Goal: Task Accomplishment & Management: Use online tool/utility

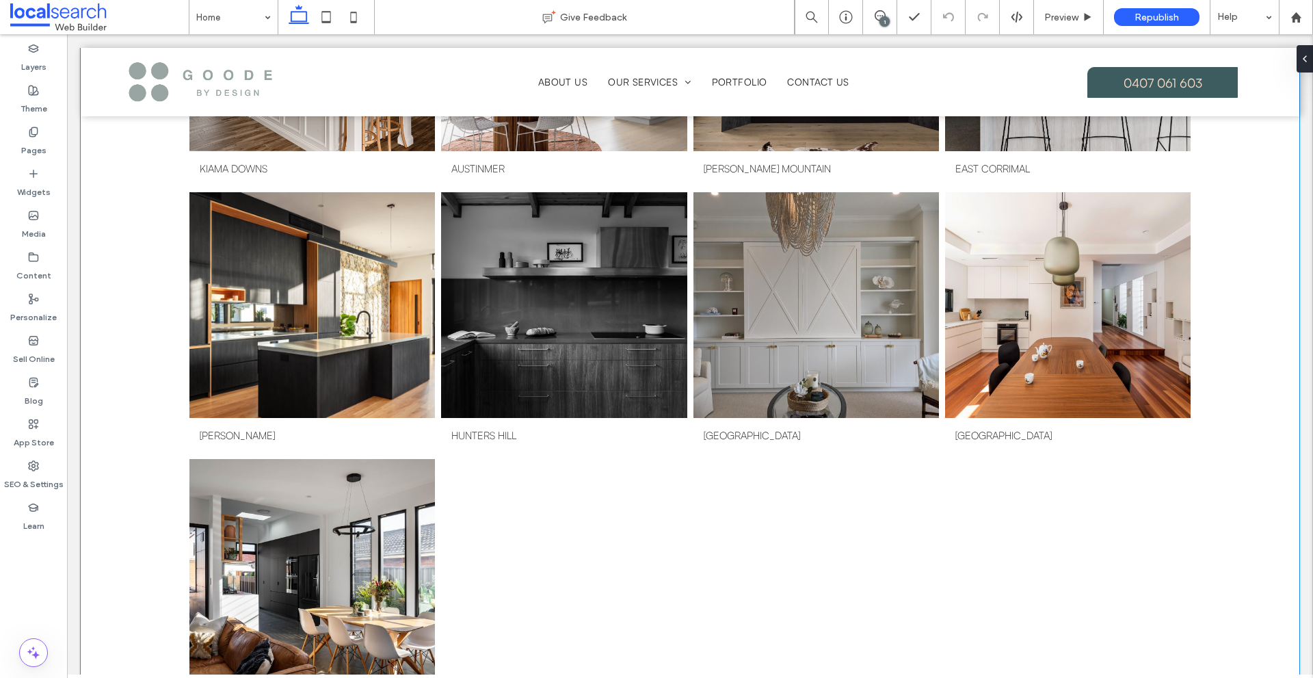
scroll to position [1505, 0]
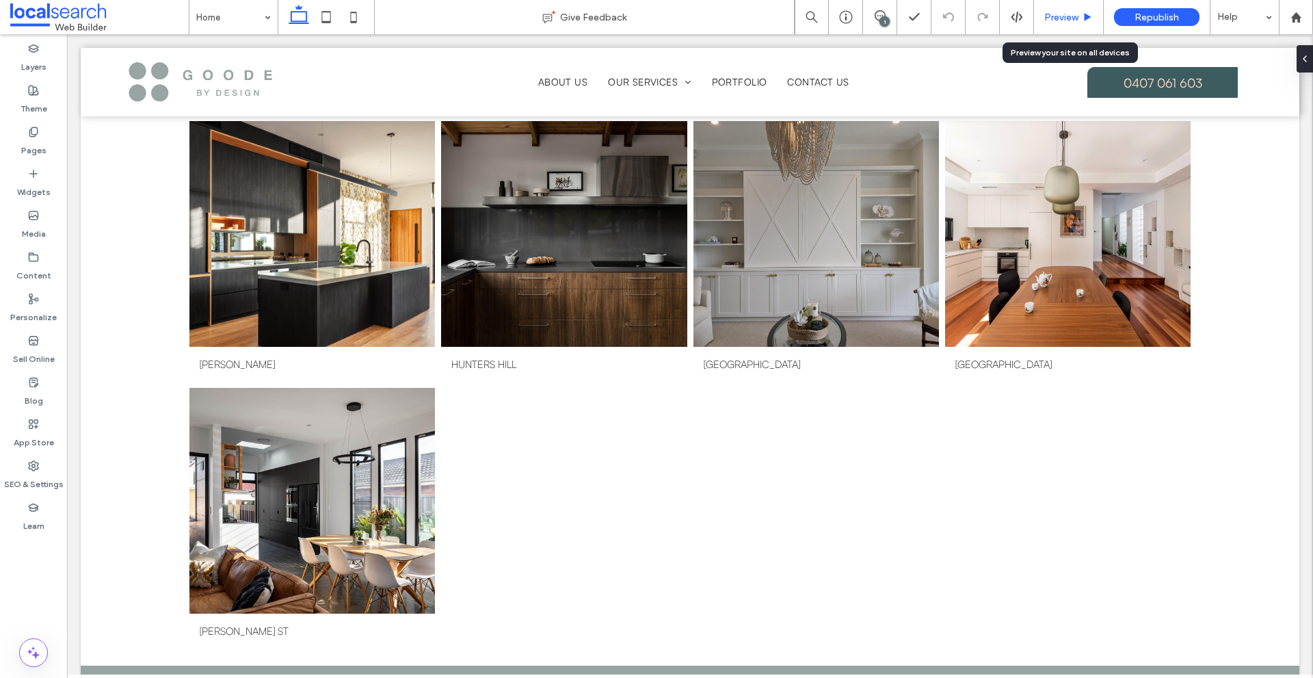
drag, startPoint x: 1065, startPoint y: 18, endPoint x: 970, endPoint y: 30, distance: 95.9
click at [1065, 18] on span "Preview" at bounding box center [1062, 18] width 34 height 12
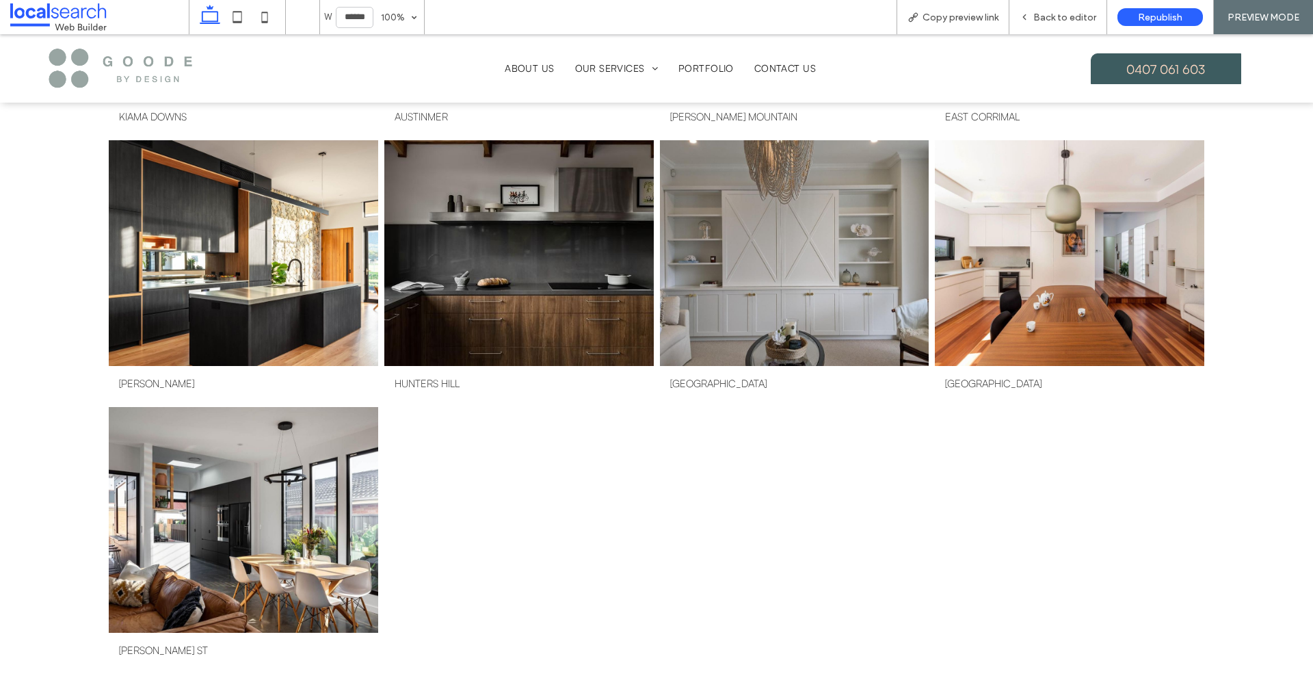
scroll to position [1524, 0]
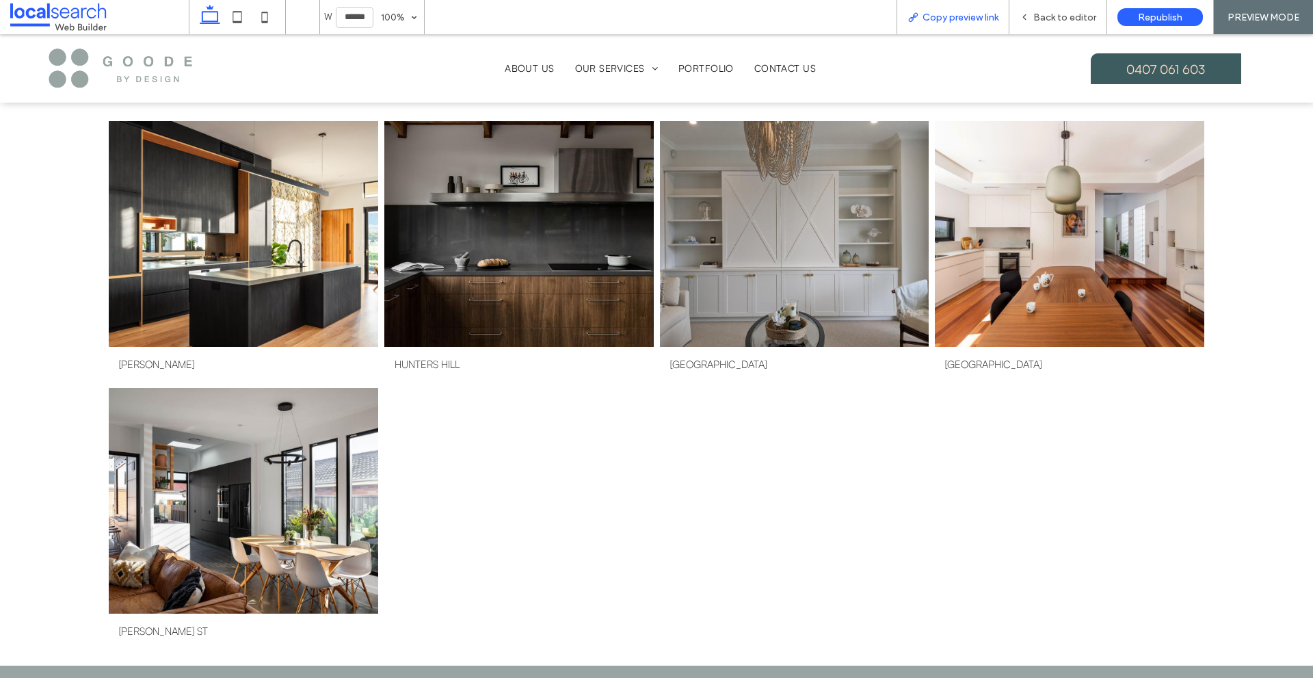
click at [952, 21] on span "Copy preview link" at bounding box center [961, 18] width 76 height 12
click at [1034, 18] on div "Back to editor" at bounding box center [1058, 18] width 97 height 12
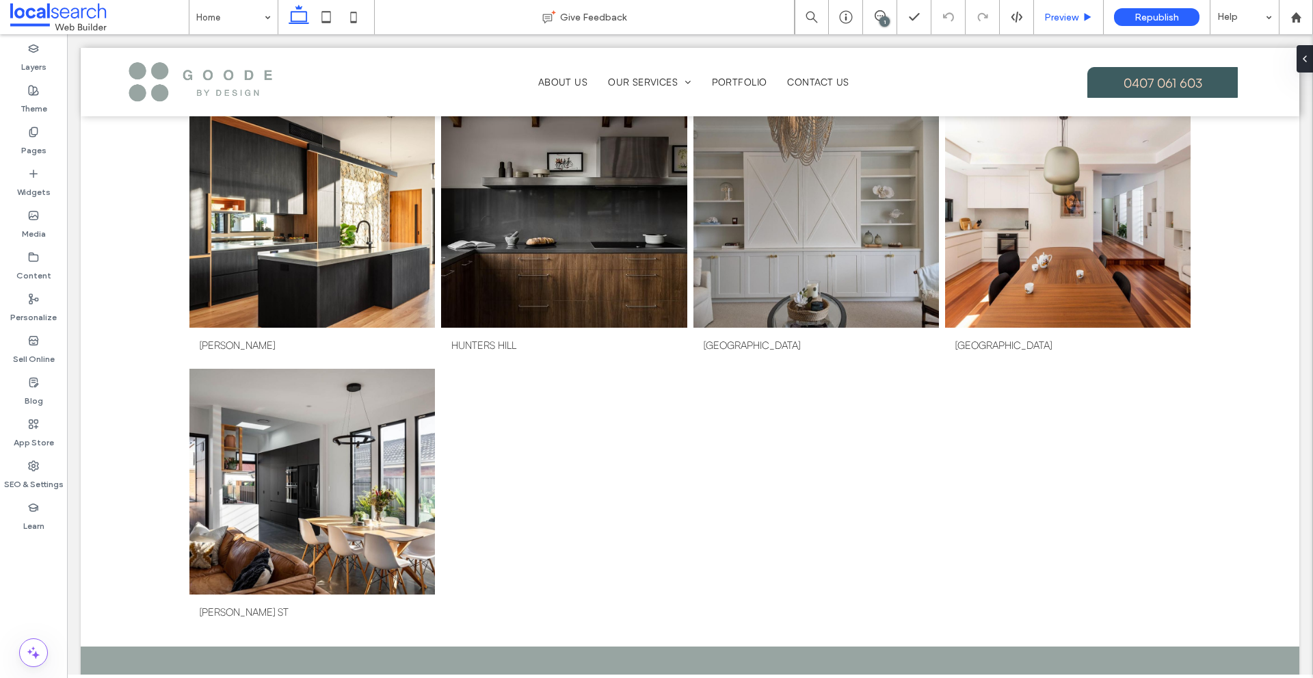
scroll to position [1505, 0]
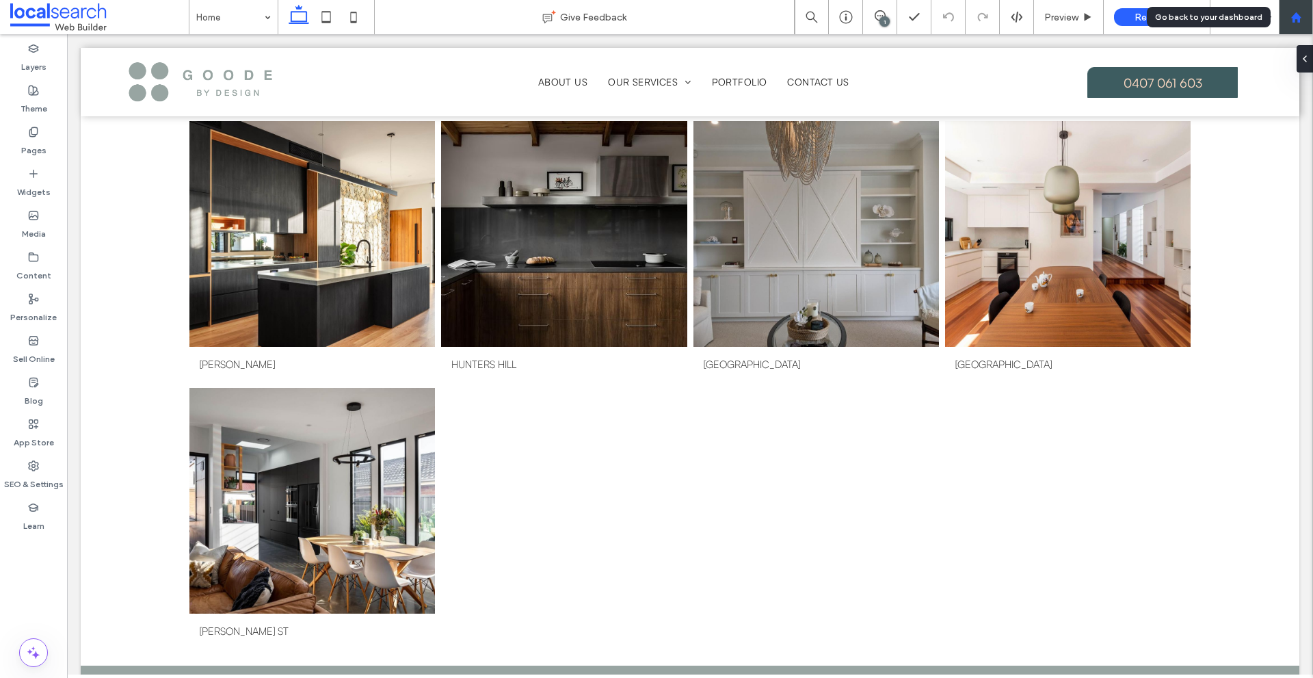
click at [1293, 23] on icon at bounding box center [1297, 18] width 12 height 12
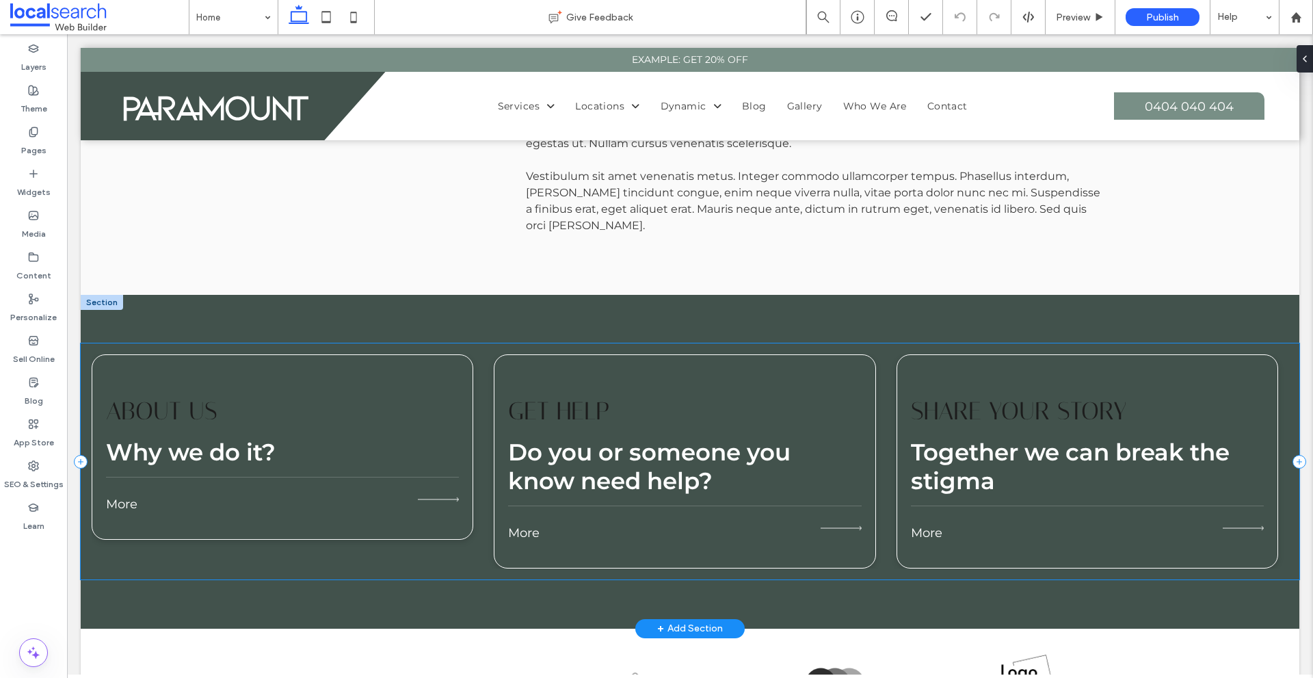
scroll to position [2257, 0]
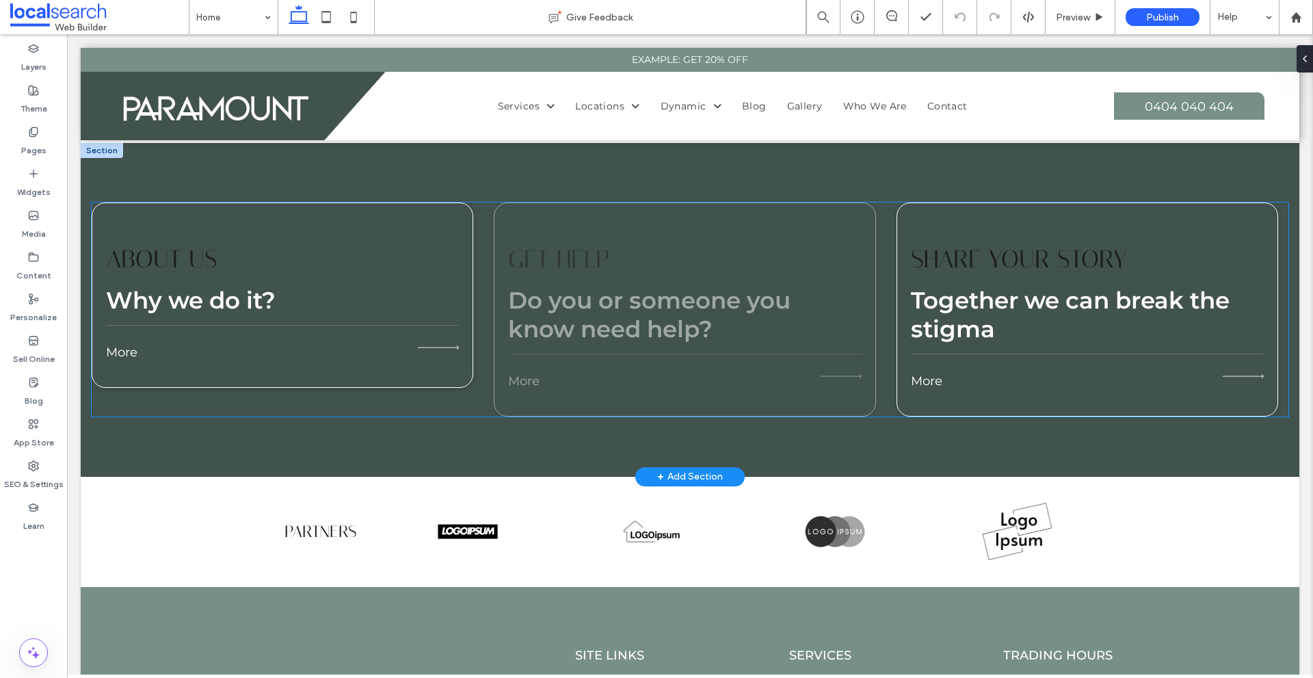
click at [726, 319] on p "Do you or someone you know need help?" at bounding box center [684, 314] width 353 height 57
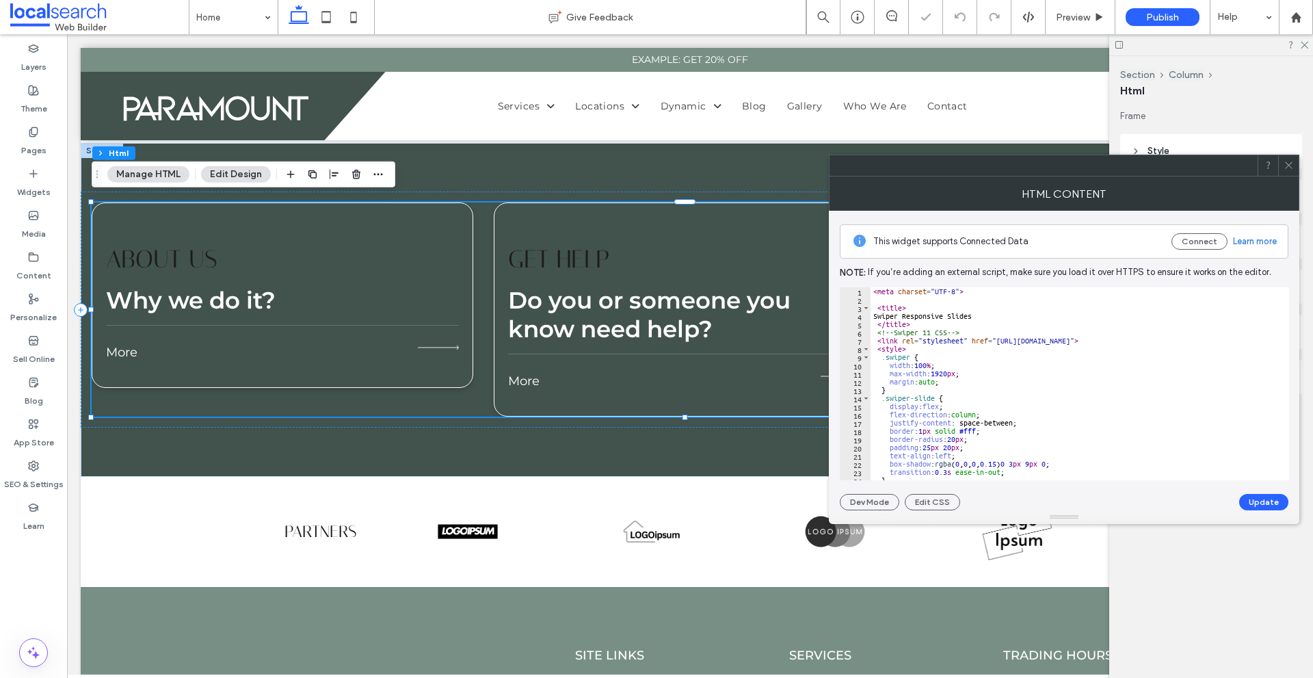
click at [911, 302] on div "< meta charset = "UTF-8" > < title > Swiper Responsive Slides </ title > <!-- S…" at bounding box center [1075, 391] width 408 height 209
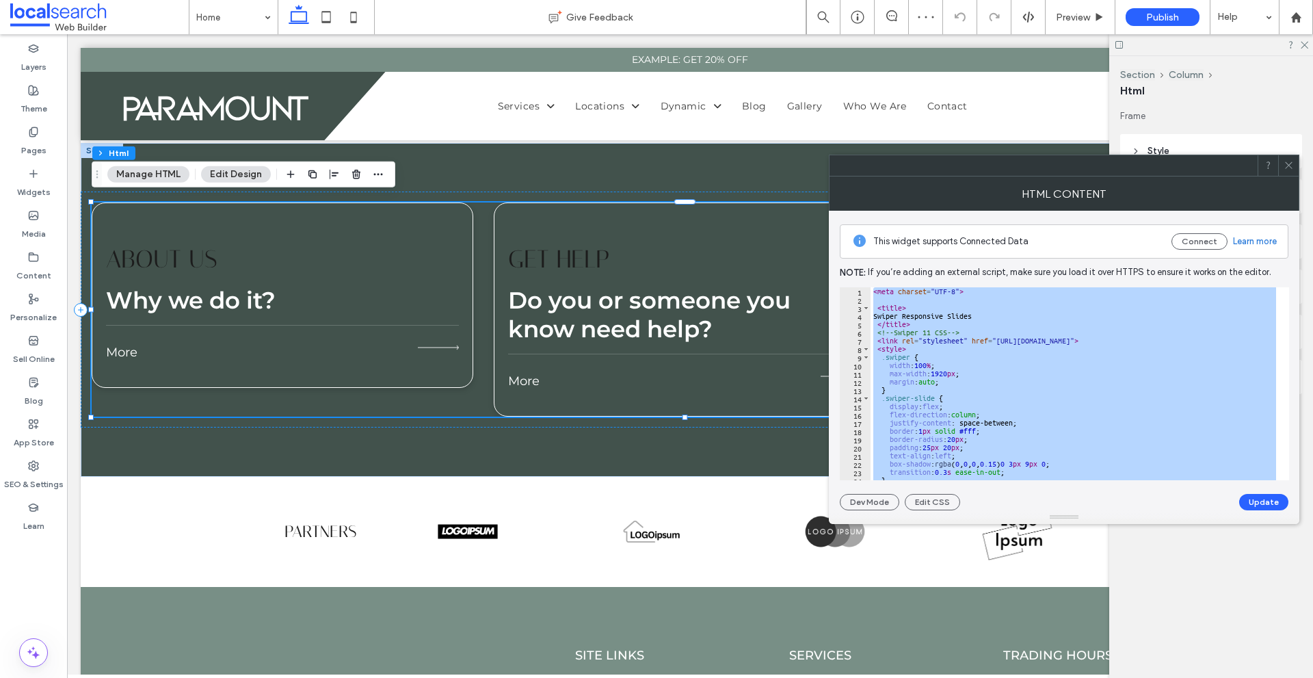
click at [935, 343] on div "< meta charset = "UTF-8" > < title > Swiper Responsive Slides </ title > <!-- S…" at bounding box center [1075, 383] width 408 height 193
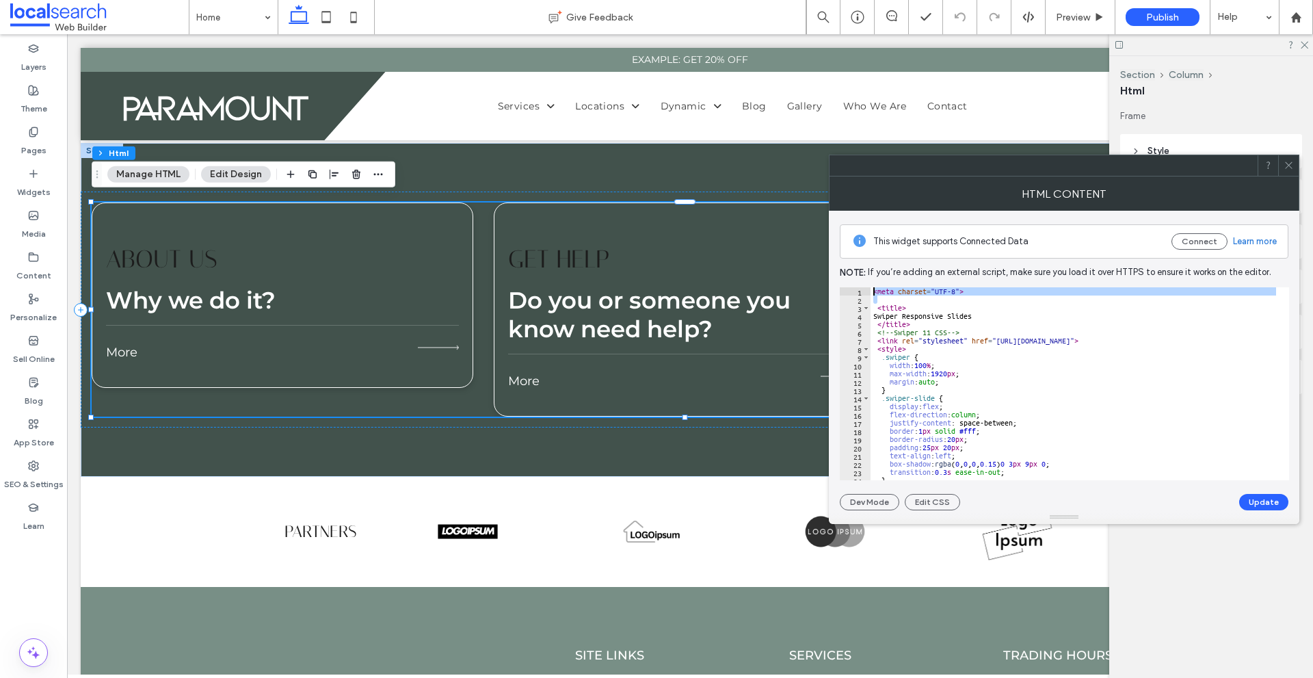
drag, startPoint x: 911, startPoint y: 297, endPoint x: 842, endPoint y: 290, distance: 68.7
click at [842, 290] on div "**********" at bounding box center [1064, 383] width 449 height 193
click at [960, 380] on div "< meta charset = "UTF-8" > < title > Swiper Responsive Slides </ title > <!-- S…" at bounding box center [1075, 391] width 408 height 209
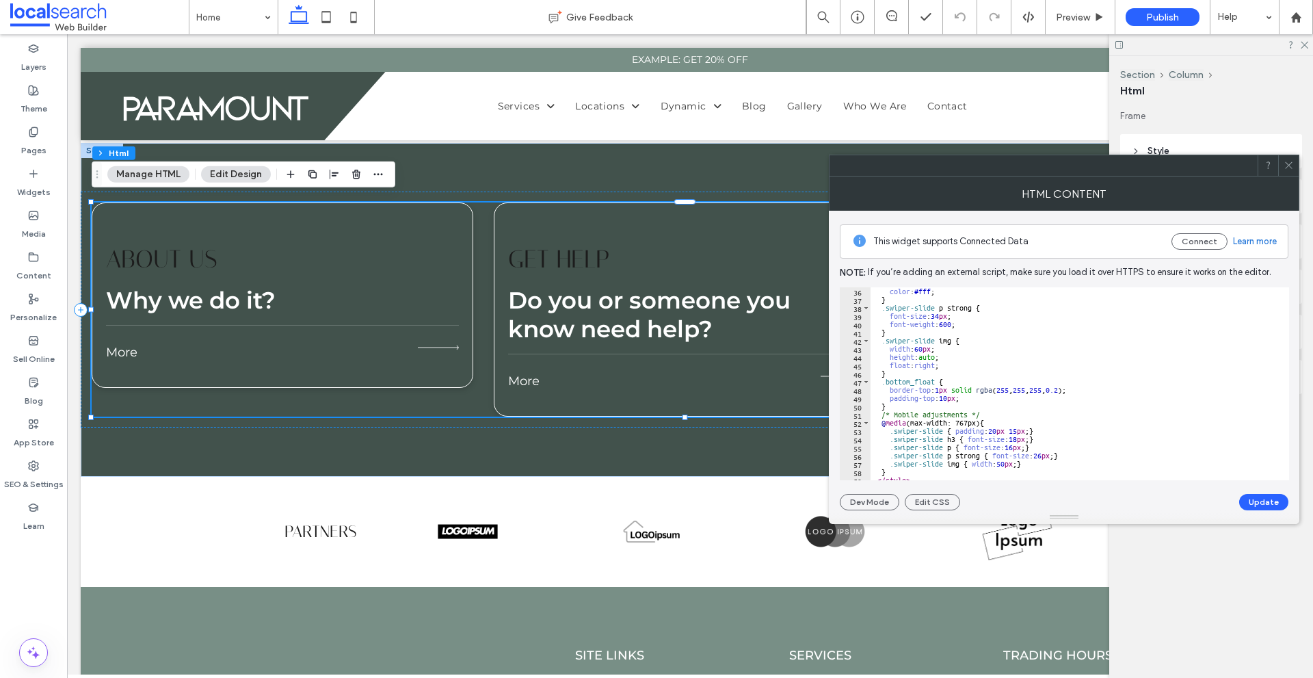
scroll to position [451, 0]
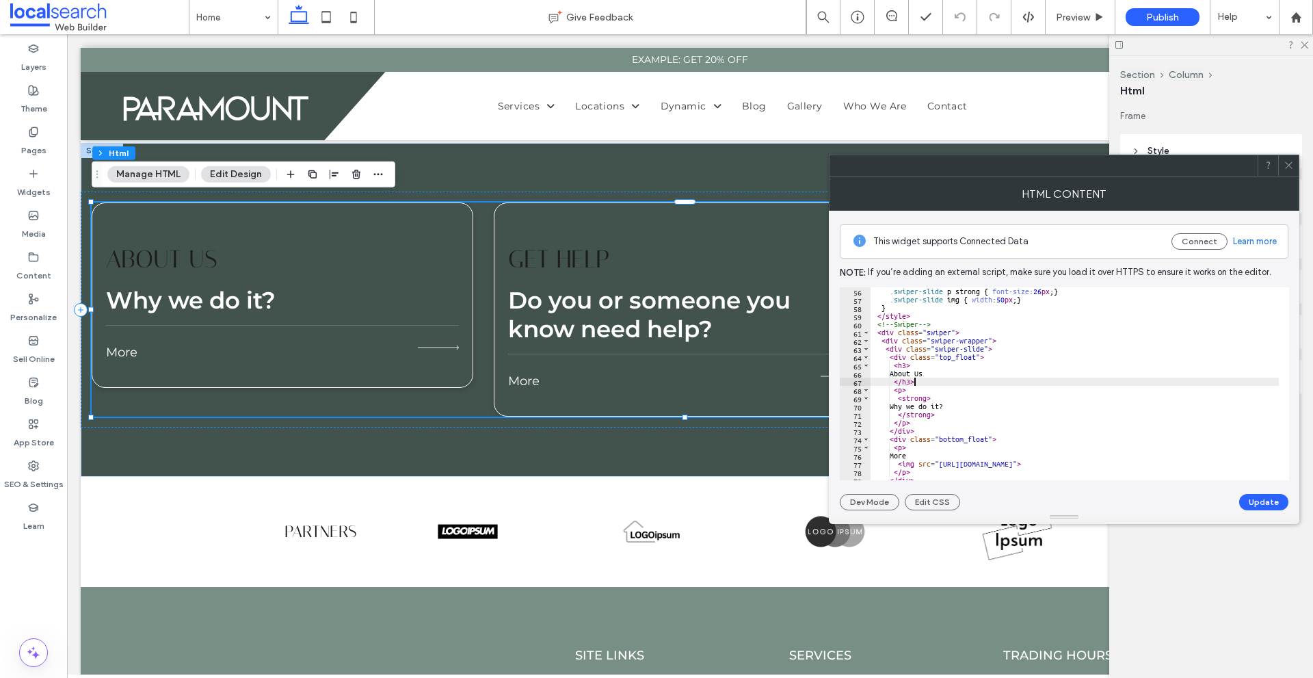
click at [987, 380] on div ".swiper-slide p strong { font-size : 26 px ; } .swiper-slide img { width : 50 p…" at bounding box center [1075, 391] width 408 height 209
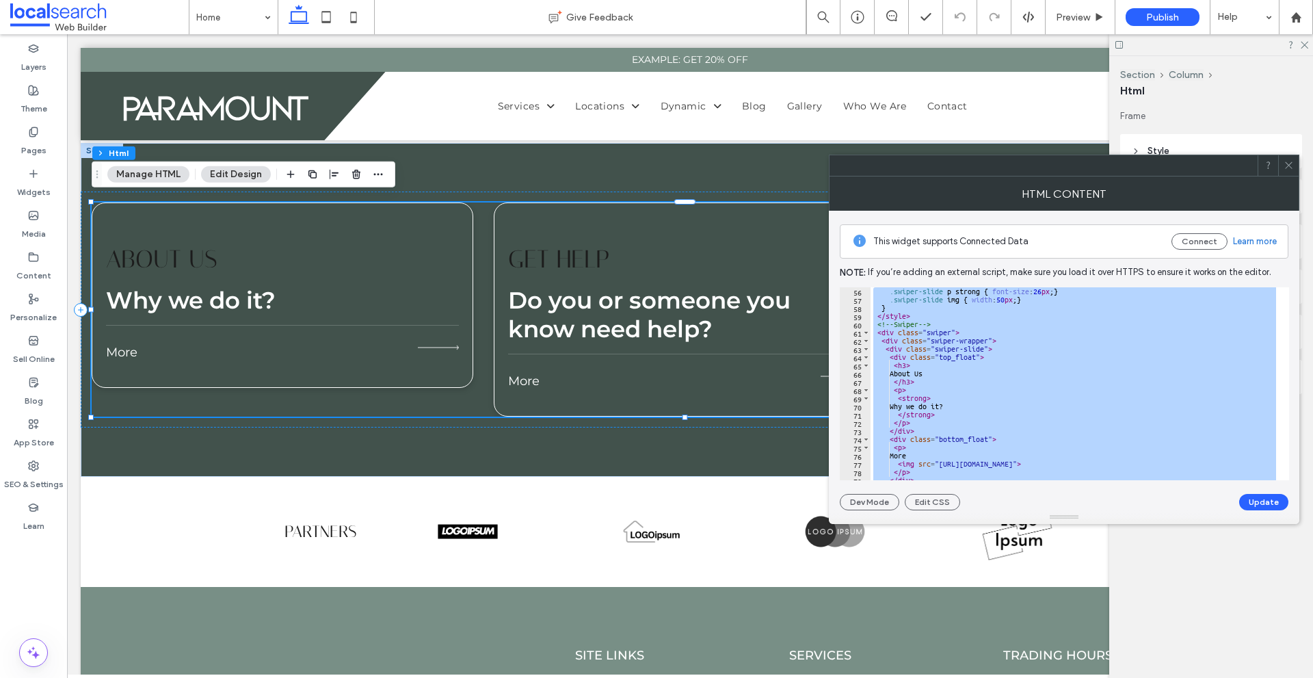
click at [934, 415] on div ".swiper-slide p strong { font-size : 26 px ; } .swiper-slide img { width : 50 p…" at bounding box center [1075, 383] width 408 height 193
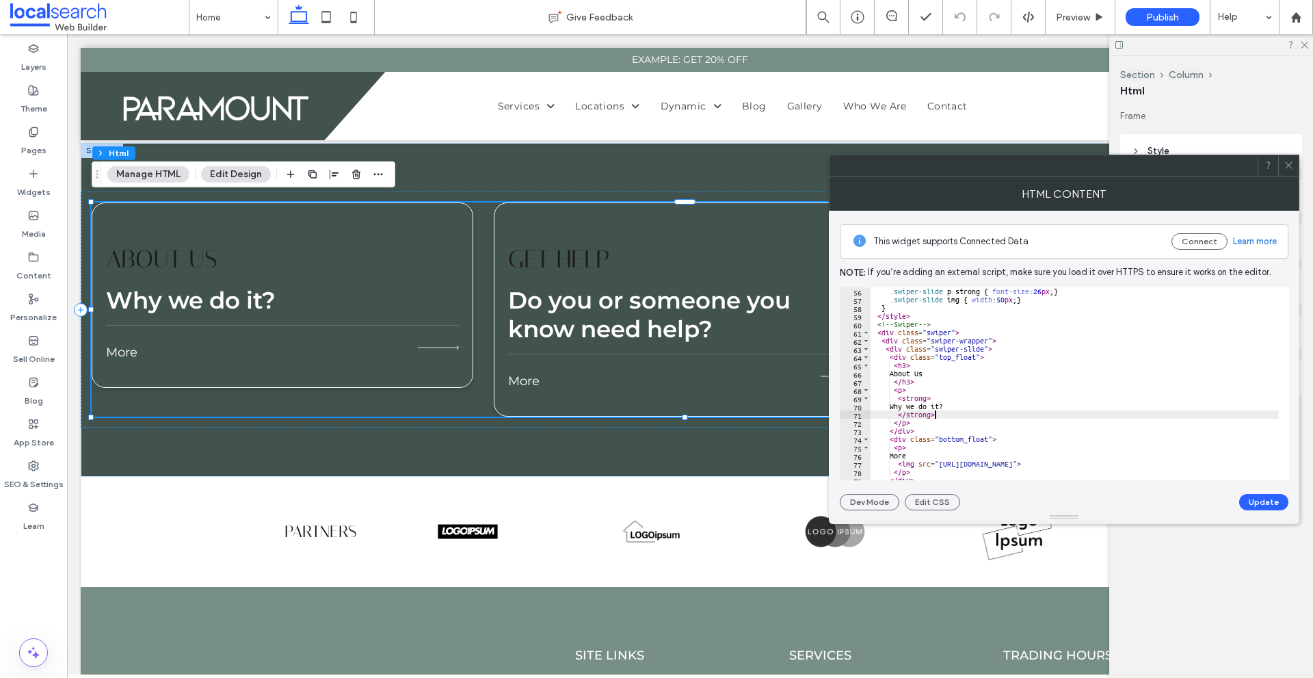
type textarea "**********"
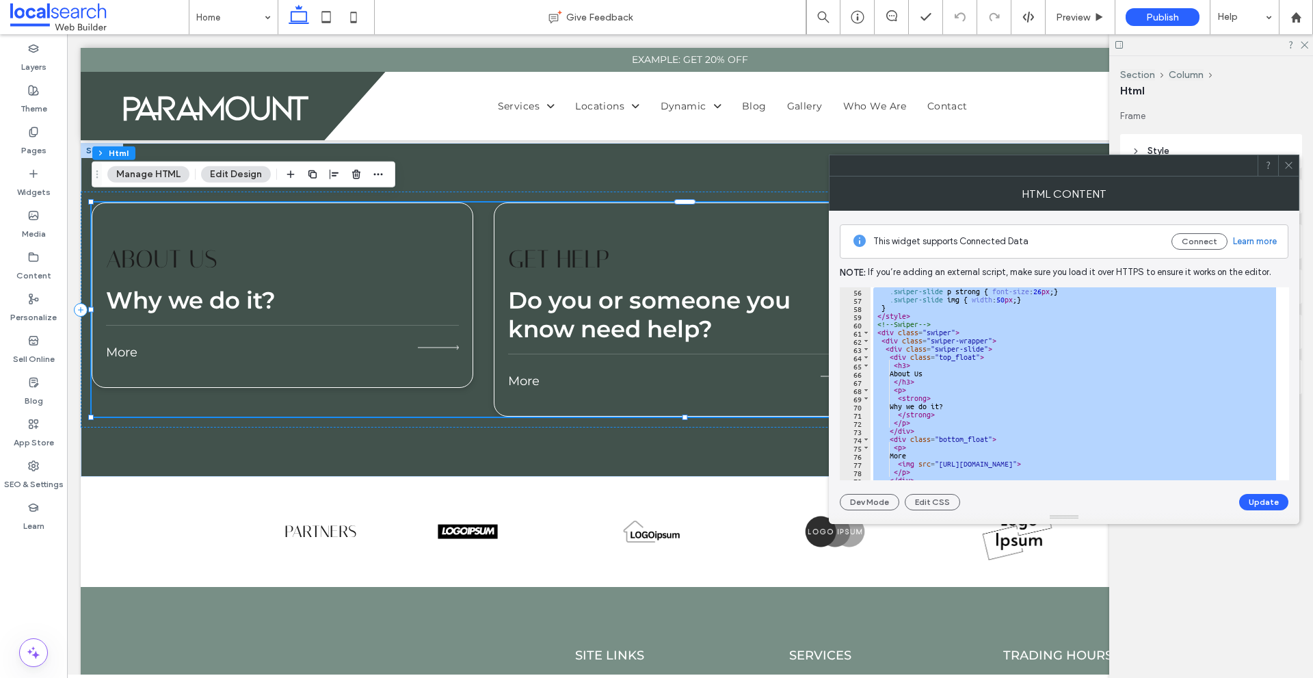
paste textarea "Cursor at row 186"
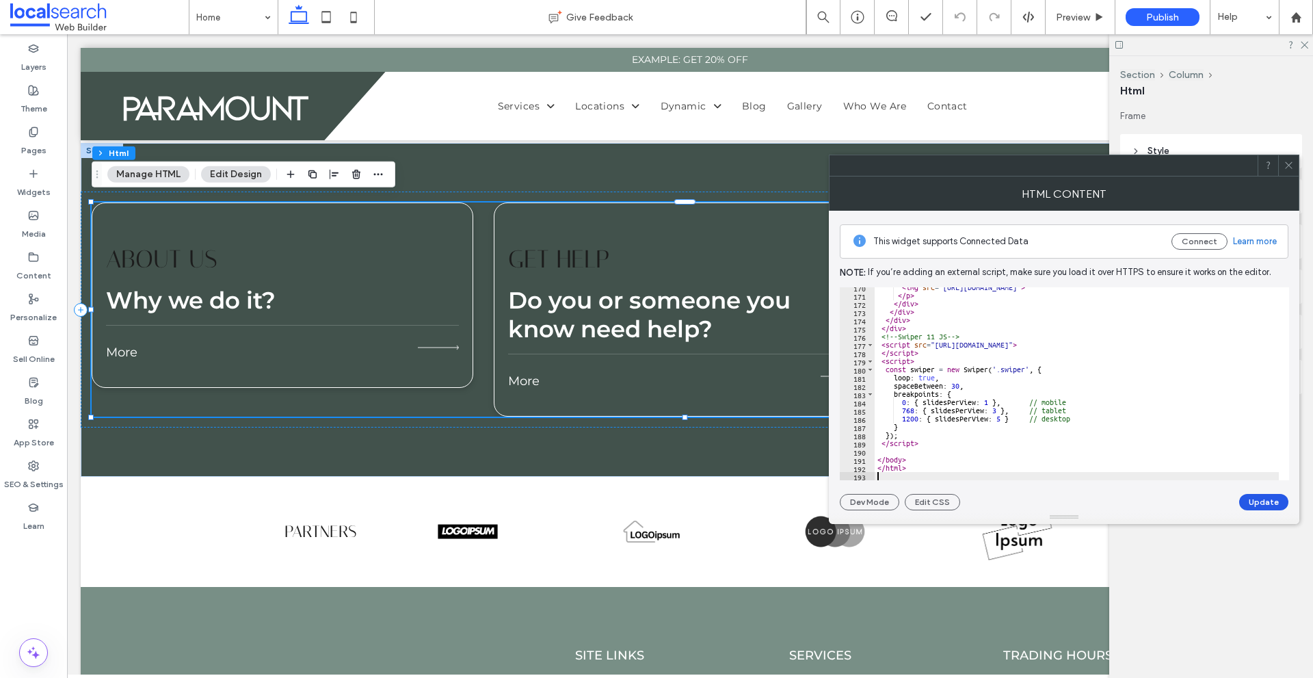
scroll to position [1391, 0]
click at [1255, 499] on button "Update" at bounding box center [1264, 502] width 49 height 16
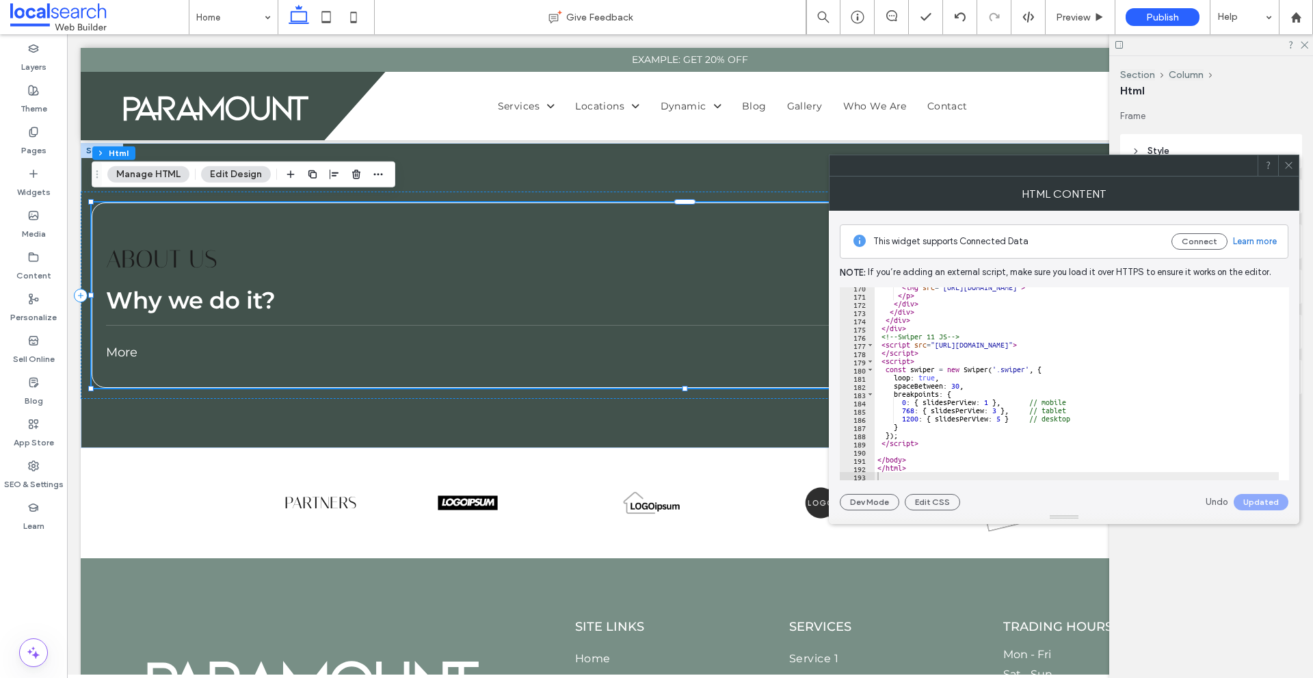
click at [1084, 414] on div "< img src = "https://lirp.cdn-website.com/01ccae9b/dms3rep/multi/opt/right-long…" at bounding box center [1077, 387] width 404 height 209
type textarea "*******"
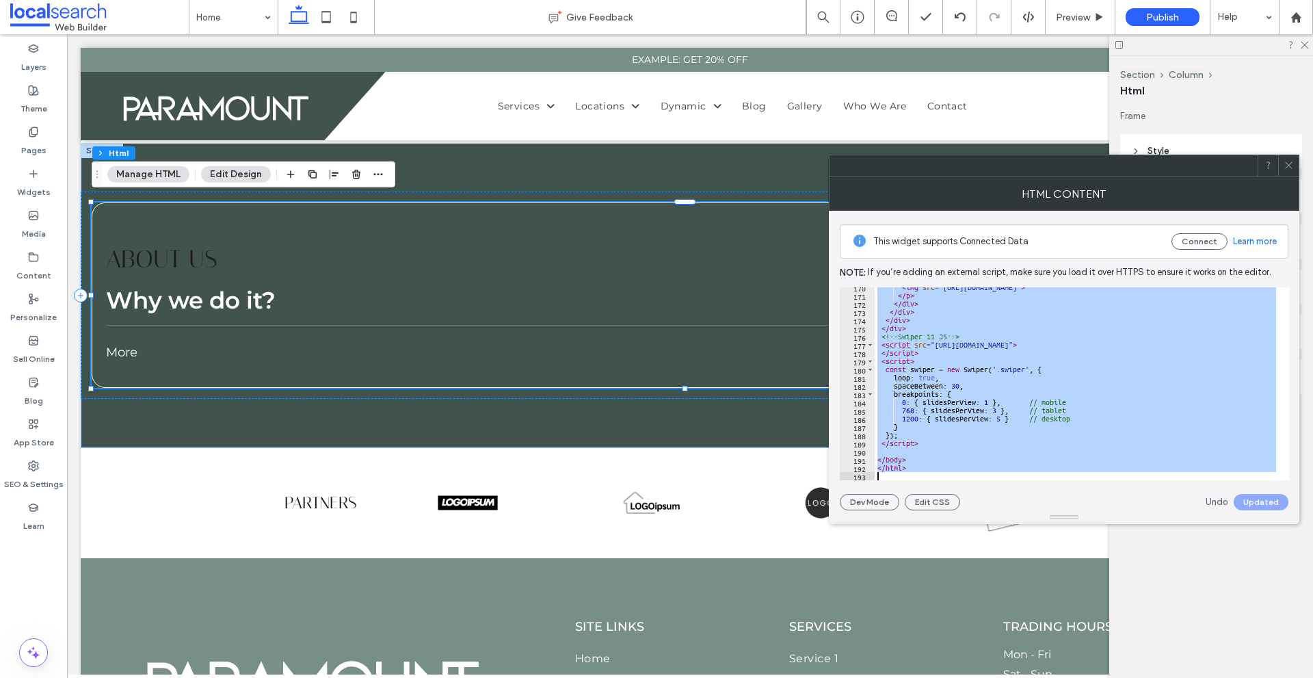
paste textarea "Cursor at row 193"
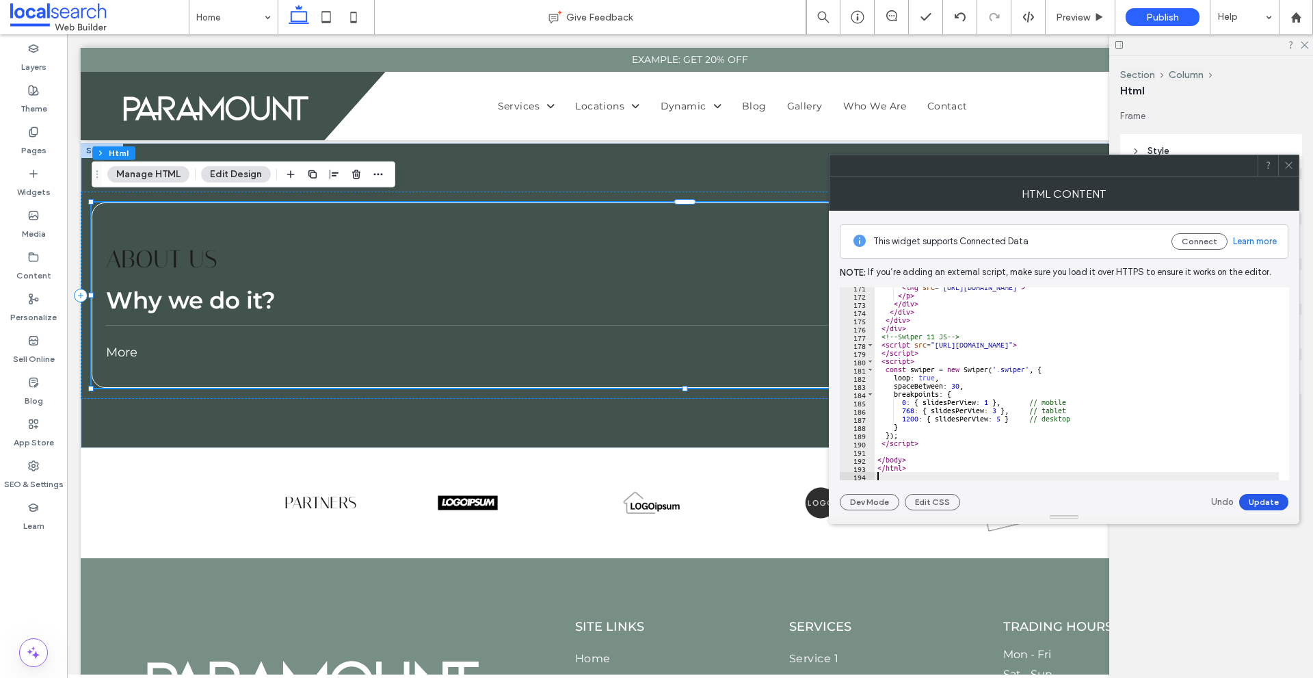
scroll to position [1400, 0]
click at [1278, 501] on button "Update" at bounding box center [1264, 502] width 49 height 16
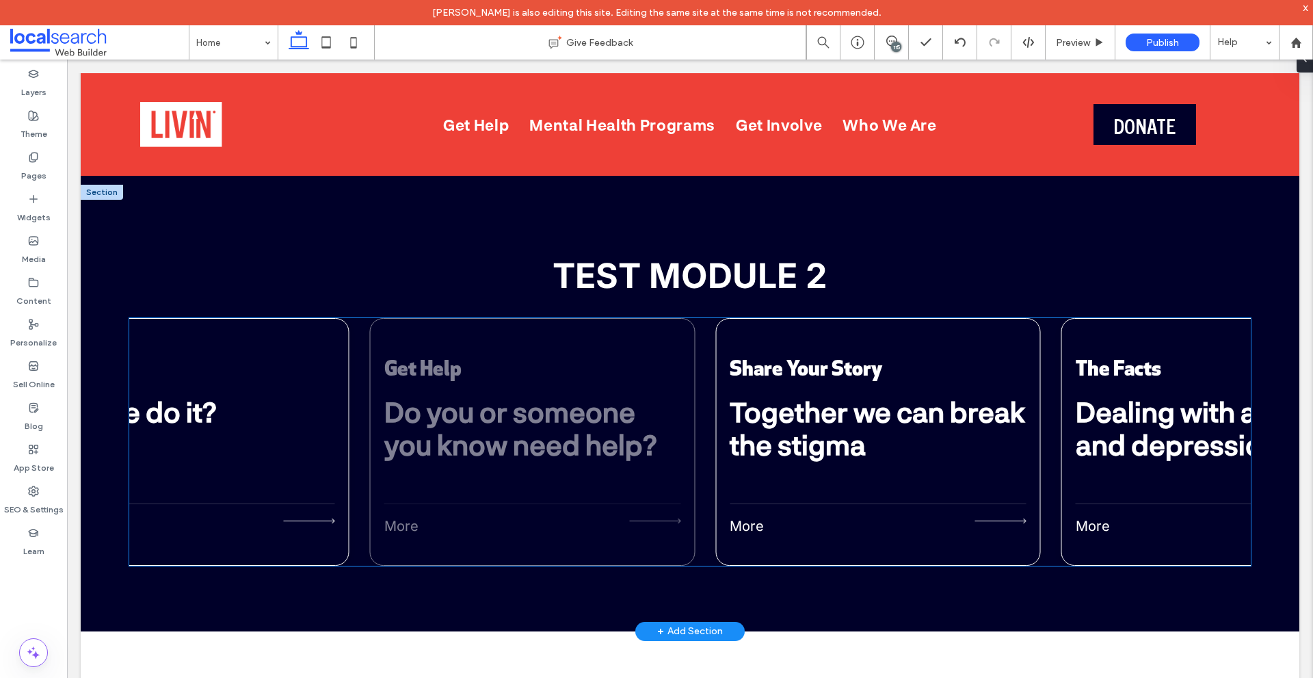
scroll to position [4789, 0]
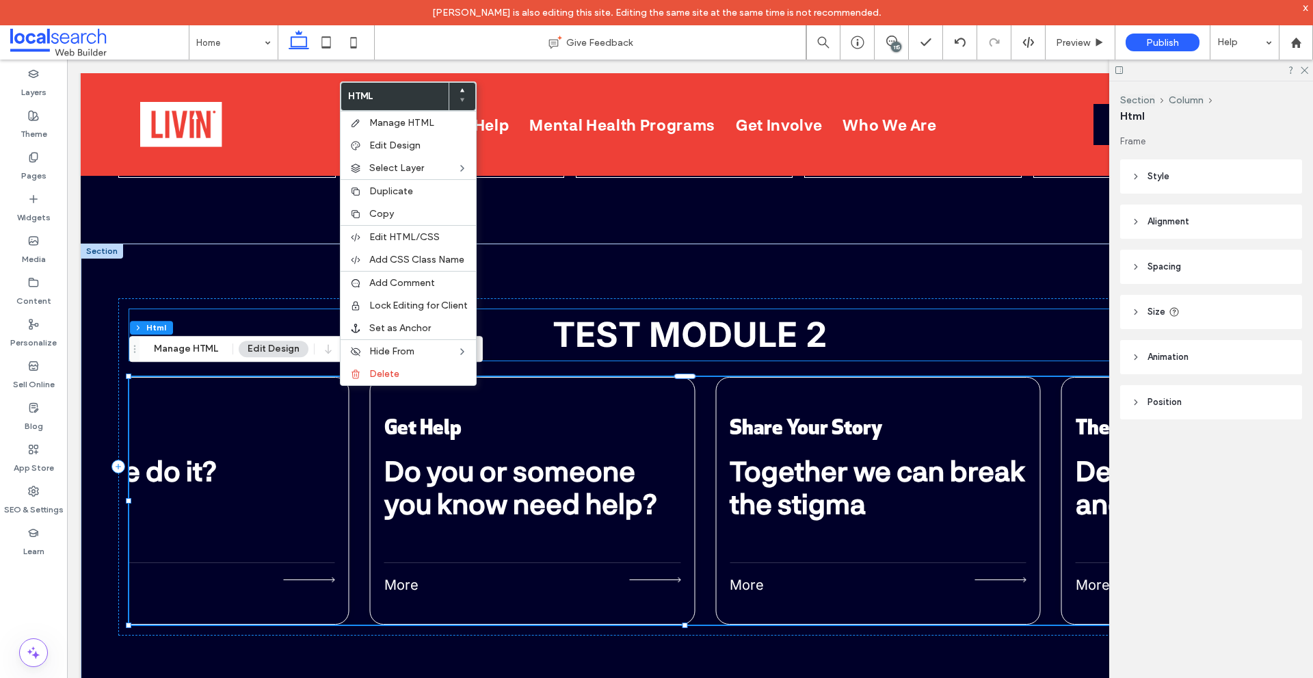
click at [183, 259] on div "TEST MODULE 2 Swiper Fixed Width Slides About Us Why we do it? More Get Help Do…" at bounding box center [690, 467] width 1219 height 447
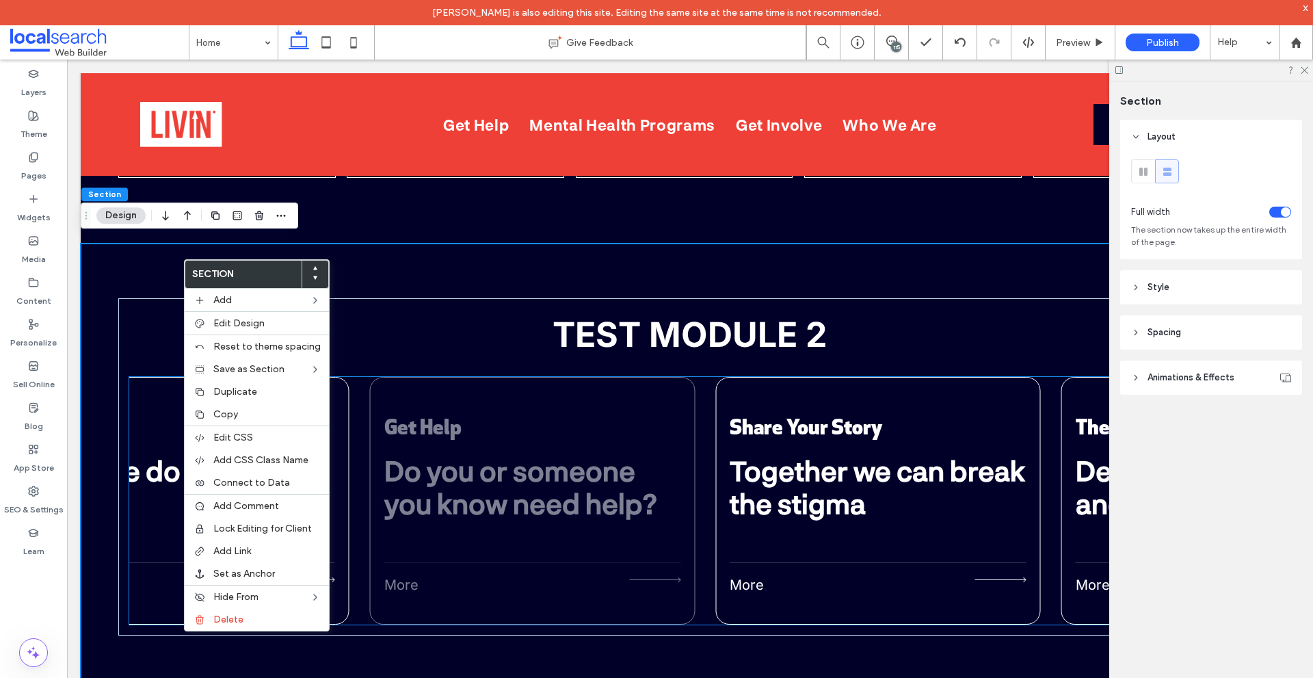
click at [411, 521] on div "Get Help Do you or someone you know need help?" at bounding box center [532, 463] width 297 height 131
click at [411, 521] on div "Swiper Fixed Width Slides About Us Why we do it? More Get Help Do you or someon…" at bounding box center [690, 501] width 1122 height 248
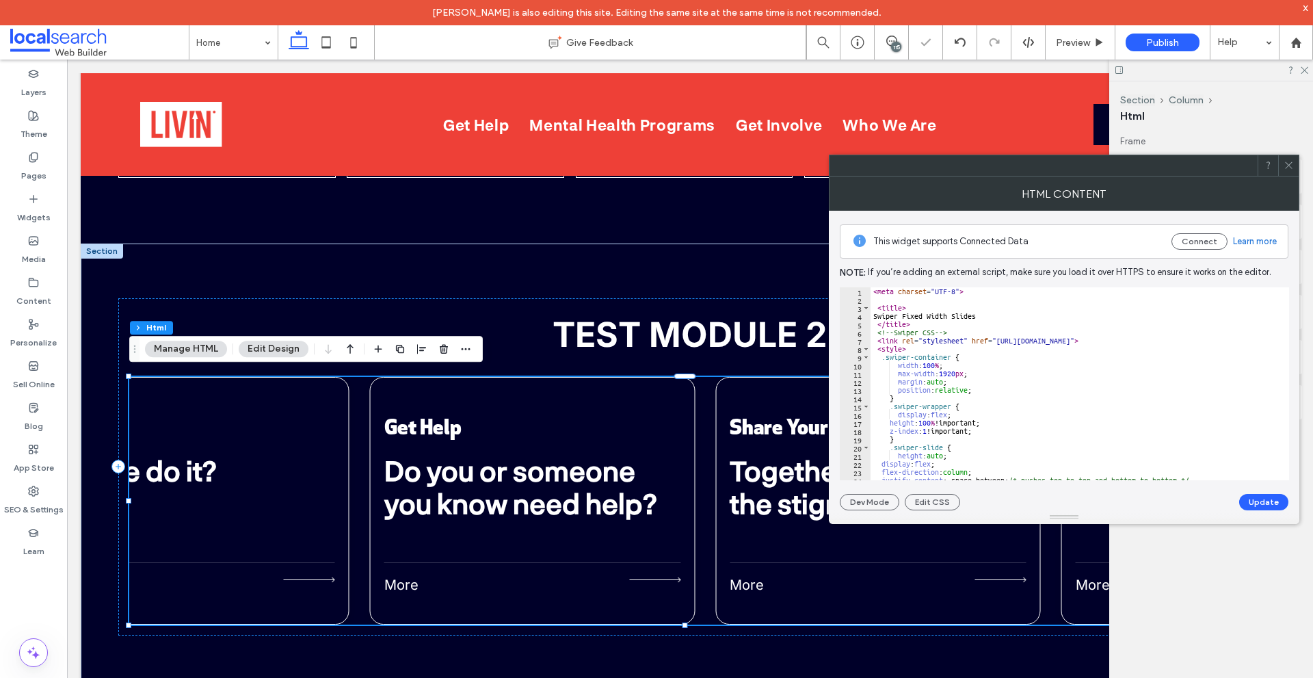
click at [1289, 171] on span at bounding box center [1289, 165] width 10 height 21
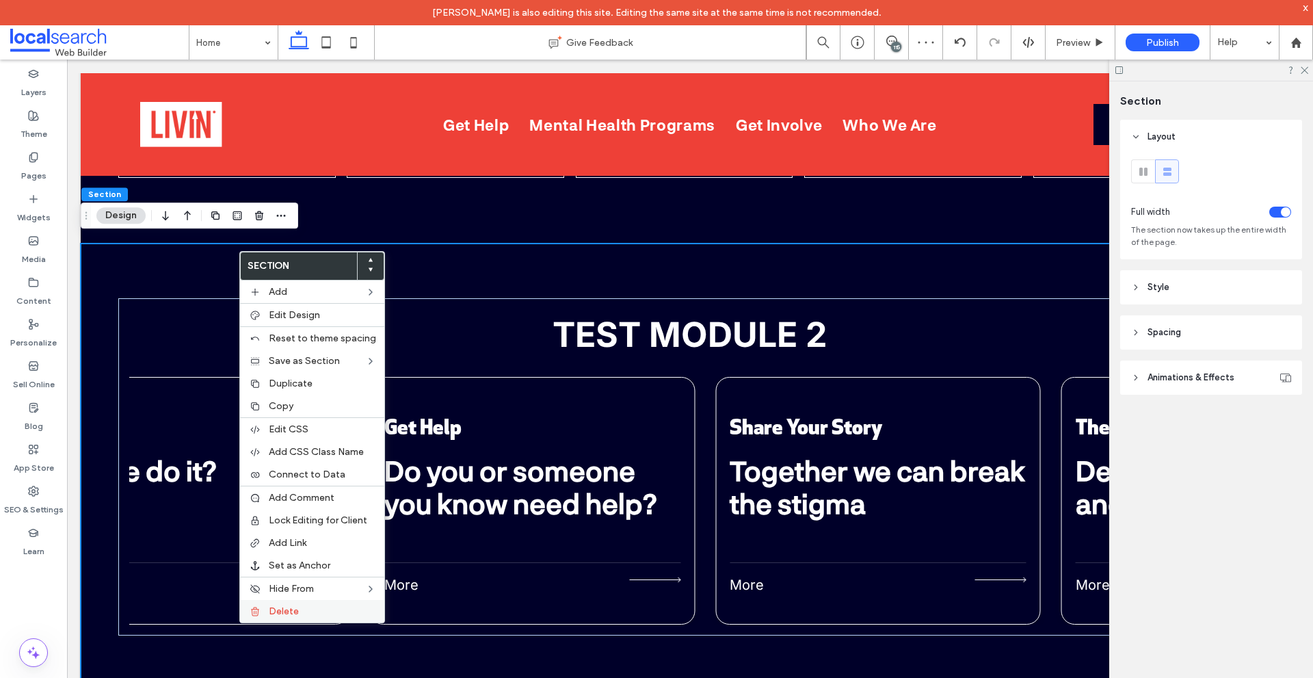
click at [265, 611] on div "Delete" at bounding box center [312, 611] width 144 height 23
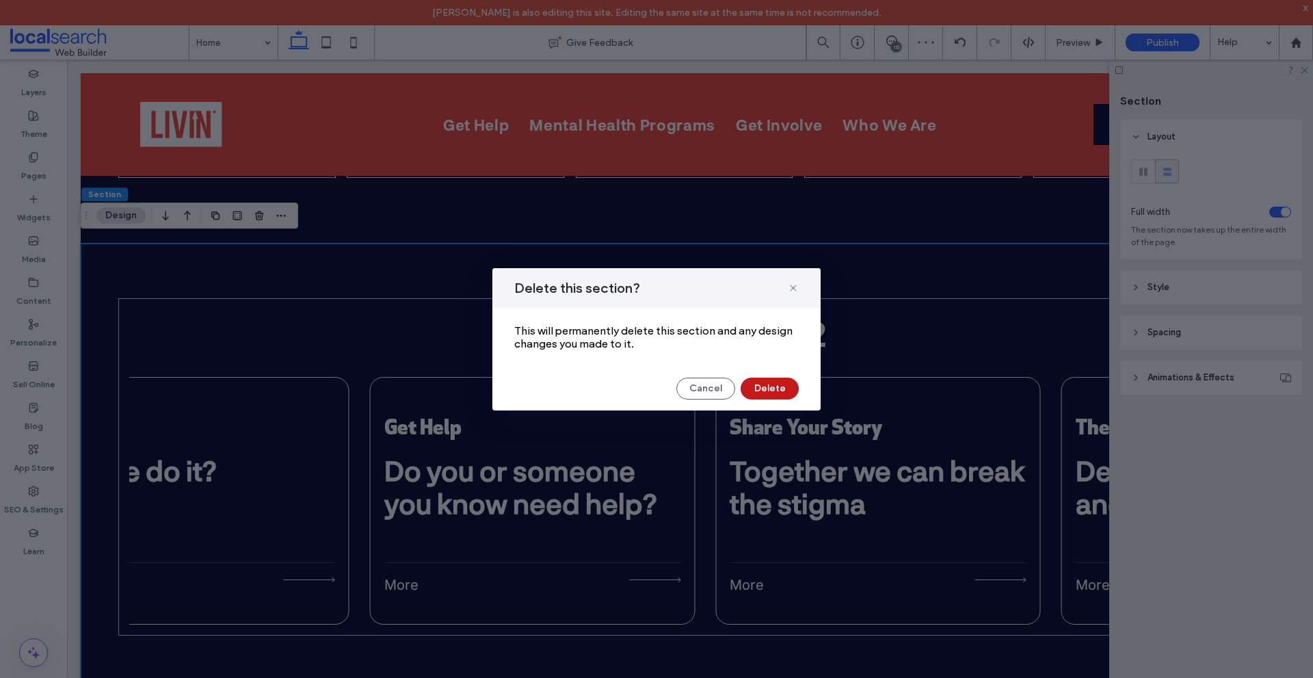
click at [775, 384] on button "Delete" at bounding box center [770, 389] width 58 height 22
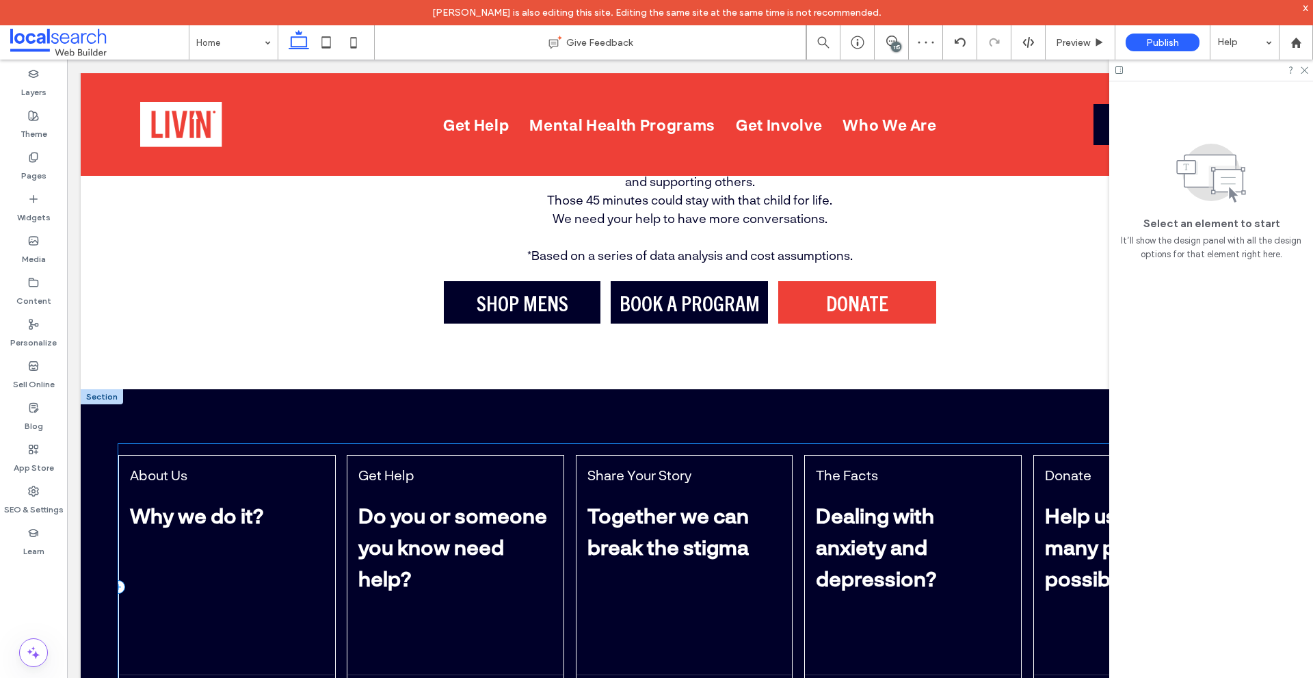
scroll to position [4173, 0]
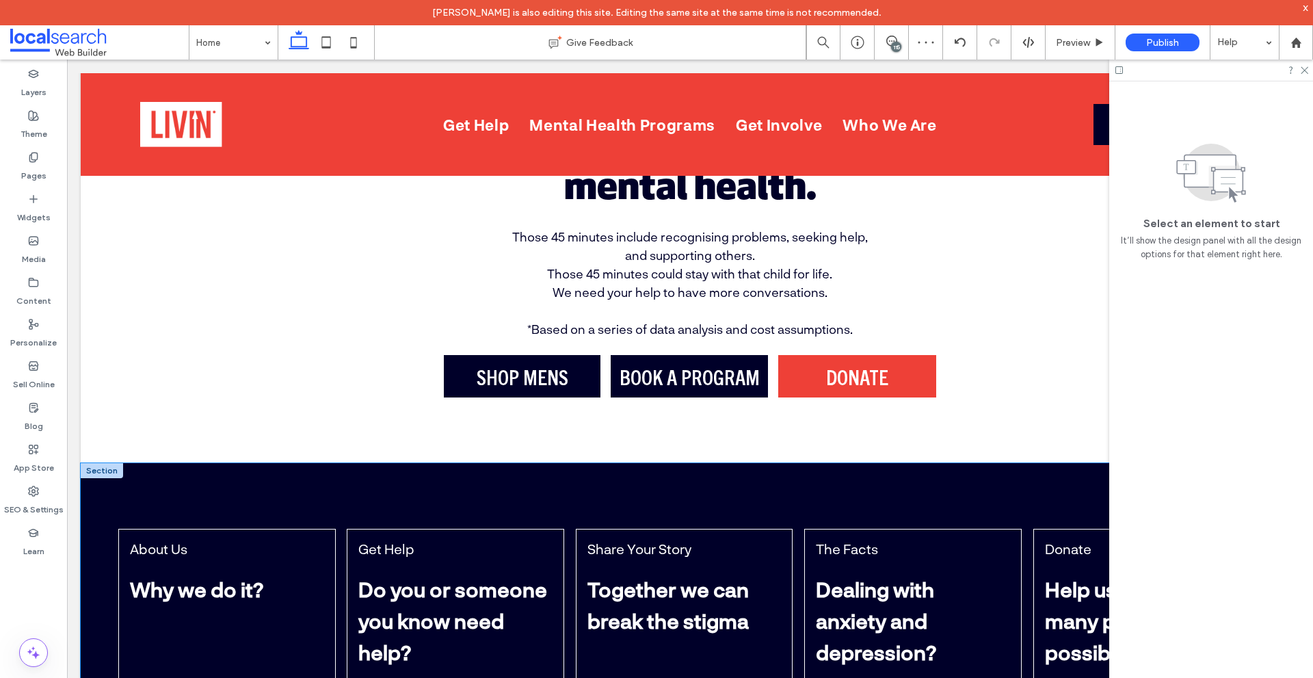
click at [400, 480] on div "About Us Why we do it? More Get Help Do you or someone you know need help? More…" at bounding box center [690, 661] width 1219 height 396
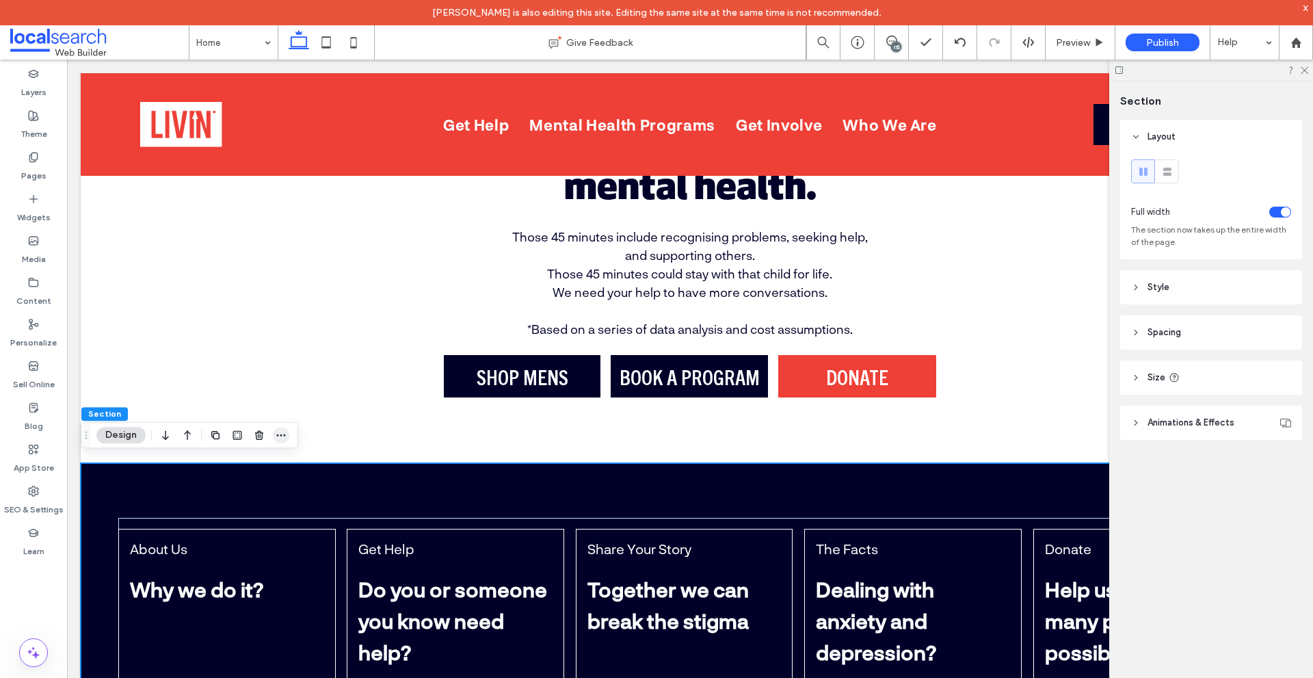
click at [285, 435] on use "button" at bounding box center [281, 435] width 9 height 2
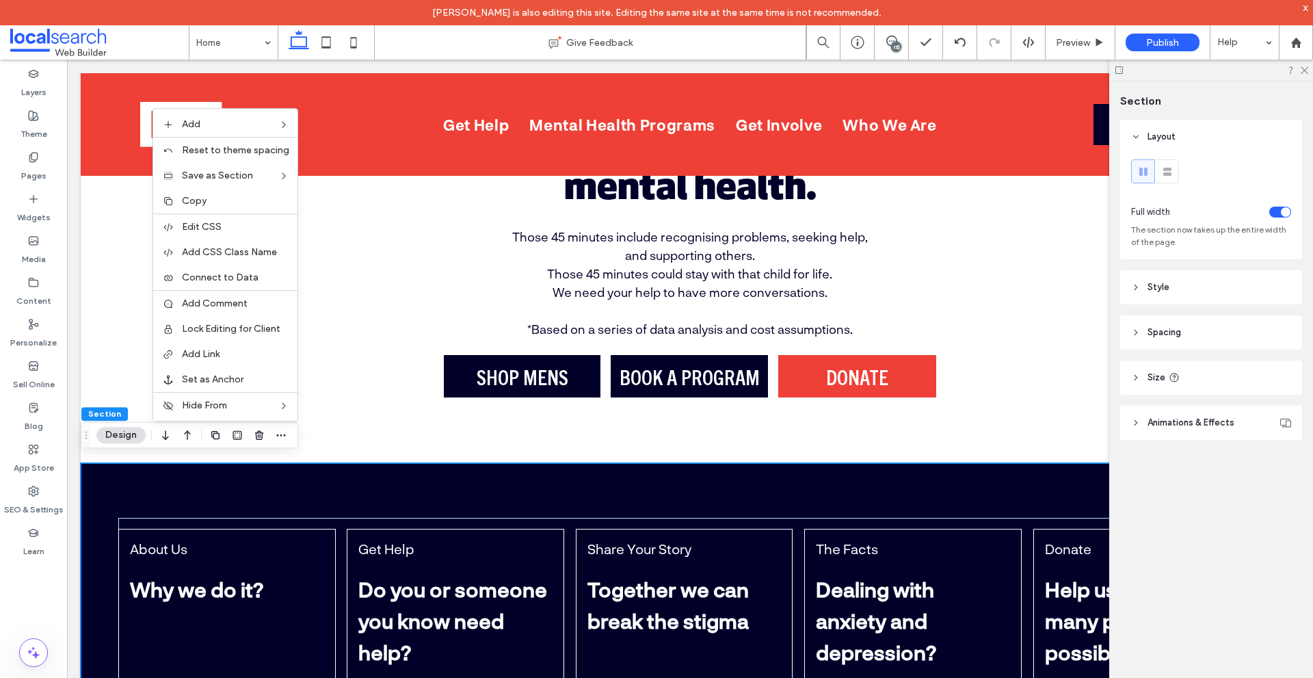
click at [313, 489] on div "About Us Why we do it? More Get Help Do you or someone you know need help? More…" at bounding box center [690, 661] width 1219 height 396
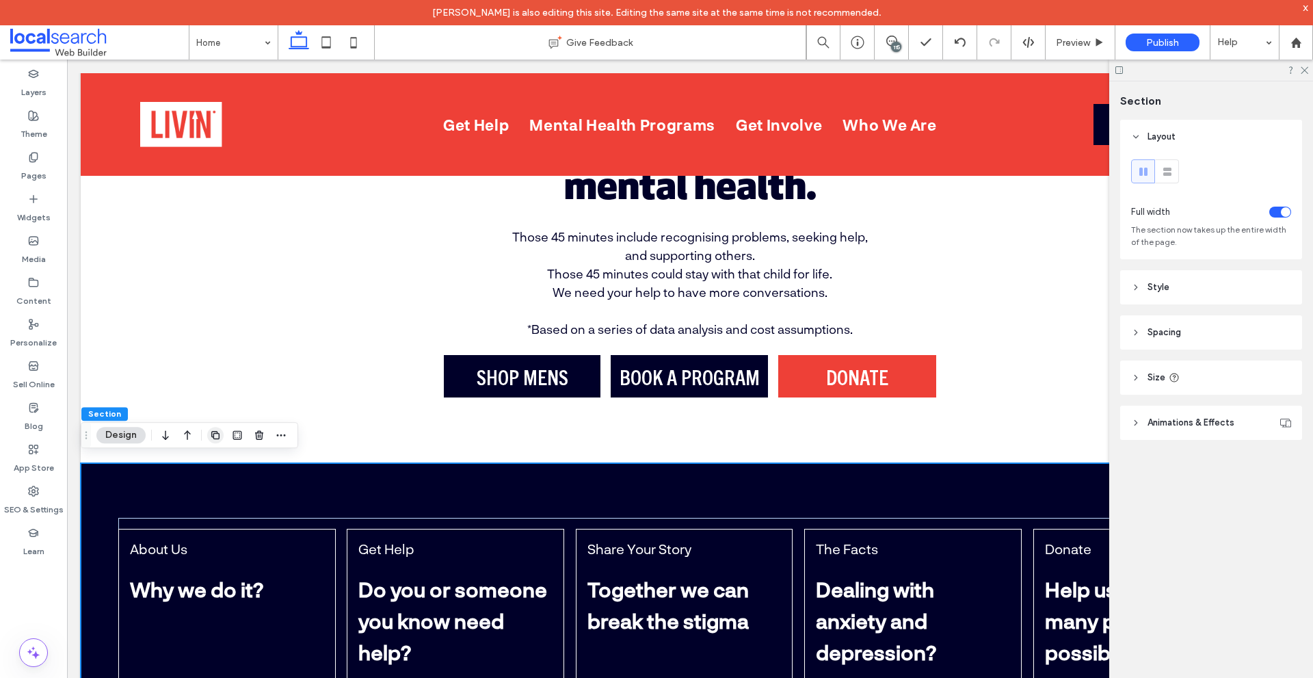
click at [215, 437] on icon "button" at bounding box center [215, 435] width 11 height 11
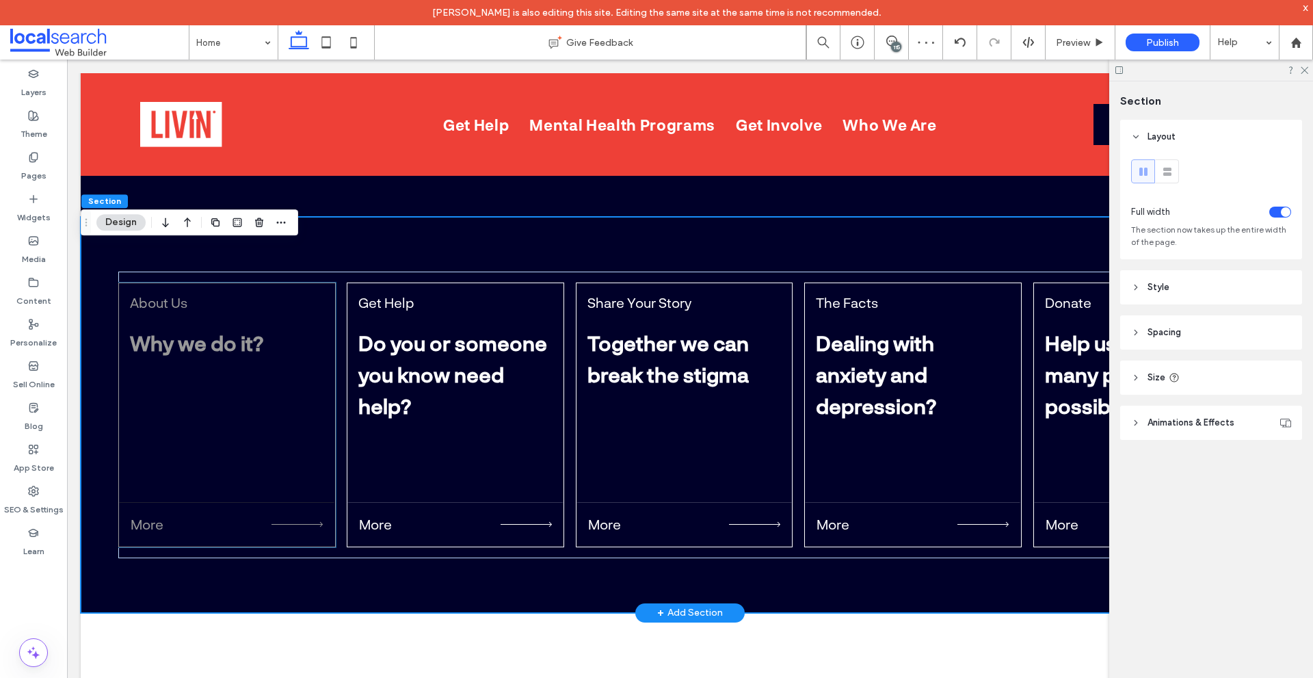
scroll to position [4782, 0]
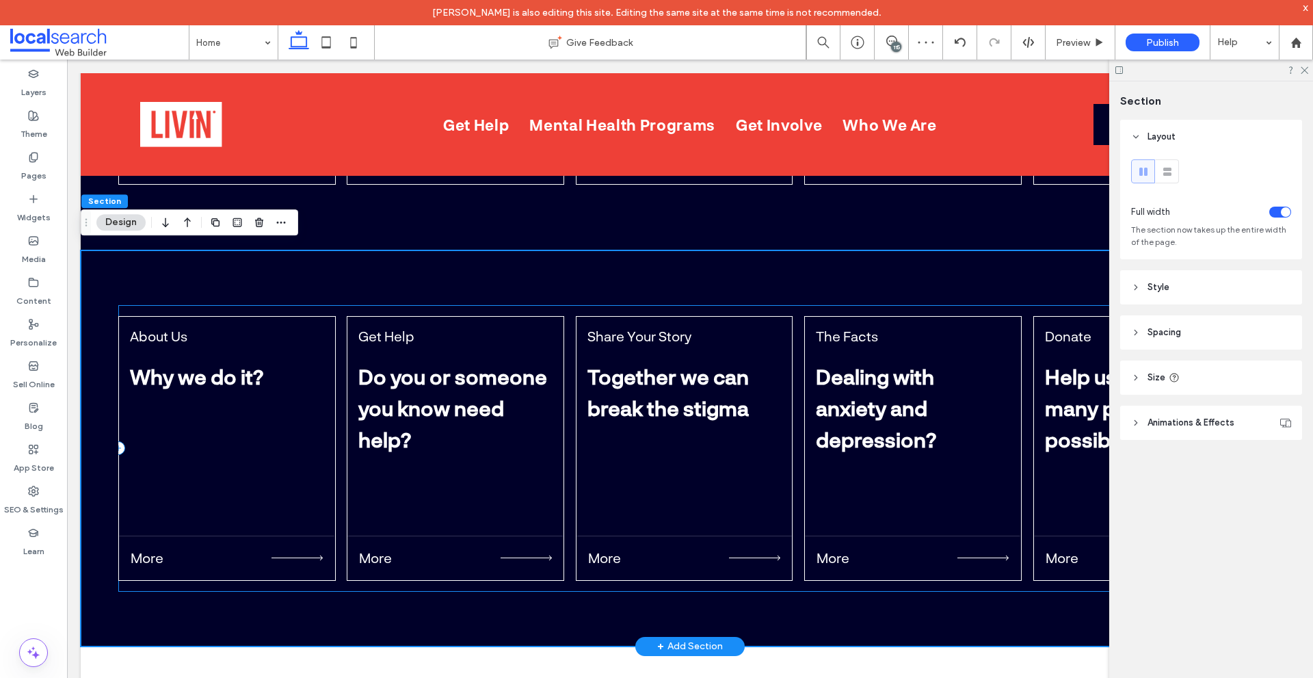
click at [304, 306] on div "About Us Why we do it? More Get Help Do you or someone you know need help? More…" at bounding box center [690, 448] width 1144 height 287
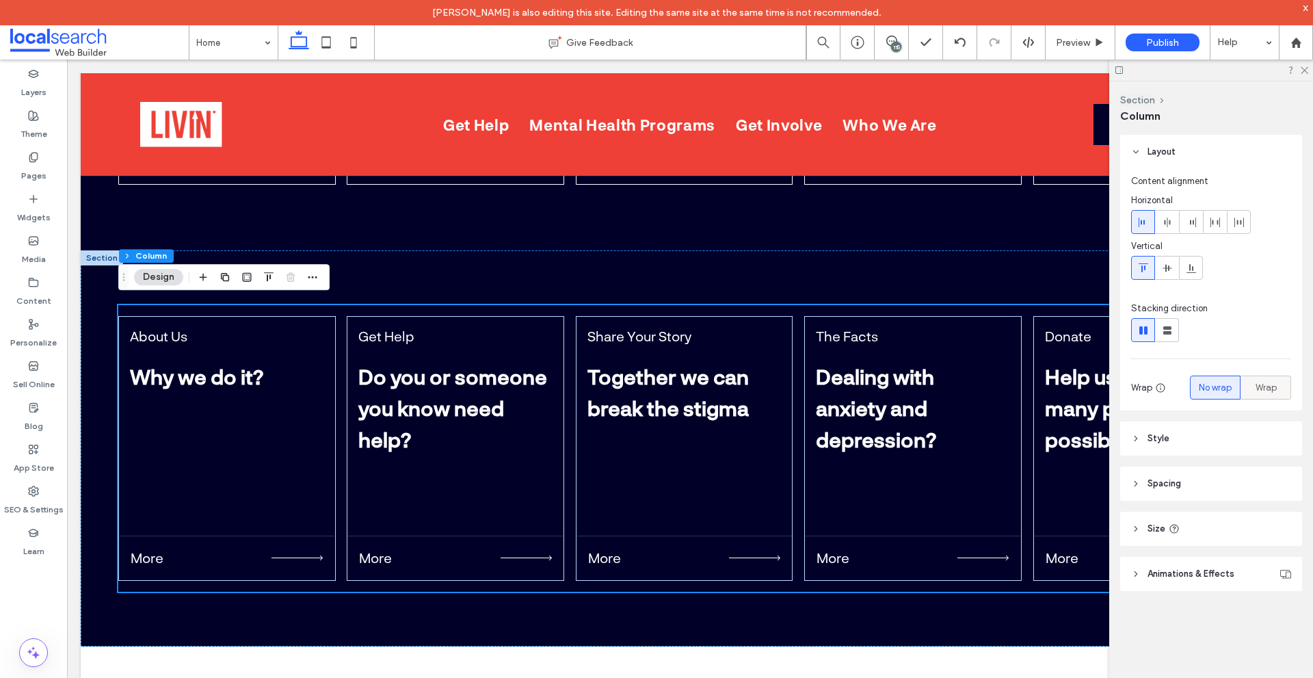
click at [1270, 385] on span "Wrap" at bounding box center [1266, 388] width 21 height 14
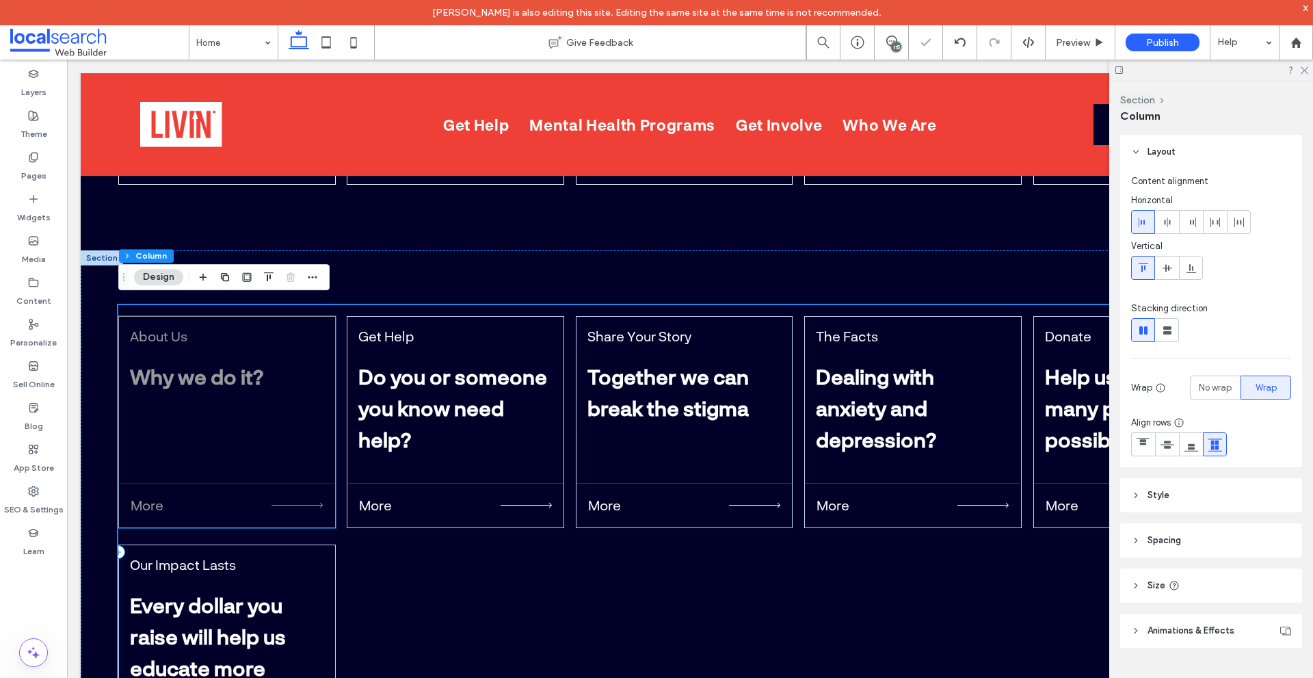
click at [287, 363] on div "About Us Why we do it?" at bounding box center [226, 360] width 215 height 87
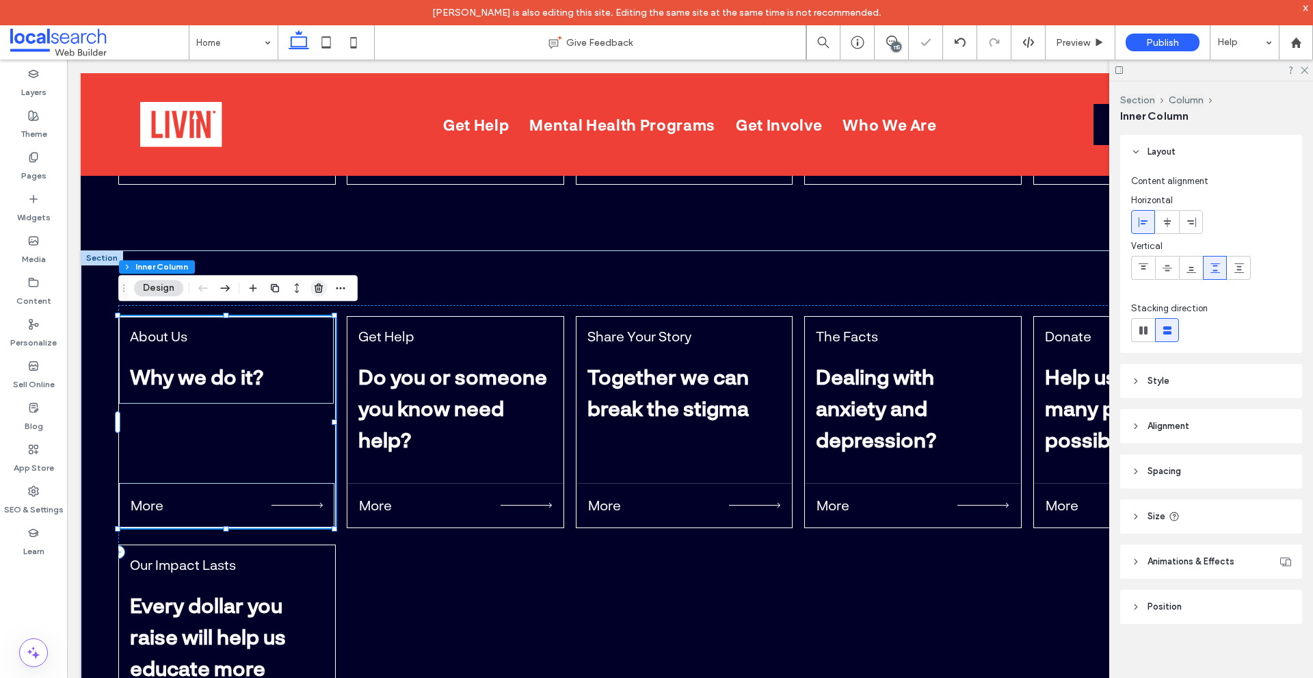
click at [324, 287] on span "button" at bounding box center [319, 288] width 16 height 16
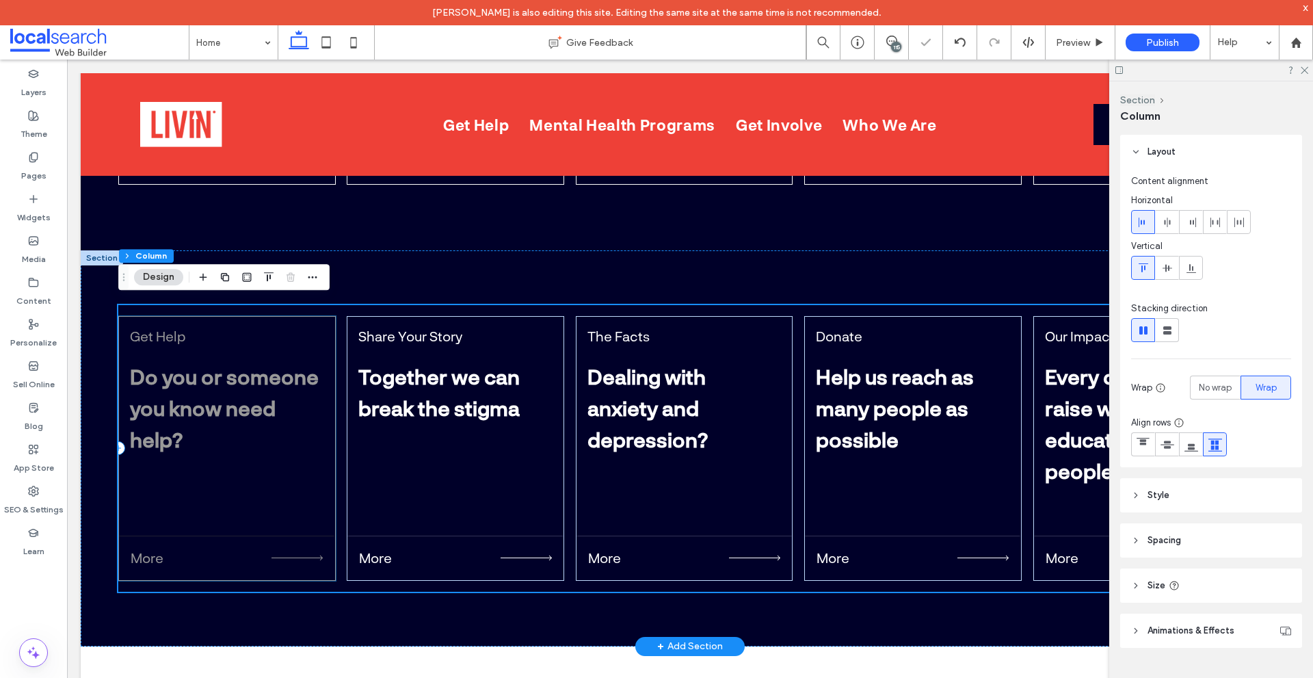
click at [294, 390] on p "Do you or someone you know need help?" at bounding box center [226, 408] width 193 height 94
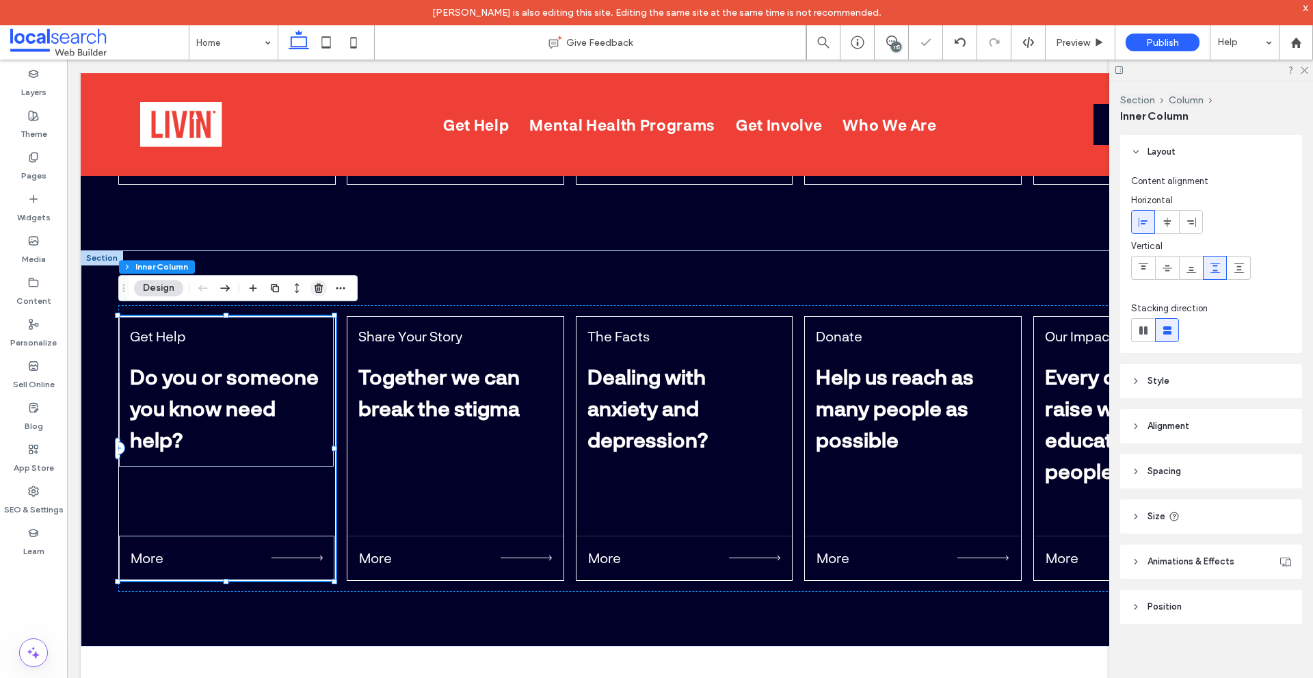
click at [319, 289] on icon "button" at bounding box center [318, 288] width 11 height 11
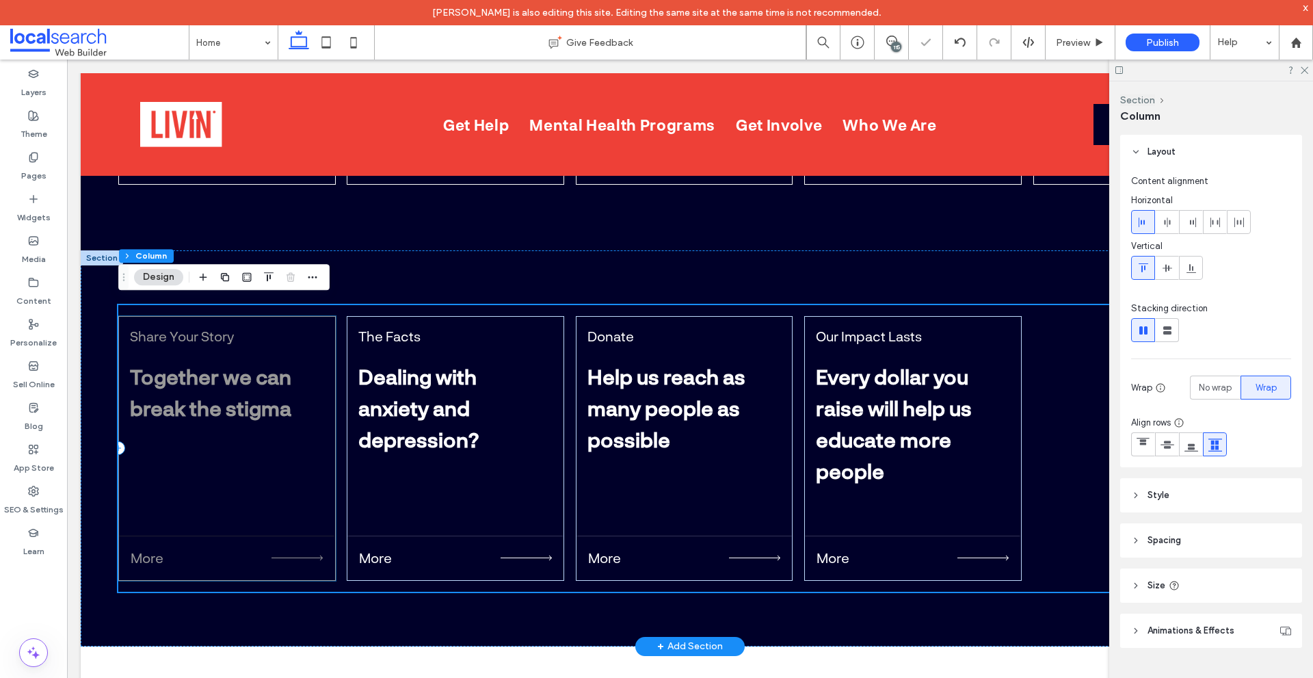
click at [278, 478] on div "Share Your Story Together we can break the stigma More" at bounding box center [227, 448] width 218 height 265
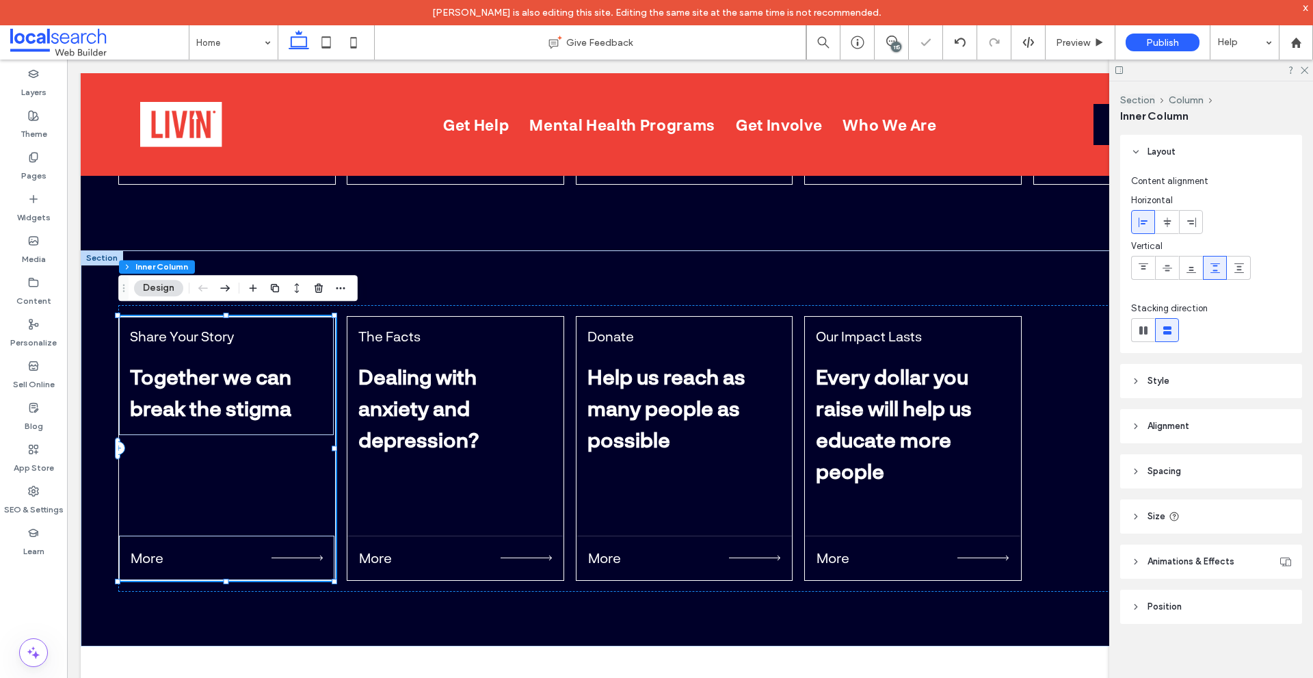
click at [318, 278] on div at bounding box center [319, 288] width 16 height 25
click at [317, 283] on icon "button" at bounding box center [318, 288] width 11 height 11
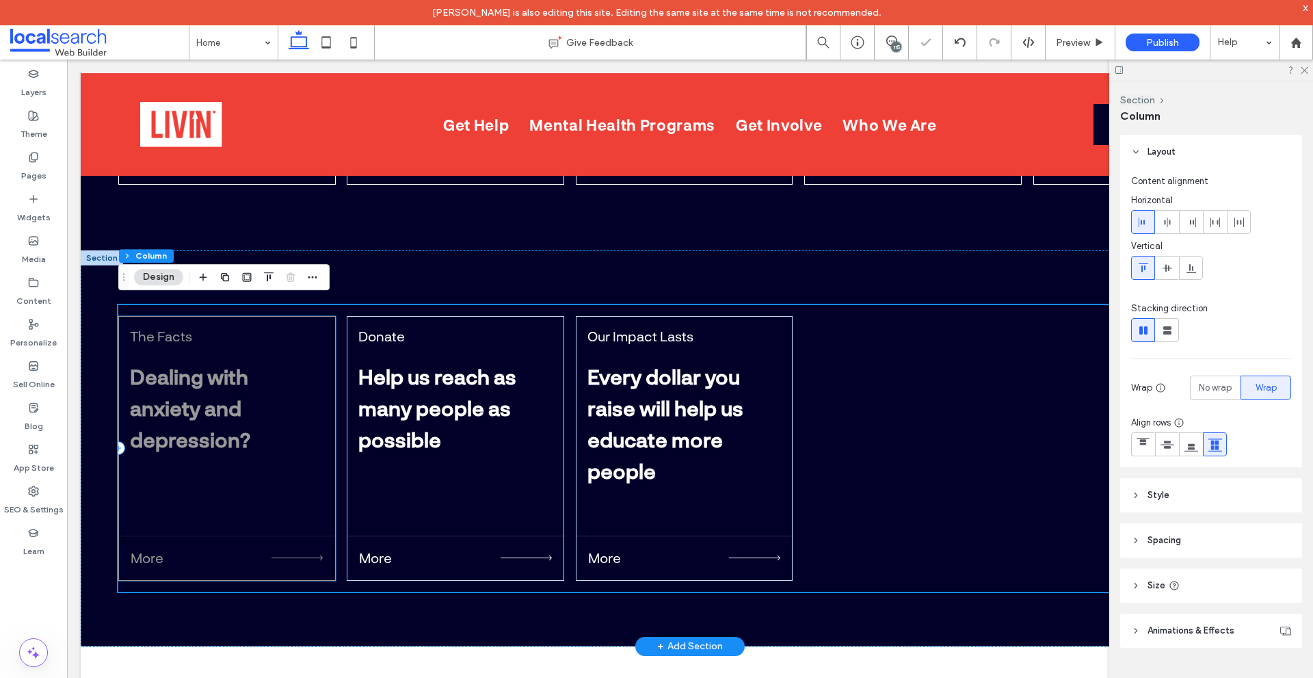
click at [283, 432] on p "Dealing with anxiety and depression?" at bounding box center [226, 408] width 193 height 94
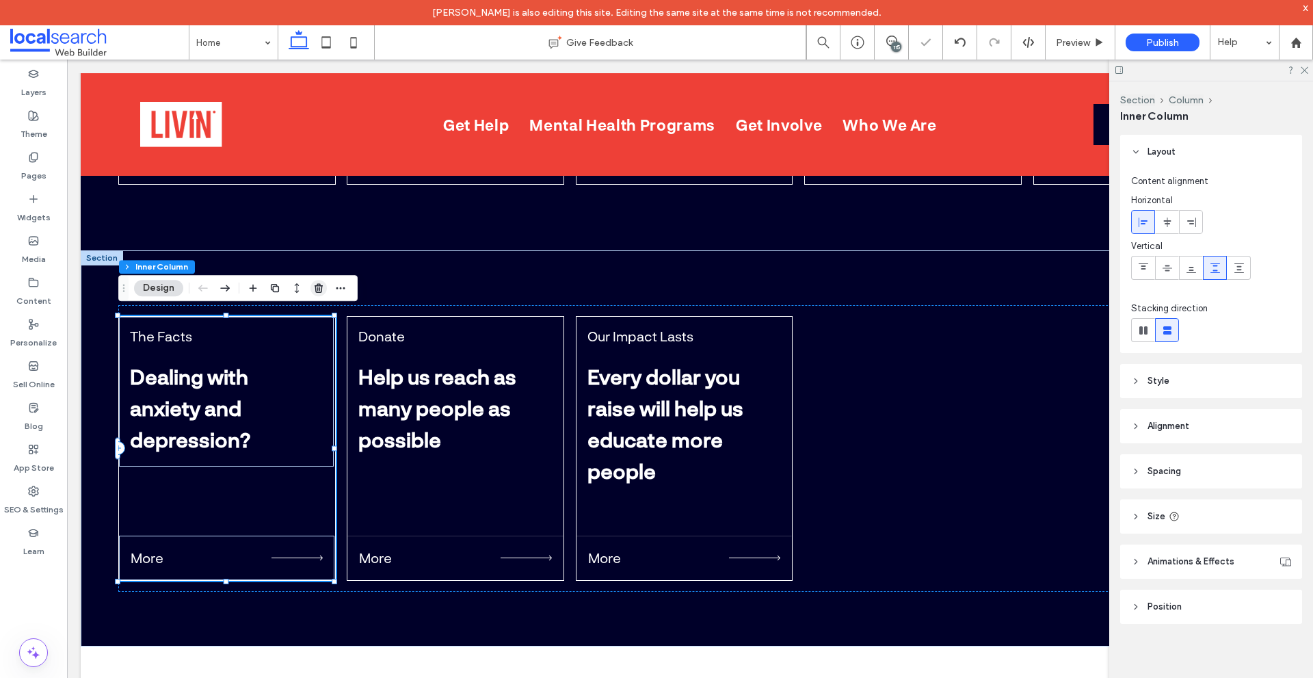
click at [326, 285] on span "button" at bounding box center [319, 288] width 16 height 16
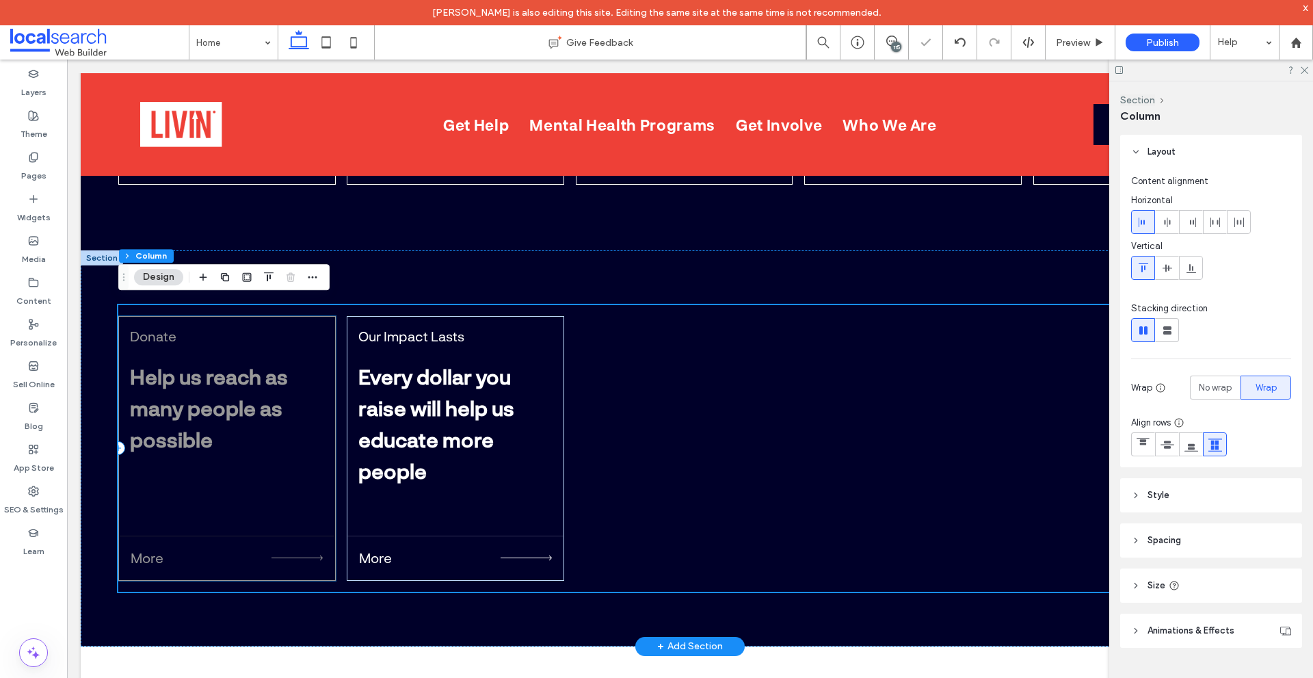
click at [317, 389] on p "Help us reach as many people as possible" at bounding box center [226, 408] width 193 height 94
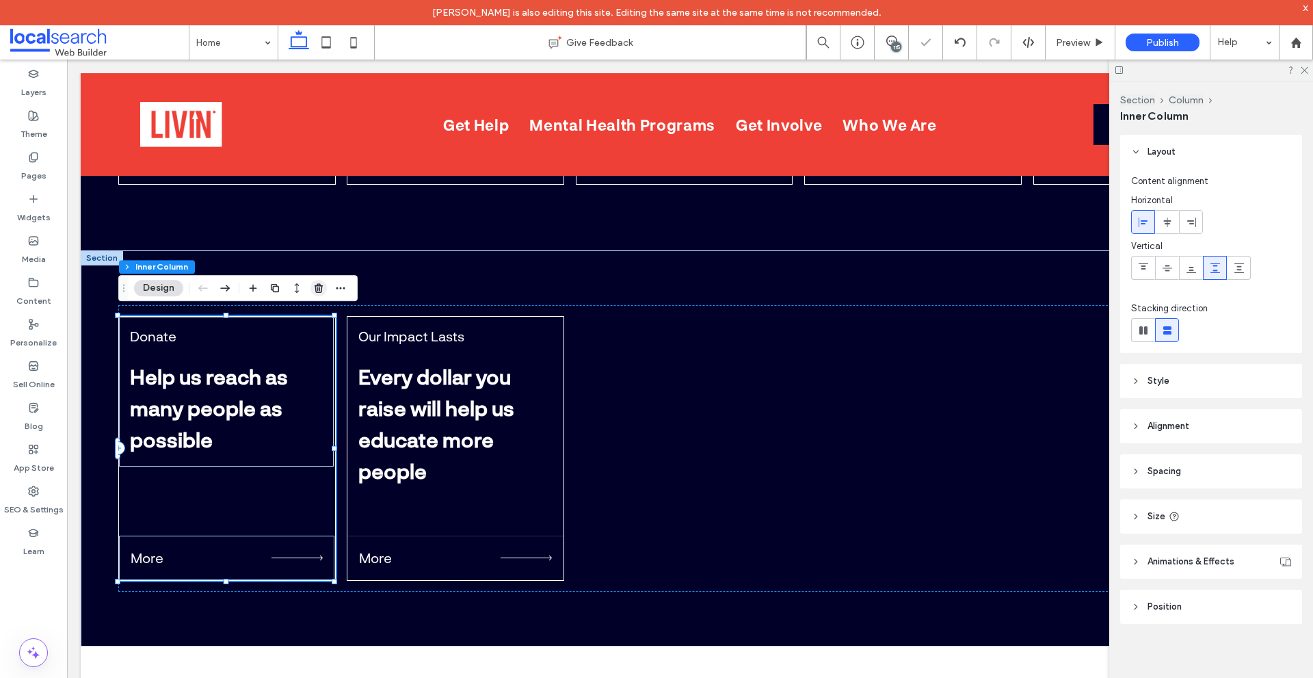
click at [320, 289] on use "button" at bounding box center [319, 287] width 8 height 9
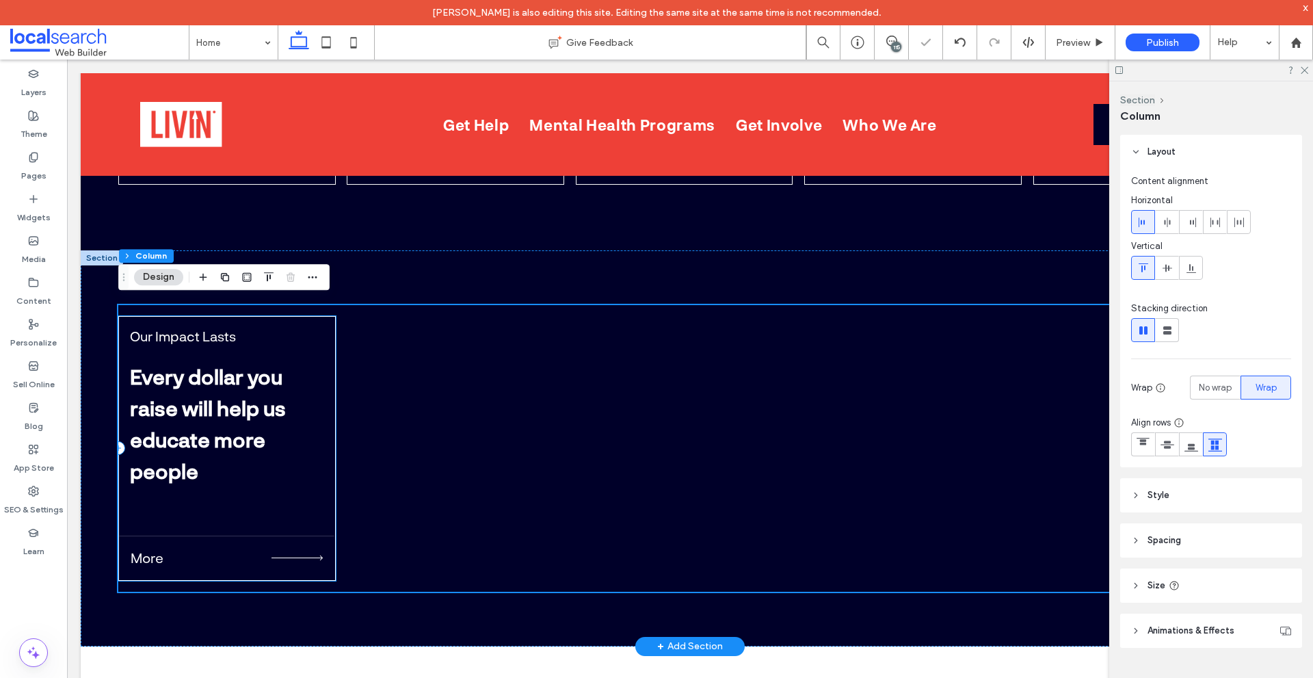
click at [294, 435] on p "Every dollar you raise will help us educate more people" at bounding box center [226, 424] width 193 height 126
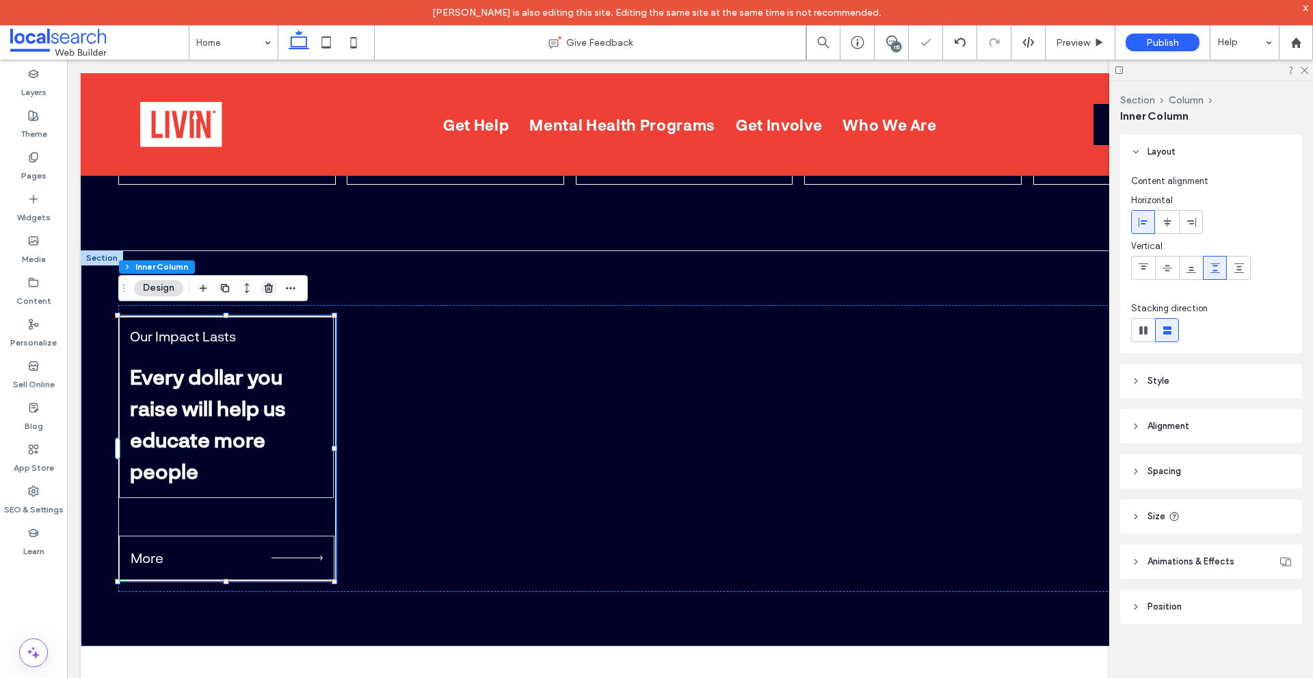
click at [272, 293] on icon "button" at bounding box center [268, 288] width 11 height 11
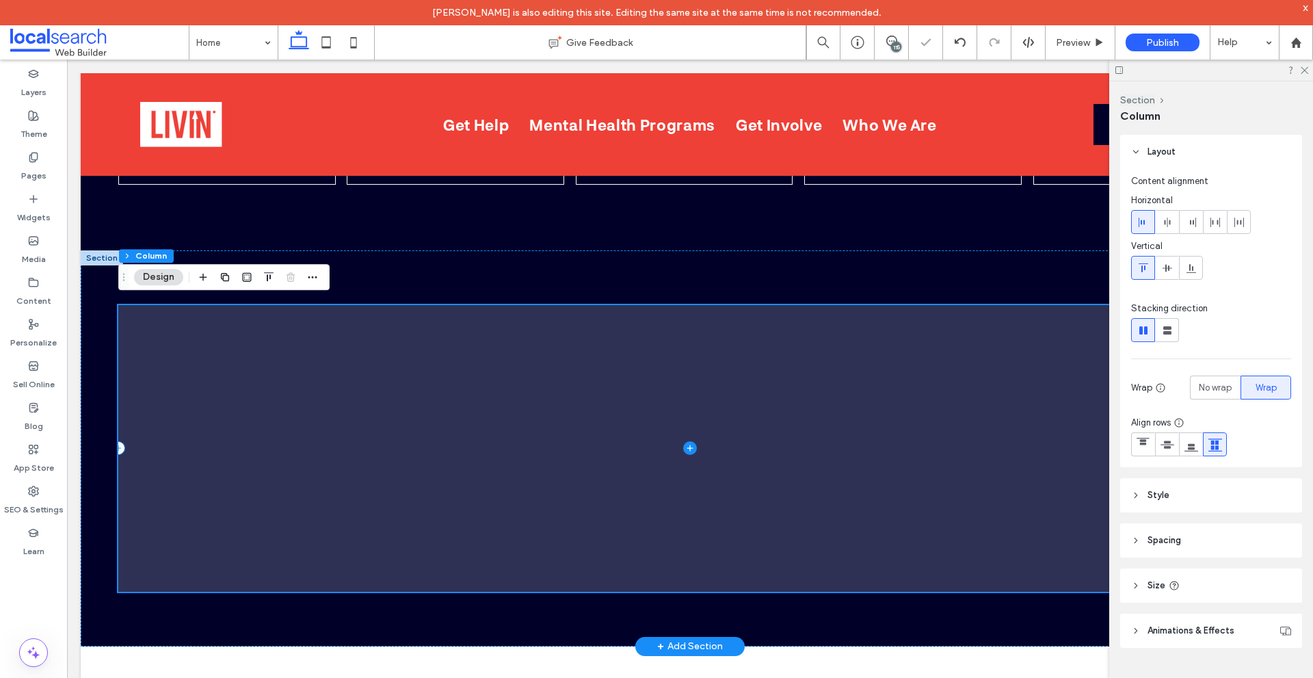
click at [364, 393] on span at bounding box center [690, 448] width 1144 height 287
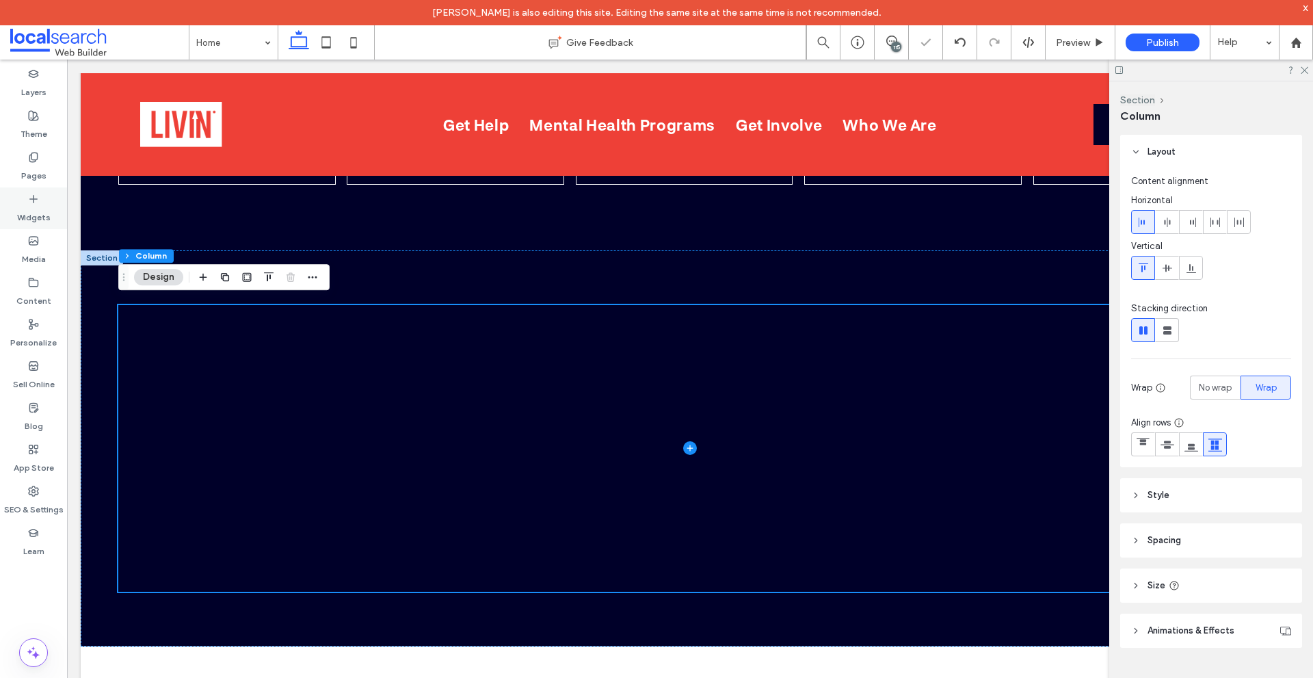
click at [55, 211] on div "Widgets" at bounding box center [33, 208] width 67 height 42
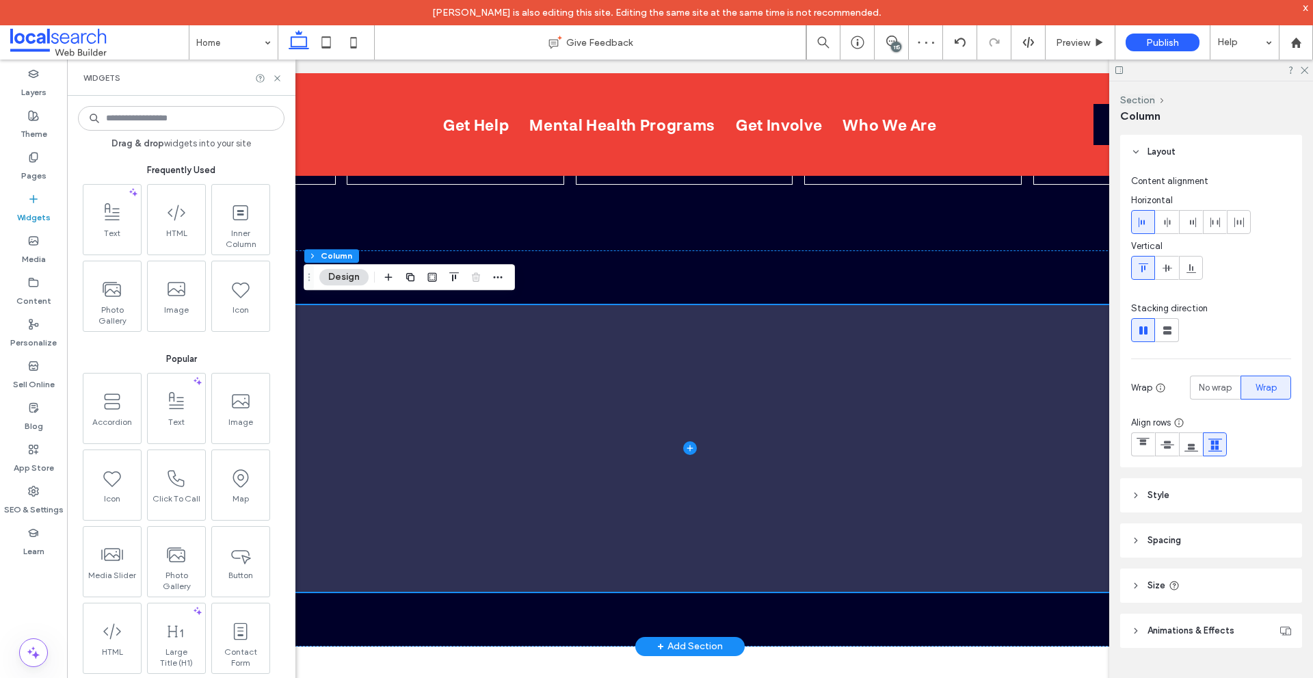
click at [402, 440] on span at bounding box center [690, 448] width 1144 height 287
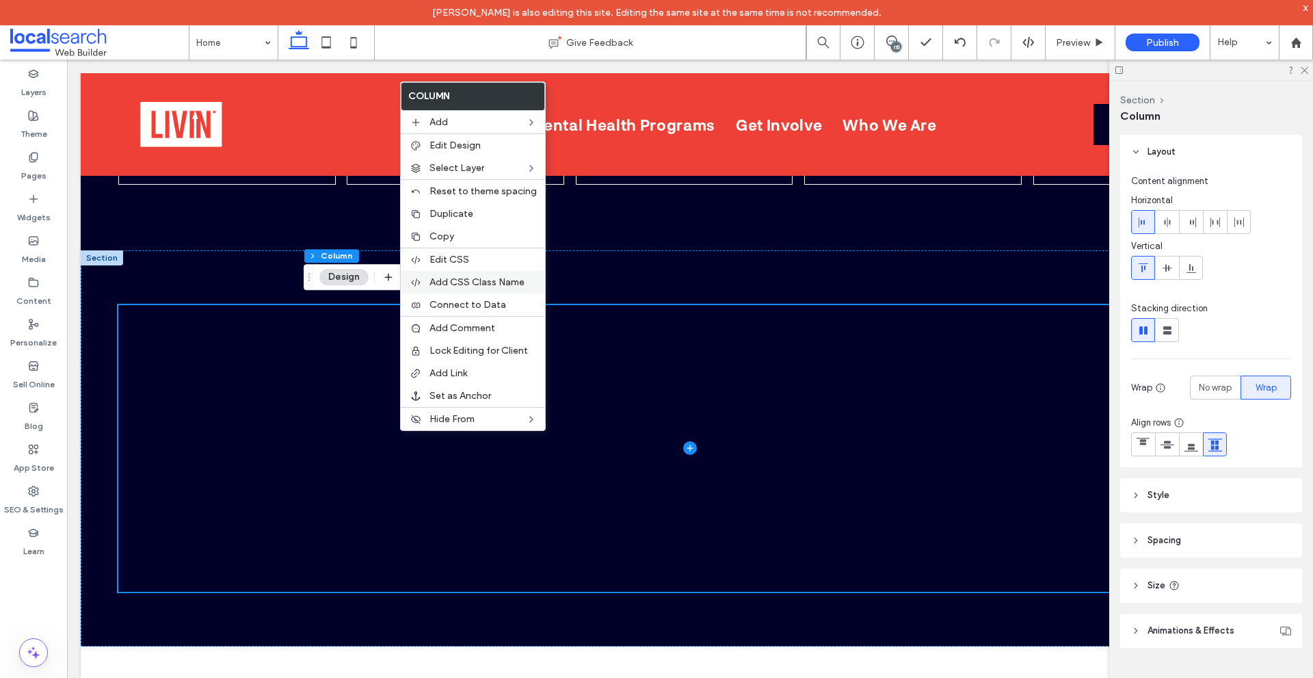
click at [471, 276] on span "Add CSS Class Name" at bounding box center [477, 282] width 95 height 12
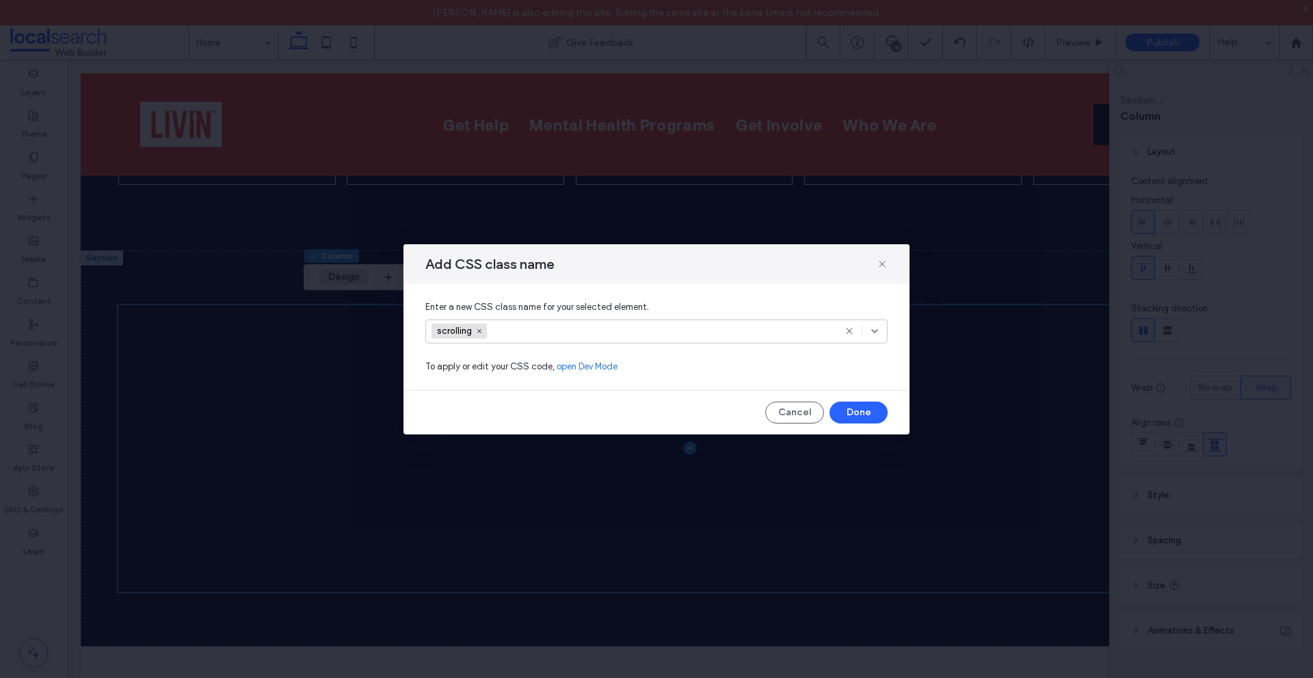
drag, startPoint x: 545, startPoint y: 328, endPoint x: 495, endPoint y: 328, distance: 50.6
click at [545, 328] on input at bounding box center [541, 331] width 94 height 21
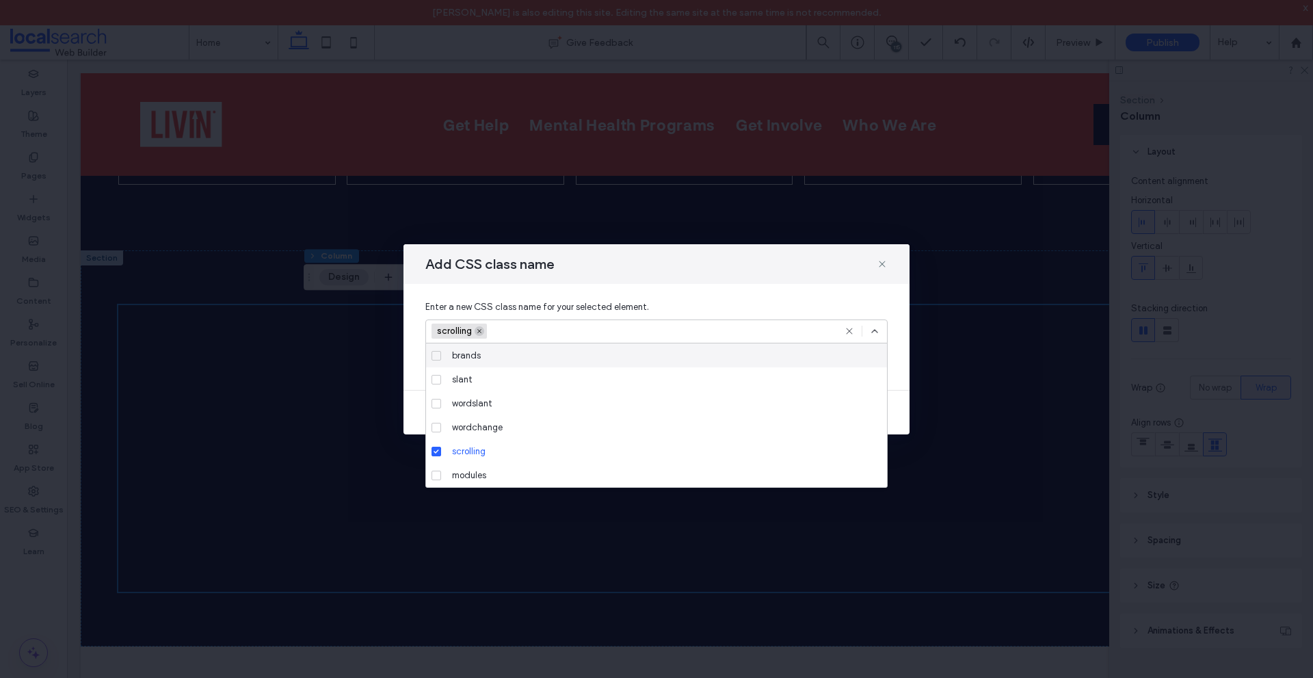
click at [480, 327] on span at bounding box center [480, 331] width 10 height 10
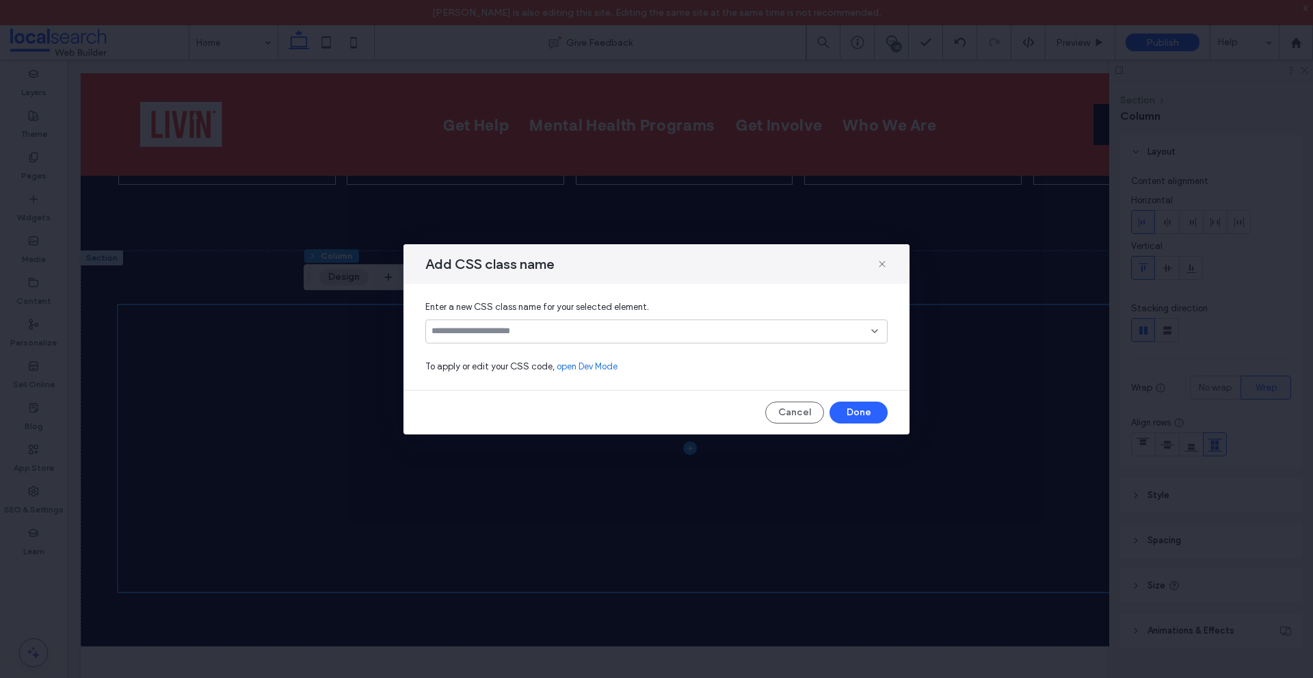
click at [488, 327] on input at bounding box center [652, 331] width 440 height 11
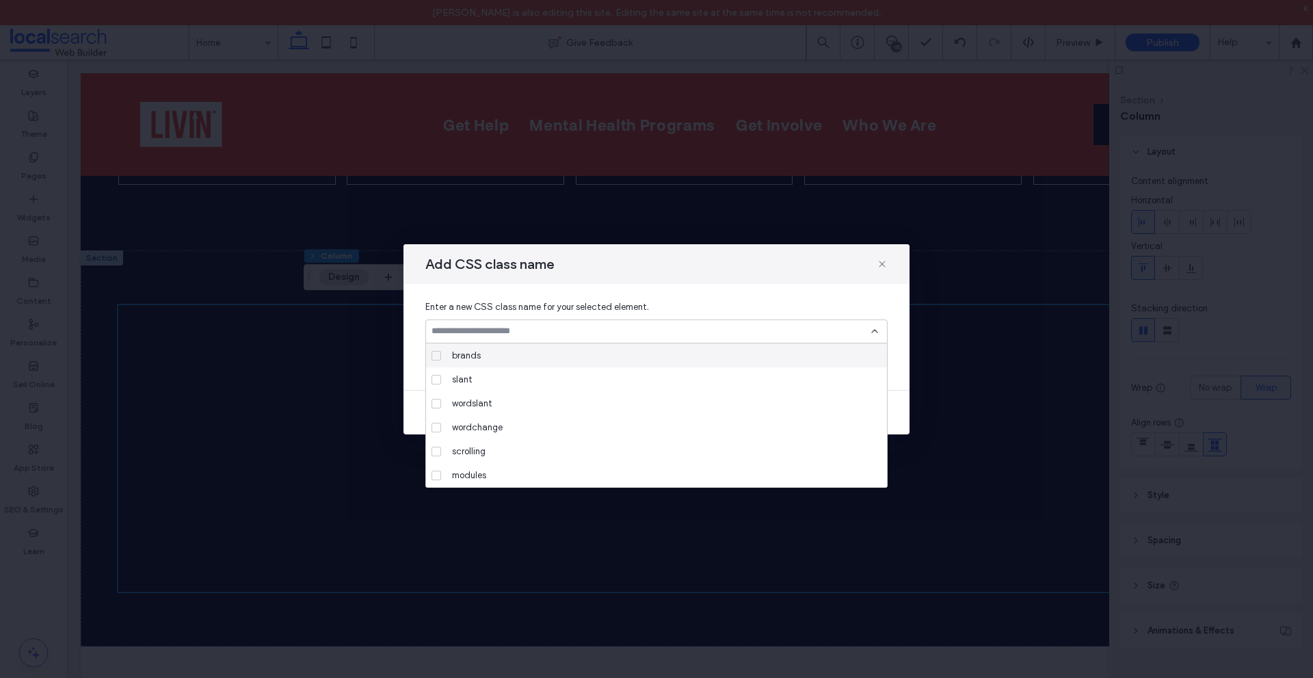
paste input "**********"
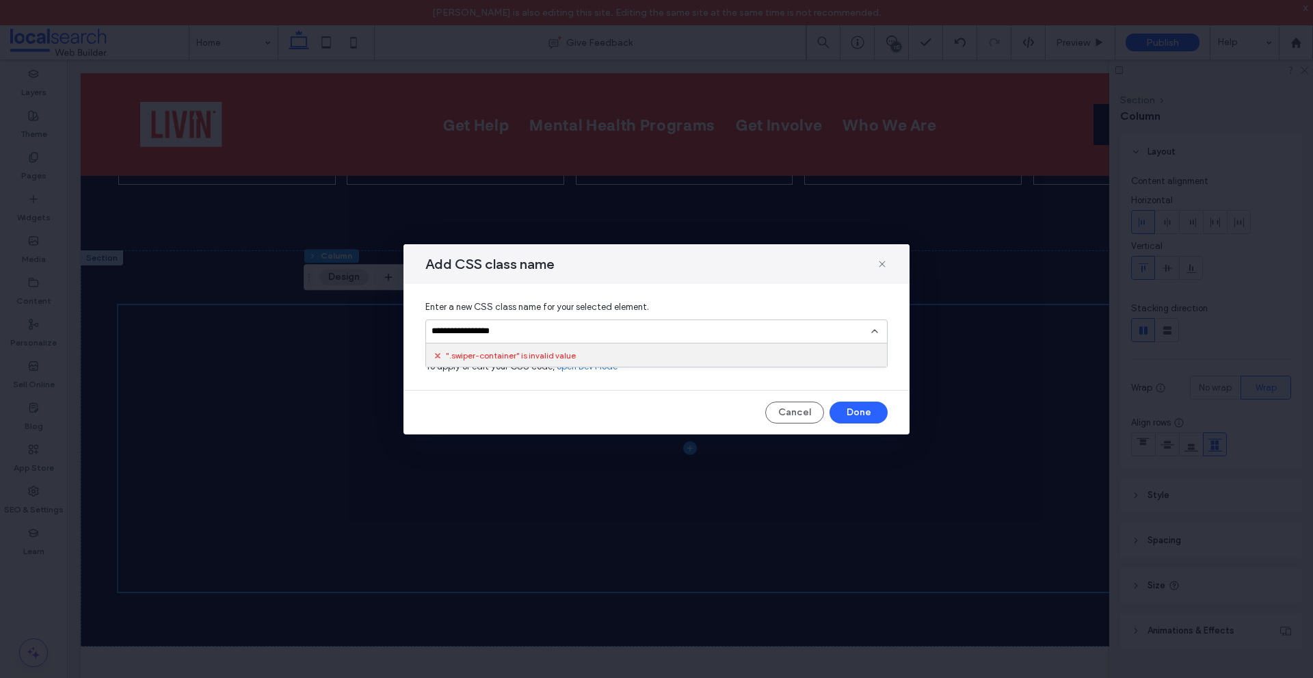
drag, startPoint x: 437, startPoint y: 332, endPoint x: 410, endPoint y: 332, distance: 27.4
click at [410, 332] on div "**********" at bounding box center [657, 337] width 506 height 106
type input "**********"
click at [671, 356] on div "Create "swiper-container"" at bounding box center [656, 353] width 449 height 10
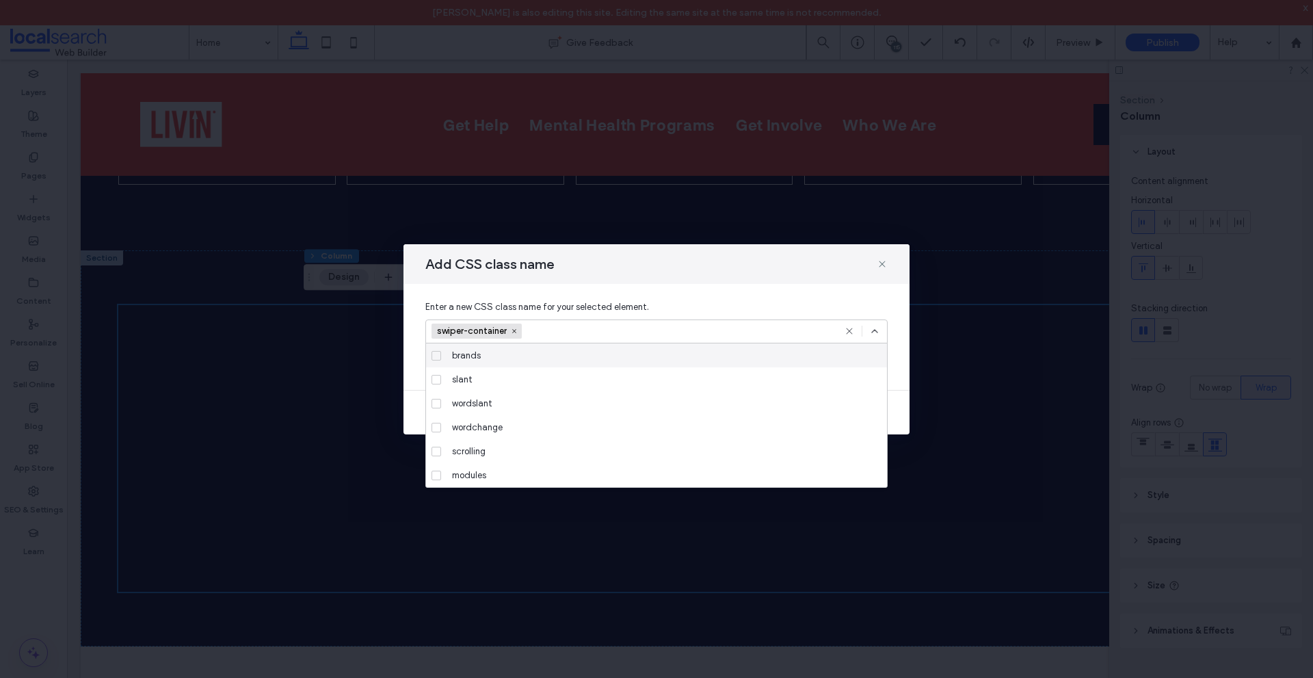
click at [871, 326] on icon at bounding box center [874, 331] width 11 height 11
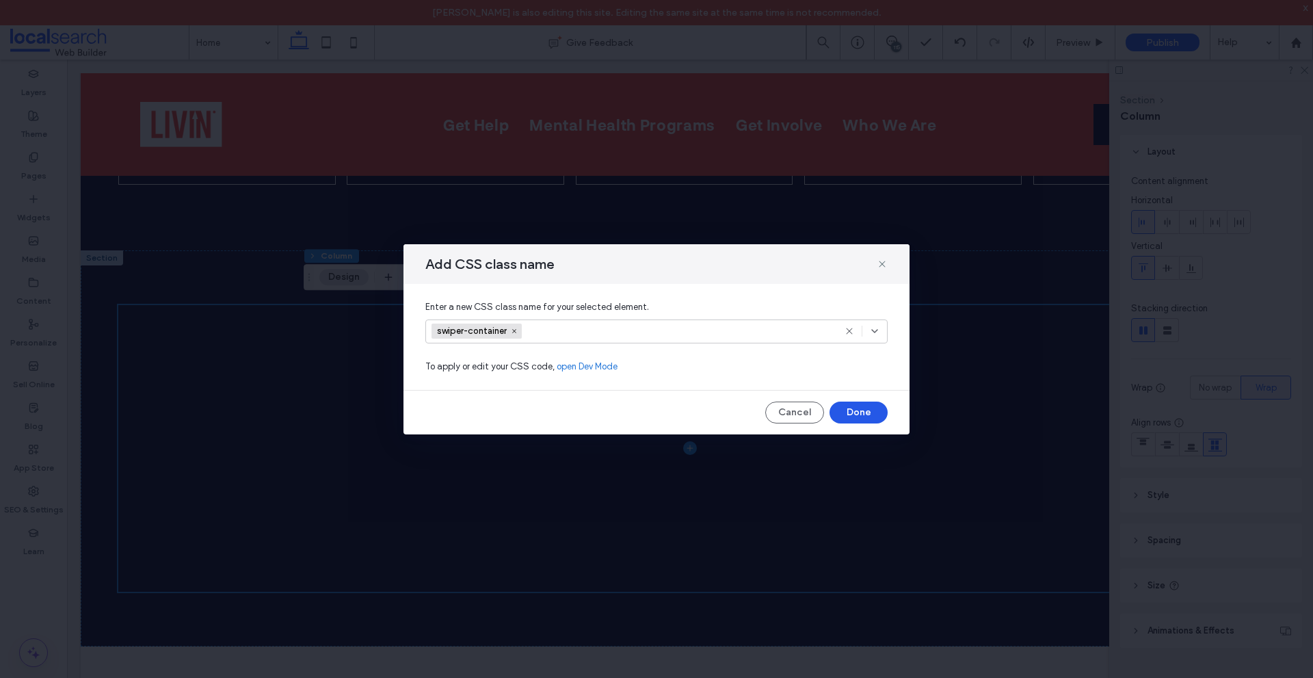
click at [865, 408] on button "Done" at bounding box center [859, 413] width 58 height 22
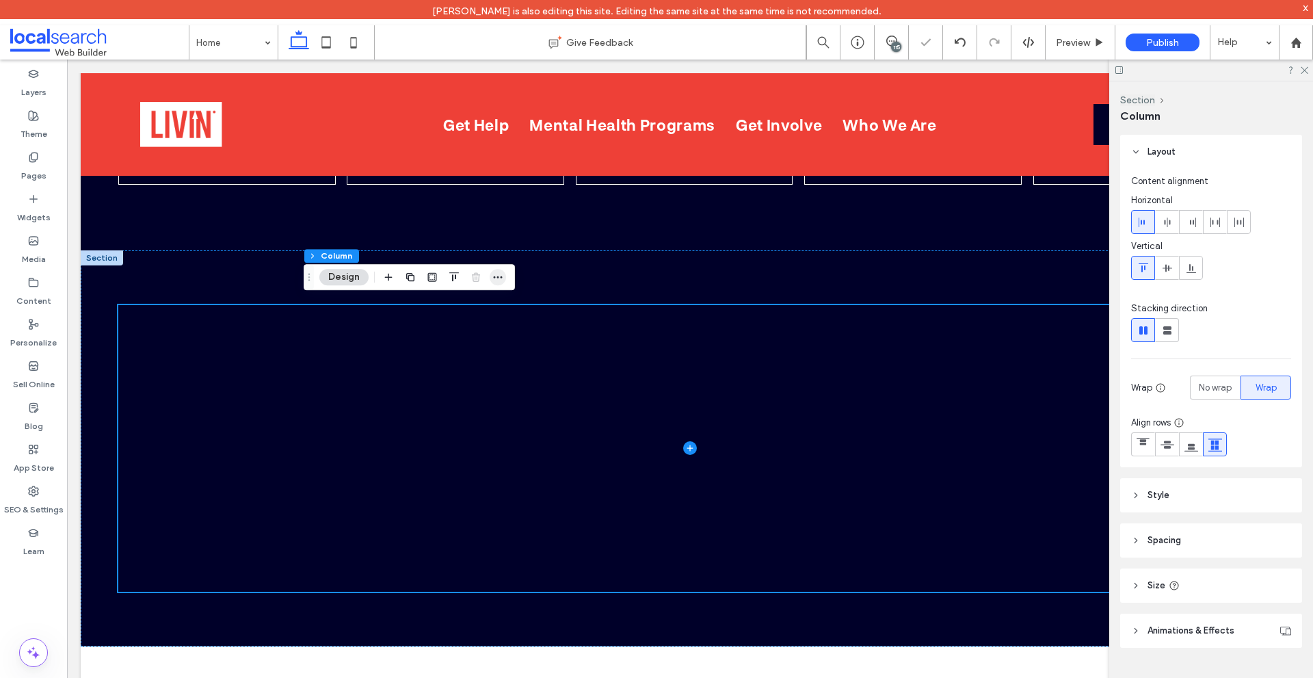
click at [506, 275] on span "button" at bounding box center [498, 277] width 16 height 16
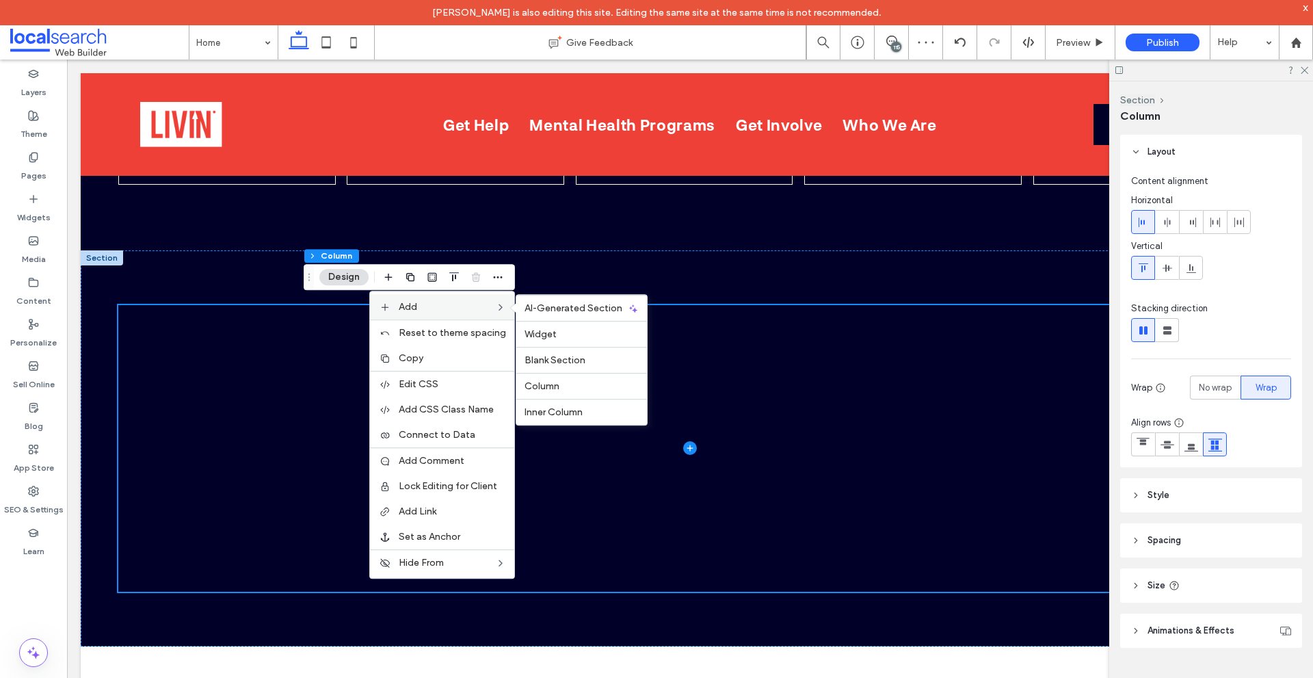
click at [482, 311] on label "Add" at bounding box center [447, 307] width 96 height 12
drag, startPoint x: 605, startPoint y: 408, endPoint x: 538, endPoint y: 349, distance: 89.2
click at [605, 408] on label "Inner Column" at bounding box center [582, 412] width 114 height 12
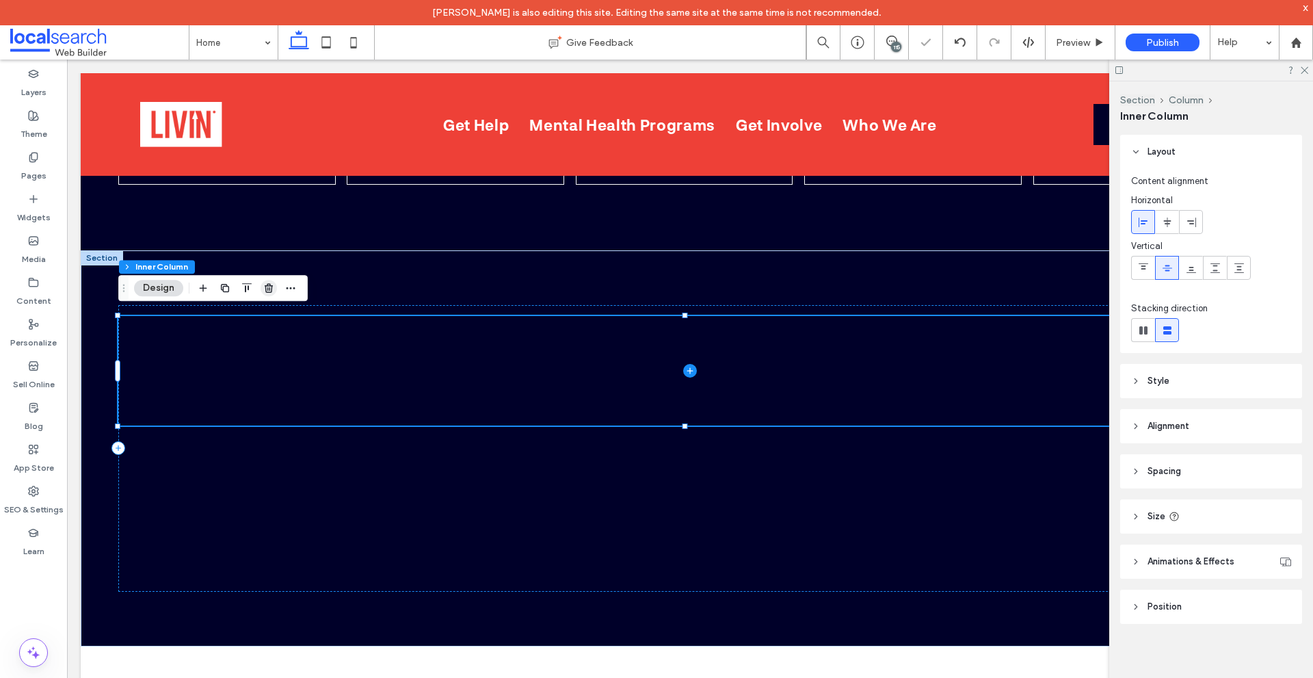
click at [270, 285] on use "button" at bounding box center [269, 287] width 8 height 9
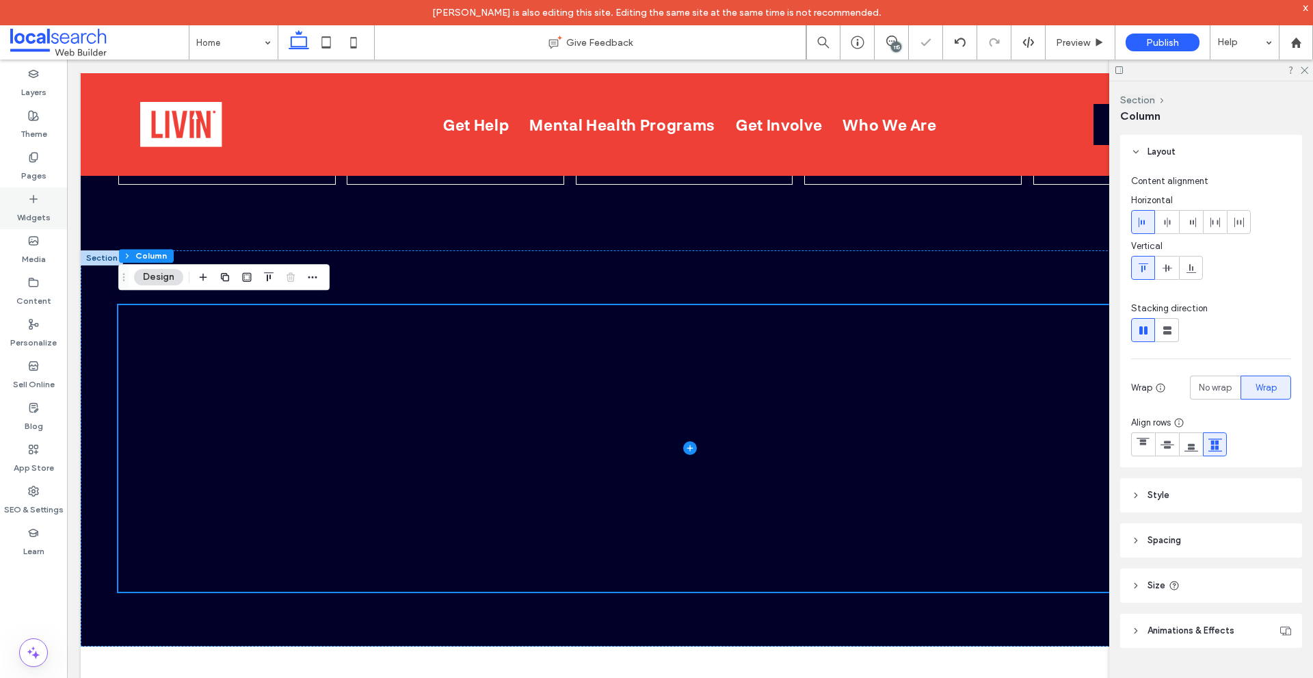
click at [33, 211] on label "Widgets" at bounding box center [34, 214] width 34 height 19
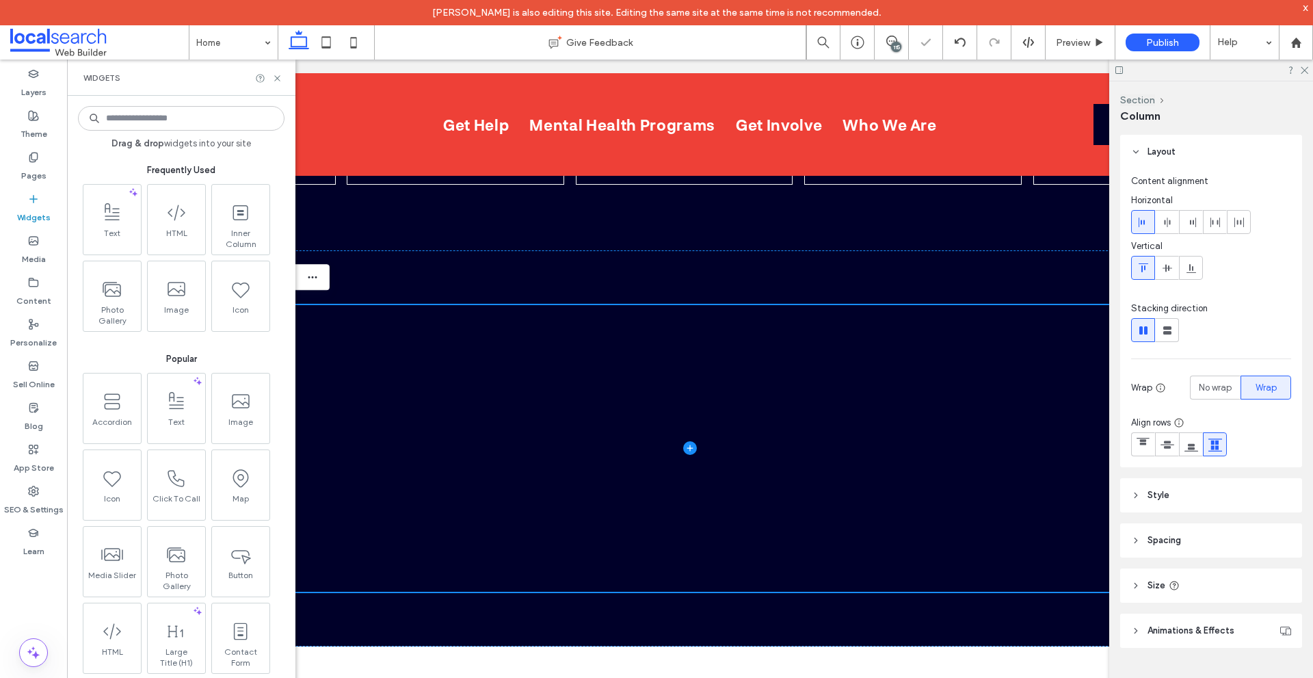
click at [150, 122] on input at bounding box center [181, 118] width 207 height 25
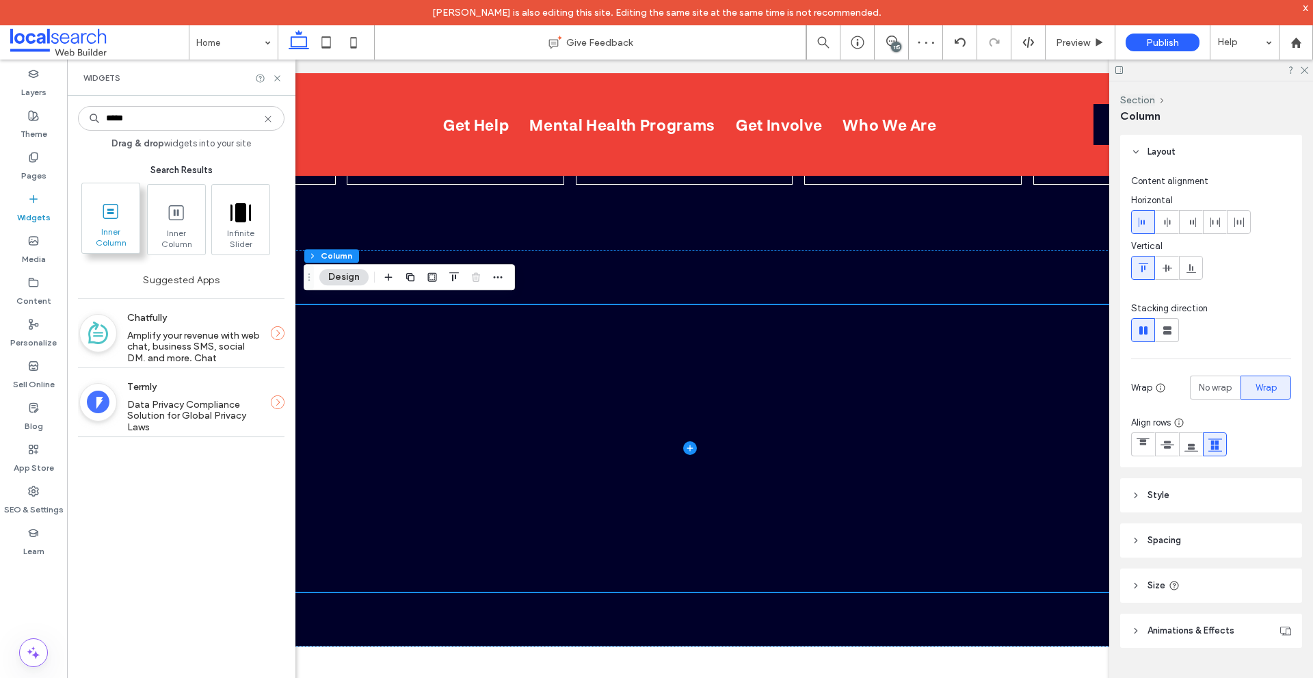
type input "*****"
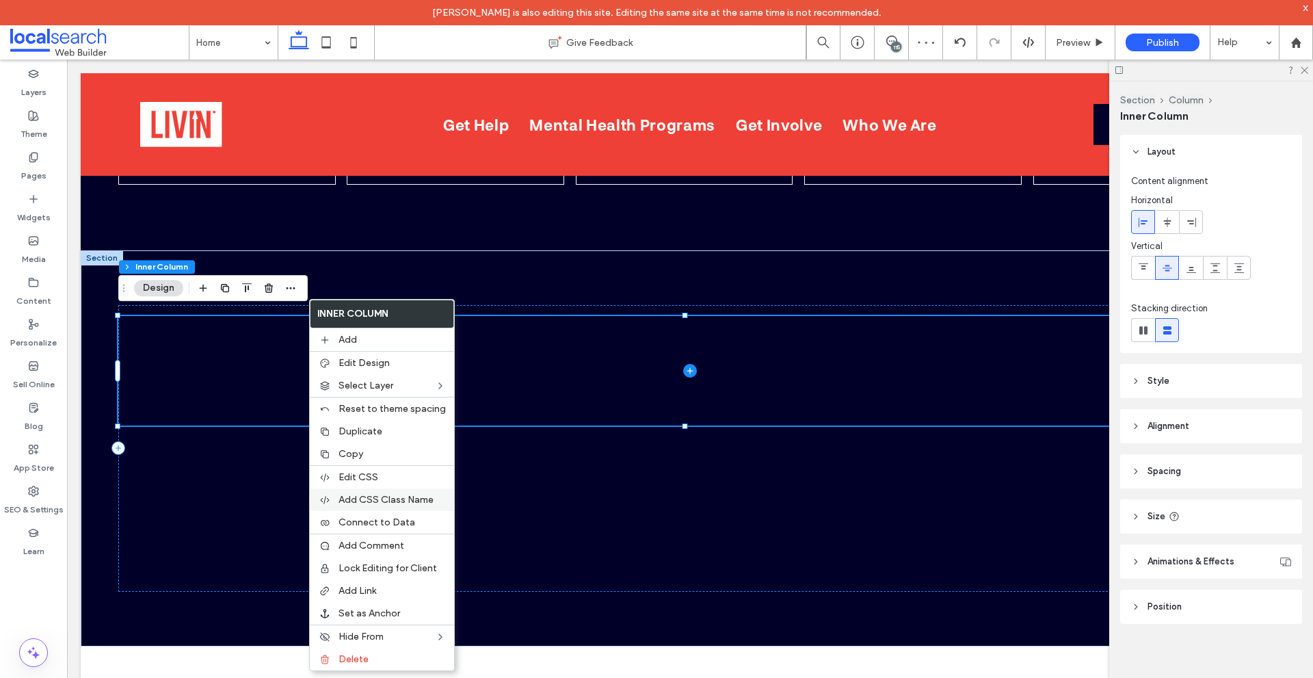
click at [415, 501] on span "Add CSS Class Name" at bounding box center [386, 500] width 95 height 12
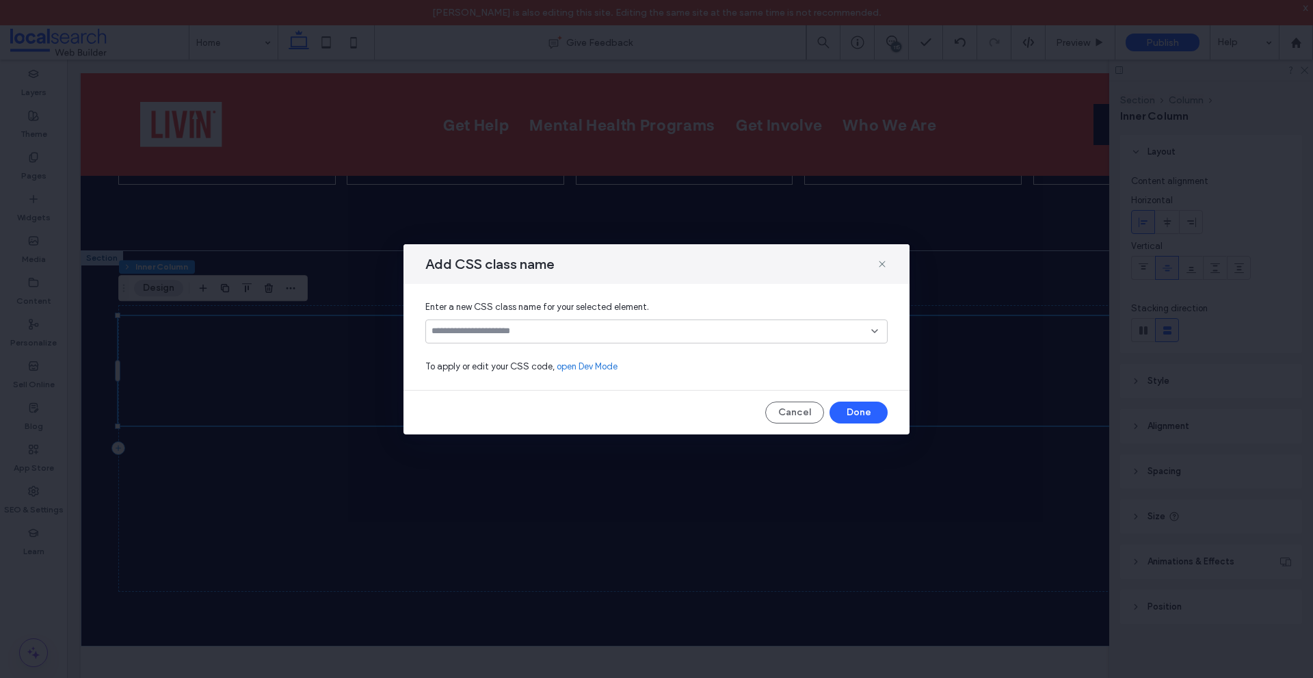
click at [499, 339] on div at bounding box center [656, 331] width 462 height 24
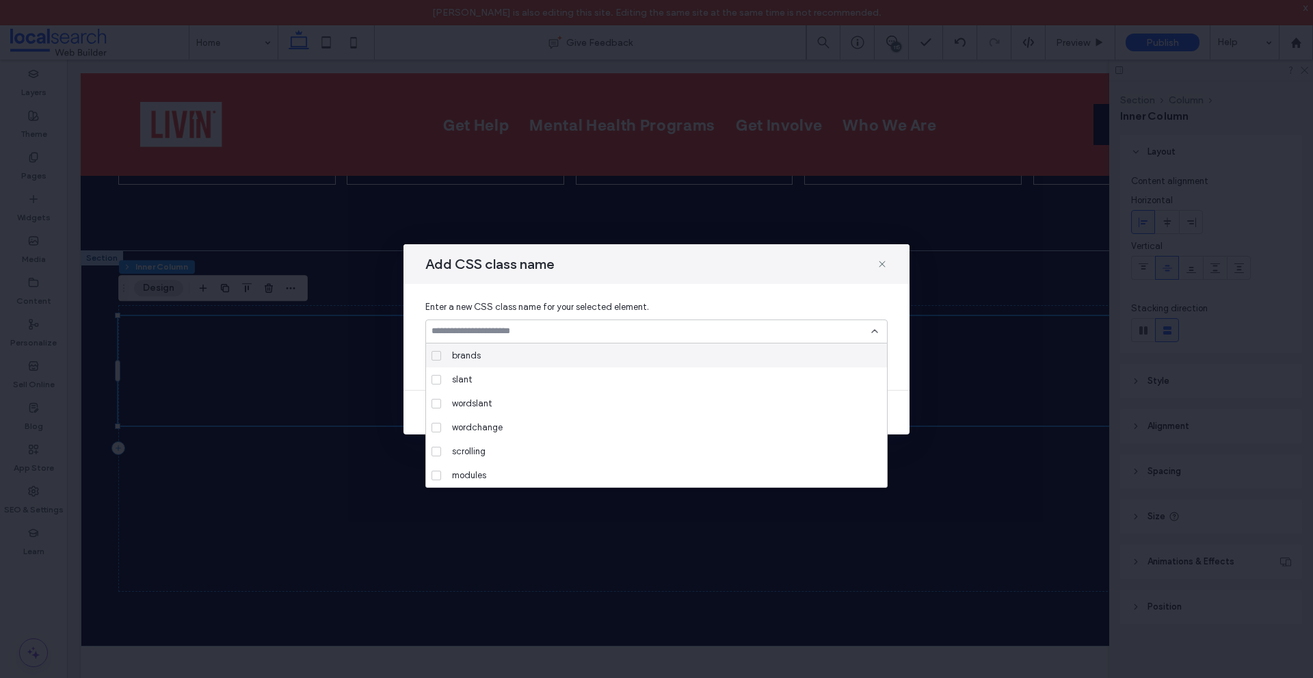
click at [501, 334] on input at bounding box center [652, 331] width 440 height 11
paste input "**********"
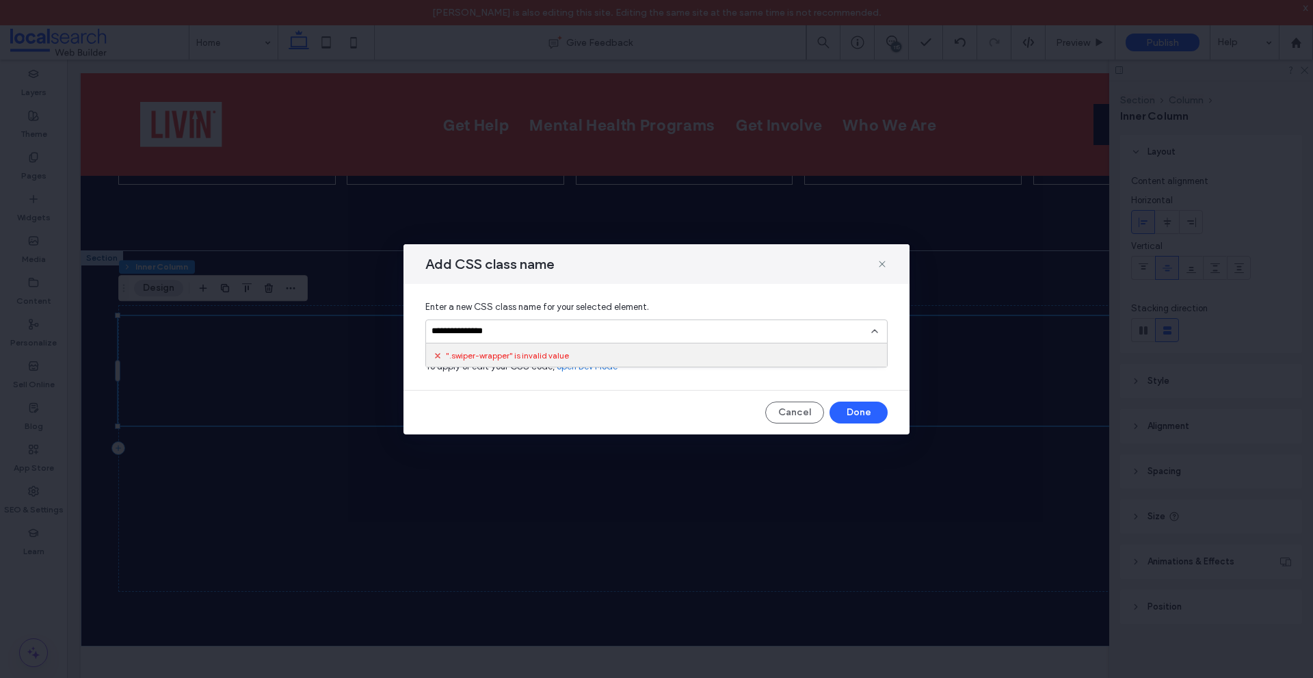
drag, startPoint x: 435, startPoint y: 332, endPoint x: 394, endPoint y: 332, distance: 41.0
click at [394, 332] on div "**********" at bounding box center [656, 339] width 1313 height 678
type input "**********"
click at [862, 354] on div "Create "swiper-wrapper"" at bounding box center [656, 353] width 449 height 10
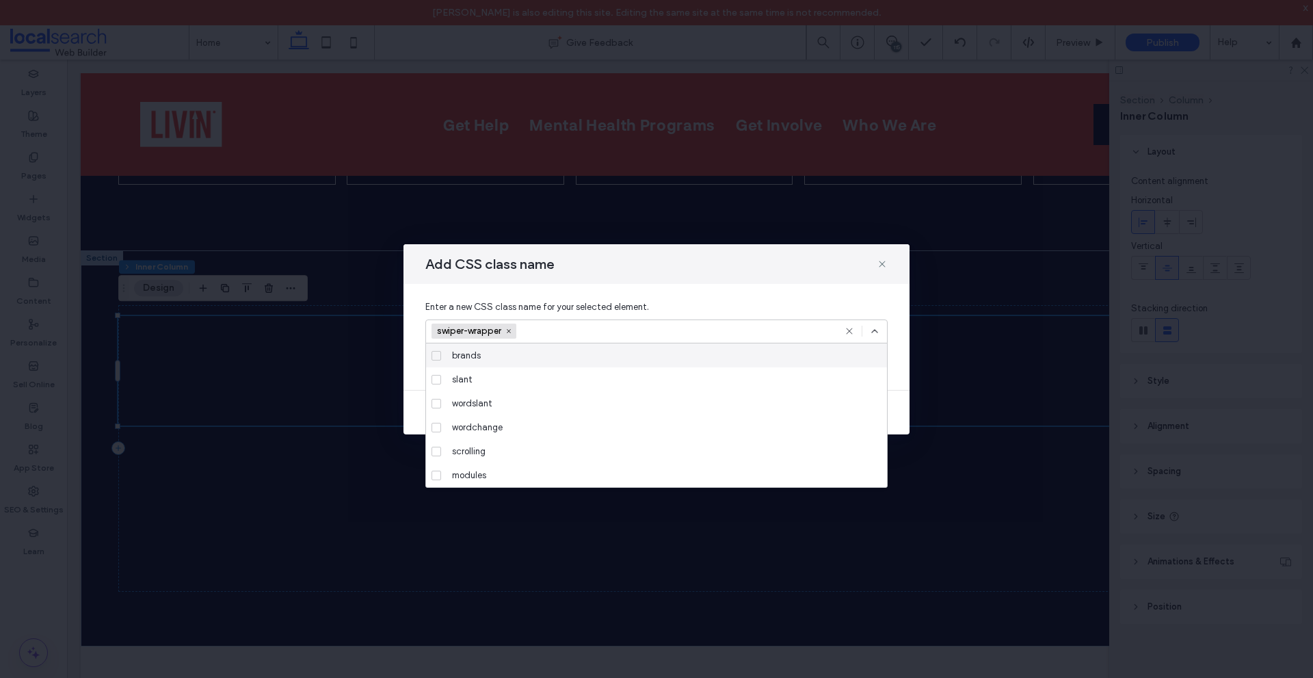
click at [868, 331] on div at bounding box center [862, 331] width 36 height 11
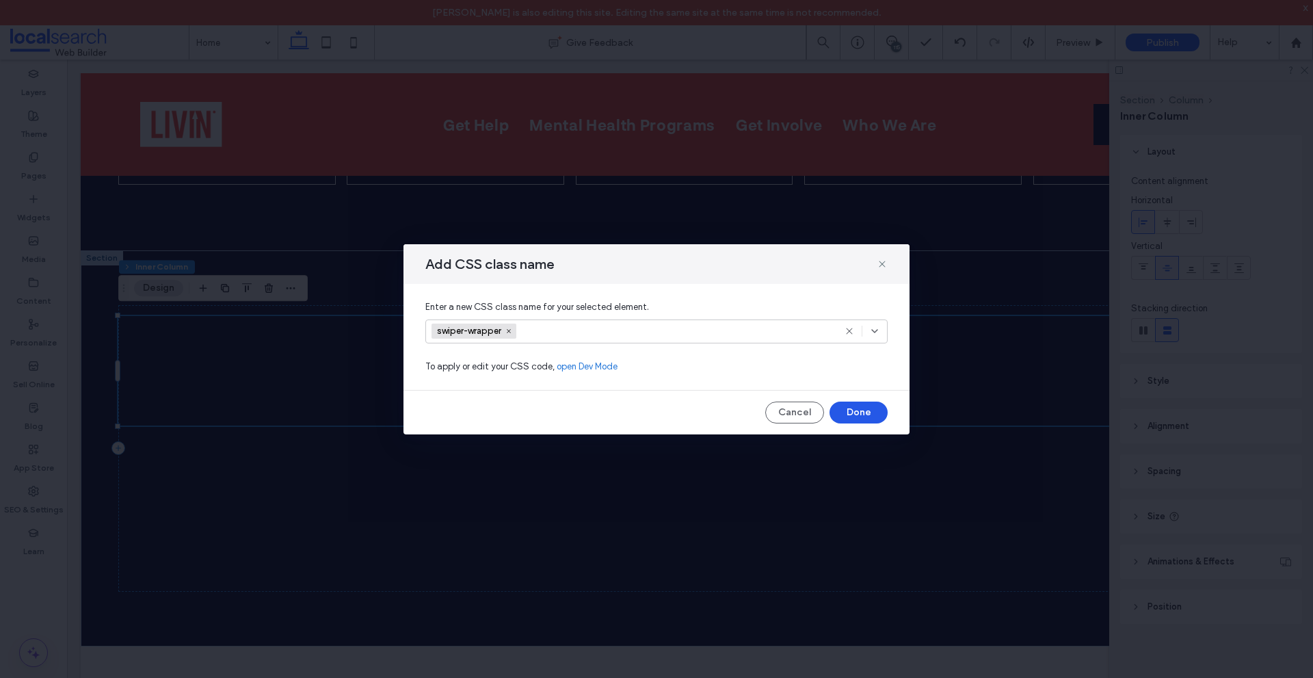
click at [865, 405] on button "Done" at bounding box center [859, 413] width 58 height 22
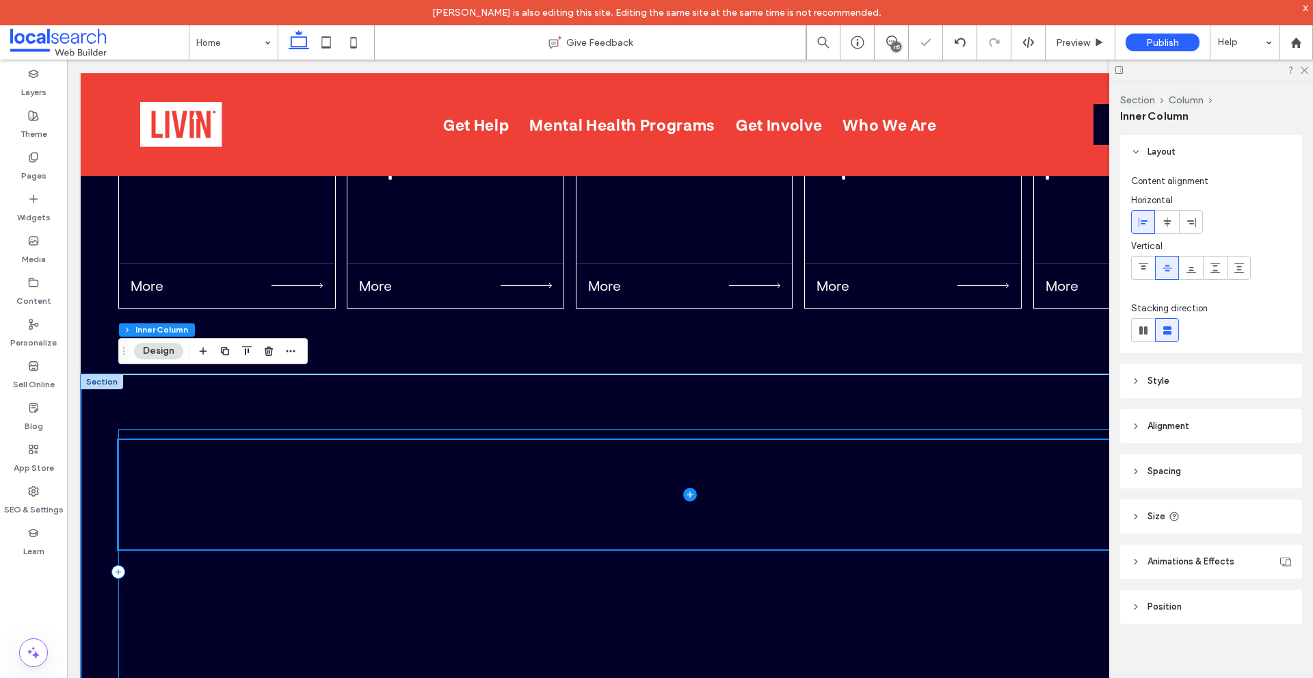
scroll to position [4576, 0]
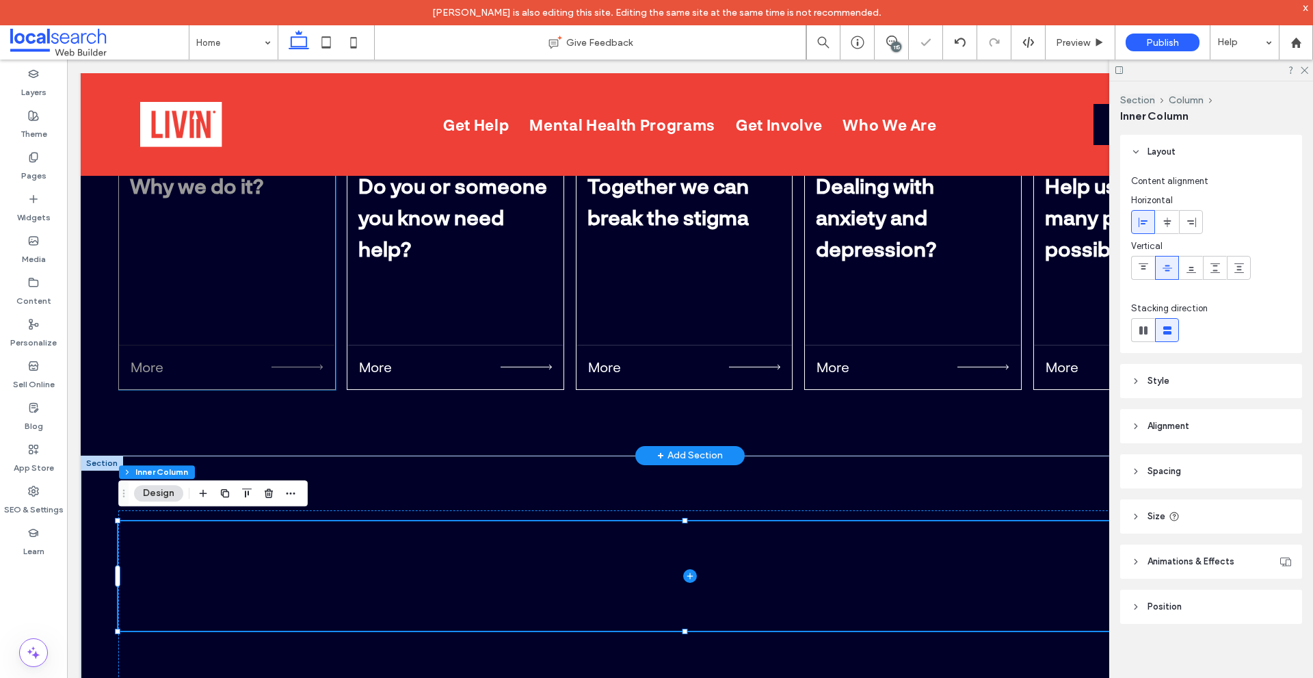
click at [300, 345] on div "More" at bounding box center [226, 367] width 215 height 44
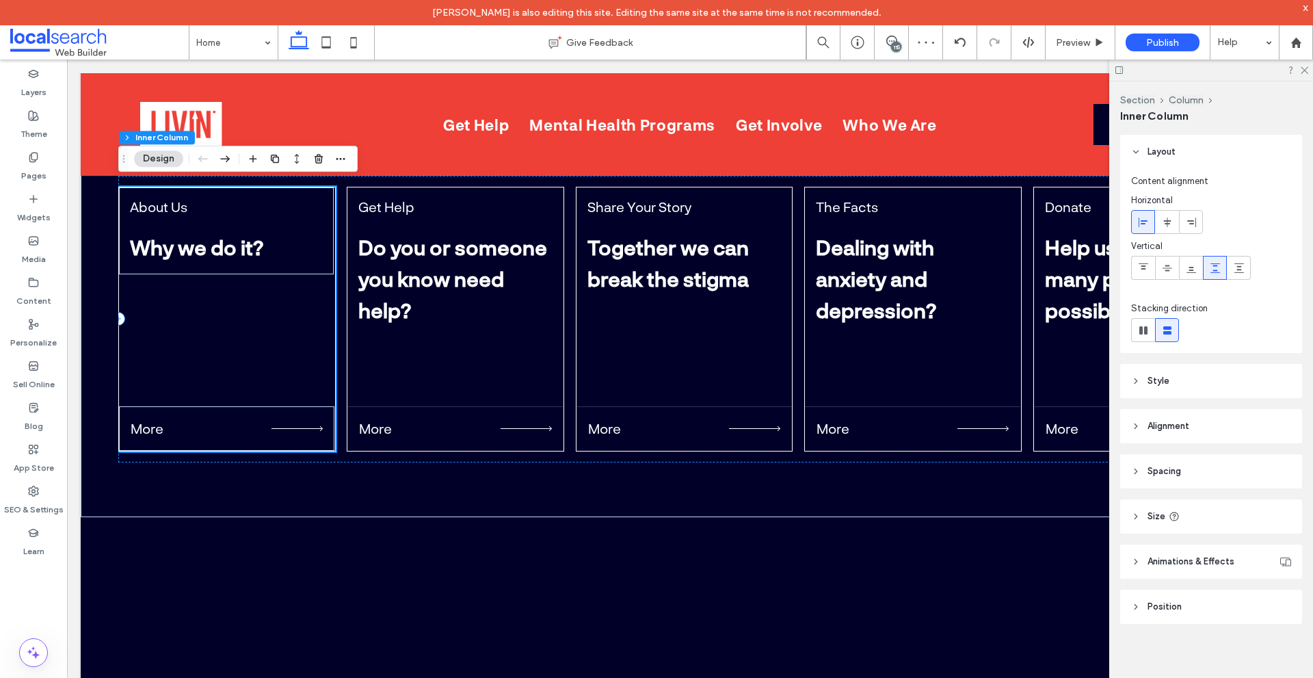
scroll to position [4508, 0]
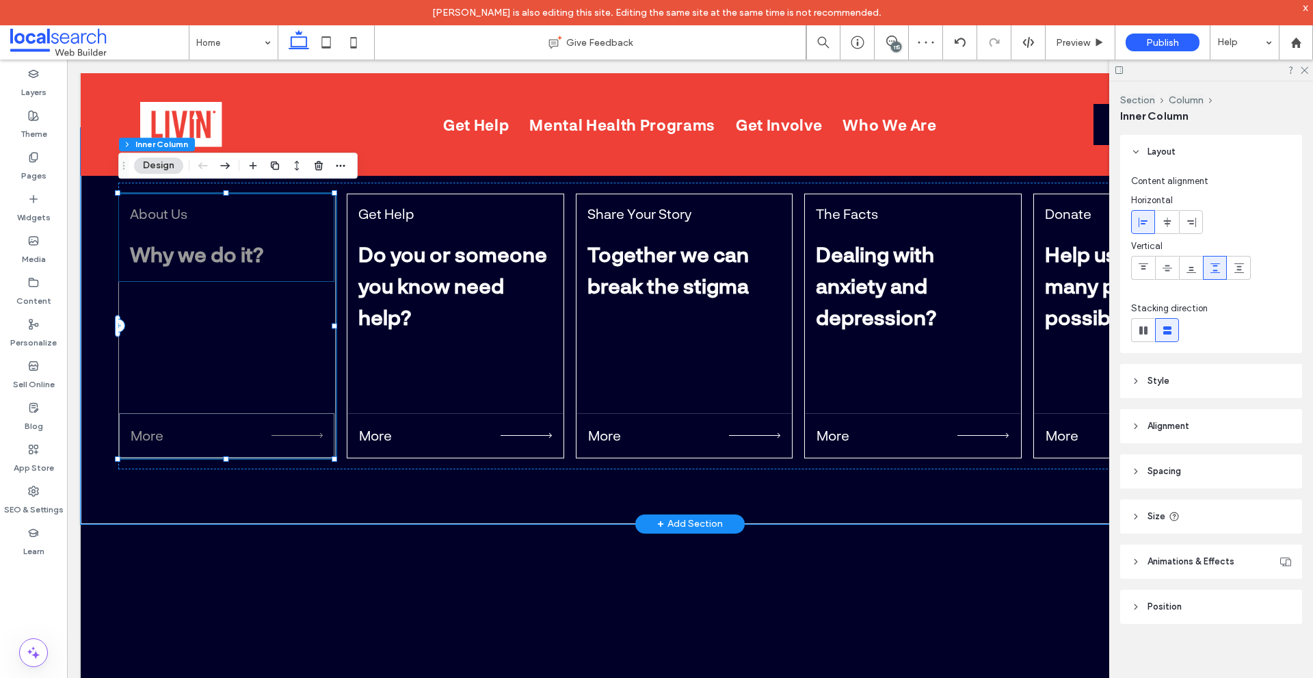
click at [297, 322] on div "About Us Why we do it? More" at bounding box center [227, 326] width 218 height 265
click at [348, 386] on div "Get Help Do you or someone you know need help? More" at bounding box center [456, 326] width 218 height 265
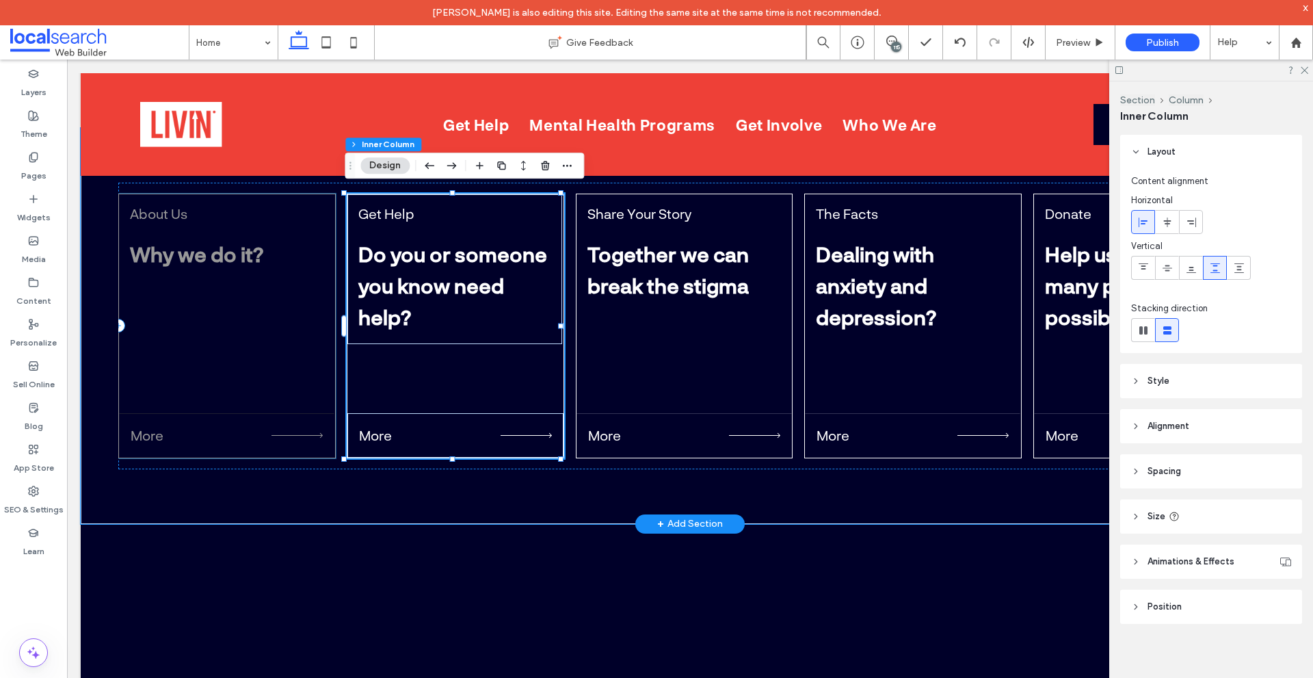
click at [298, 372] on div "About Us Why we do it? More" at bounding box center [227, 326] width 218 height 265
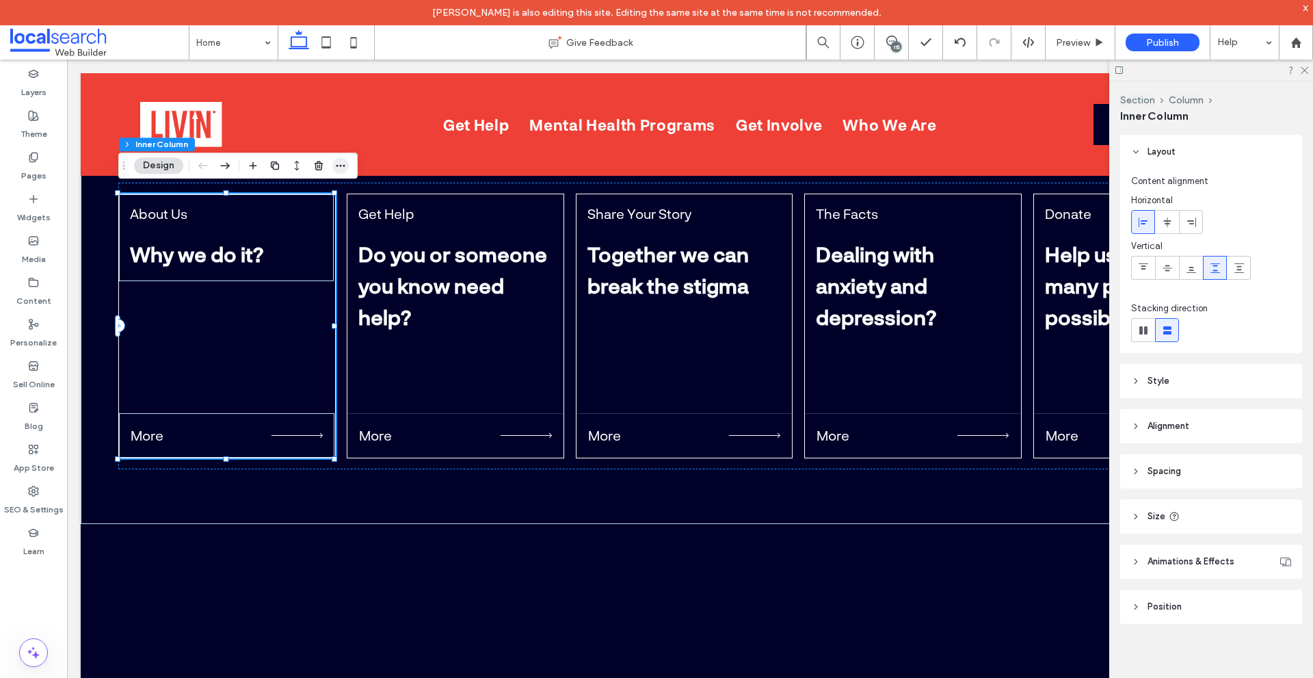
click at [338, 167] on icon "button" at bounding box center [340, 165] width 11 height 11
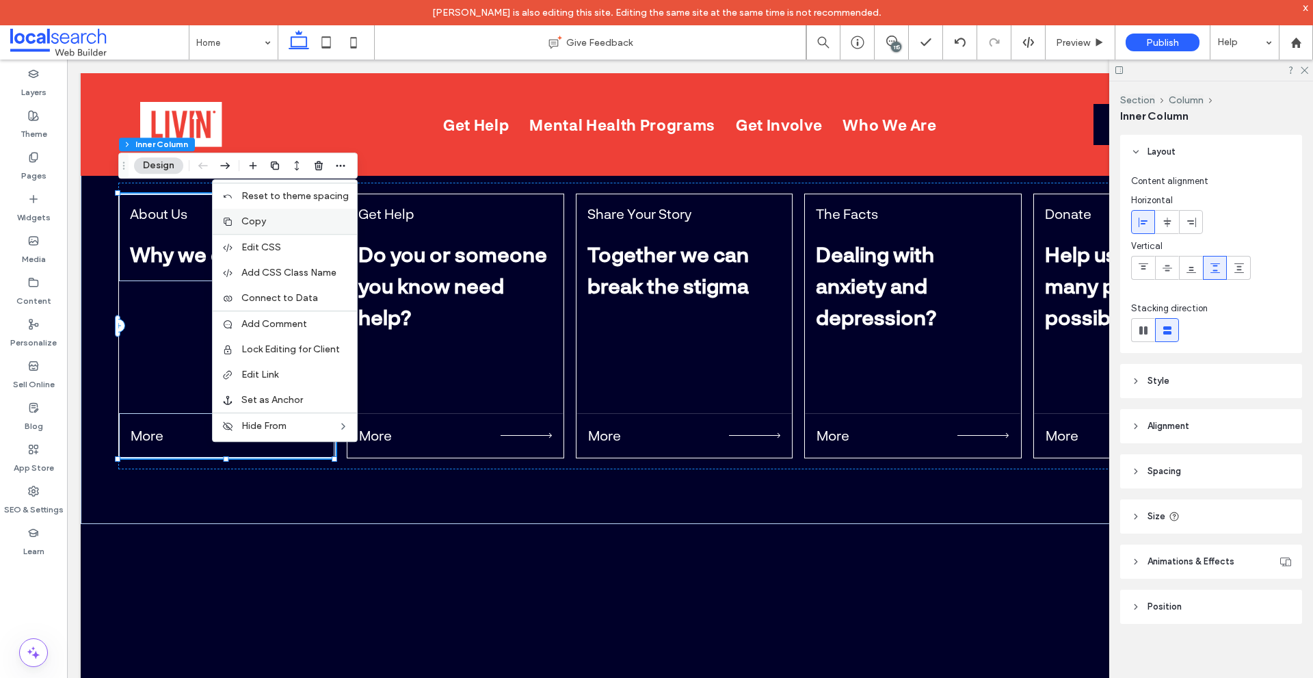
click at [286, 233] on div "Copy" at bounding box center [285, 221] width 144 height 25
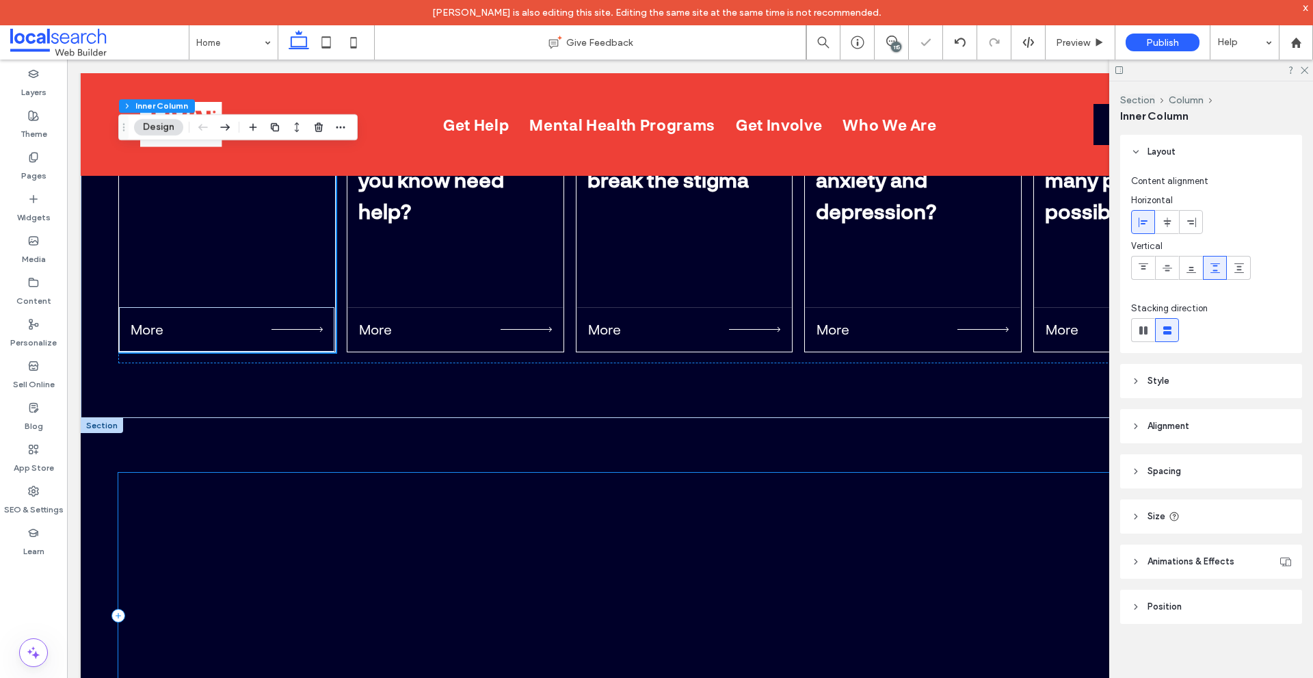
scroll to position [4782, 0]
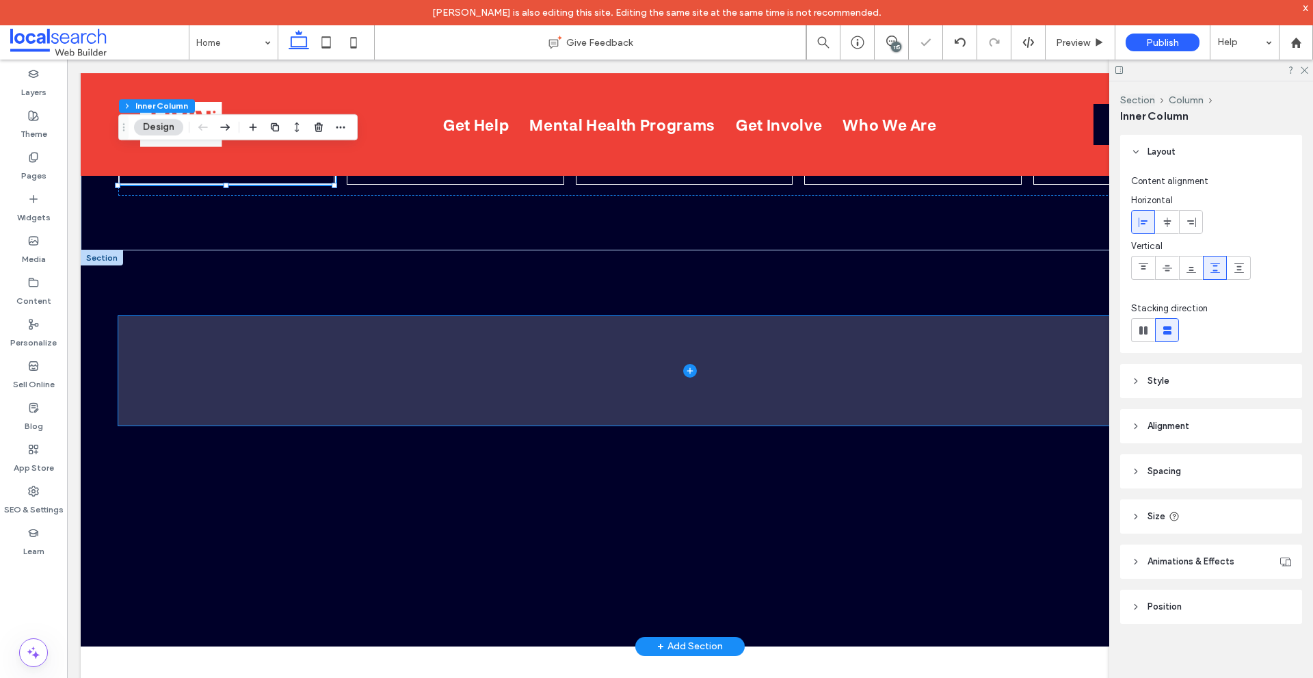
click at [297, 363] on span at bounding box center [690, 370] width 1144 height 109
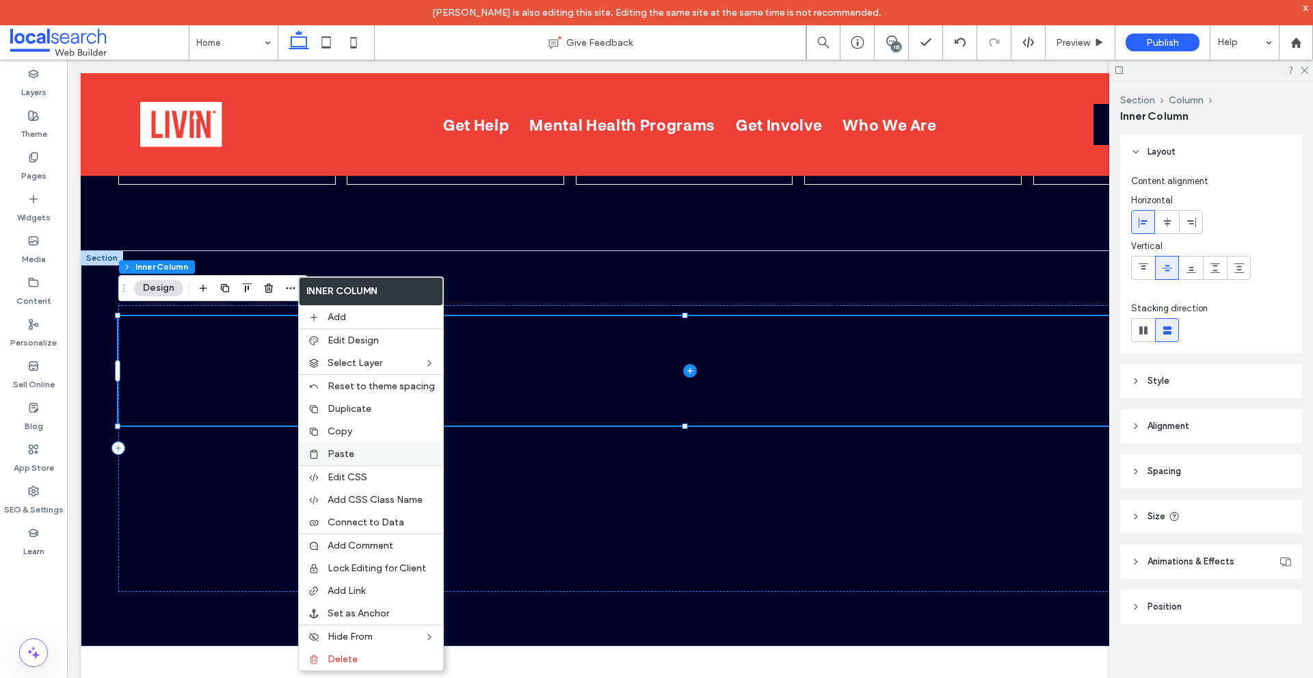
click at [382, 456] on label "Paste" at bounding box center [381, 454] width 107 height 12
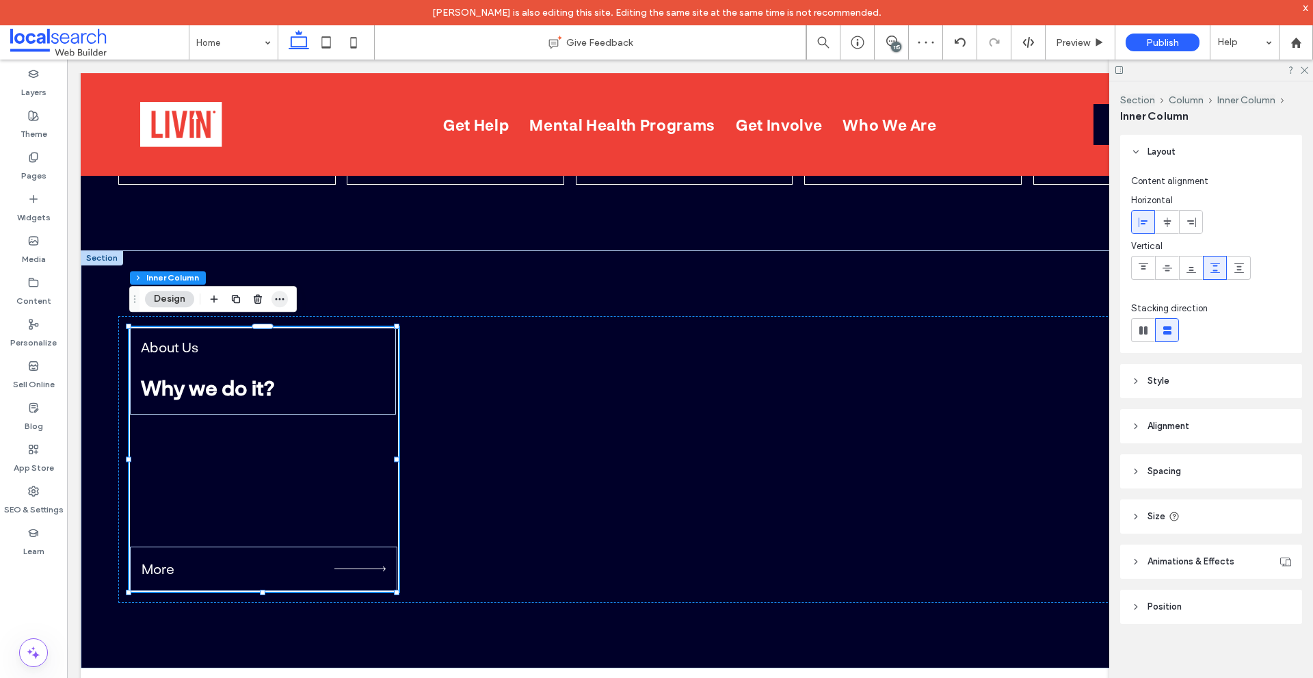
click at [280, 293] on span "button" at bounding box center [280, 299] width 16 height 16
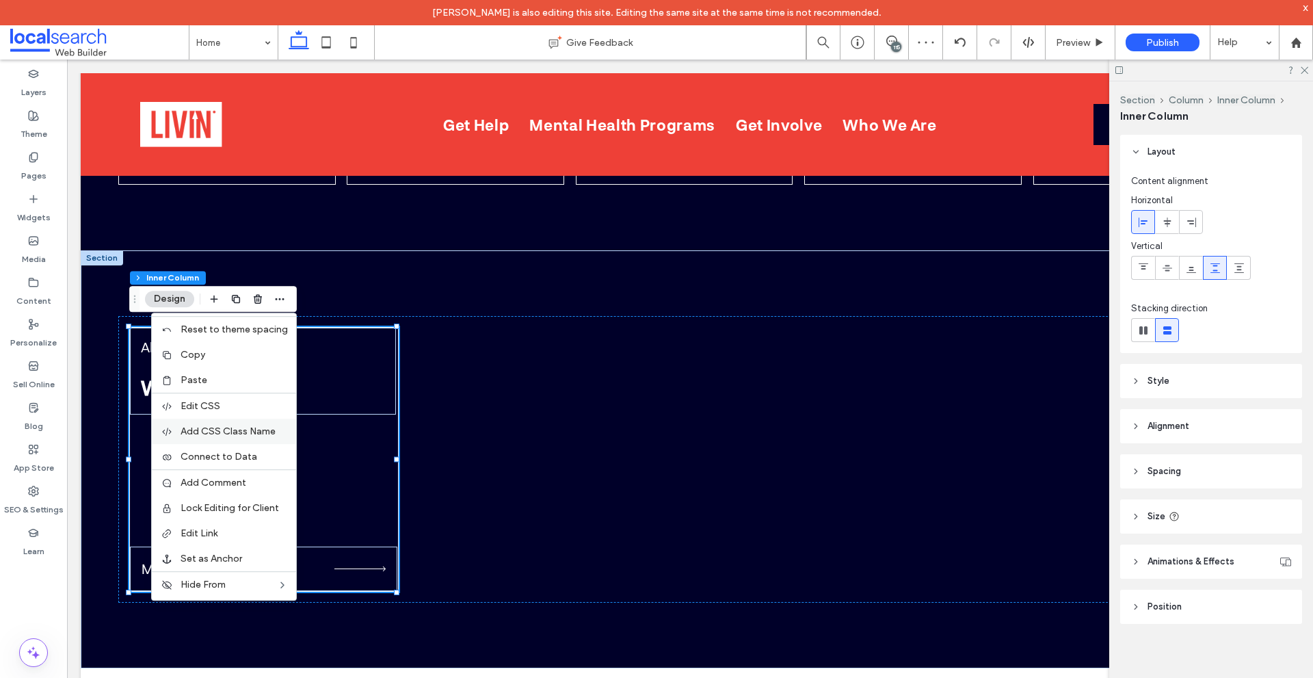
click at [236, 427] on span "Add CSS Class Name" at bounding box center [228, 431] width 95 height 12
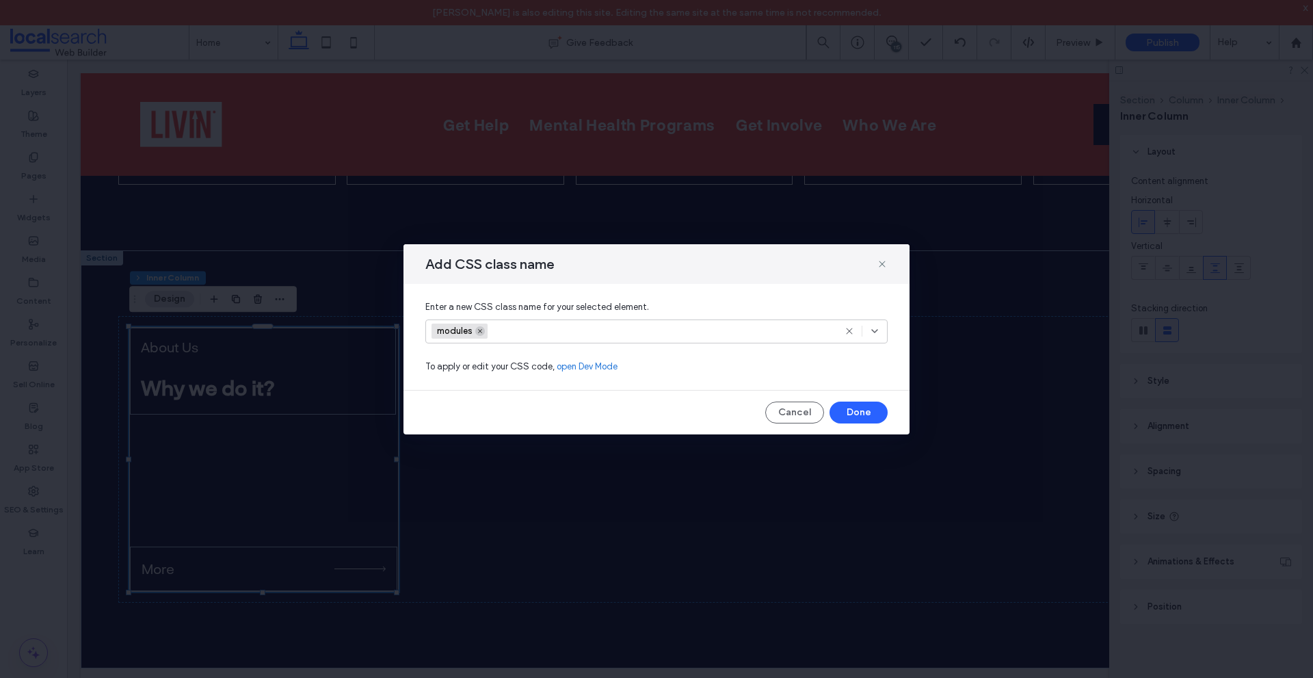
click at [480, 330] on icon at bounding box center [480, 331] width 7 height 7
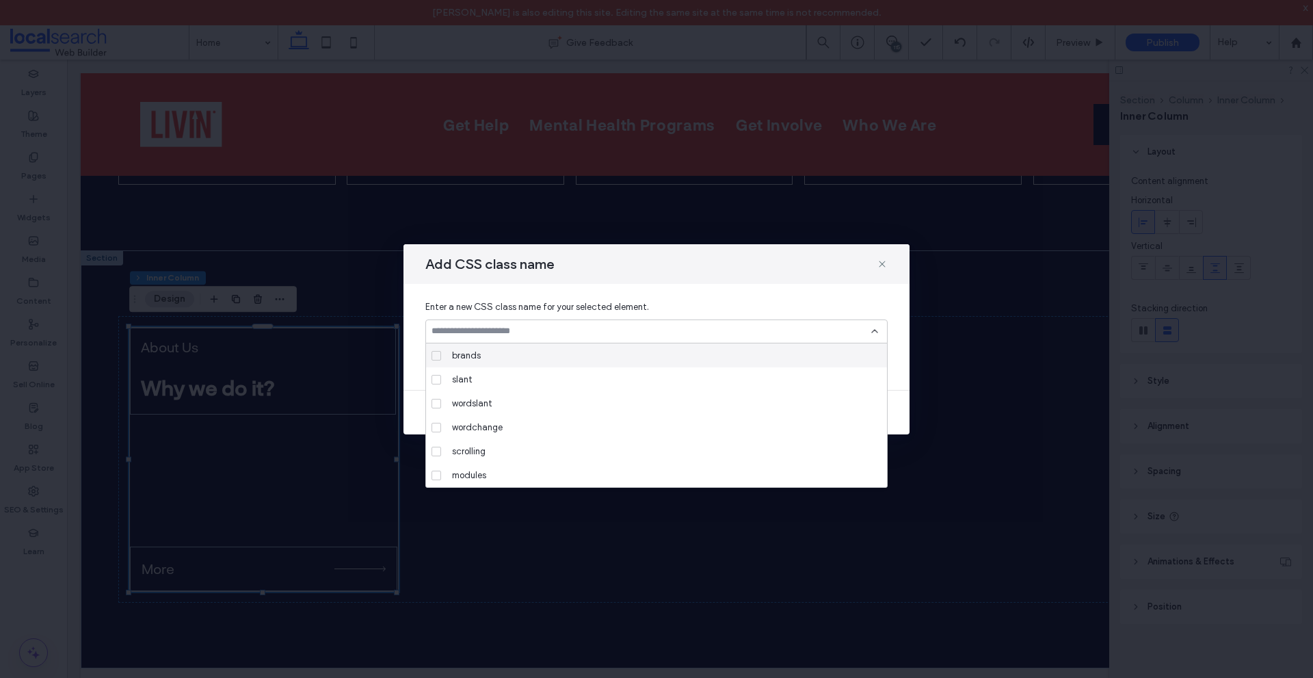
click at [532, 332] on input at bounding box center [652, 331] width 440 height 11
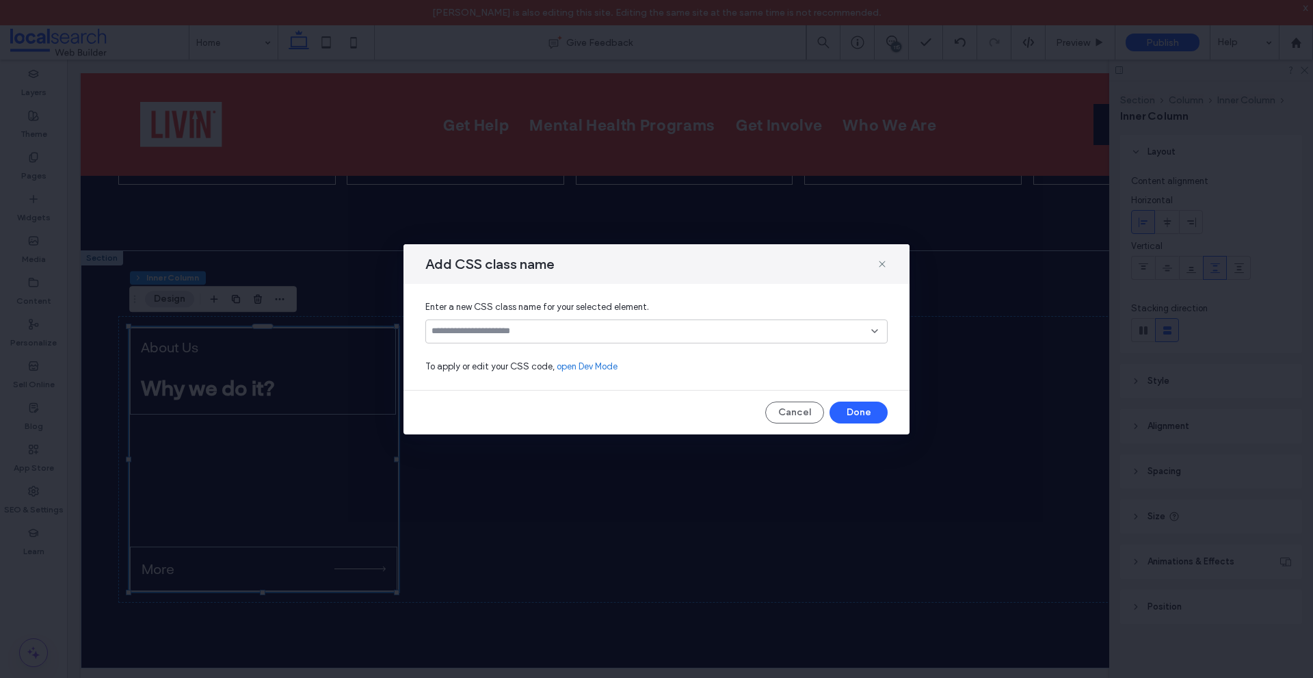
paste input "**********"
type input "**********"
click at [529, 350] on div "Create "swiper-slide"" at bounding box center [656, 353] width 449 height 10
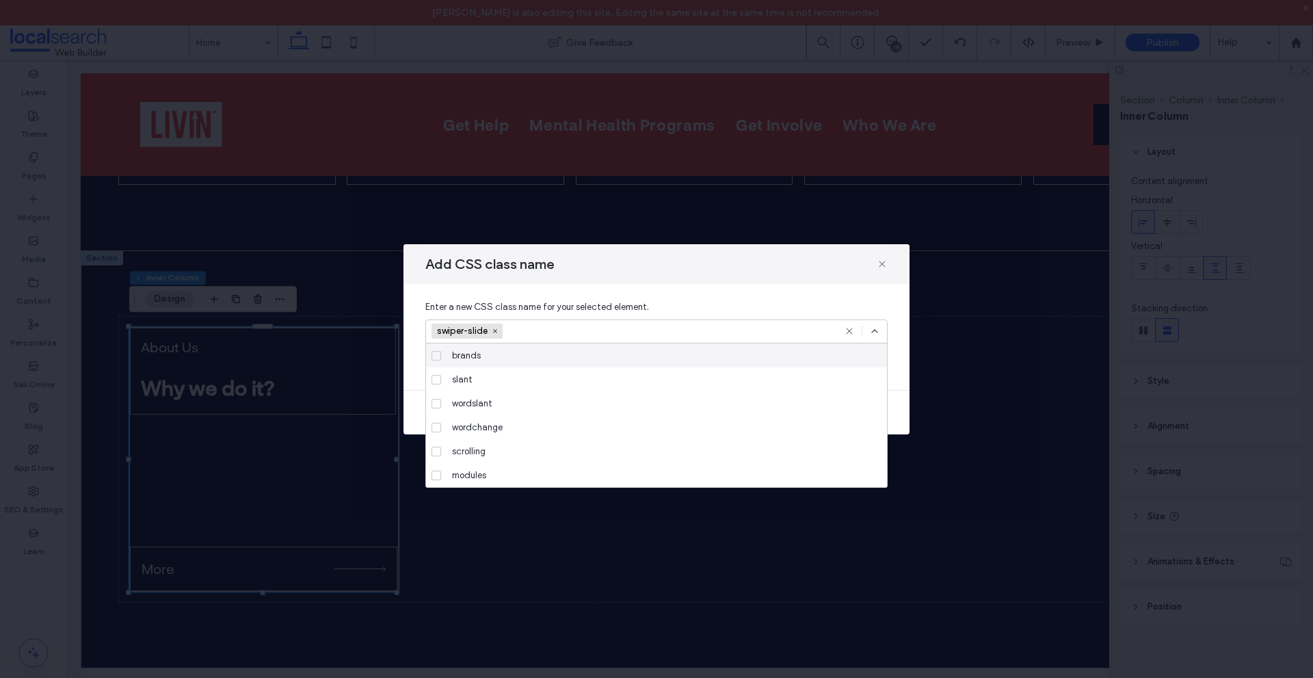
click at [869, 328] on div at bounding box center [862, 331] width 36 height 11
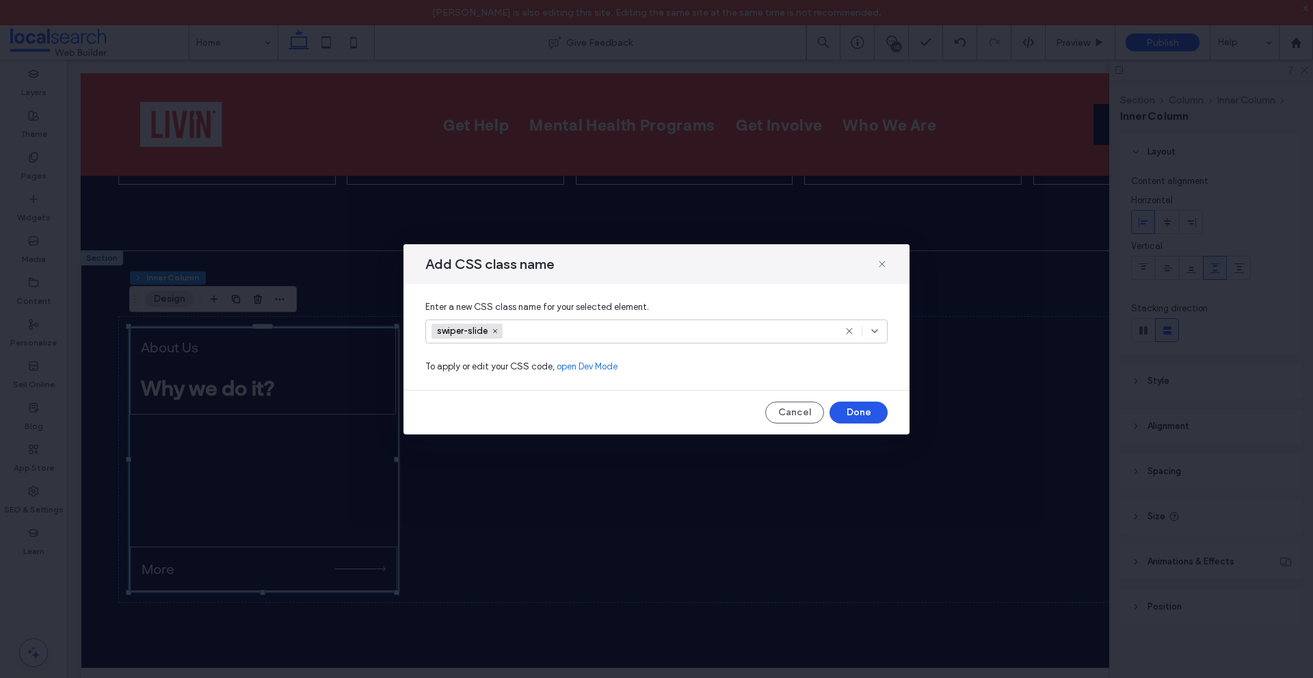
click at [865, 413] on button "Done" at bounding box center [859, 413] width 58 height 22
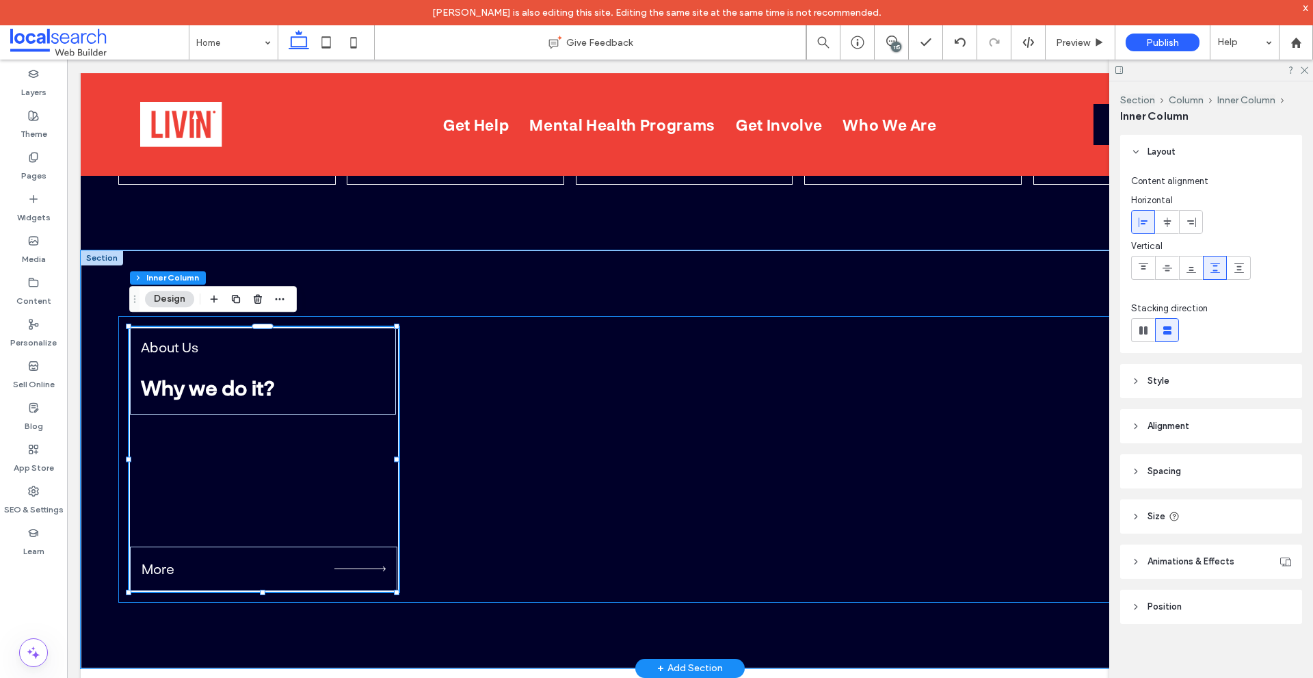
click at [509, 504] on div "About Us Why we do it? More" at bounding box center [690, 459] width 1144 height 287
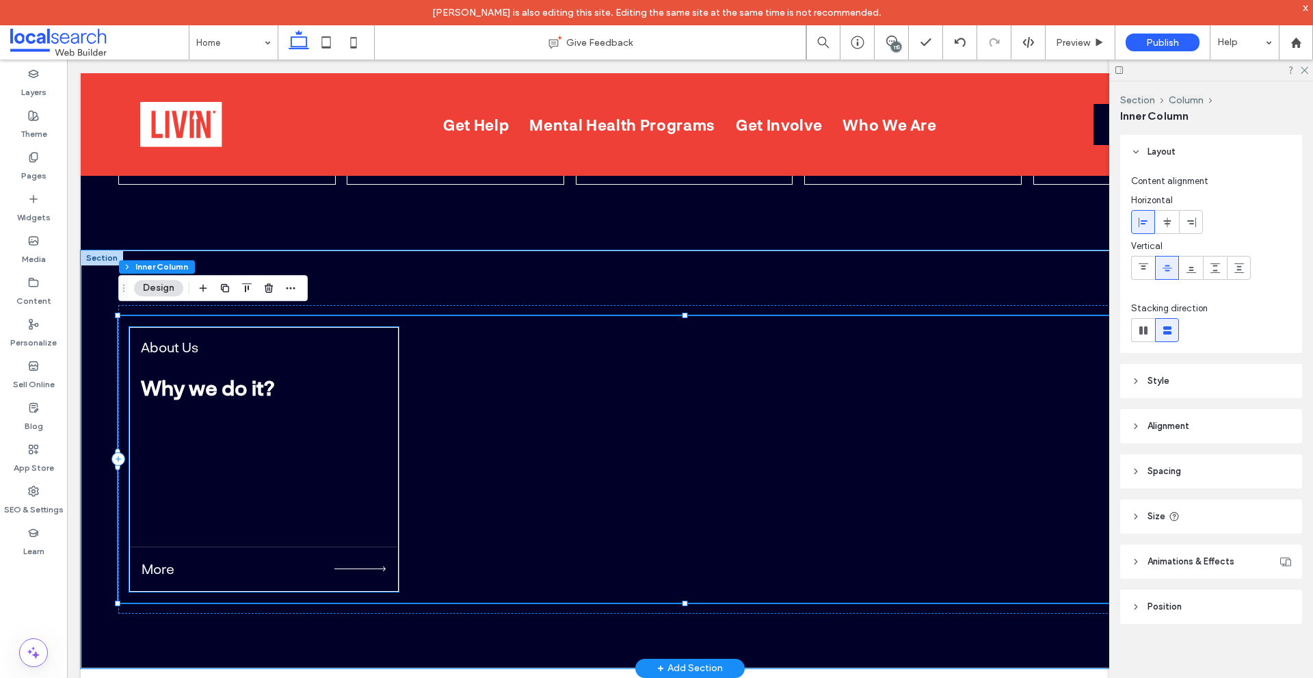
click at [297, 493] on div "About Us Why we do it? More" at bounding box center [264, 459] width 270 height 265
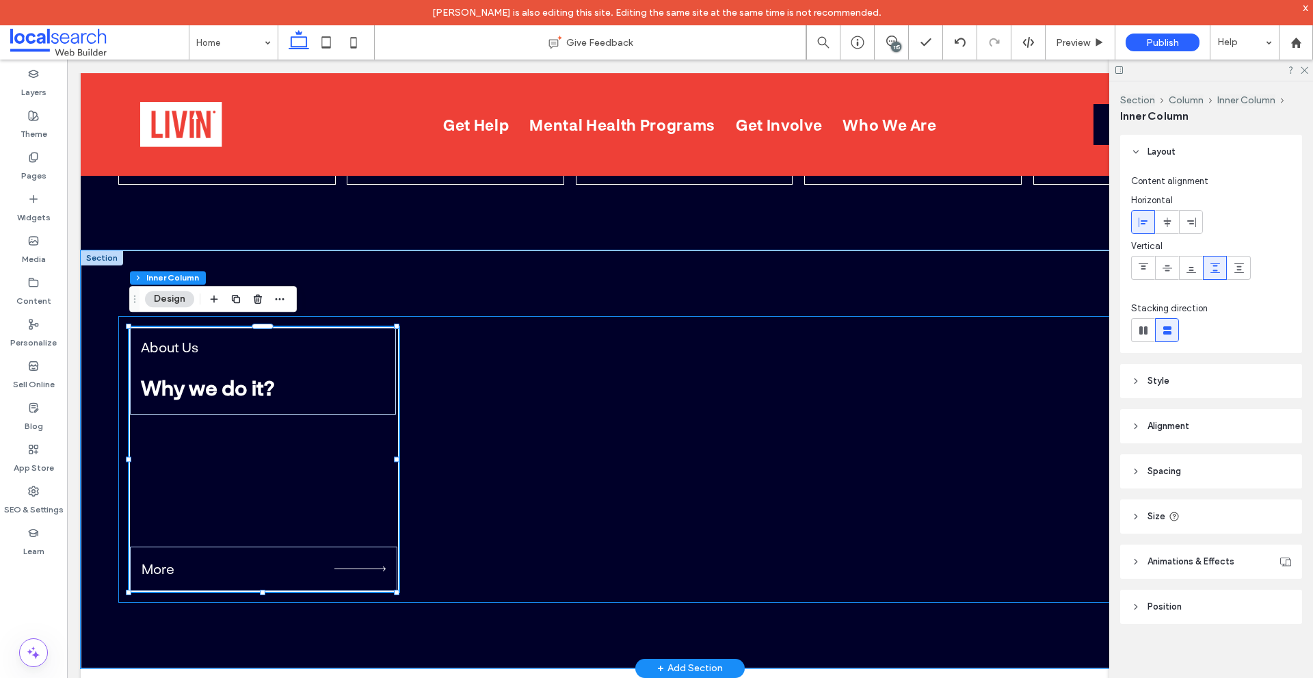
click at [469, 462] on div "About Us Why we do it? More" at bounding box center [690, 459] width 1144 height 287
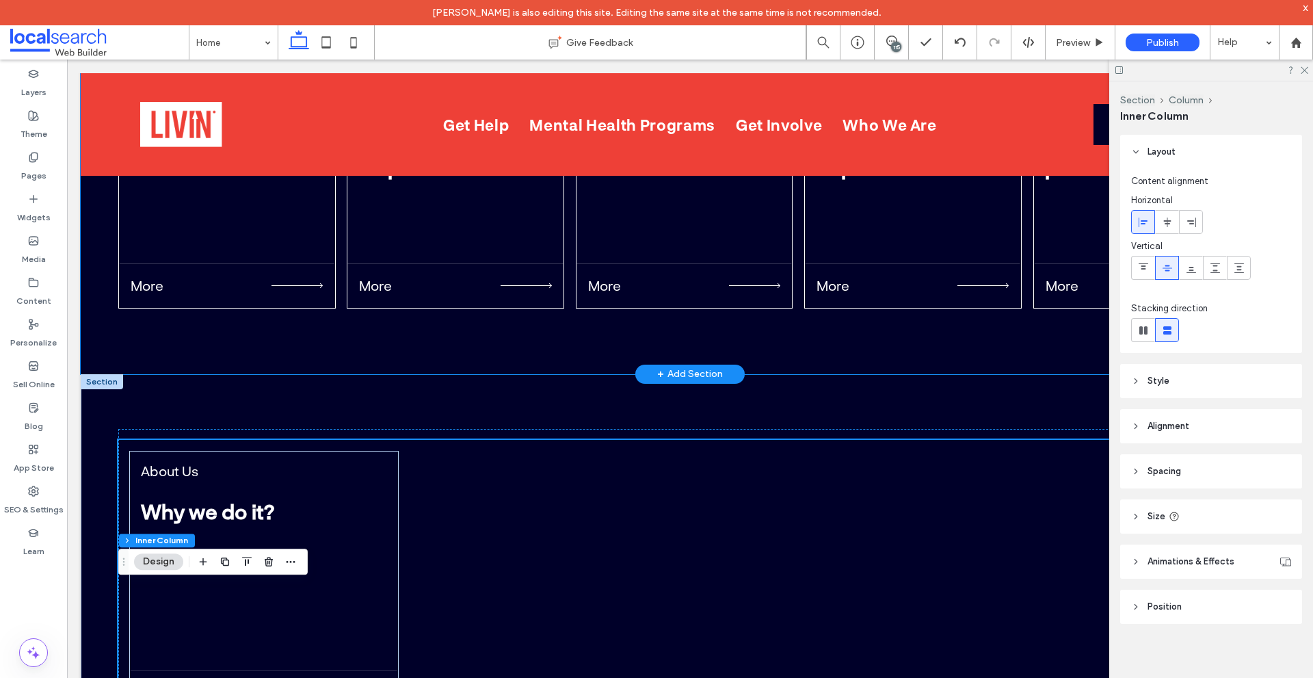
scroll to position [4508, 0]
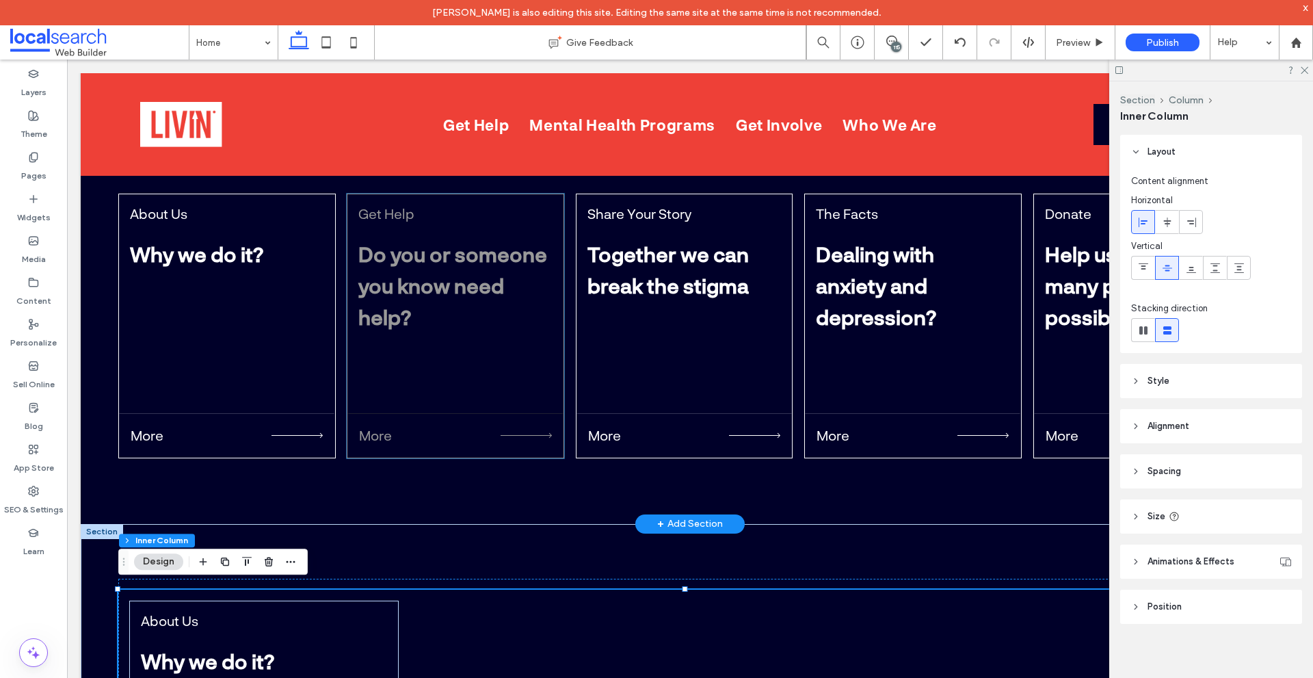
click at [485, 413] on div "More" at bounding box center [455, 435] width 215 height 44
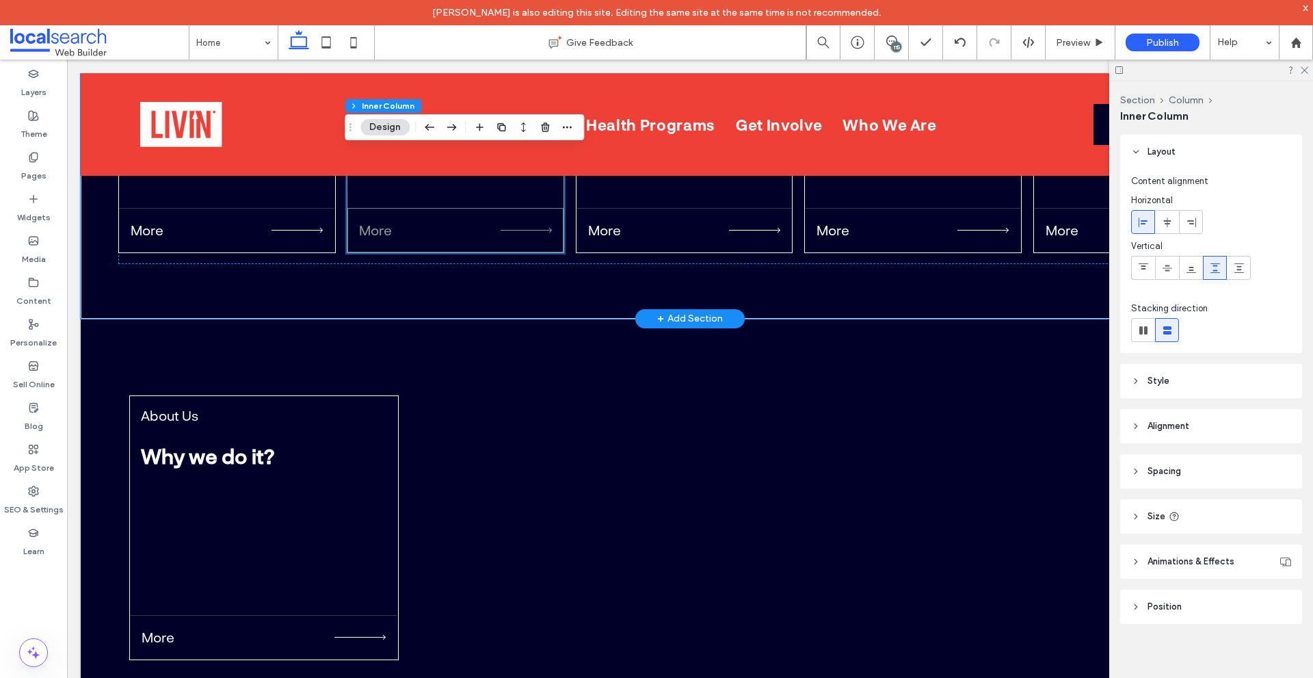
scroll to position [4440, 0]
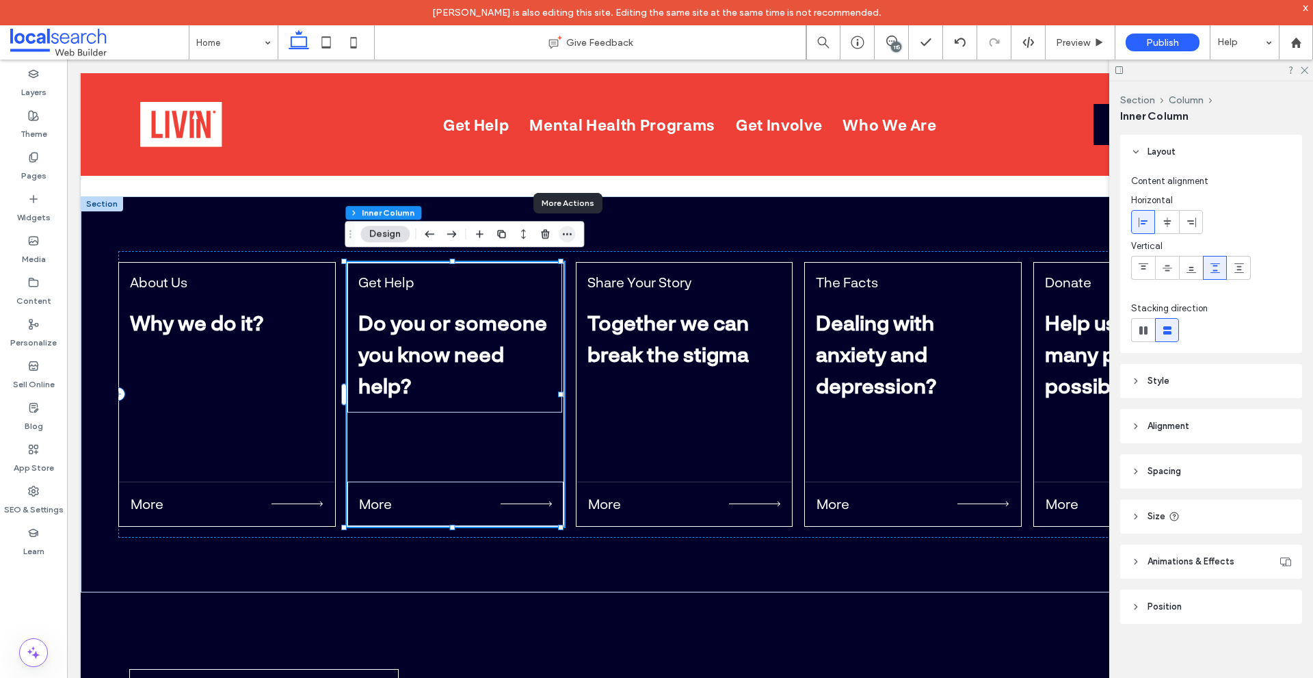
click at [571, 235] on use "button" at bounding box center [567, 234] width 9 height 2
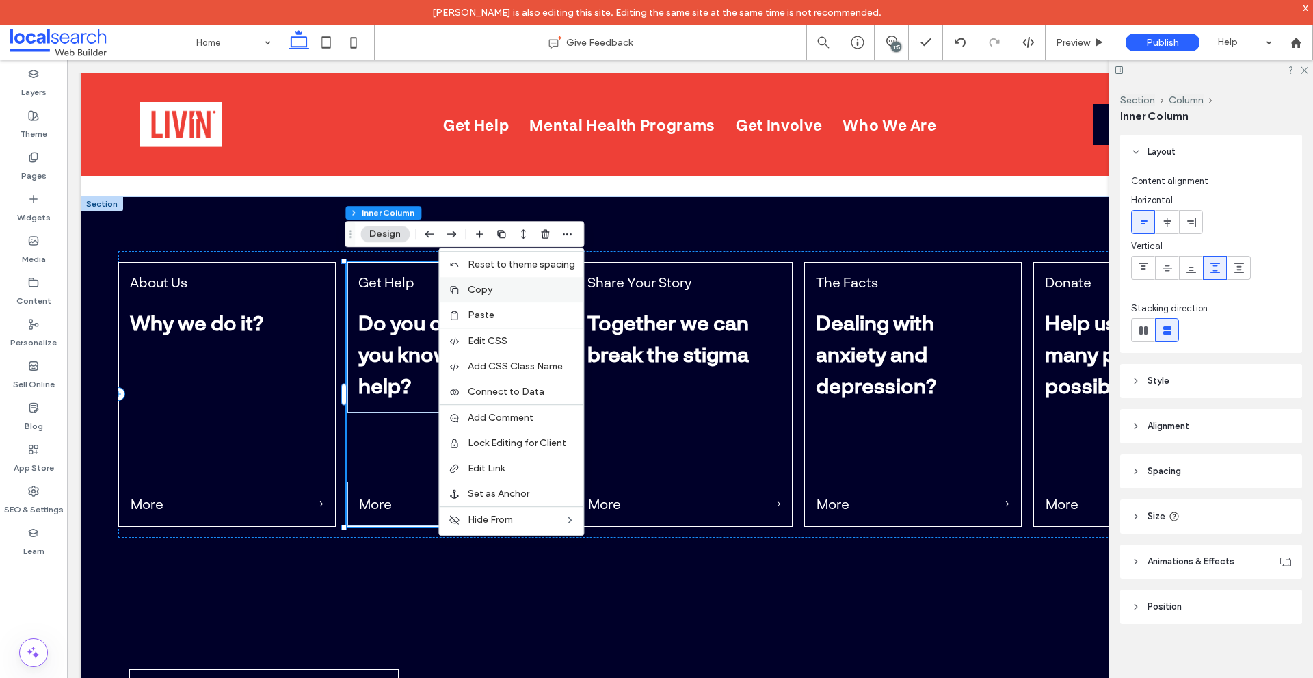
click at [516, 293] on label "Copy" at bounding box center [521, 290] width 107 height 12
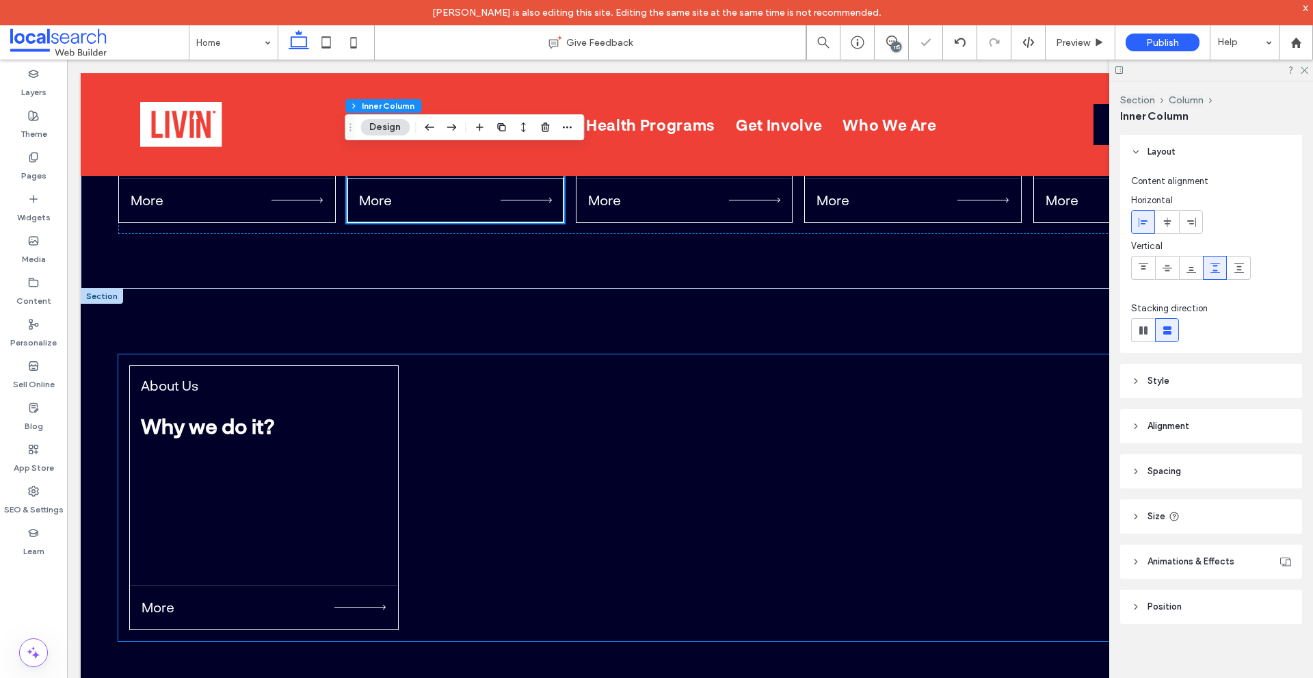
scroll to position [4782, 0]
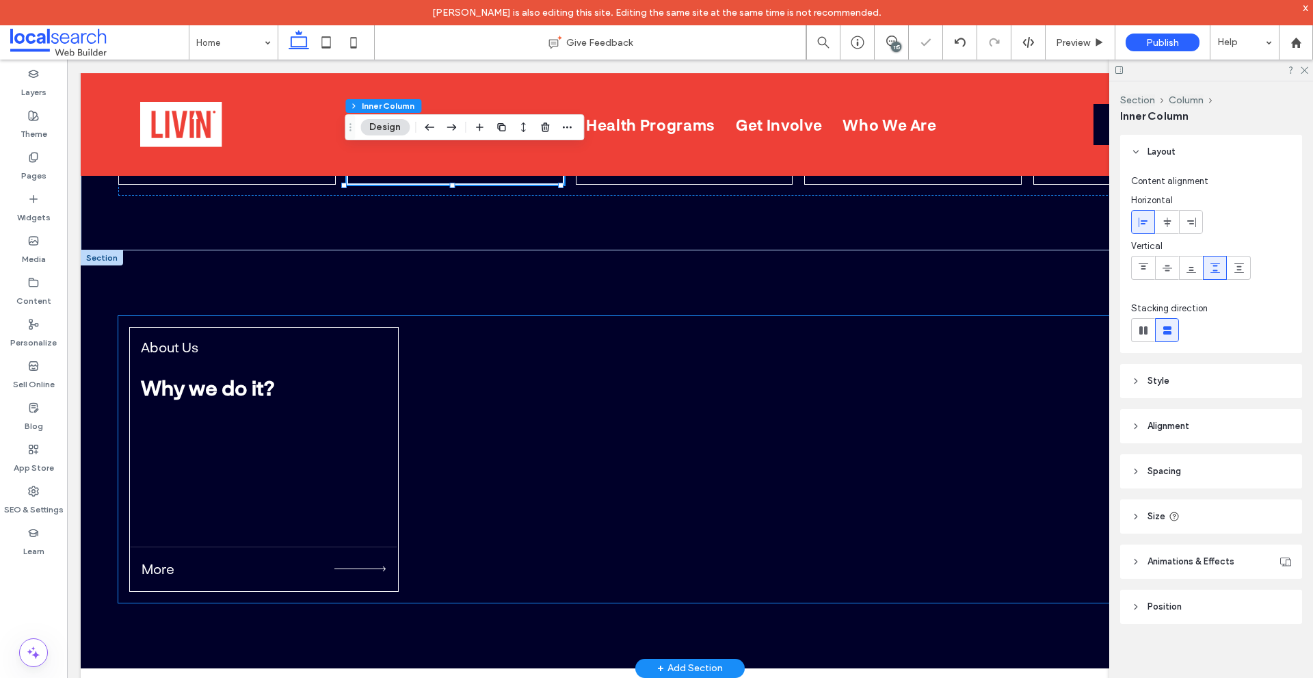
click at [552, 476] on div "About Us Why we do it? More" at bounding box center [690, 459] width 1144 height 287
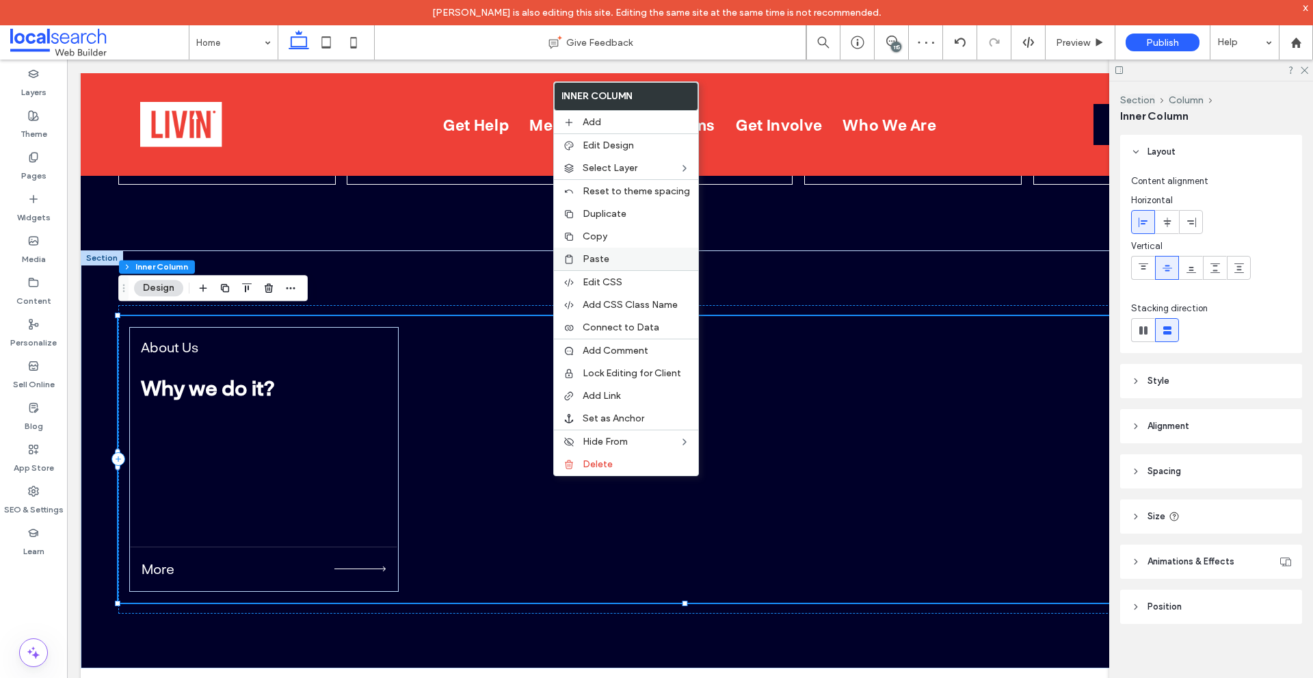
click at [598, 250] on div "Paste" at bounding box center [626, 259] width 144 height 23
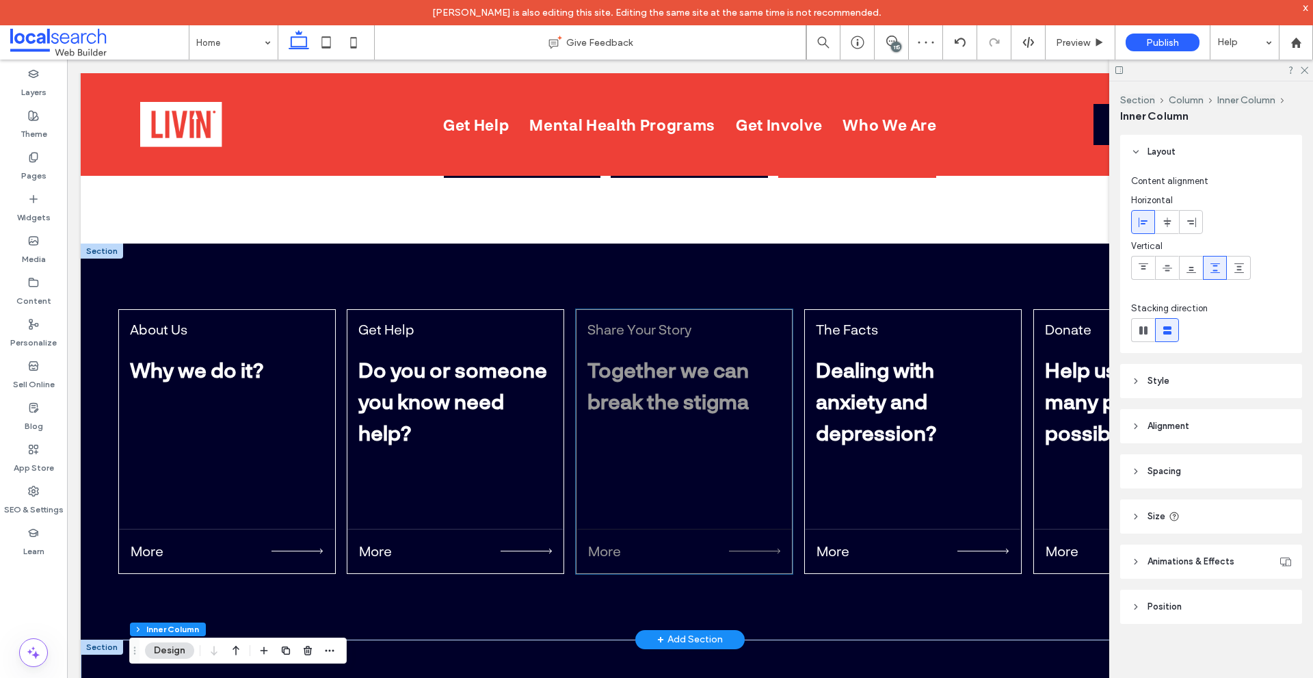
scroll to position [4234, 0]
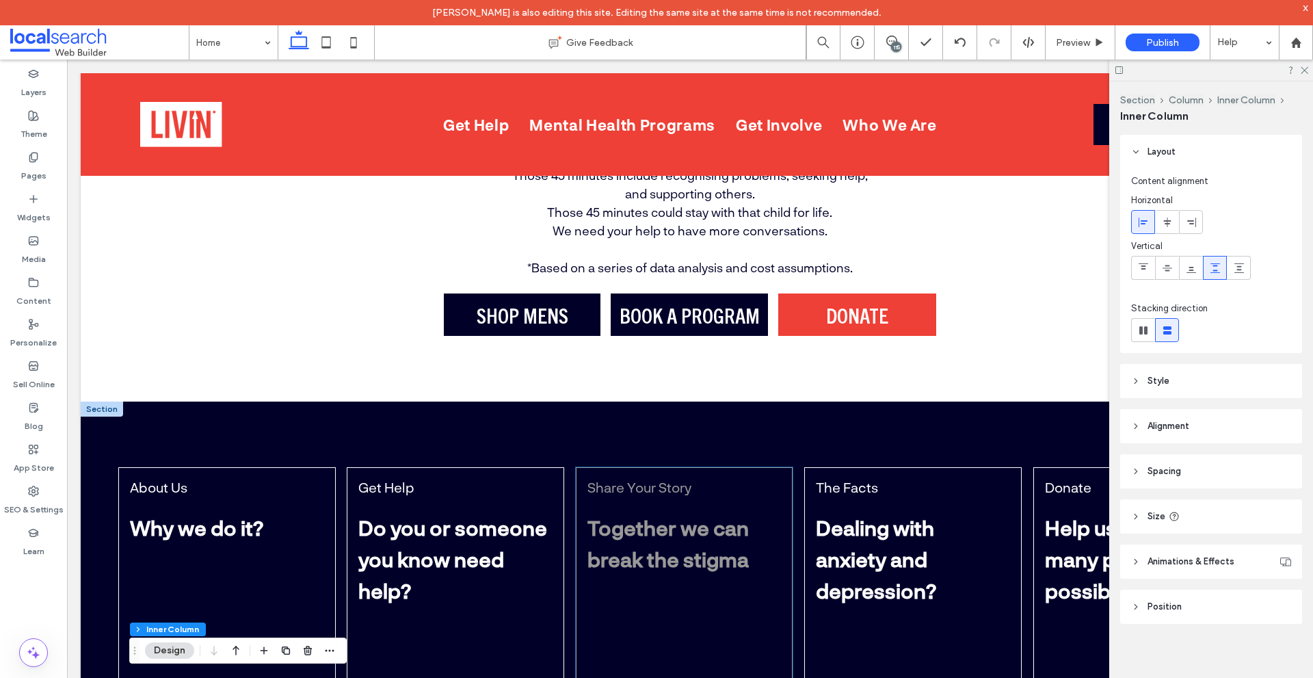
click at [625, 611] on div "Share Your Story Together we can break the stigma More" at bounding box center [685, 599] width 218 height 265
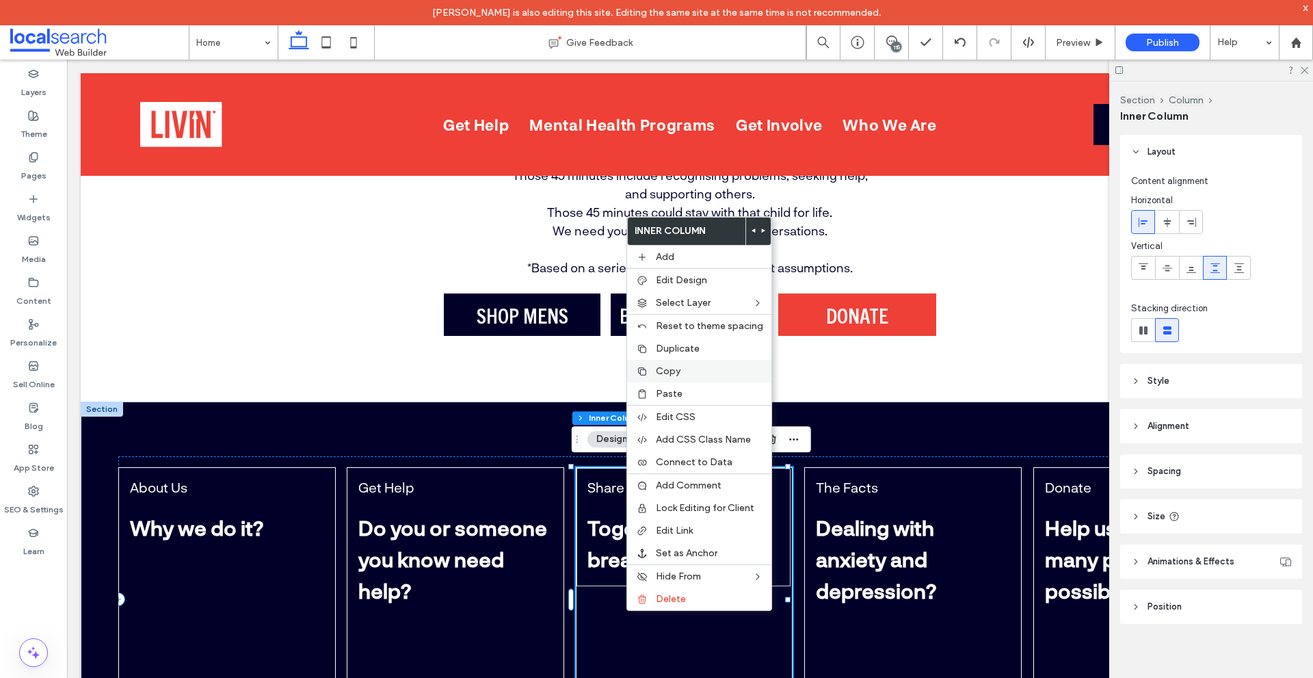
click at [675, 379] on div "Copy" at bounding box center [699, 371] width 144 height 23
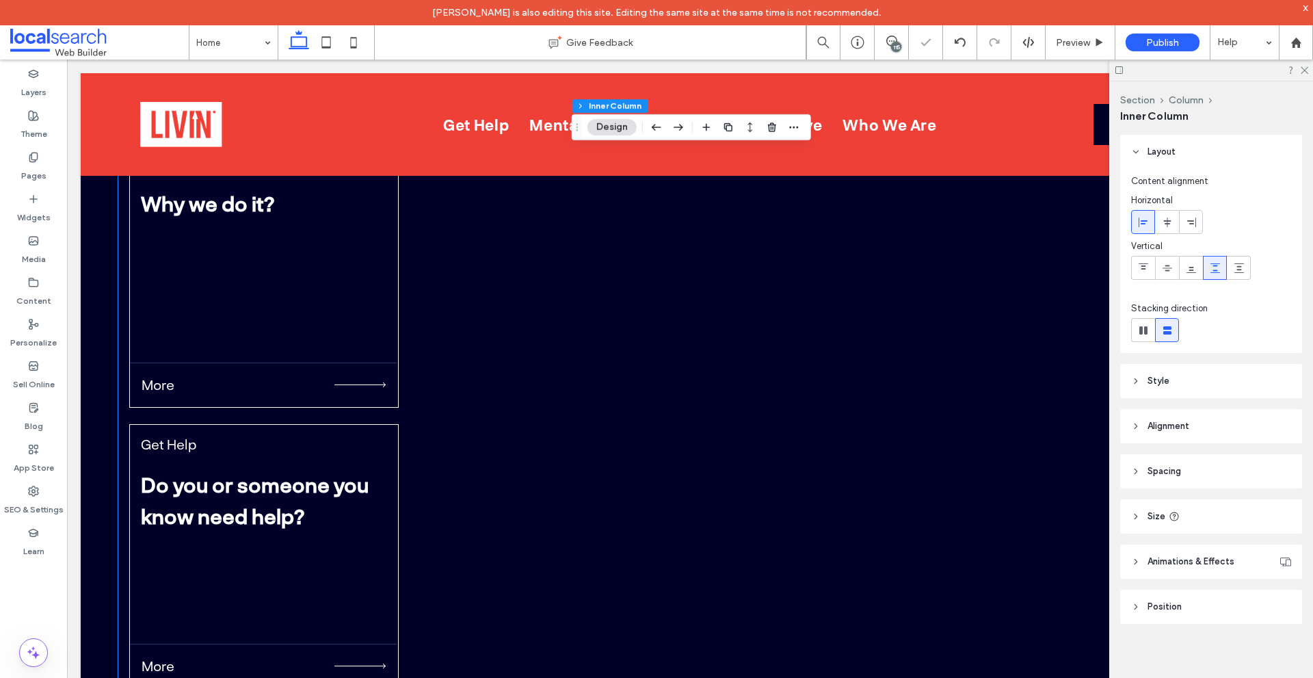
scroll to position [5124, 0]
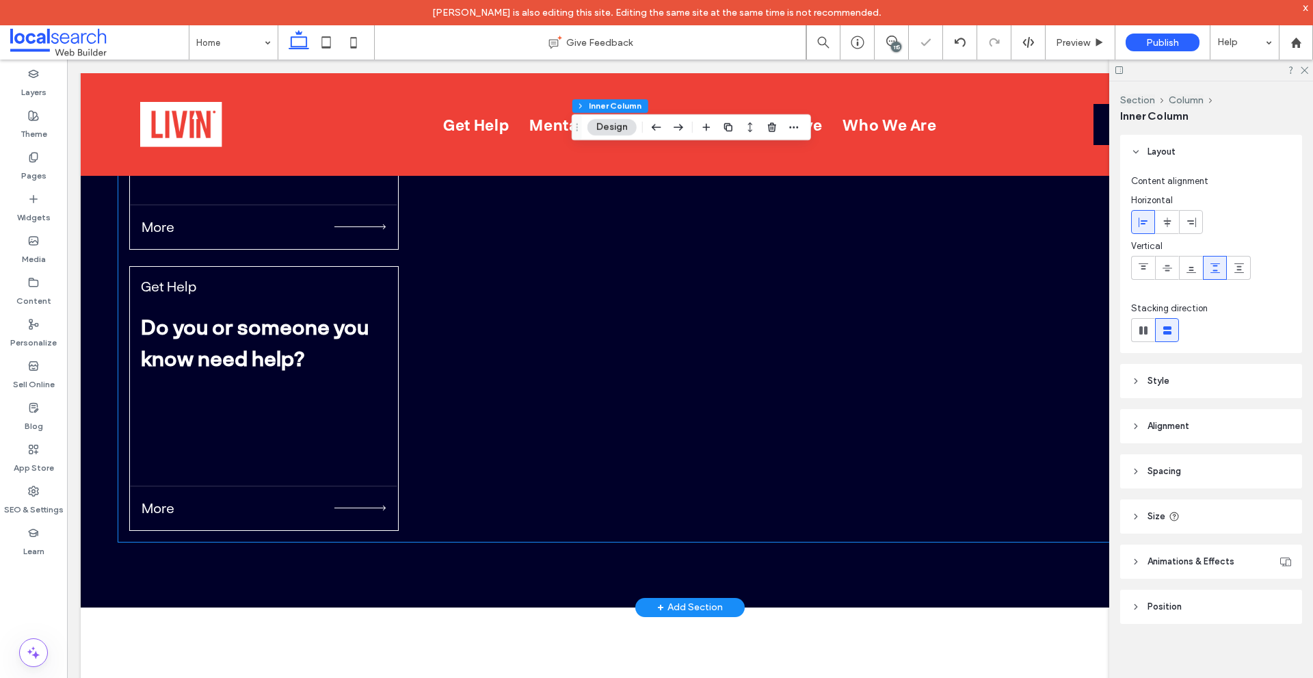
click at [469, 483] on div "About Us Why we do it? More Get Help Do you or someone you know need help? More" at bounding box center [690, 258] width 1144 height 568
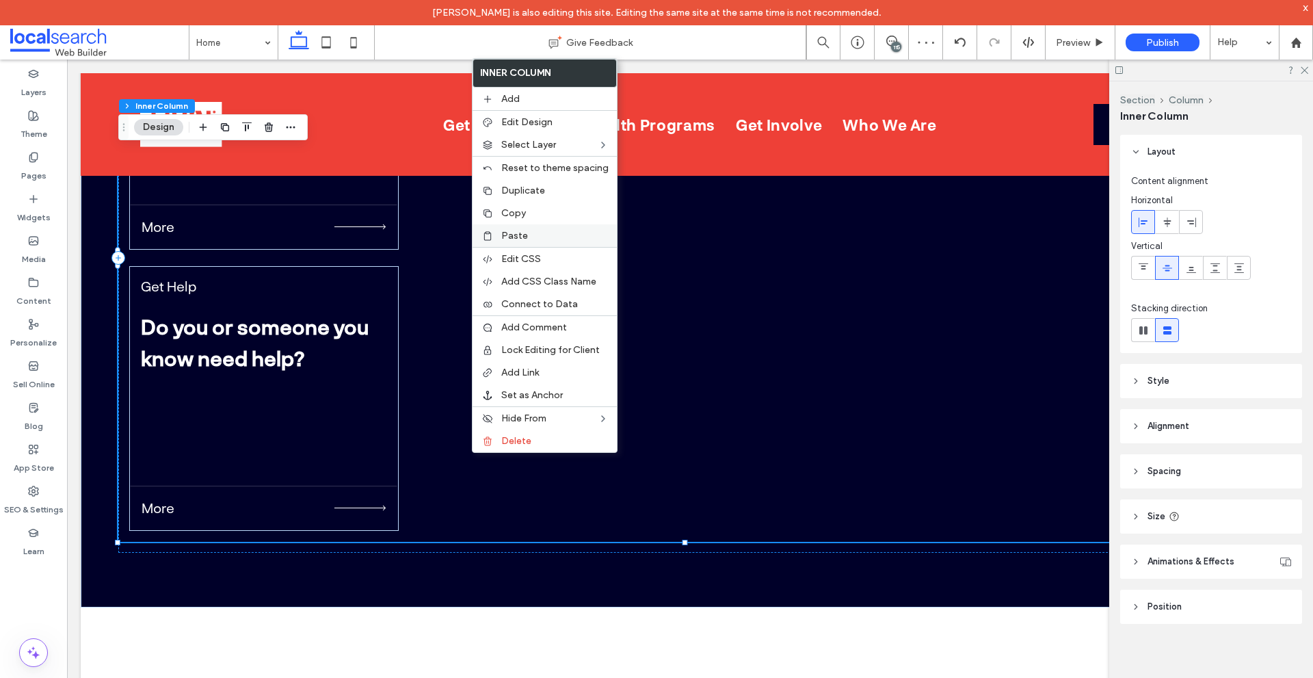
click at [519, 239] on span "Paste" at bounding box center [514, 236] width 27 height 12
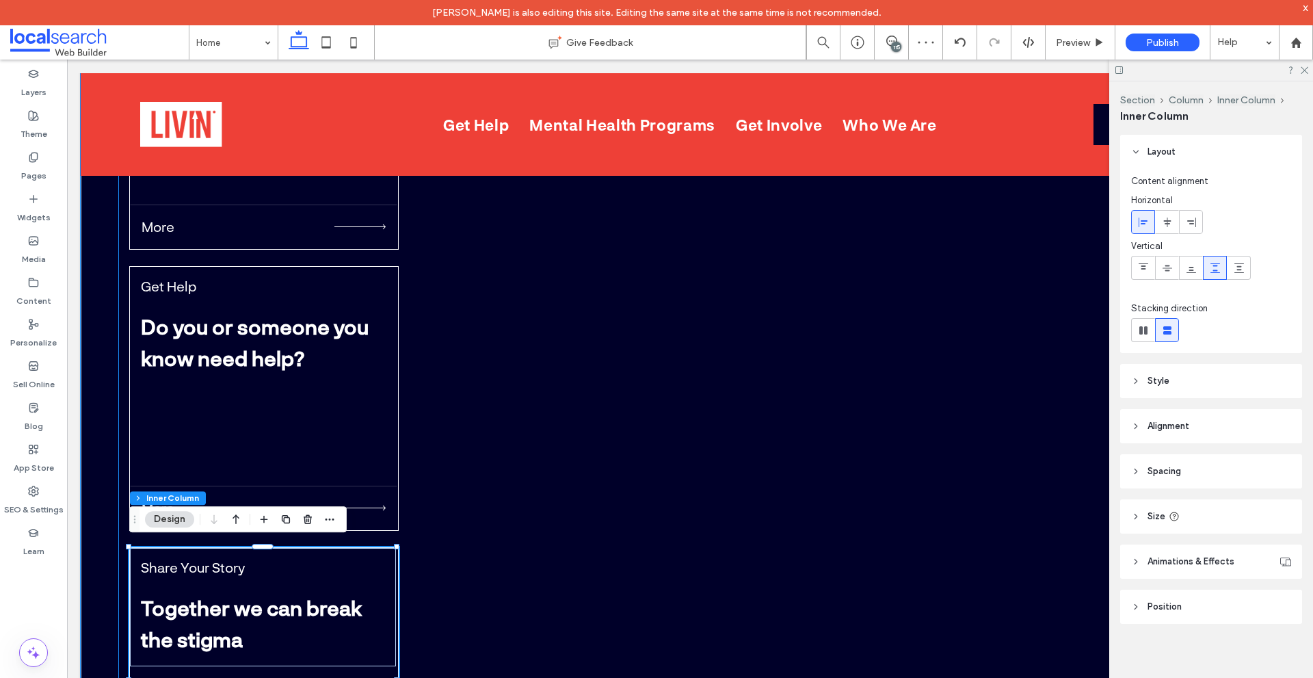
click at [633, 361] on div "About Us Why we do it? More Get Help Do you or someone you know need help? More…" at bounding box center [690, 398] width 1144 height 849
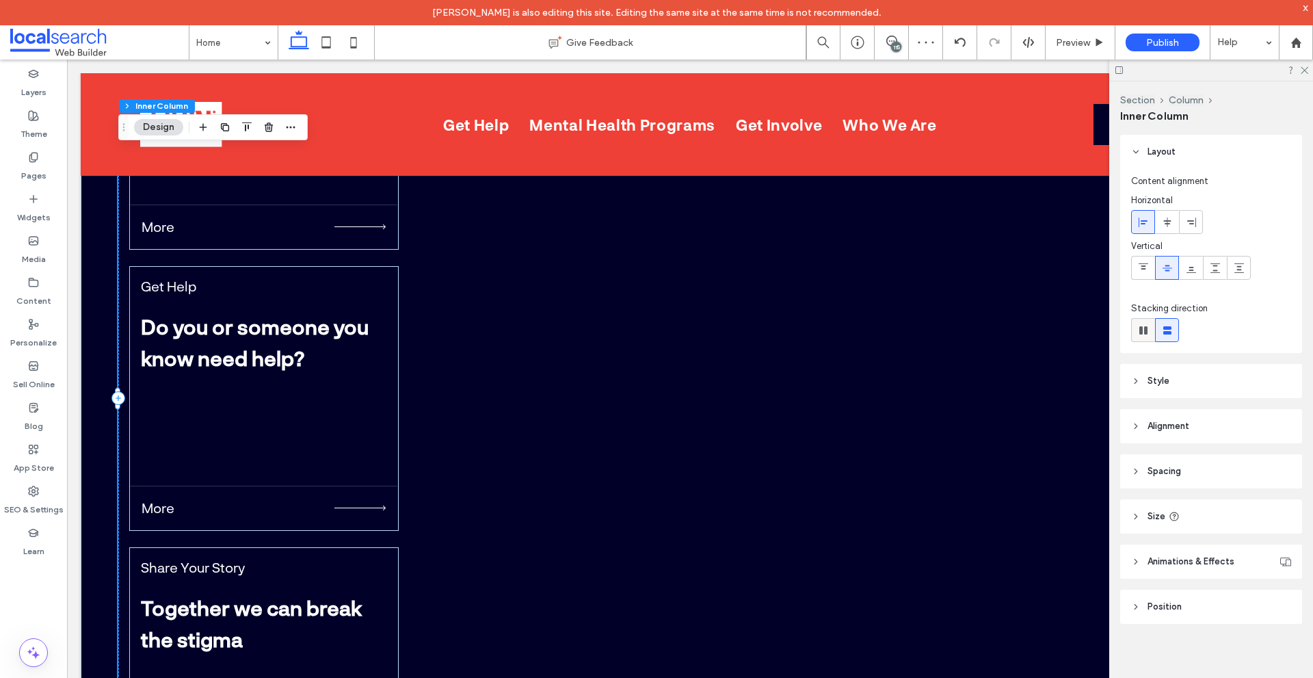
click at [1147, 332] on use at bounding box center [1144, 330] width 8 height 8
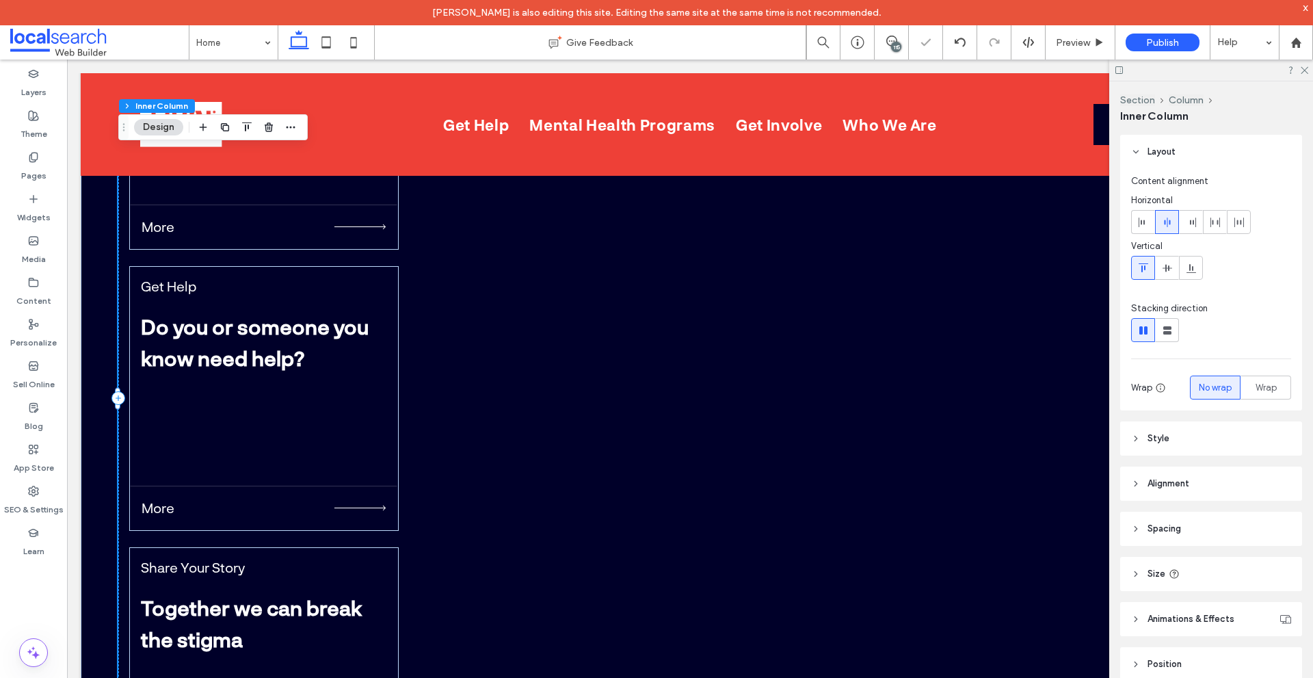
type input "*"
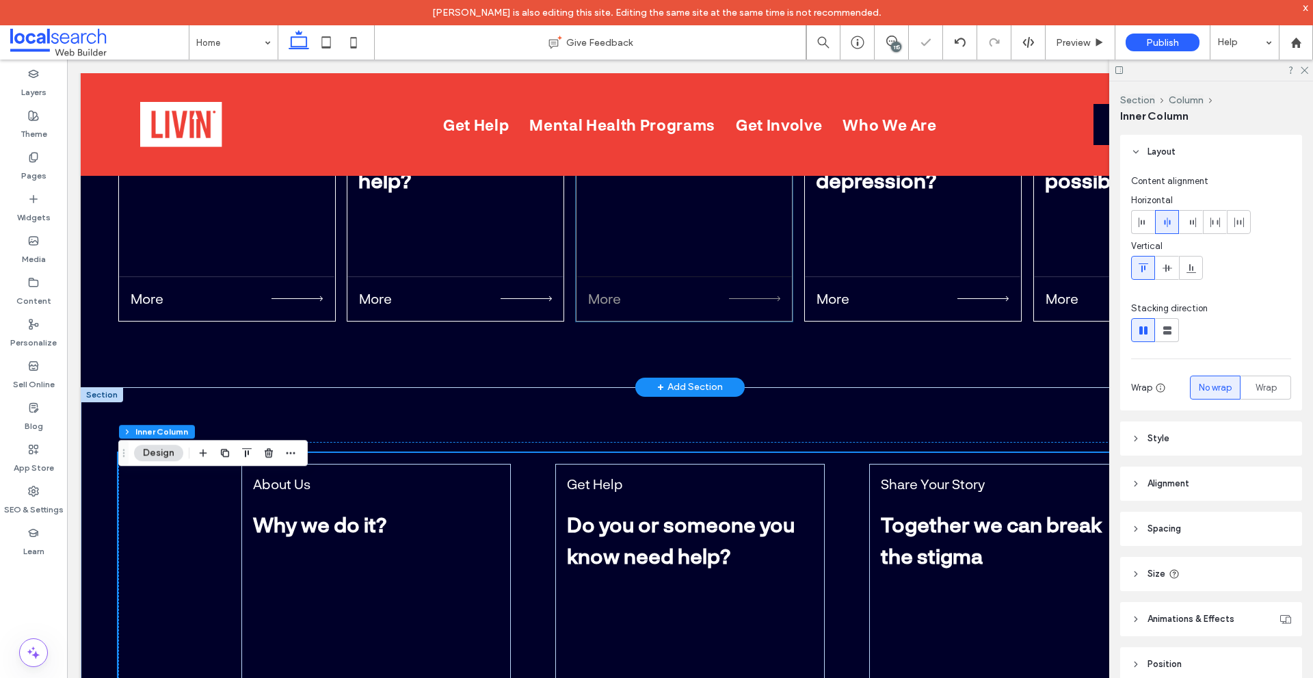
scroll to position [4440, 0]
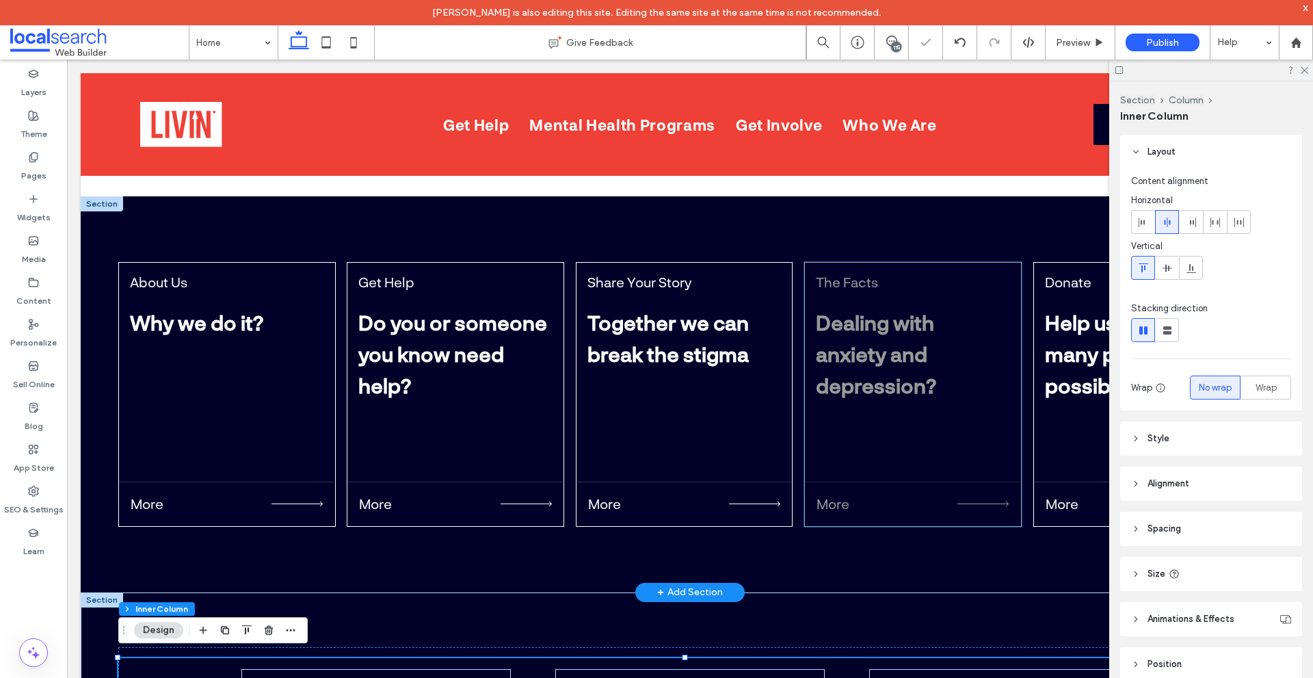
click at [883, 466] on div "The Facts Dealing with anxiety and depression? More" at bounding box center [913, 394] width 218 height 265
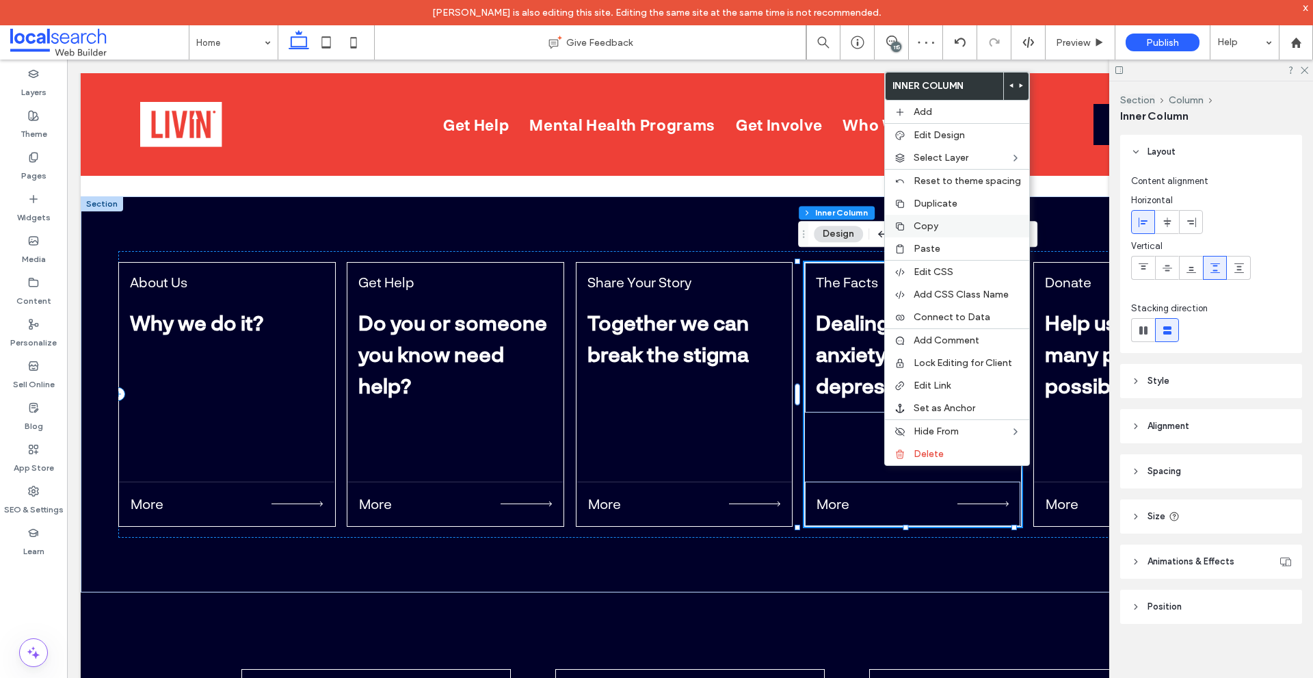
click at [935, 228] on span "Copy" at bounding box center [926, 226] width 25 height 12
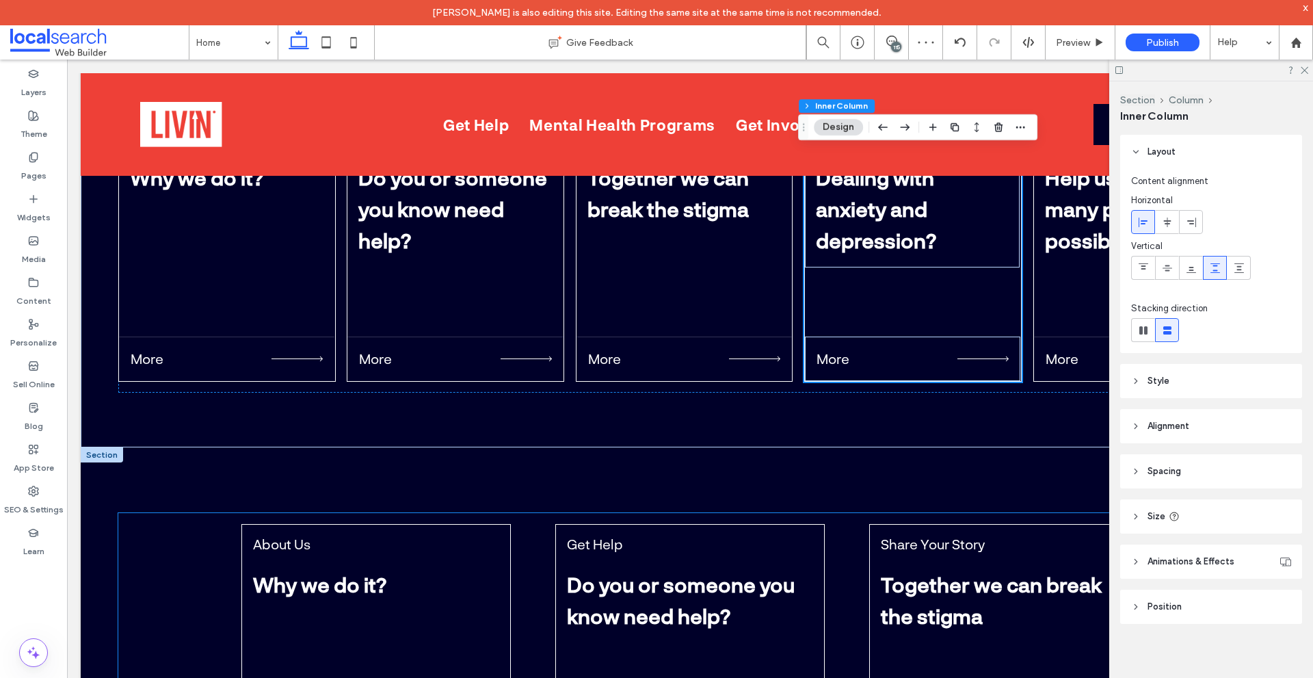
scroll to position [4713, 0]
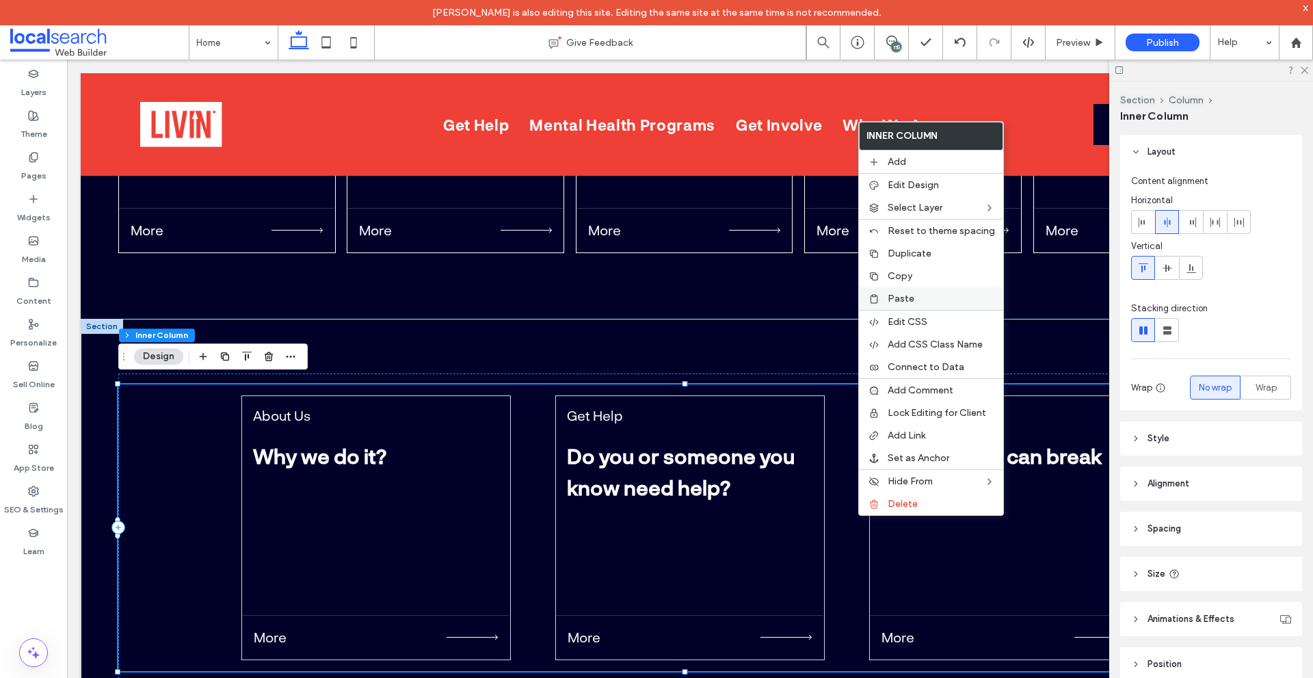
click at [911, 296] on span "Paste" at bounding box center [901, 299] width 27 height 12
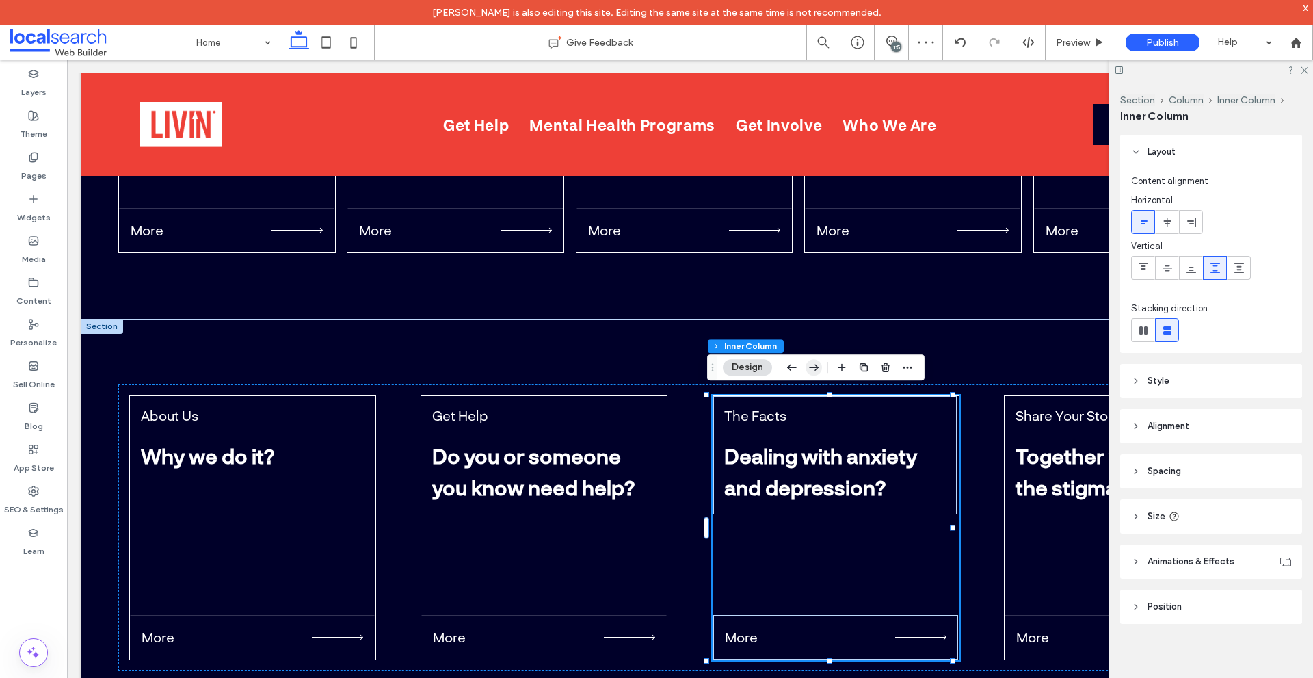
click at [819, 369] on icon "button" at bounding box center [814, 367] width 16 height 25
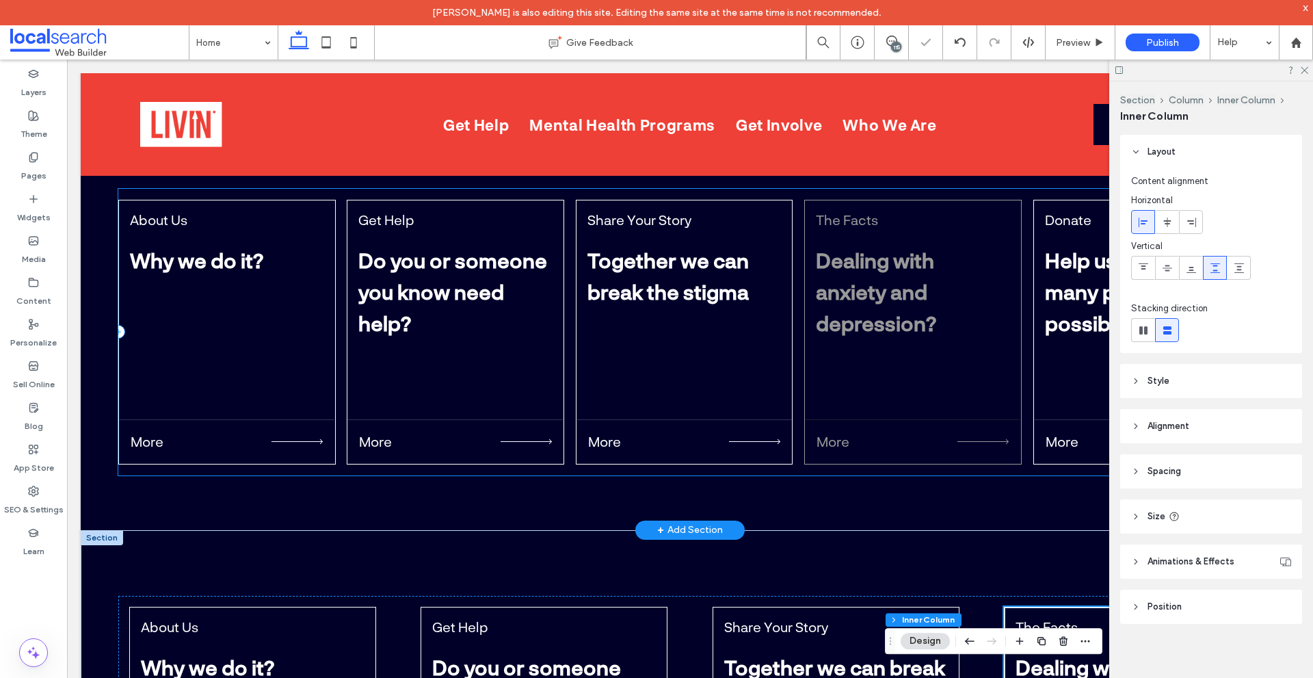
scroll to position [4440, 0]
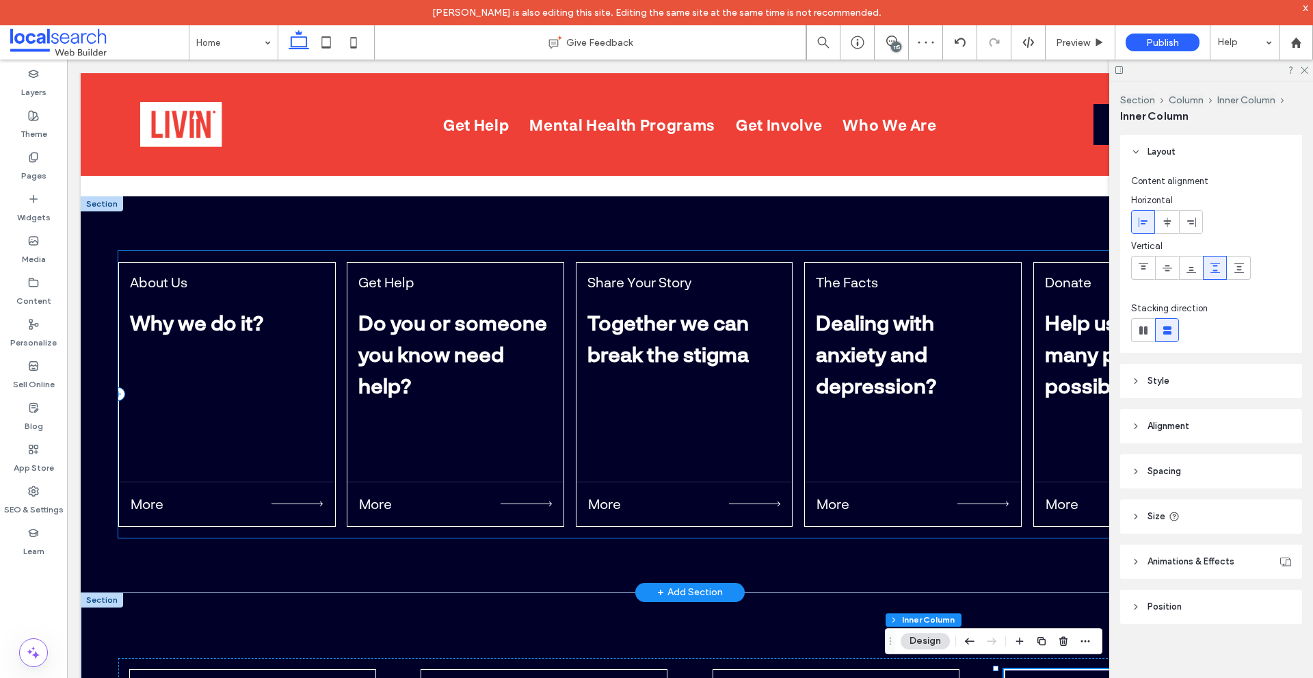
click at [1025, 528] on div "About Us Why we do it? More Get Help Do you or someone you know need help? More…" at bounding box center [690, 394] width 1144 height 287
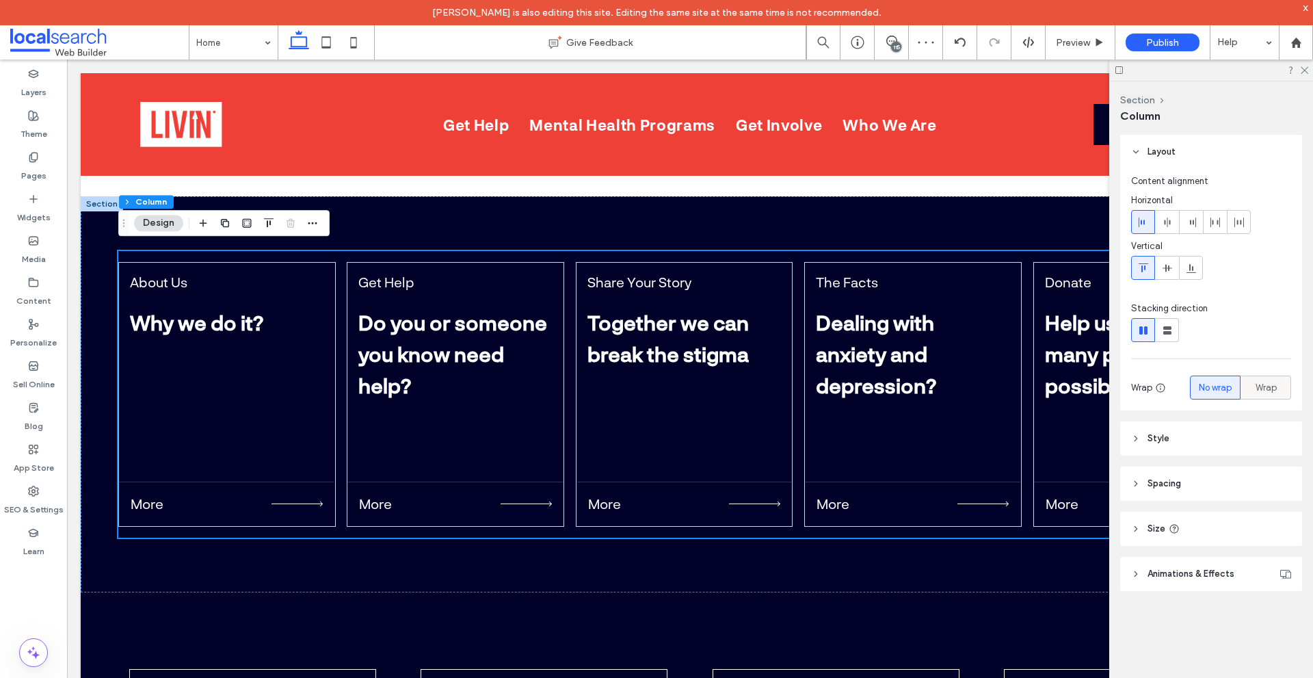
click at [1263, 383] on span "Wrap" at bounding box center [1266, 388] width 21 height 14
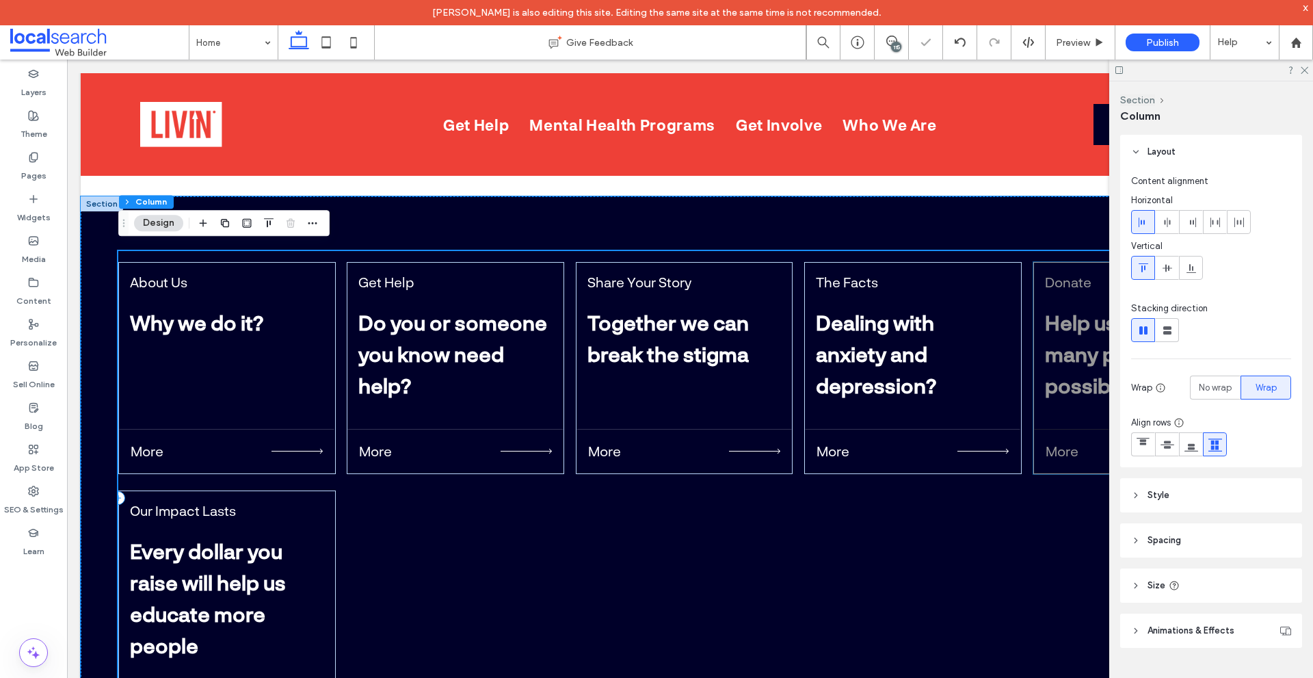
click at [1066, 441] on p "More" at bounding box center [1062, 451] width 33 height 21
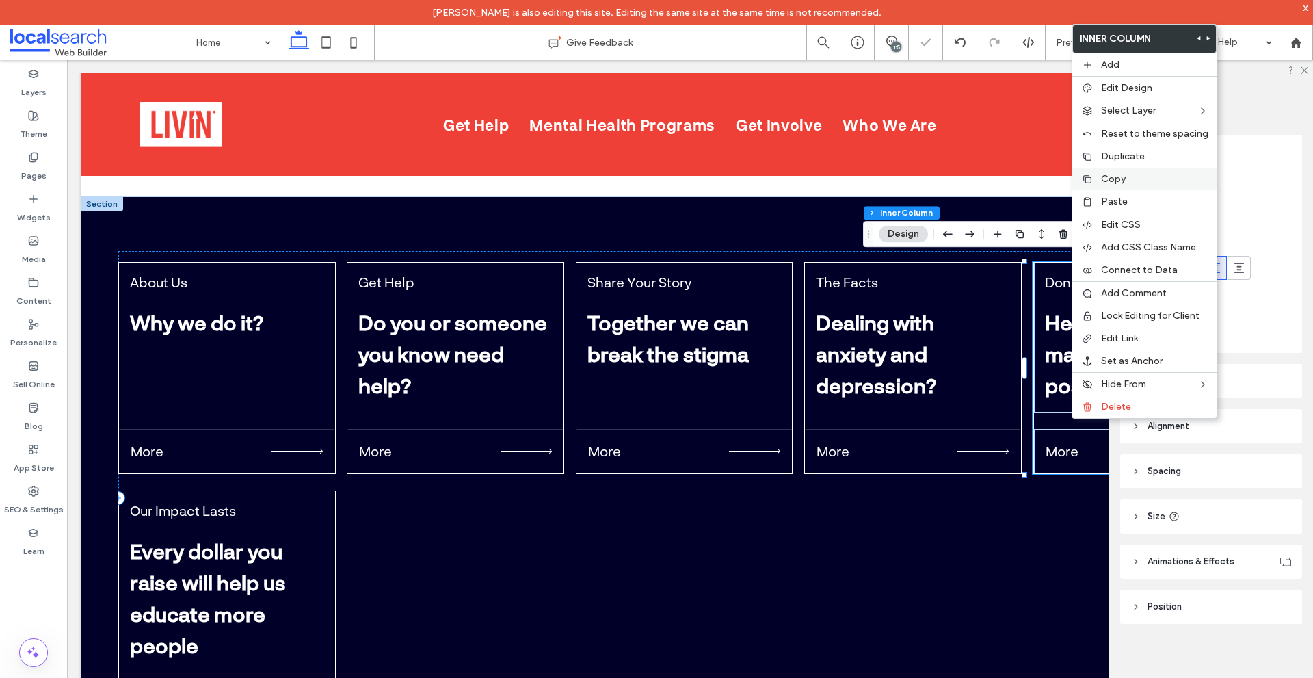
click at [1136, 179] on label "Copy" at bounding box center [1154, 179] width 107 height 12
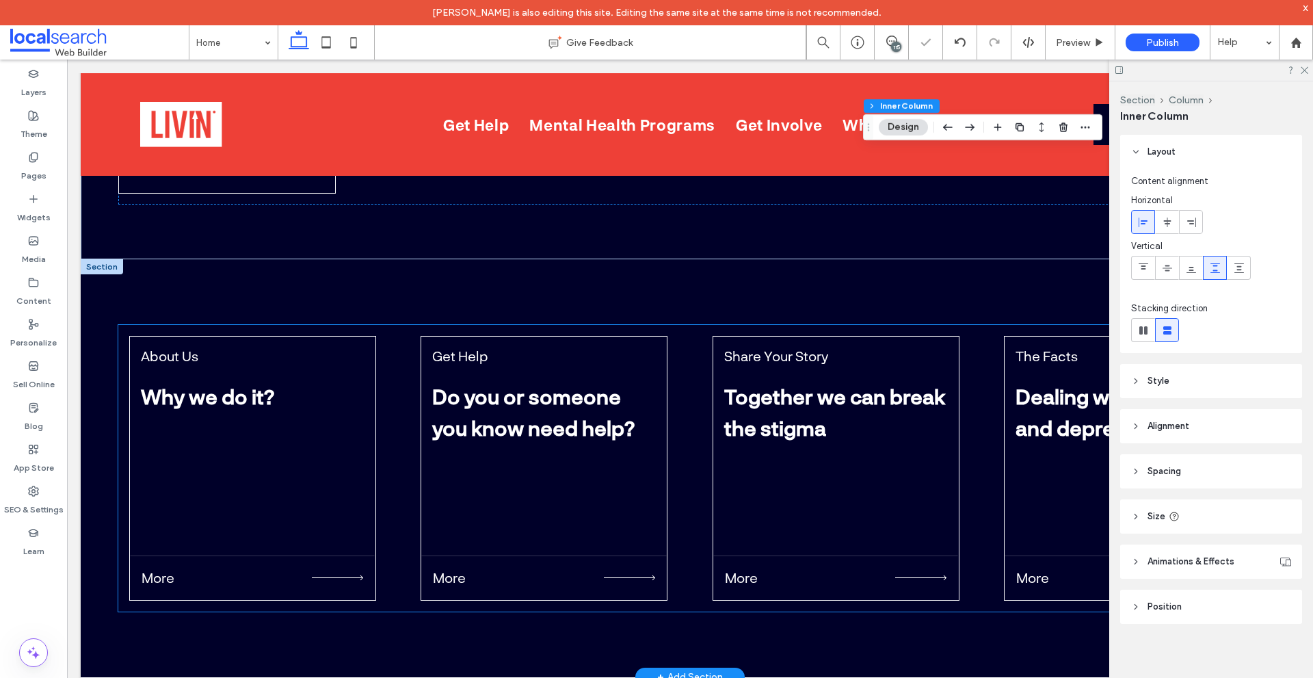
scroll to position [4987, 0]
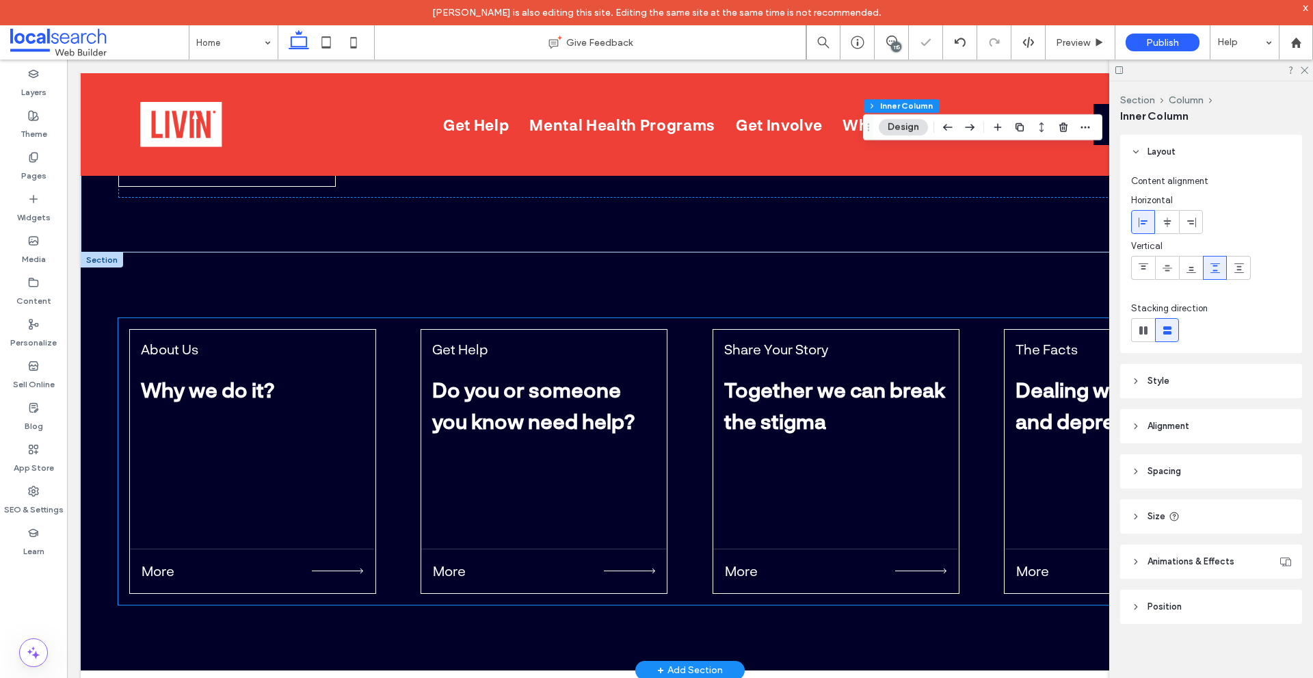
click at [980, 422] on div "About Us Why we do it? More Get Help Do you or someone you know need help? More…" at bounding box center [690, 461] width 1144 height 287
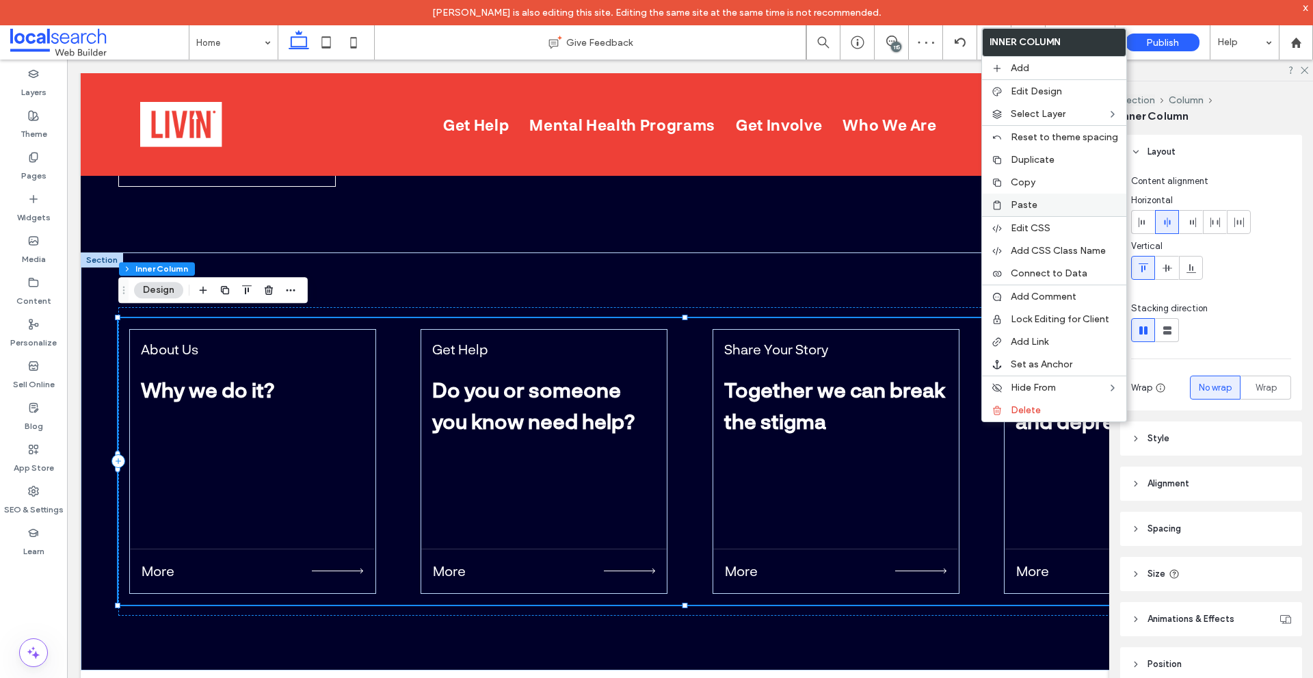
click at [1028, 211] on div "Paste" at bounding box center [1054, 205] width 144 height 23
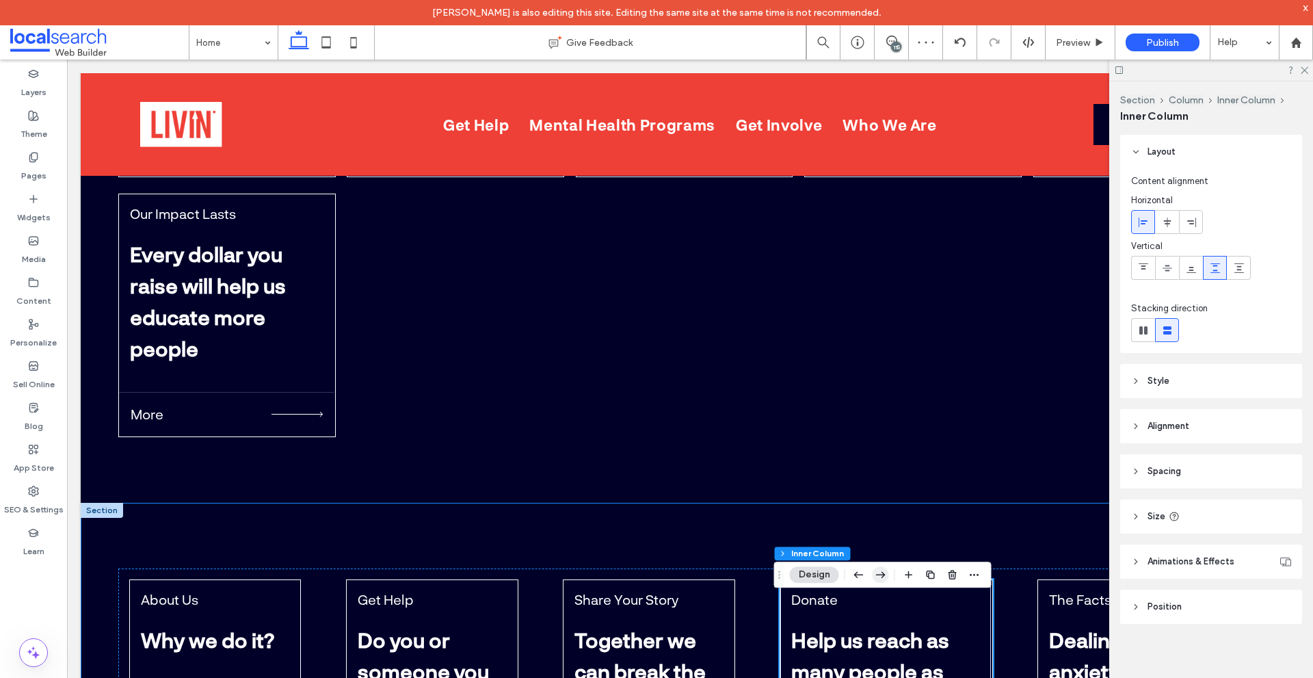
scroll to position [4713, 0]
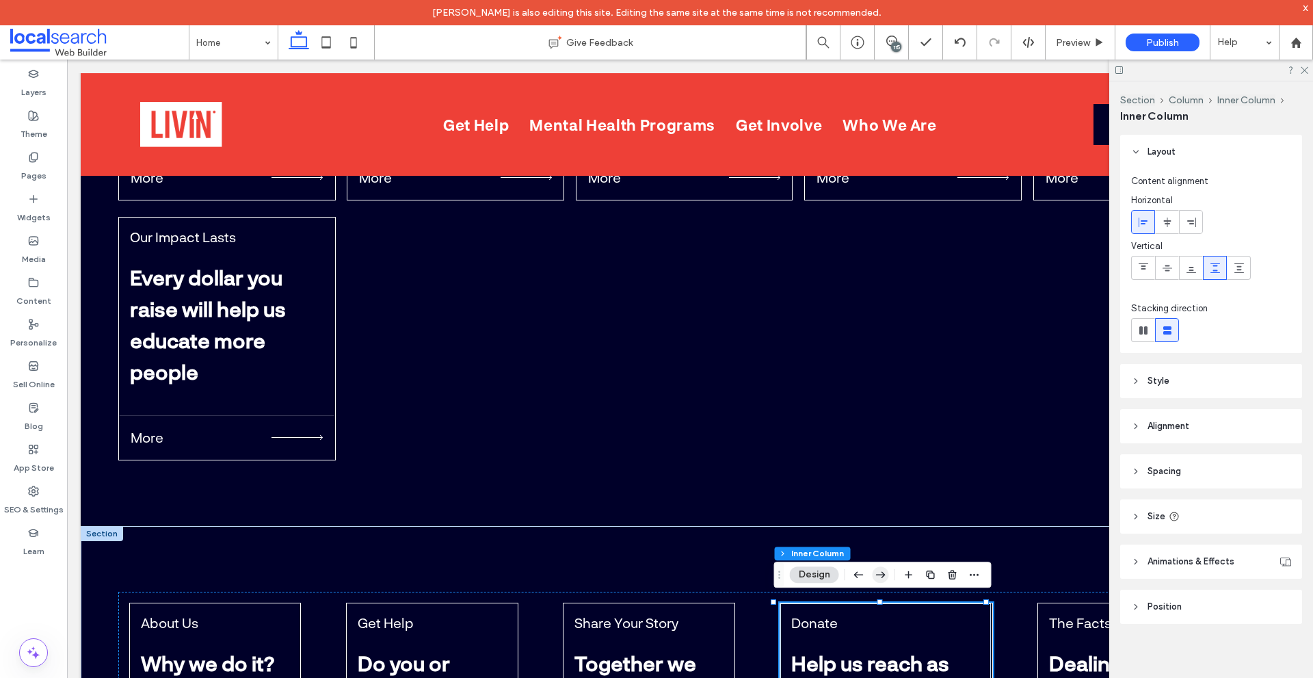
click at [876, 572] on icon "button" at bounding box center [881, 574] width 16 height 25
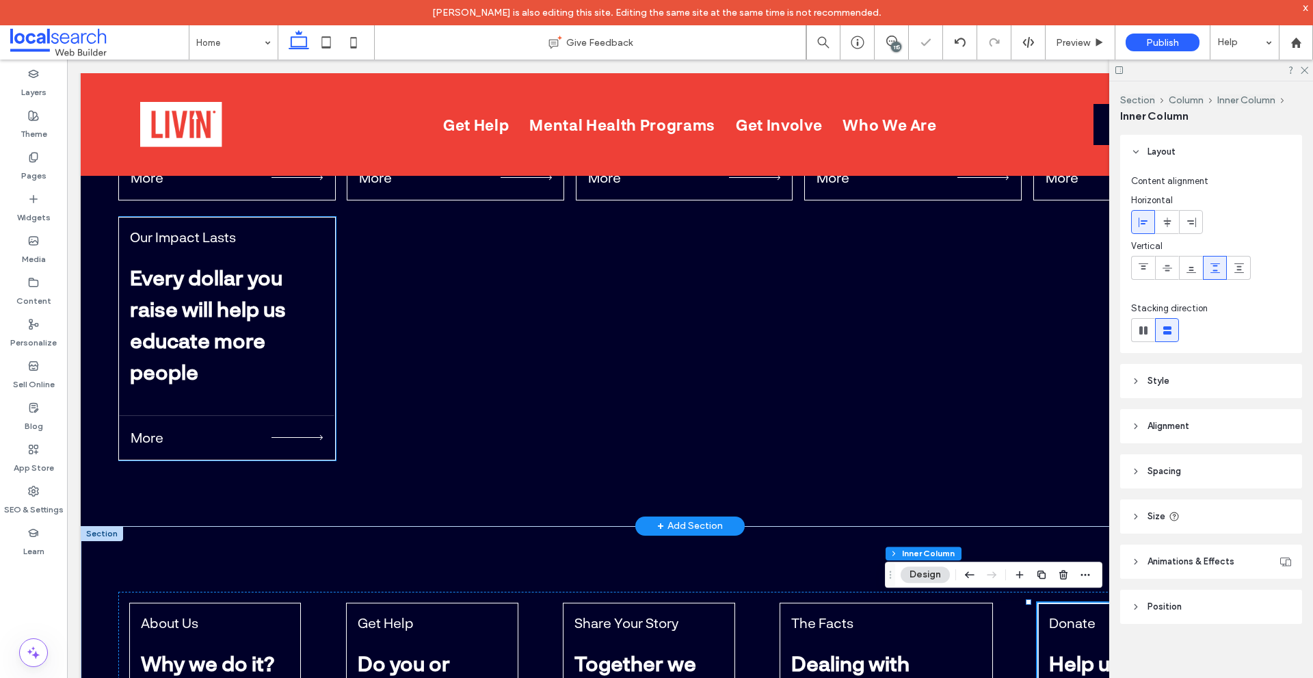
click at [272, 386] on div "Our Impact Lasts Every dollar you raise will help us educate more people" at bounding box center [226, 308] width 215 height 181
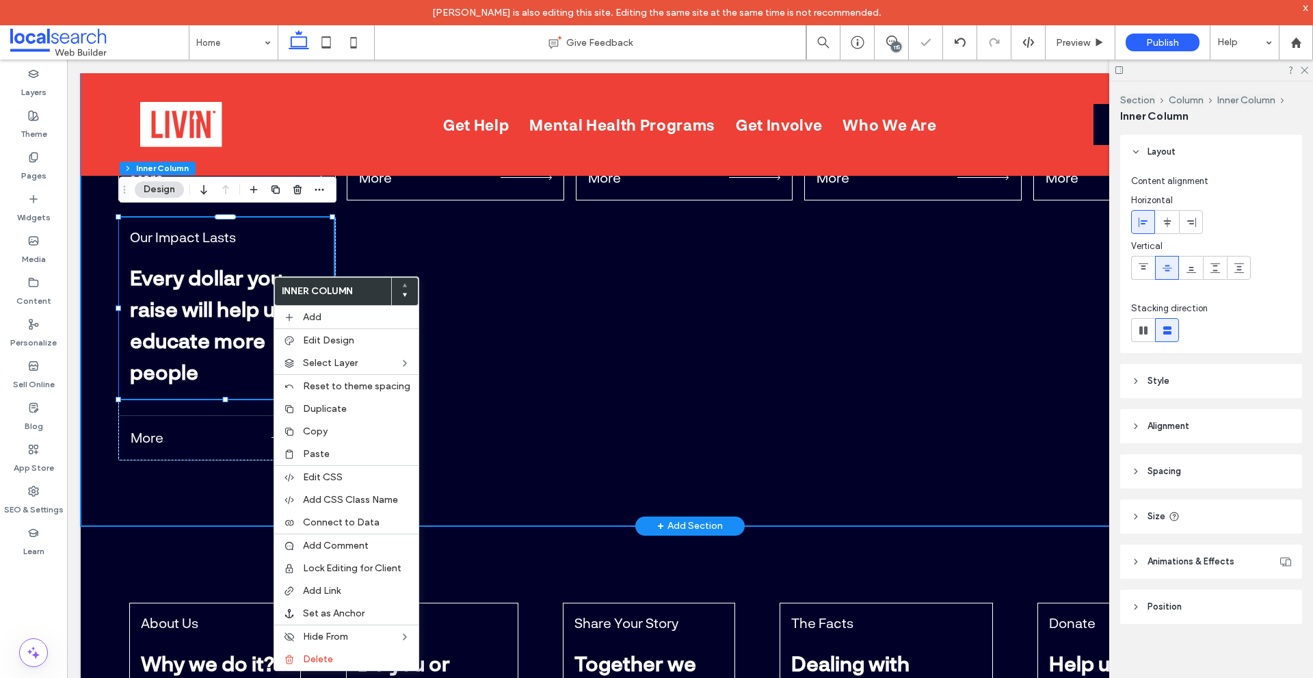
click at [241, 454] on div "More" at bounding box center [226, 437] width 215 height 44
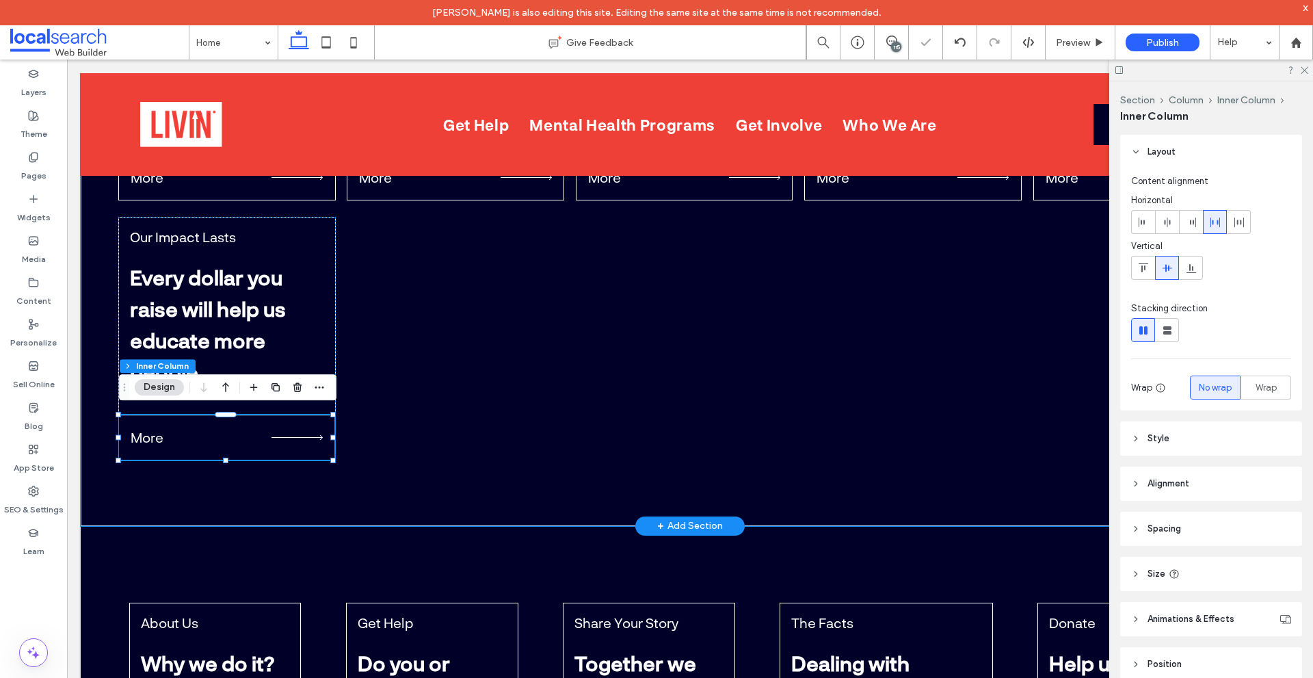
click at [239, 393] on div "Section Column Inner Column Inner Column Design" at bounding box center [228, 387] width 218 height 26
click at [291, 328] on p "Every dollar you raise will help us educate more people" at bounding box center [226, 325] width 193 height 126
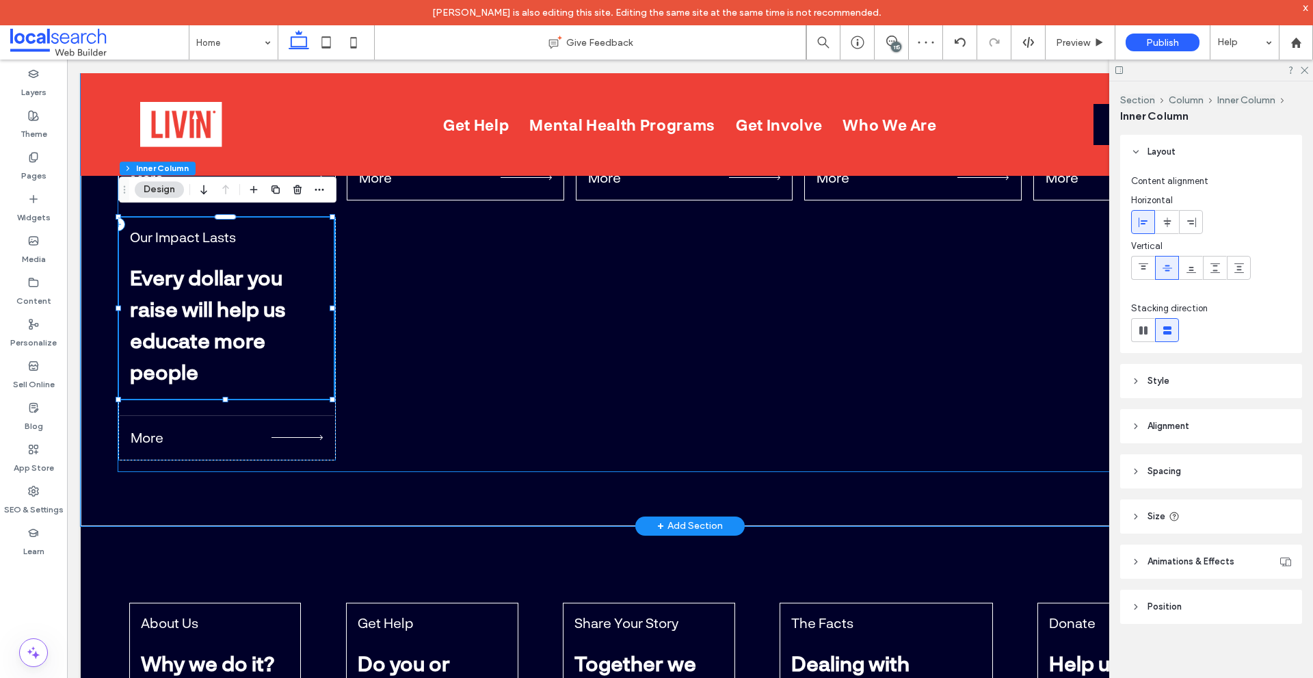
click at [415, 325] on div "About Us Why we do it? More Get Help Do you or someone you know need help? More…" at bounding box center [690, 224] width 1144 height 494
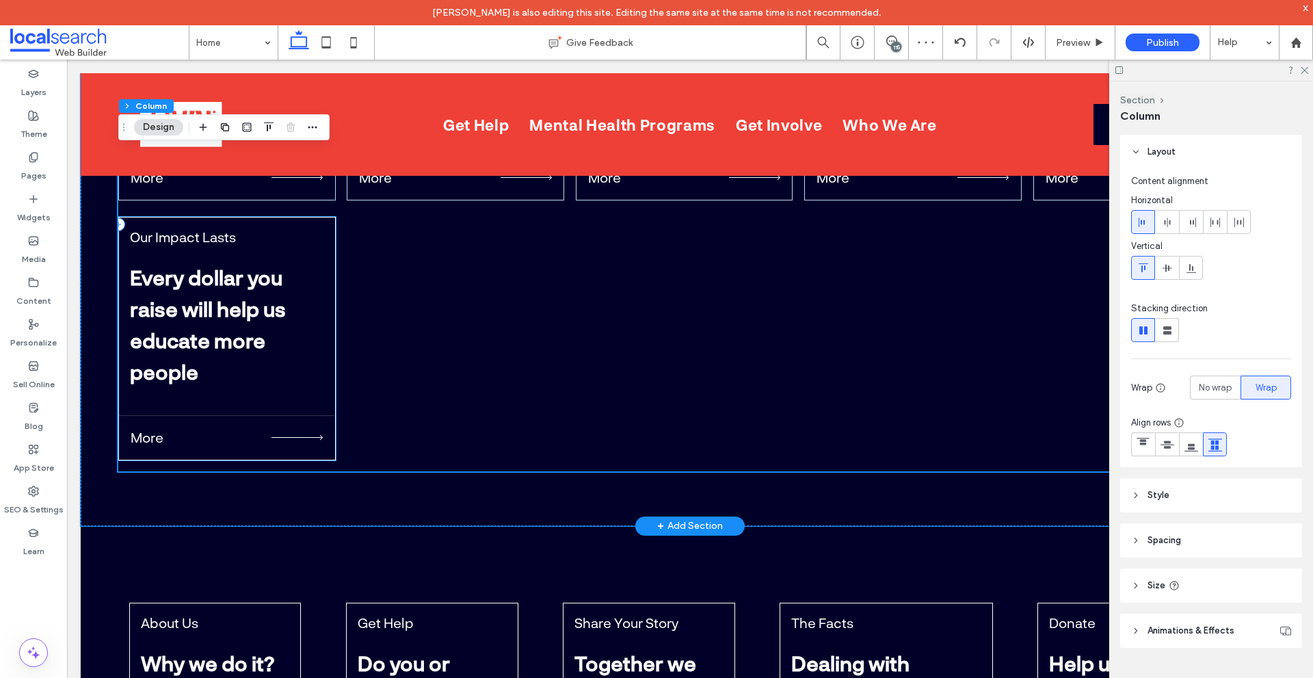
click at [310, 316] on p "Every dollar you raise will help us educate more people" at bounding box center [226, 325] width 193 height 126
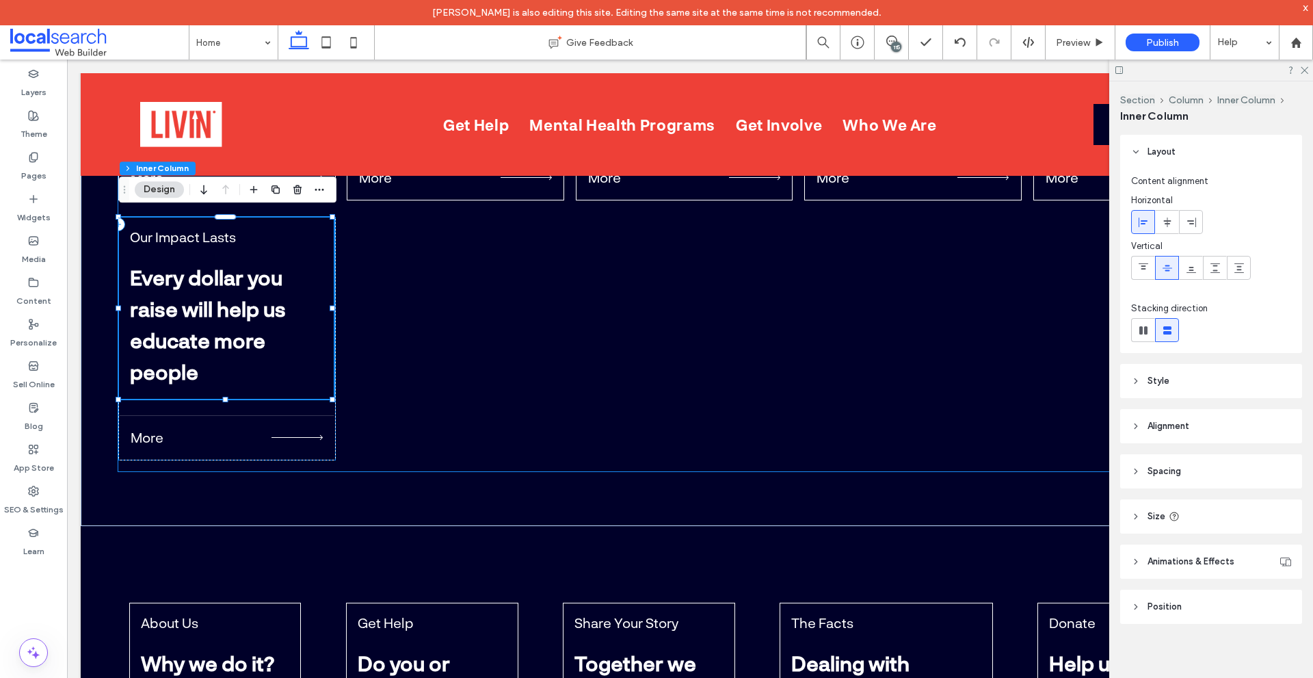
click at [451, 314] on div "About Us Why we do it? More Get Help Do you or someone you know need help? More…" at bounding box center [690, 224] width 1144 height 494
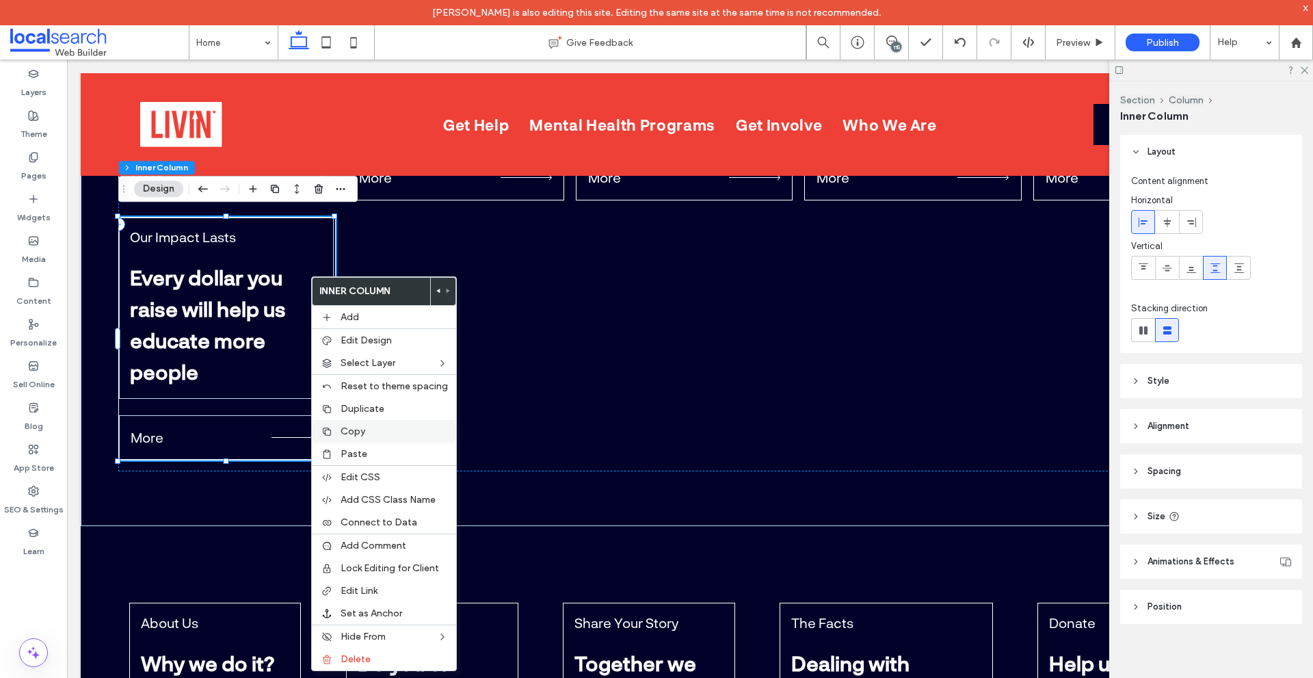
click at [361, 433] on span "Copy" at bounding box center [353, 431] width 25 height 12
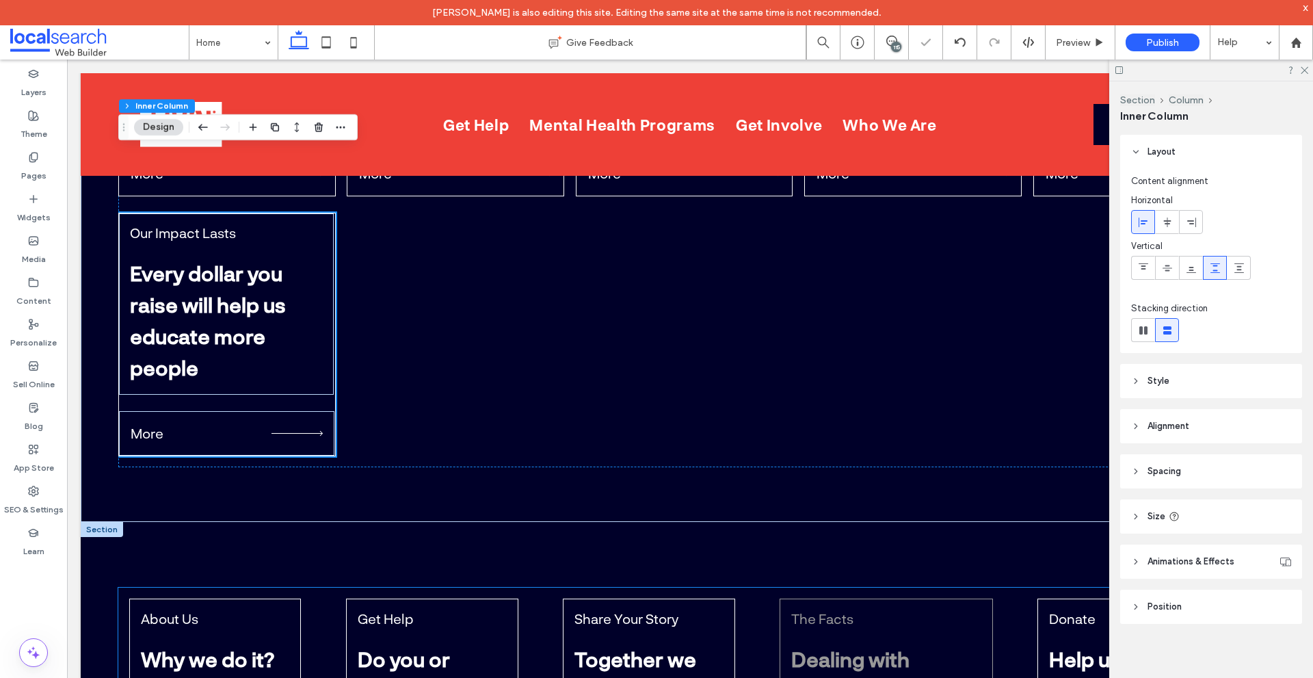
scroll to position [4987, 0]
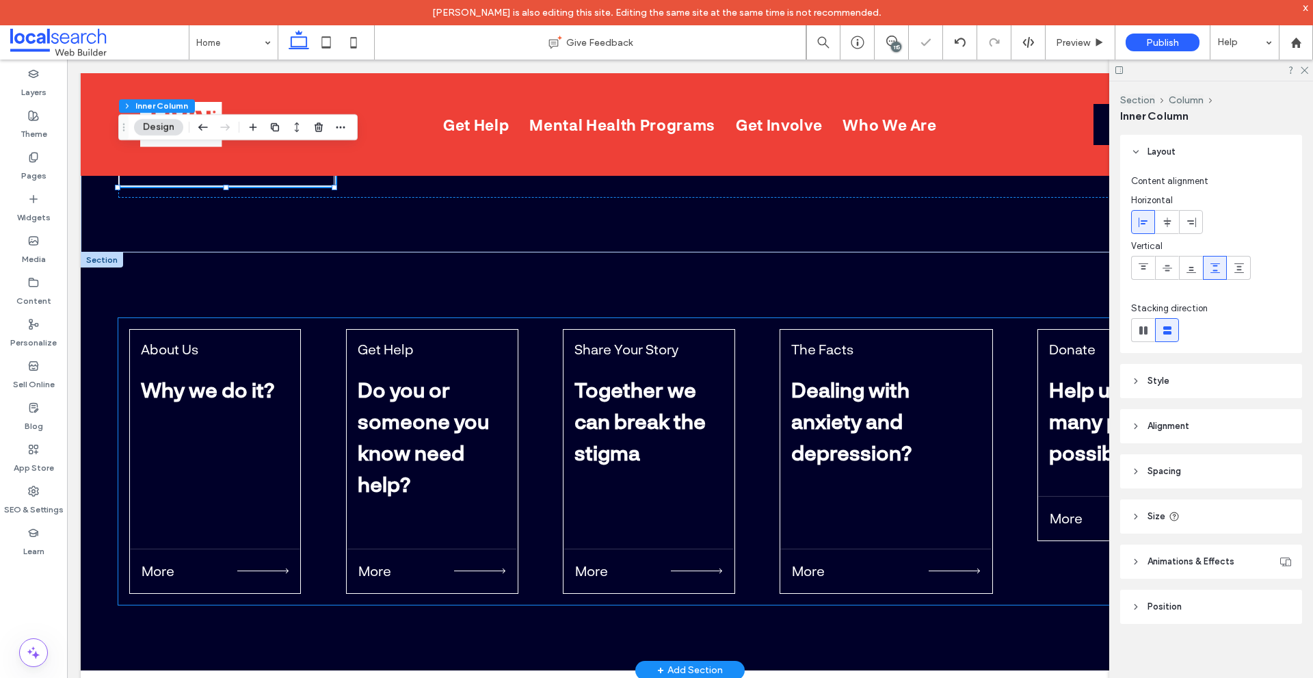
click at [996, 496] on div "About Us Why we do it? More Get Help Do you or someone you know need help? More…" at bounding box center [690, 461] width 1144 height 287
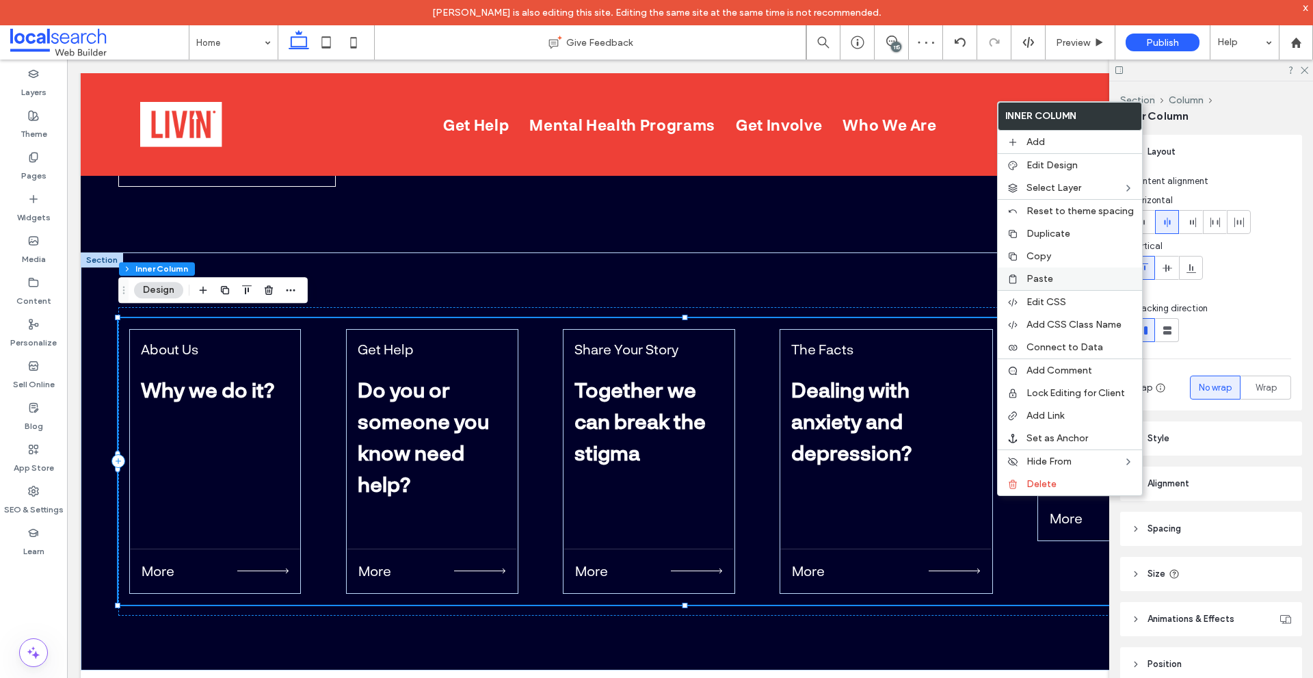
click at [1035, 276] on span "Paste" at bounding box center [1040, 279] width 27 height 12
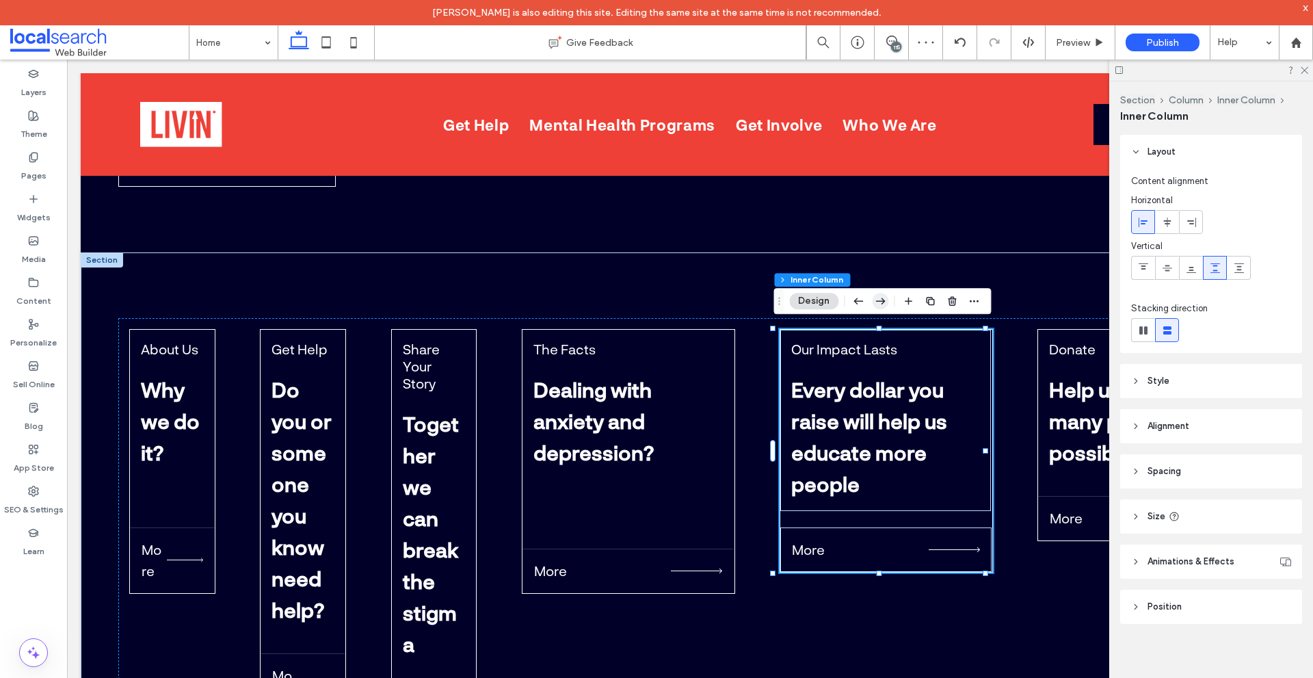
click at [881, 298] on icon "button" at bounding box center [880, 301] width 16 height 25
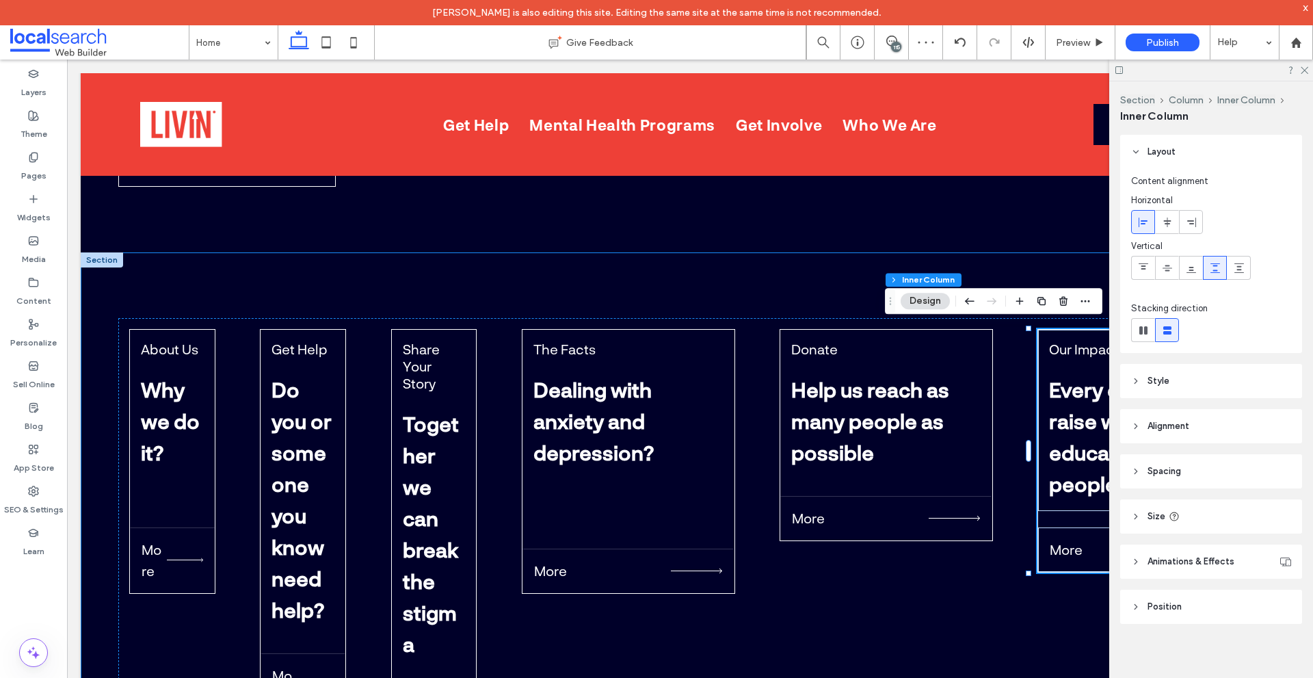
click at [698, 297] on div "About Us Why we do it? More Get Help Do you or someone you know need help? More…" at bounding box center [690, 541] width 1219 height 578
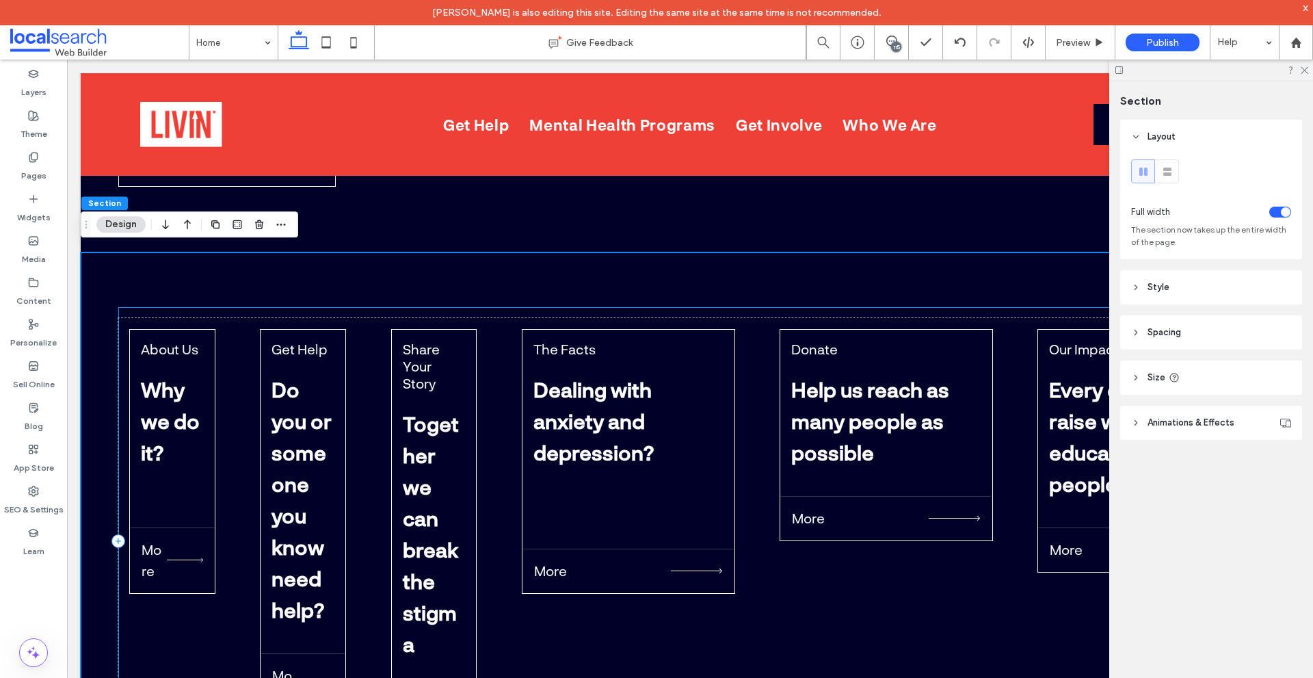
click at [503, 309] on div "About Us Why we do it? More Get Help Do you or someone you know need help? More…" at bounding box center [690, 541] width 1144 height 469
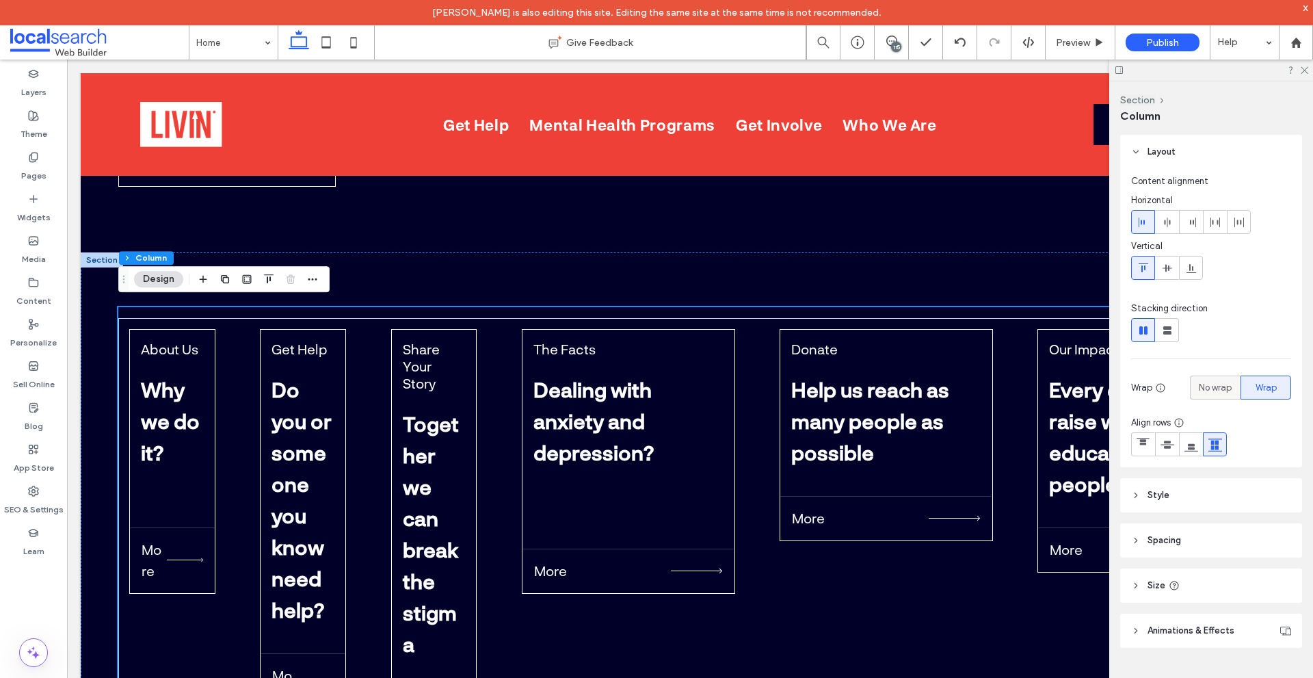
click at [1206, 384] on span "No wrap" at bounding box center [1215, 388] width 33 height 14
click at [1273, 384] on span "Wrap" at bounding box center [1266, 388] width 21 height 14
click at [1209, 389] on span "No wrap" at bounding box center [1215, 388] width 33 height 14
click at [887, 587] on div "About Us Why we do it? More Get Help Do you or someone you know need help? More…" at bounding box center [690, 541] width 1144 height 447
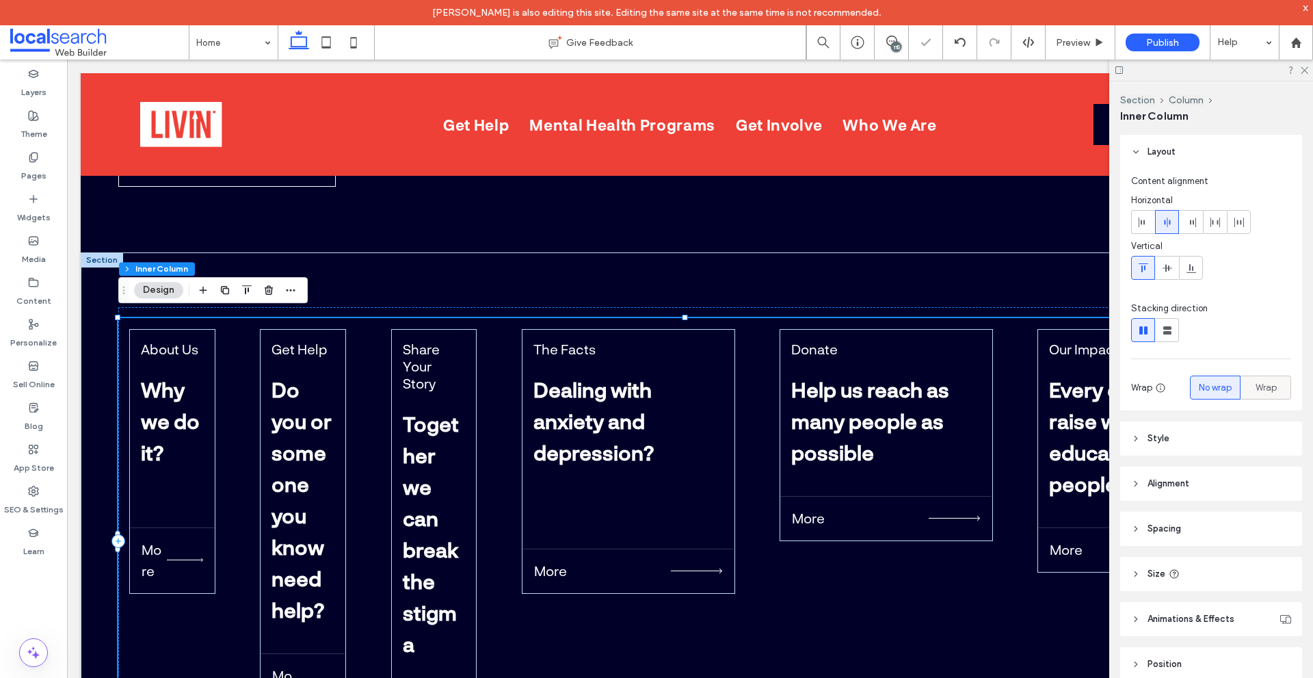
click at [1256, 391] on span "Wrap" at bounding box center [1266, 388] width 21 height 14
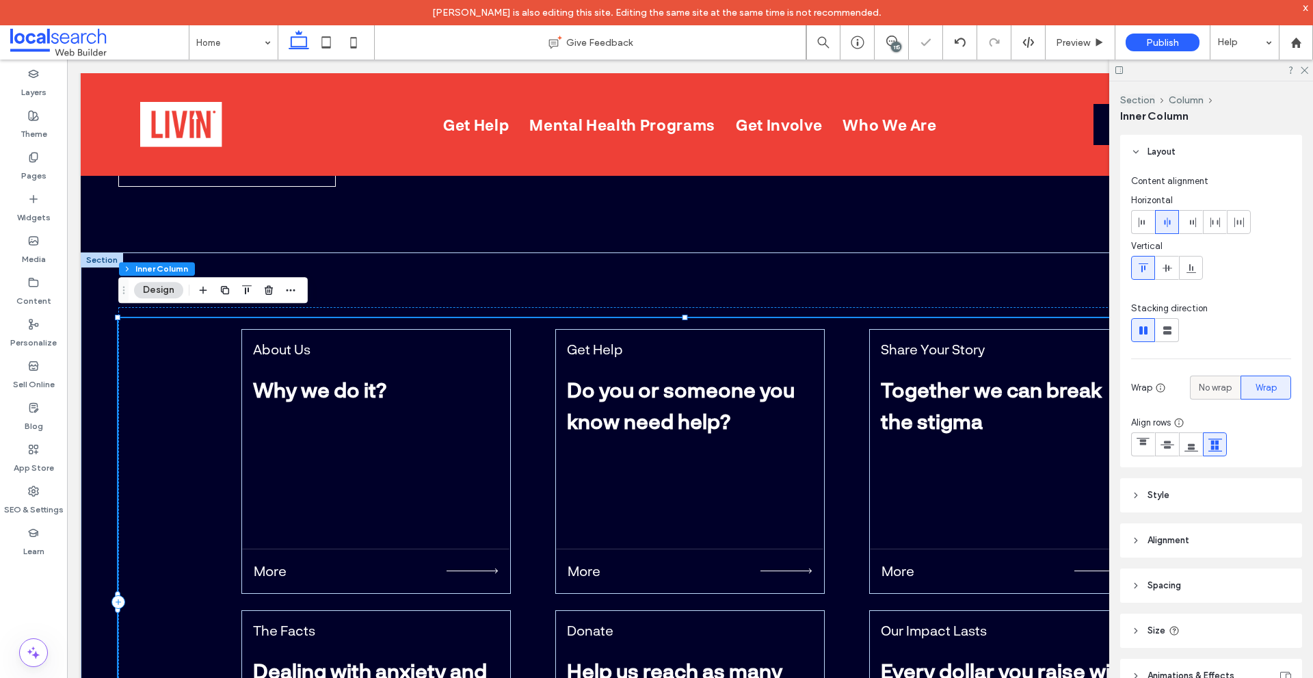
click at [1221, 384] on span "No wrap" at bounding box center [1215, 388] width 33 height 14
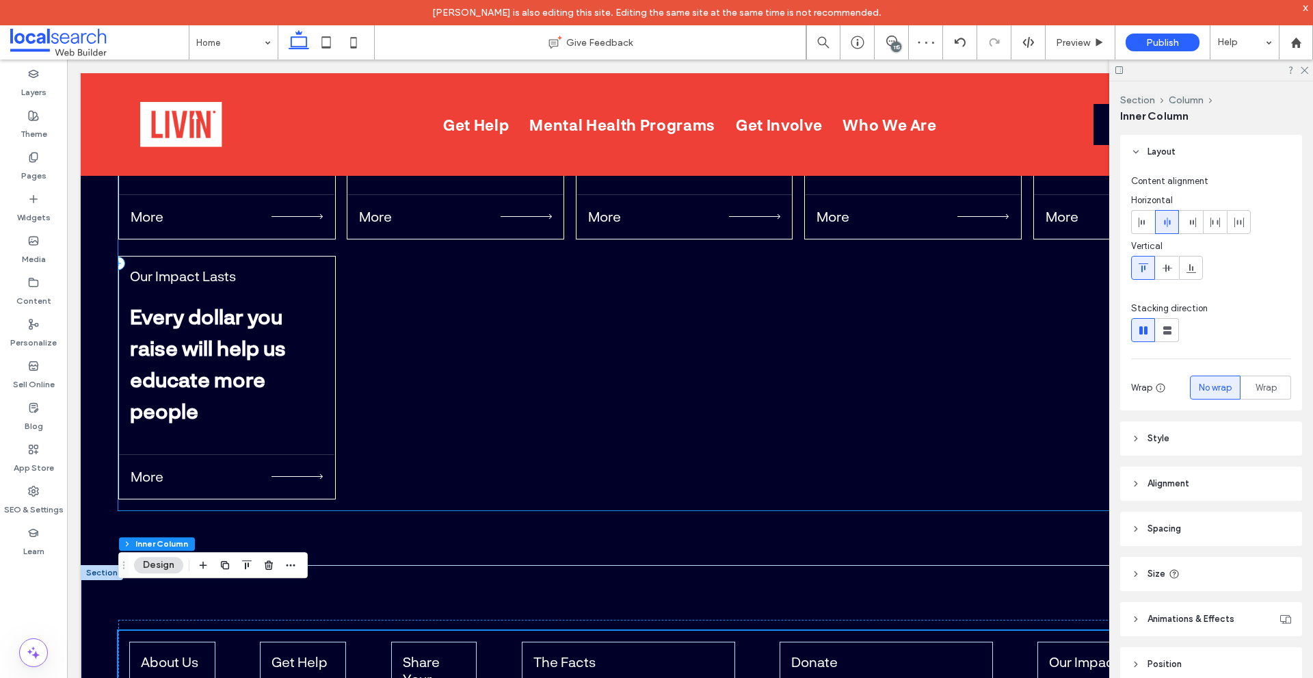
scroll to position [4645, 0]
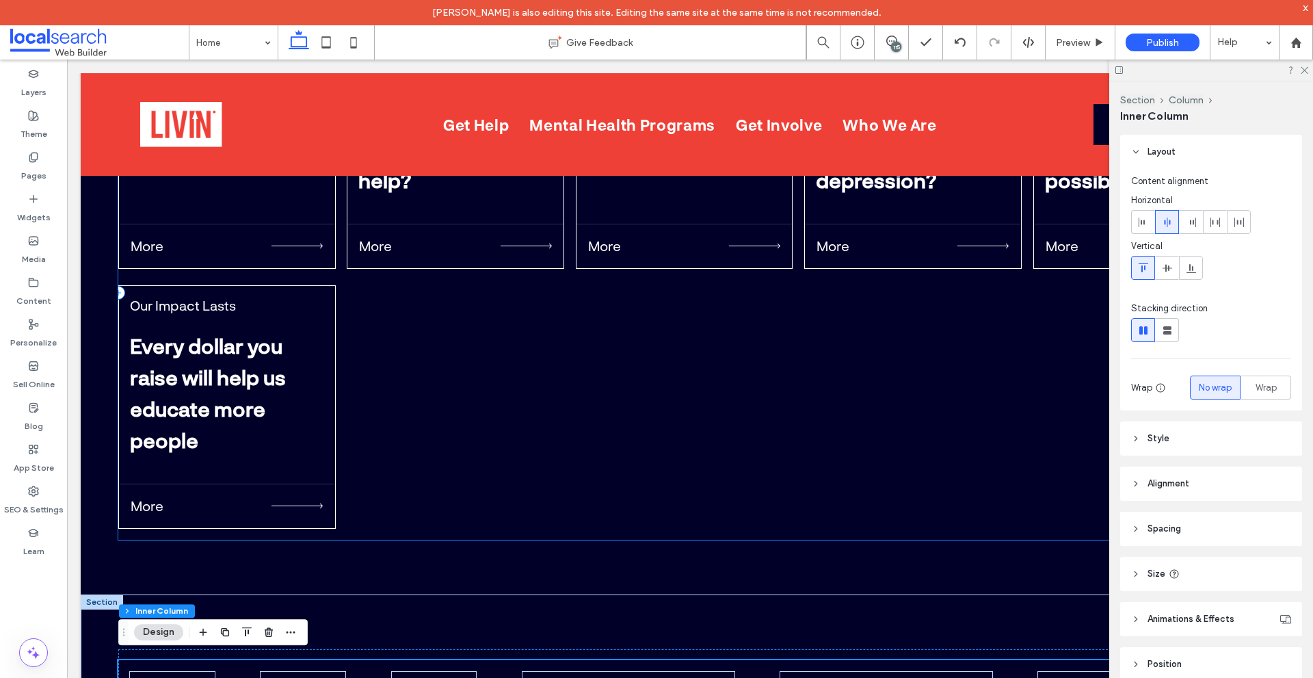
click at [700, 425] on div "About Us Why we do it? More Get Help Do you or someone you know need help? More…" at bounding box center [690, 293] width 1144 height 494
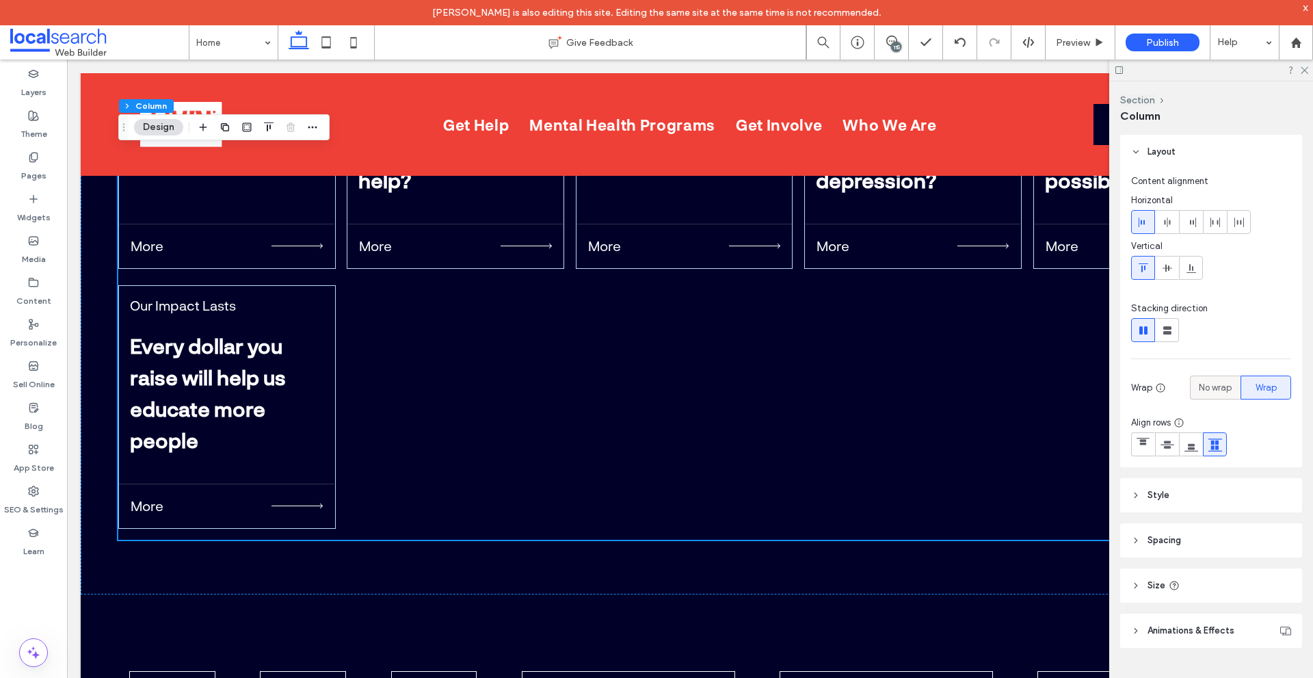
click at [1210, 383] on span "No wrap" at bounding box center [1215, 388] width 33 height 14
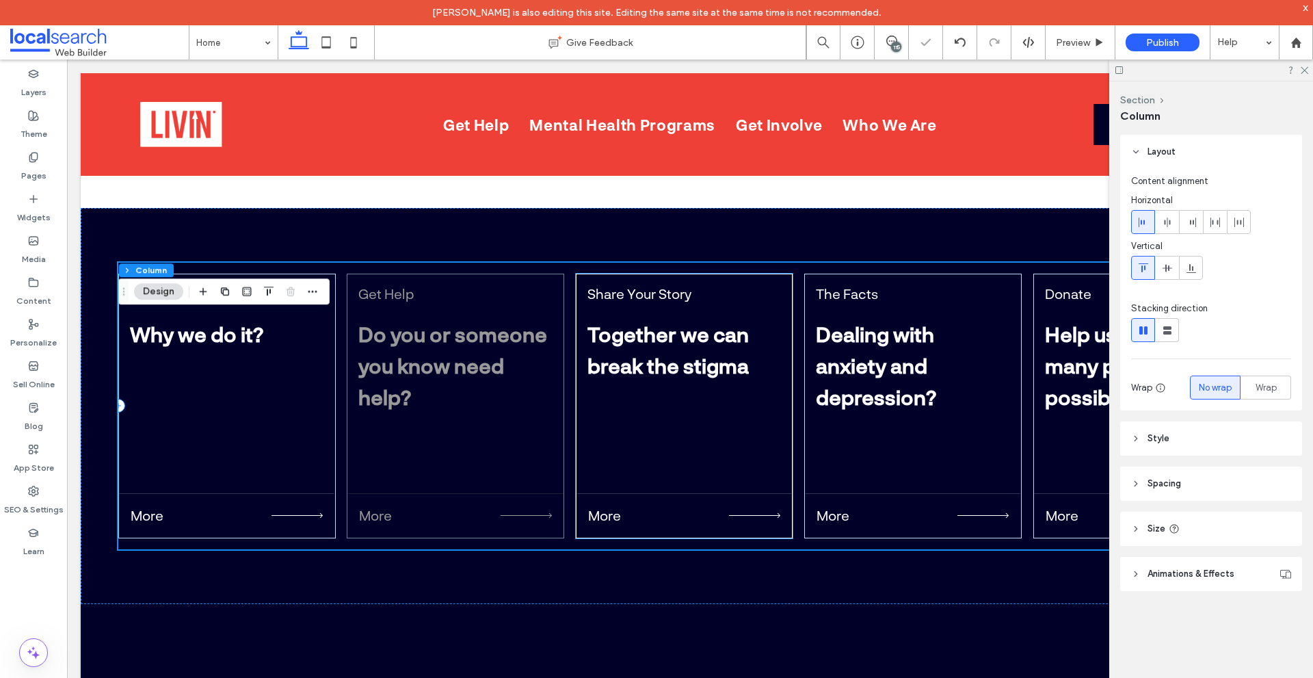
scroll to position [4371, 0]
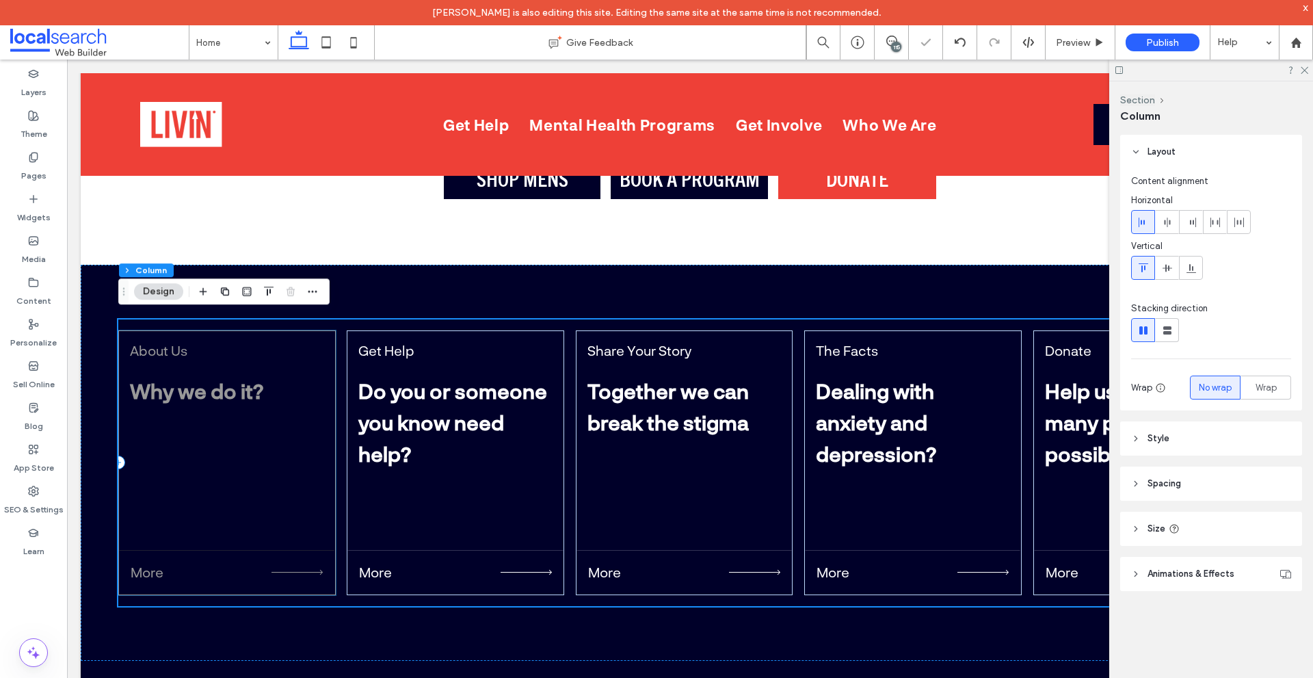
click at [304, 492] on div "About Us Why we do it? More" at bounding box center [227, 462] width 218 height 265
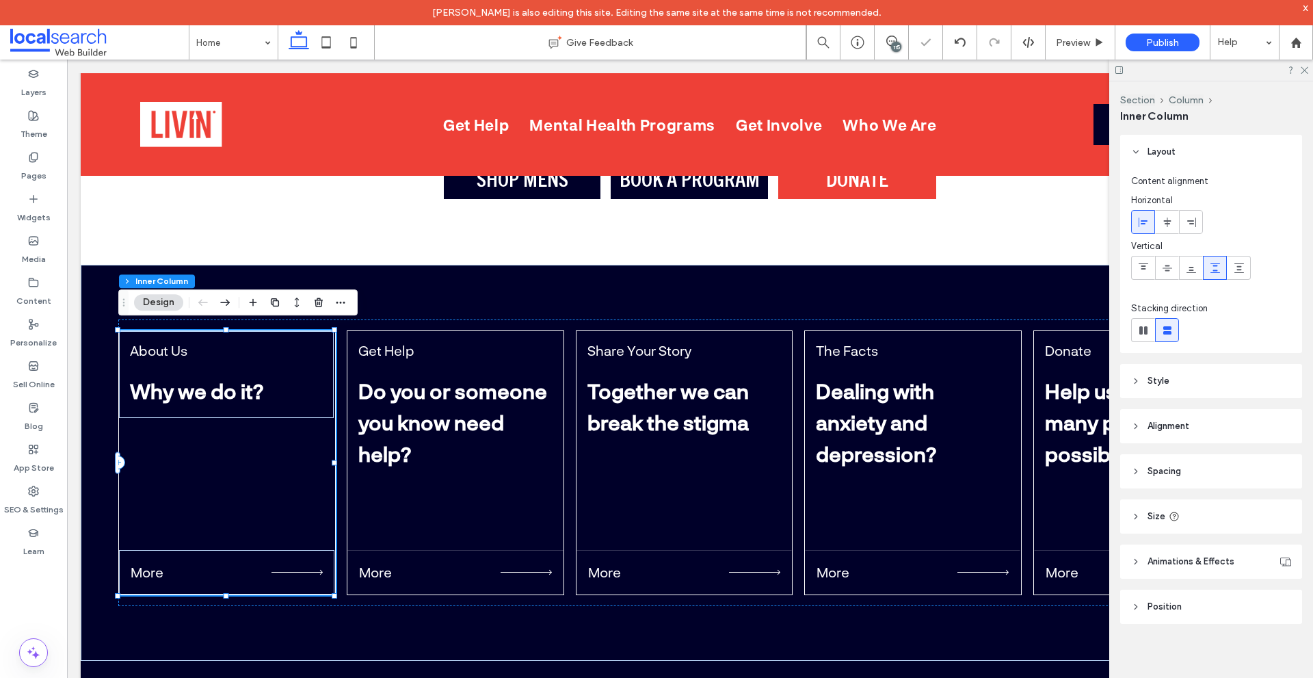
click at [1150, 523] on span "Size" at bounding box center [1157, 517] width 18 height 14
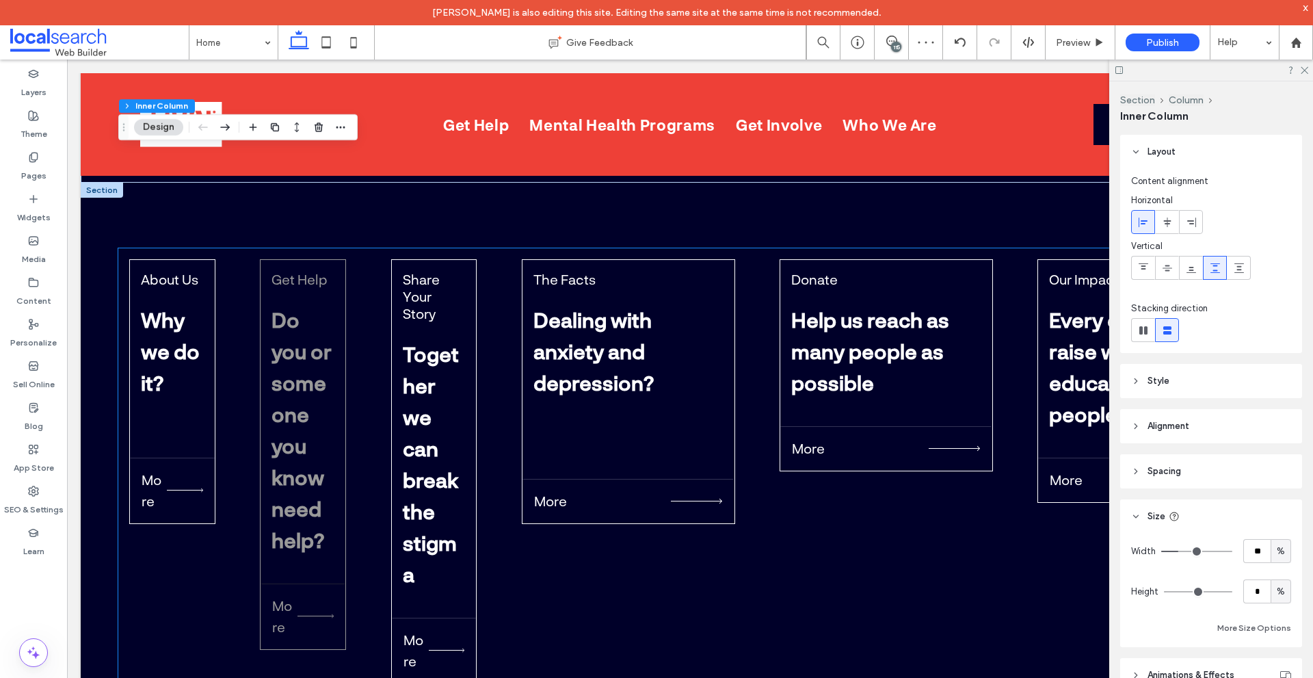
scroll to position [4850, 0]
click at [181, 457] on div "More" at bounding box center [172, 490] width 85 height 66
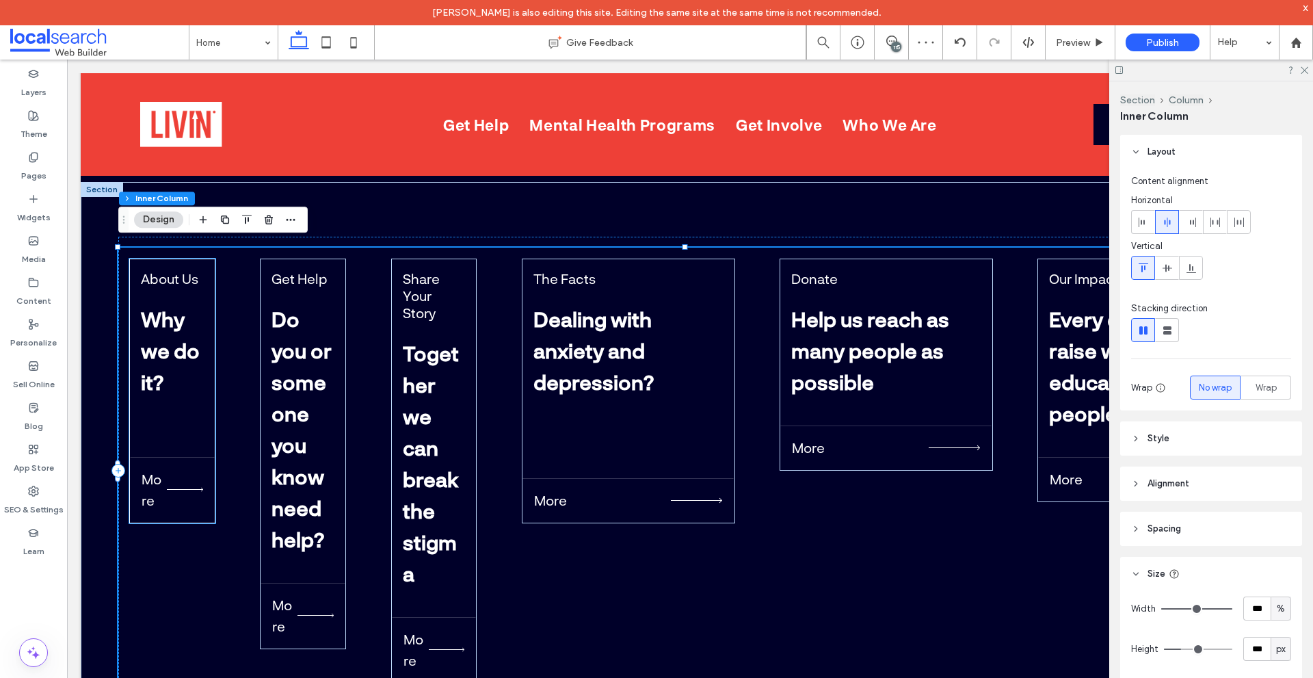
click at [193, 425] on div "About Us Why we do it? More" at bounding box center [172, 391] width 86 height 265
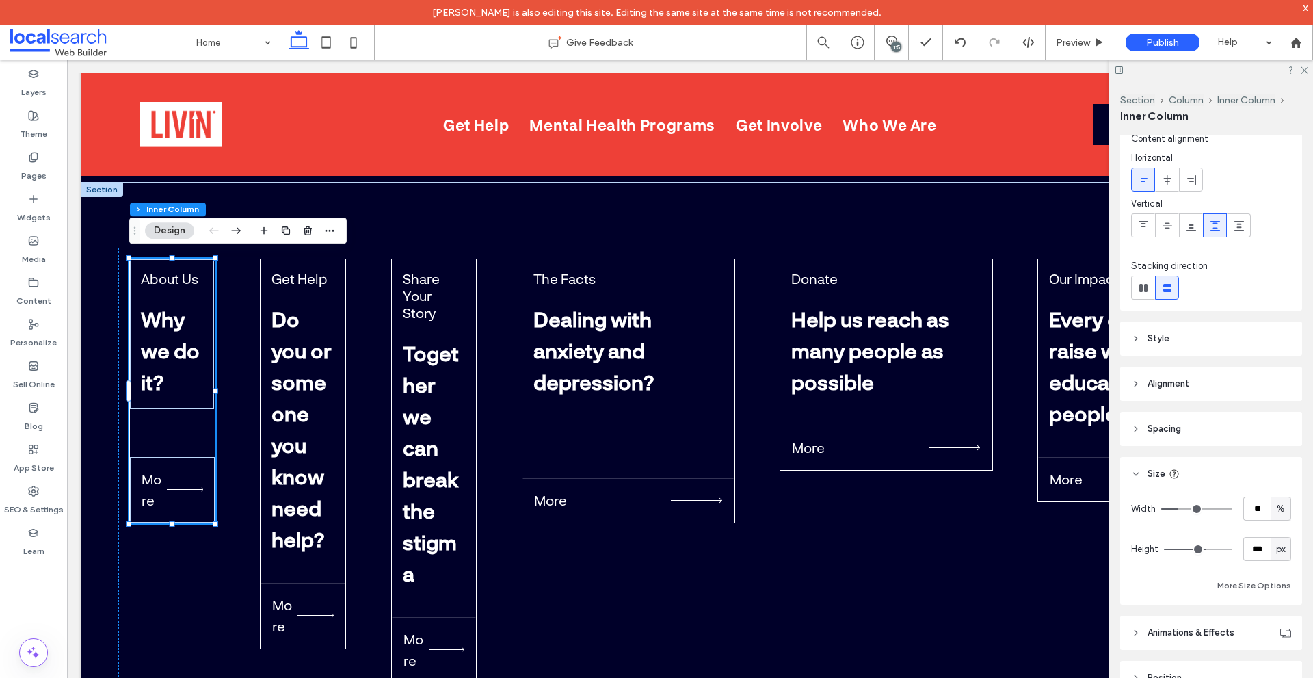
scroll to position [94, 0]
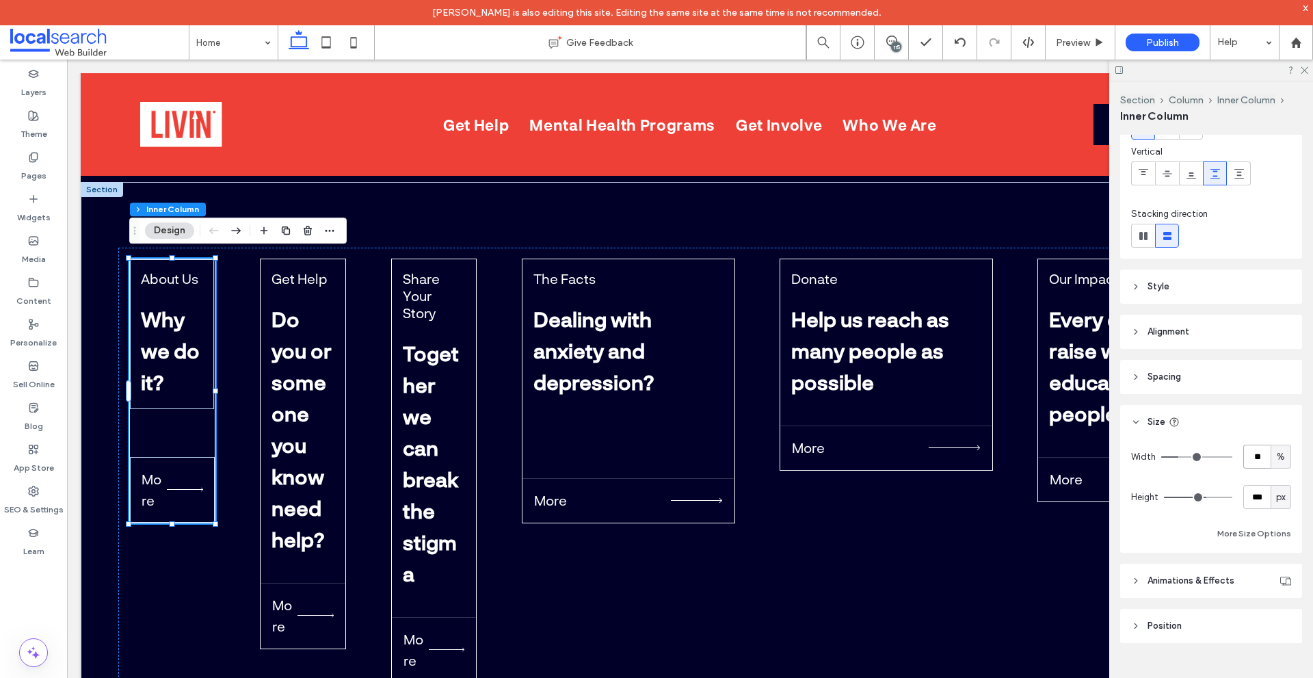
click at [1261, 459] on input "**" at bounding box center [1257, 457] width 27 height 24
click at [1218, 526] on button "More Size Options" at bounding box center [1255, 533] width 74 height 16
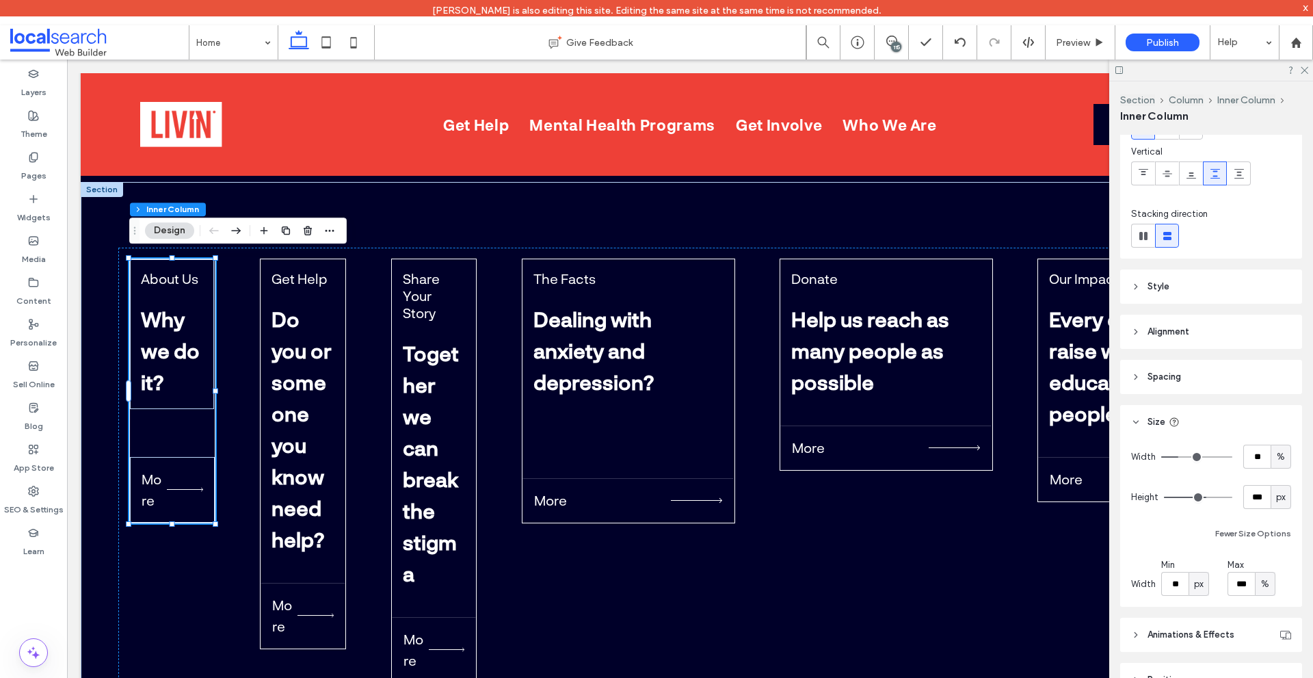
click at [1198, 586] on span "px" at bounding box center [1199, 584] width 10 height 14
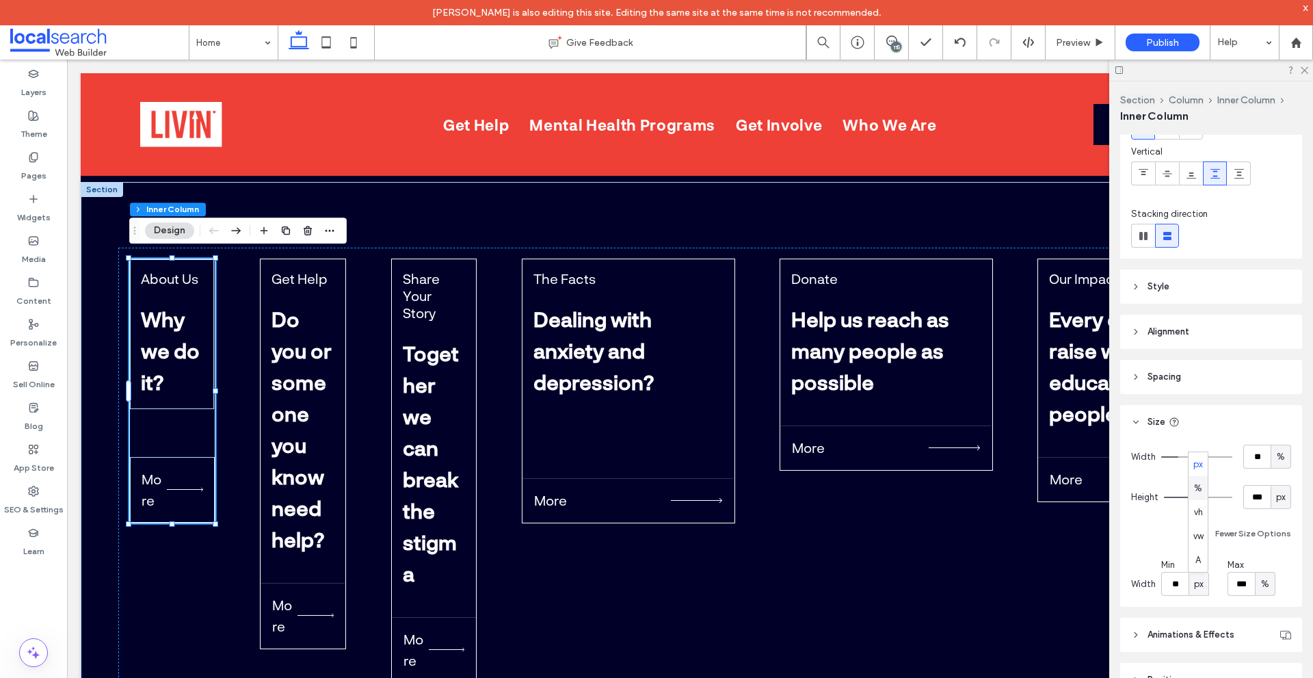
click at [1201, 488] on span "%" at bounding box center [1198, 489] width 8 height 14
click at [1186, 581] on input "*" at bounding box center [1175, 584] width 27 height 24
type input "**"
click at [905, 585] on div "About Us Why we do it? More Get Help Do you or someone you know need help? More…" at bounding box center [690, 471] width 1144 height 447
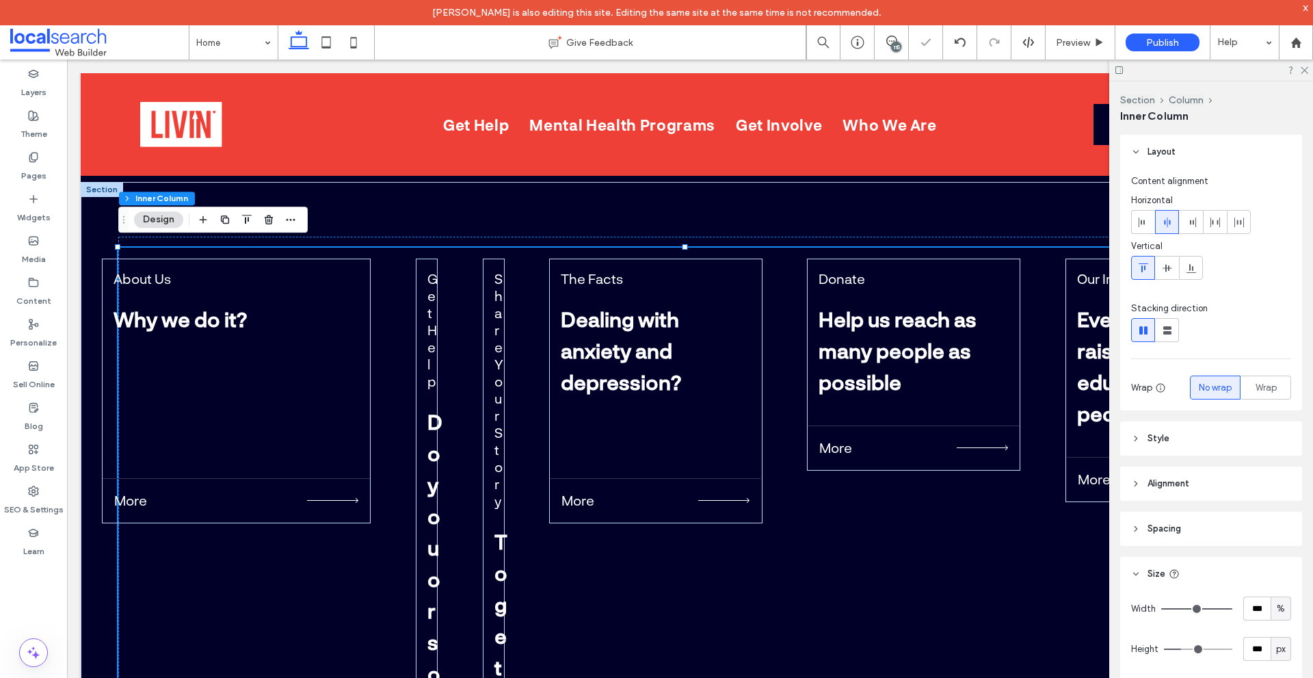
click at [1137, 222] on div "Content alignment Horizontal Vertical Stacking direction Wrap No wrap Wrap" at bounding box center [1212, 289] width 182 height 241
click at [1138, 222] on icon at bounding box center [1143, 222] width 11 height 11
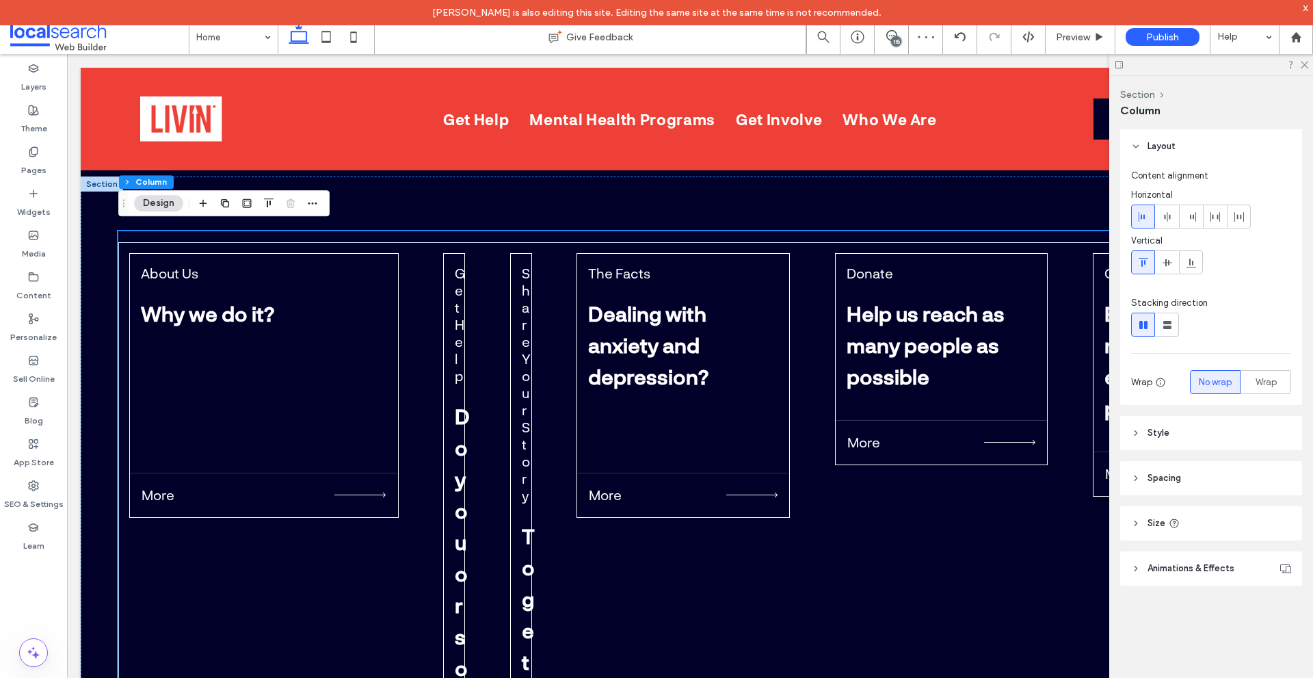
click at [1134, 219] on div at bounding box center [1143, 216] width 23 height 23
click at [1168, 257] on icon at bounding box center [1167, 262] width 11 height 11
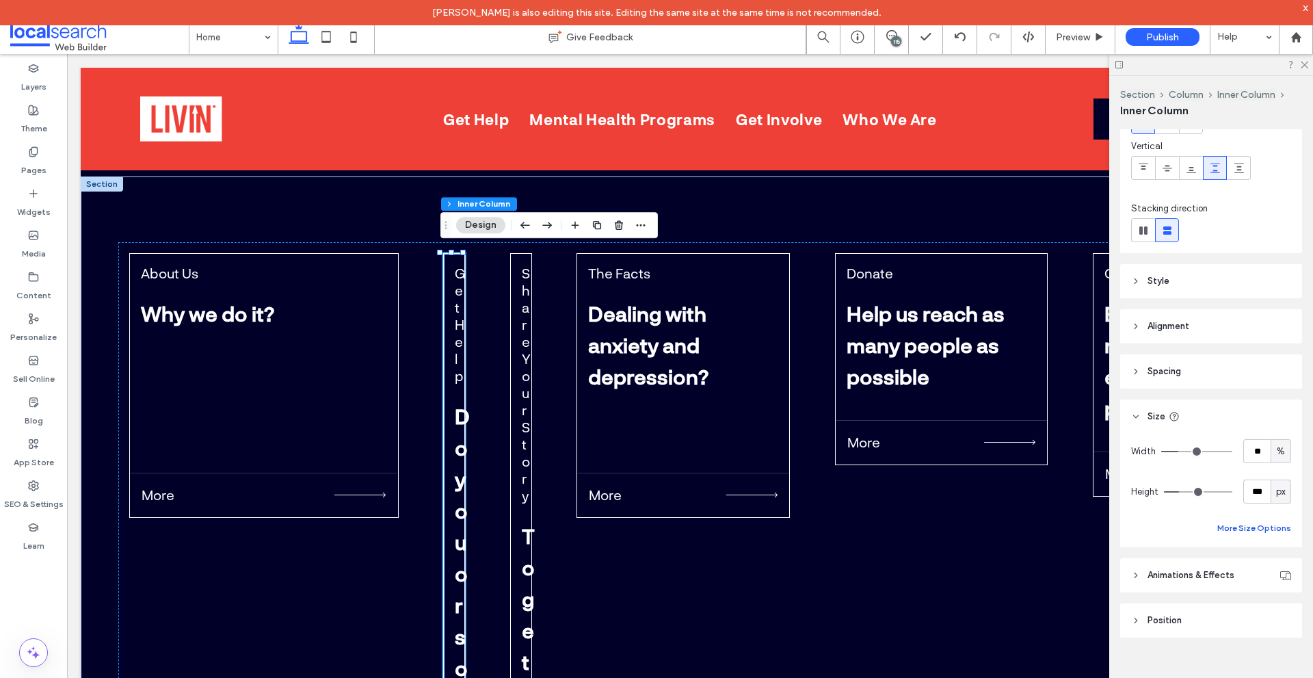
click at [1254, 526] on button "More Size Options" at bounding box center [1255, 528] width 74 height 16
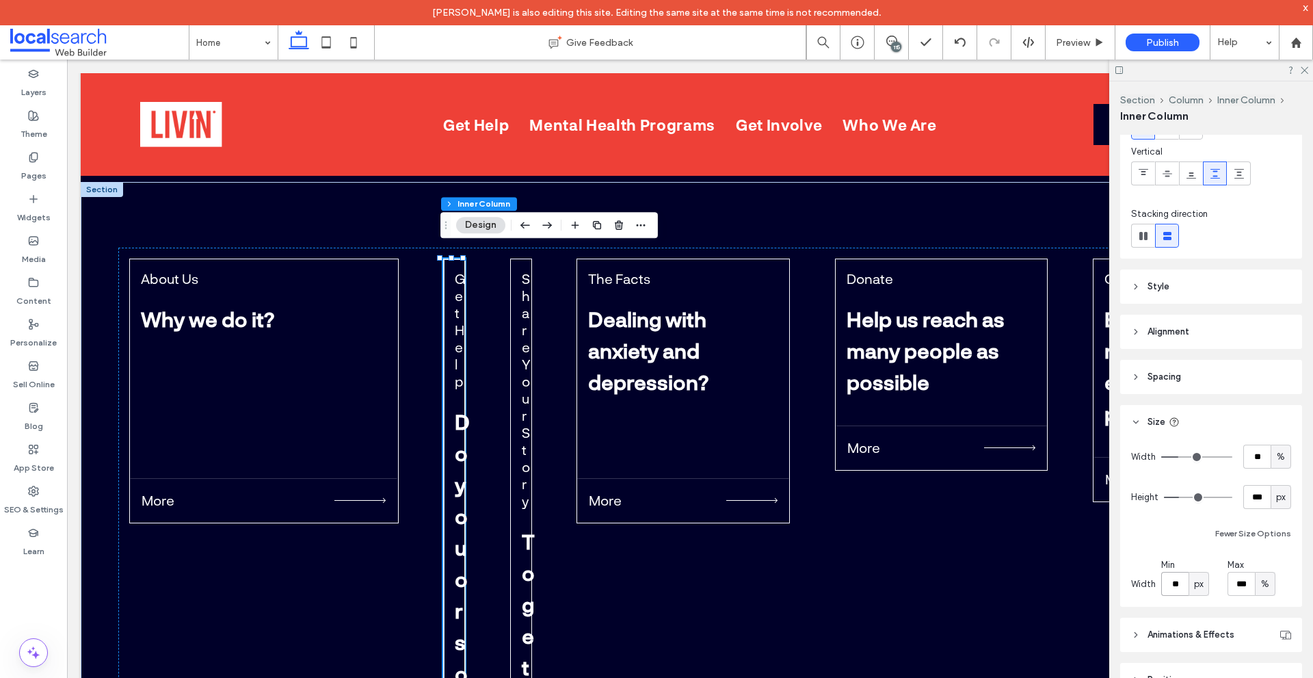
click at [1179, 589] on input "**" at bounding box center [1175, 584] width 27 height 24
click at [1196, 585] on span "px" at bounding box center [1199, 584] width 10 height 14
click at [1198, 495] on div "%" at bounding box center [1198, 488] width 19 height 24
click at [1185, 588] on input "*" at bounding box center [1175, 584] width 27 height 24
type input "**"
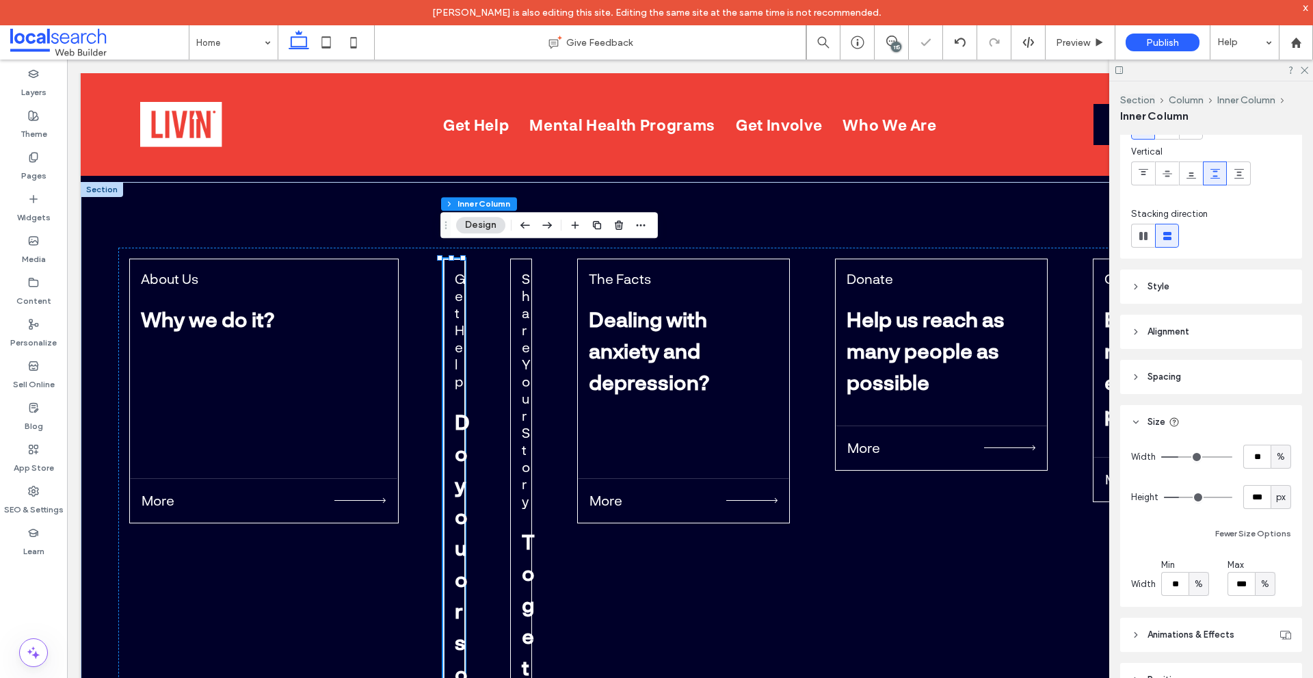
click at [1177, 552] on div "Width ** % Height *** px Fewer Size Options Width Min ** % Max *** %" at bounding box center [1211, 520] width 160 height 151
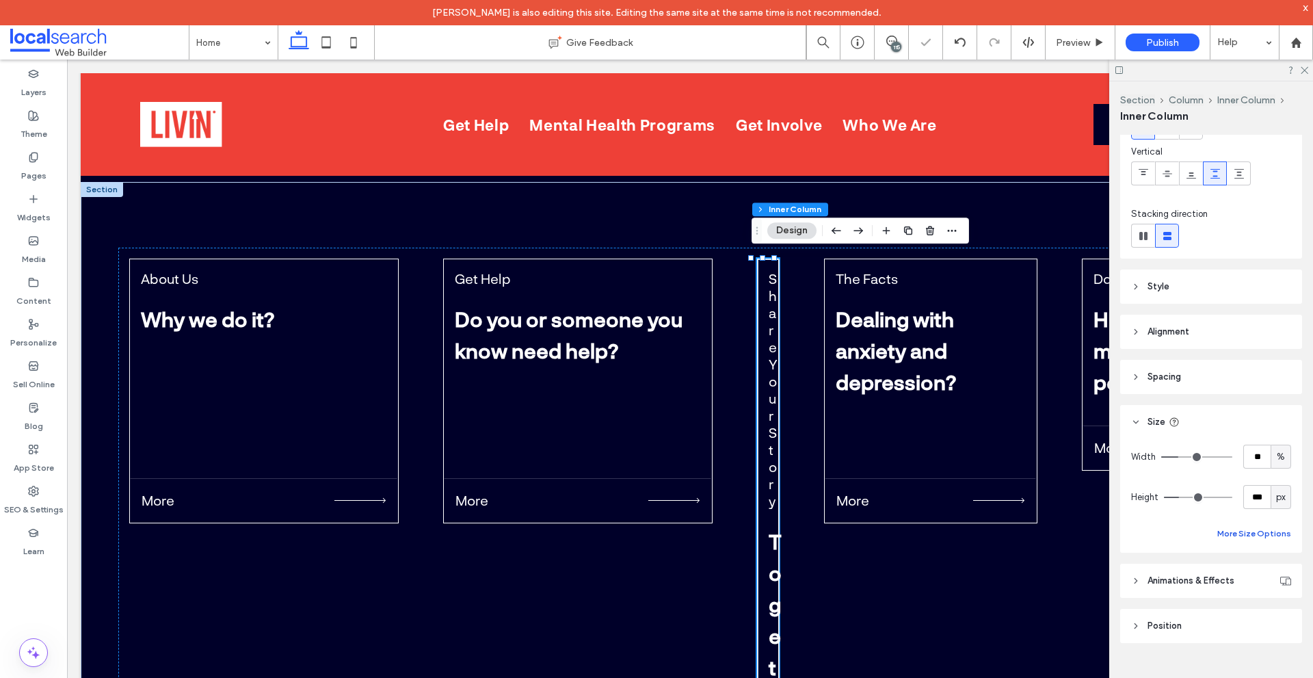
click at [1259, 541] on button "More Size Options" at bounding box center [1255, 533] width 74 height 16
click at [1258, 534] on button "Fewer Size Options" at bounding box center [1254, 533] width 76 height 16
click at [1235, 536] on button "More Size Options" at bounding box center [1255, 533] width 74 height 16
click at [1199, 588] on span "px" at bounding box center [1199, 584] width 10 height 14
click at [1201, 493] on span "%" at bounding box center [1198, 489] width 8 height 14
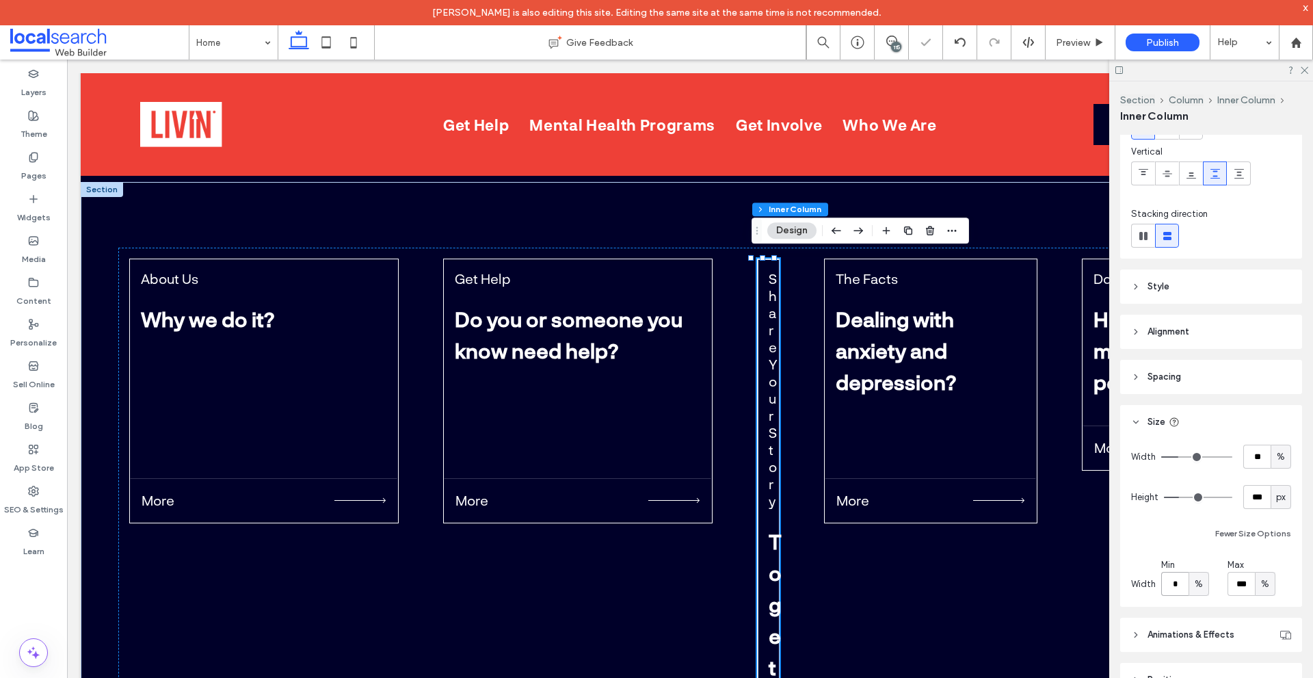
click at [1178, 589] on input "*" at bounding box center [1175, 584] width 27 height 24
type input "**"
click at [1207, 556] on div "Width ** % Height *** px Fewer Size Options Width Min ** % Max *** %" at bounding box center [1211, 520] width 160 height 151
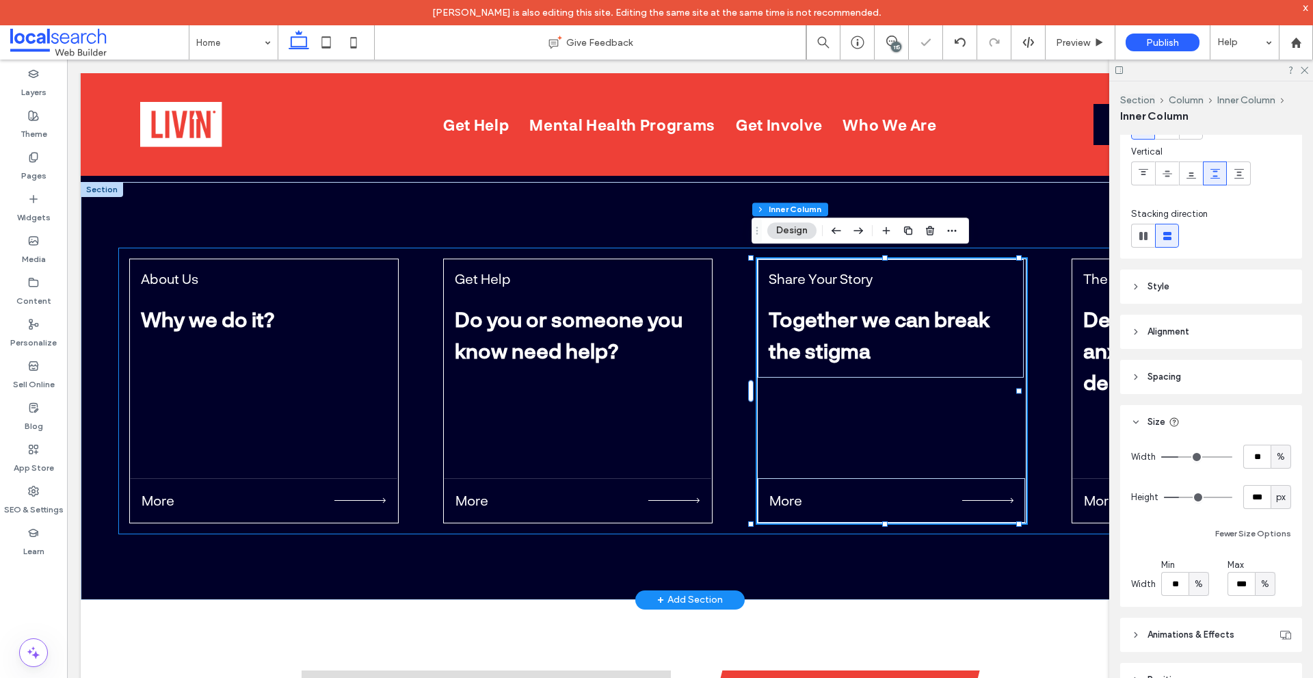
click at [1043, 353] on div "About Us Why we do it? More Get Help Do you or someone you know need help? More…" at bounding box center [690, 391] width 1144 height 287
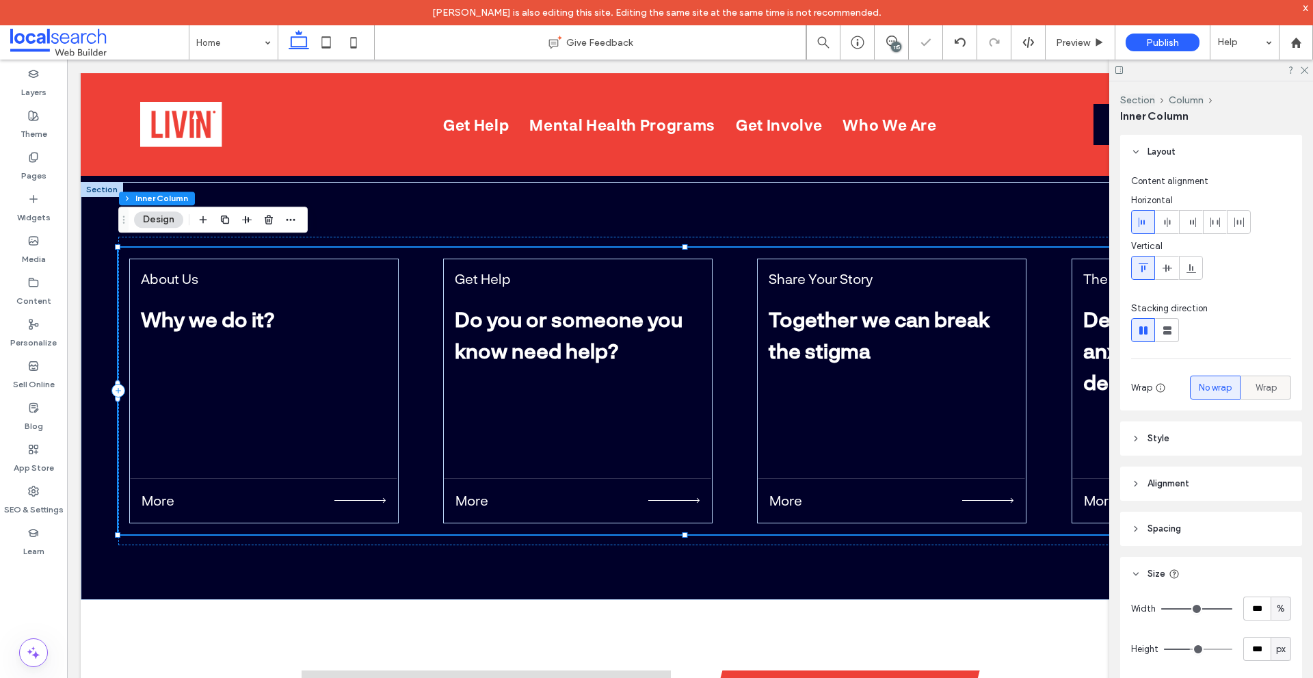
click at [1274, 380] on div "Wrap" at bounding box center [1266, 387] width 33 height 23
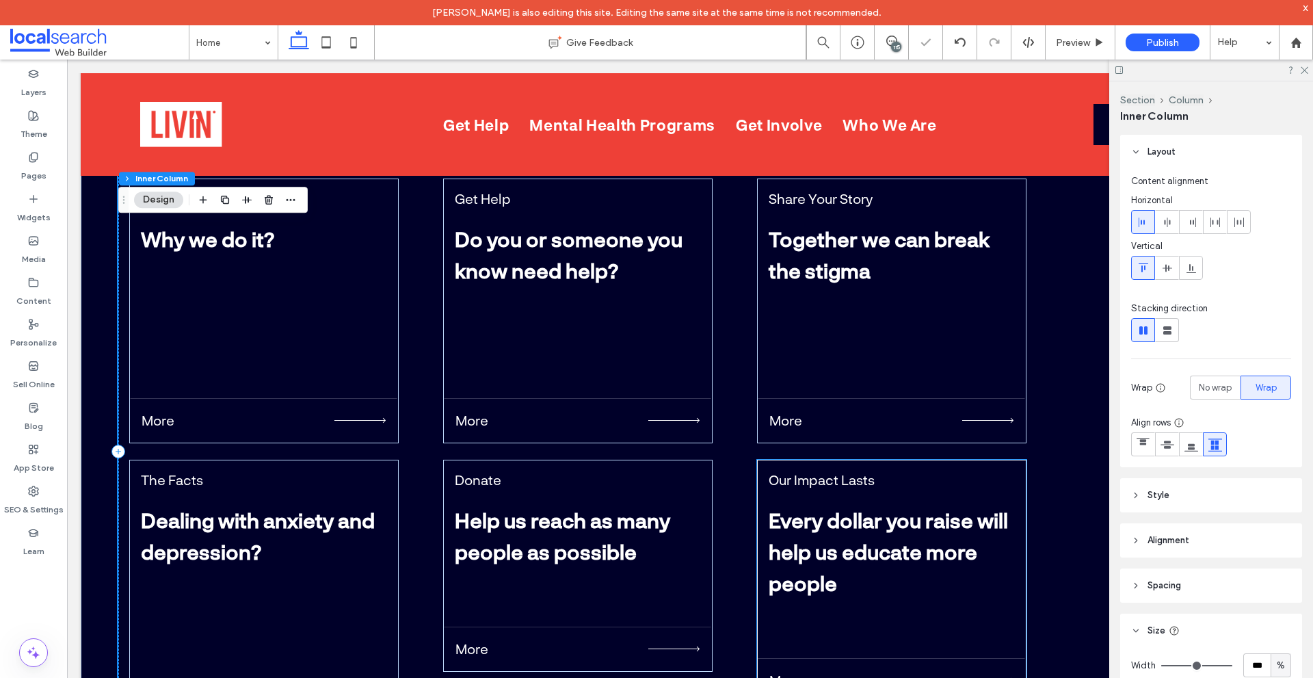
scroll to position [5055, 0]
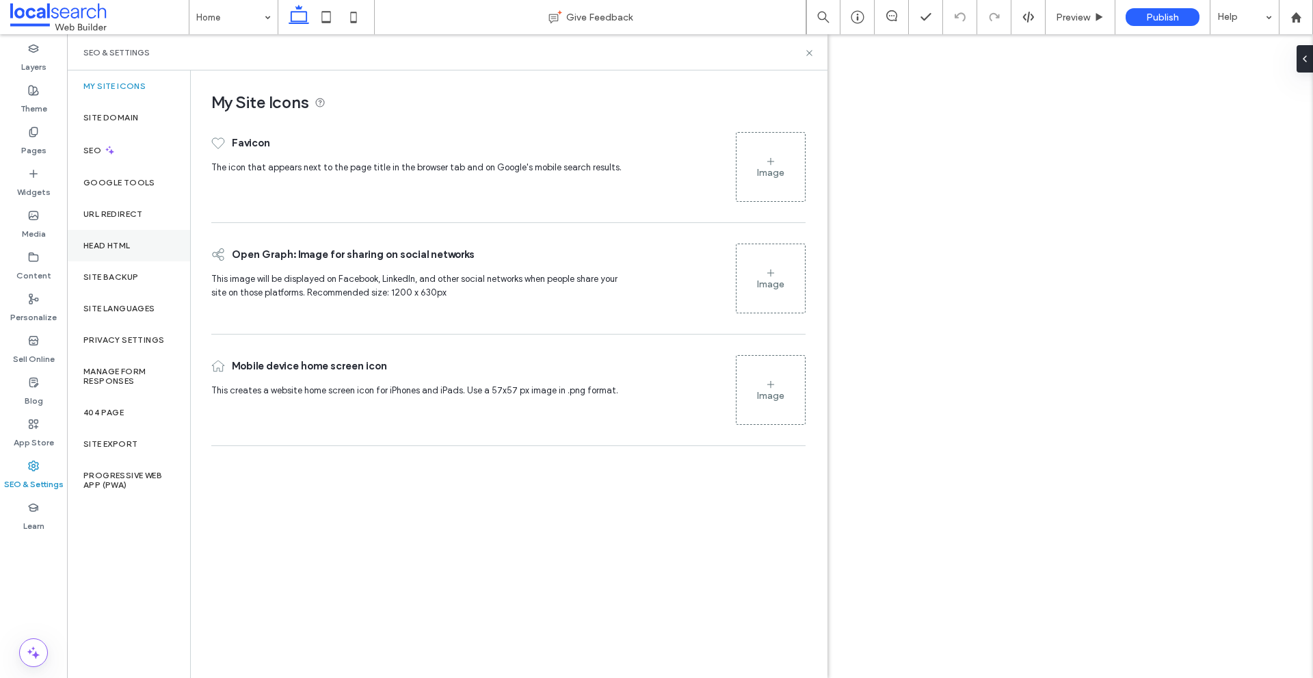
click at [141, 244] on div "Head HTML" at bounding box center [128, 245] width 123 height 31
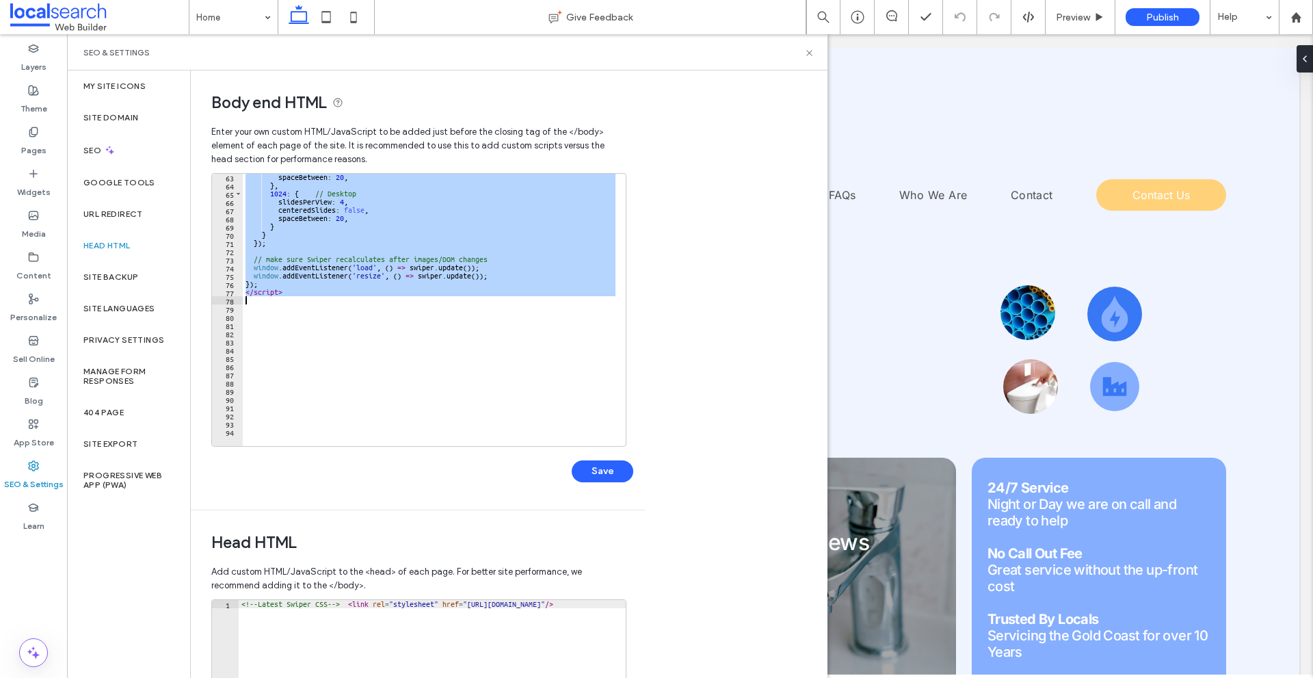
drag, startPoint x: 246, startPoint y: 196, endPoint x: 378, endPoint y: 297, distance: 166.4
click at [378, 297] on div "spaceBetween : 20 , } , 1024 : { // Desktop slidesPerView : 4 , centeredSlides …" at bounding box center [884, 312] width 1282 height 278
type textarea "*********"
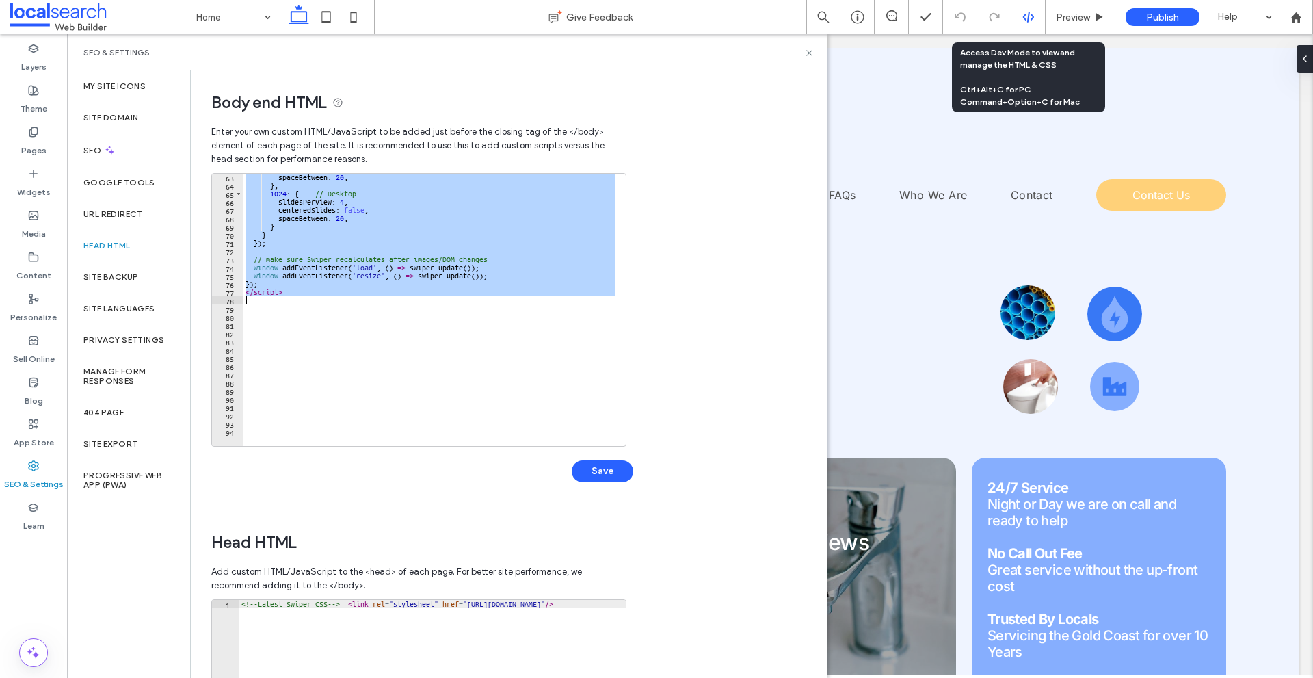
click at [1021, 18] on div at bounding box center [1029, 17] width 34 height 12
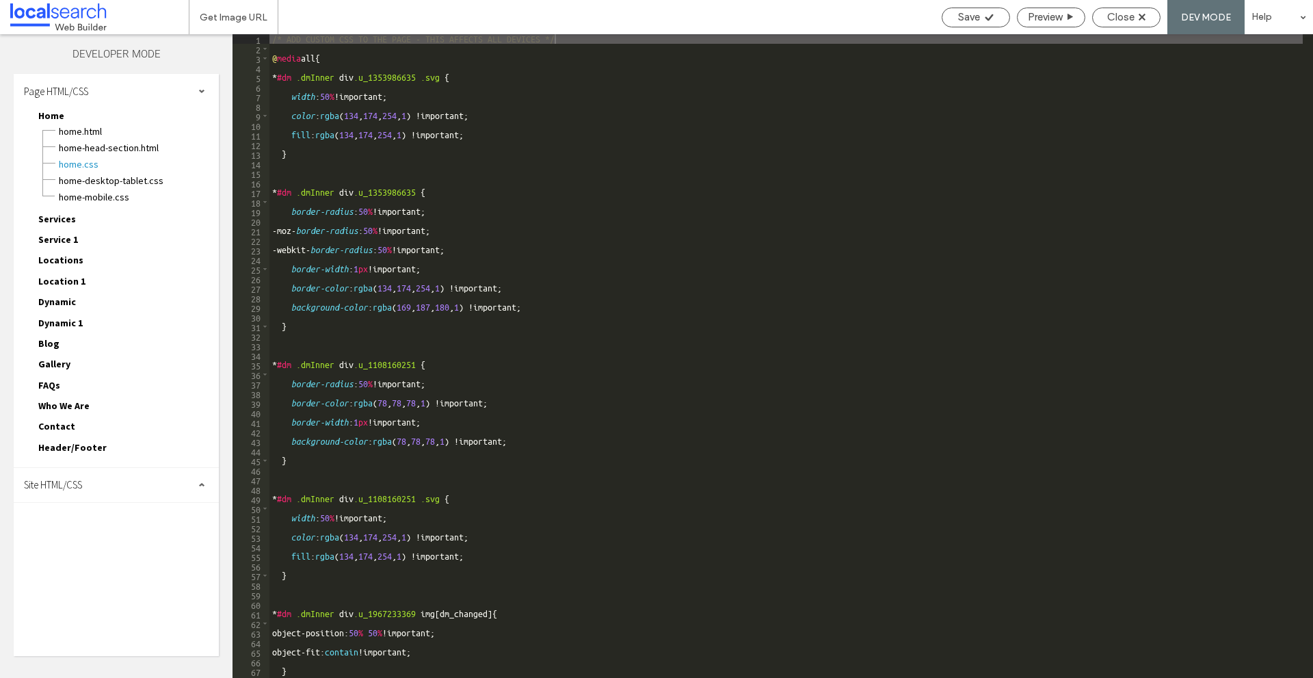
click at [165, 484] on div "Site HTML/CSS" at bounding box center [116, 485] width 205 height 34
click at [96, 549] on span "site.css" at bounding box center [141, 545] width 155 height 14
type textarea "**********"
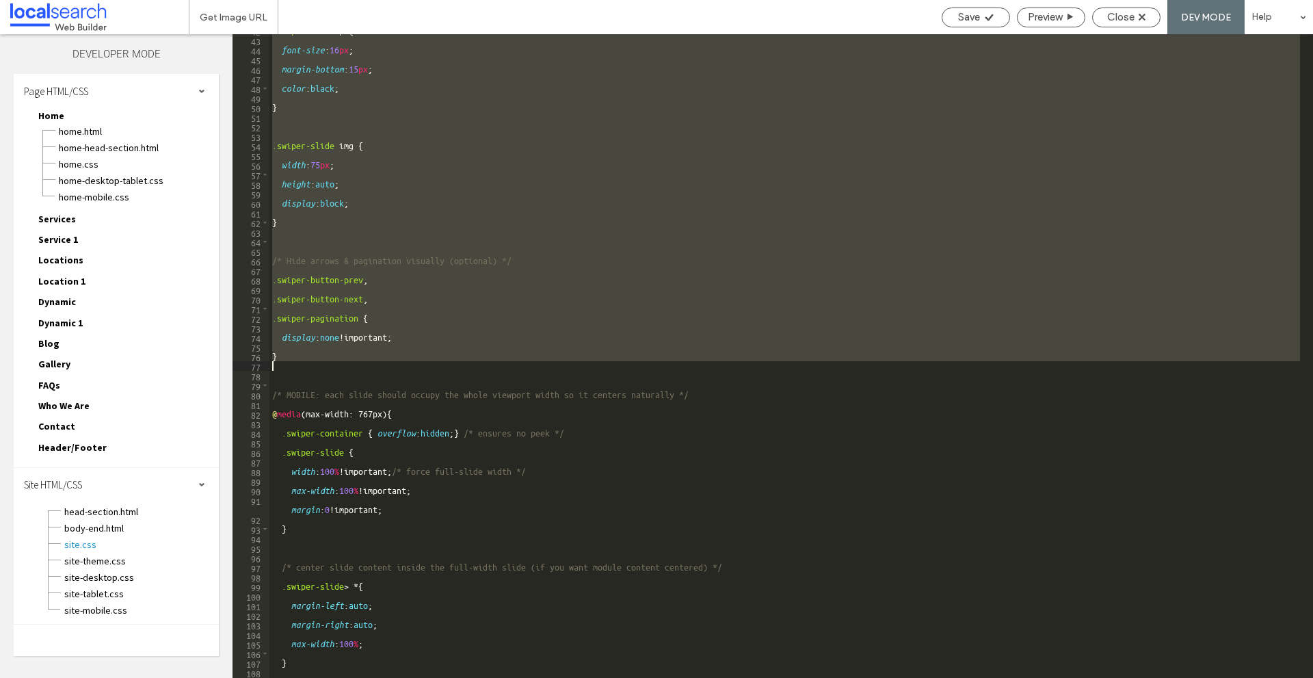
scroll to position [477, 0]
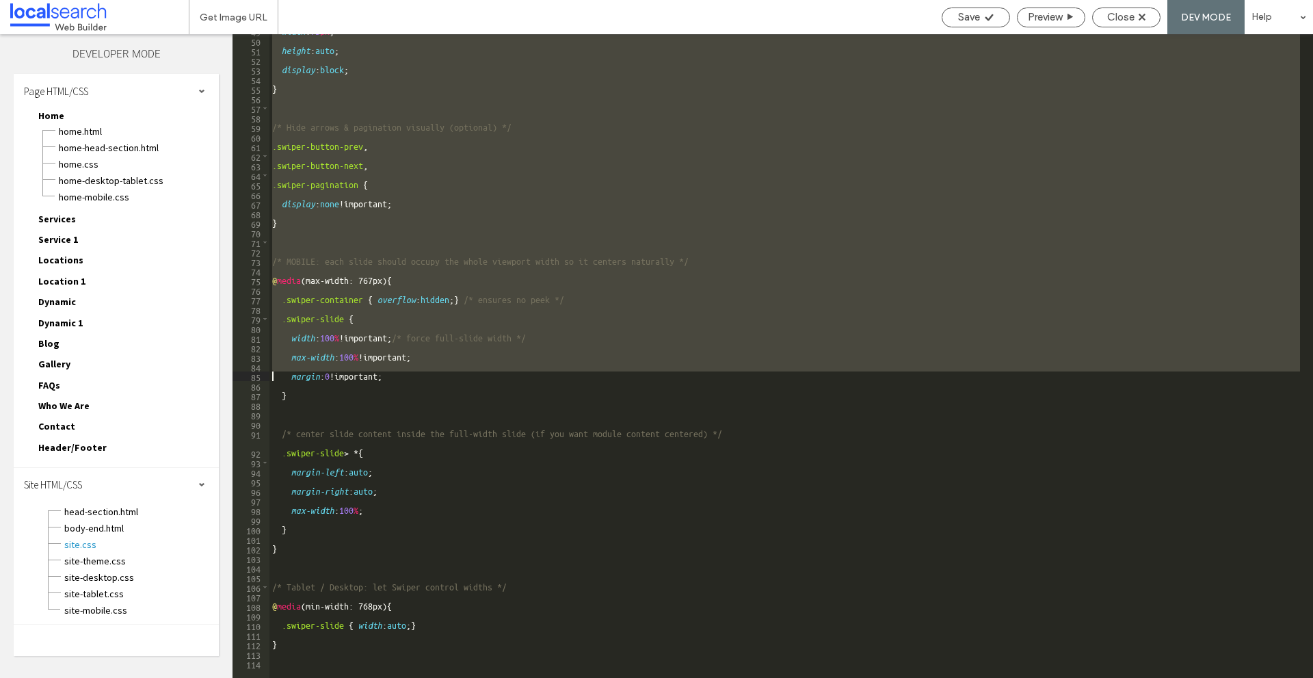
drag, startPoint x: 271, startPoint y: 152, endPoint x: 634, endPoint y: 331, distance: 405.1
click at [536, 373] on div "width : 75 px ; height : auto ; display : block ; } /* Hide arrows & pagination…" at bounding box center [787, 363] width 1034 height 672
click at [1134, 15] on span "Close" at bounding box center [1121, 17] width 27 height 12
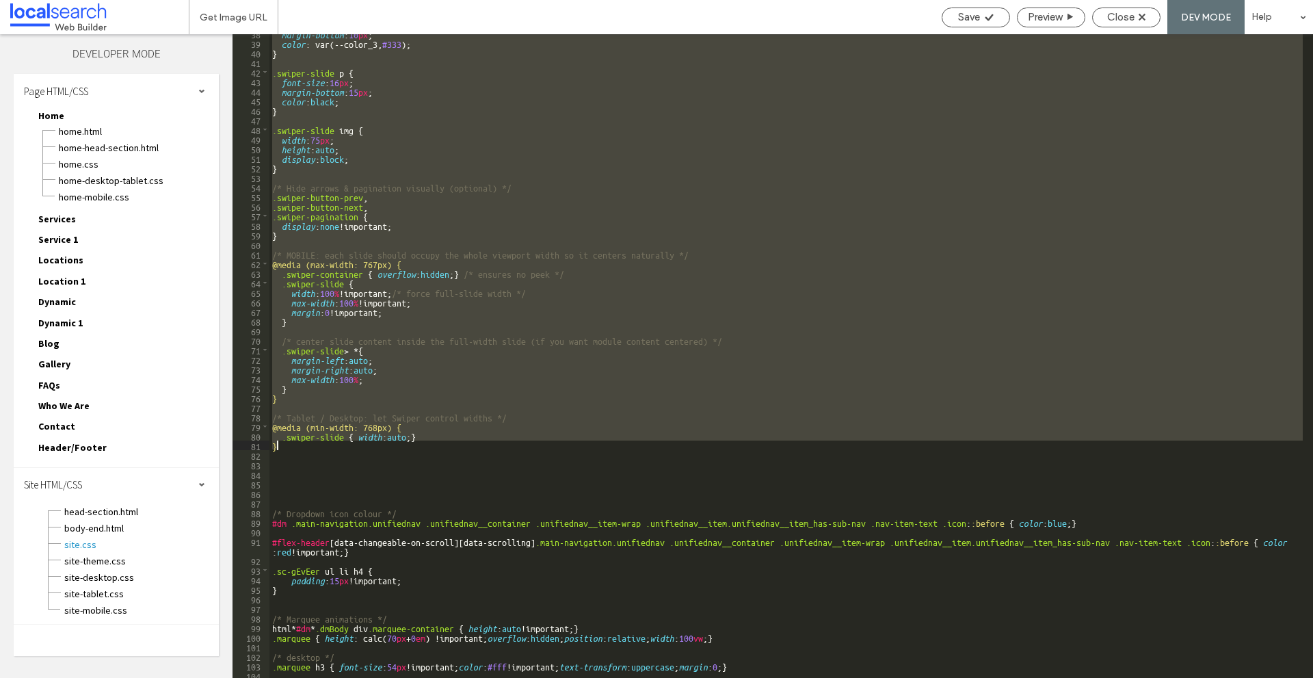
drag, startPoint x: 302, startPoint y: 127, endPoint x: 300, endPoint y: 443, distance: 315.4
click at [300, 443] on div "margin-bottom : 10 px ; color : var(--color_3, #333 ); } .swiper-slide p { font…" at bounding box center [787, 360] width 1034 height 663
click at [313, 451] on div "margin-bottom : 10 px ; color : var(--color_3, #333 ); } .swiper-slide p { font…" at bounding box center [787, 360] width 1034 height 663
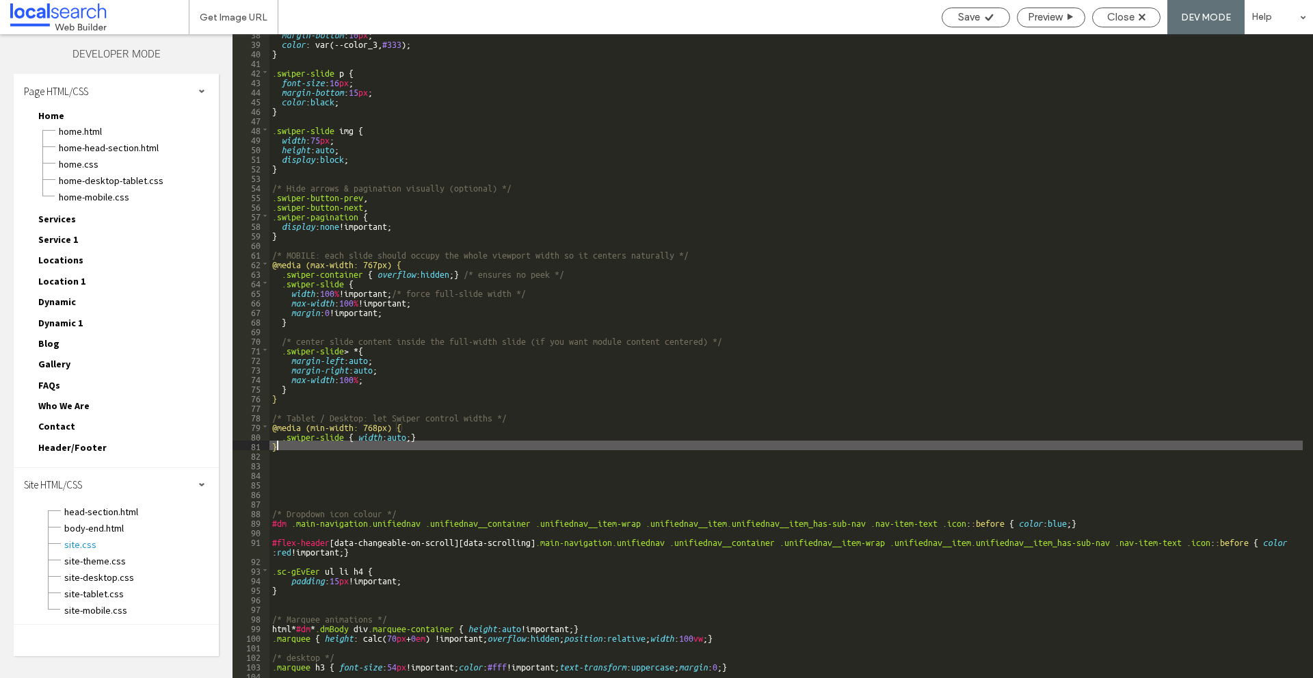
click at [284, 443] on div "margin-bottom : 10 px ; color : var(--color_3, #333 ); } .swiper-slide p { font…" at bounding box center [787, 360] width 1034 height 663
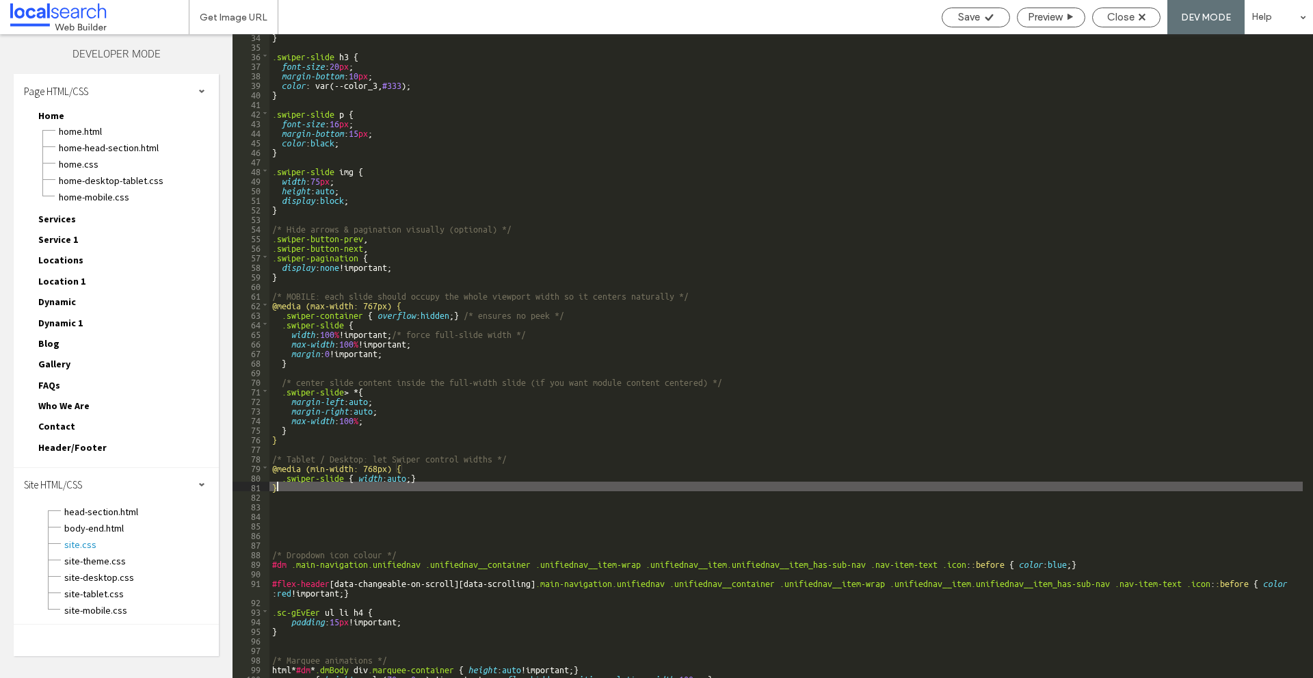
scroll to position [287, 0]
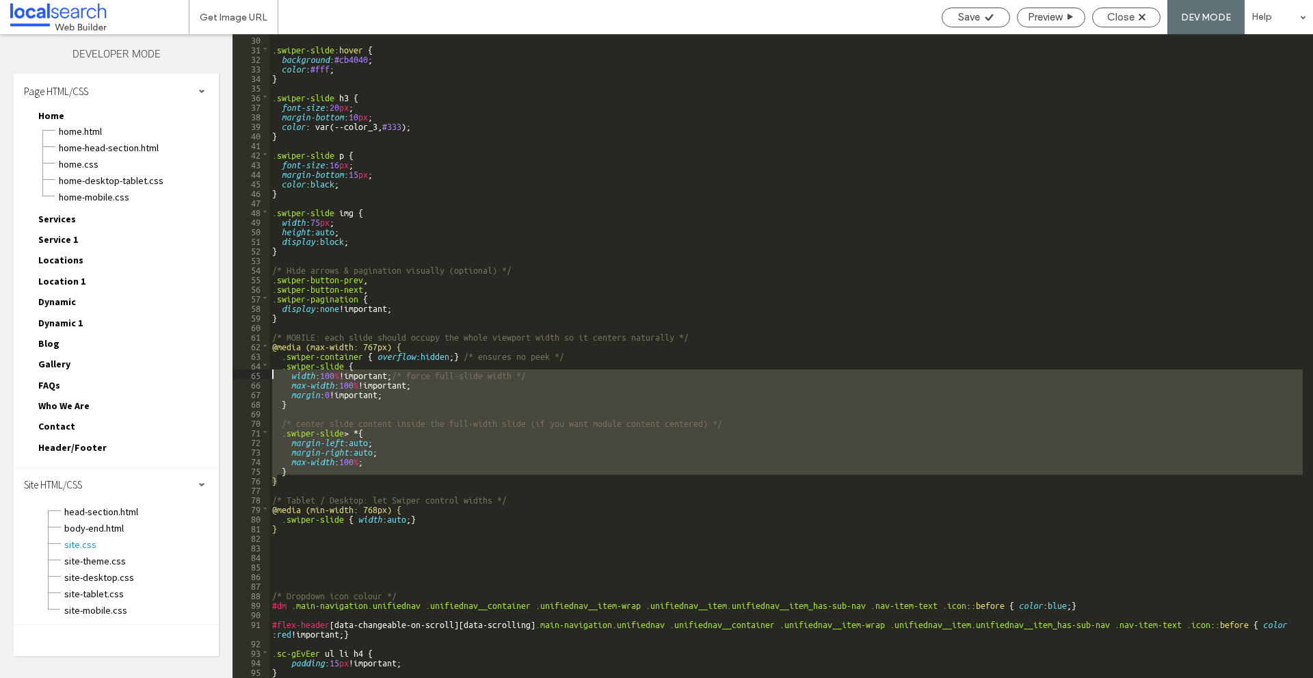
drag, startPoint x: 283, startPoint y: 482, endPoint x: 272, endPoint y: 374, distance: 108.6
click at [272, 374] on div ".swiper-slide :hover { background : #cb4040 ; color : #fff ; } .swiper-slide h3…" at bounding box center [787, 365] width 1034 height 663
click at [366, 460] on div ".swiper-slide :hover { background : #cb4040 ; color : #fff ; } .swiper-slide h3…" at bounding box center [787, 356] width 1034 height 644
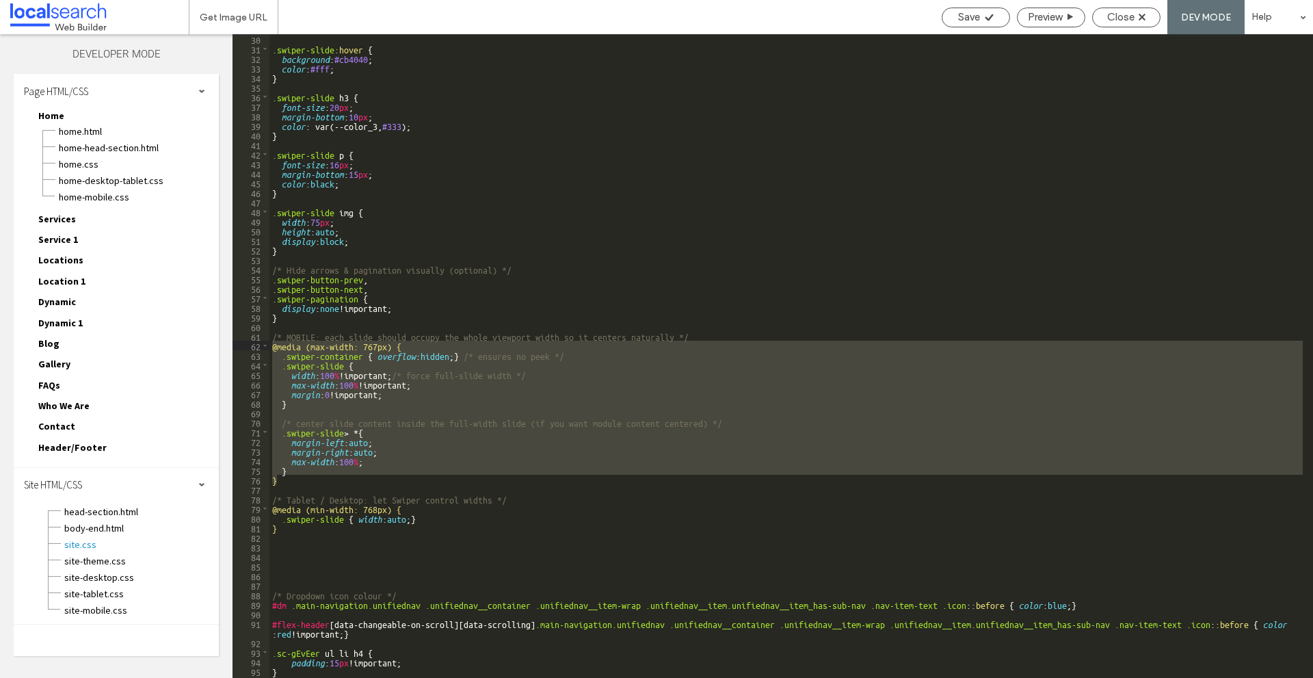
drag, startPoint x: 278, startPoint y: 482, endPoint x: 270, endPoint y: 341, distance: 141.8
click at [270, 341] on div ".swiper-slide :hover { background : #cb4040 ; color : #fff ; } .swiper-slide h3…" at bounding box center [787, 365] width 1034 height 663
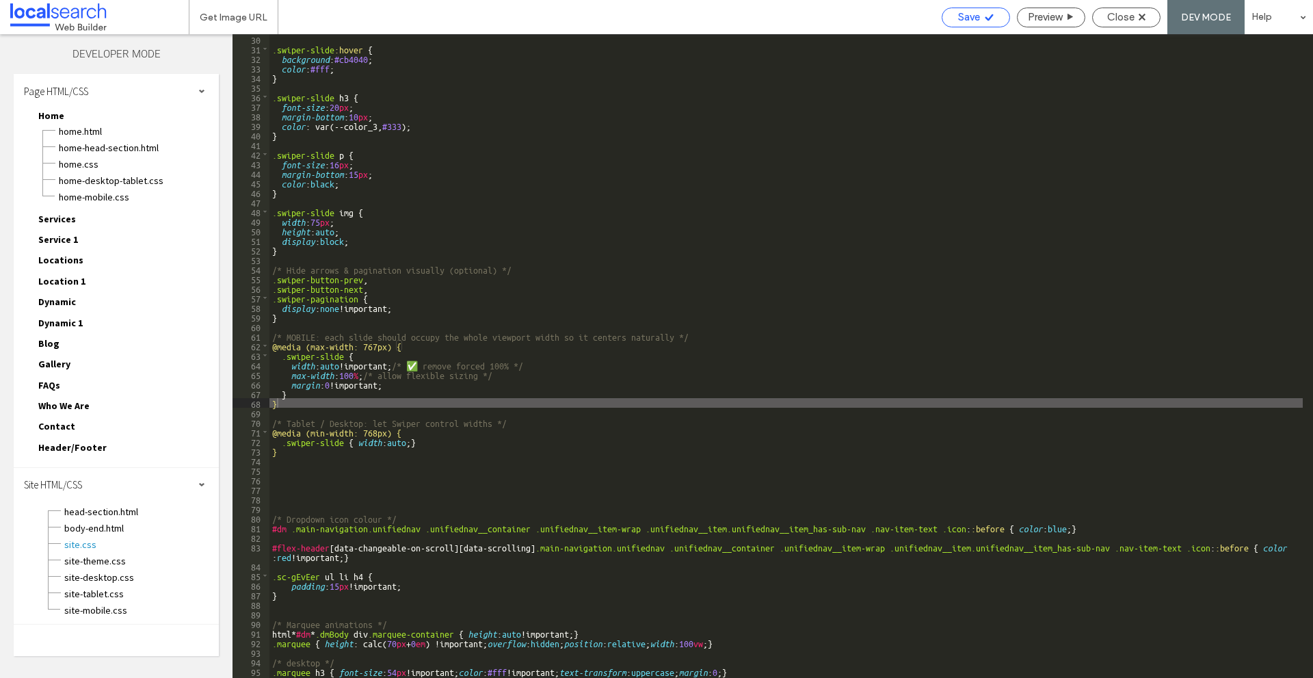
click at [968, 18] on span "Save" at bounding box center [969, 17] width 22 height 12
click at [1120, 23] on div "Close" at bounding box center [1126, 18] width 68 height 20
click at [1134, 18] on span "Close" at bounding box center [1121, 17] width 27 height 12
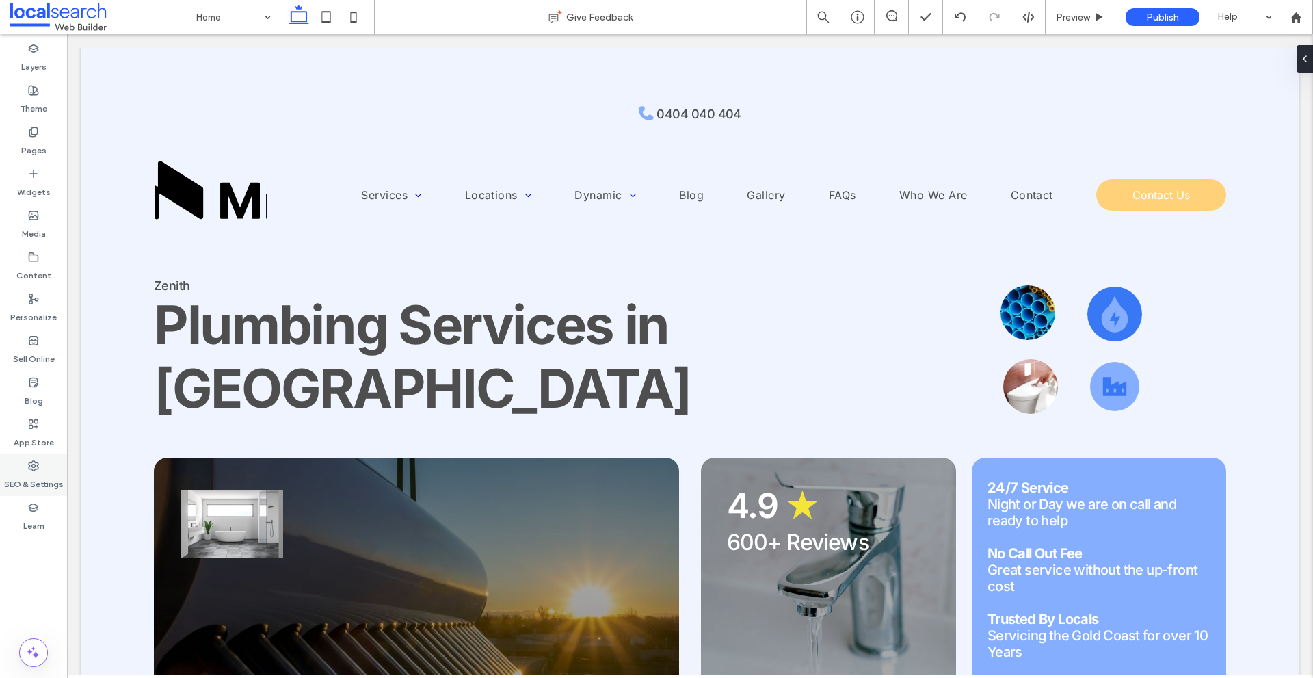
click at [53, 469] on div "SEO & Settings" at bounding box center [33, 475] width 67 height 42
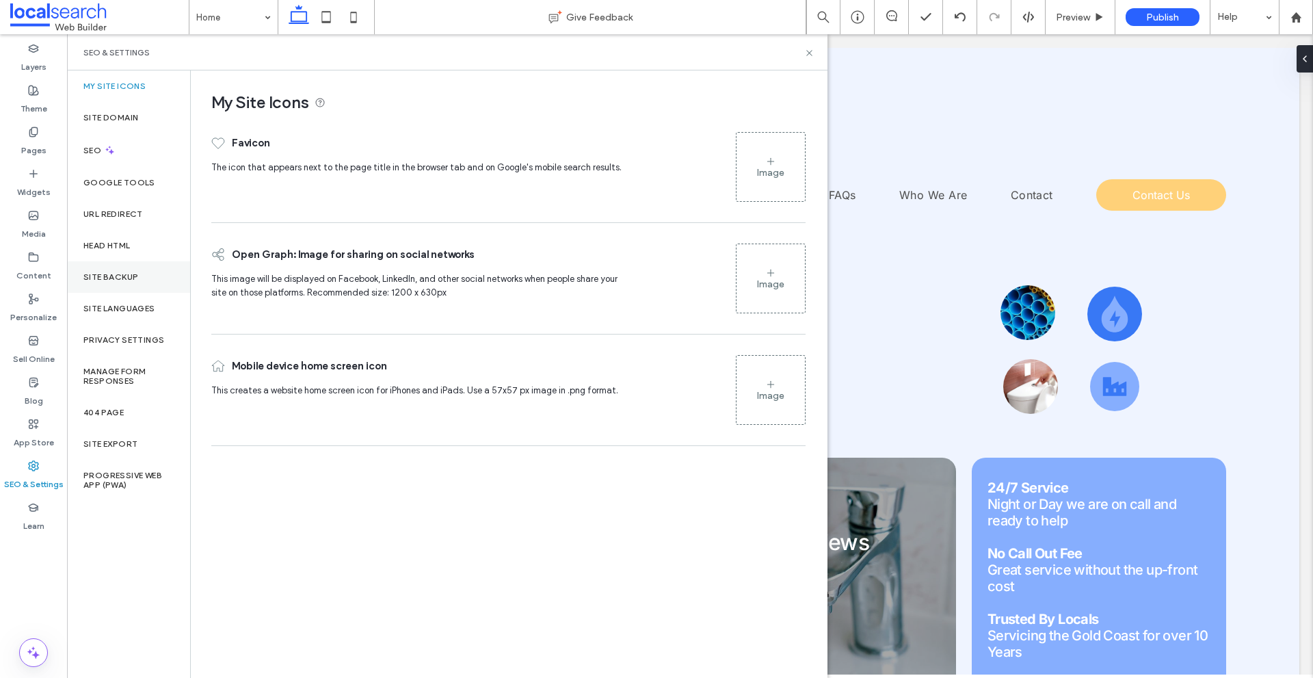
click at [144, 276] on div "Site Backup" at bounding box center [128, 276] width 123 height 31
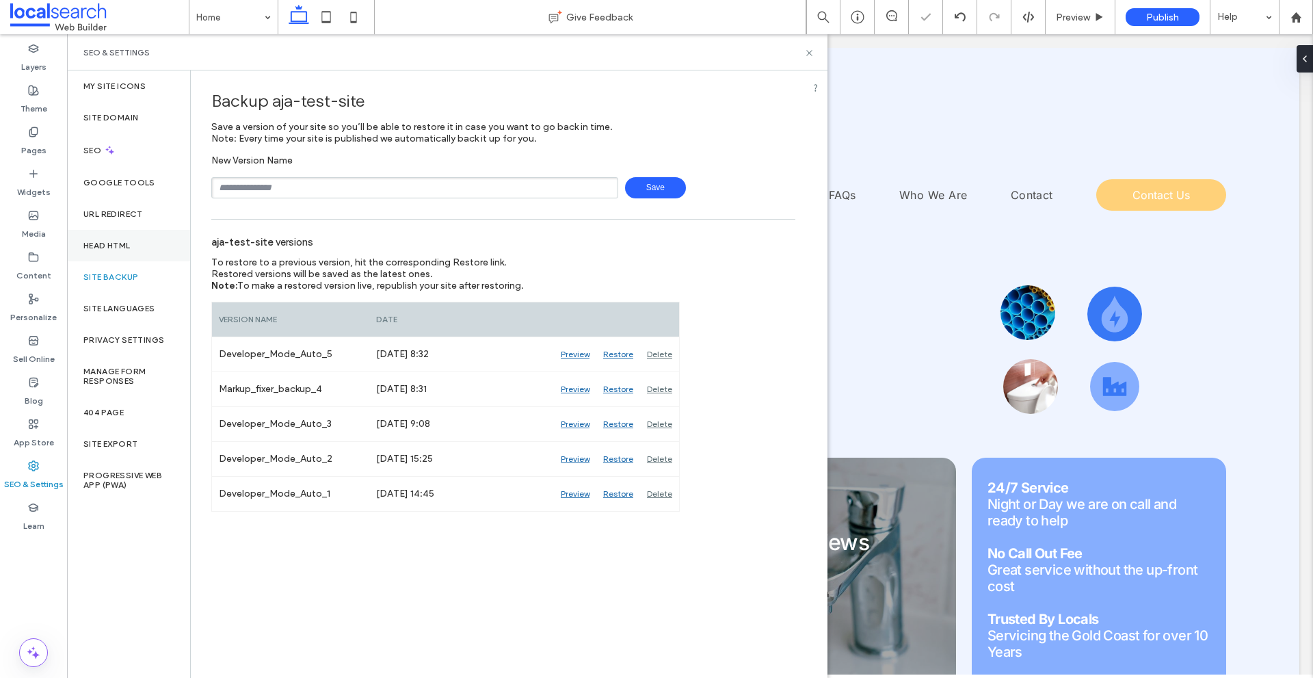
click at [144, 237] on div "Head HTML" at bounding box center [128, 245] width 123 height 31
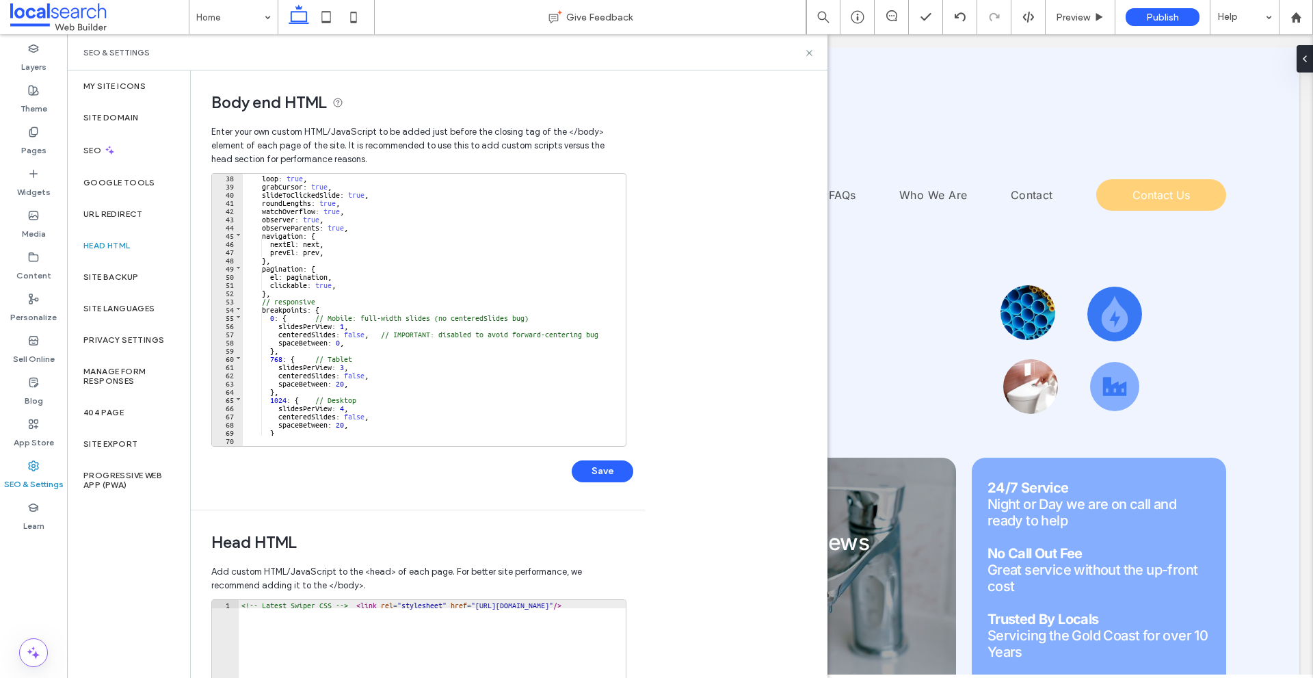
scroll to position [428, 0]
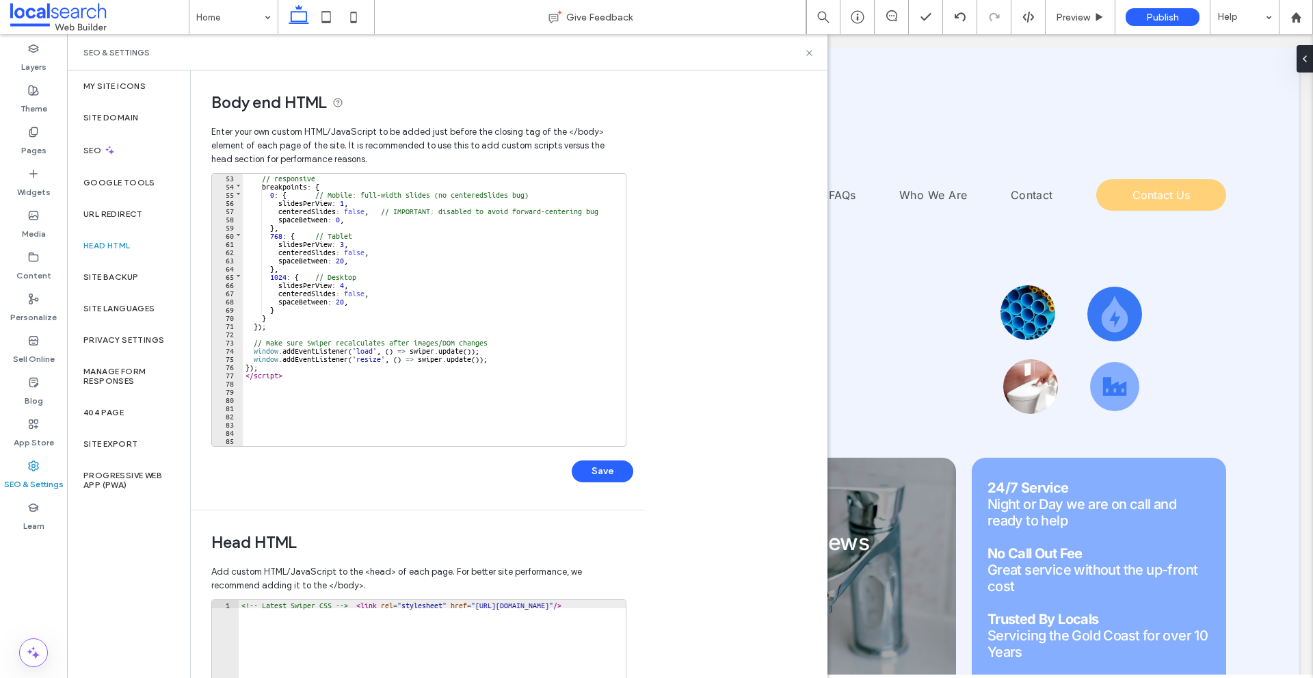
click at [397, 355] on div "// responsive breakpoints : { 0 : { // Mobile: full-width slides (no centeredSl…" at bounding box center [884, 312] width 1282 height 278
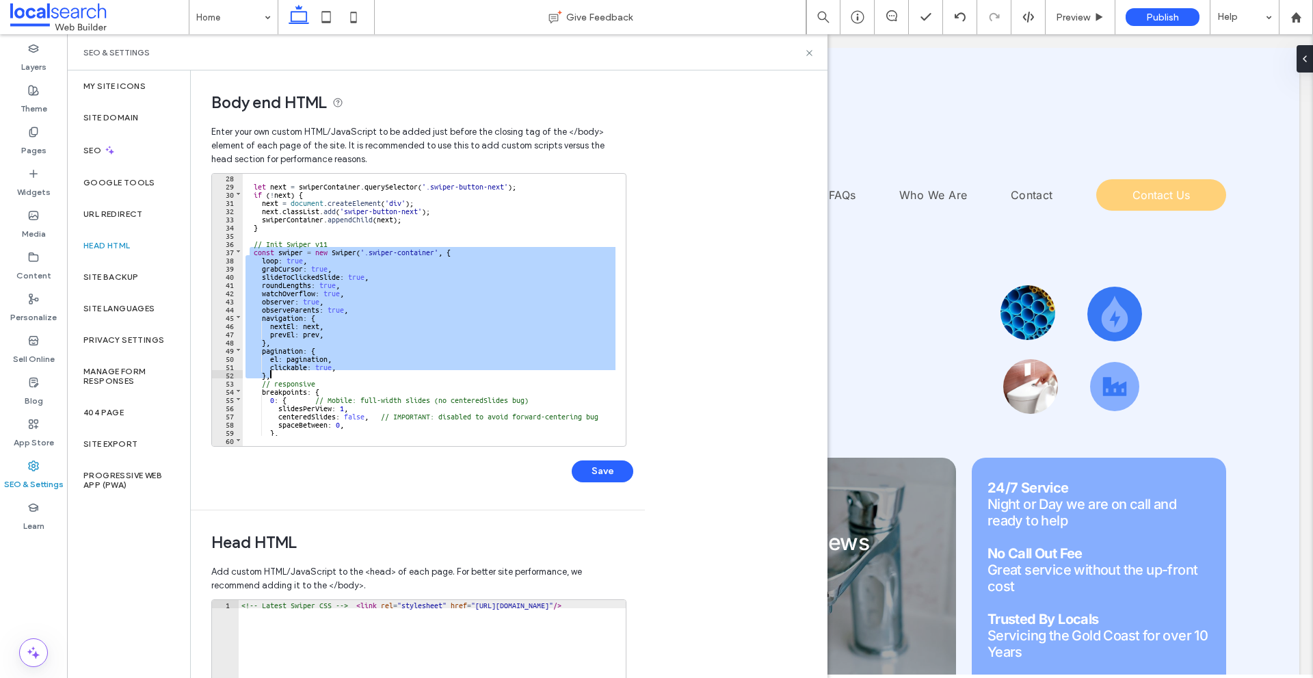
scroll to position [222, 0]
drag, startPoint x: 250, startPoint y: 331, endPoint x: 393, endPoint y: 376, distance: 149.7
click at [393, 376] on div "let next = swiperContainer . querySelector ( '.swiper-button-next' ) ; if ( ! n…" at bounding box center [884, 312] width 1282 height 278
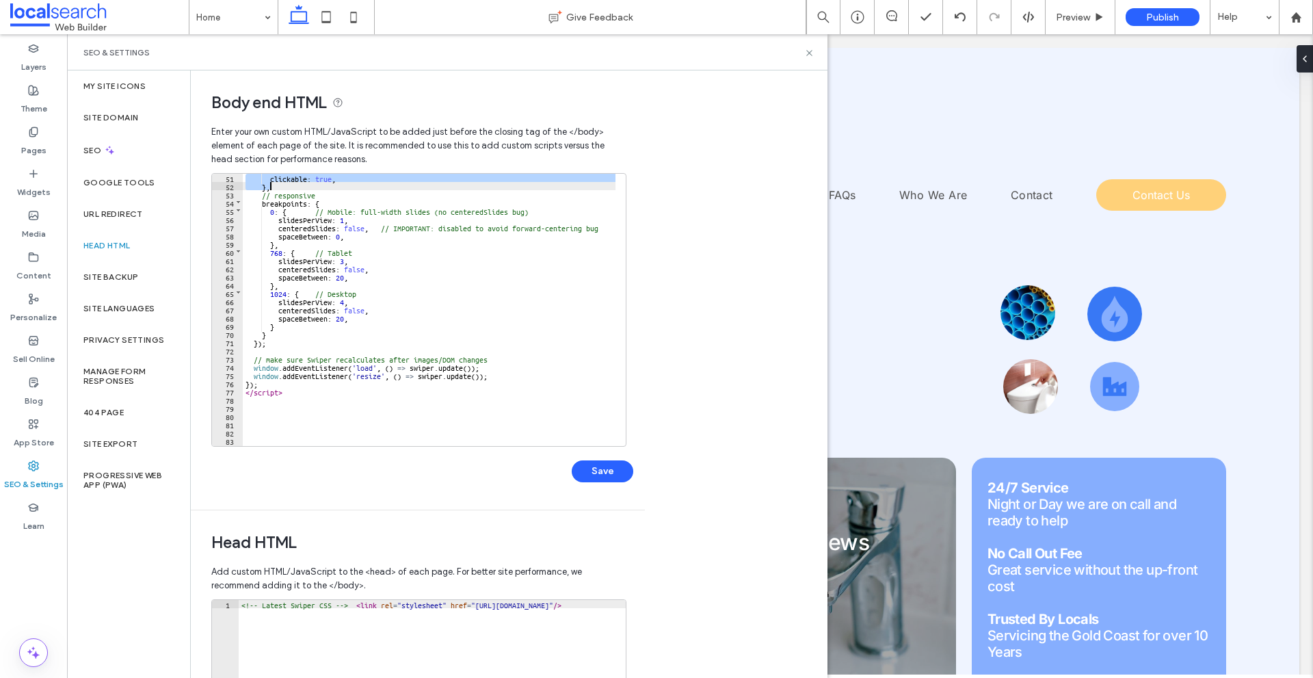
scroll to position [452, 0]
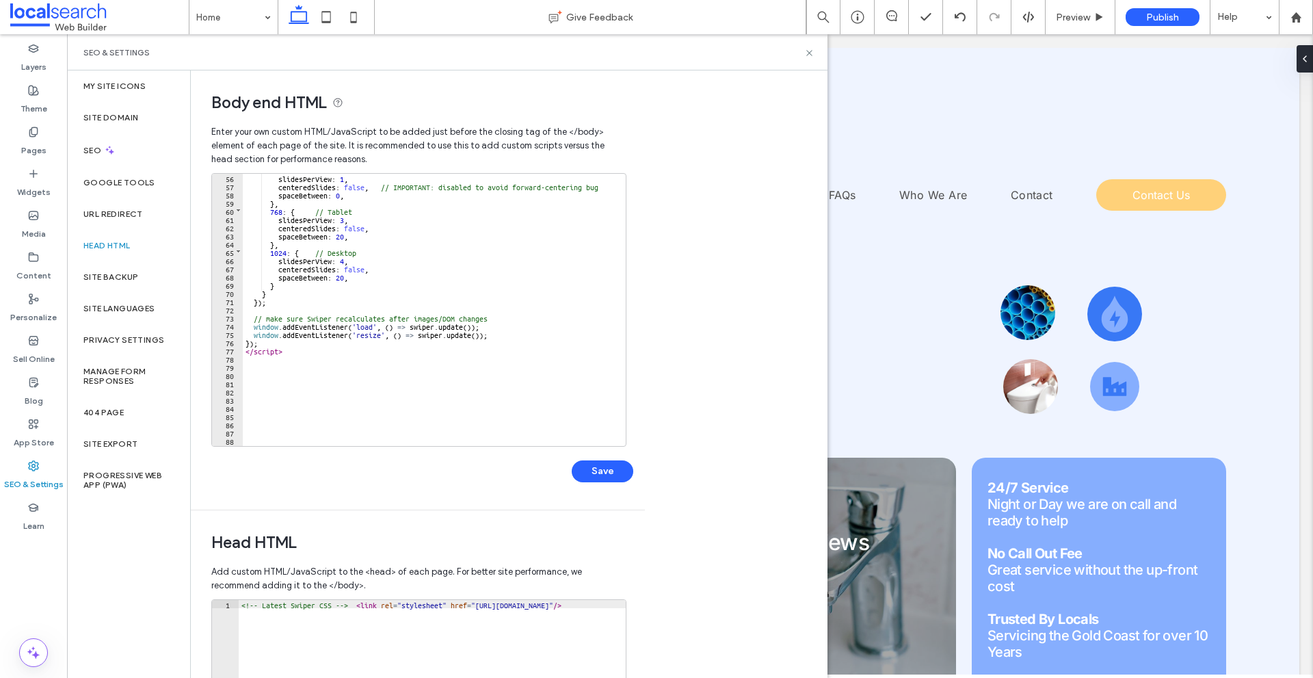
click at [277, 345] on div "slidesPerView : 1 , centeredSlides : false , // IMPORTANT: disabled to avoid fo…" at bounding box center [884, 313] width 1282 height 278
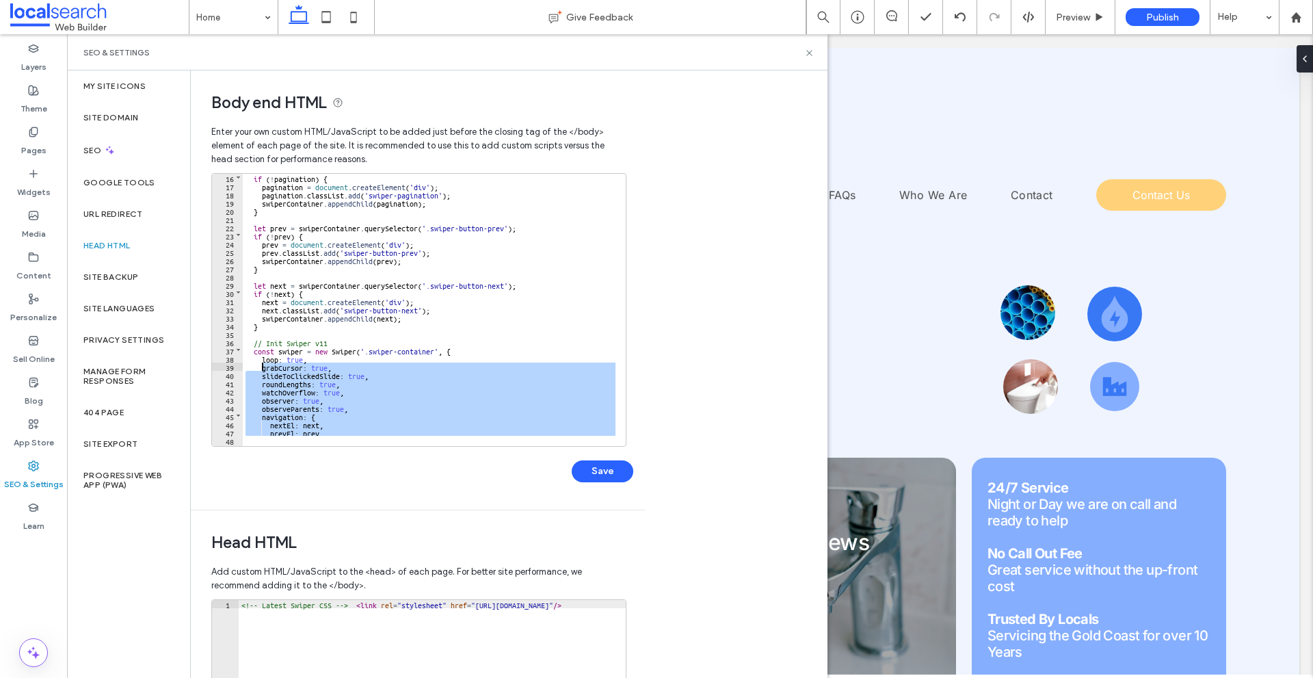
scroll to position [1, 0]
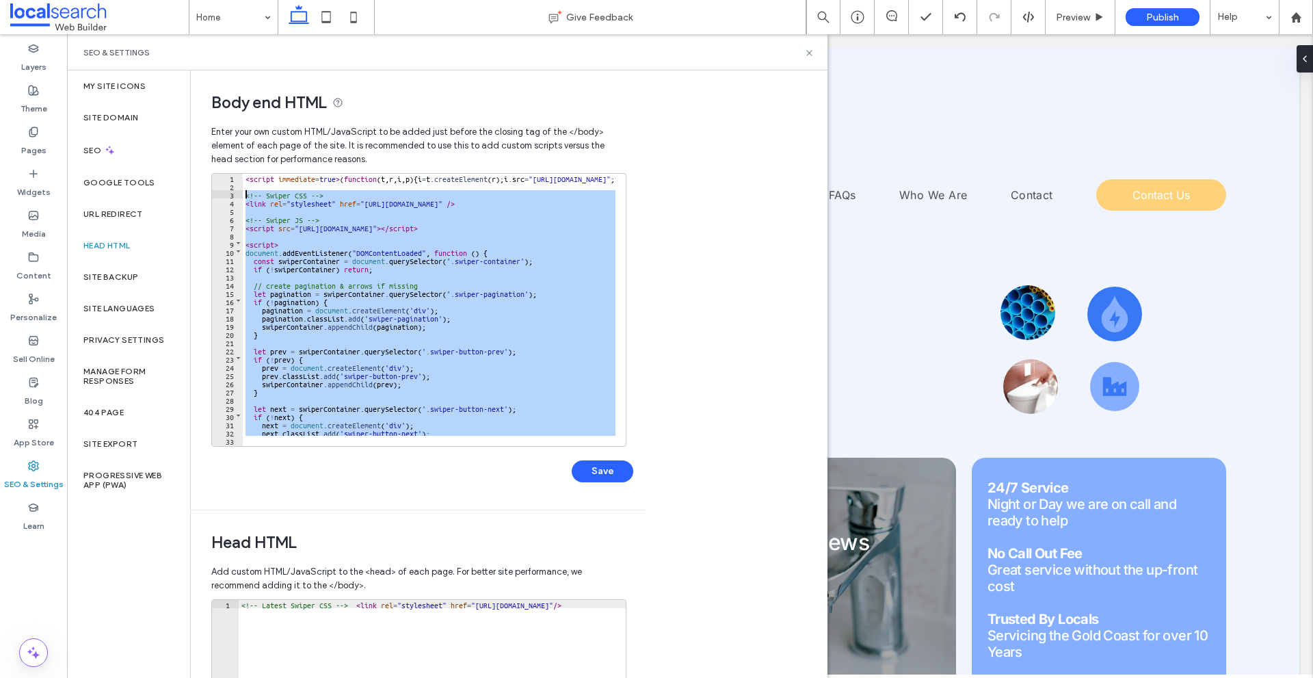
drag, startPoint x: 295, startPoint y: 351, endPoint x: 242, endPoint y: 194, distance: 165.3
click at [242, 194] on div "** 1 2 3 4 5 6 7 8 9 10 11 12 13 14 15 16 17 18 19 20 21 22 23 24 25 26 27 28 2…" at bounding box center [418, 310] width 415 height 274
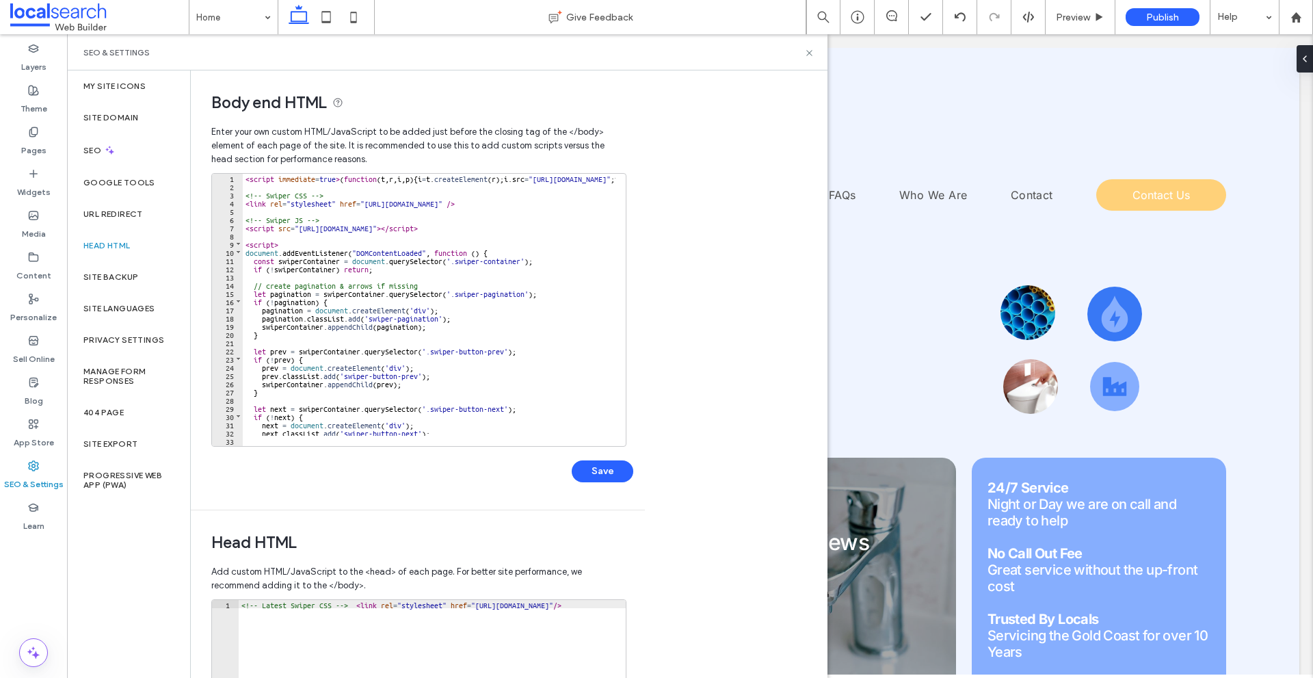
scroll to position [0, 0]
click at [612, 479] on button "Save" at bounding box center [603, 471] width 62 height 22
click at [808, 54] on use at bounding box center [809, 52] width 5 height 5
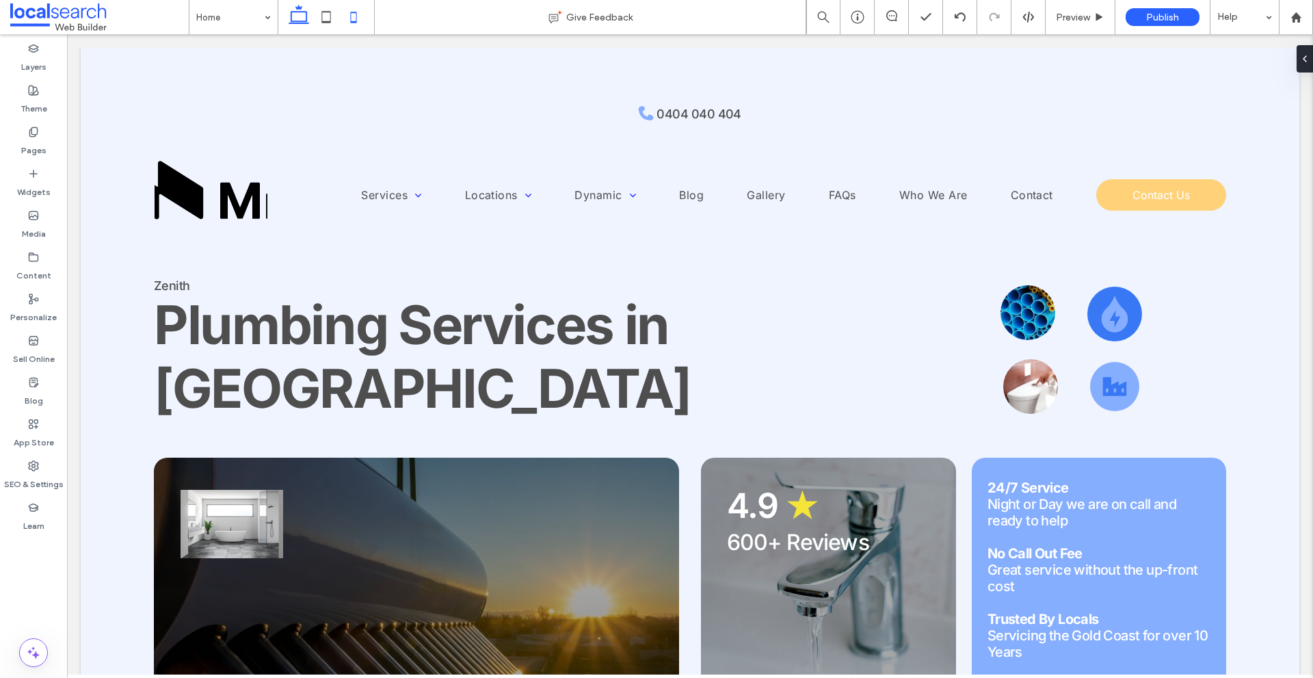
click at [358, 18] on icon at bounding box center [353, 16] width 27 height 27
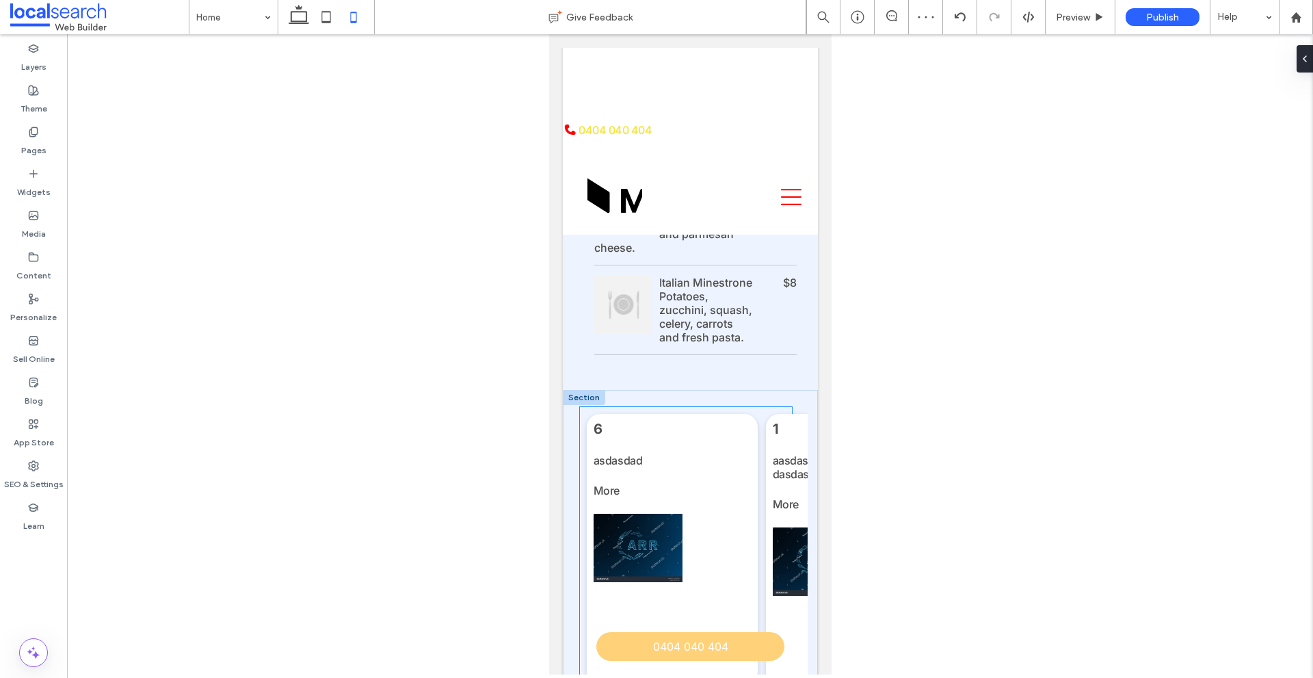
scroll to position [3078, 0]
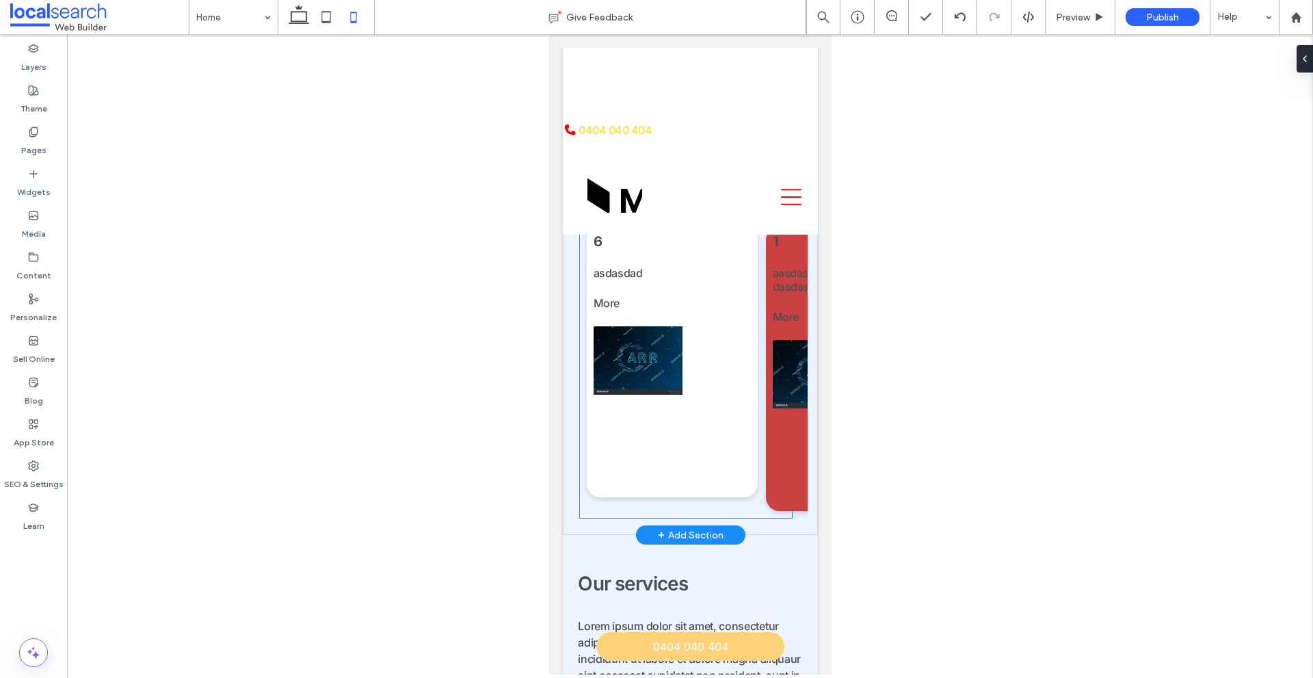
click at [793, 330] on div "1 aasdasdasdasdasdasdasdasdasdasdasdasdasdasd More" at bounding box center [864, 368] width 198 height 285
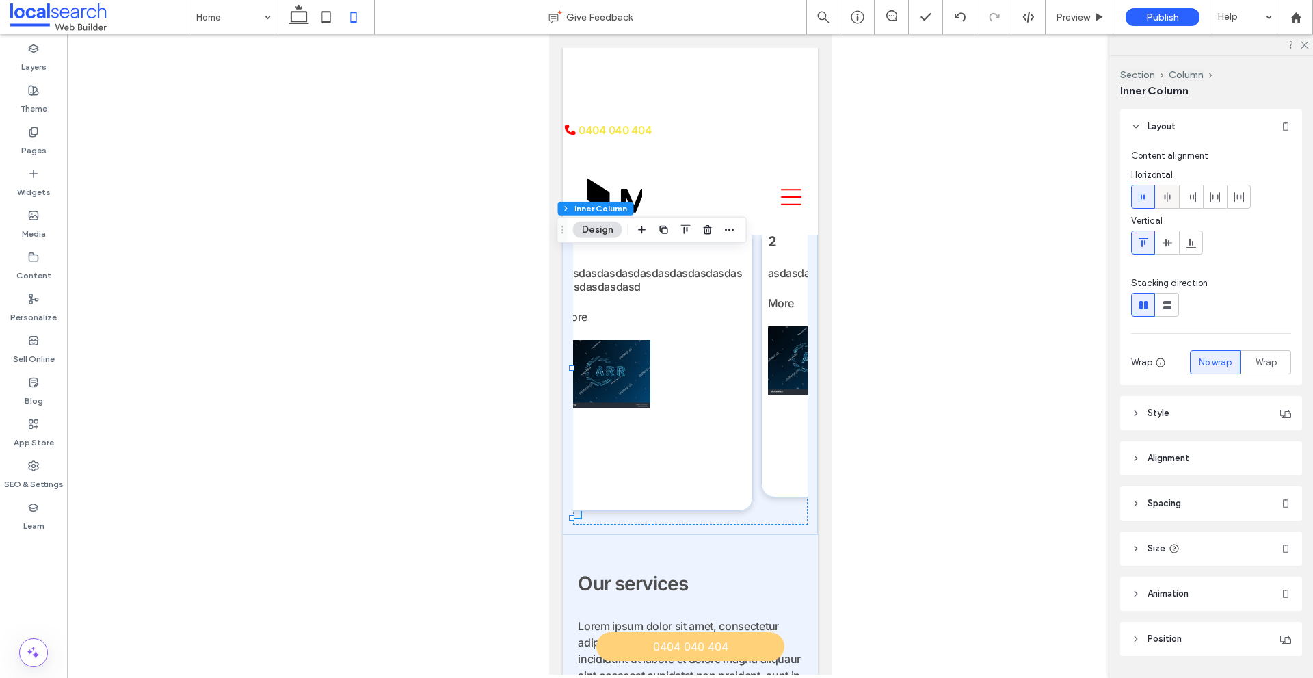
click at [1170, 192] on icon at bounding box center [1167, 197] width 11 height 11
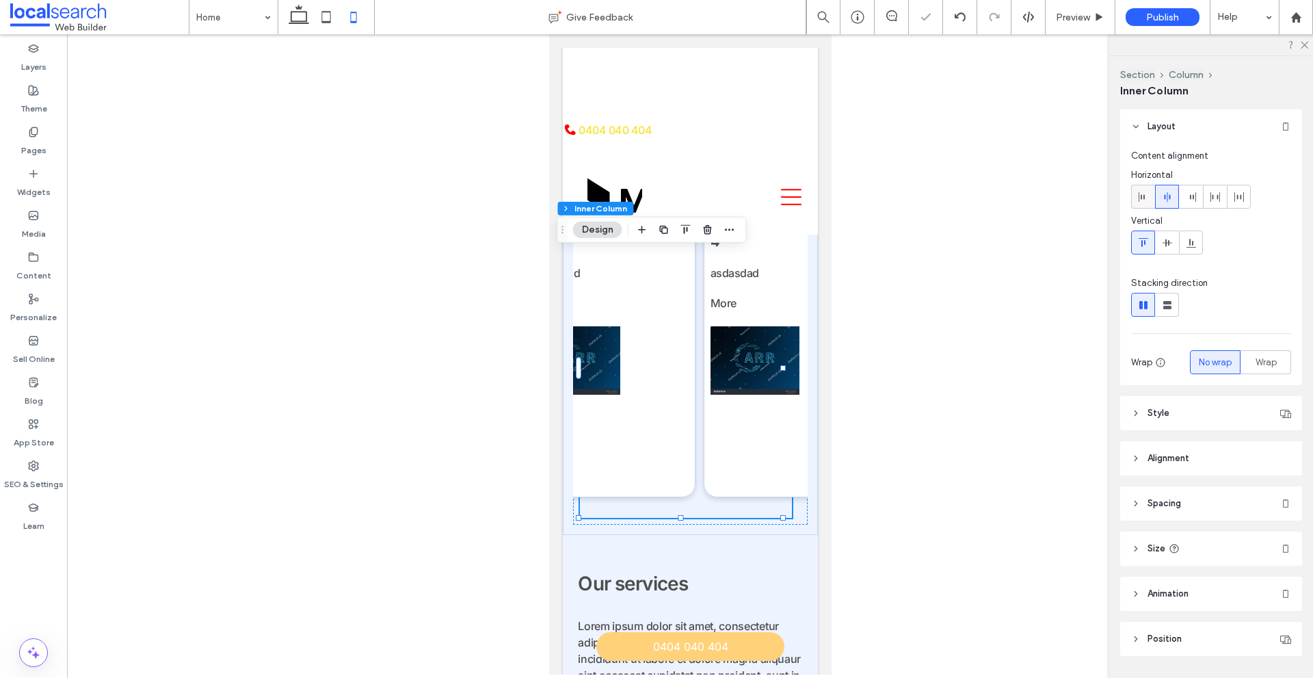
click at [1149, 193] on icon at bounding box center [1143, 197] width 11 height 11
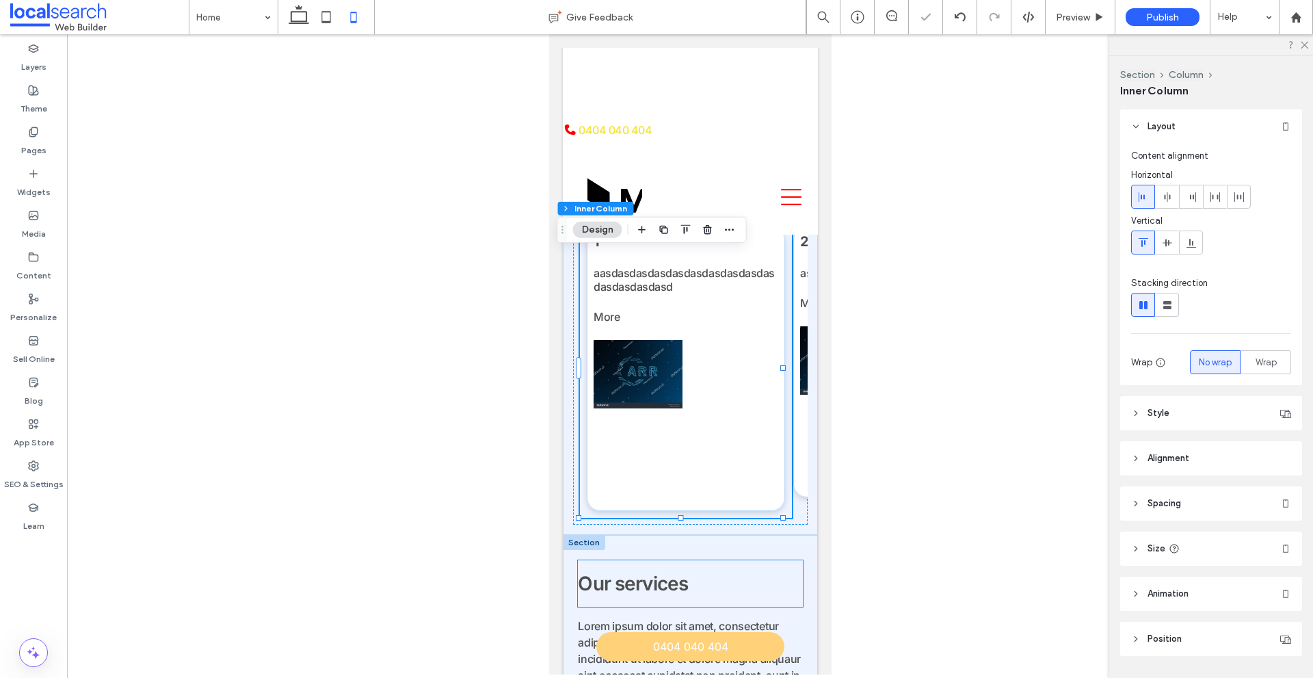
click at [758, 597] on div "Our services" at bounding box center [689, 583] width 224 height 47
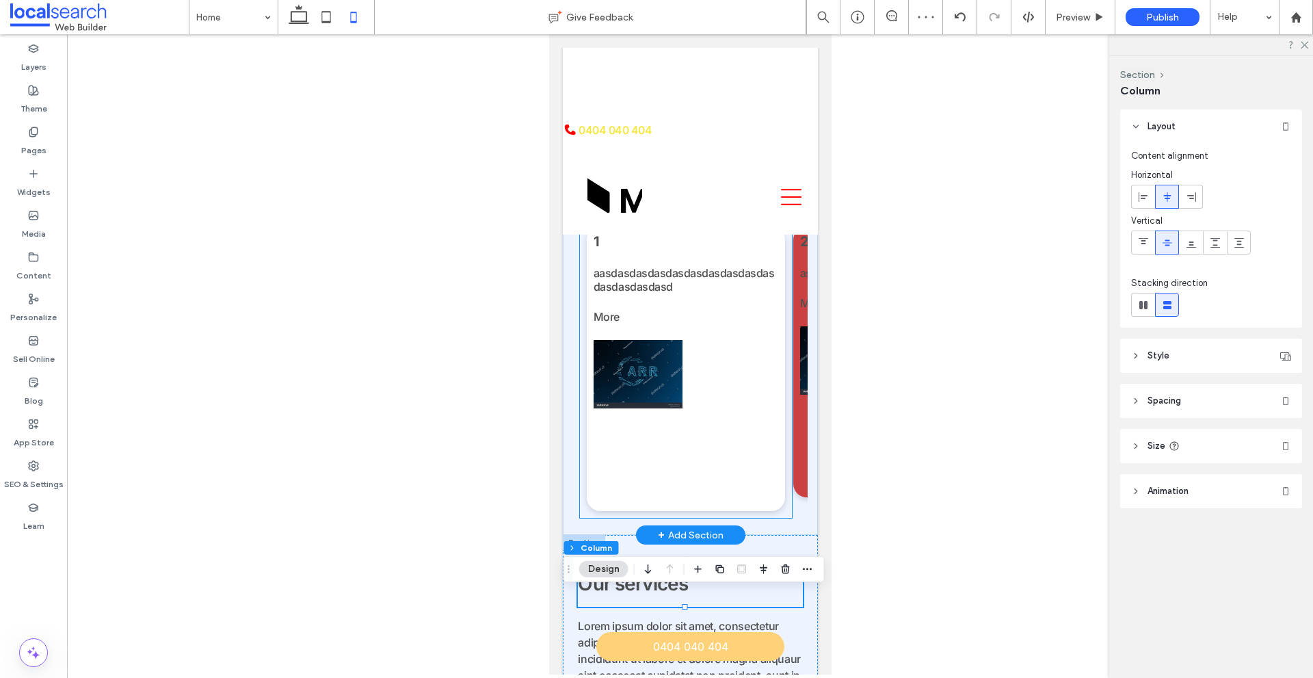
click at [800, 280] on span "asdasdad" at bounding box center [824, 273] width 49 height 14
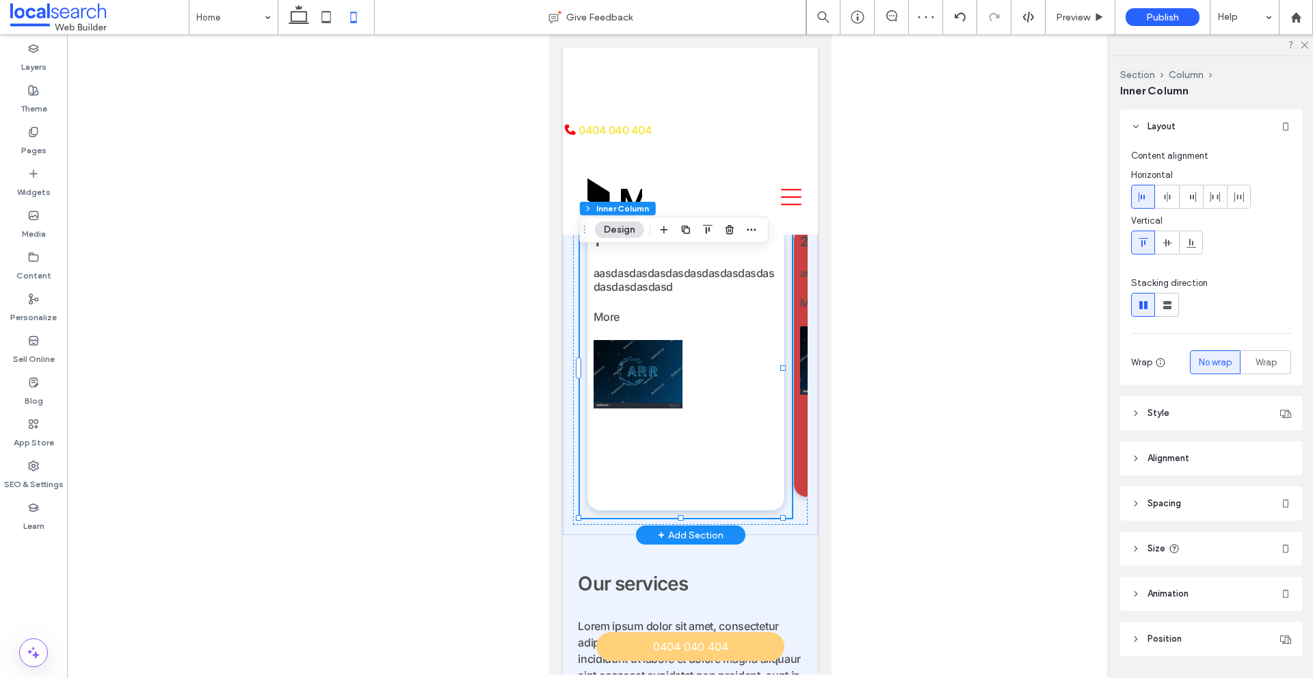
click at [800, 280] on span "asdasdad" at bounding box center [824, 273] width 49 height 14
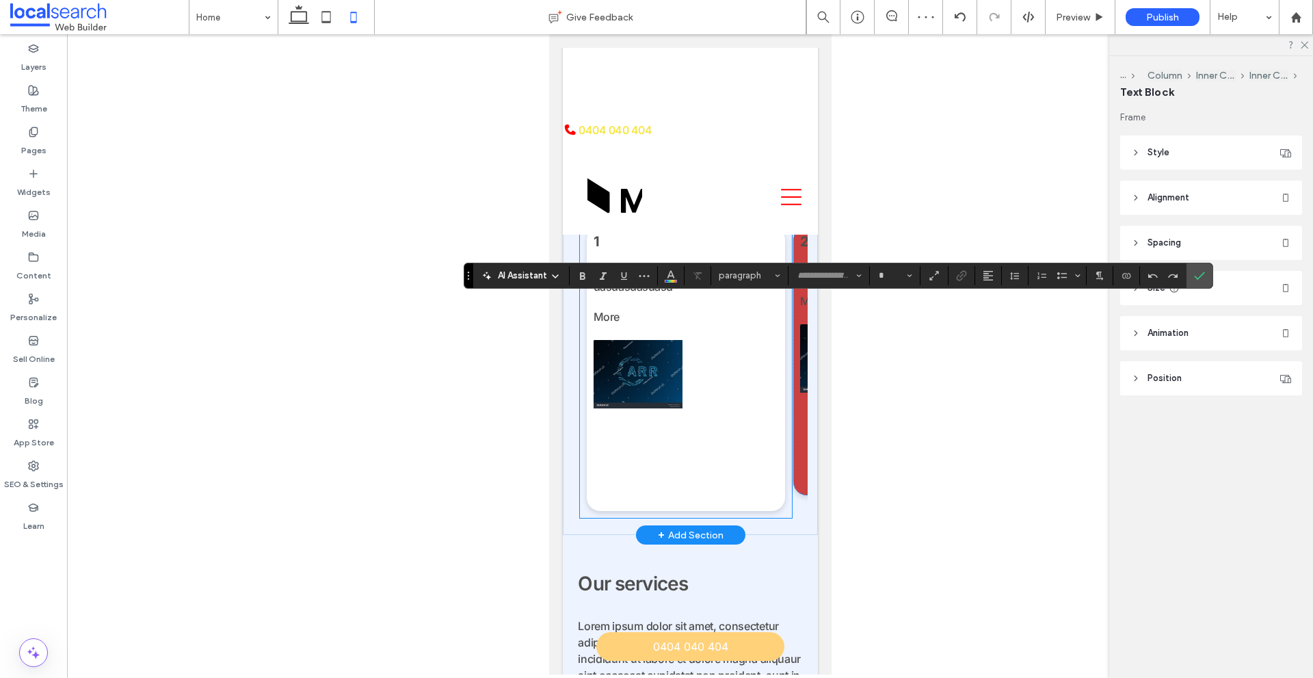
type input "*****"
type input "**"
copy span "********"
click at [1200, 278] on use "Confirm" at bounding box center [1199, 276] width 11 height 8
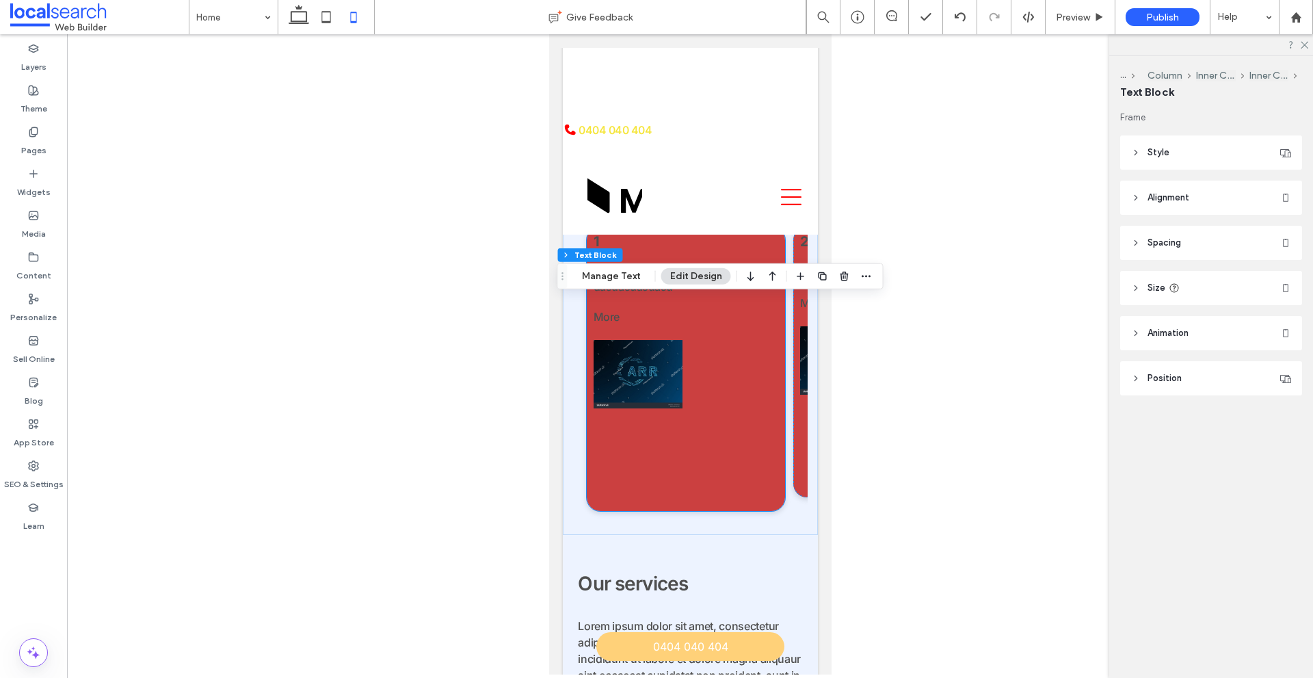
click at [670, 293] on span "aasdasdasdasdasdasdasdasdasdasdasdasdasdasd" at bounding box center [683, 279] width 181 height 27
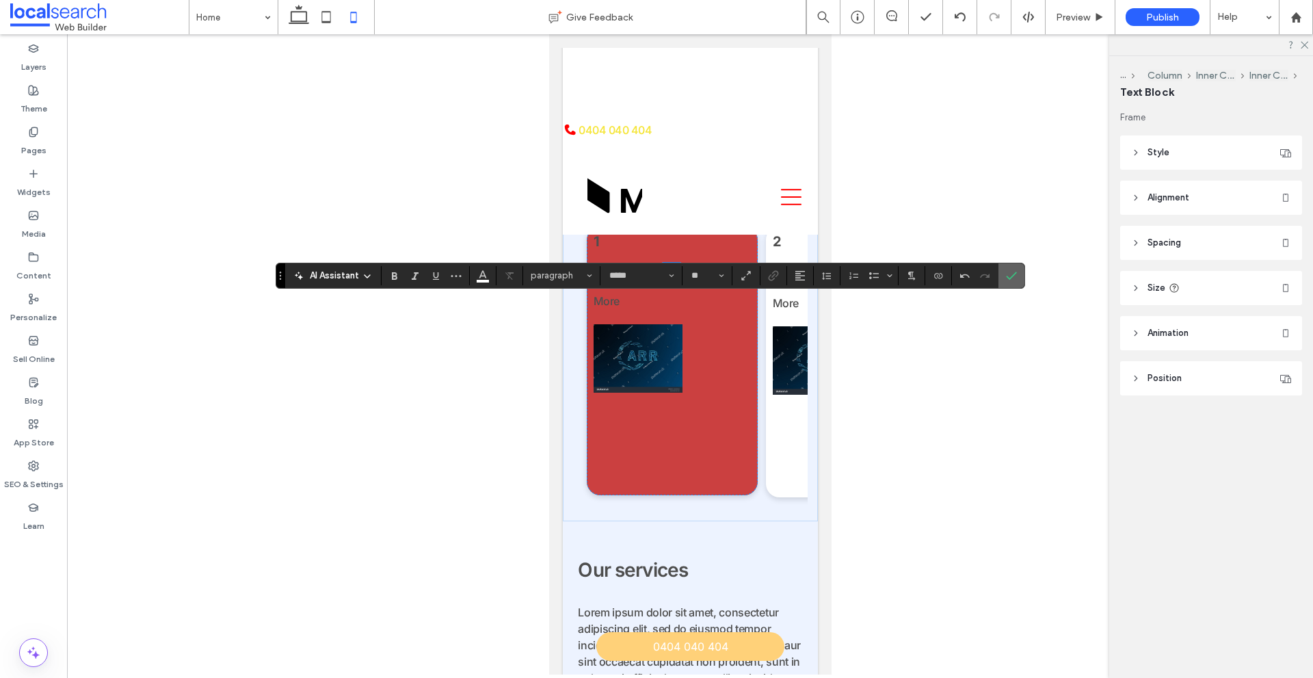
click at [1011, 272] on icon "Confirm" at bounding box center [1011, 275] width 11 height 11
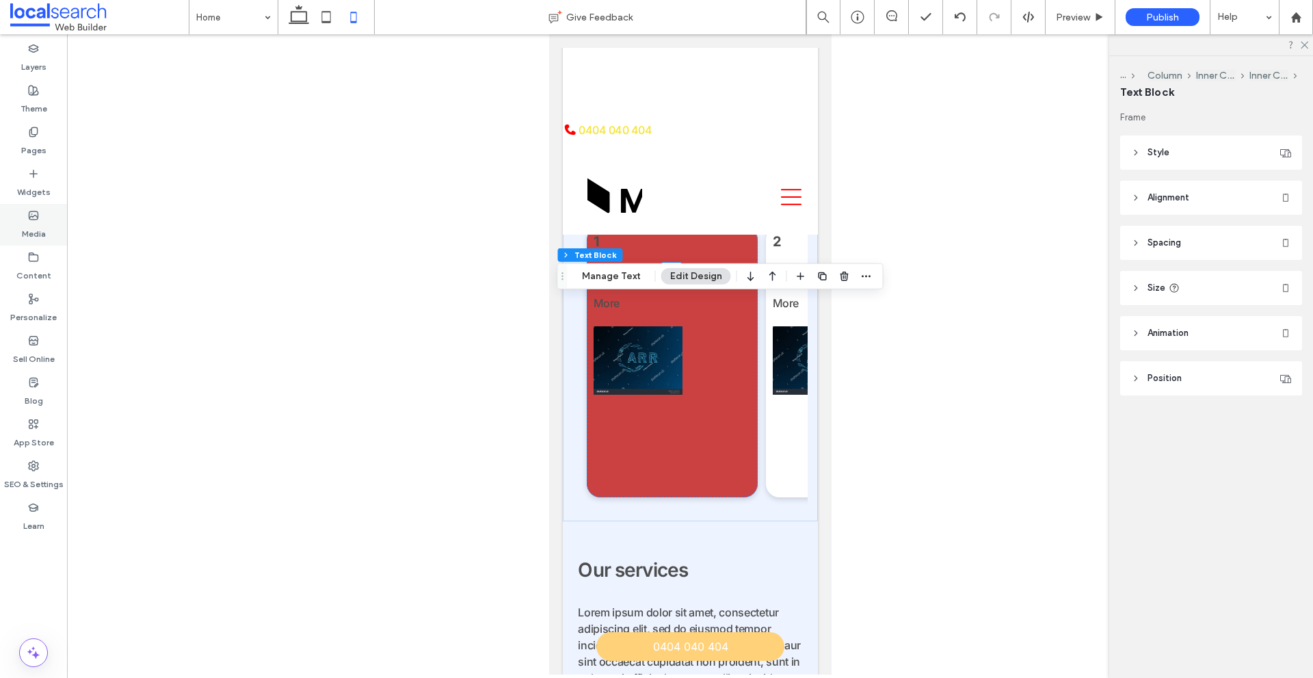
click at [53, 232] on div "Media" at bounding box center [33, 225] width 67 height 42
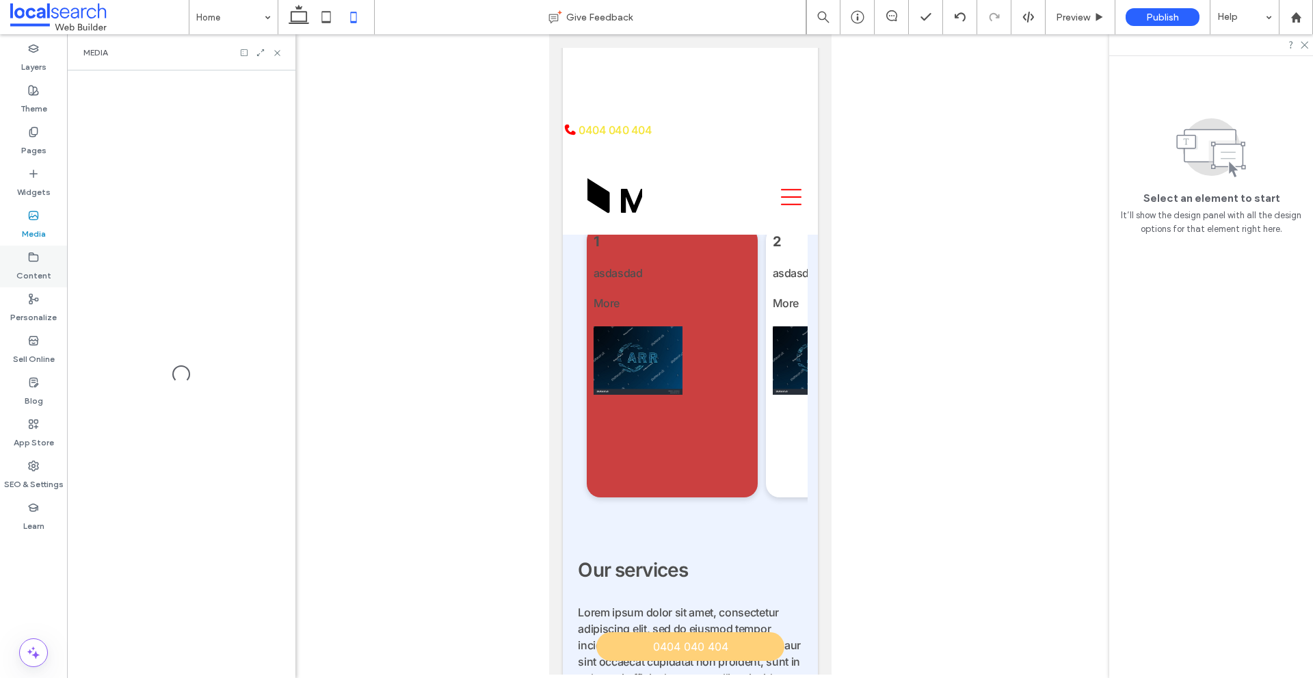
click at [36, 263] on label "Content" at bounding box center [33, 272] width 35 height 19
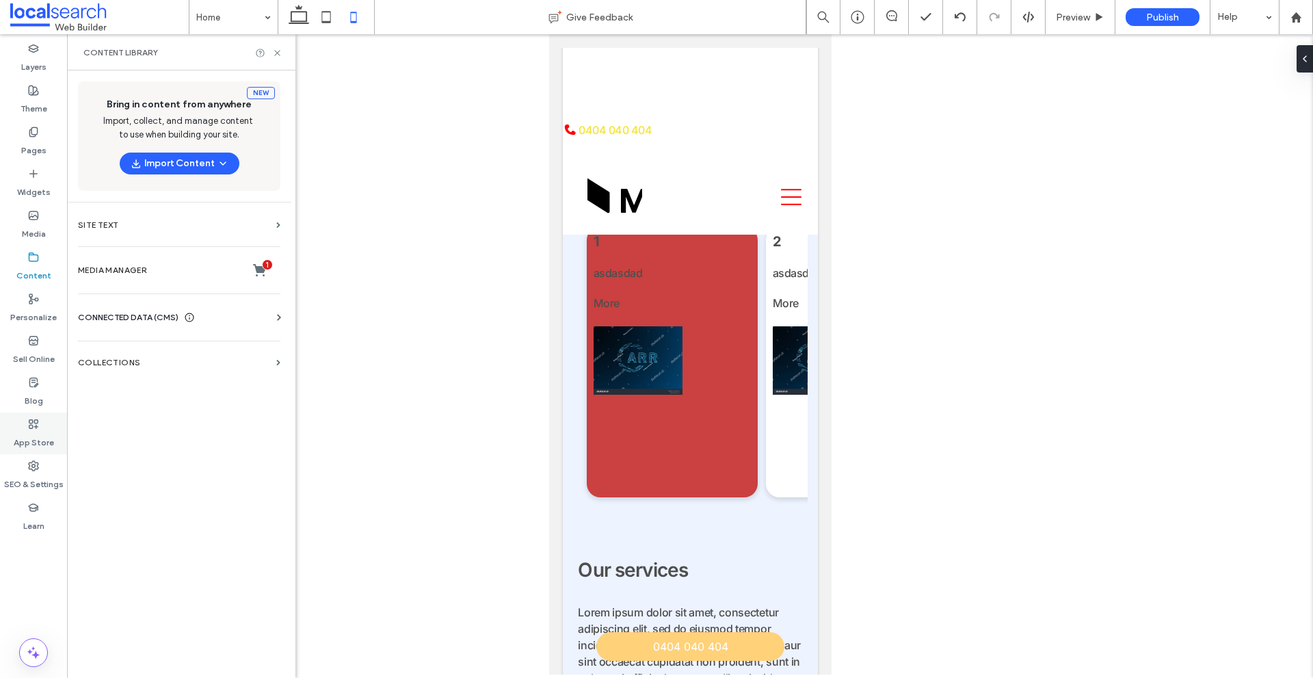
drag, startPoint x: 29, startPoint y: 462, endPoint x: 60, endPoint y: 432, distance: 42.6
click at [30, 462] on icon at bounding box center [33, 465] width 11 height 11
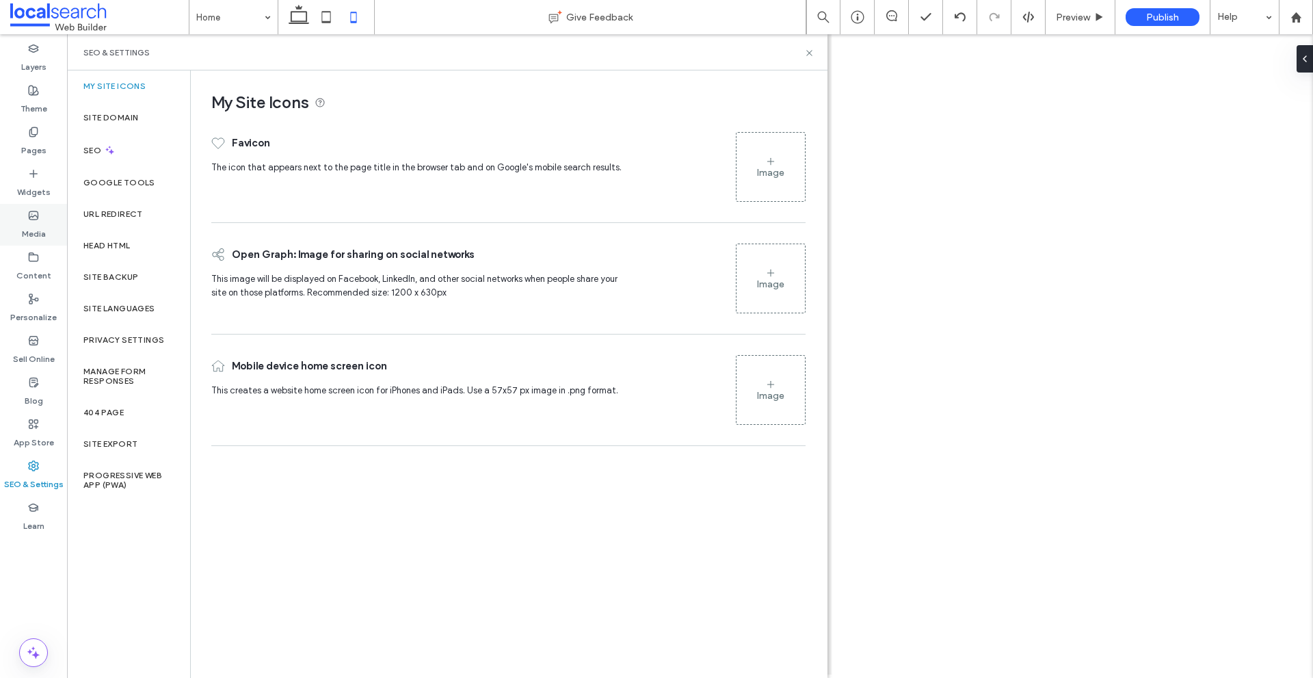
click at [29, 231] on label "Media" at bounding box center [34, 230] width 24 height 19
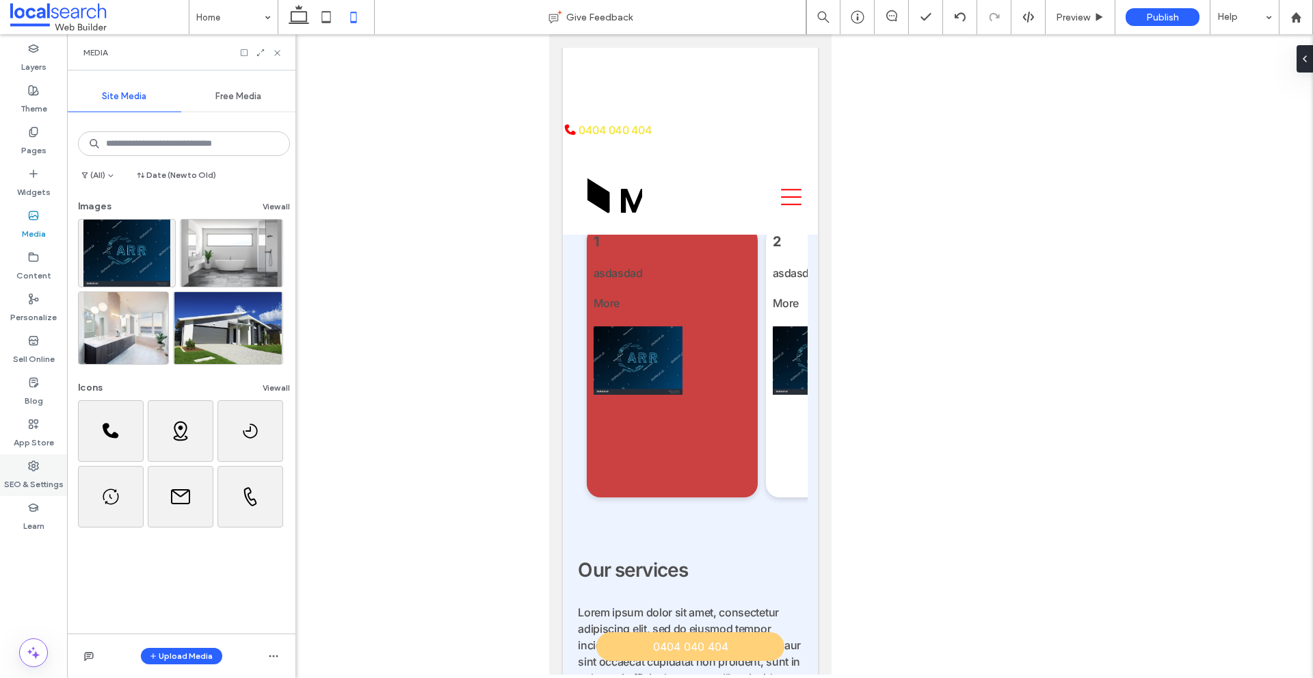
click at [29, 469] on icon at bounding box center [33, 465] width 11 height 11
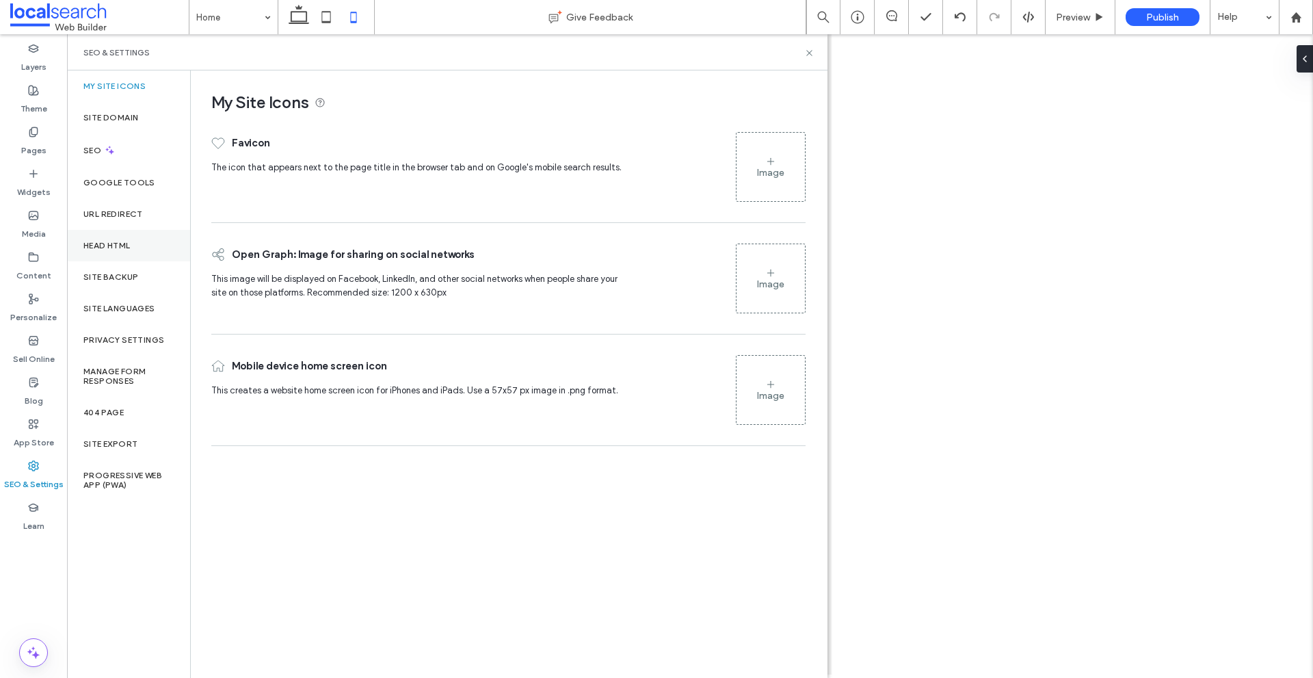
click at [131, 260] on div "Head HTML" at bounding box center [128, 245] width 123 height 31
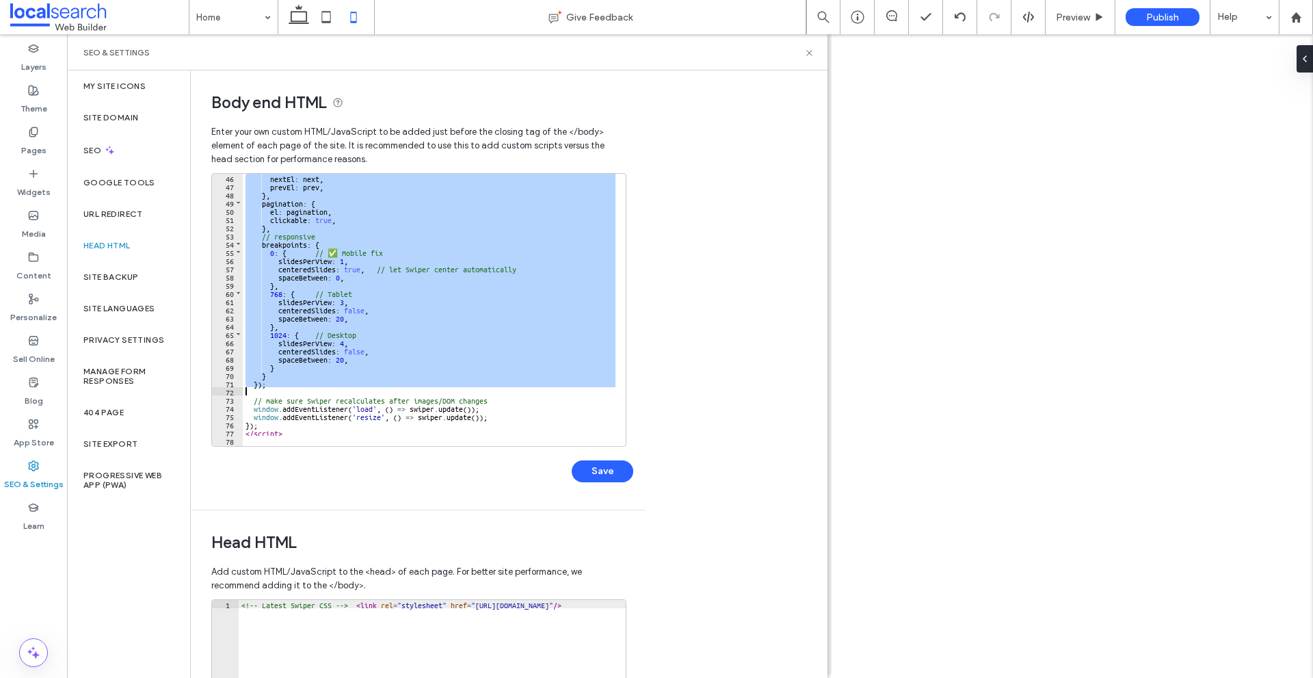
scroll to position [510, 0]
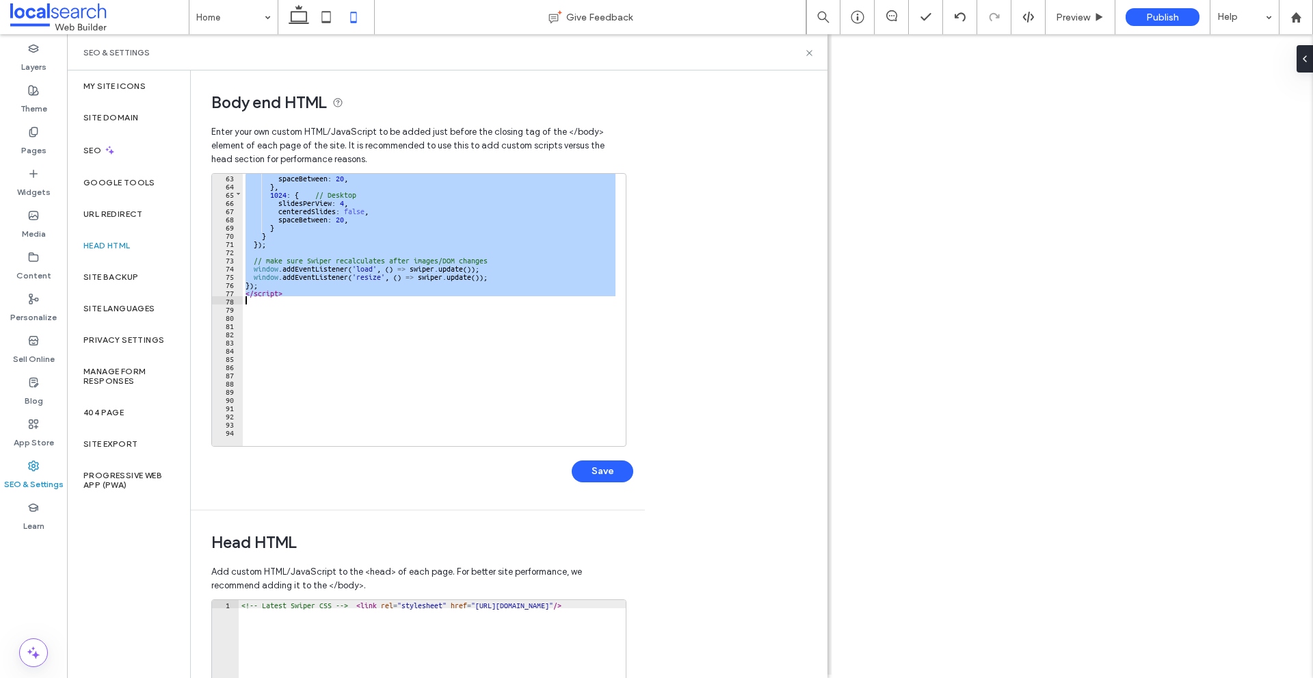
drag, startPoint x: 244, startPoint y: 194, endPoint x: 332, endPoint y: 297, distance: 135.9
click at [332, 297] on div "spaceBetween : 20 , } , 1024 : { // Desktop slidesPerView : 4 , centeredSlides …" at bounding box center [884, 312] width 1282 height 278
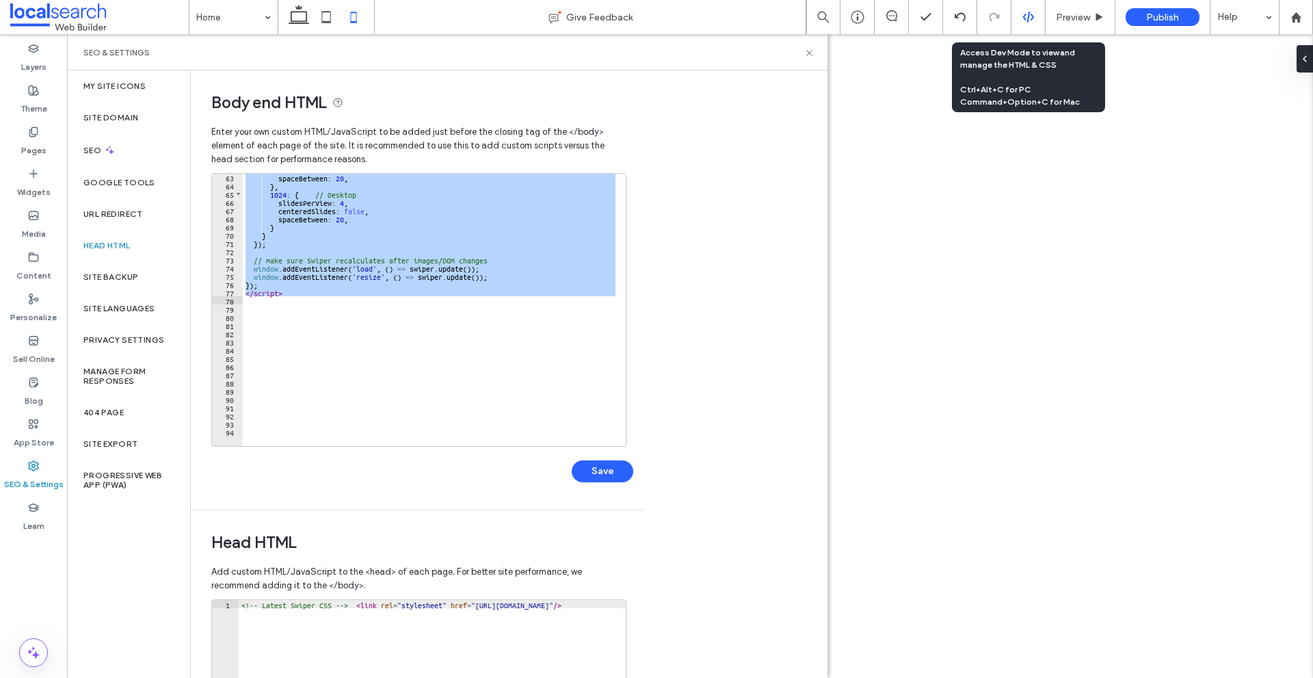
click at [1037, 18] on div at bounding box center [1029, 17] width 34 height 12
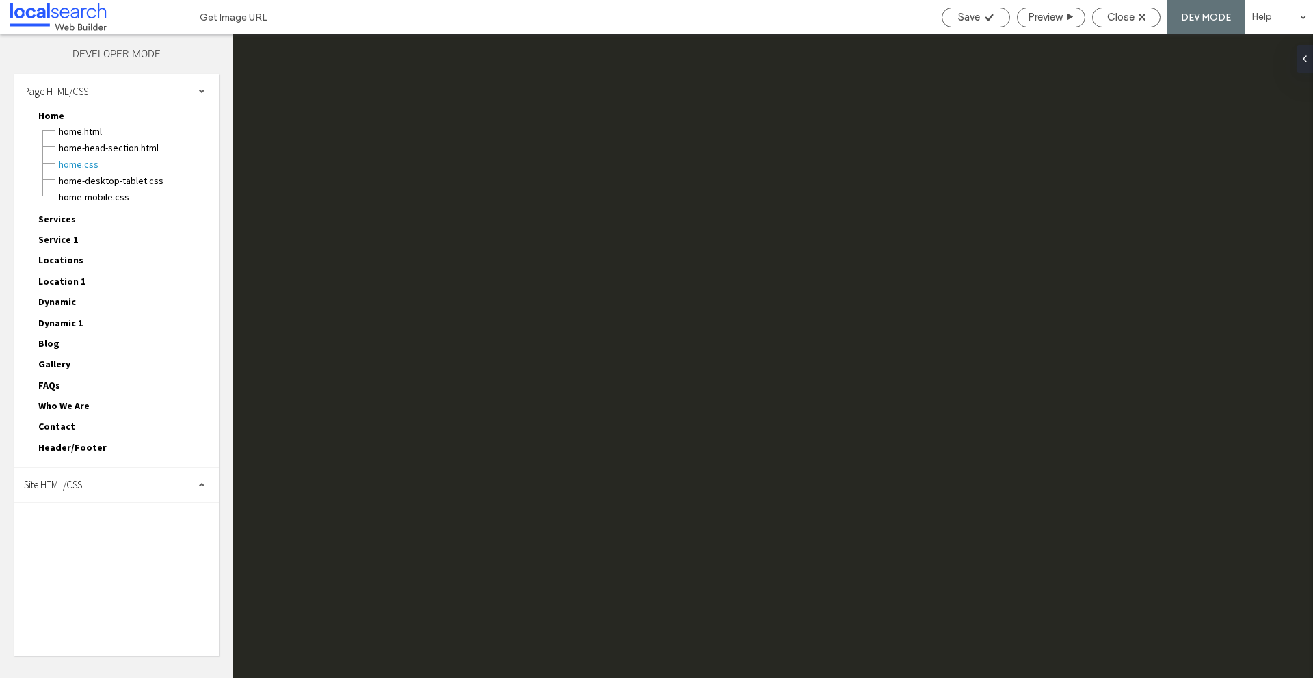
scroll to position [0, 0]
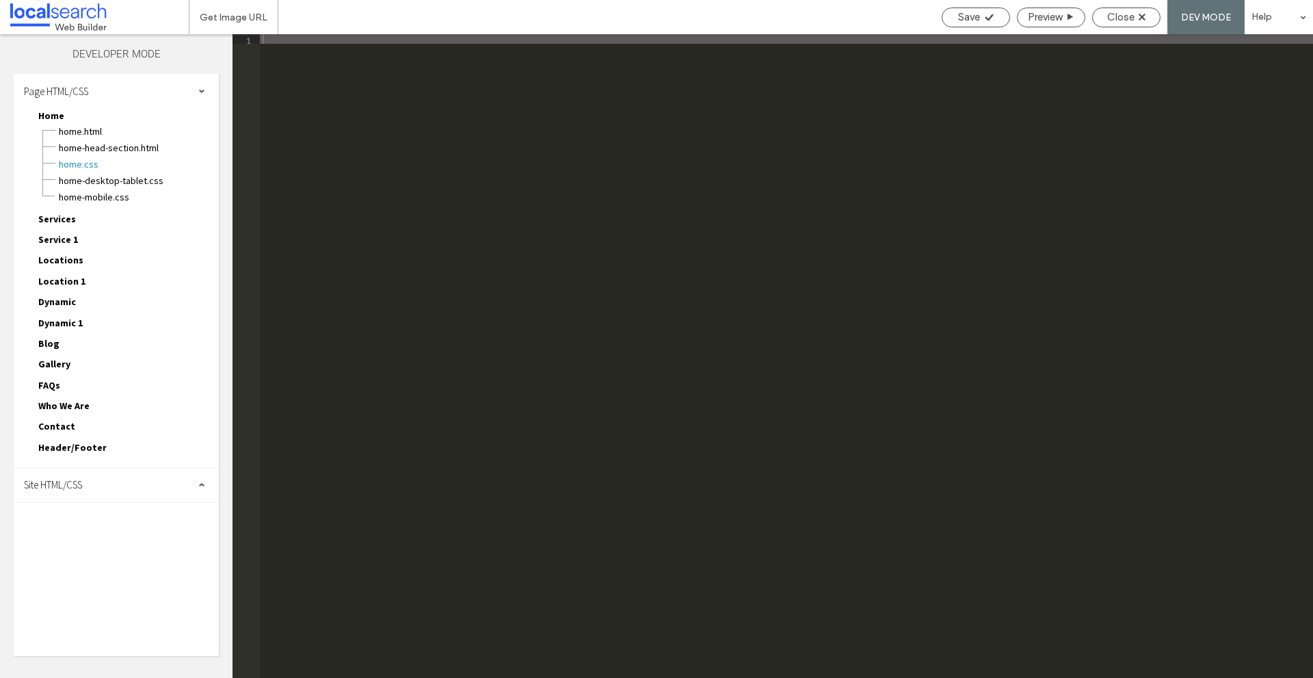
click at [162, 488] on div at bounding box center [656, 339] width 1313 height 678
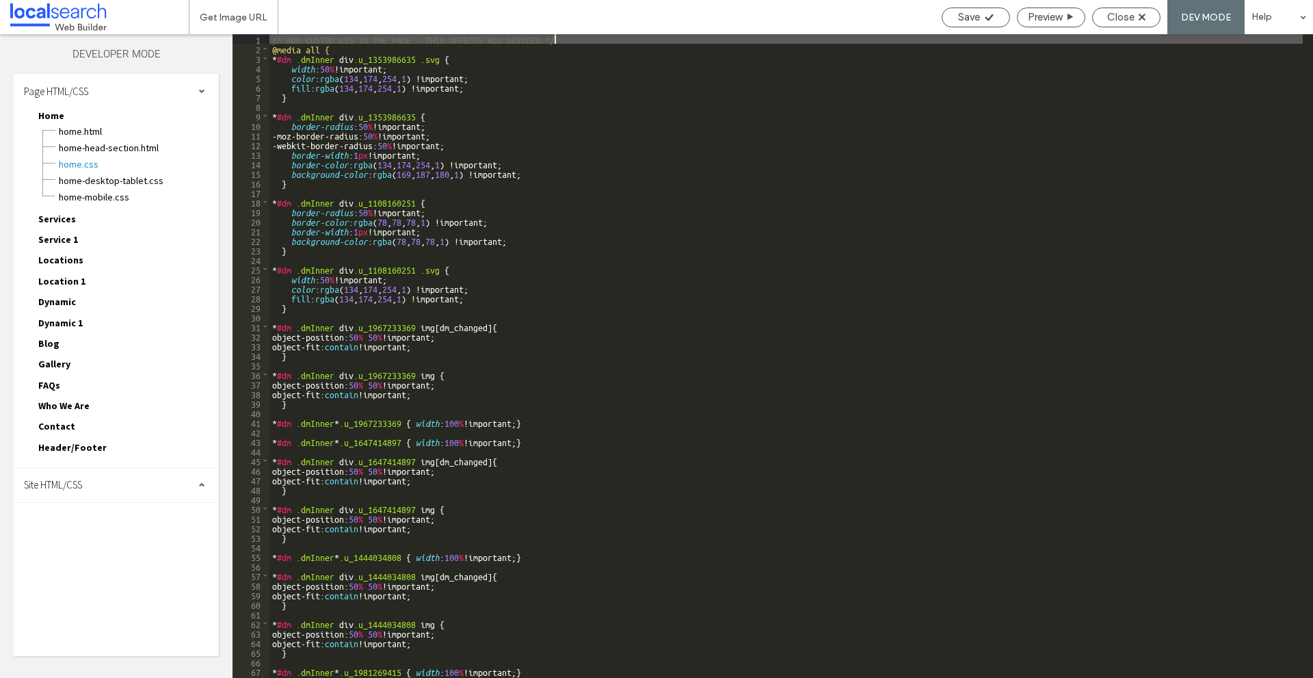
click at [202, 484] on span at bounding box center [201, 485] width 7 height 7
click at [112, 541] on span "site.css" at bounding box center [141, 545] width 155 height 14
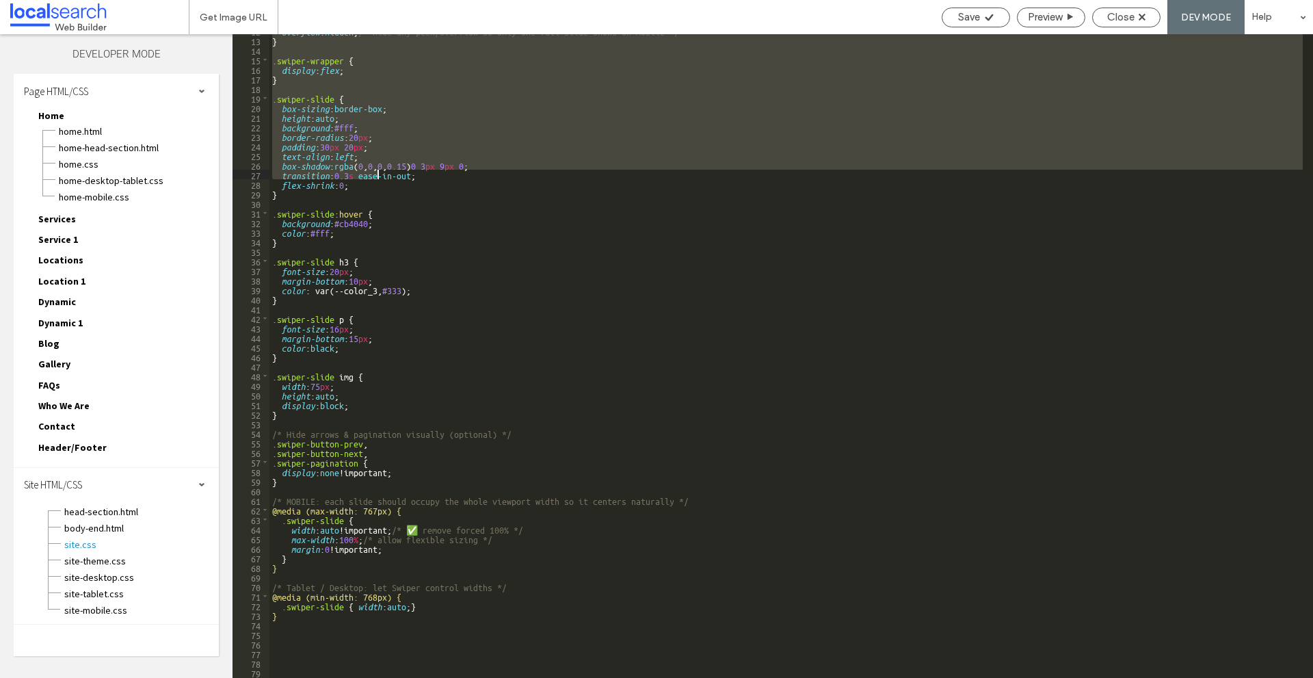
scroll to position [205, 0]
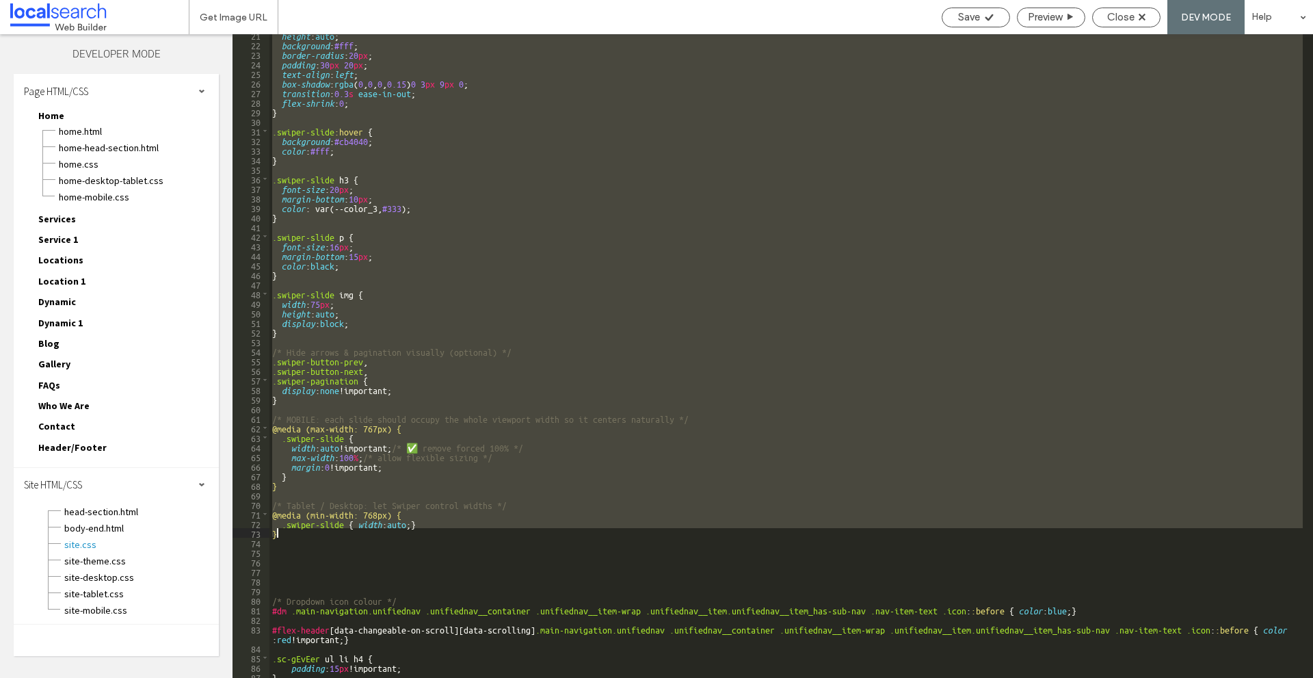
drag, startPoint x: 270, startPoint y: 92, endPoint x: 413, endPoint y: 536, distance: 466.6
click at [413, 536] on div "height : auto ; background : #fff ; border-radius : 20 px ; padding : 30 px 20 …" at bounding box center [787, 361] width 1034 height 663
click at [1134, 19] on span "Close" at bounding box center [1121, 17] width 27 height 12
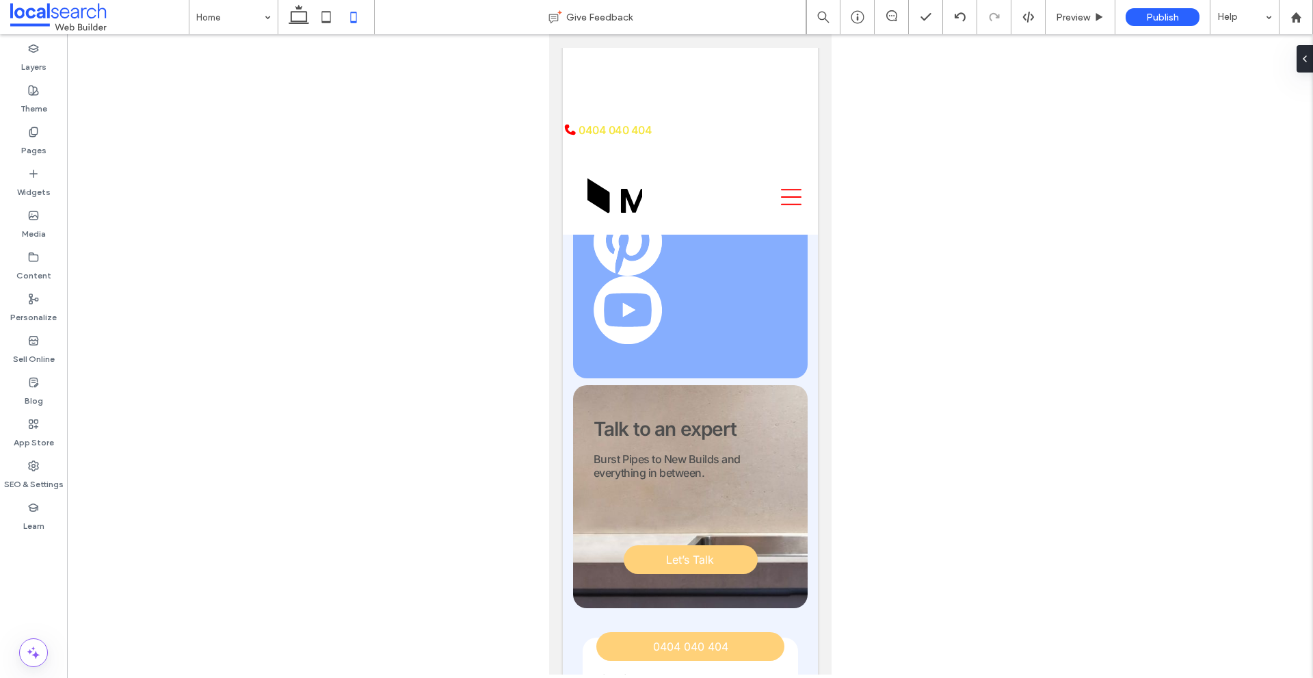
scroll to position [7820, 0]
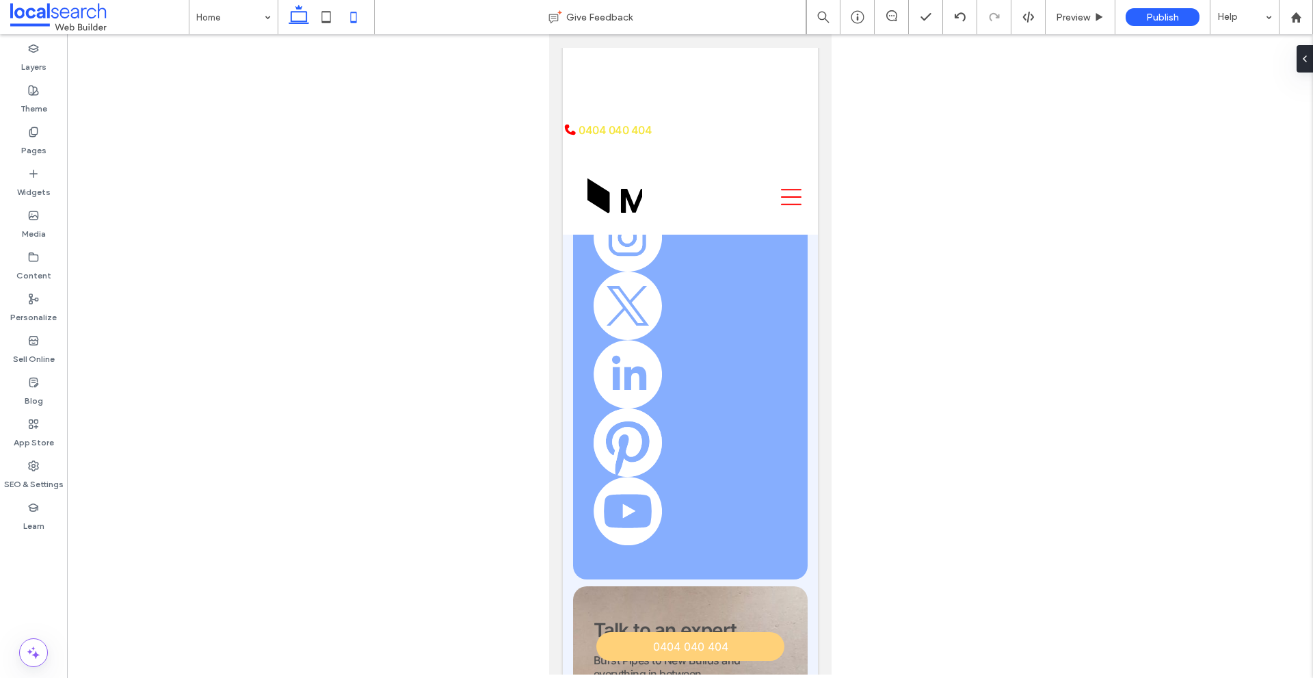
click at [311, 28] on icon at bounding box center [298, 16] width 27 height 27
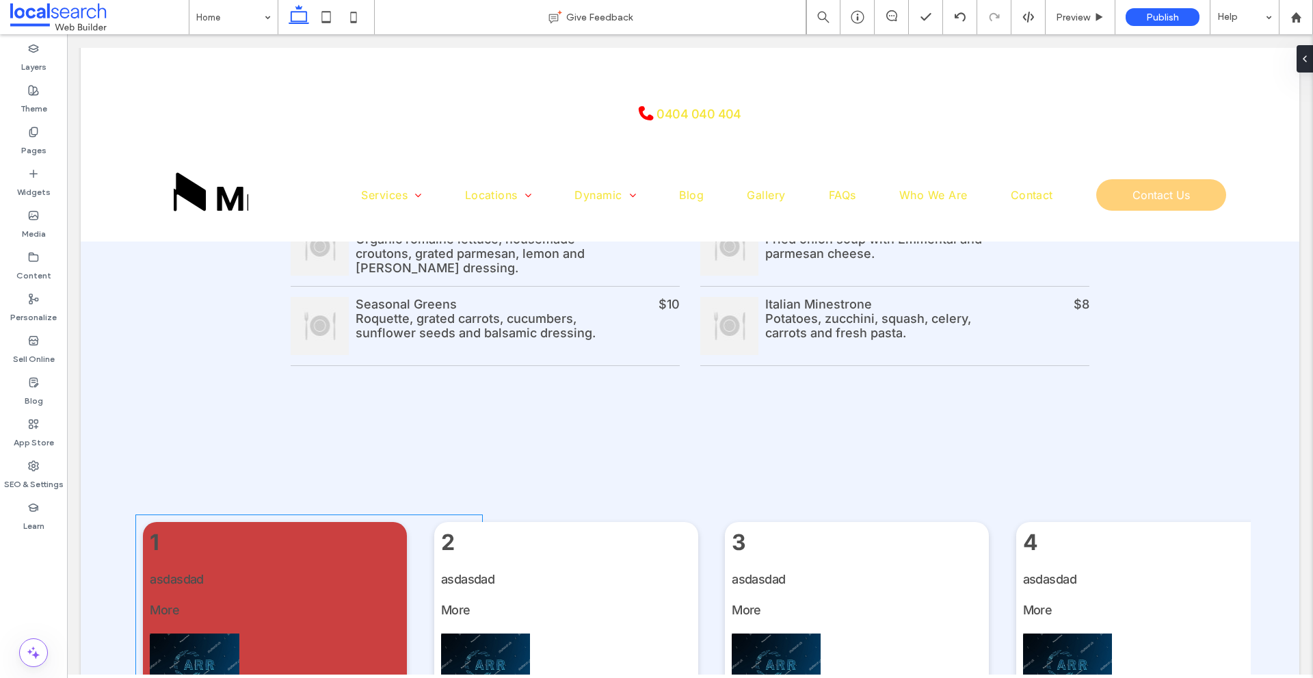
scroll to position [2200, 0]
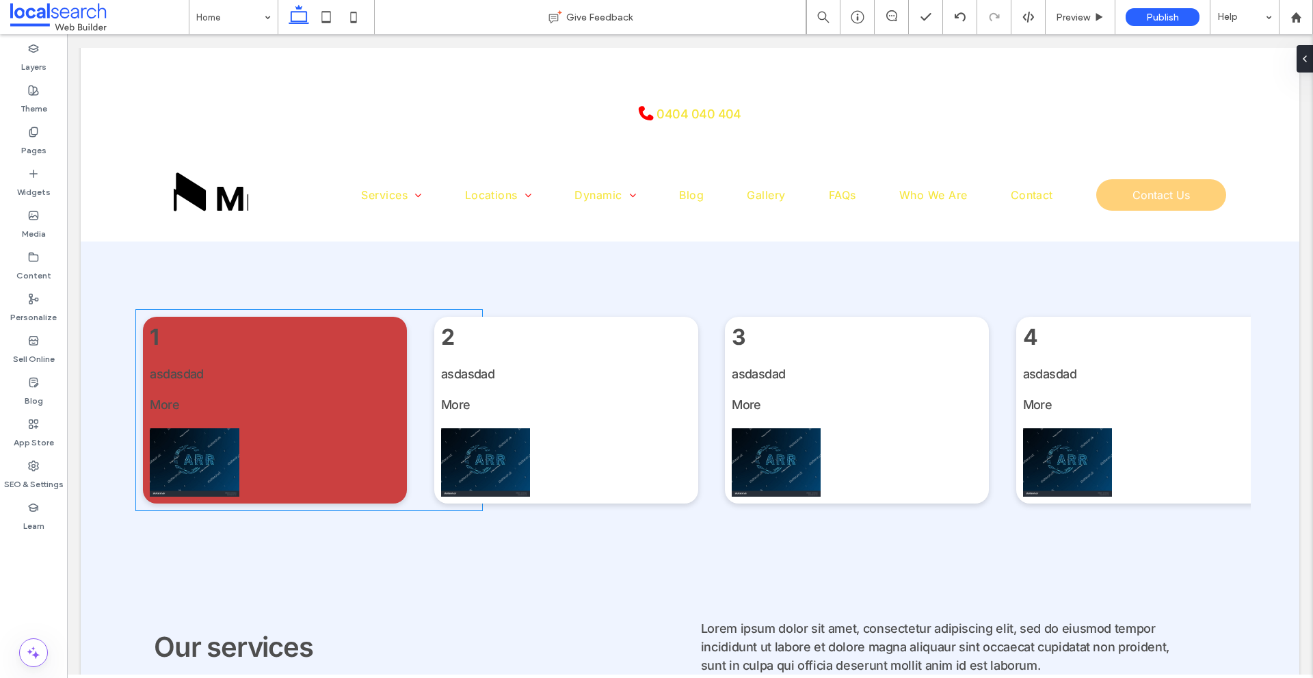
click at [359, 443] on div "1 / 6" at bounding box center [275, 462] width 250 height 68
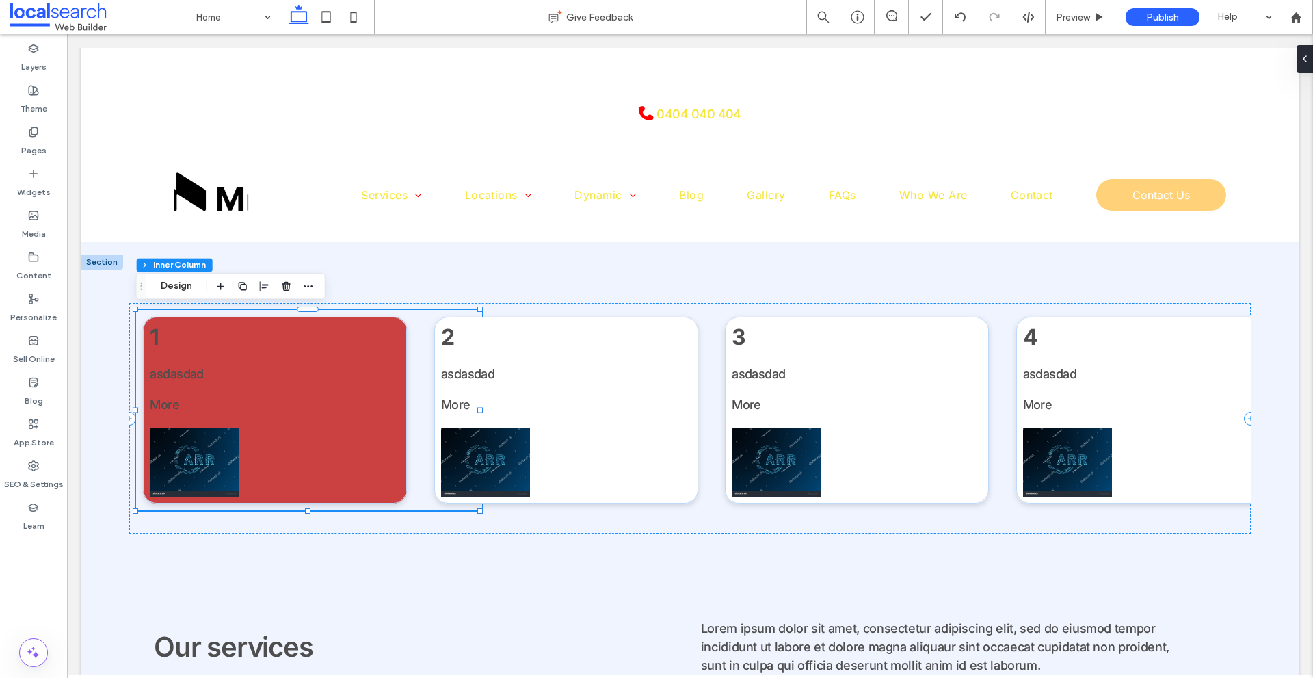
click at [359, 443] on div "1 / 6" at bounding box center [275, 462] width 250 height 68
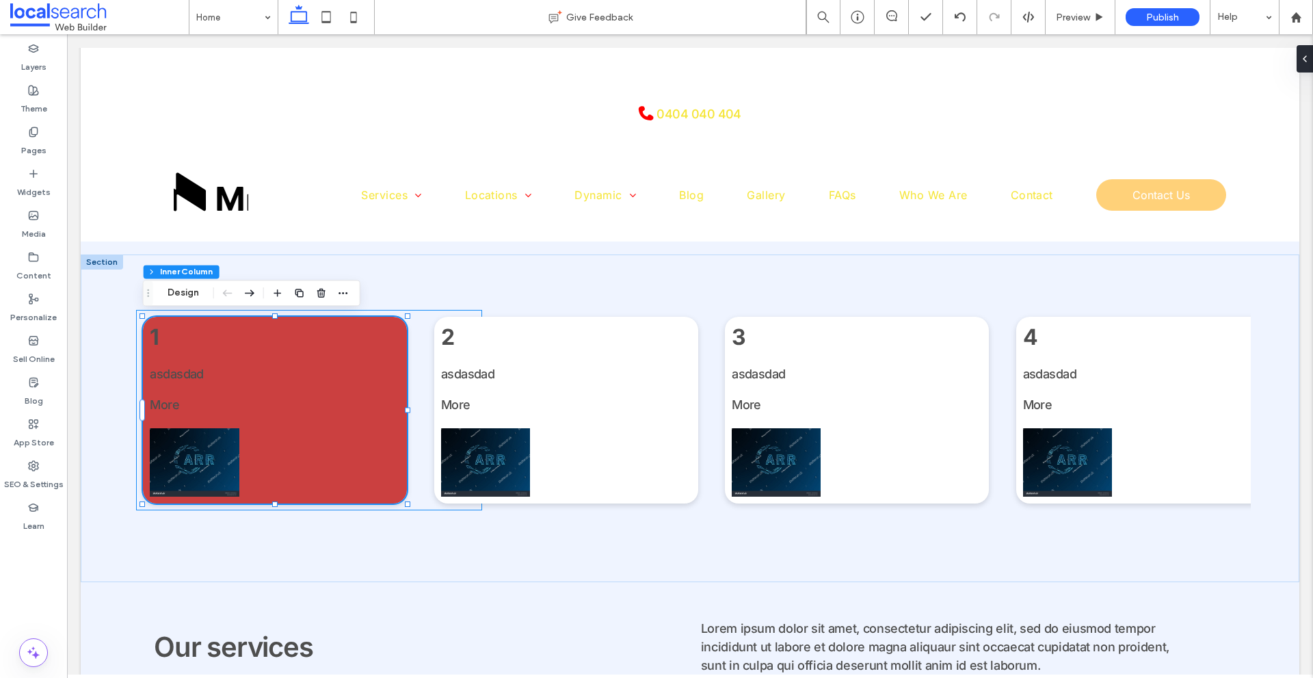
click at [359, 443] on div "1 / 6" at bounding box center [275, 462] width 250 height 68
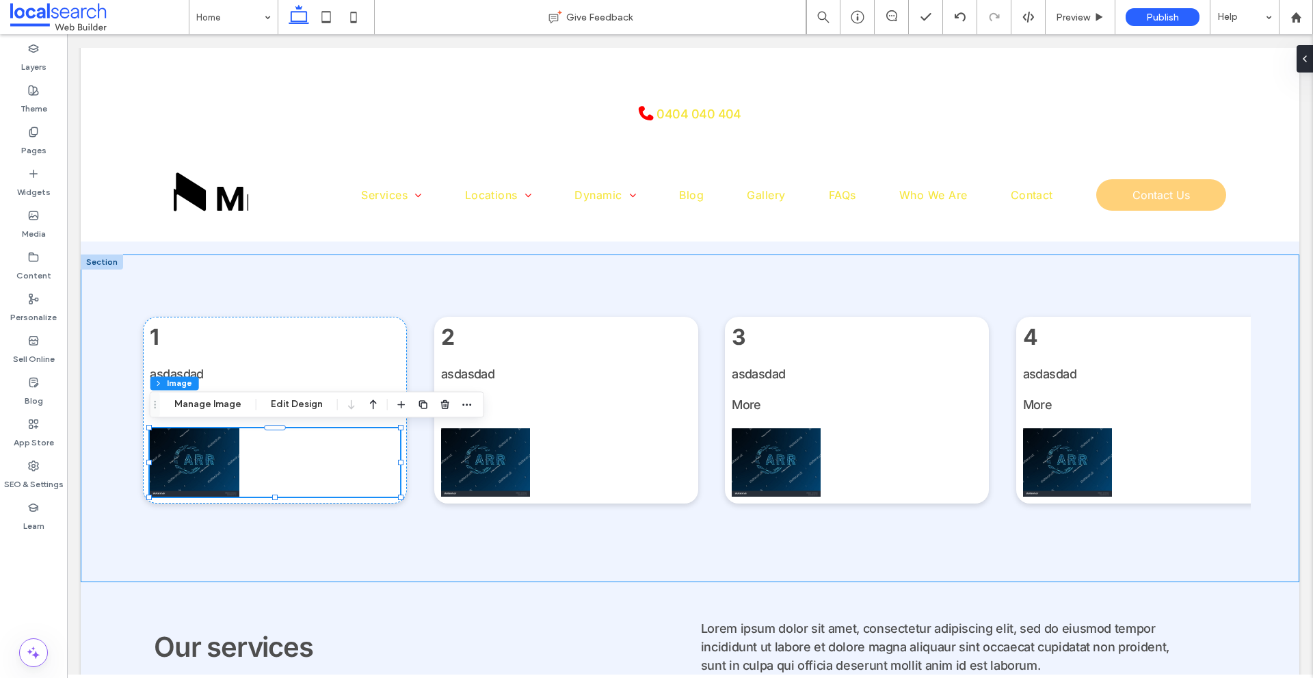
click at [328, 296] on div "1 asdasdad More 2 asdasdad More 3 asdasdad More 4 asdasdad More 5 asdasdad More…" at bounding box center [690, 418] width 1219 height 328
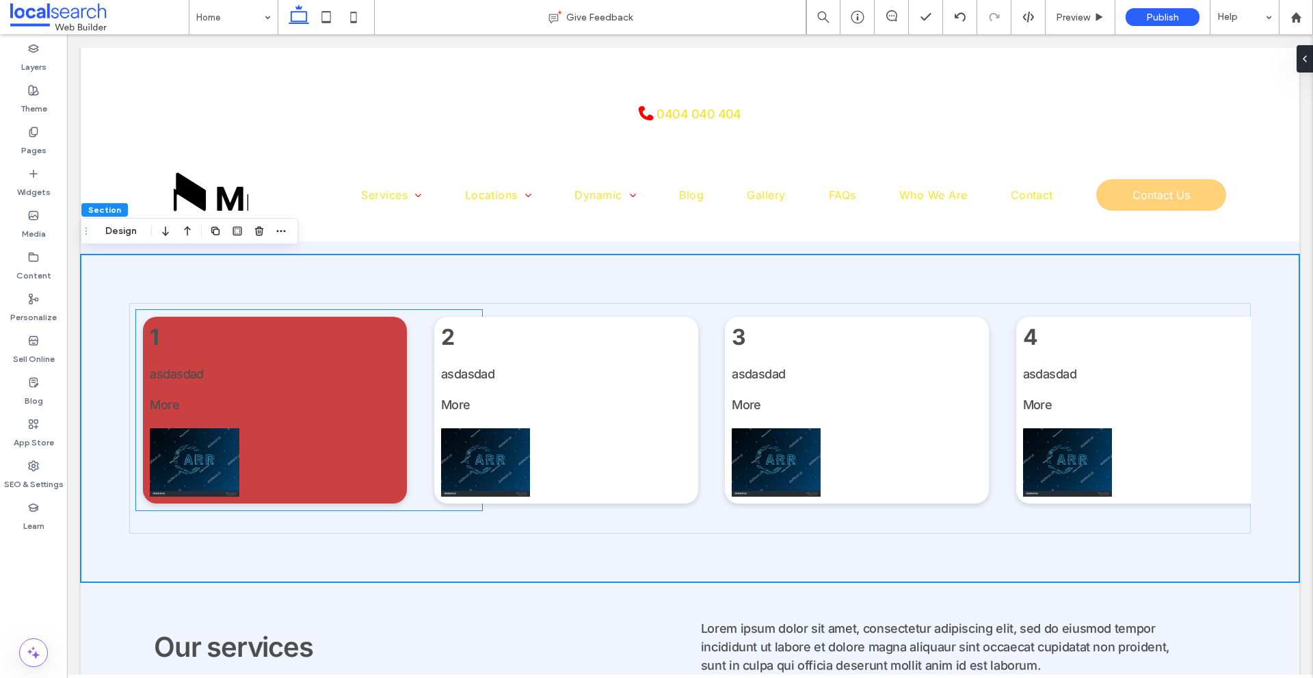
click at [330, 332] on h3 "1" at bounding box center [275, 337] width 250 height 27
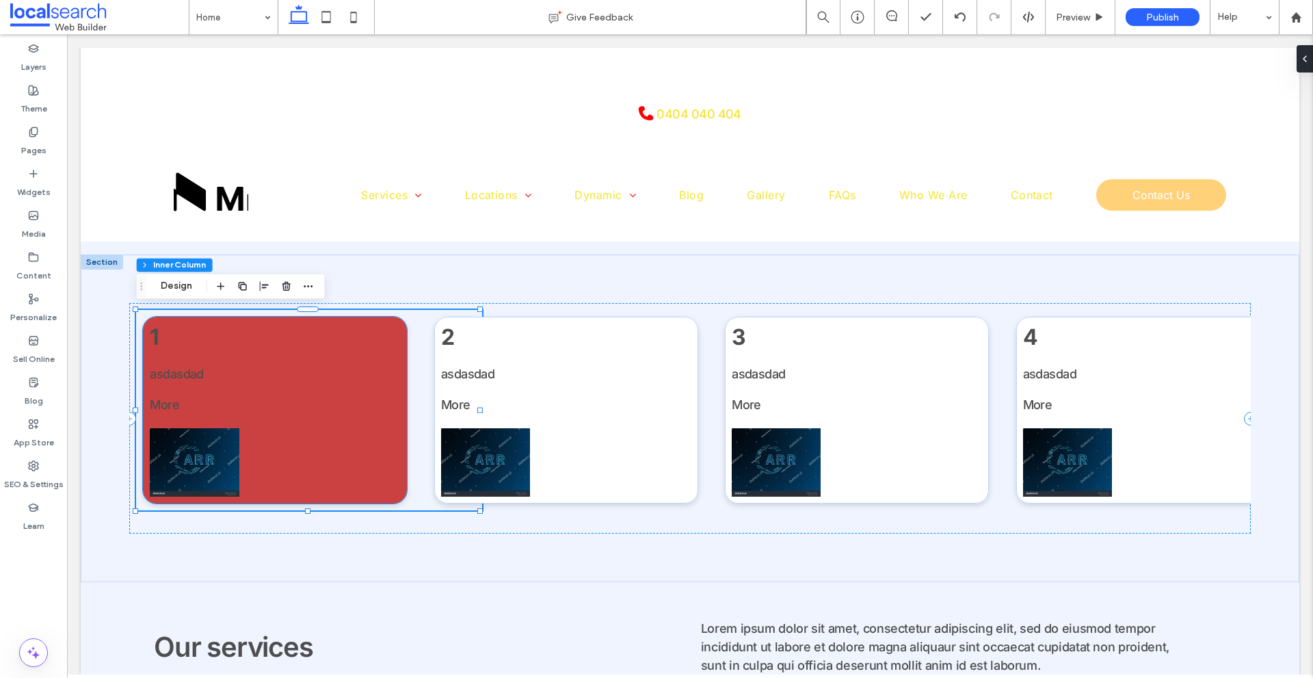
click at [265, 356] on div "1 asdasdad More" at bounding box center [275, 410] width 264 height 187
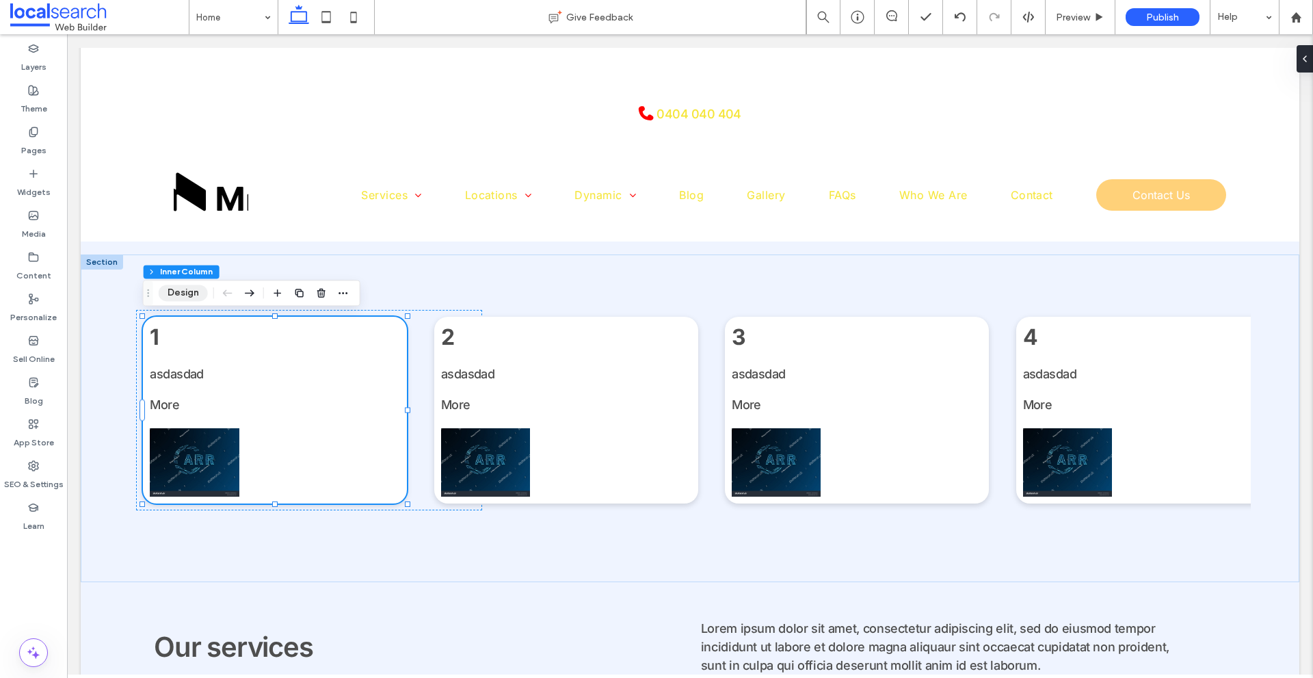
drag, startPoint x: 185, startPoint y: 297, endPoint x: 764, endPoint y: 324, distance: 579.3
click at [185, 297] on button "Design" at bounding box center [183, 293] width 49 height 16
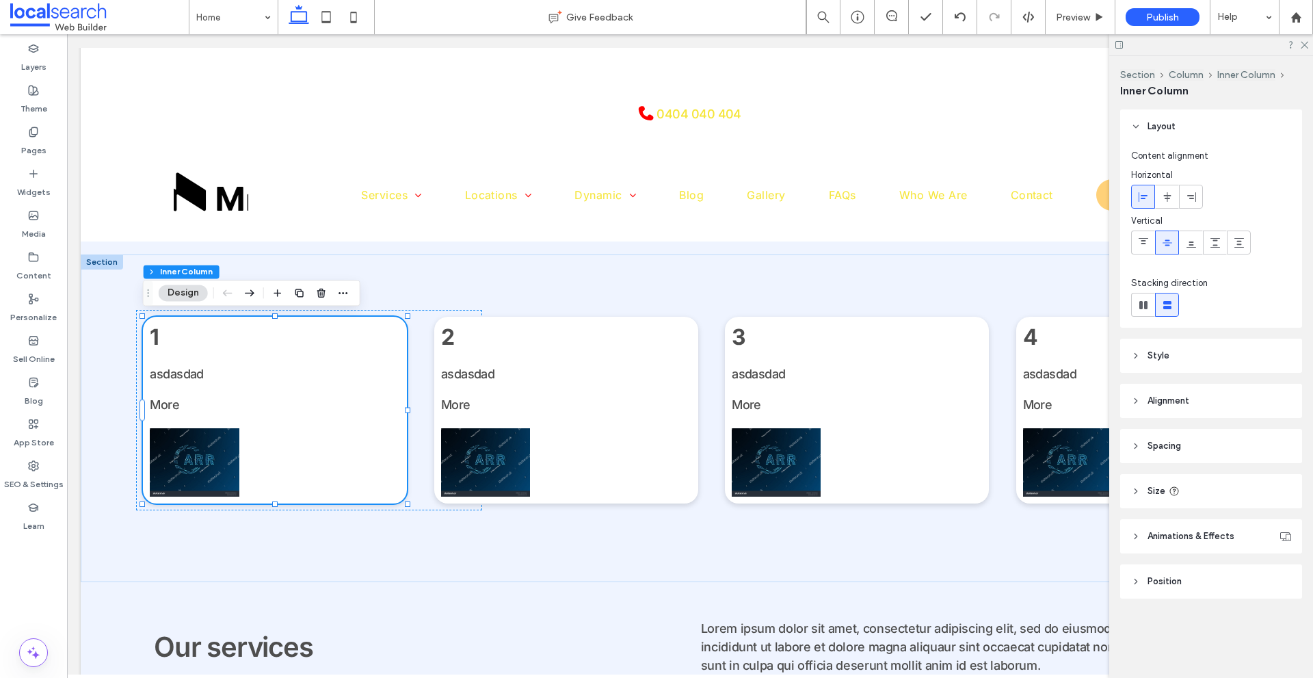
click at [1144, 497] on header "Size" at bounding box center [1212, 491] width 182 height 34
click at [1244, 597] on button "More Size Options" at bounding box center [1255, 602] width 74 height 16
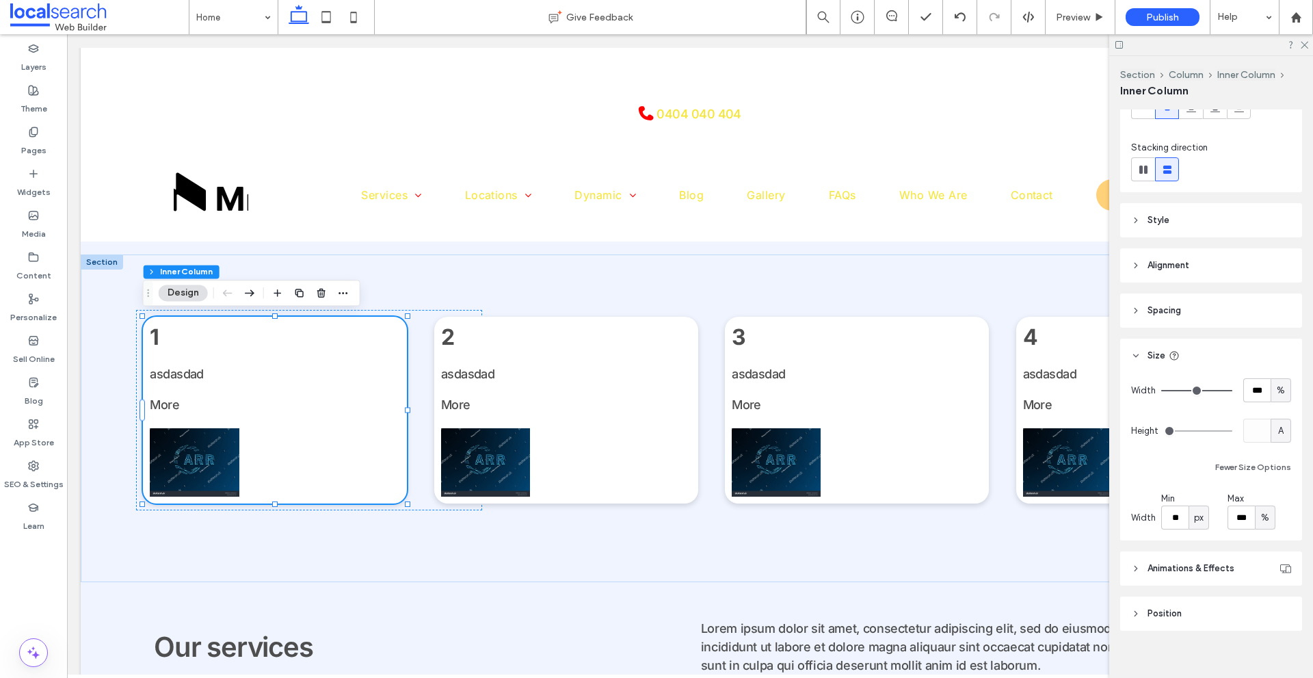
scroll to position [137, 0]
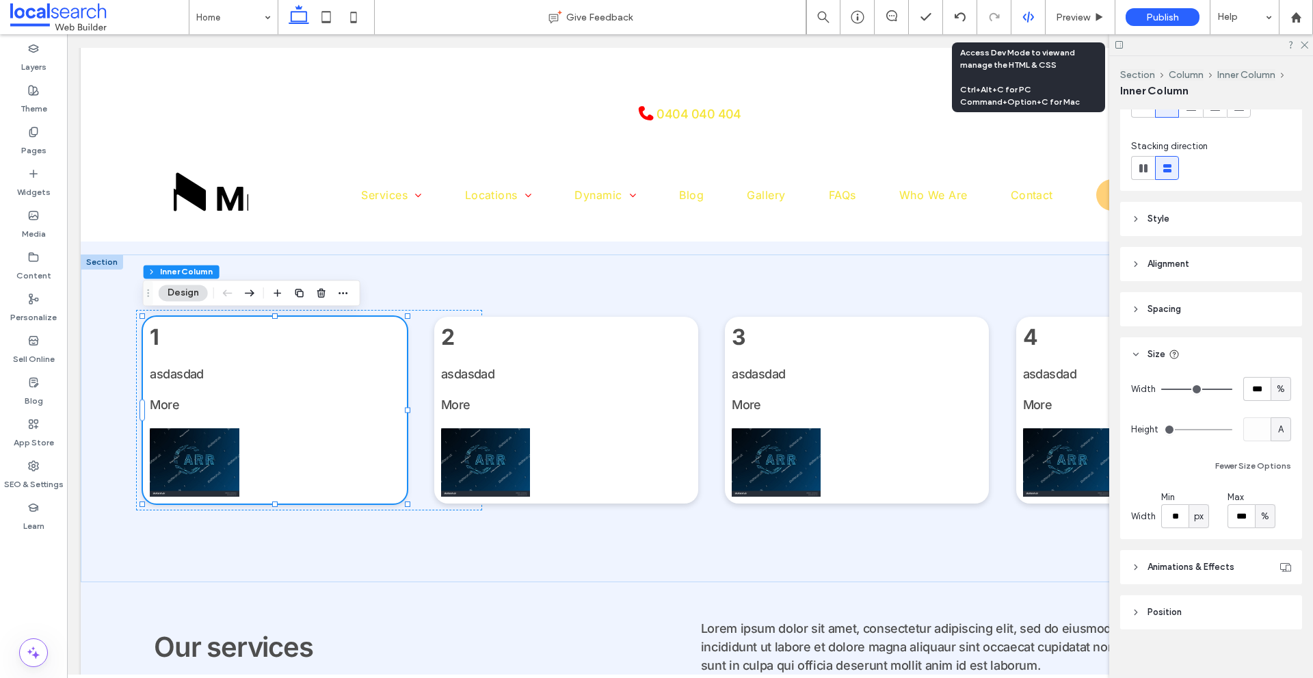
click at [1037, 16] on div at bounding box center [1029, 17] width 34 height 12
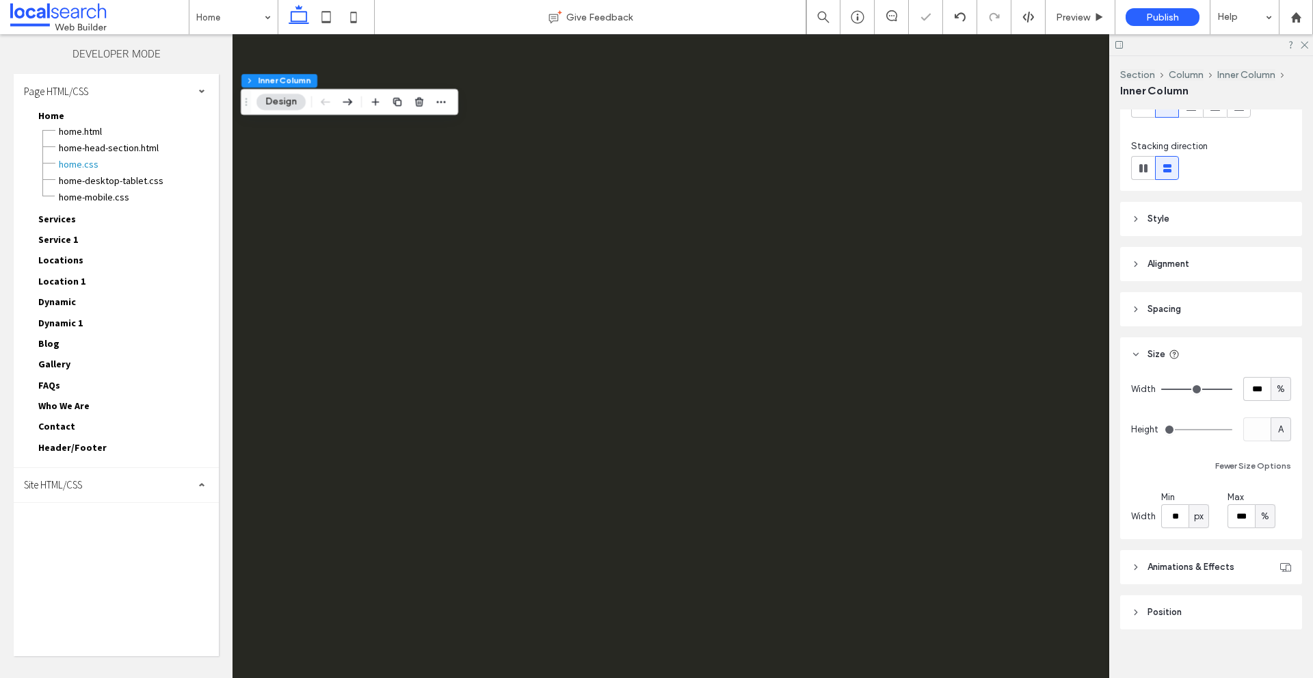
scroll to position [0, 0]
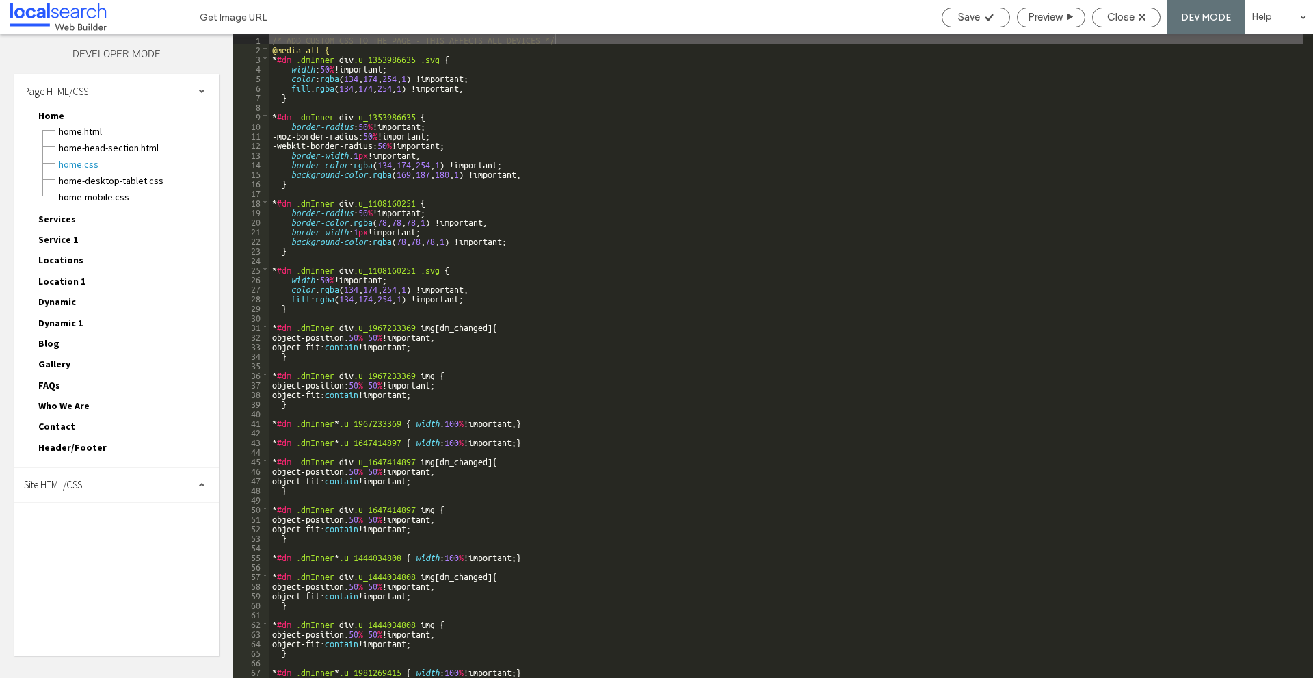
click at [161, 499] on div "Site HTML/CSS" at bounding box center [116, 485] width 205 height 34
click at [109, 545] on span "site.css" at bounding box center [141, 545] width 155 height 14
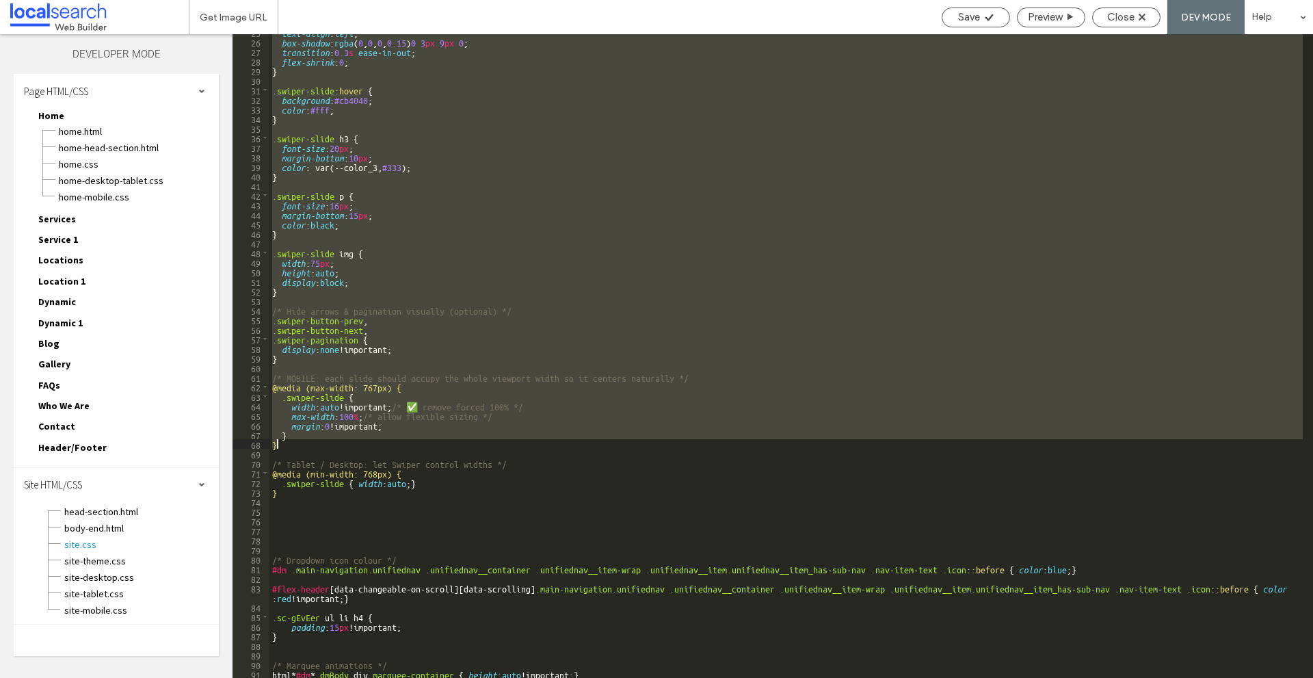
scroll to position [246, 0]
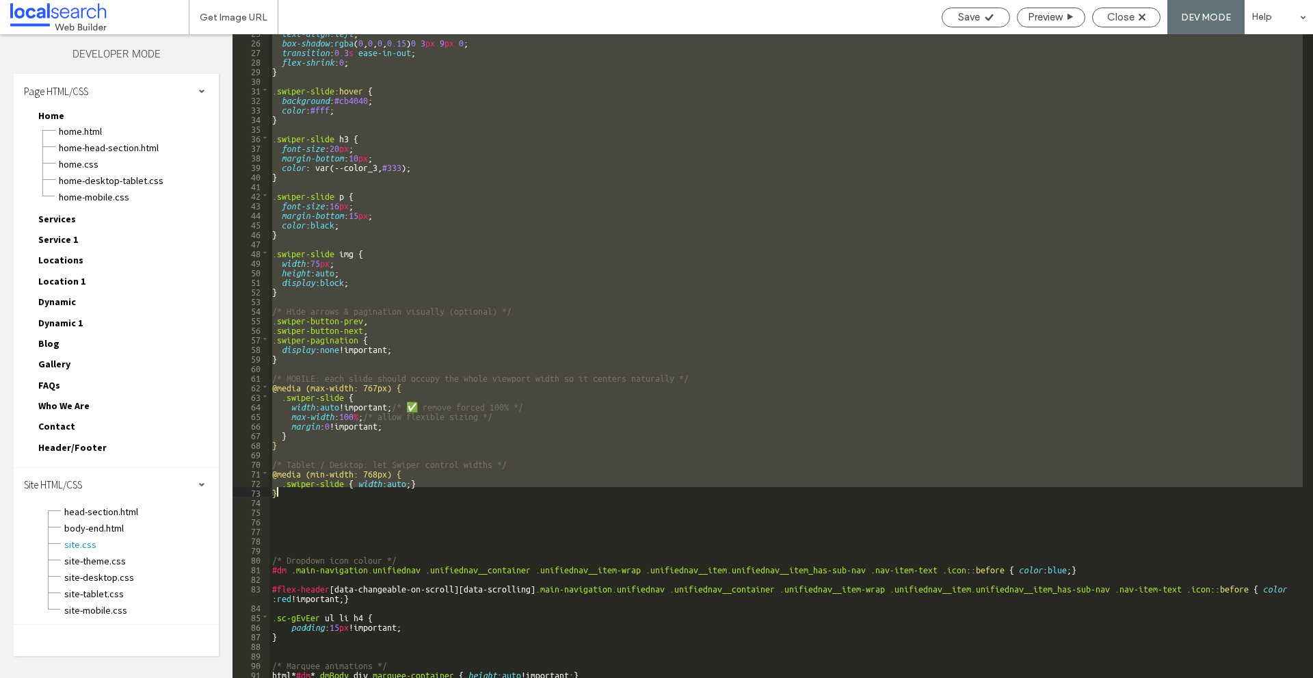
drag, startPoint x: 274, startPoint y: 96, endPoint x: 480, endPoint y: 491, distance: 445.5
click at [480, 491] on div "text-align : left ; box-shadow : rgba ( 0 , 0 , 0 , 0.15 ) 0 3 px 9 px 0 ; tran…" at bounding box center [787, 358] width 1034 height 663
click at [367, 471] on div "text-align : left ; box-shadow : rgba ( 0 , 0 , 0 , 0.15 ) 0 3 px 9 px 0 ; tran…" at bounding box center [787, 356] width 1034 height 644
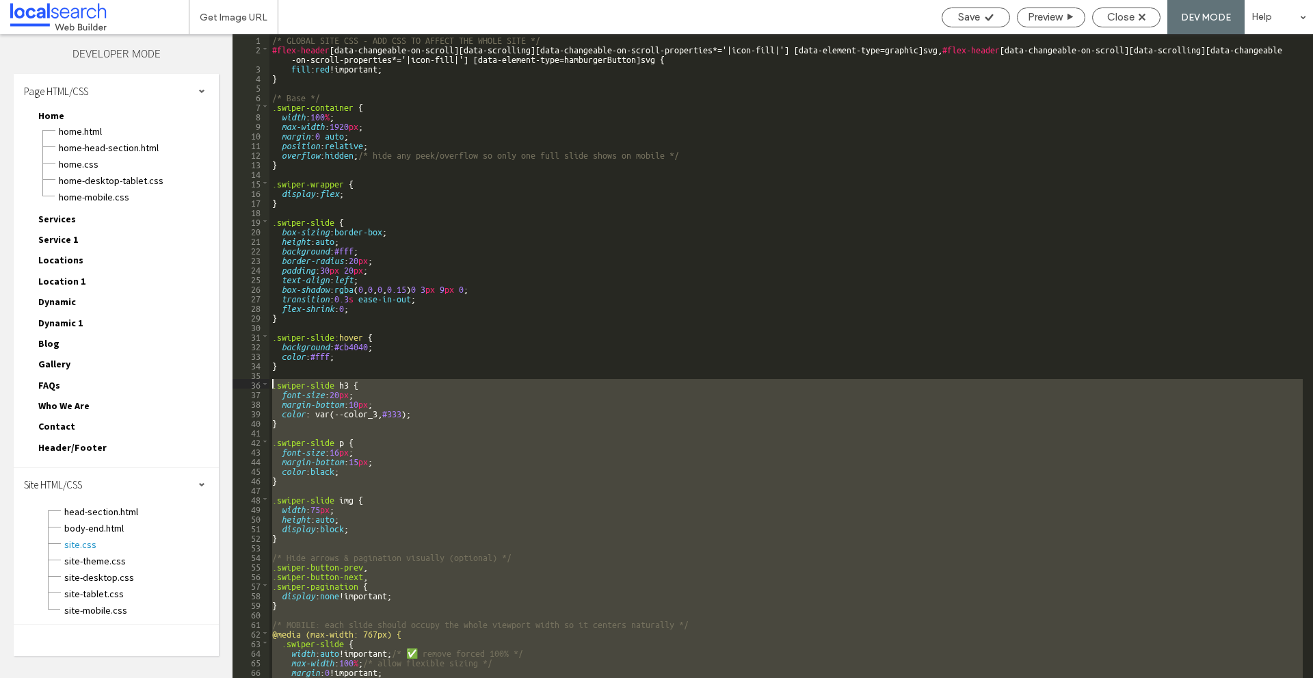
scroll to position [0, 0]
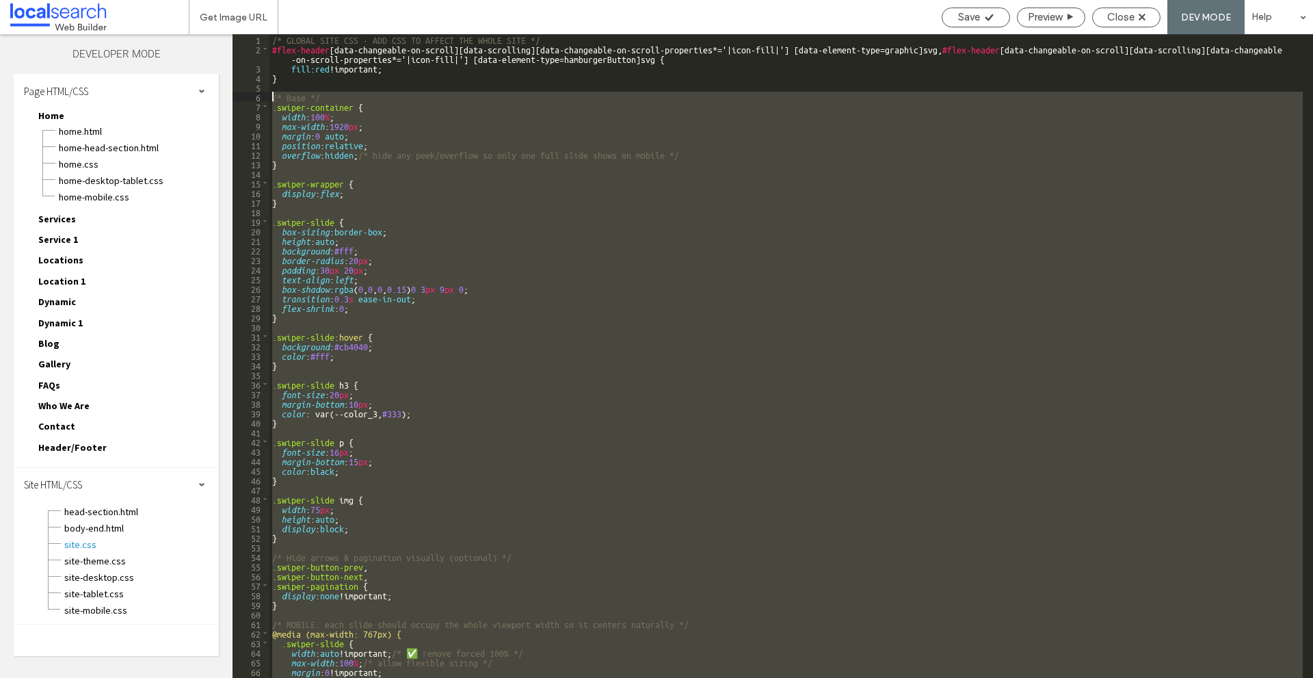
drag, startPoint x: 294, startPoint y: 495, endPoint x: 263, endPoint y: 99, distance: 397.3
click at [263, 99] on div "** 1 2 3 4 5 6 7 8 9 10 11 12 13 14 15 16 17 18 19 20 21 22 23 24 25 26 27 28 2…" at bounding box center [773, 356] width 1081 height 644
click at [304, 129] on div "/* GLOBAL SITE CSS - ADD CSS TO AFFECT THE WHOLE SITE */ #flex-header [ data-ch…" at bounding box center [787, 356] width 1034 height 644
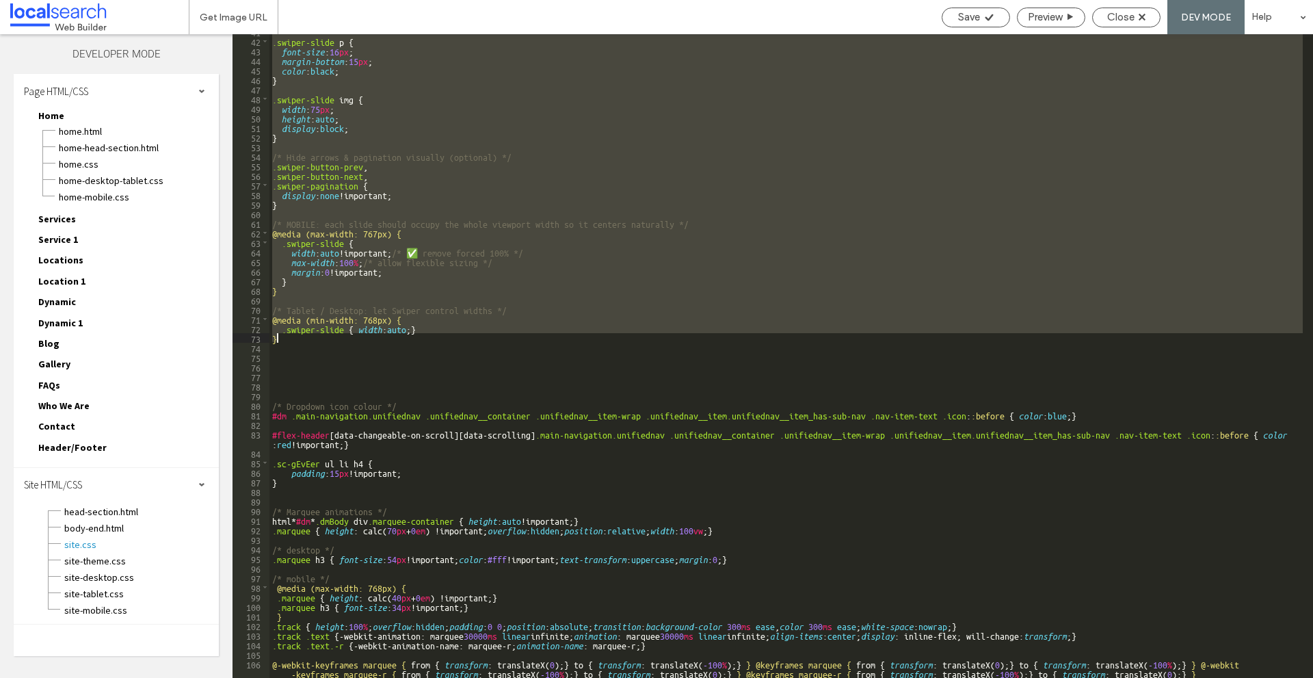
drag, startPoint x: 272, startPoint y: 109, endPoint x: 518, endPoint y: 340, distance: 337.3
click at [518, 340] on div ".swiper-slide p { font-size : 16 px ; margin-bottom : 15 px ; color : black ; }…" at bounding box center [787, 363] width 1034 height 672
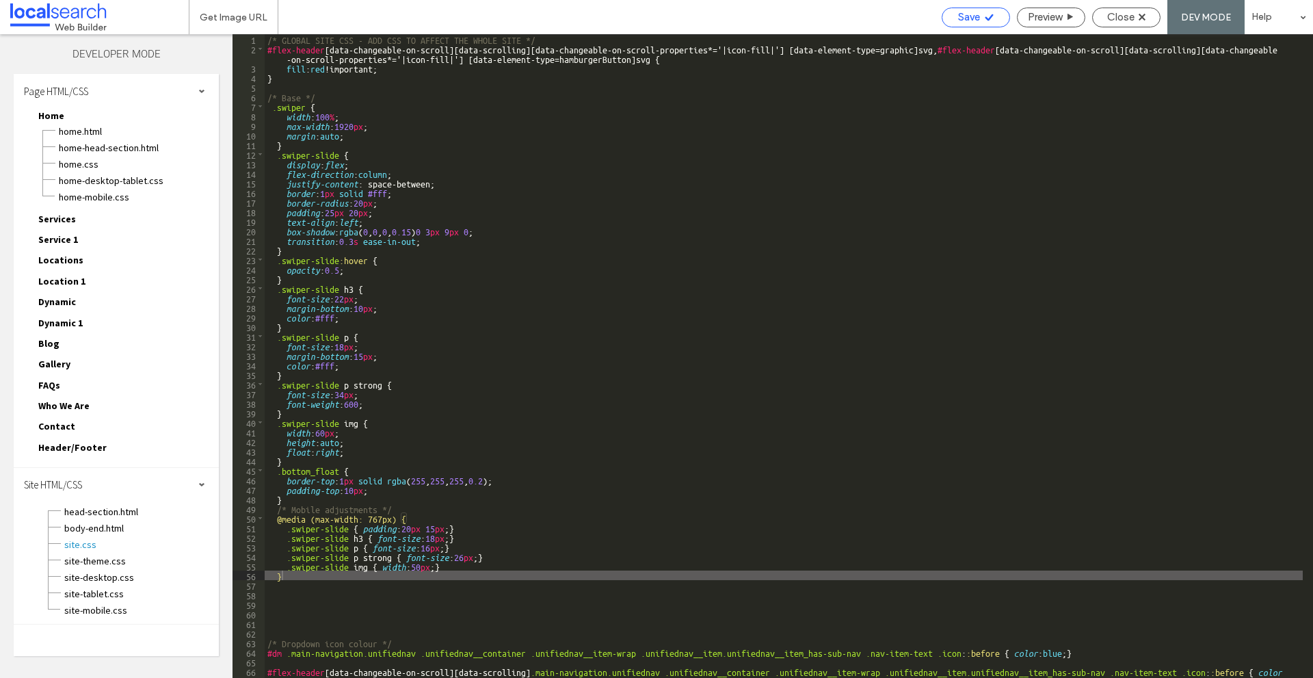
click at [975, 13] on span "Save" at bounding box center [969, 17] width 22 height 12
click at [1124, 17] on span "Close" at bounding box center [1121, 17] width 27 height 12
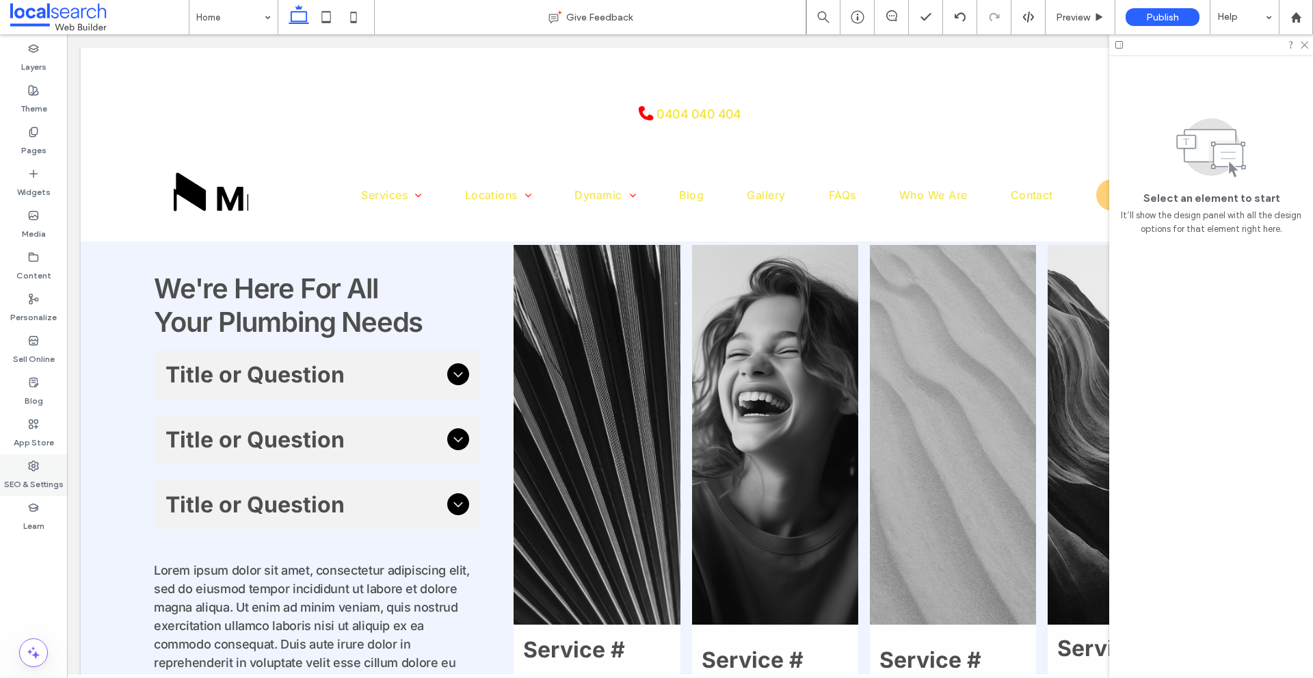
scroll to position [684, 0]
click at [49, 469] on div "SEO & Settings" at bounding box center [33, 475] width 67 height 42
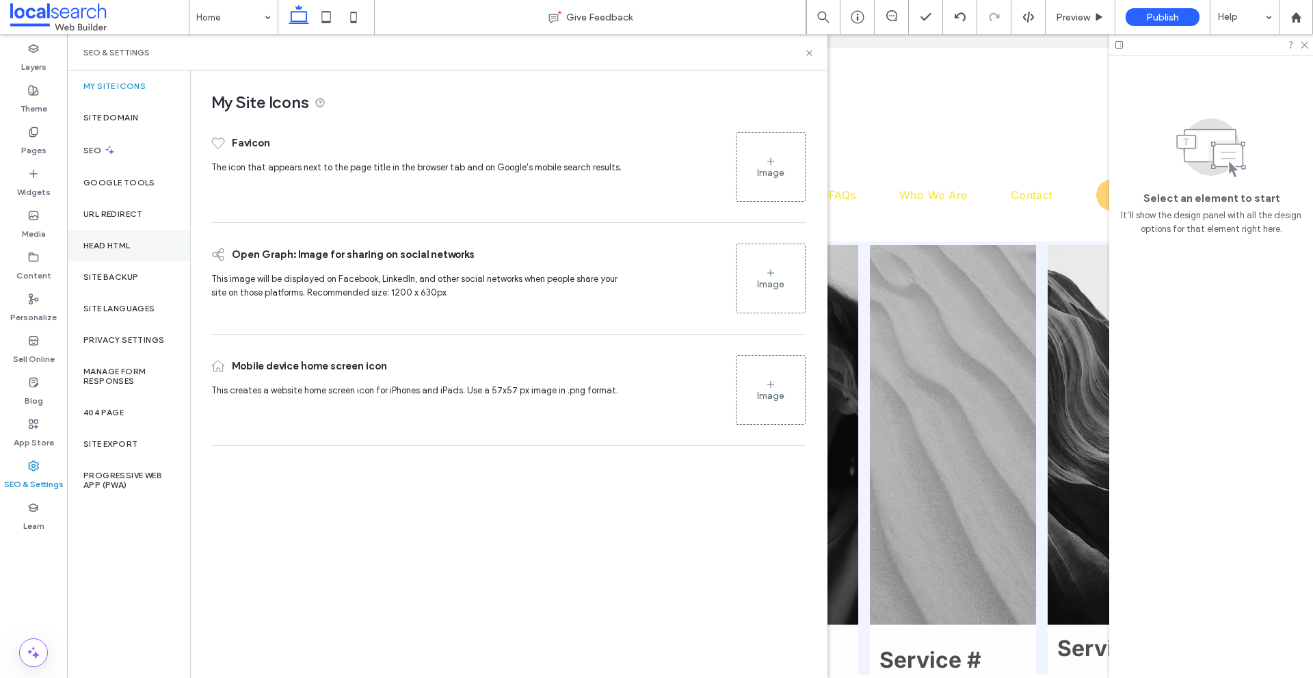
click at [114, 247] on label "Head HTML" at bounding box center [106, 246] width 47 height 10
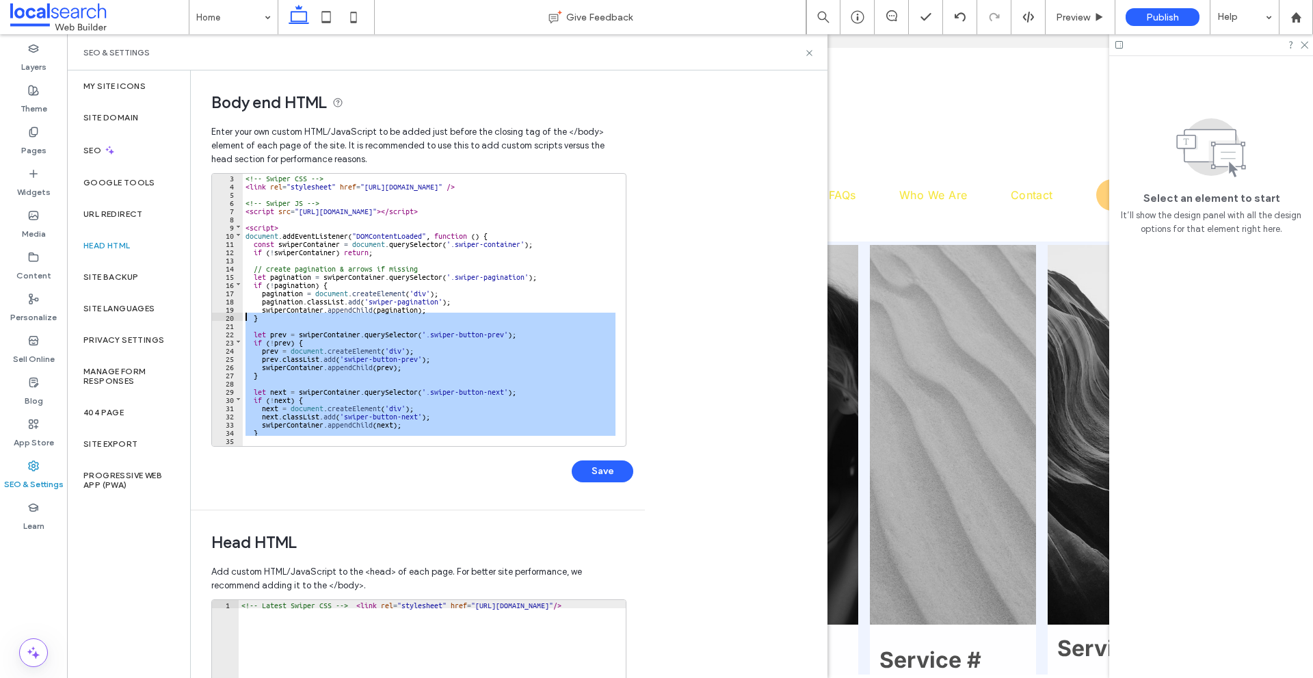
scroll to position [0, 0]
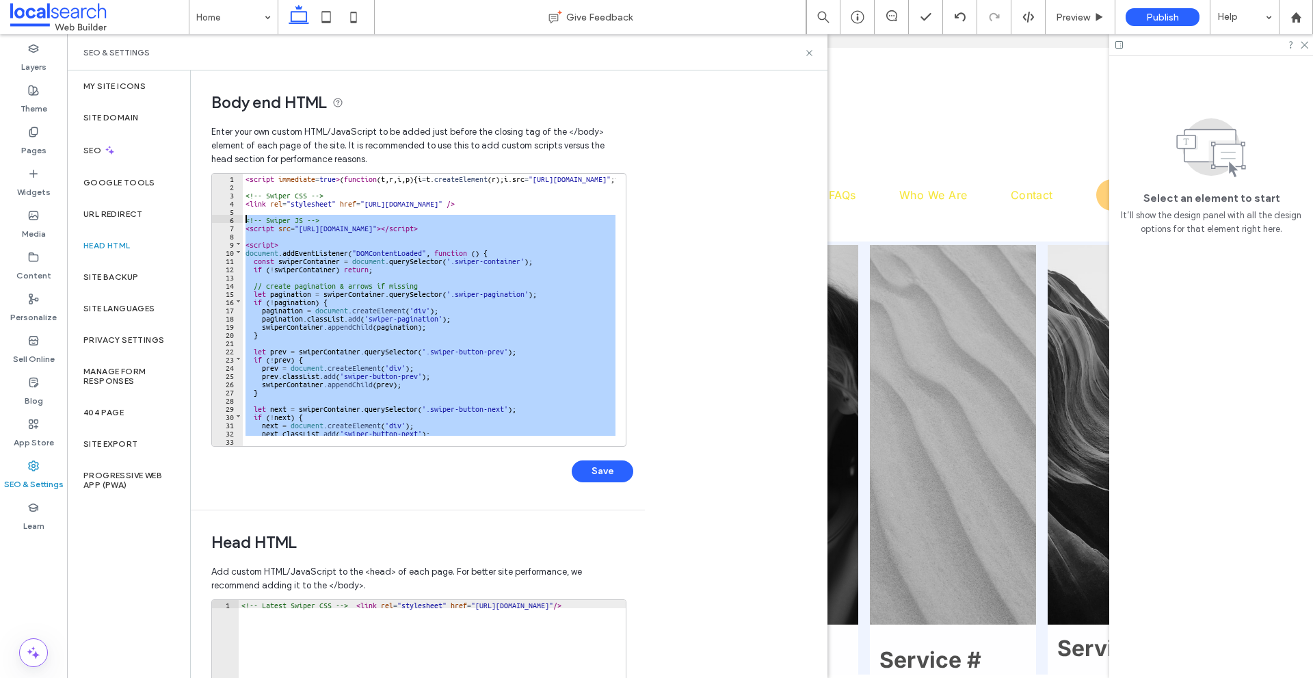
drag, startPoint x: 309, startPoint y: 297, endPoint x: 226, endPoint y: 218, distance: 113.7
click at [226, 218] on div "** 1 2 3 4 5 6 7 8 9 10 11 12 13 14 15 16 17 18 19 20 21 22 23 24 25 26 27 28 2…" at bounding box center [418, 310] width 415 height 274
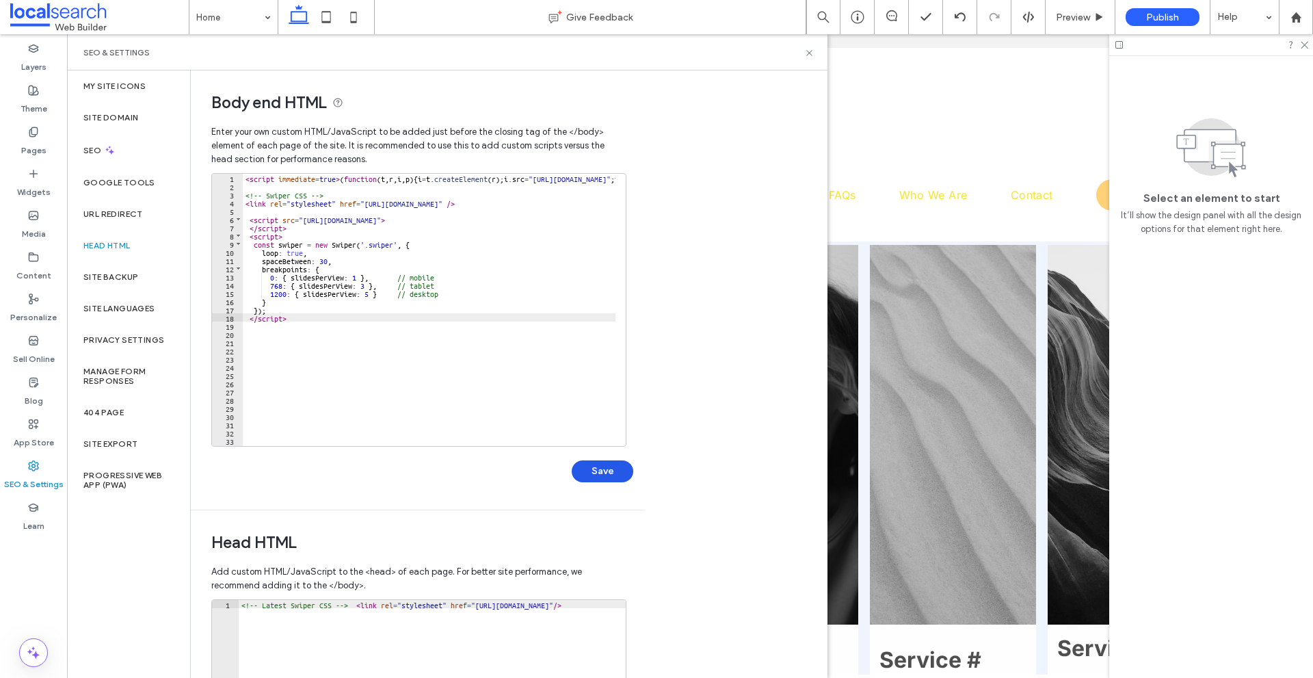
click at [613, 471] on button "Save" at bounding box center [603, 471] width 62 height 22
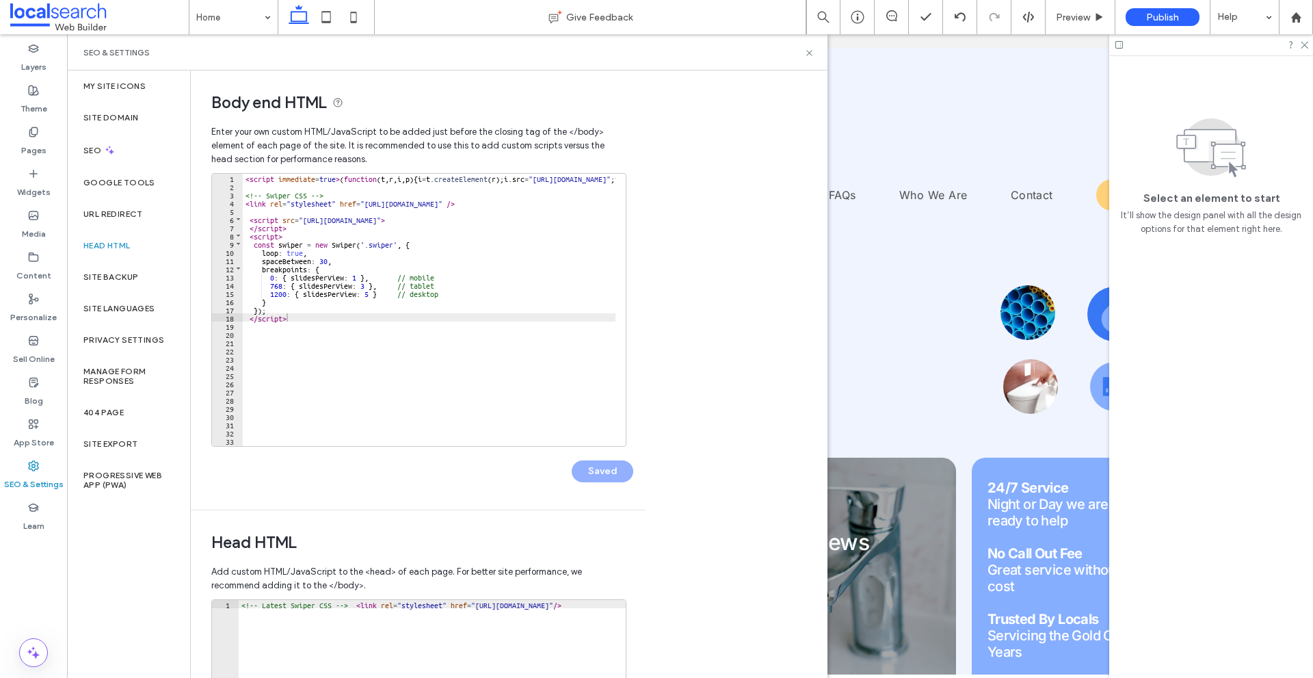
click at [408, 328] on div "< script immediate = true > ( function ( t , r , i , p ) { i = t . createElemen…" at bounding box center [884, 313] width 1282 height 278
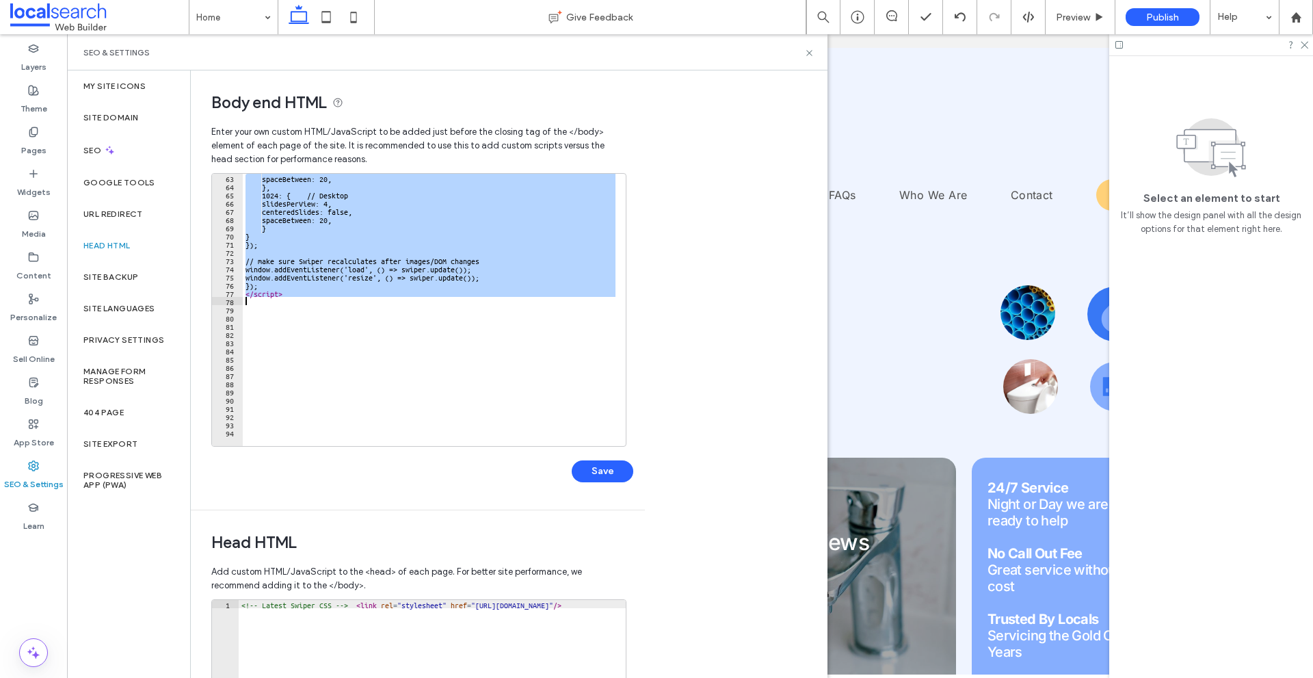
scroll to position [510, 0]
click at [360, 356] on div "spaceBetween : 20 , } , 1024 : { // Desktop slidesPerView : 4 , centeredSlides …" at bounding box center [884, 313] width 1282 height 278
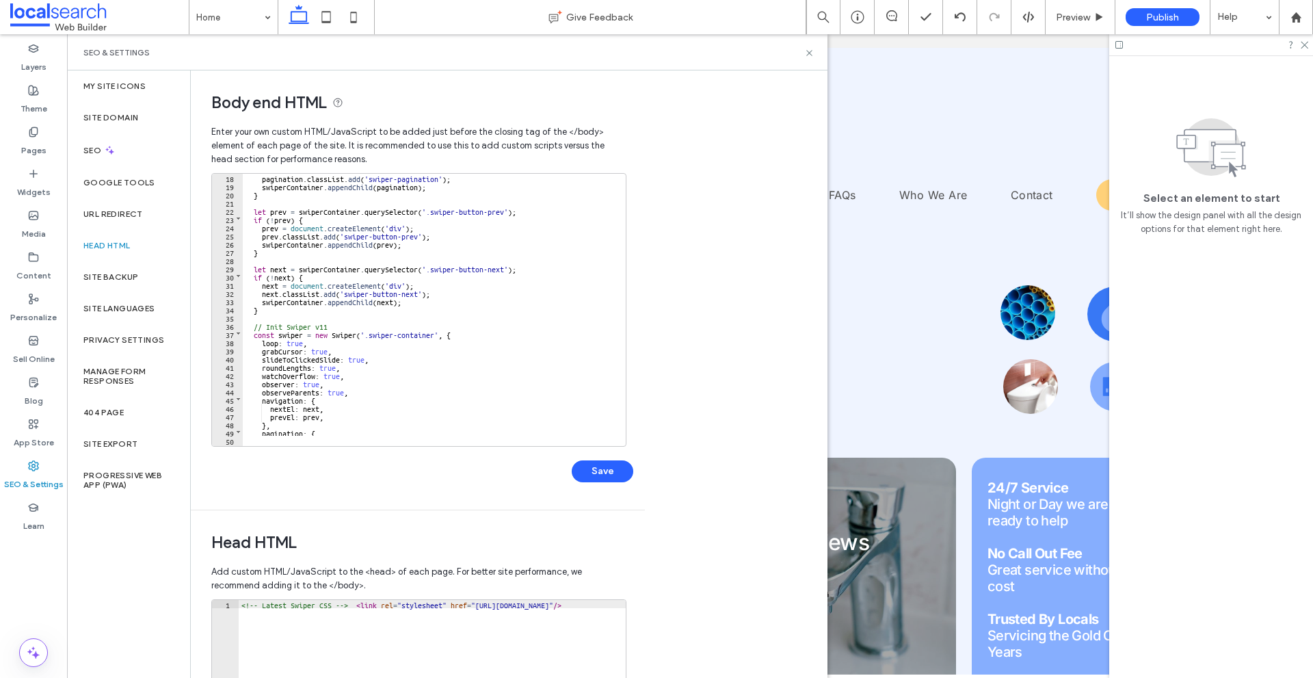
scroll to position [140, 0]
click at [285, 332] on div "pagination . classList . add ( 'swiper-pagination' ) ; swiperContainer . append…" at bounding box center [884, 313] width 1282 height 278
click at [389, 337] on div "pagination . classList . add ( 'swiper-pagination' ) ; swiperContainer . append…" at bounding box center [884, 313] width 1282 height 278
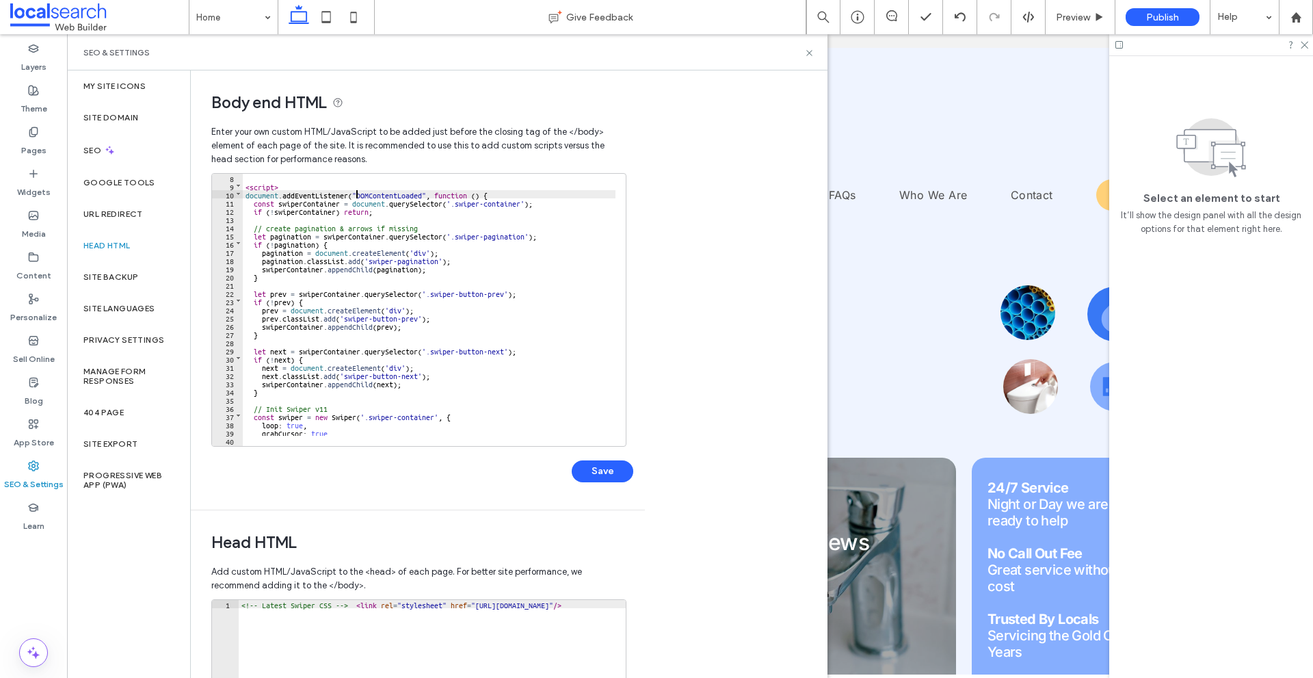
drag, startPoint x: 355, startPoint y: 193, endPoint x: 384, endPoint y: 194, distance: 29.4
click at [378, 193] on div "< script > document . addEventListener ( "DOMContentLoaded" , function ( ) { co…" at bounding box center [884, 313] width 1282 height 278
click at [391, 224] on div "< script > document . addEventListener ( "DOMContentLoaded" , function ( ) { co…" at bounding box center [884, 313] width 1282 height 278
click at [363, 192] on div "< script > document . addEventListener ( "DOMContentLoaded" , function ( ) { co…" at bounding box center [884, 313] width 1282 height 278
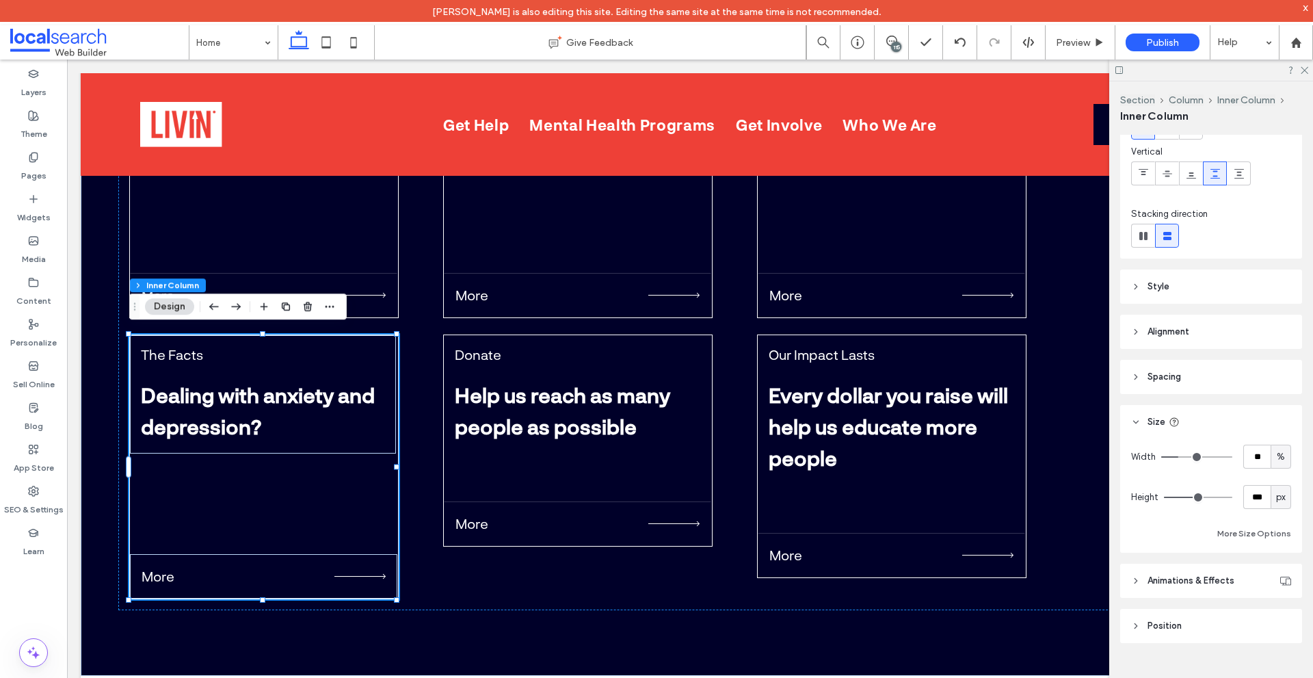
click at [1271, 496] on div "px" at bounding box center [1281, 497] width 21 height 24
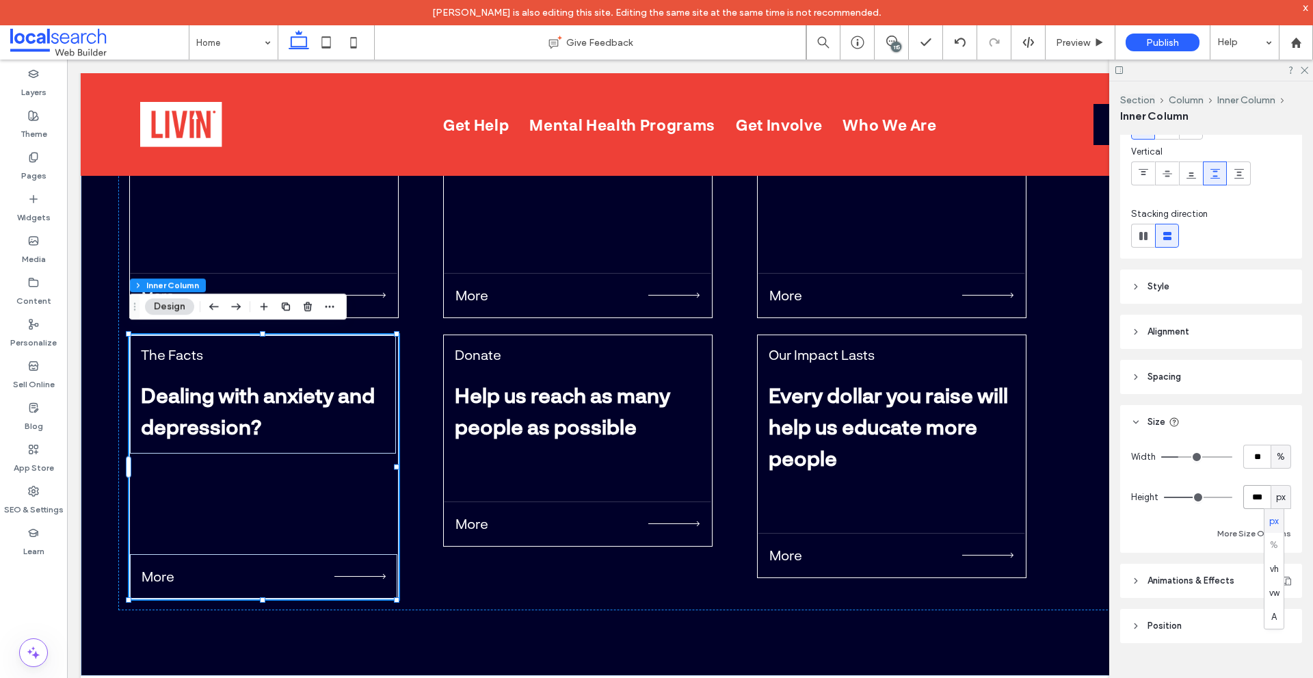
click at [1260, 498] on input "***" at bounding box center [1257, 497] width 27 height 24
click at [1219, 534] on button "More Size Options" at bounding box center [1255, 533] width 74 height 16
click at [1176, 586] on input "**" at bounding box center [1175, 584] width 27 height 24
type input "**"
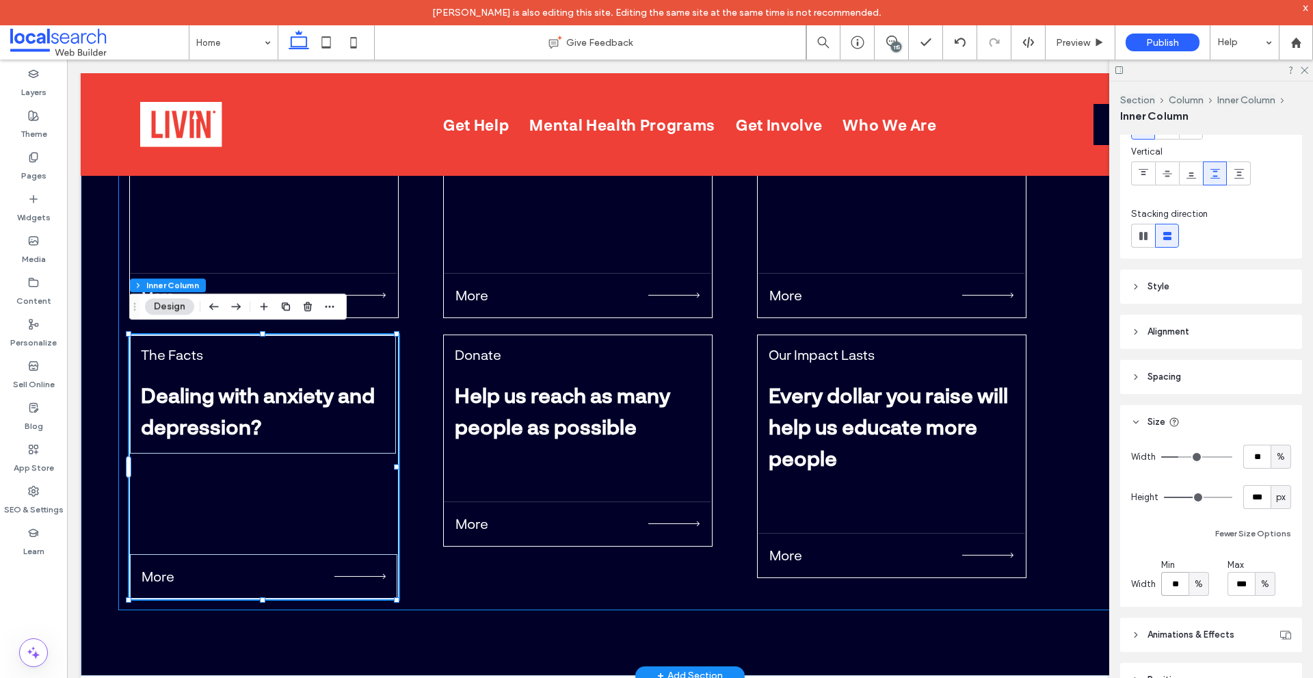
click at [643, 557] on div "About Us Why we do it? More Get Help Do you or someone you know need help? More…" at bounding box center [690, 326] width 1144 height 568
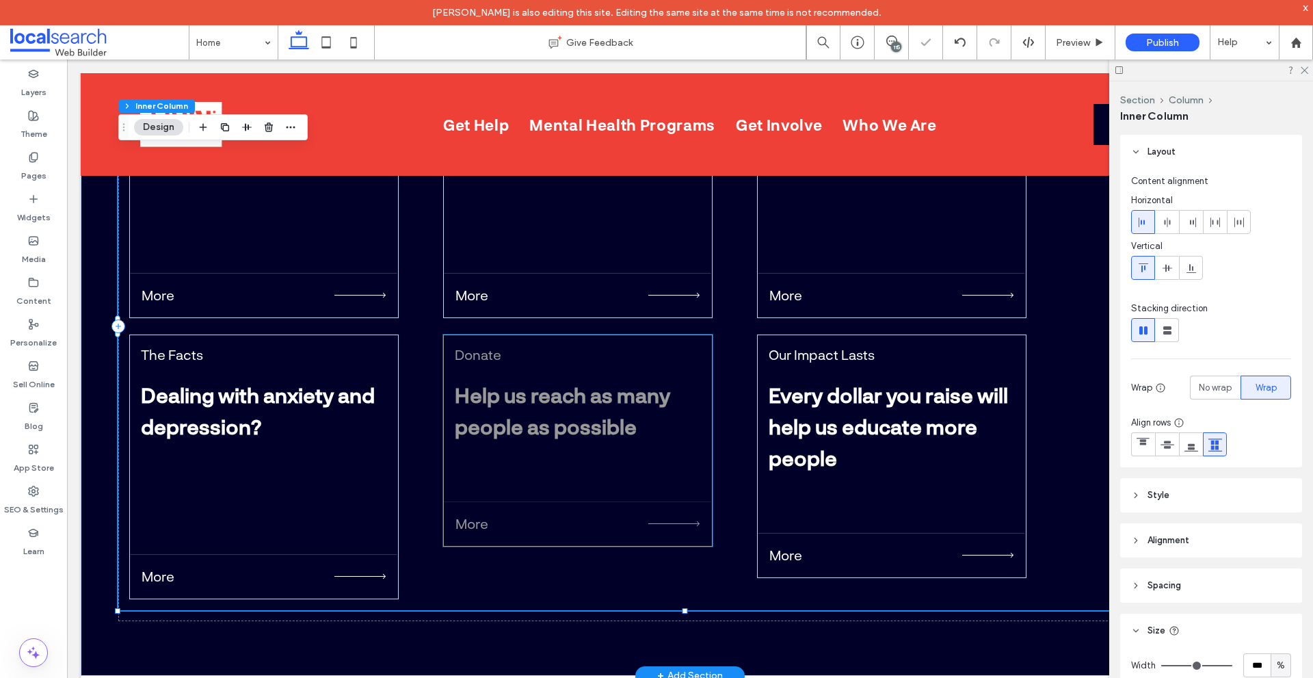
click at [631, 536] on div "More" at bounding box center [577, 523] width 267 height 44
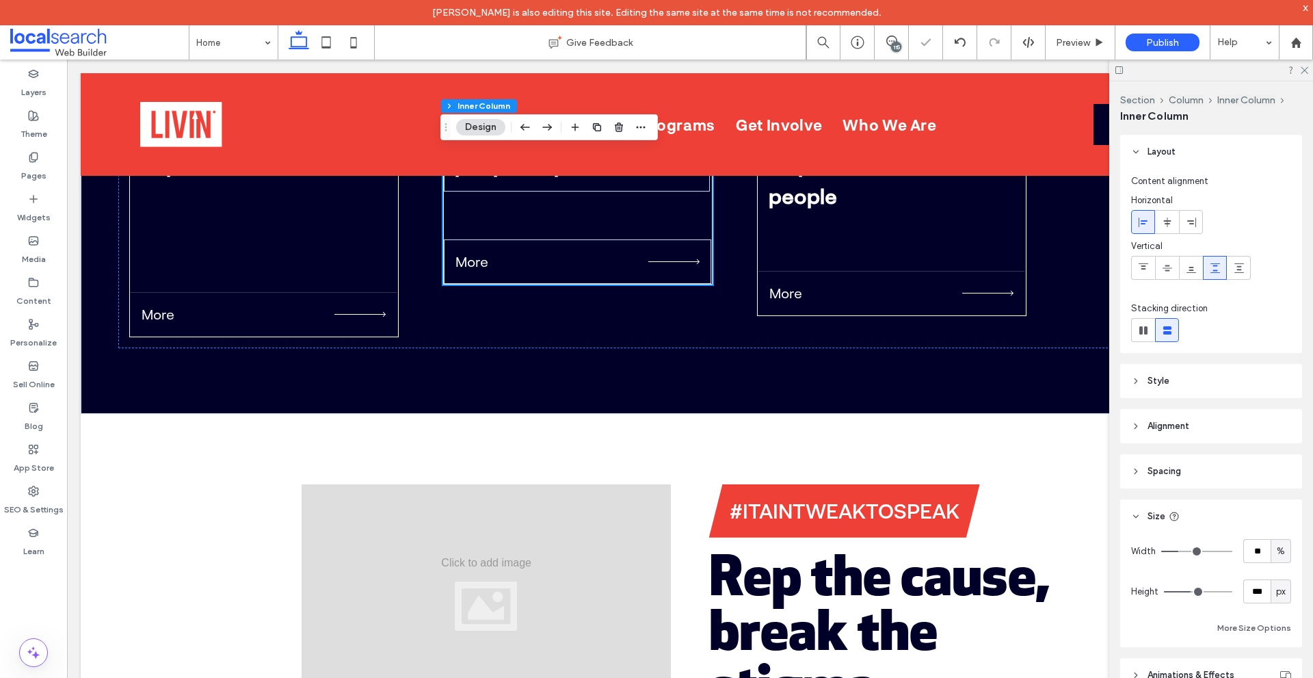
scroll to position [5329, 0]
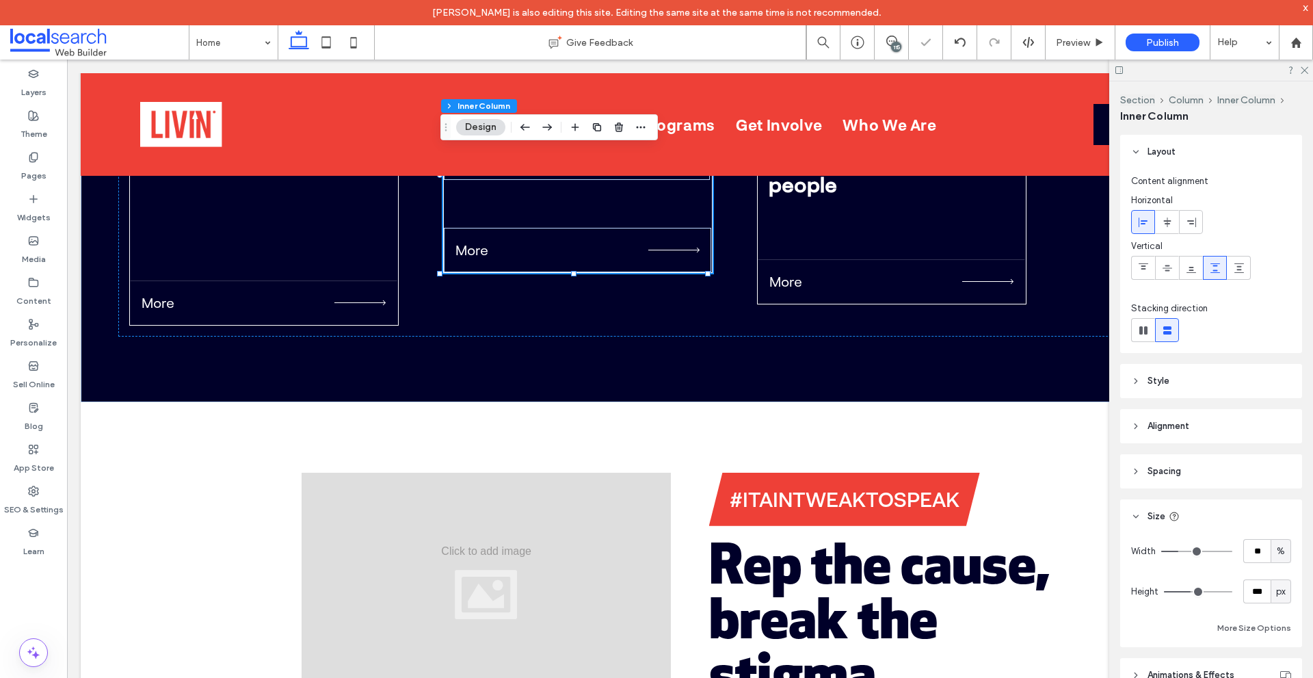
click at [1225, 618] on div "Width ** % Height *** px More Size Options" at bounding box center [1211, 587] width 160 height 97
click at [1207, 630] on div "Width ** % Height *** px More Size Options" at bounding box center [1212, 591] width 182 height 114
drag, startPoint x: 1207, startPoint y: 630, endPoint x: 1223, endPoint y: 627, distance: 16.0
click at [1211, 628] on div "More Size Options" at bounding box center [1211, 628] width 160 height 16
click at [1223, 627] on button "More Size Options" at bounding box center [1255, 628] width 74 height 16
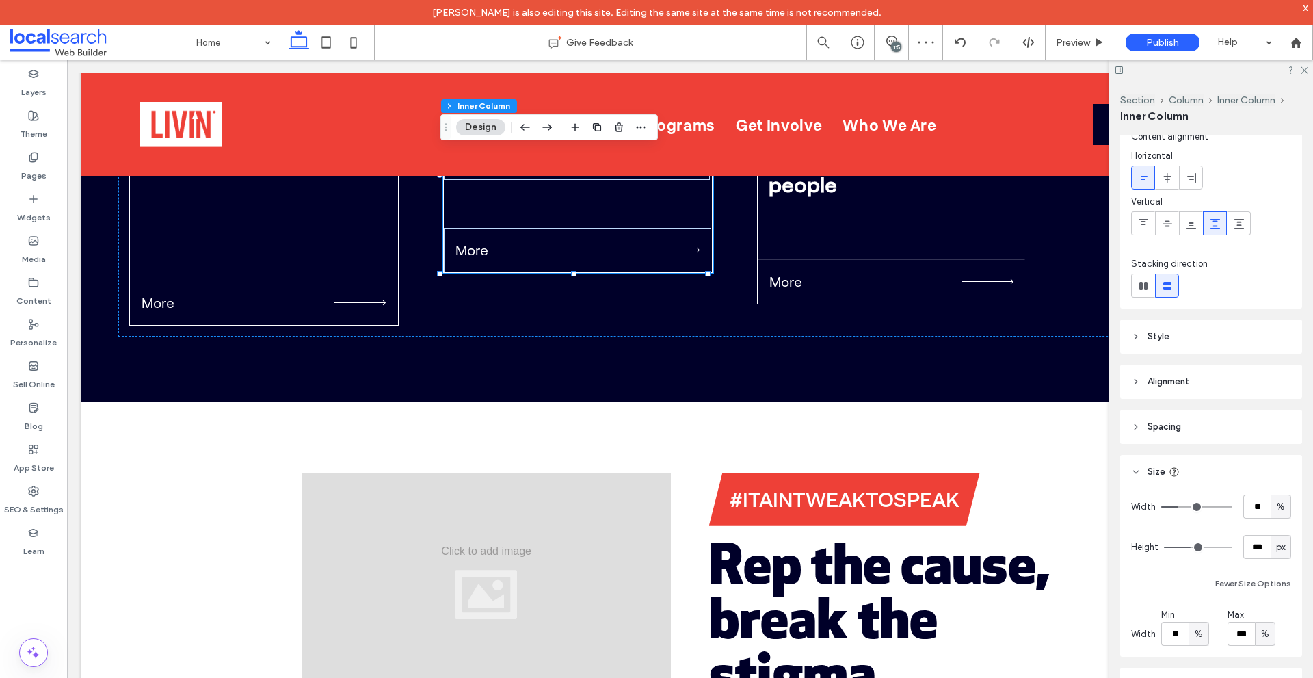
scroll to position [68, 0]
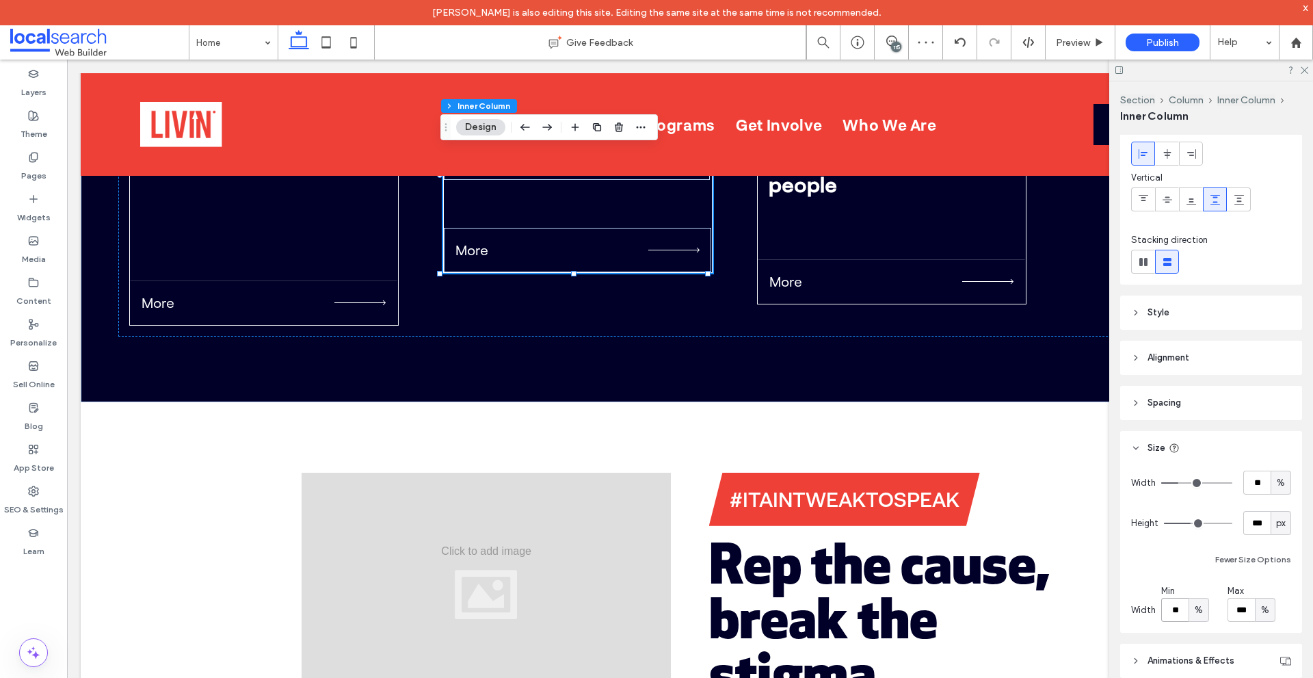
click at [1178, 612] on input "**" at bounding box center [1175, 610] width 27 height 24
type input "**"
click at [1177, 581] on div "Width ** % Height *** px Fewer Size Options Width Min ** % Max *** %" at bounding box center [1211, 546] width 160 height 151
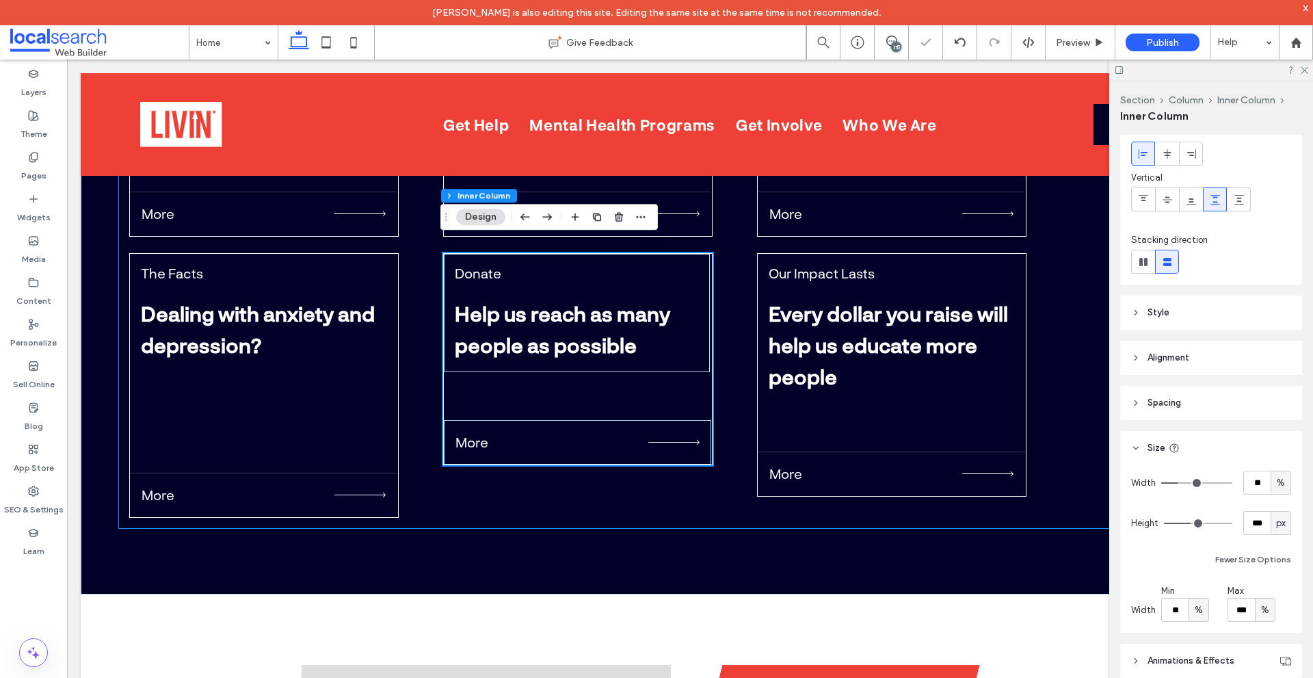
scroll to position [5124, 0]
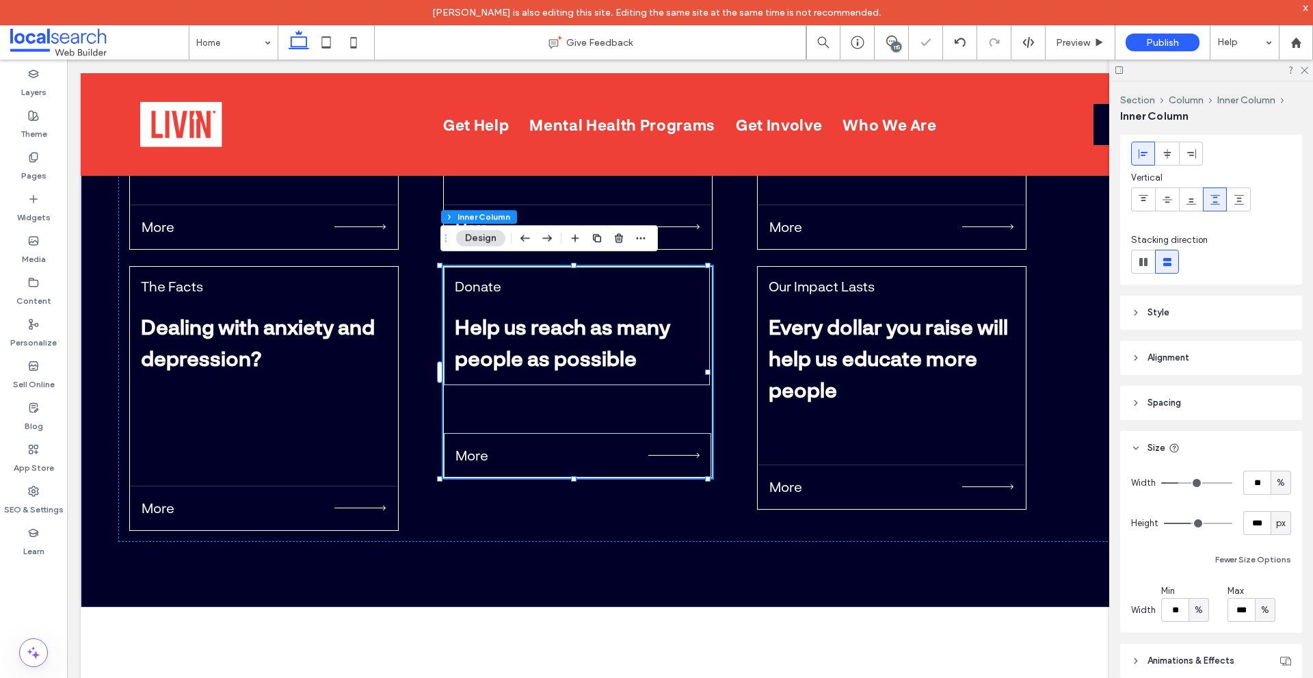
click at [1271, 521] on div "px" at bounding box center [1281, 523] width 21 height 24
click at [1257, 519] on input "***" at bounding box center [1257, 523] width 27 height 24
paste input "number-input"
type input "***"
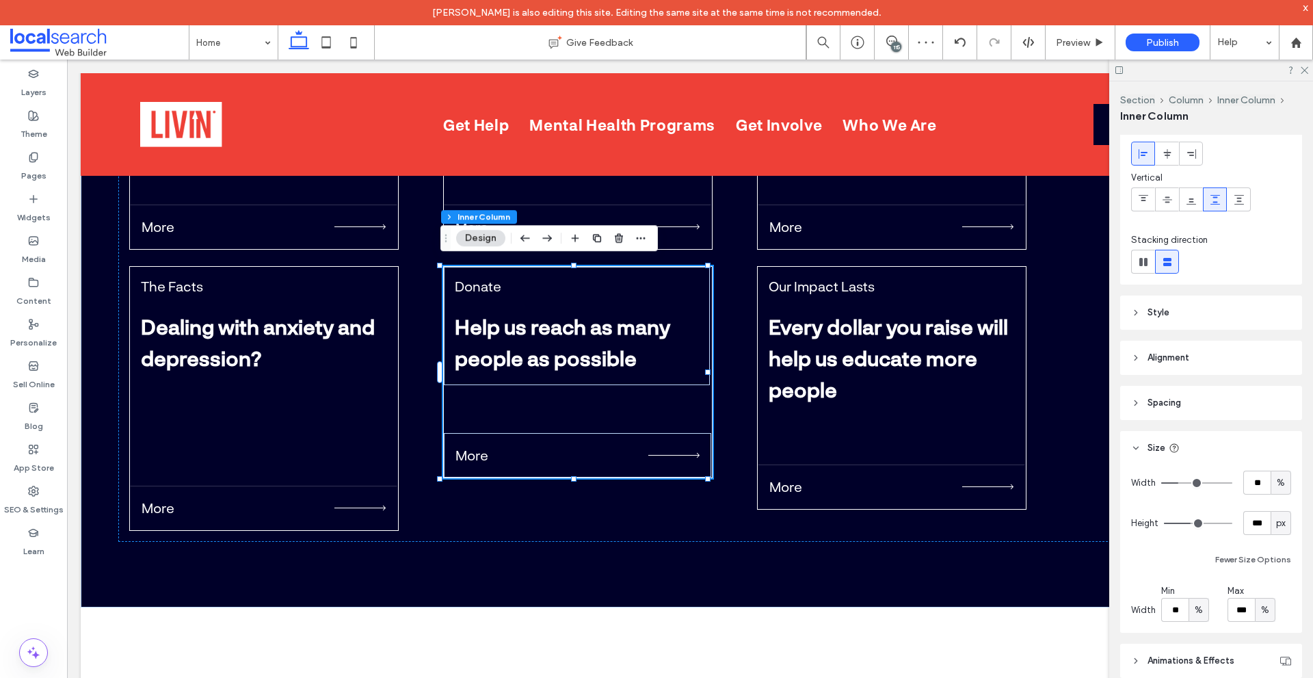
click at [1170, 571] on div "Width ** % Height *** px Fewer Size Options Width Min ** % Max *** %" at bounding box center [1211, 546] width 160 height 151
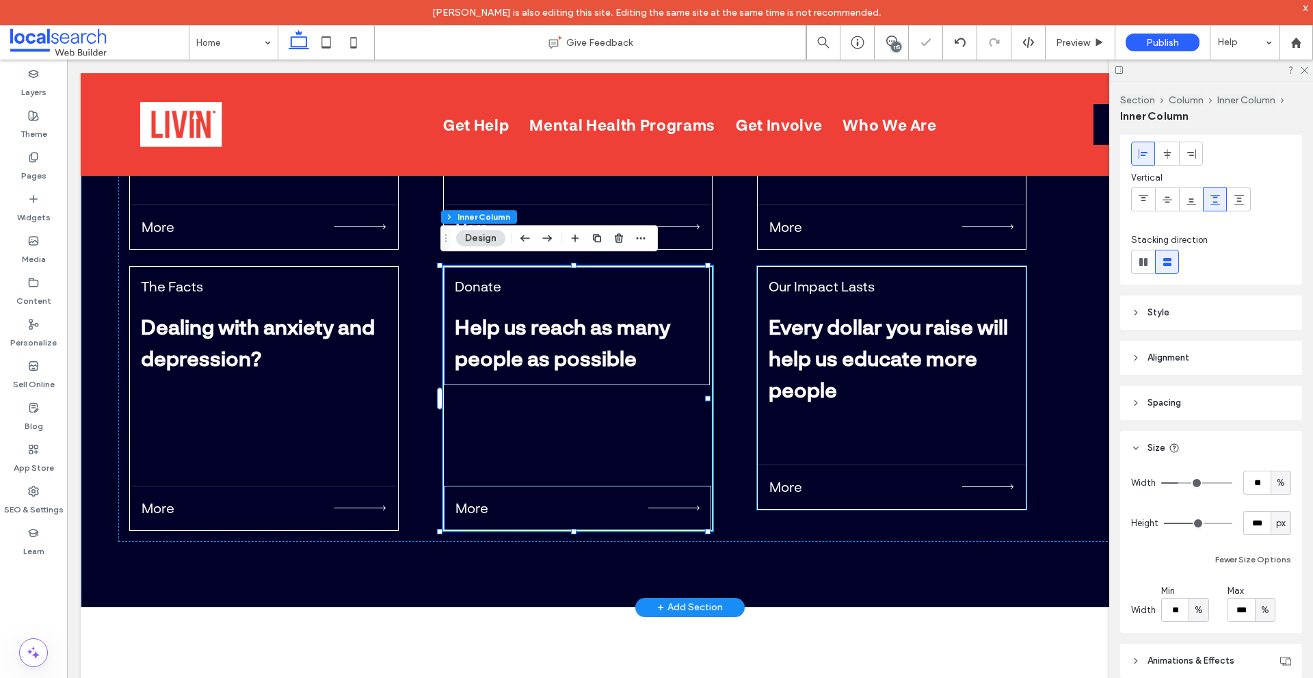
click at [872, 470] on div "More" at bounding box center [891, 486] width 267 height 44
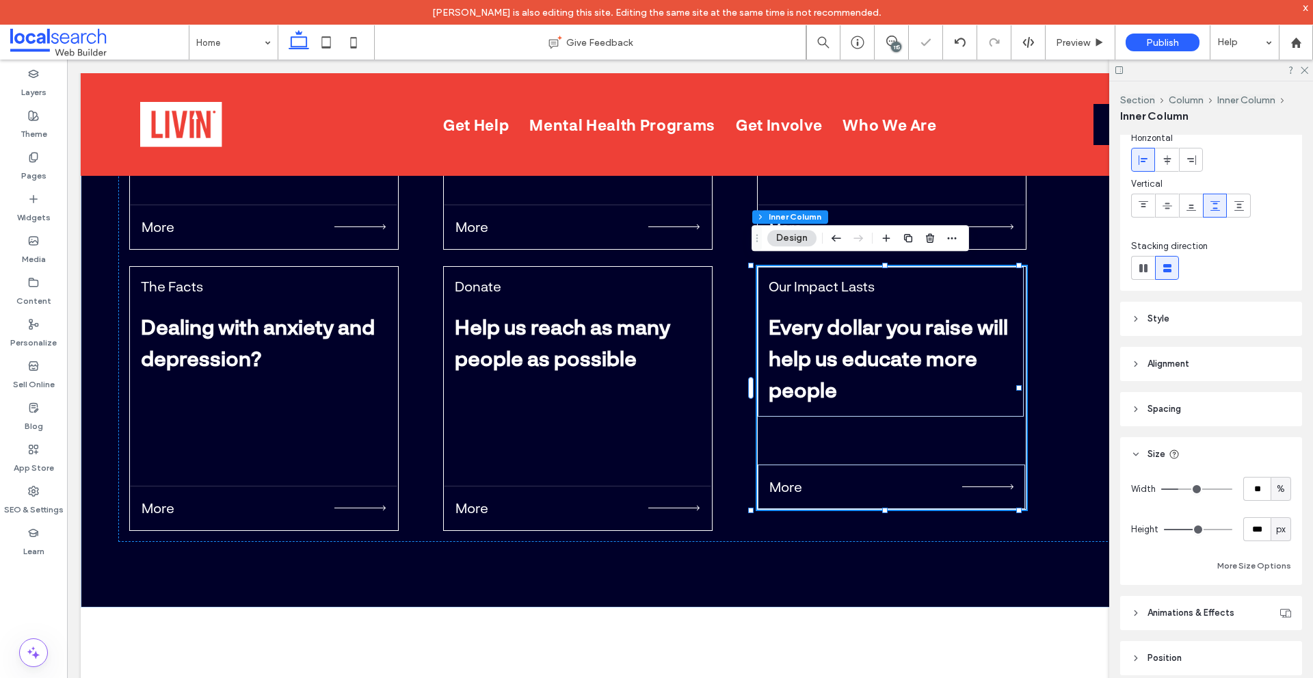
scroll to position [94, 0]
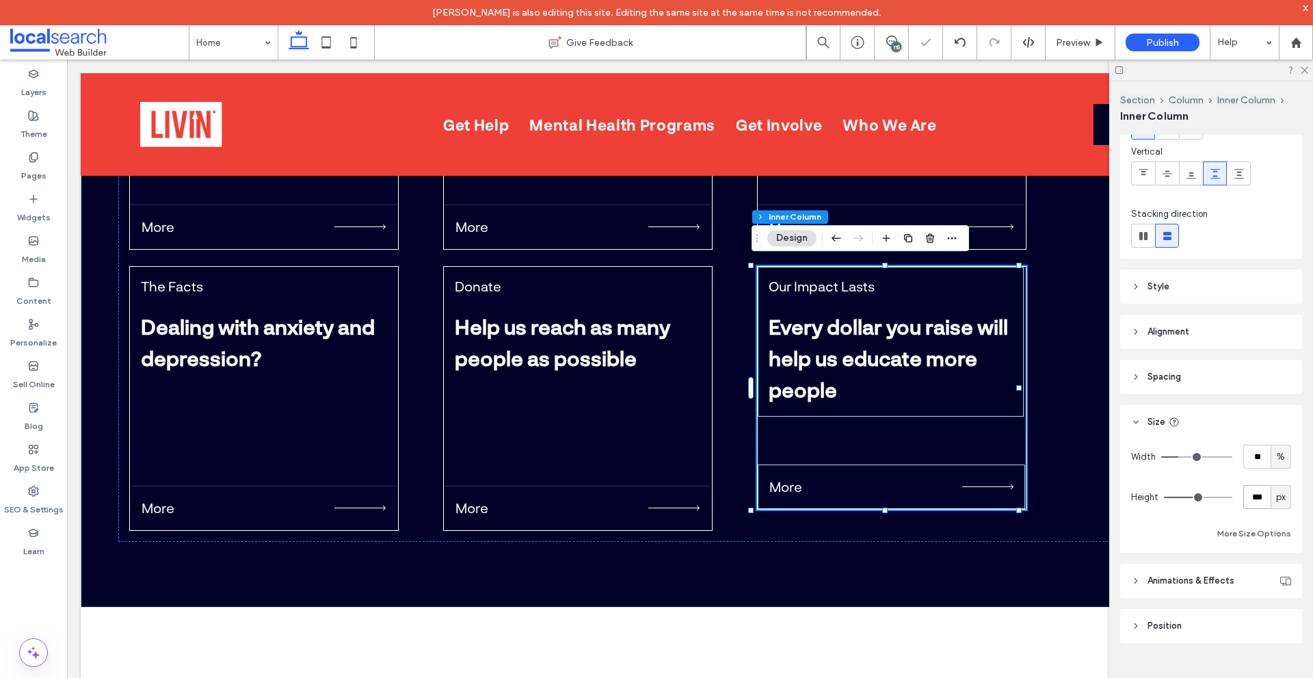
drag, startPoint x: 1246, startPoint y: 508, endPoint x: 1234, endPoint y: 510, distance: 11.9
click at [1245, 508] on input "***" at bounding box center [1257, 497] width 27 height 24
paste input "number-input"
type input "***"
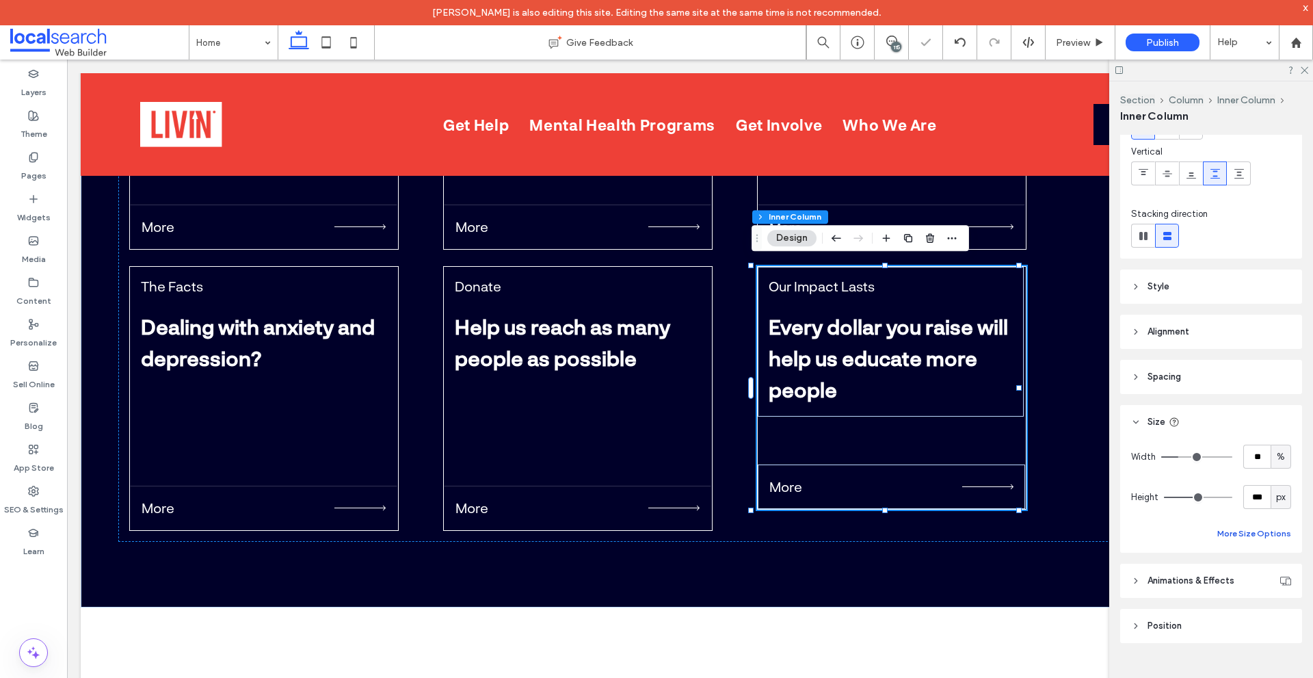
drag, startPoint x: 1181, startPoint y: 534, endPoint x: 1218, endPoint y: 531, distance: 37.7
click at [1180, 534] on div "More Size Options" at bounding box center [1211, 533] width 160 height 16
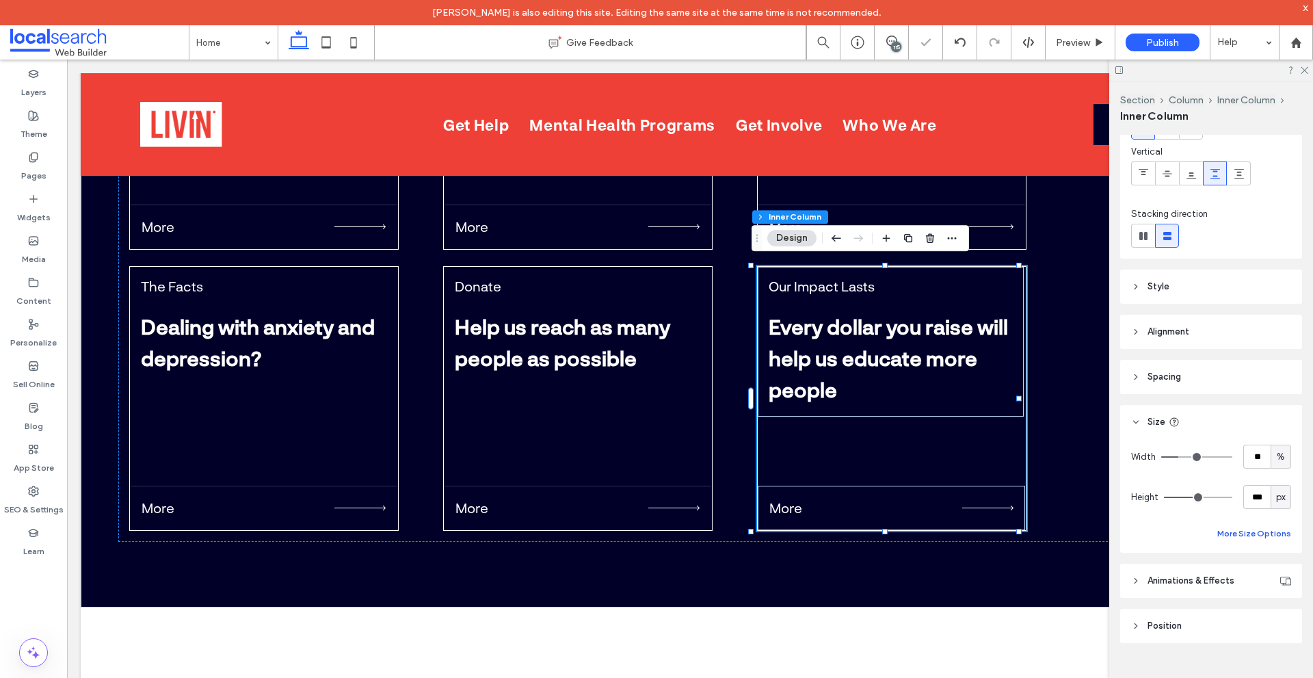
click at [1227, 531] on button "More Size Options" at bounding box center [1255, 533] width 74 height 16
click at [1202, 587] on span "%" at bounding box center [1199, 584] width 8 height 14
click at [1207, 488] on div "%" at bounding box center [1198, 488] width 19 height 24
click at [1186, 582] on input "**" at bounding box center [1175, 584] width 27 height 24
type input "**"
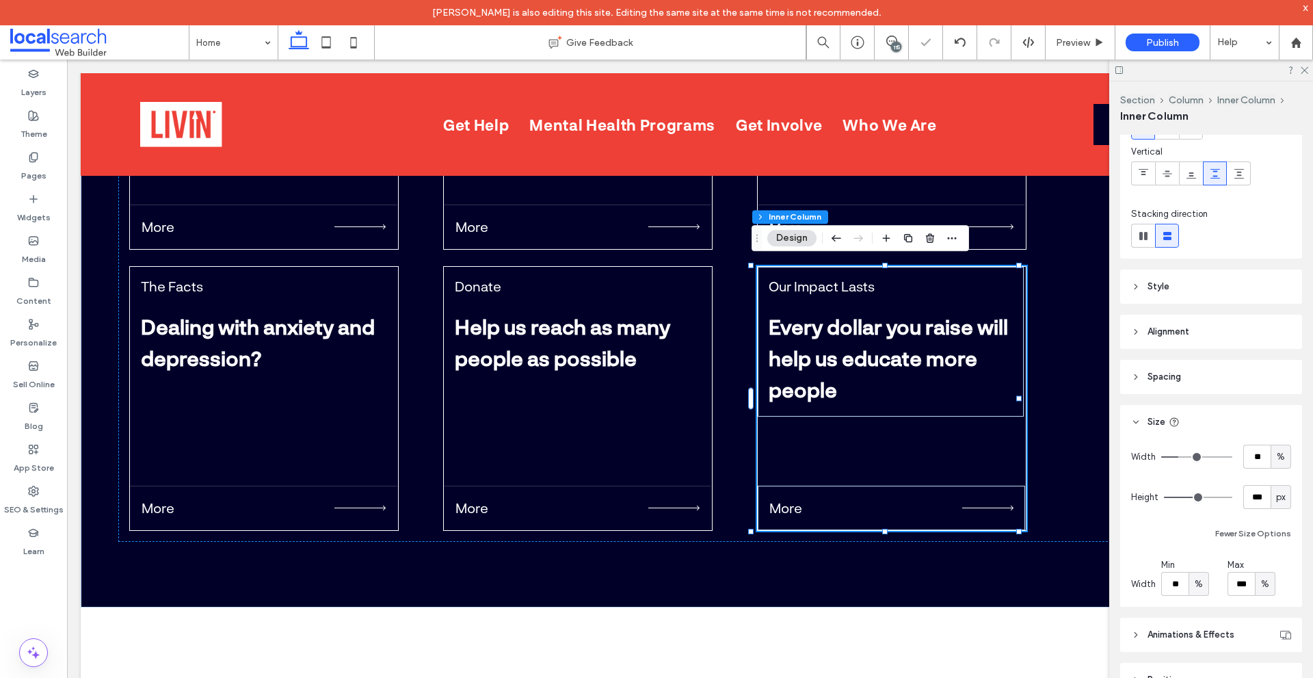
click at [1199, 555] on div "Width ** % Height *** px Fewer Size Options Width Min ** % Max *** %" at bounding box center [1211, 520] width 160 height 151
click at [1053, 408] on div "About Us Why we do it? More Get Help Do you or someone you know need help? More…" at bounding box center [690, 258] width 1144 height 568
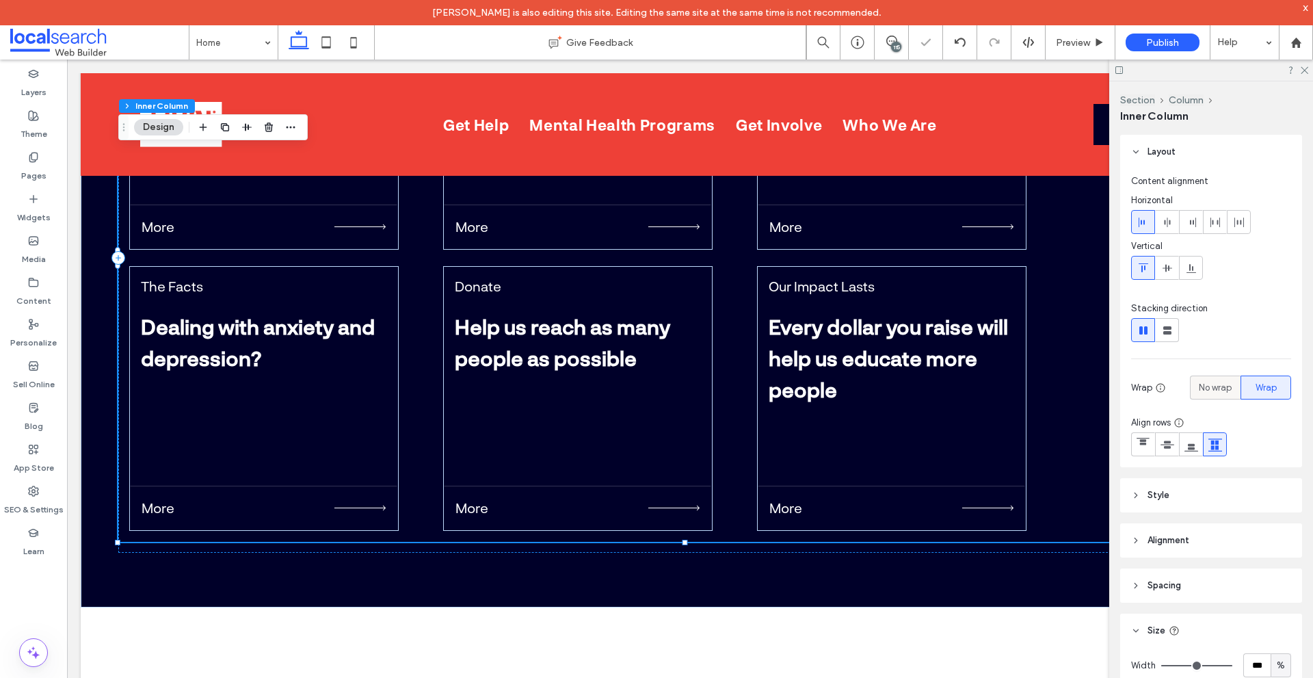
click at [1224, 385] on span "No wrap" at bounding box center [1215, 388] width 33 height 14
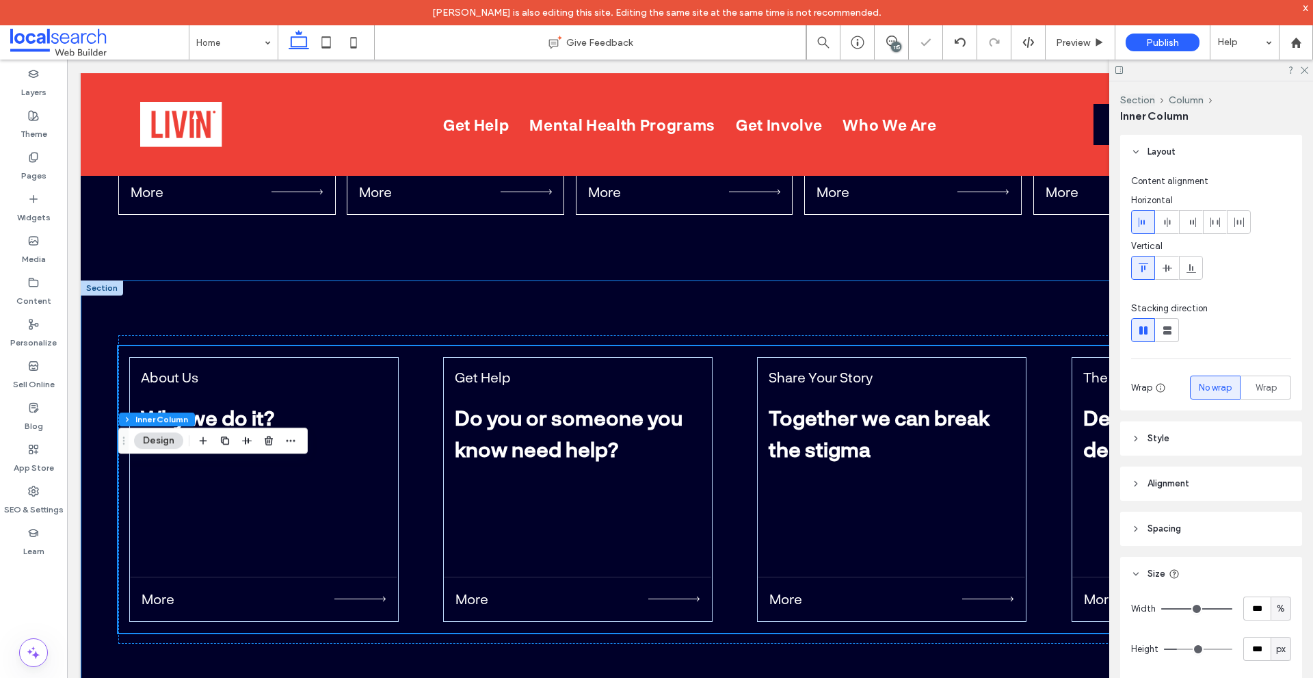
scroll to position [4576, 0]
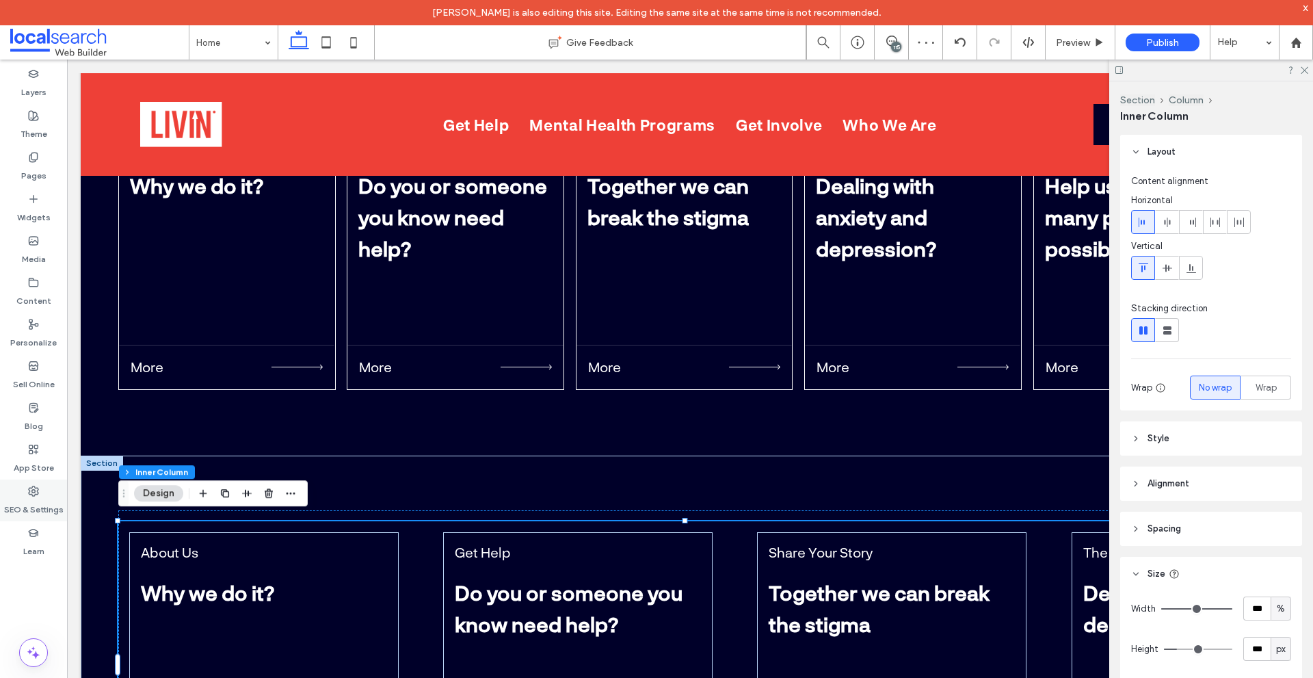
click at [53, 493] on div "SEO & Settings" at bounding box center [33, 501] width 67 height 42
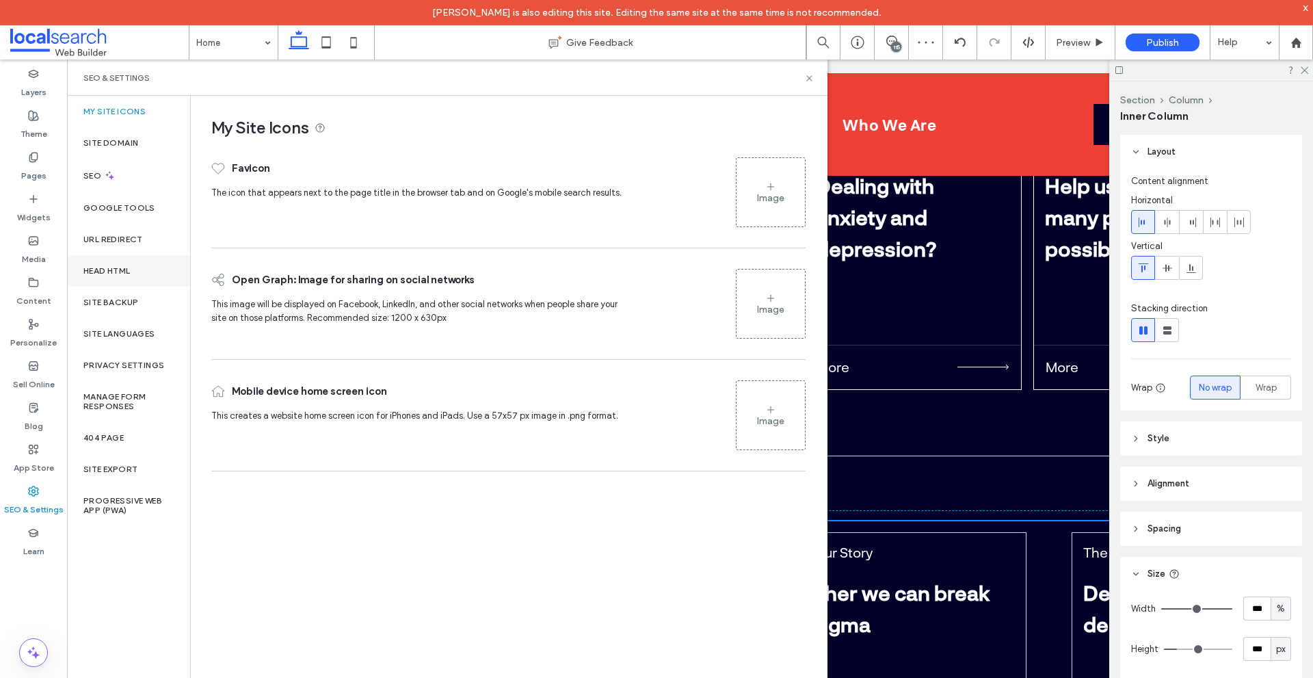
click at [142, 279] on div "Head HTML" at bounding box center [128, 270] width 123 height 31
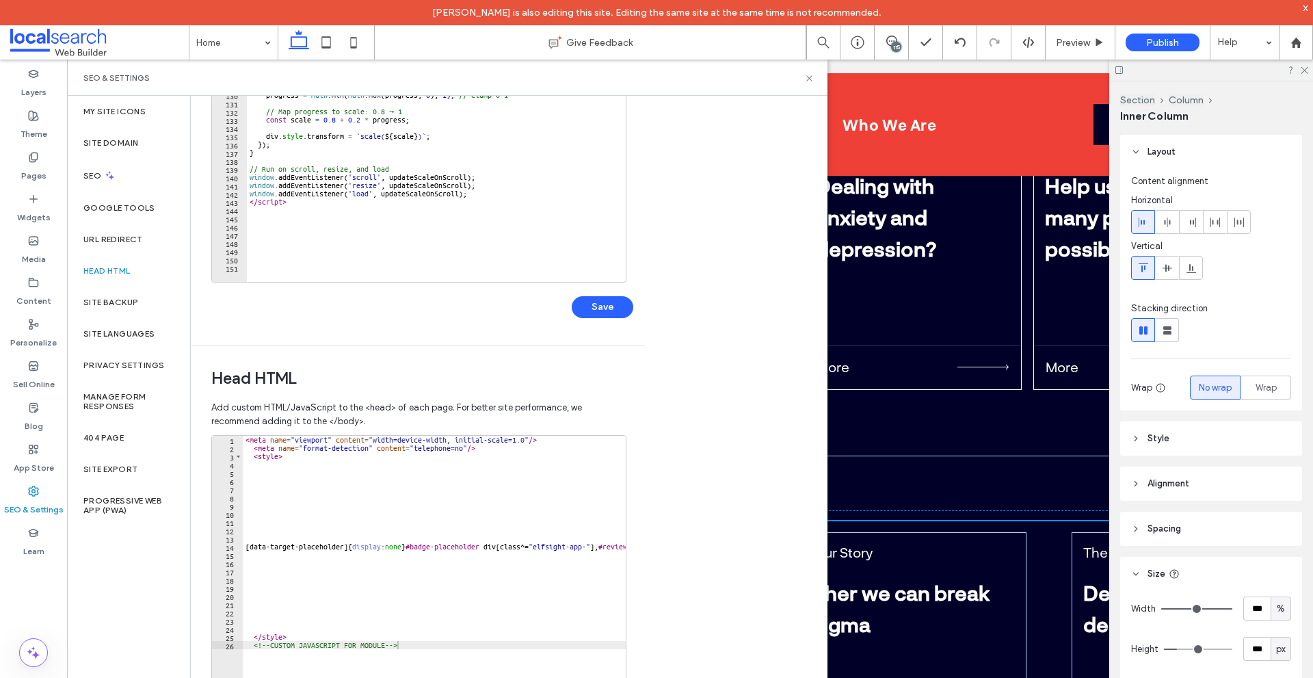
scroll to position [122, 0]
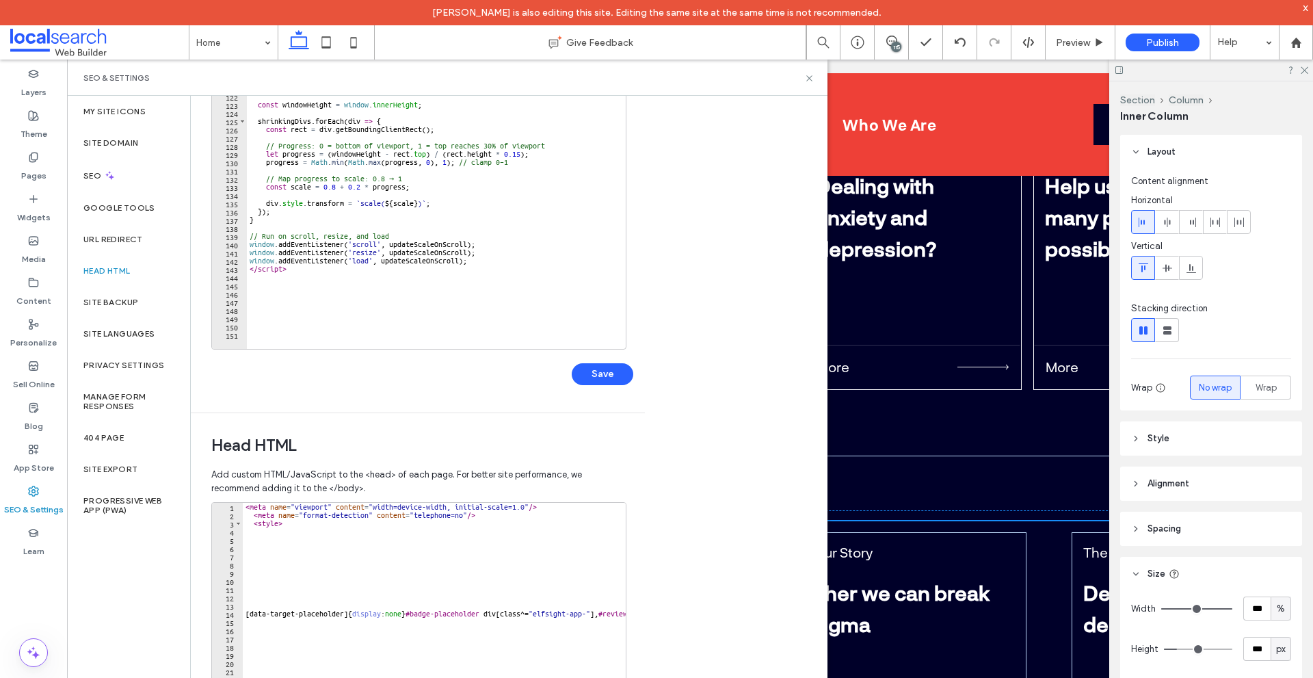
click at [324, 278] on div "return ; } const windowHeight = window . innerHeight ; shrinkingDivs . forEach …" at bounding box center [580, 215] width 666 height 278
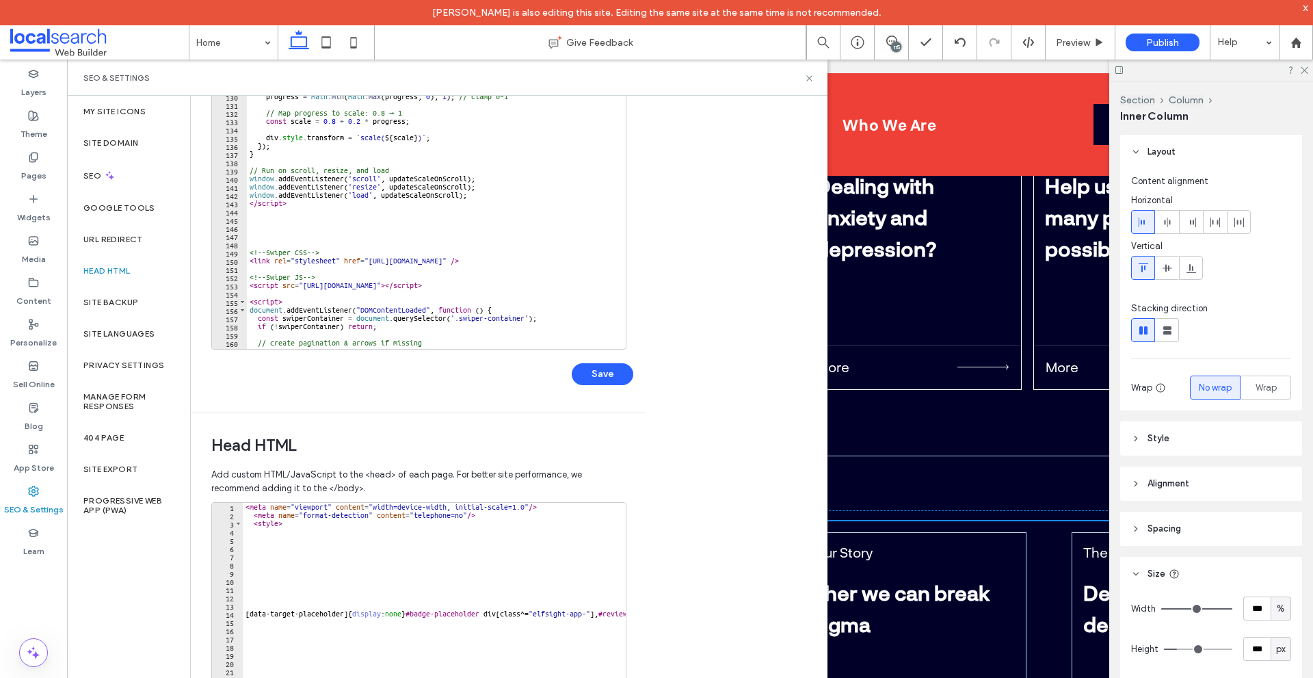
scroll to position [1043, 0]
click at [294, 236] on div "// Progress: 0 = bottom of viewport, 1 = top reaches 30% of viewport let progre…" at bounding box center [580, 215] width 666 height 278
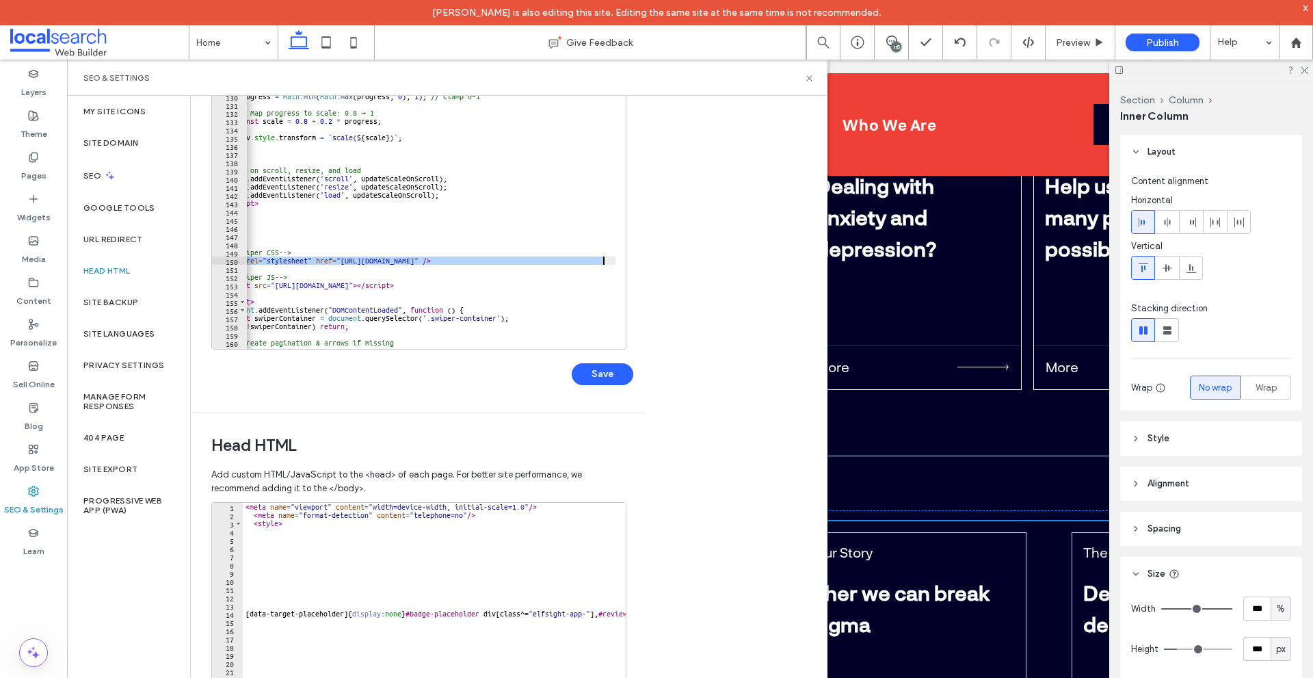
drag, startPoint x: 248, startPoint y: 260, endPoint x: 631, endPoint y: 260, distance: 383.1
click at [631, 260] on div "128 129 130 131 132 133 134 135 136 137 138 139 140 141 142 143 144 145 146 147…" at bounding box center [422, 237] width 422 height 323
type textarea "**********"
click at [516, 519] on div "< meta name = "viewport" content = "width=device-width, initial-scale=1.0" /> <…" at bounding box center [559, 642] width 633 height 278
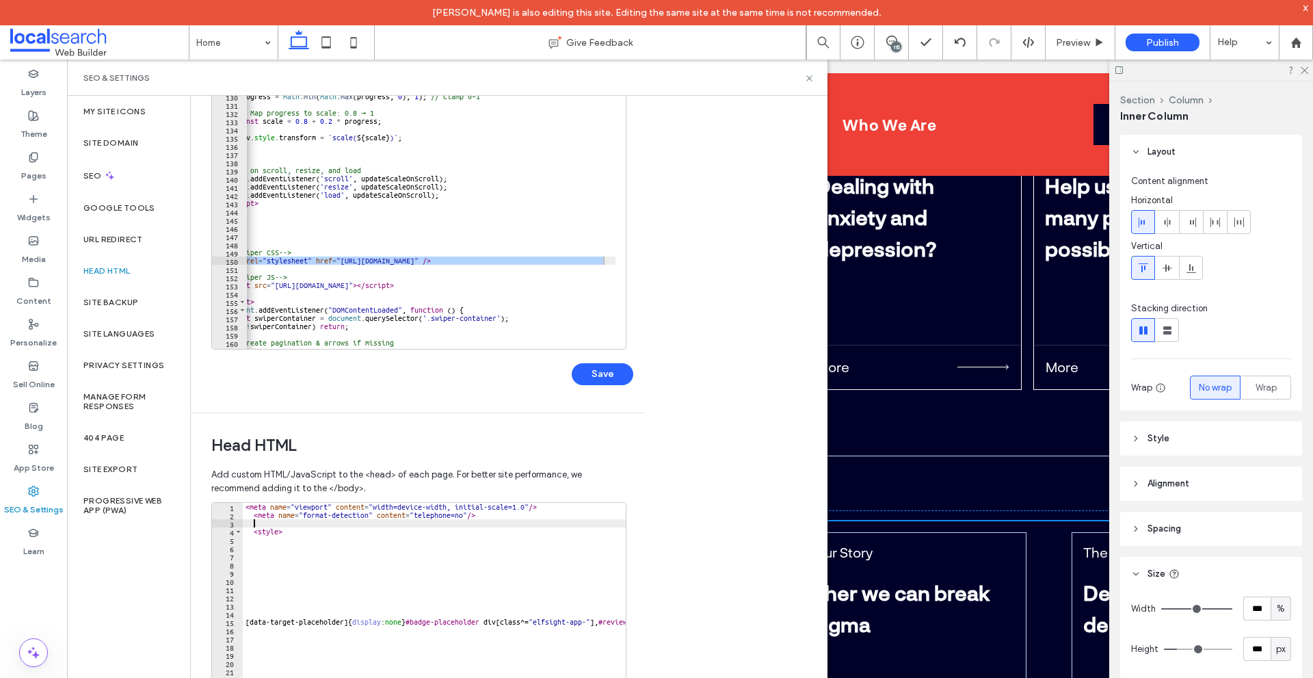
paste textarea "**********"
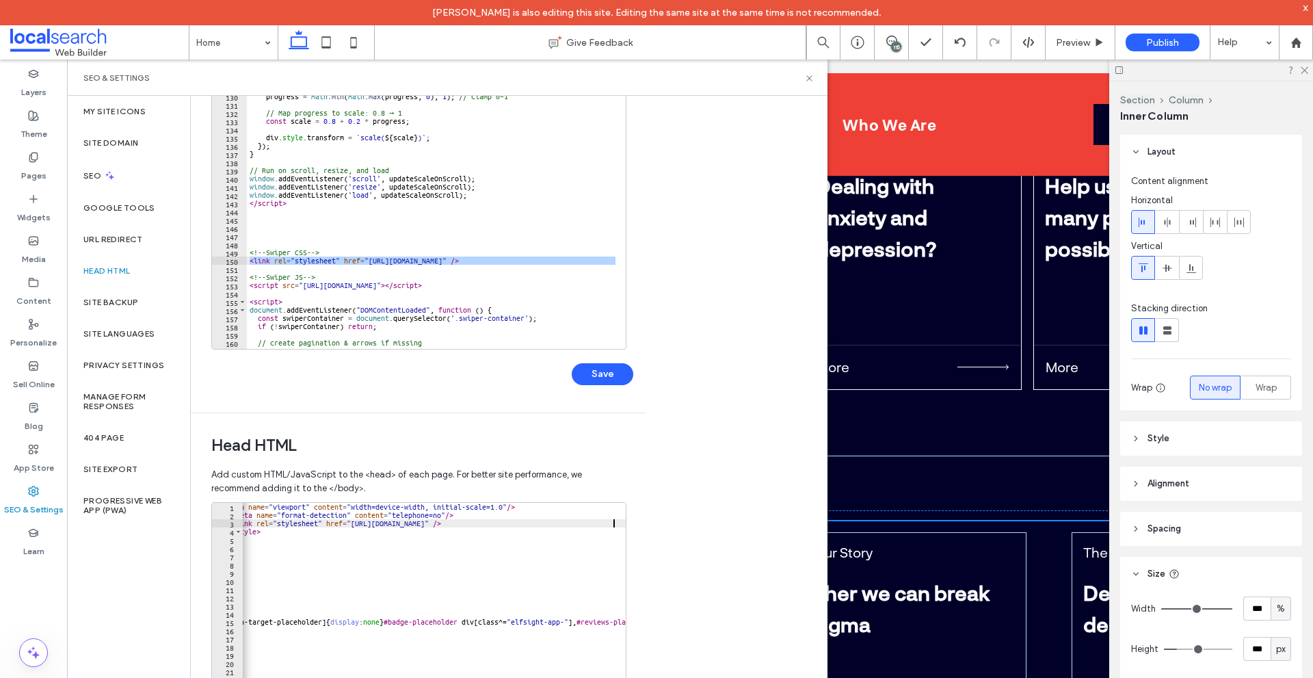
scroll to position [0, 0]
type textarea "**********"
click at [608, 375] on button "Save" at bounding box center [603, 374] width 62 height 22
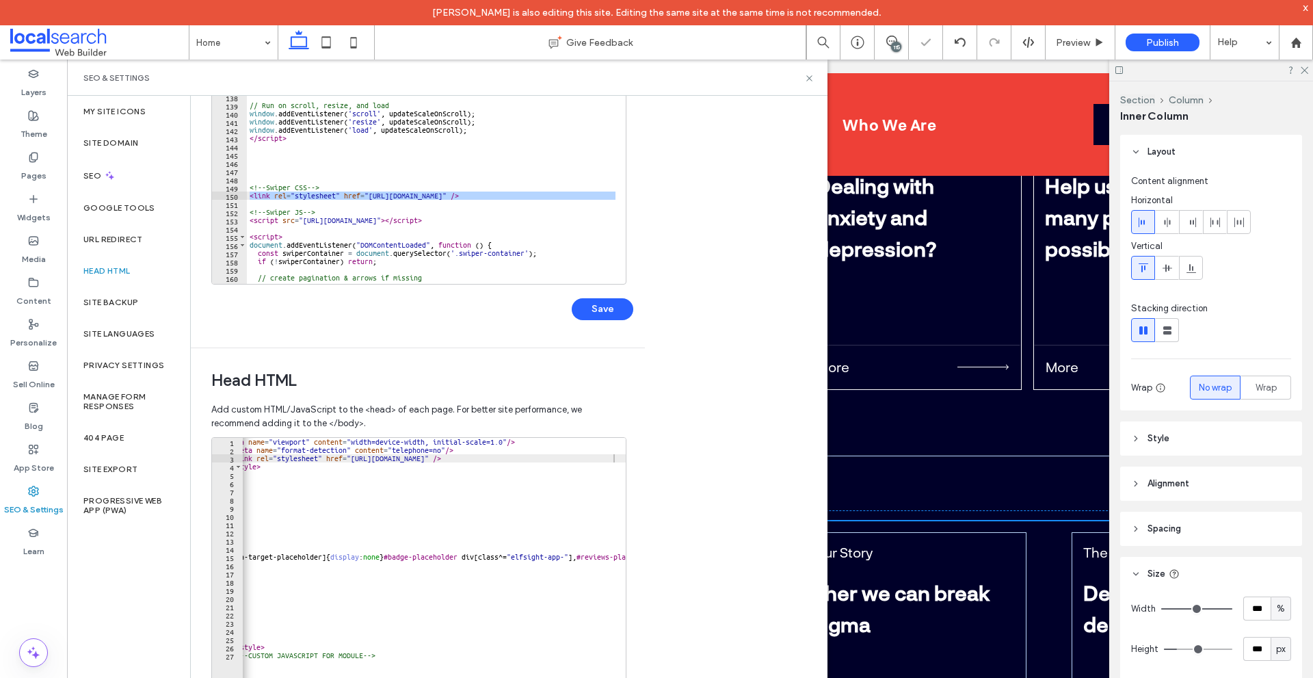
scroll to position [259, 0]
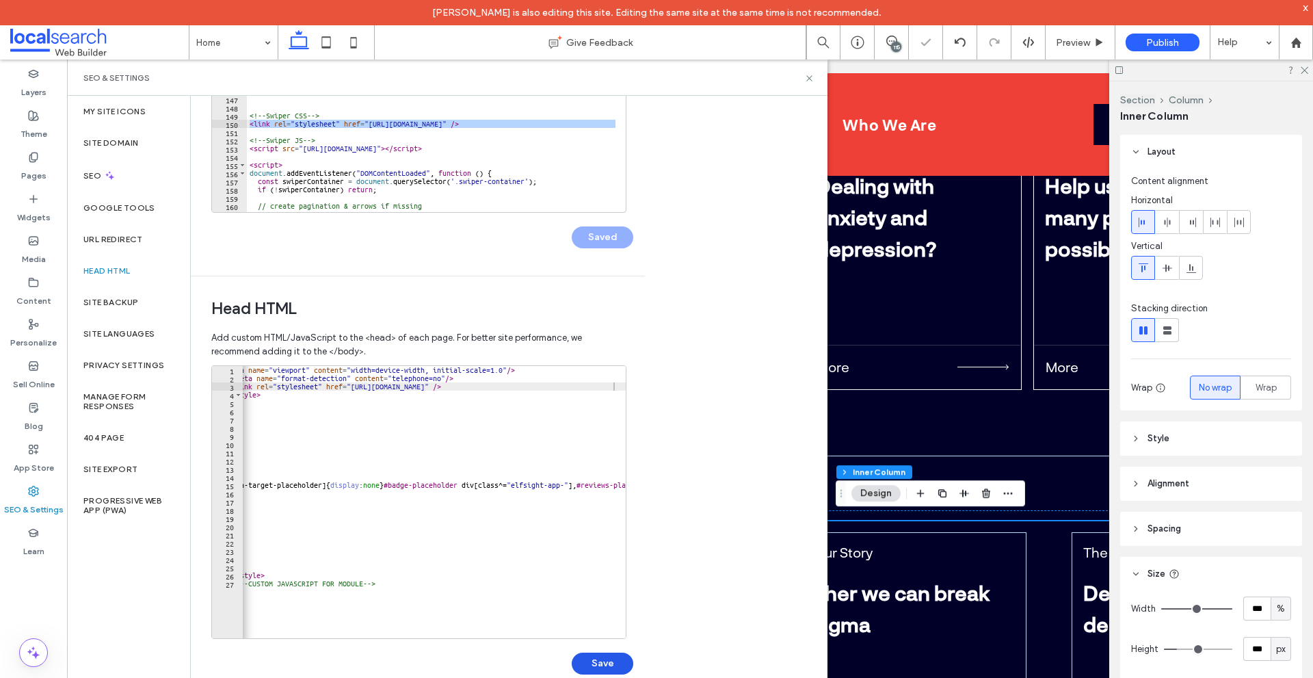
click at [594, 664] on button "Save" at bounding box center [603, 664] width 62 height 22
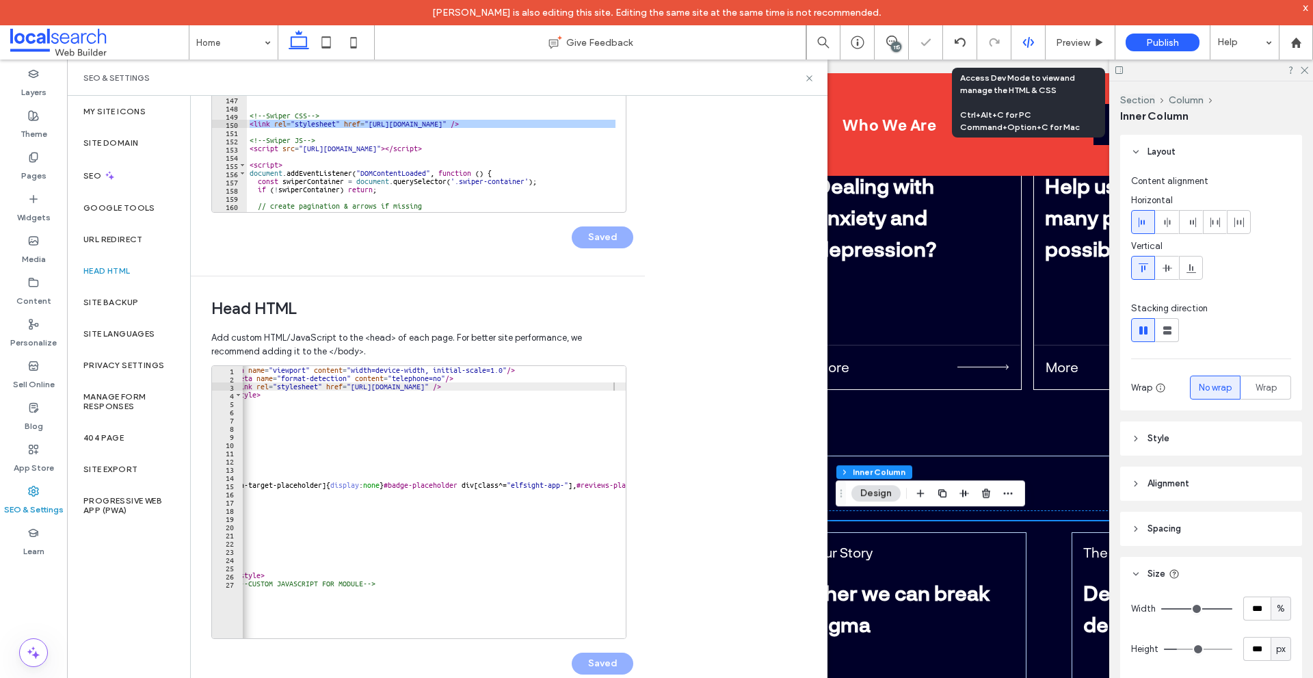
click at [1027, 44] on icon at bounding box center [1029, 42] width 12 height 12
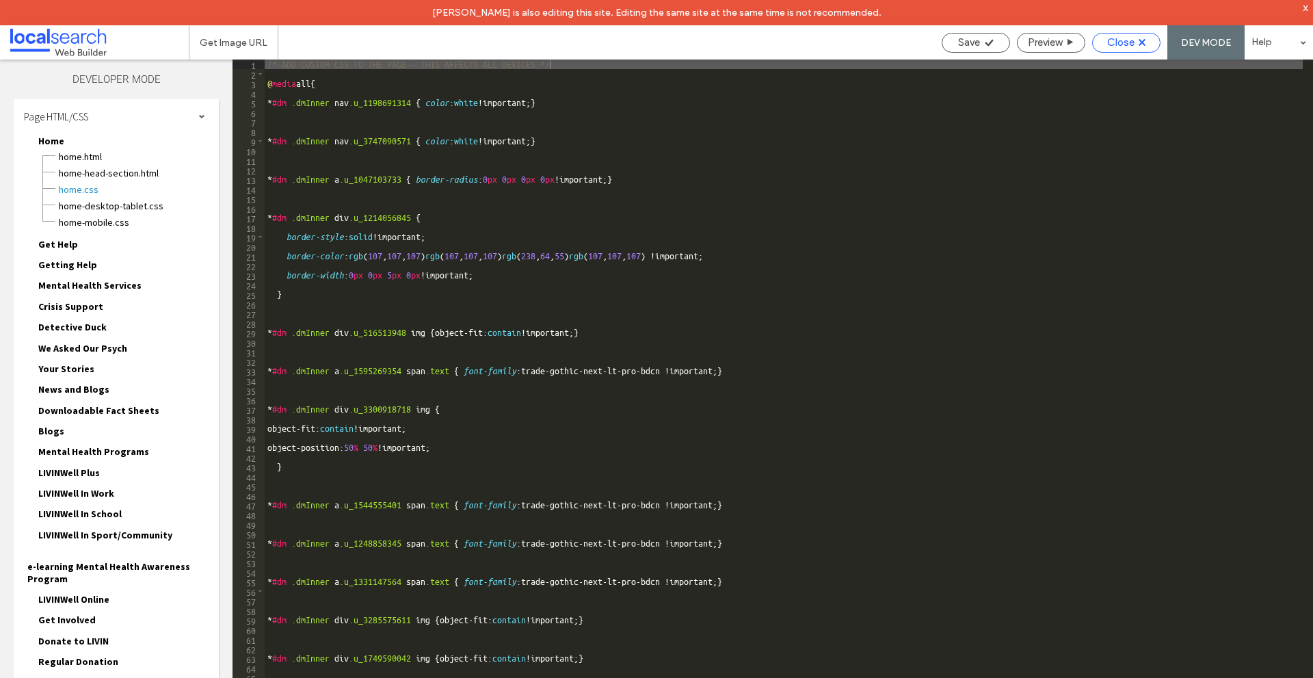
click at [1131, 40] on span "Close" at bounding box center [1121, 42] width 27 height 12
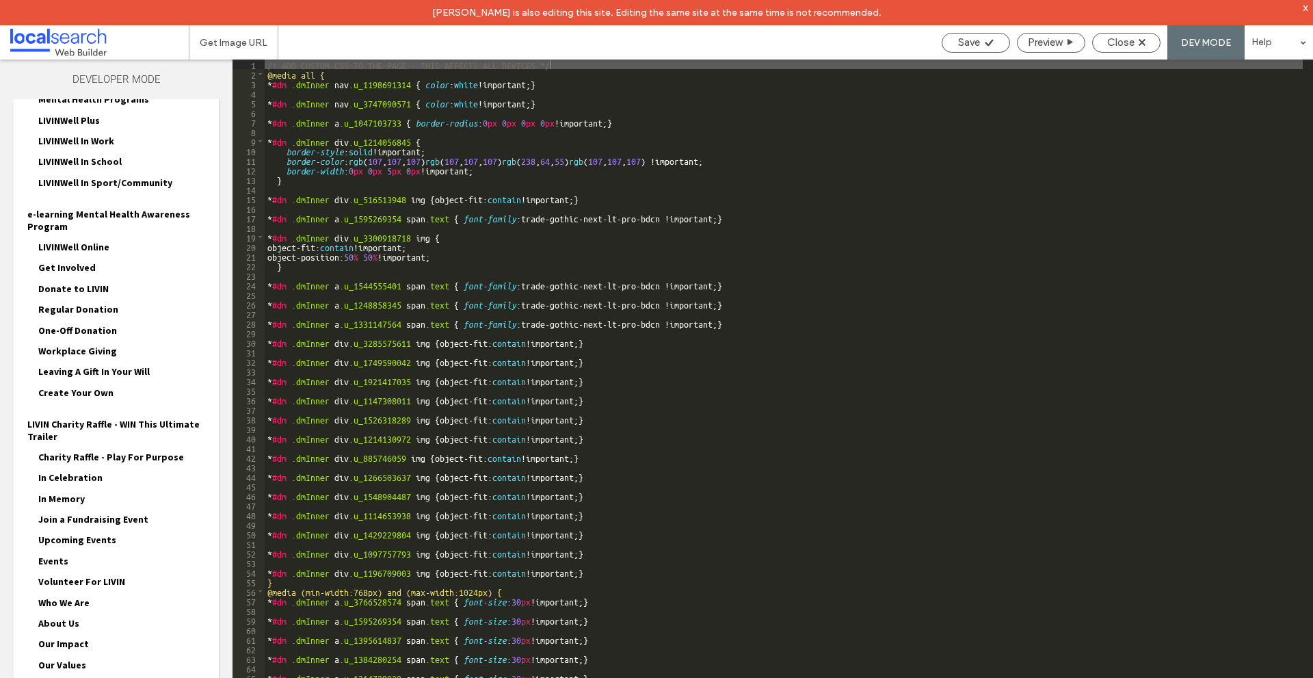
scroll to position [551, 0]
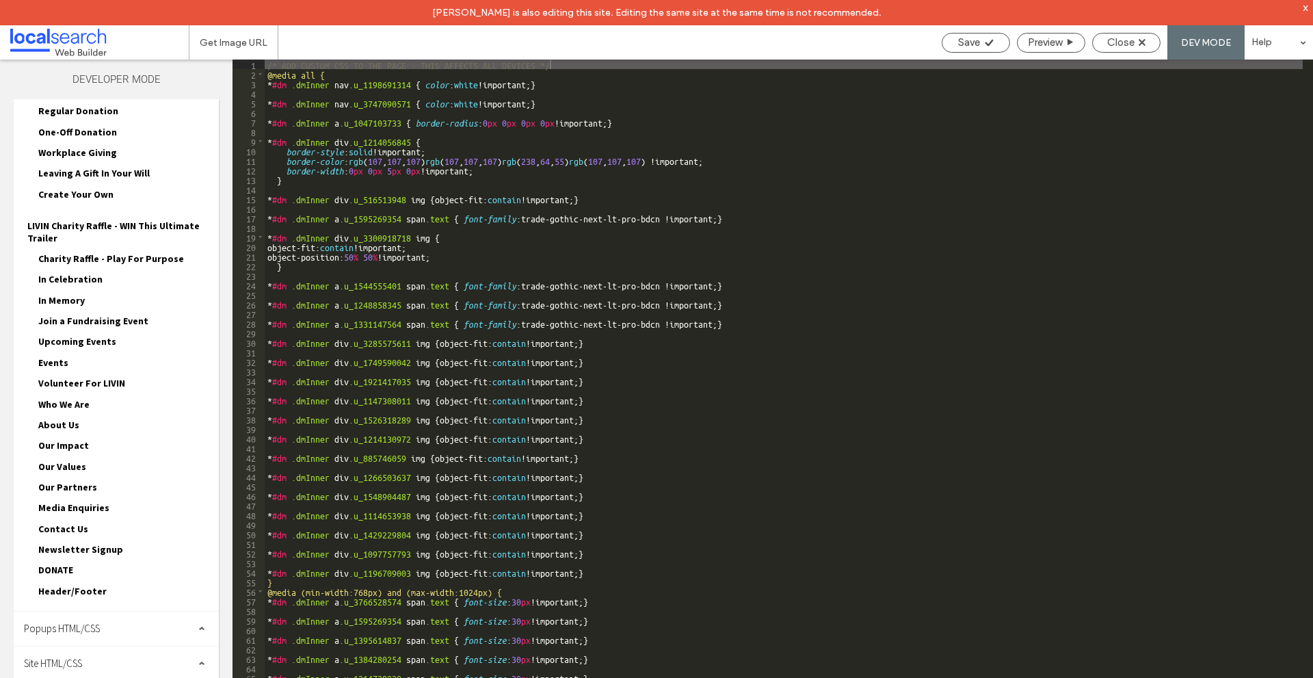
click at [135, 658] on div "Site HTML/CSS" at bounding box center [116, 663] width 205 height 34
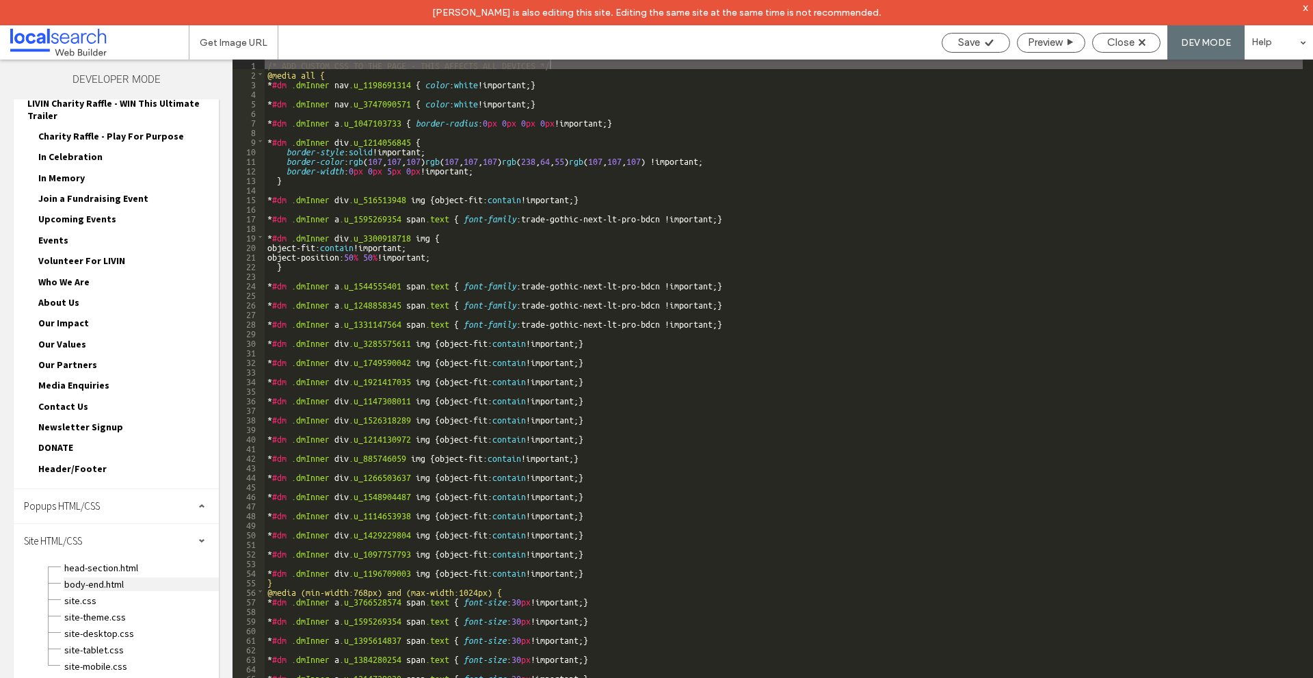
scroll to position [674, 0]
click at [103, 596] on span "site.css" at bounding box center [141, 600] width 155 height 14
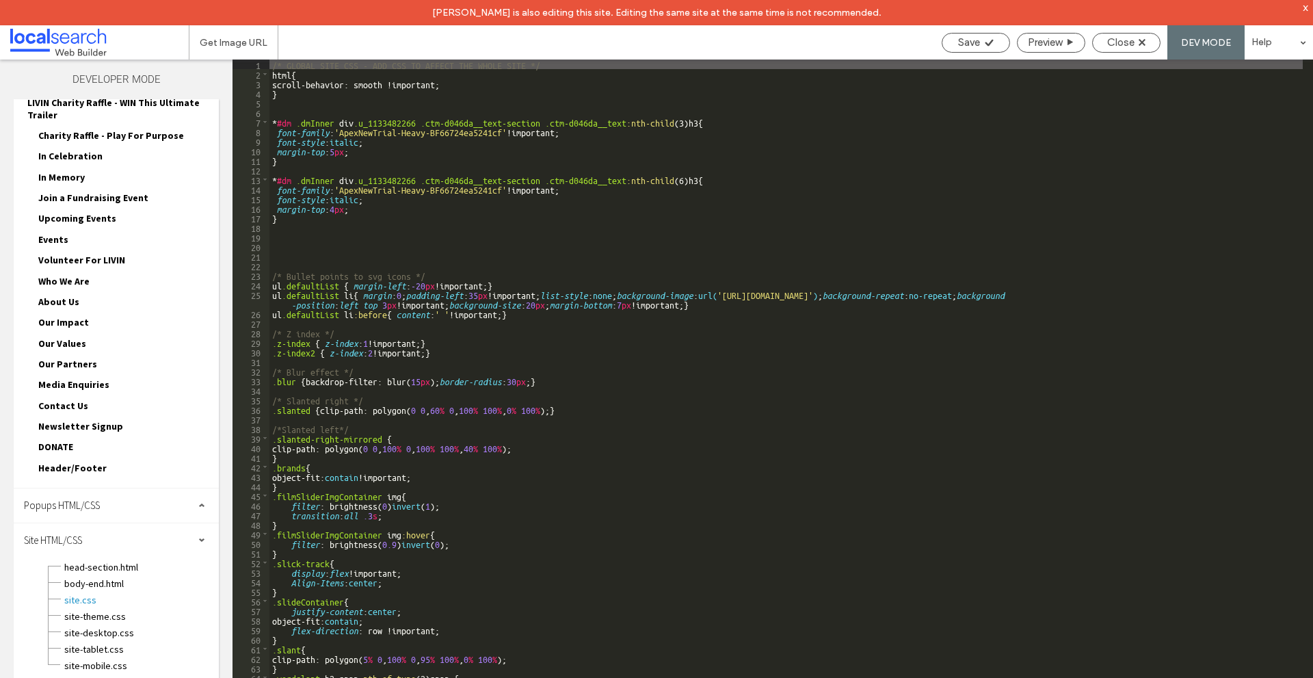
click at [289, 218] on div "/* GLOBAL SITE CSS - ADD CSS TO AFFECT THE WHOLE SITE */ html { scroll-behavior…" at bounding box center [787, 391] width 1034 height 663
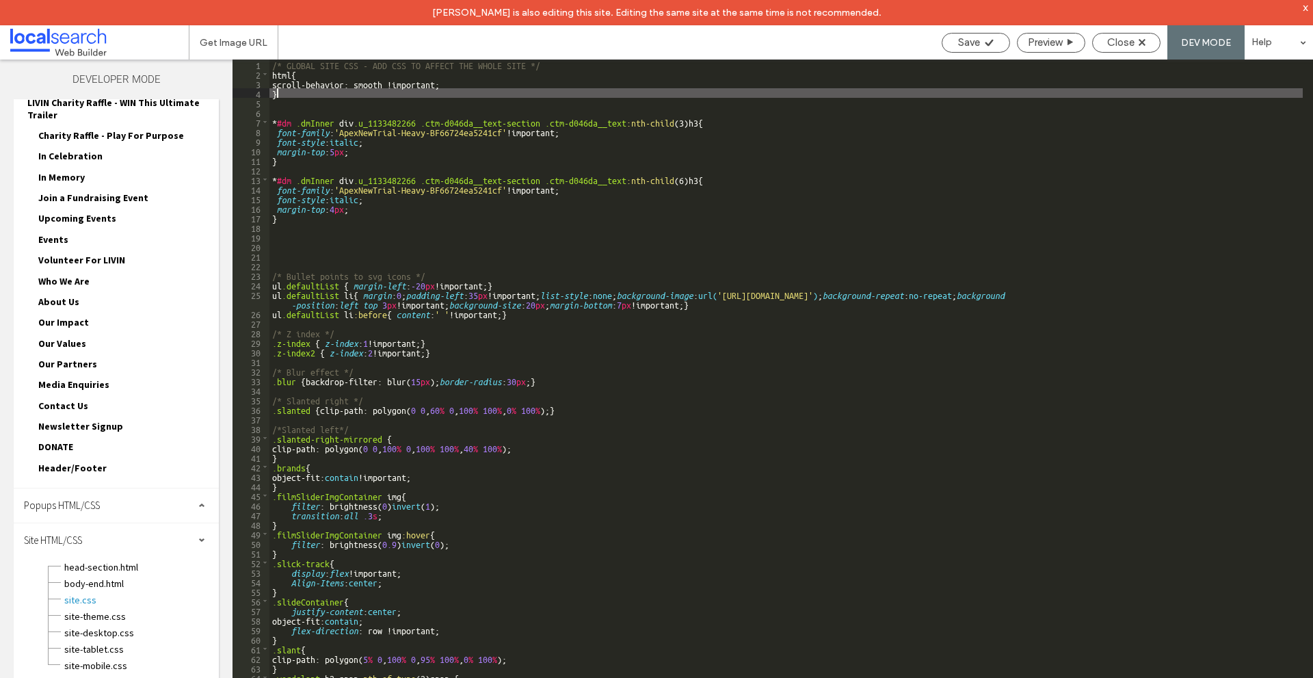
click at [301, 95] on div "/* GLOBAL SITE CSS - ADD CSS TO AFFECT THE WHOLE SITE */ html { scroll-behavior…" at bounding box center [787, 391] width 1034 height 663
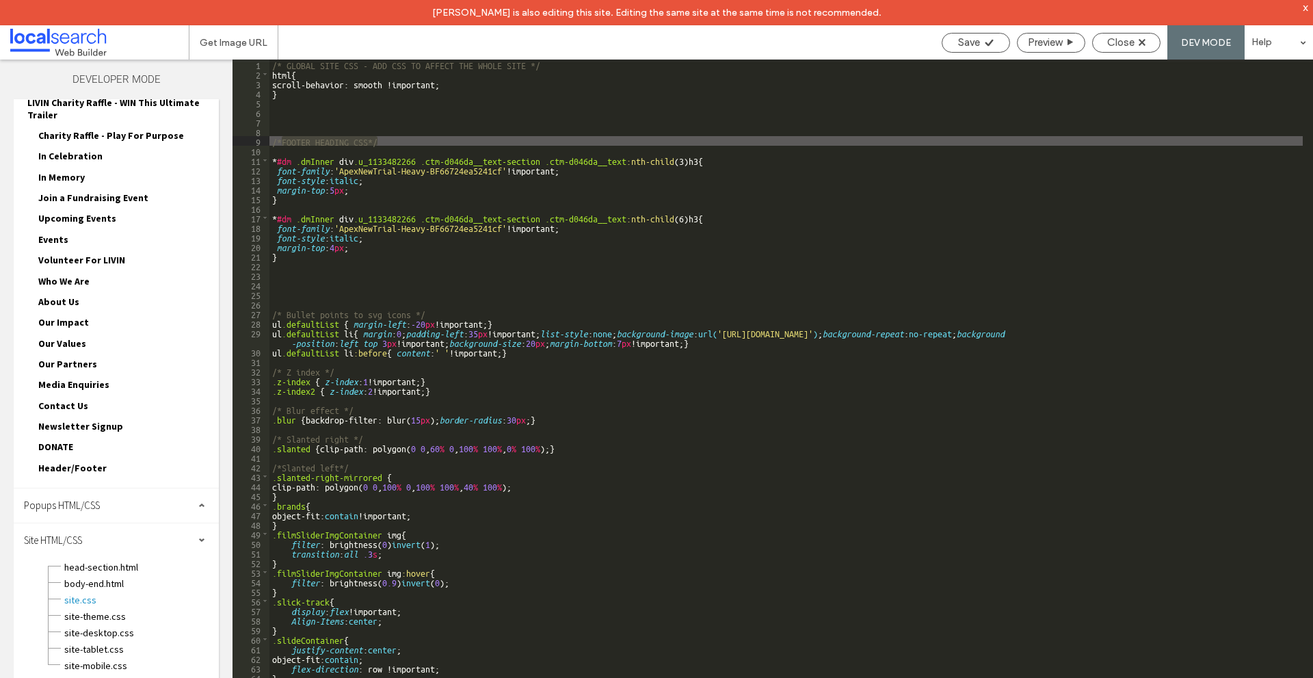
click at [372, 93] on div "/* GLOBAL SITE CSS - ADD CSS TO AFFECT THE WHOLE SITE */ html { scroll-behavior…" at bounding box center [787, 391] width 1034 height 663
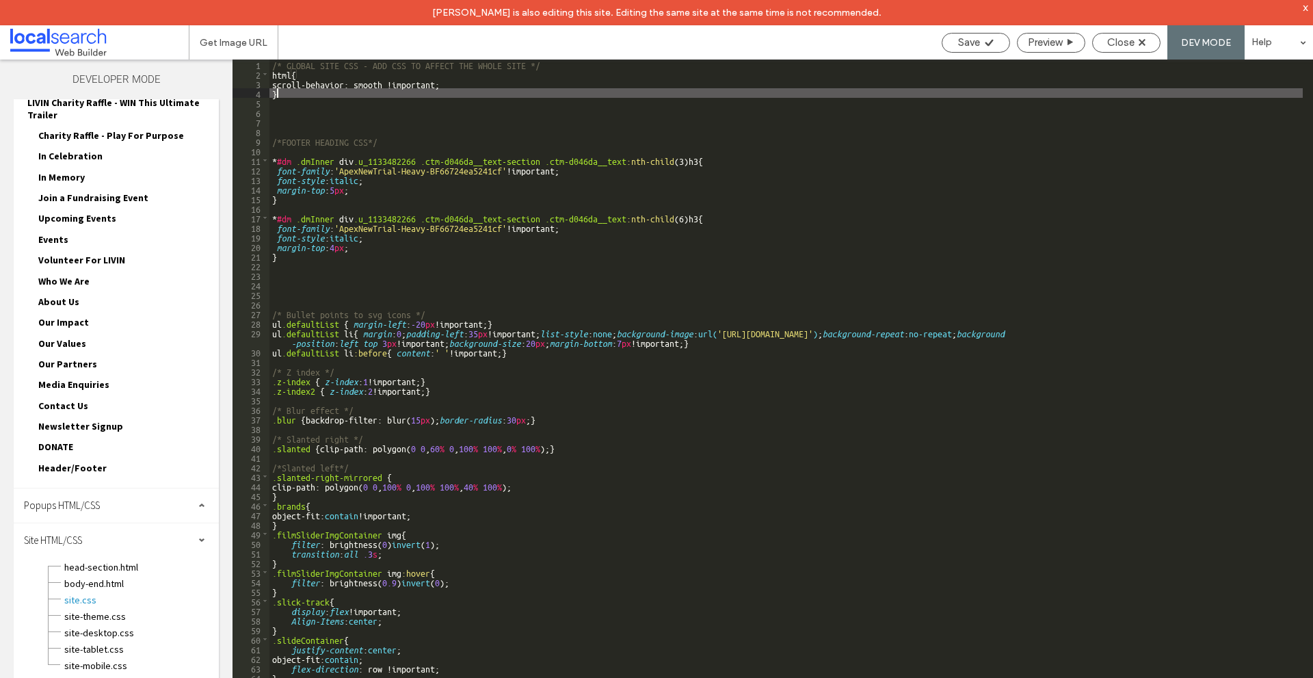
click at [346, 139] on div "/* GLOBAL SITE CSS - ADD CSS TO AFFECT THE WHOLE SITE */ html { scroll-behavior…" at bounding box center [787, 391] width 1034 height 663
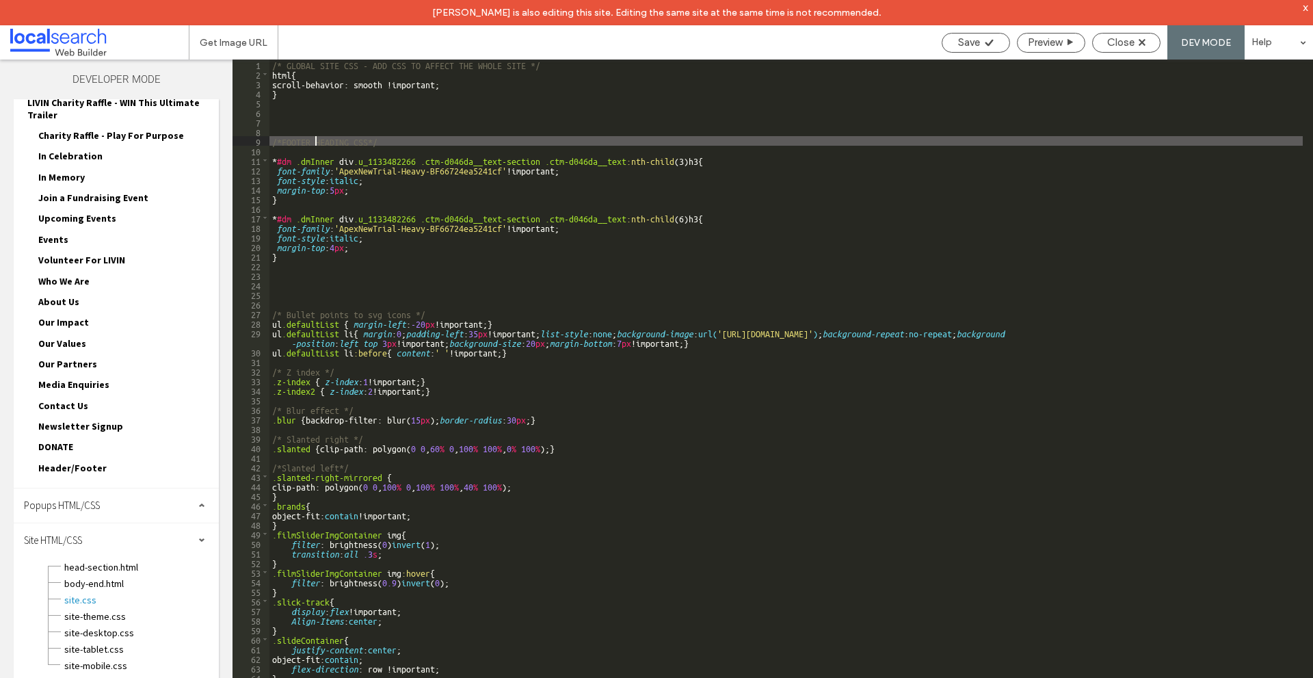
click at [314, 143] on div "/* GLOBAL SITE CSS - ADD CSS TO AFFECT THE WHOLE SITE */ html { scroll-behavior…" at bounding box center [787, 391] width 1034 height 663
type textarea "**"
click at [368, 131] on div "/* GLOBAL SITE CSS - ADD CSS TO AFFECT THE WHOLE SITE */ html { scroll-behavior…" at bounding box center [787, 391] width 1034 height 663
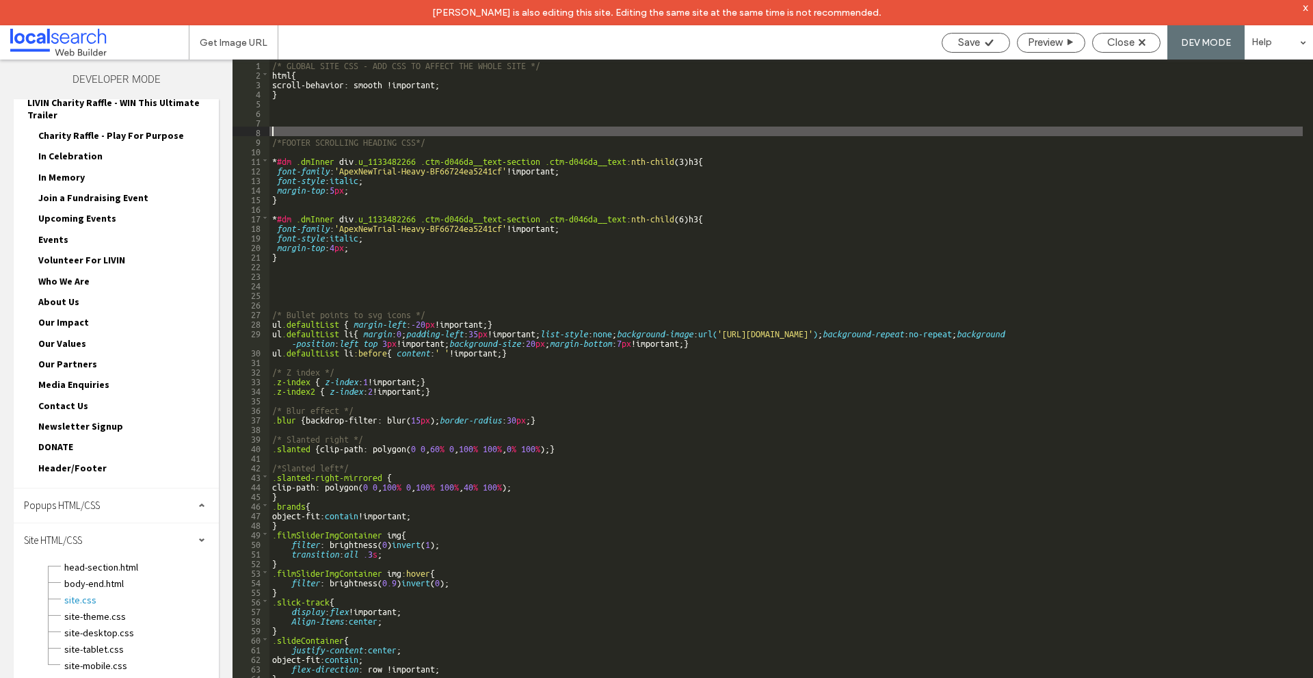
click at [361, 120] on div "/* GLOBAL SITE CSS - ADD CSS TO AFFECT THE WHOLE SITE */ html { scroll-behavior…" at bounding box center [787, 391] width 1034 height 663
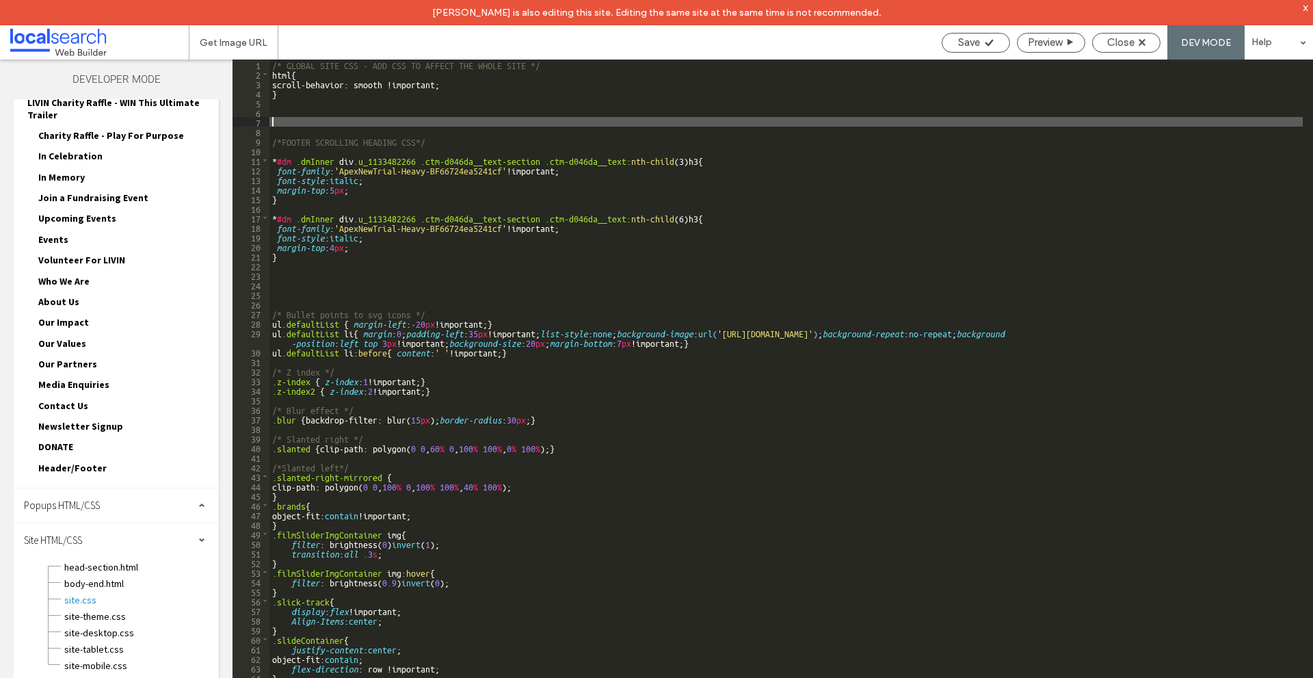
scroll to position [65, 0]
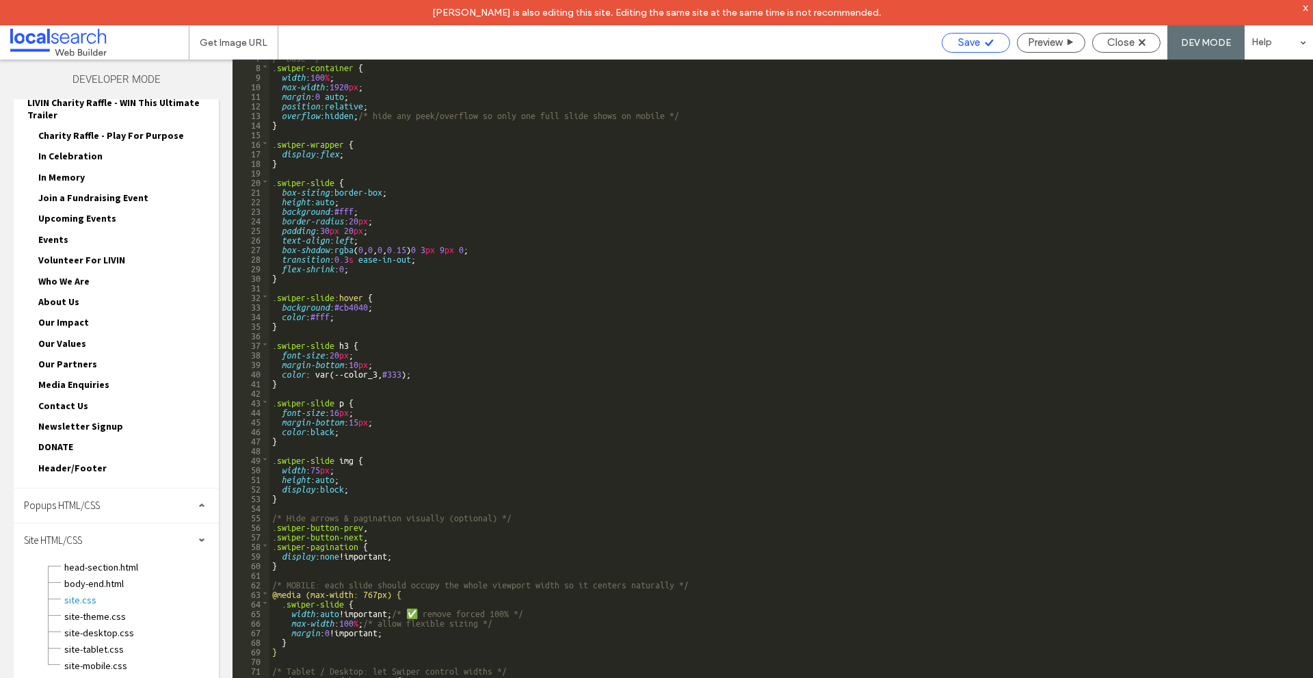
click at [976, 39] on span "Save" at bounding box center [969, 42] width 22 height 12
click at [117, 607] on div "site-theme.css" at bounding box center [141, 615] width 155 height 16
click at [119, 625] on div "site-desktop.css" at bounding box center [141, 631] width 155 height 16
click at [118, 618] on span "site-theme.css" at bounding box center [141, 617] width 155 height 14
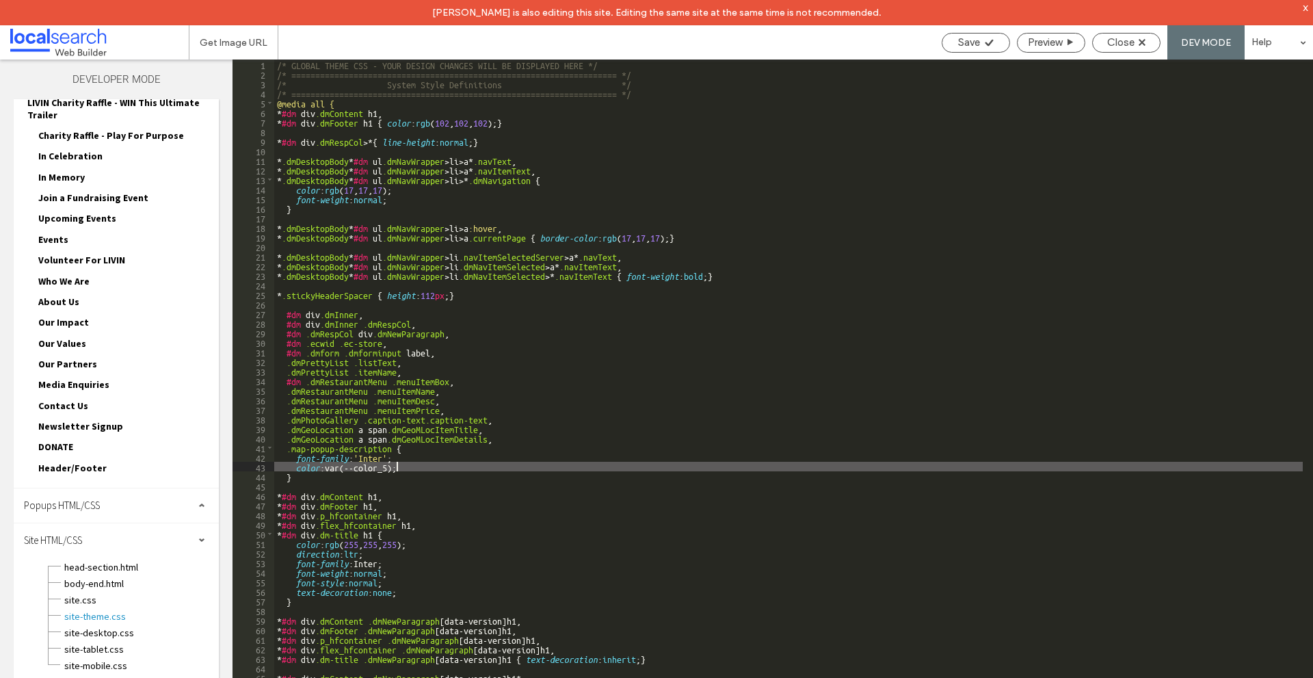
click at [686, 464] on div "/* GLOBAL THEME CSS - YOUR DESIGN CHANGES WILL BE DISPLAYED HERE */ /* ========…" at bounding box center [788, 391] width 1029 height 663
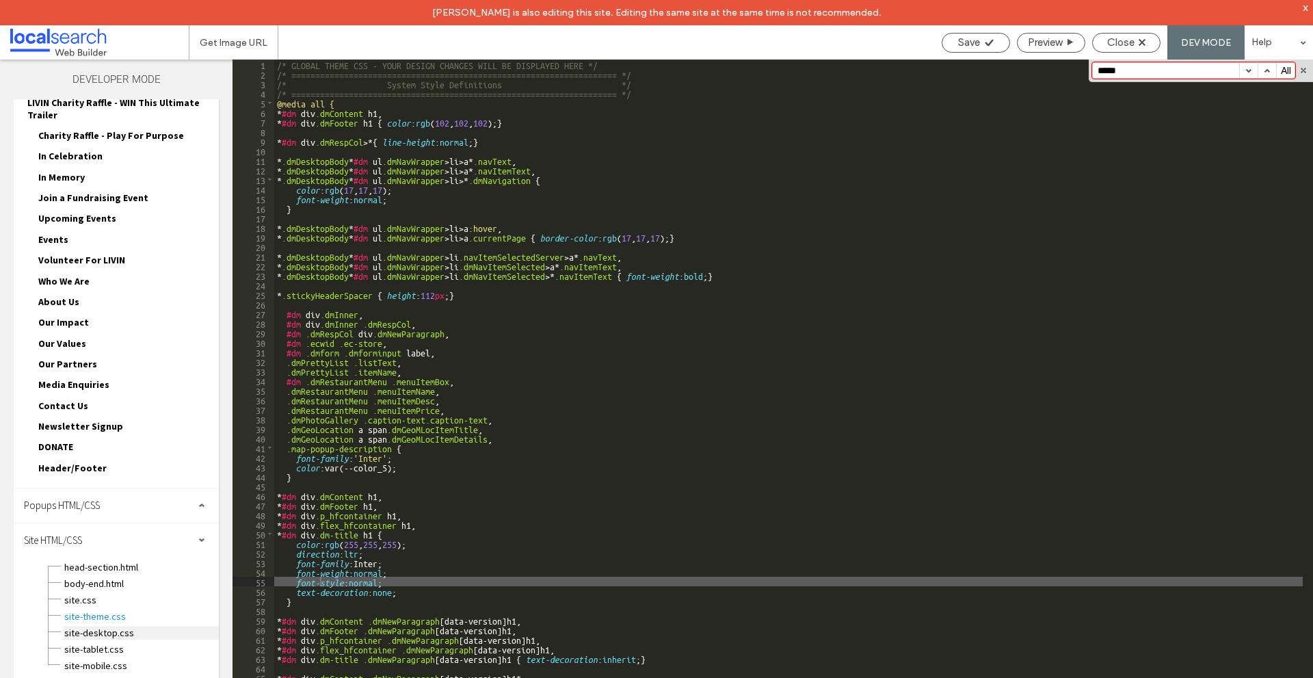
type input "*****"
click at [128, 629] on span "site-desktop.css" at bounding box center [141, 633] width 155 height 14
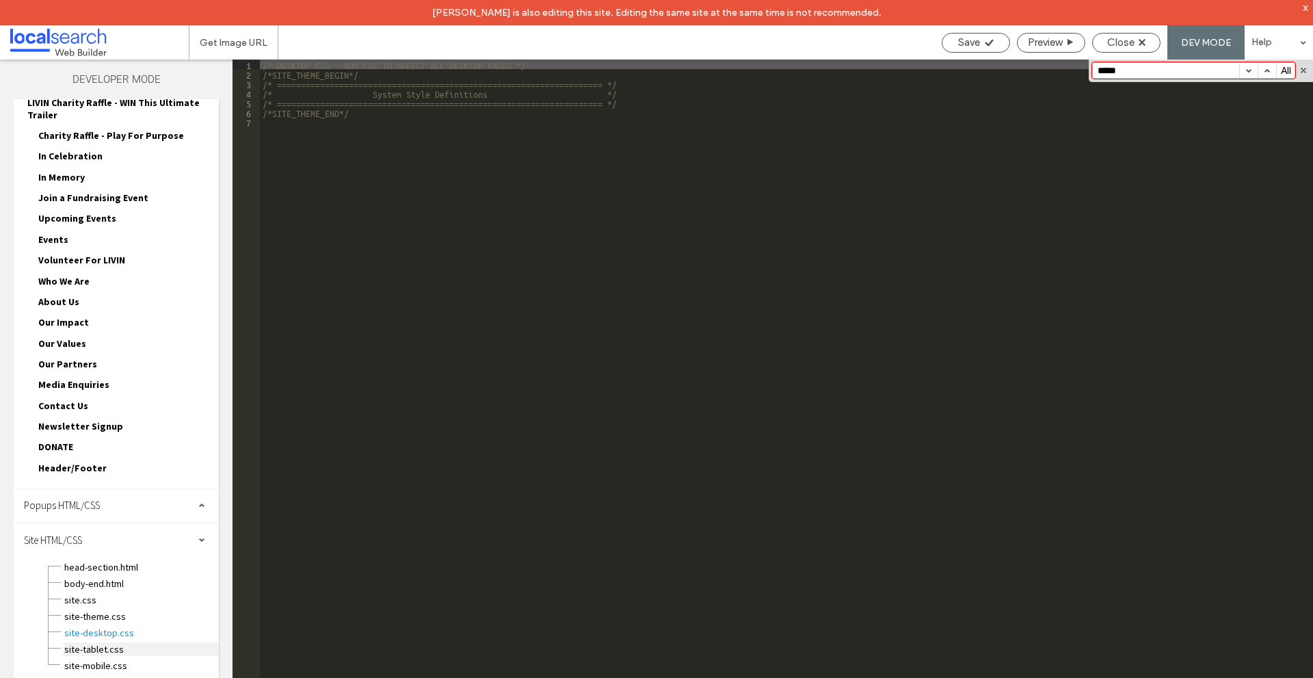
click at [108, 642] on span "site-tablet.css" at bounding box center [141, 649] width 155 height 14
click at [107, 598] on span "site.css" at bounding box center [141, 600] width 155 height 14
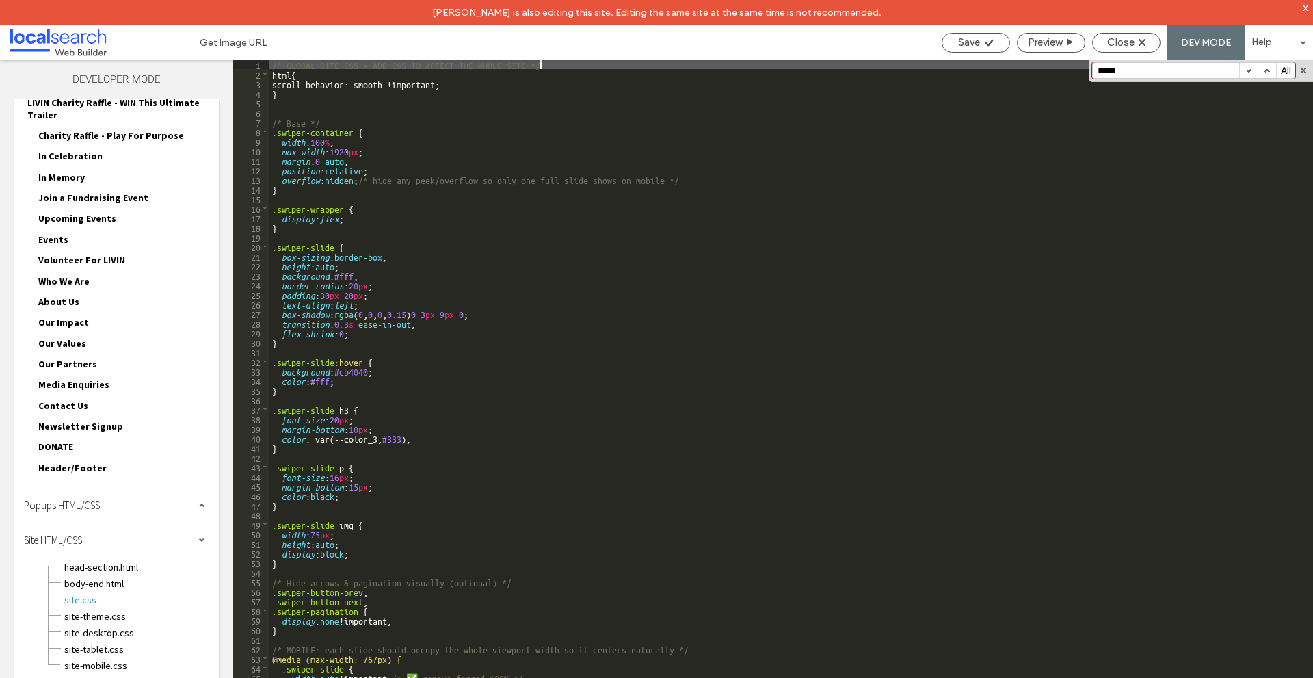
click at [1147, 79] on div "***** All Replace All .* Aa \b" at bounding box center [1201, 71] width 224 height 23
click at [1148, 75] on input "*****" at bounding box center [1166, 70] width 146 height 15
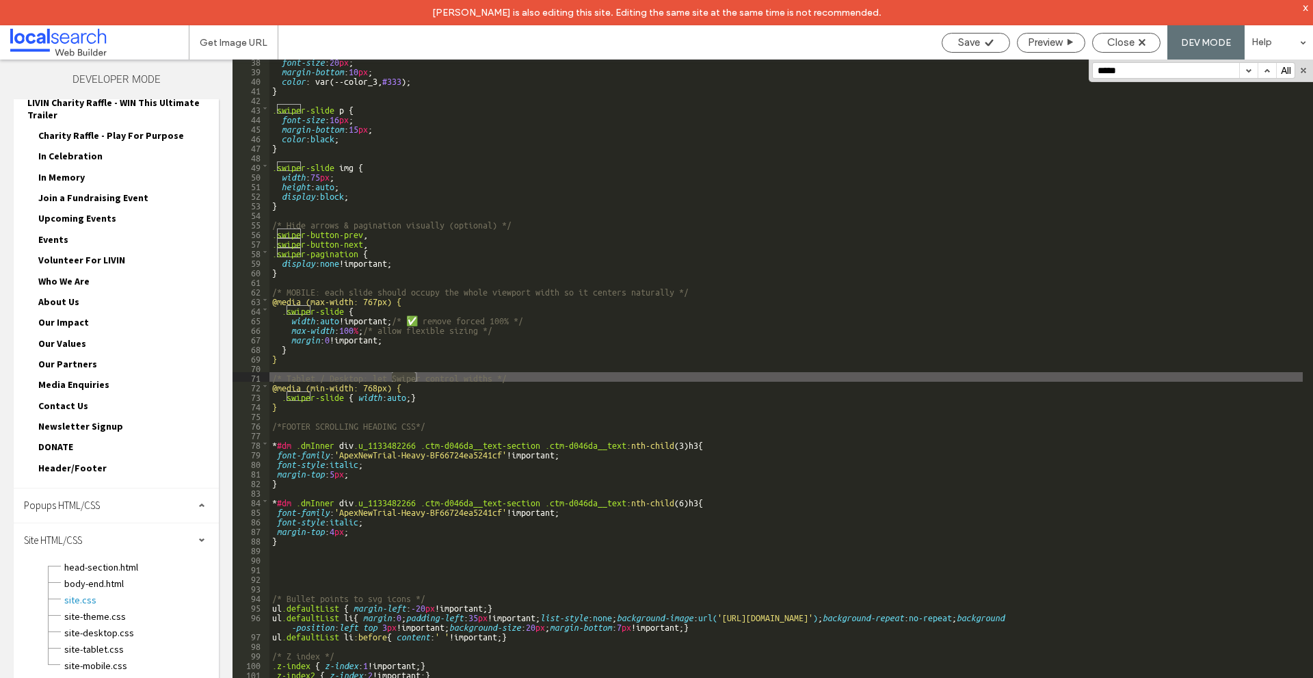
scroll to position [358, 0]
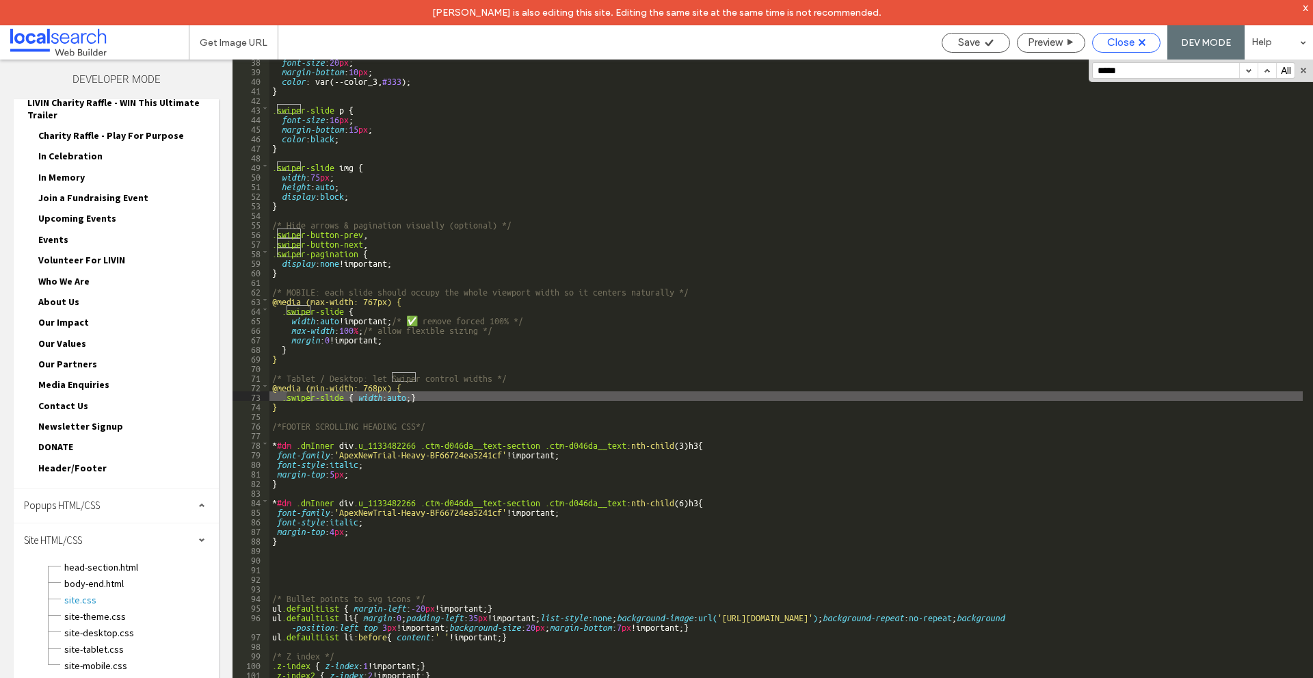
click at [1138, 34] on div "Close" at bounding box center [1126, 43] width 68 height 20
click at [1133, 47] on span "Close" at bounding box center [1121, 42] width 27 height 12
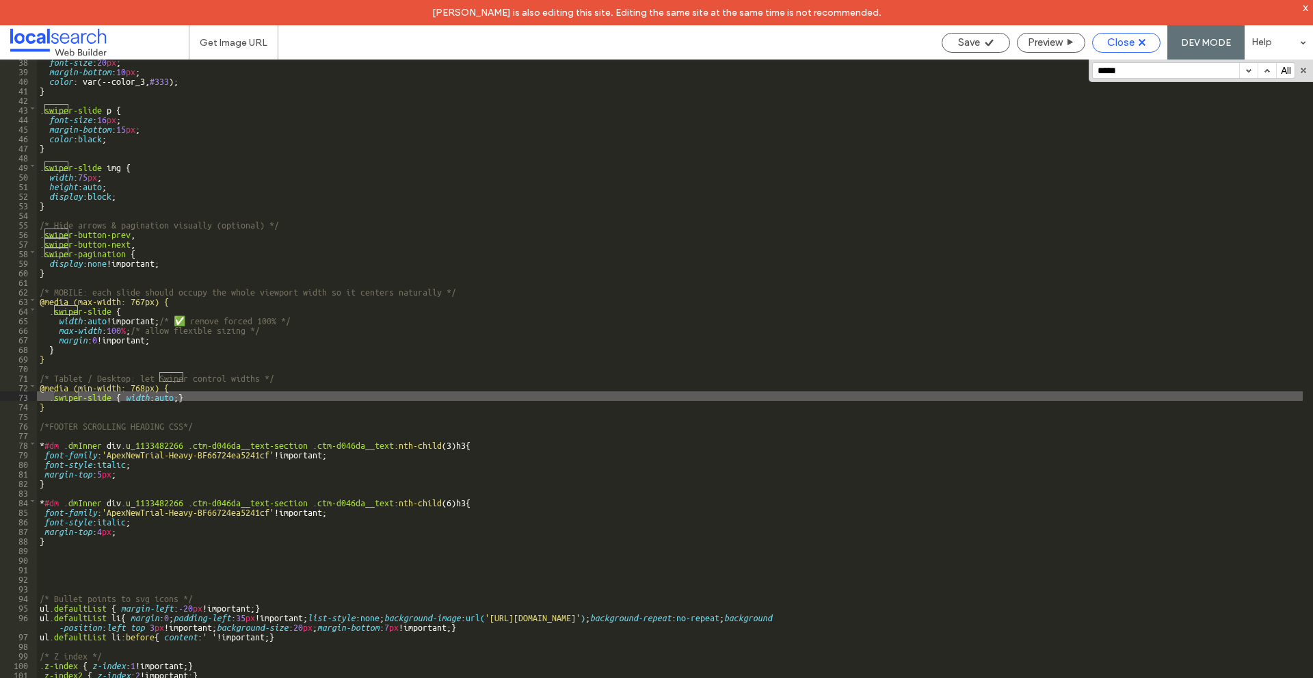
scroll to position [665, 0]
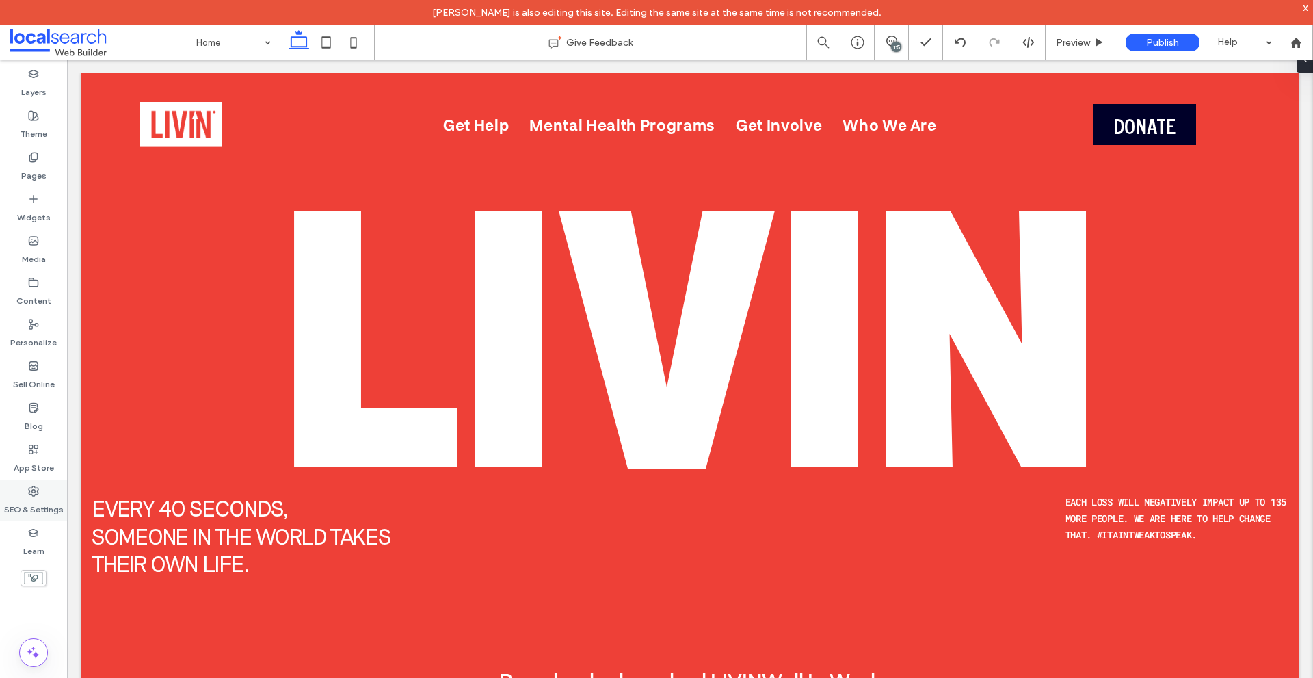
click at [41, 499] on label "SEO & Settings" at bounding box center [34, 506] width 60 height 19
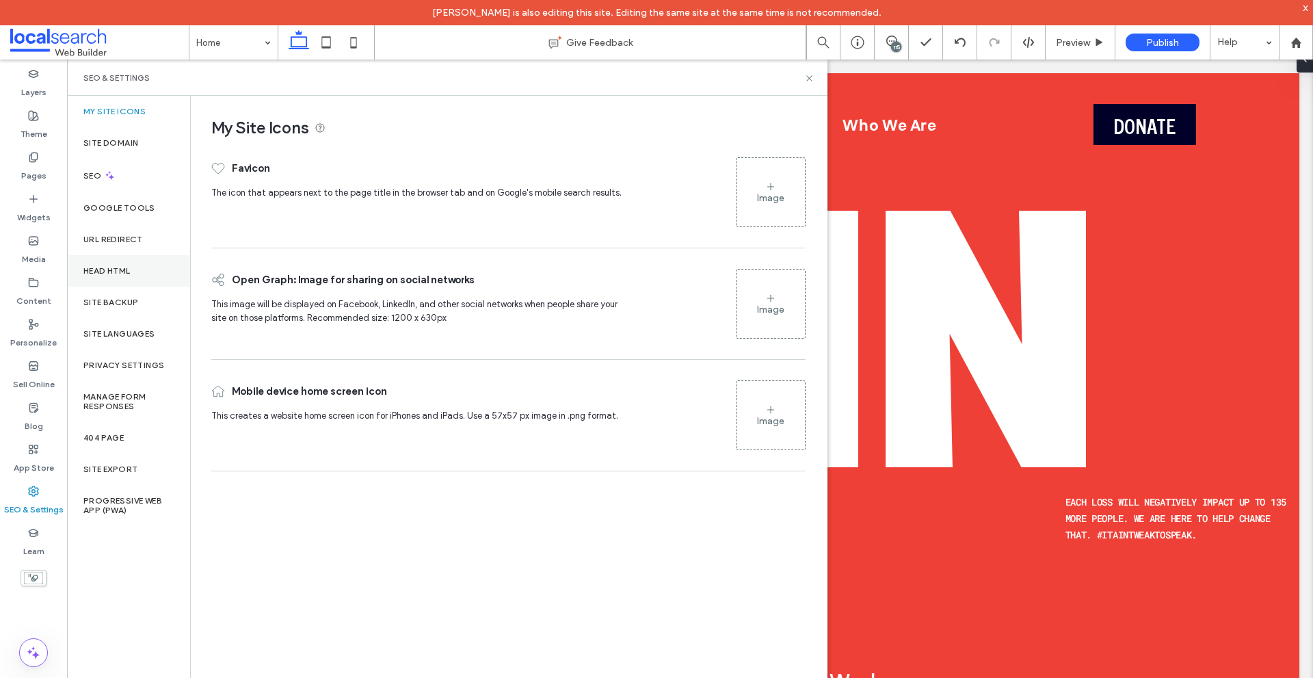
click at [116, 267] on label "Head HTML" at bounding box center [106, 271] width 47 height 10
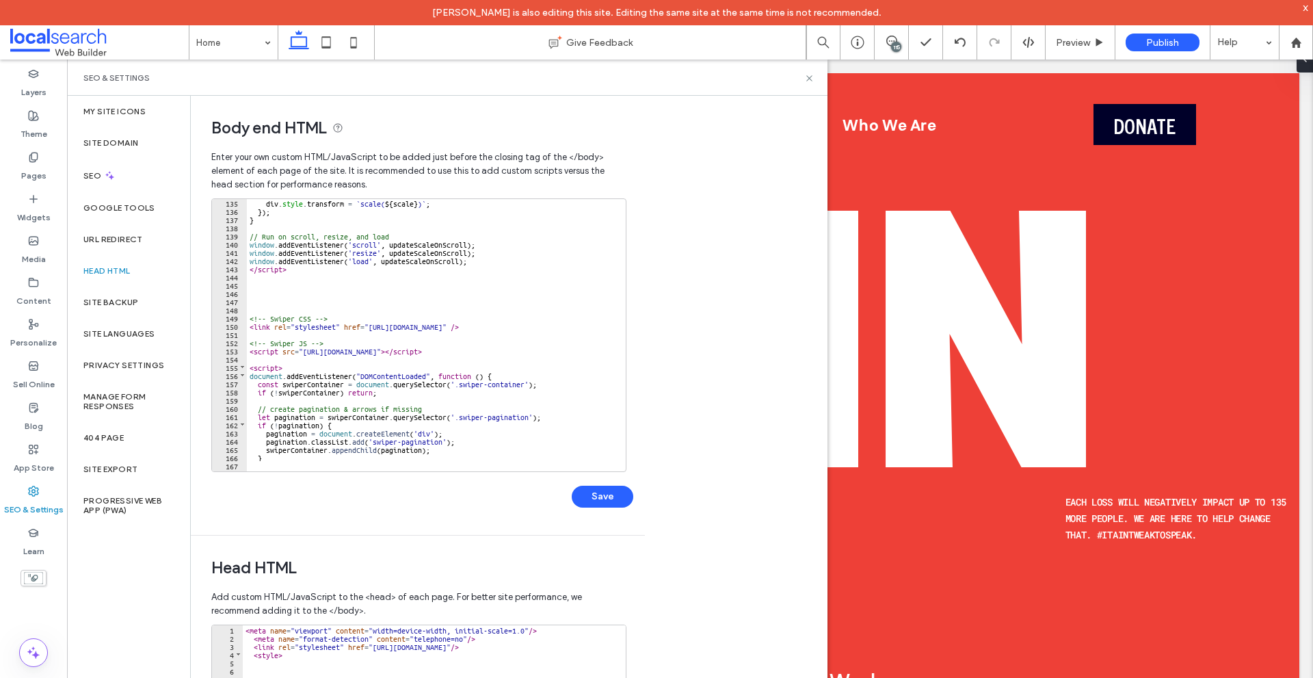
scroll to position [1101, 0]
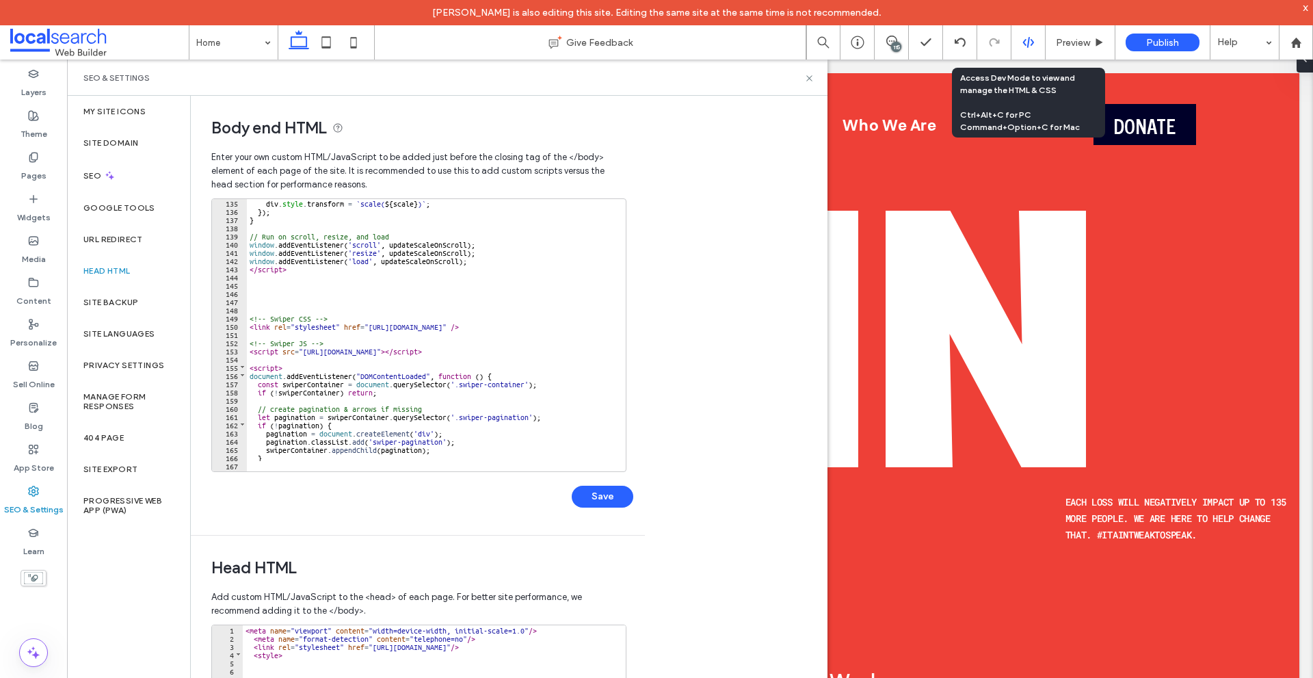
click at [1024, 39] on icon at bounding box center [1029, 42] width 12 height 12
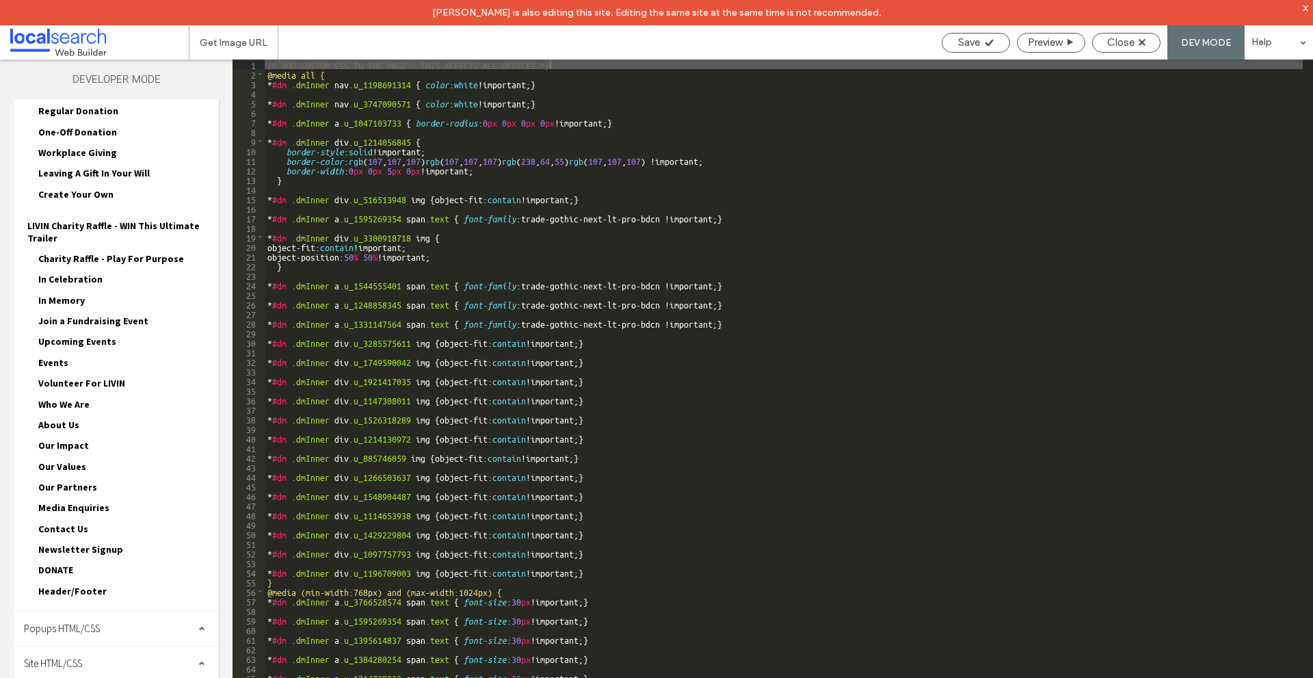
click at [135, 612] on div "Popups HTML/CSS" at bounding box center [116, 629] width 205 height 34
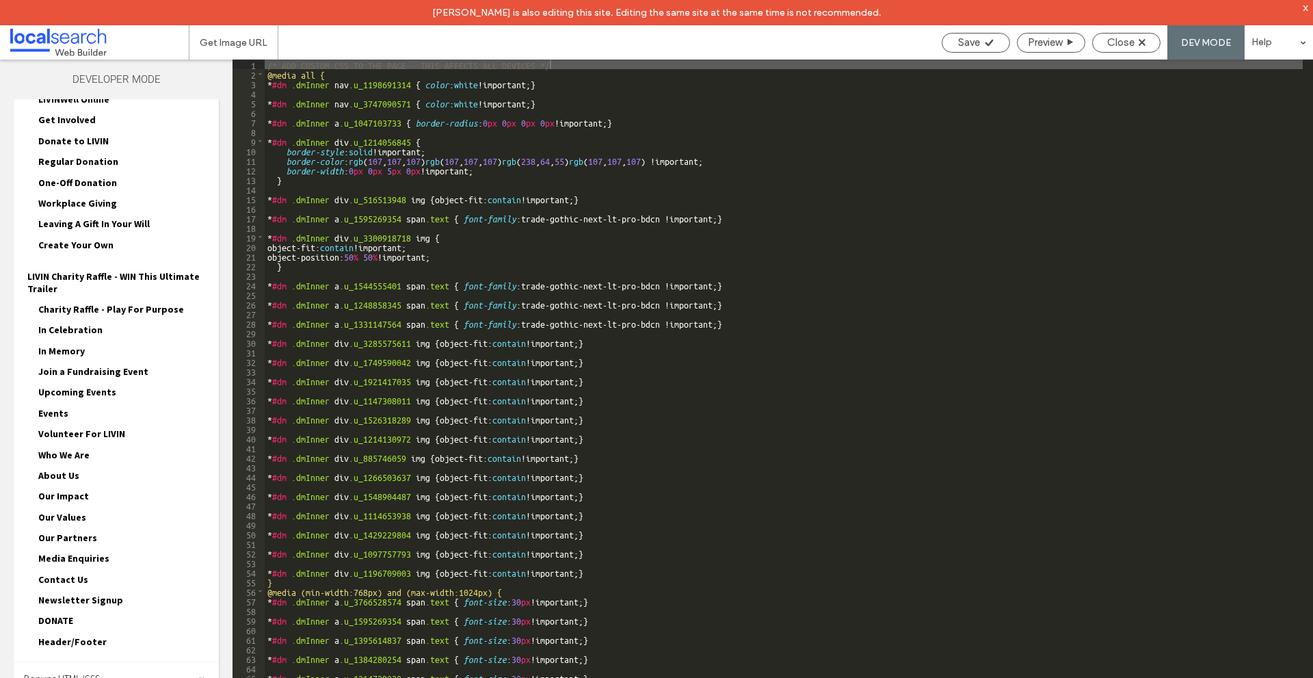
scroll to position [578, 0]
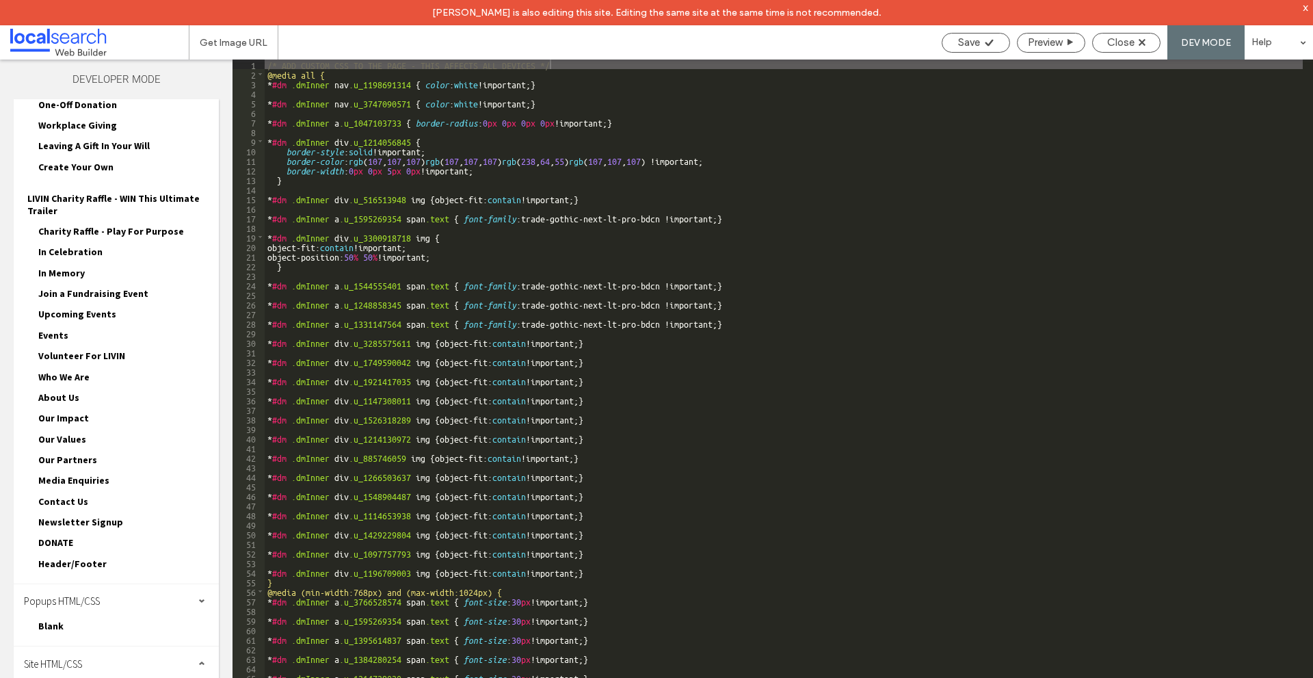
click at [199, 607] on div "Popups HTML/CSS" at bounding box center [116, 601] width 205 height 34
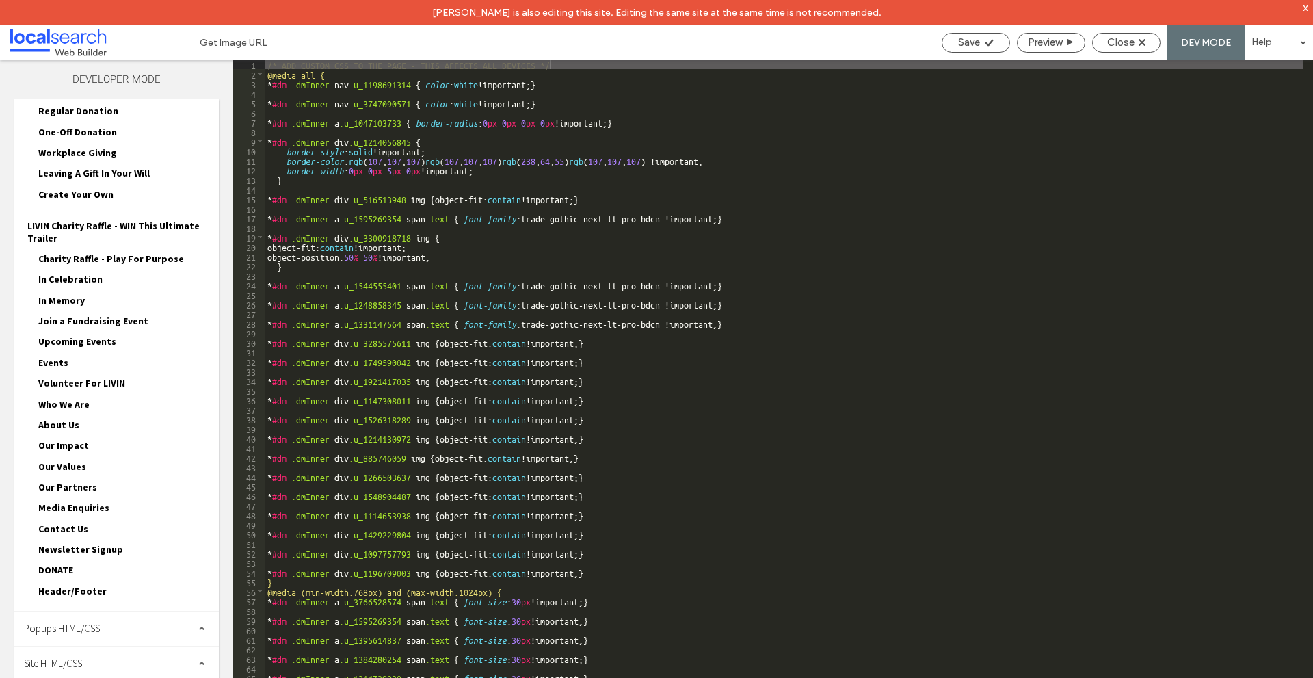
click at [195, 659] on div "Site HTML/CSS" at bounding box center [116, 663] width 205 height 34
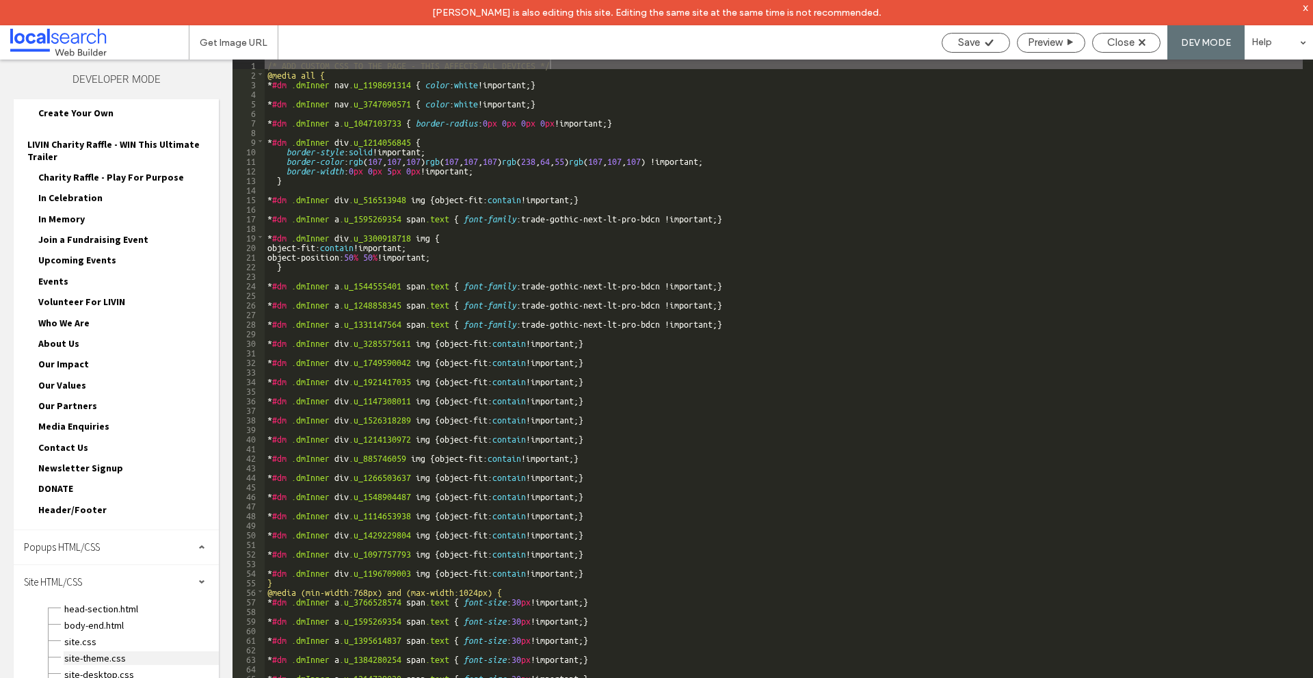
scroll to position [674, 0]
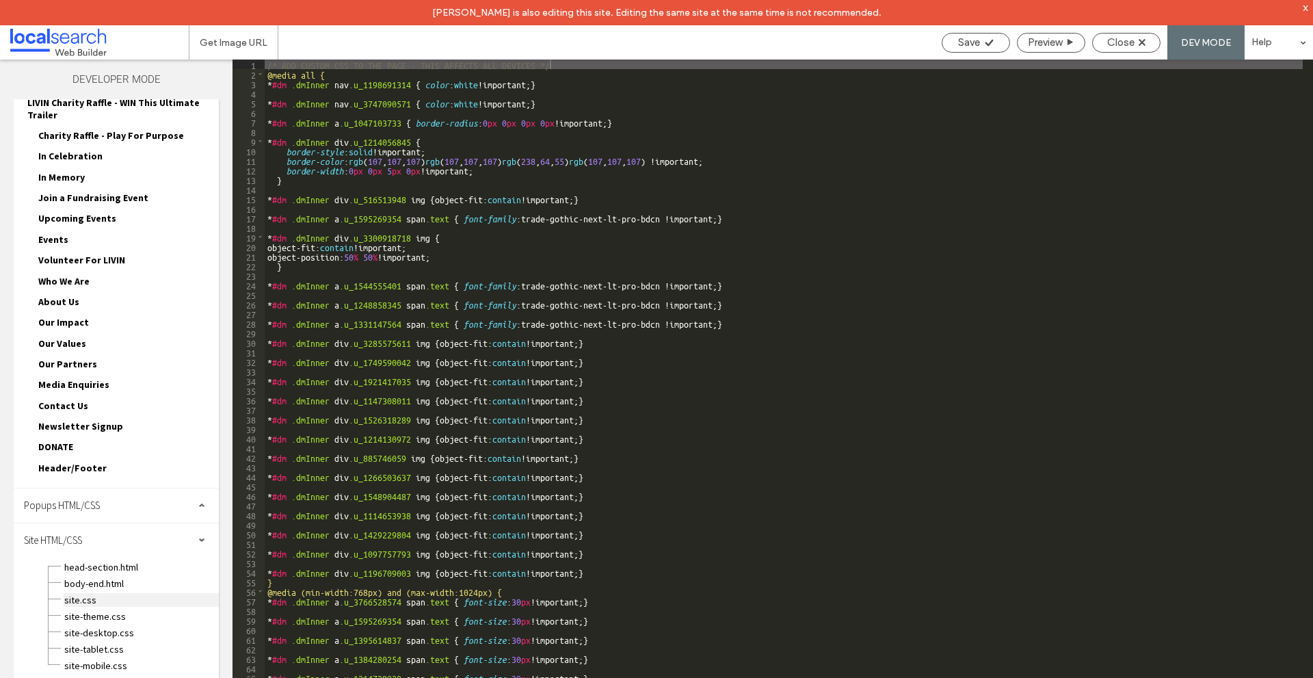
click at [116, 604] on span "site.css" at bounding box center [141, 600] width 155 height 14
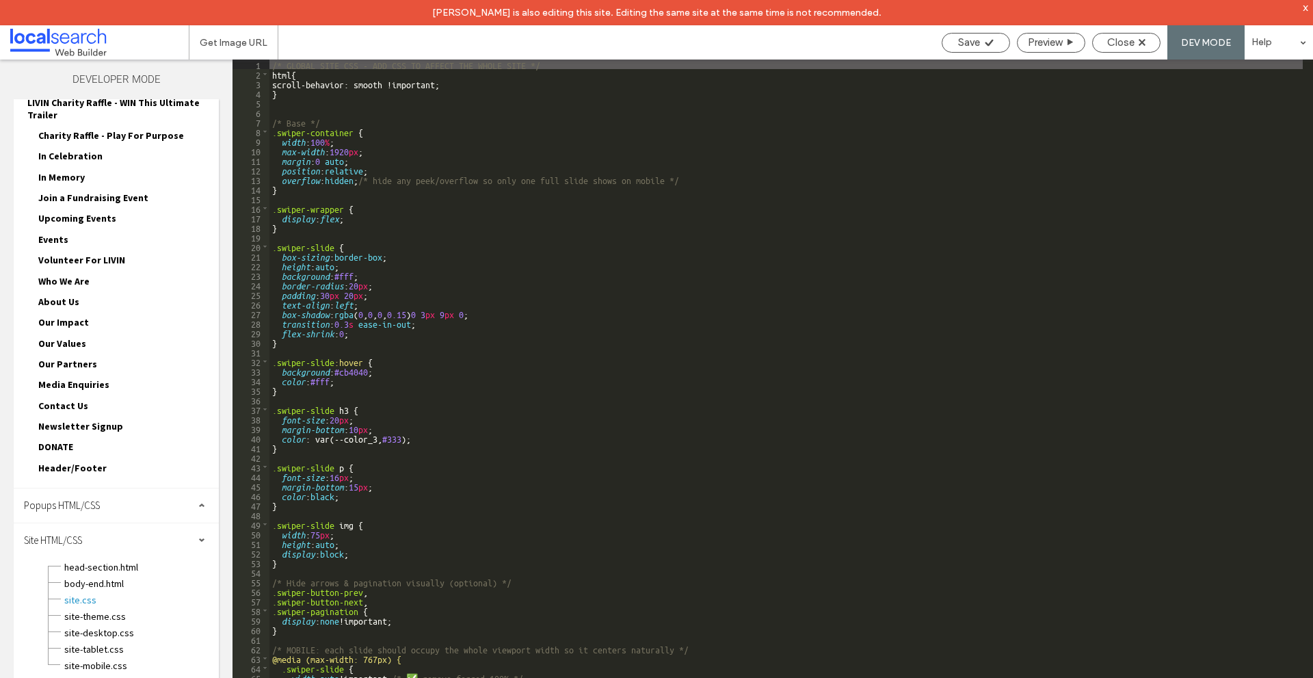
click at [345, 276] on div "/* GLOBAL SITE CSS - ADD CSS TO AFFECT THE WHOLE SITE */ html { scroll-behavior…" at bounding box center [787, 391] width 1034 height 663
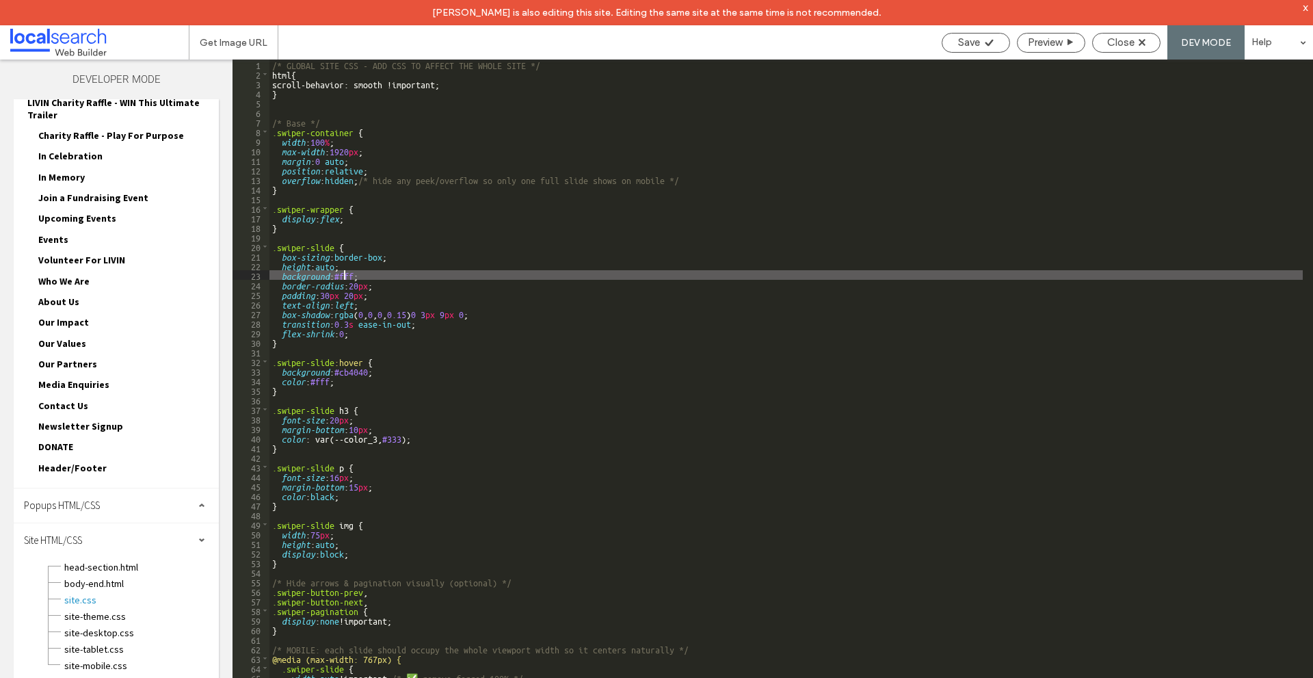
click at [345, 276] on div "/* GLOBAL SITE CSS - ADD CSS TO AFFECT THE WHOLE SITE */ html { scroll-behavior…" at bounding box center [787, 391] width 1034 height 663
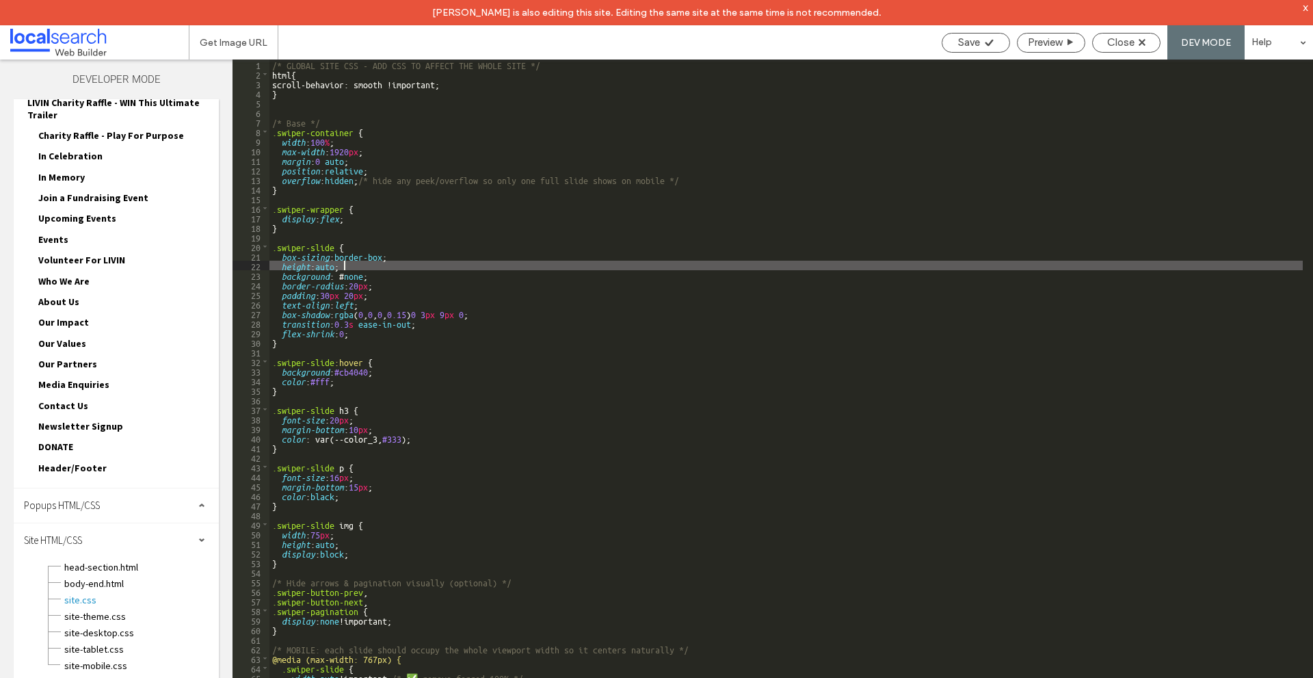
click at [346, 270] on div "/* GLOBAL SITE CSS - ADD CSS TO AFFECT THE WHOLE SITE */ html { scroll-behavior…" at bounding box center [787, 391] width 1034 height 663
click at [345, 270] on div "/* GLOBAL SITE CSS - ADD CSS TO AFFECT THE WHOLE SITE */ html { scroll-behavior…" at bounding box center [787, 391] width 1034 height 663
click at [344, 276] on div "/* GLOBAL SITE CSS - ADD CSS TO AFFECT THE WHOLE SITE */ html { scroll-behavior…" at bounding box center [787, 391] width 1034 height 663
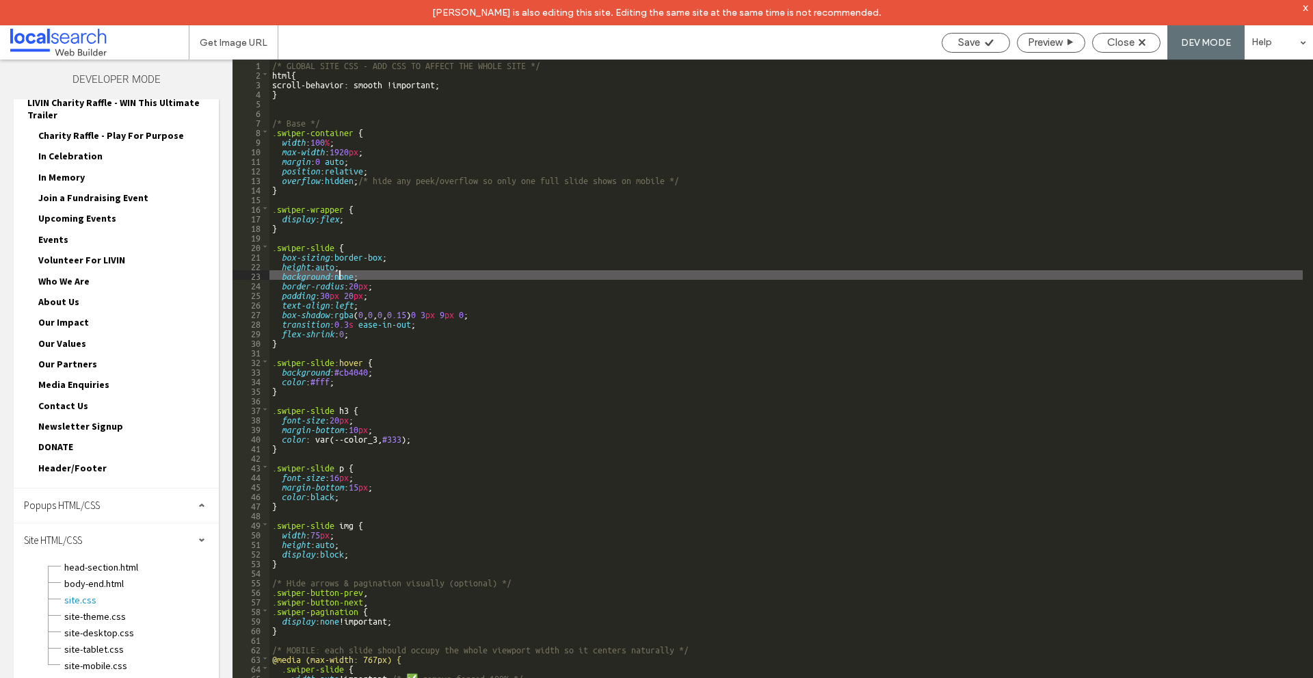
click at [406, 280] on div "/* GLOBAL SITE CSS - ADD CSS TO AFFECT THE WHOLE SITE */ html { scroll-behavior…" at bounding box center [787, 391] width 1034 height 663
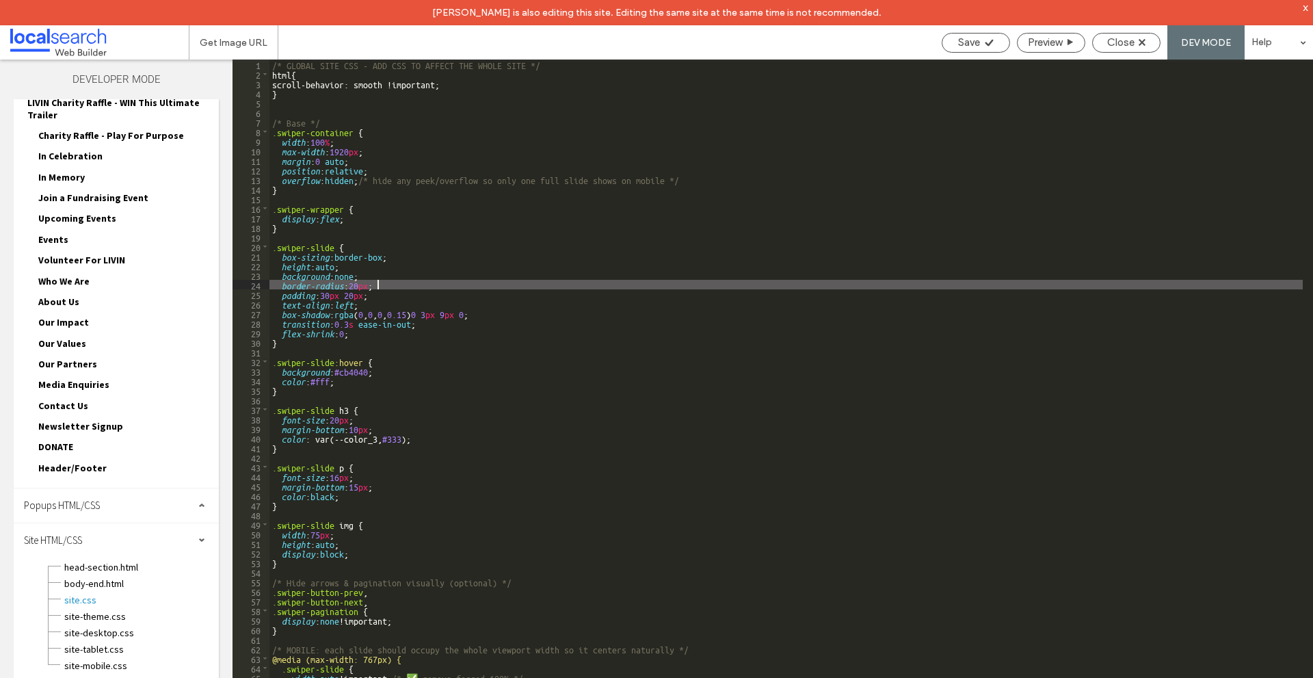
click at [390, 274] on div "/* GLOBAL SITE CSS - ADD CSS TO AFFECT THE WHOLE SITE */ html { scroll-behavior…" at bounding box center [787, 391] width 1034 height 663
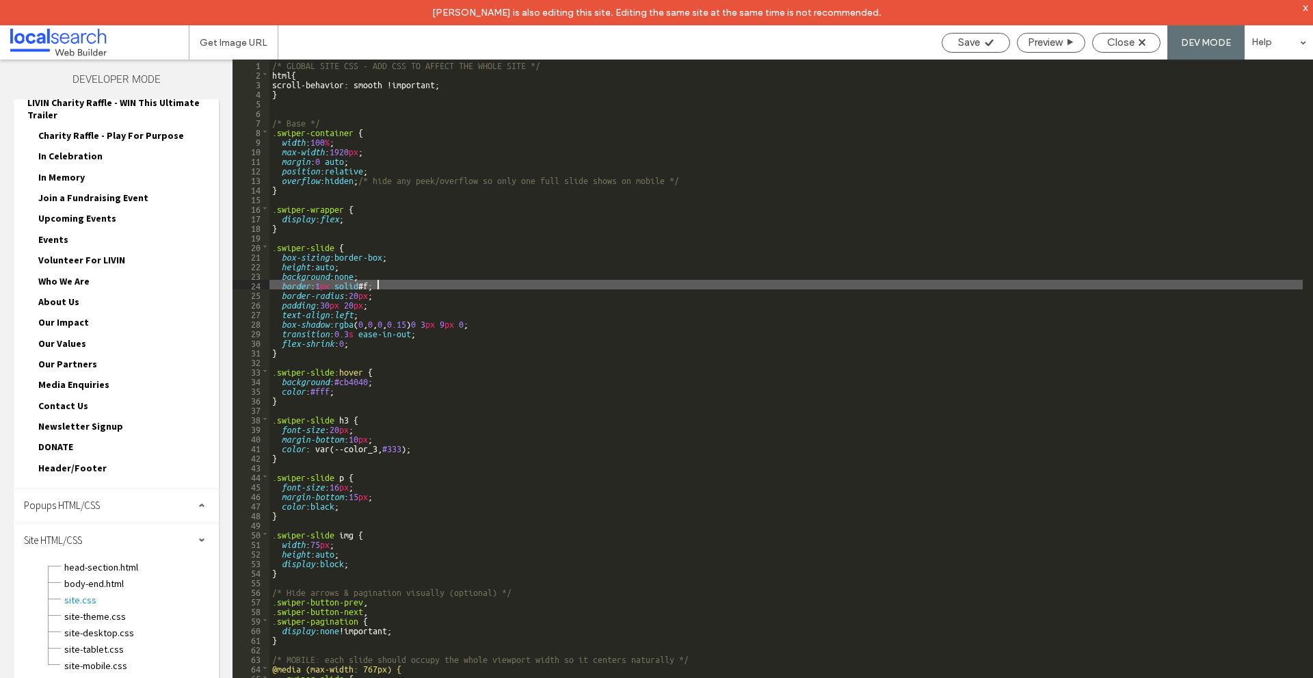
type textarea "**"
click at [972, 46] on span "Save" at bounding box center [969, 42] width 22 height 12
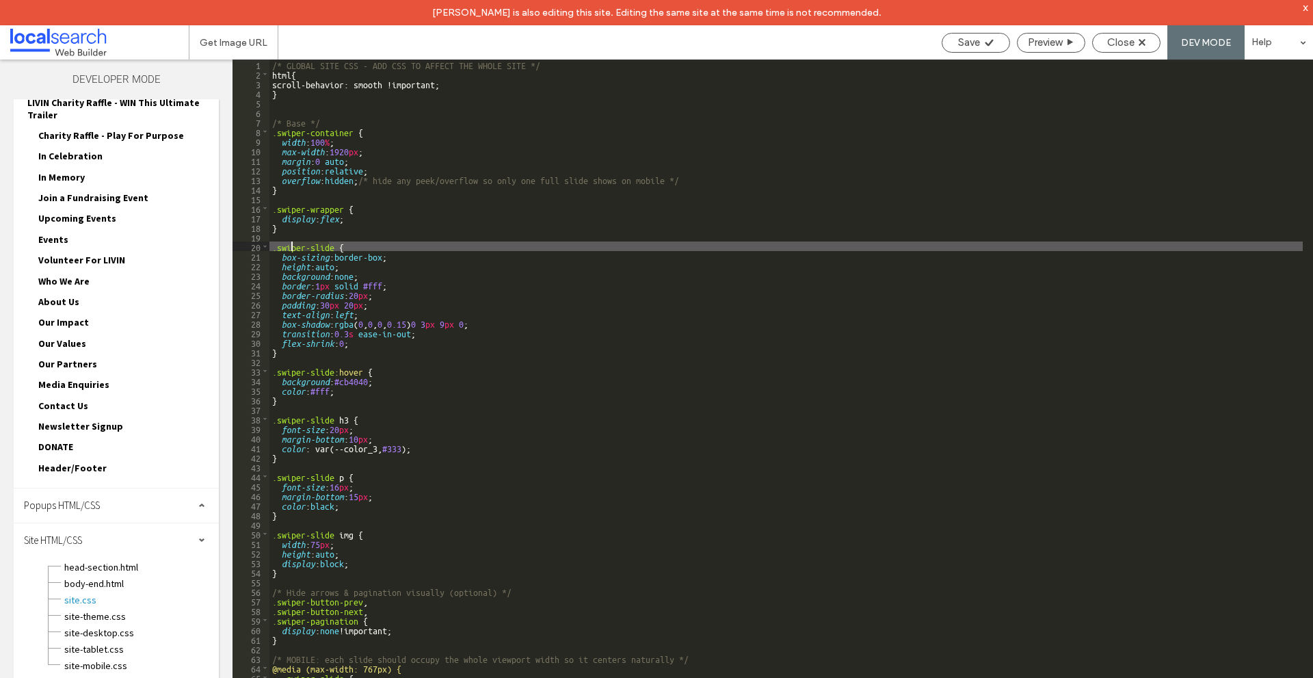
drag, startPoint x: 332, startPoint y: 246, endPoint x: 290, endPoint y: 246, distance: 41.7
click at [290, 246] on div "/* GLOBAL SITE CSS - ADD CSS TO AFFECT THE WHOLE SITE */ html { scroll-behavior…" at bounding box center [787, 391] width 1034 height 663
click at [328, 246] on div "/* GLOBAL SITE CSS - ADD CSS TO AFFECT THE WHOLE SITE */ html { scroll-behavior…" at bounding box center [787, 382] width 1034 height 644
drag, startPoint x: 334, startPoint y: 246, endPoint x: 279, endPoint y: 245, distance: 54.7
click at [279, 245] on div "/* GLOBAL SITE CSS - ADD CSS TO AFFECT THE WHOLE SITE */ html { scroll-behavior…" at bounding box center [787, 391] width 1034 height 663
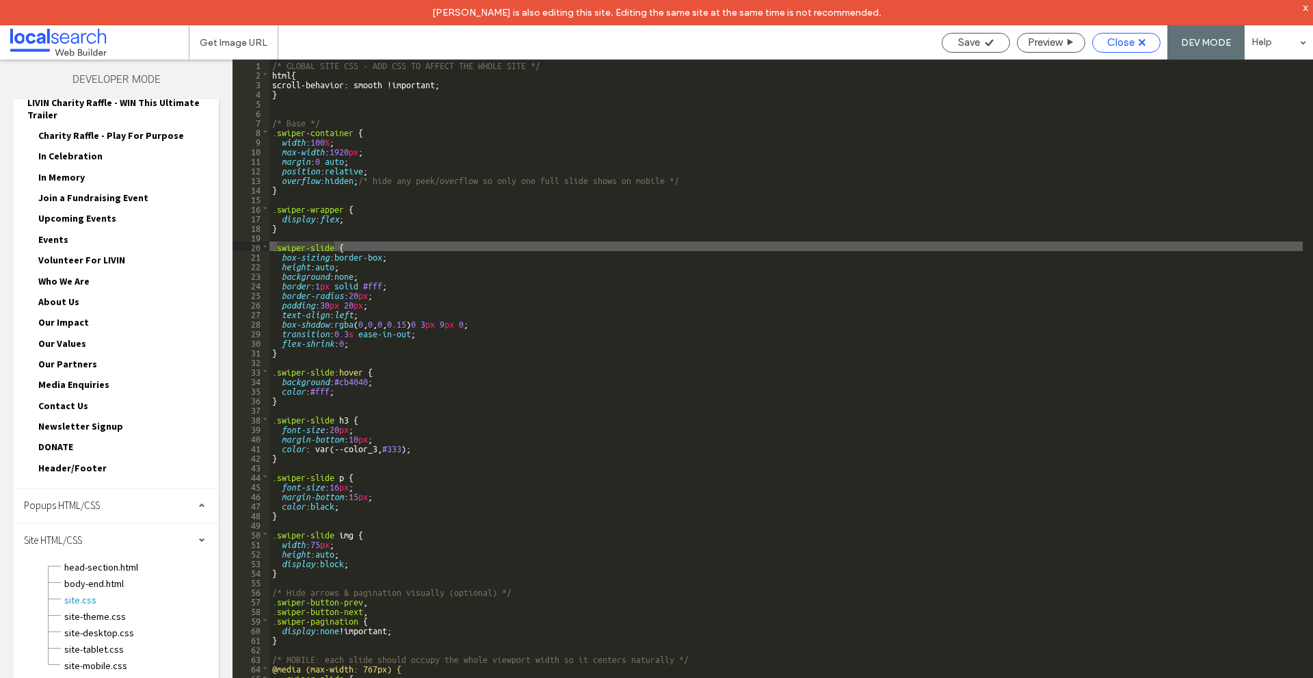
click at [1106, 45] on div "Close" at bounding box center [1126, 42] width 67 height 12
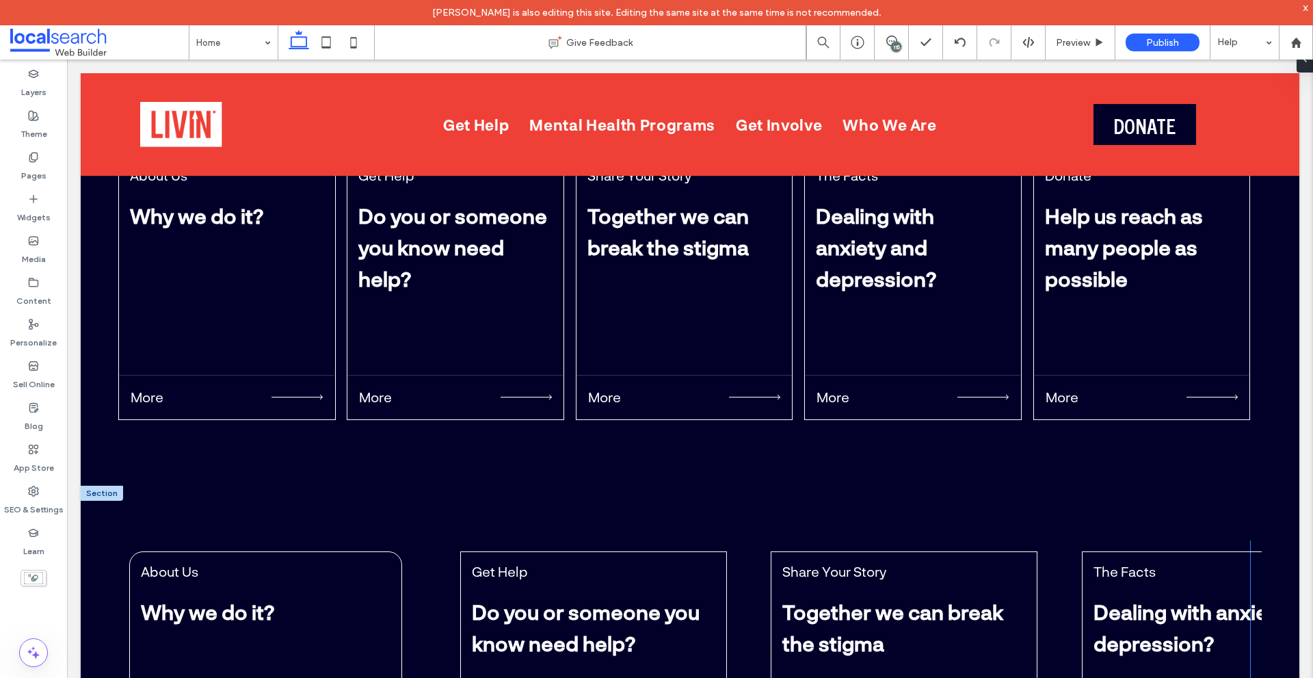
scroll to position [4789, 0]
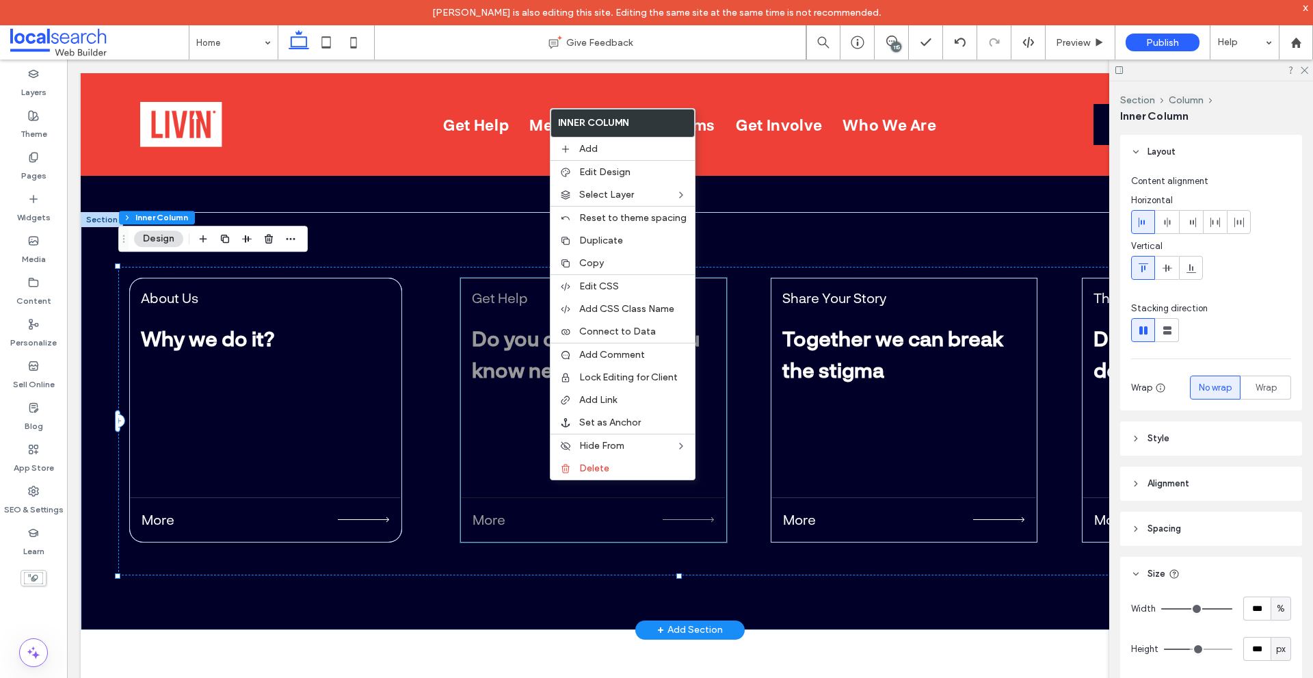
click at [536, 460] on div "Get Help Do you or someone you know need help? More" at bounding box center [593, 410] width 267 height 265
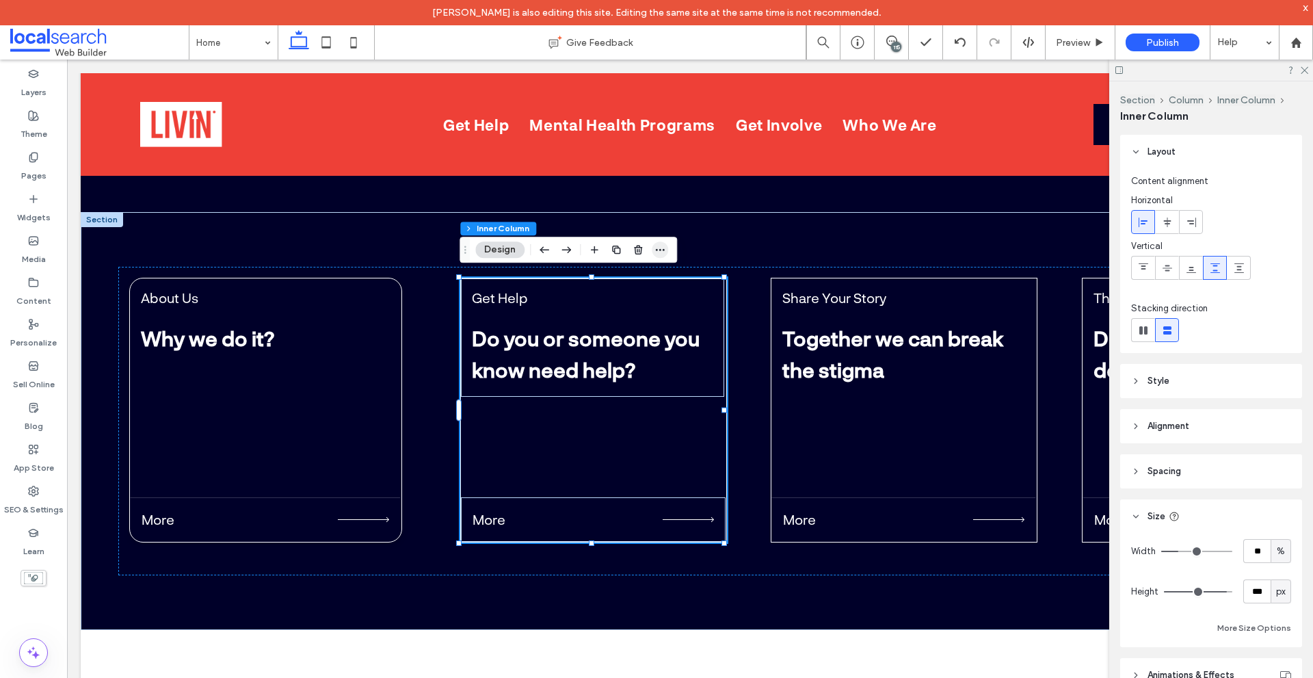
click at [664, 246] on icon "button" at bounding box center [660, 249] width 11 height 11
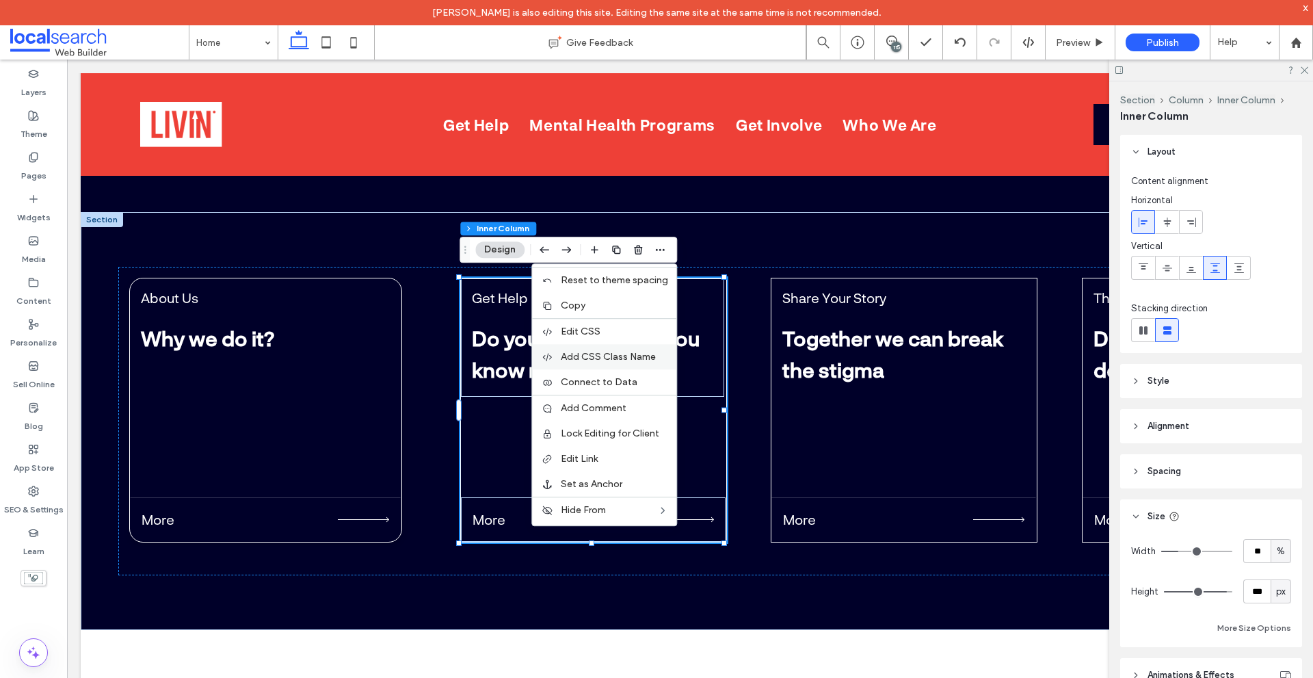
click at [628, 355] on span "Add CSS Class Name" at bounding box center [608, 357] width 95 height 12
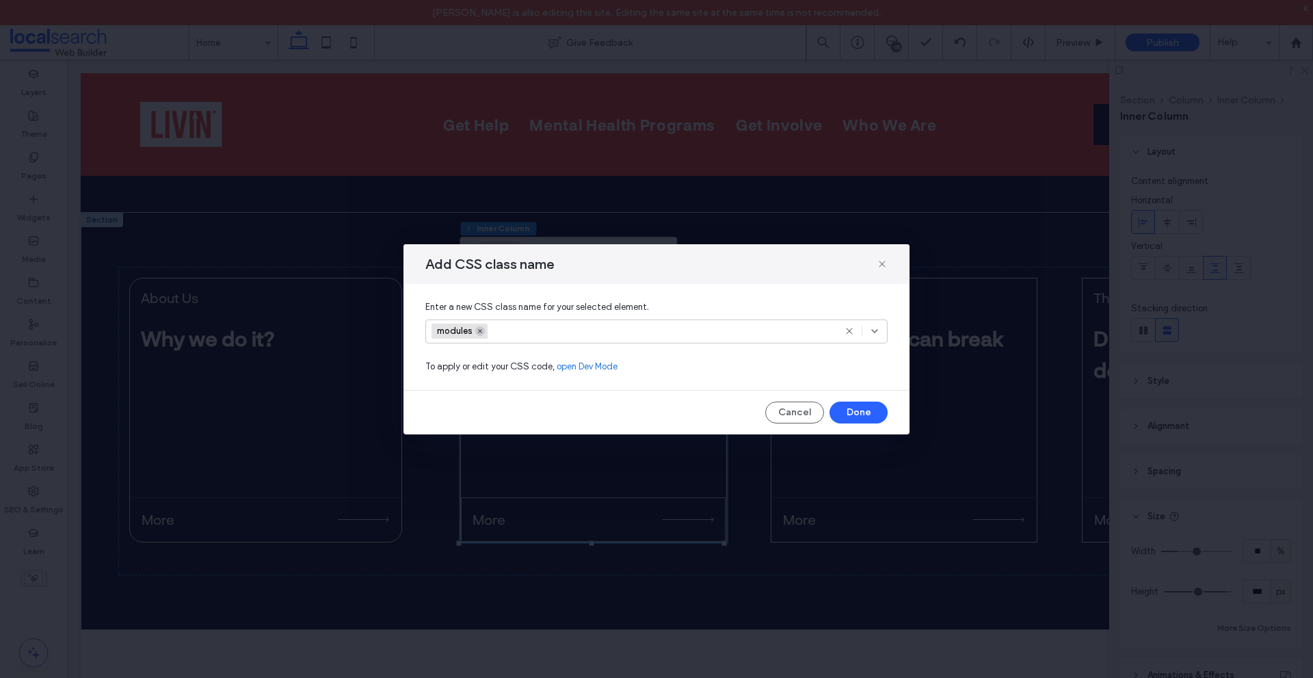
click at [477, 331] on icon at bounding box center [480, 331] width 7 height 7
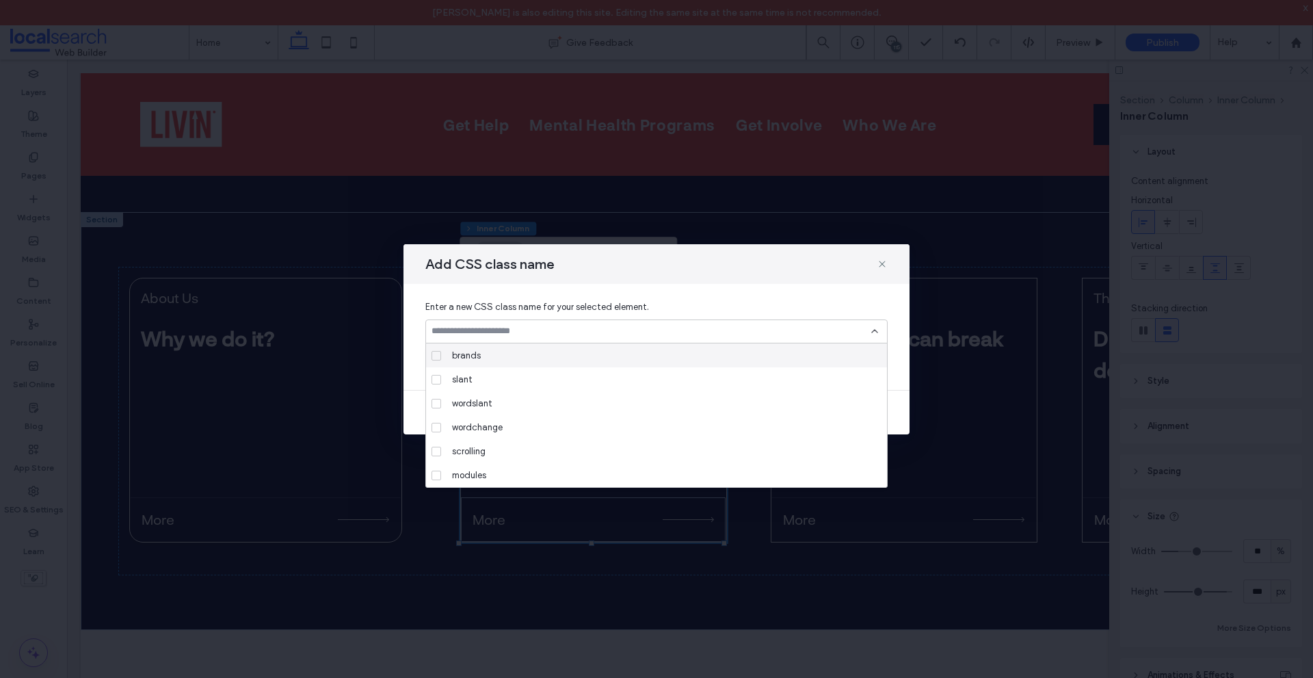
click at [477, 330] on input at bounding box center [652, 331] width 440 height 11
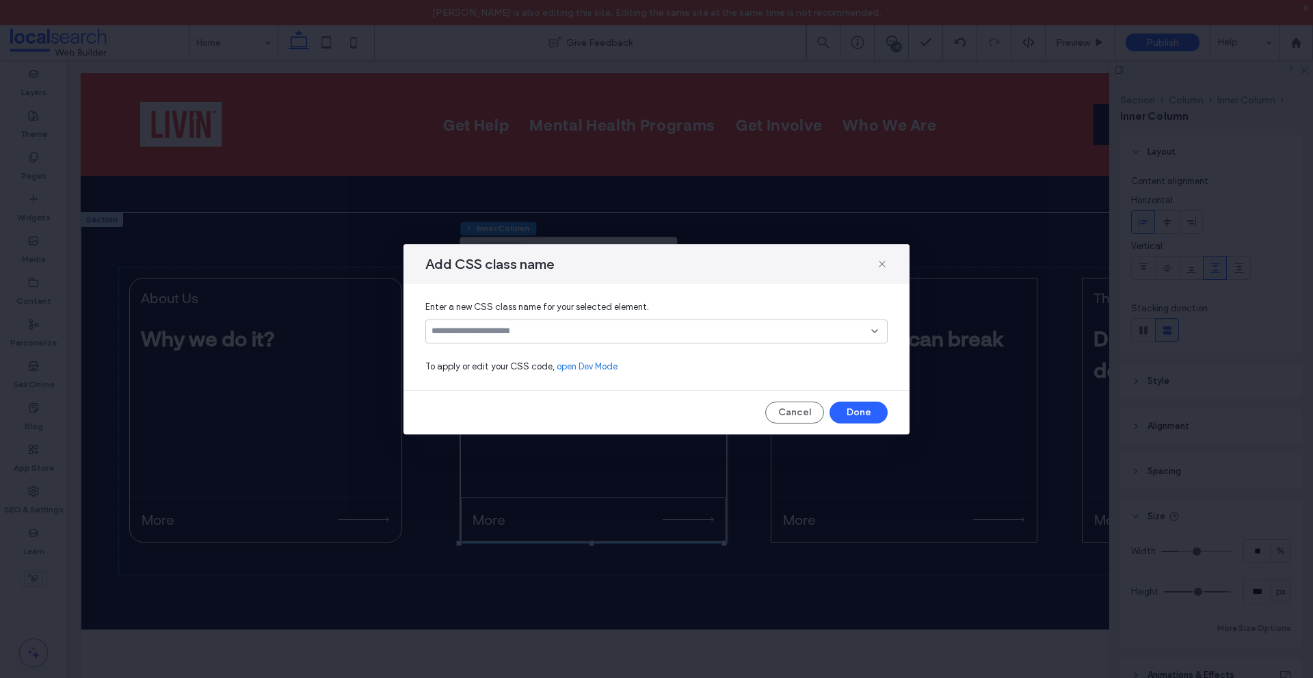
paste input "**********"
type input "**********"
click at [480, 354] on span "swiper-slide" at bounding box center [476, 356] width 49 height 14
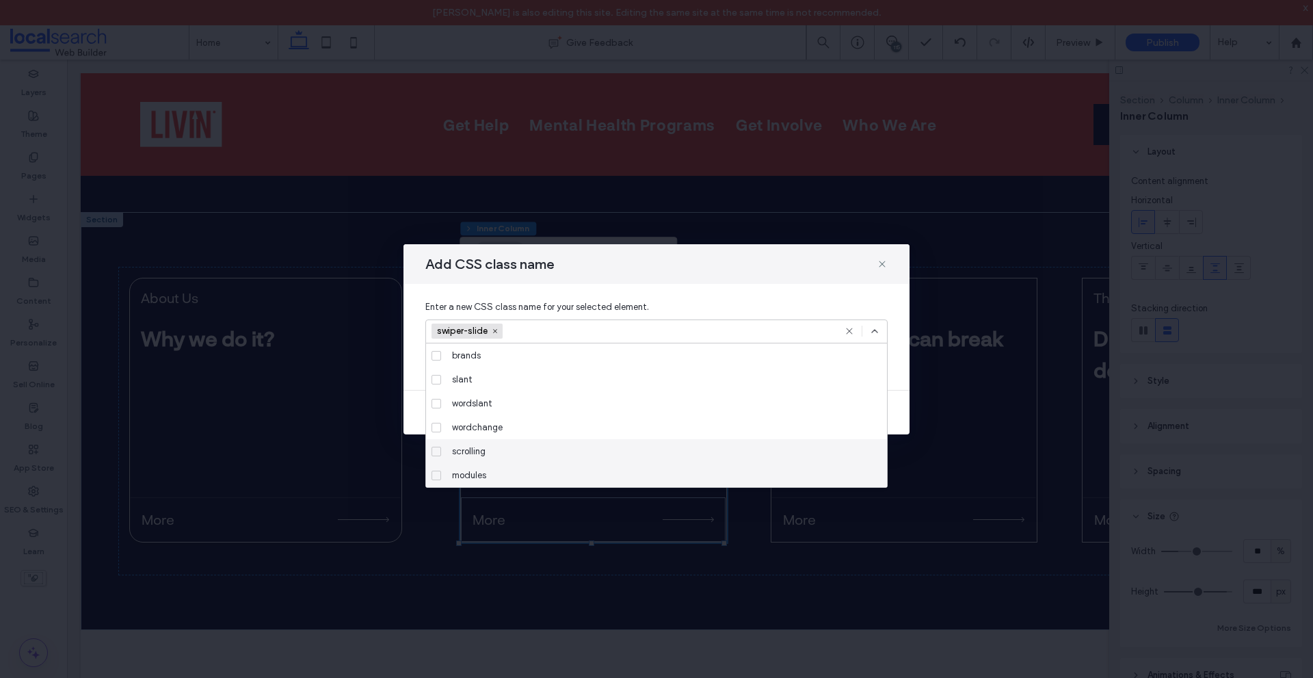
scroll to position [96, 0]
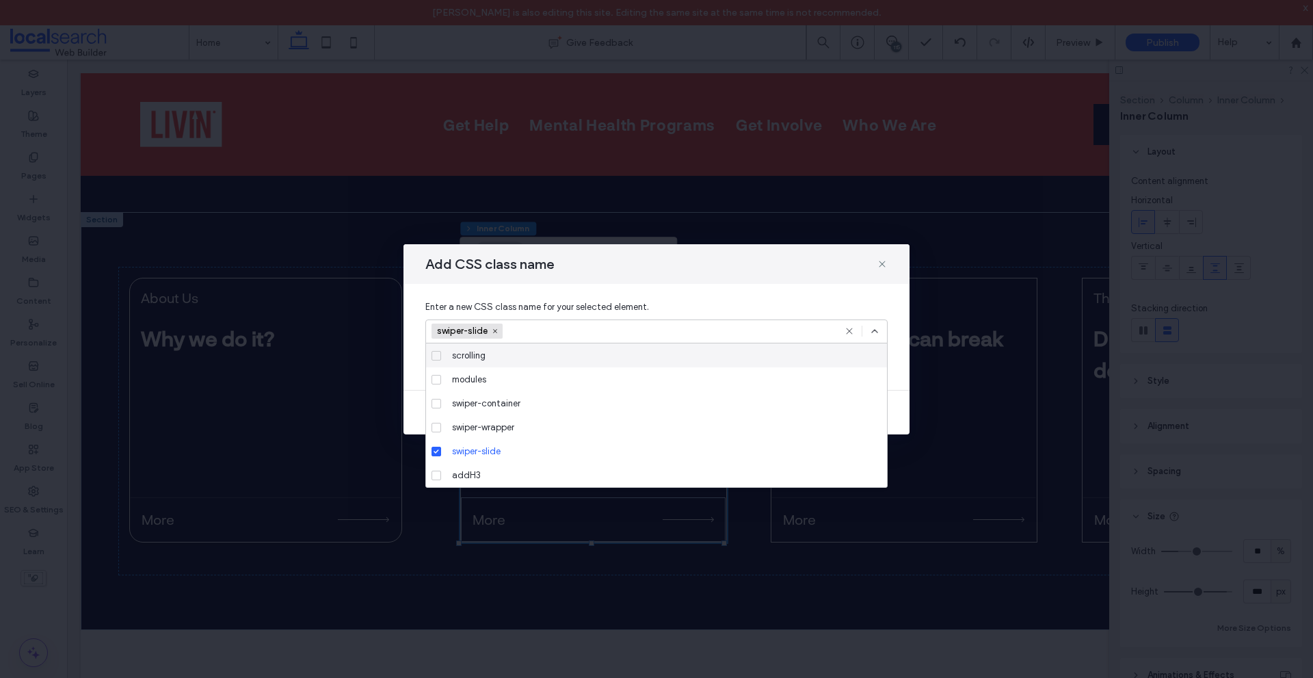
click at [871, 329] on icon at bounding box center [874, 331] width 11 height 11
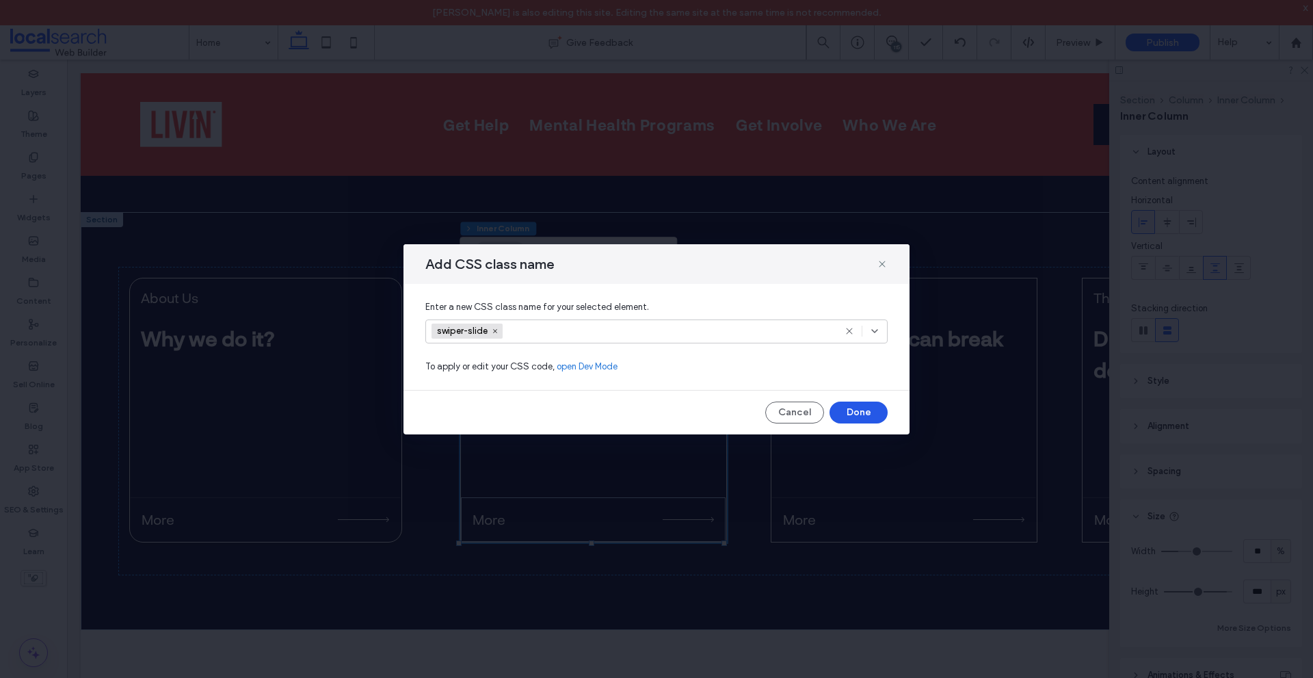
drag, startPoint x: 844, startPoint y: 406, endPoint x: 776, endPoint y: 354, distance: 85.9
click at [844, 406] on button "Done" at bounding box center [859, 413] width 58 height 22
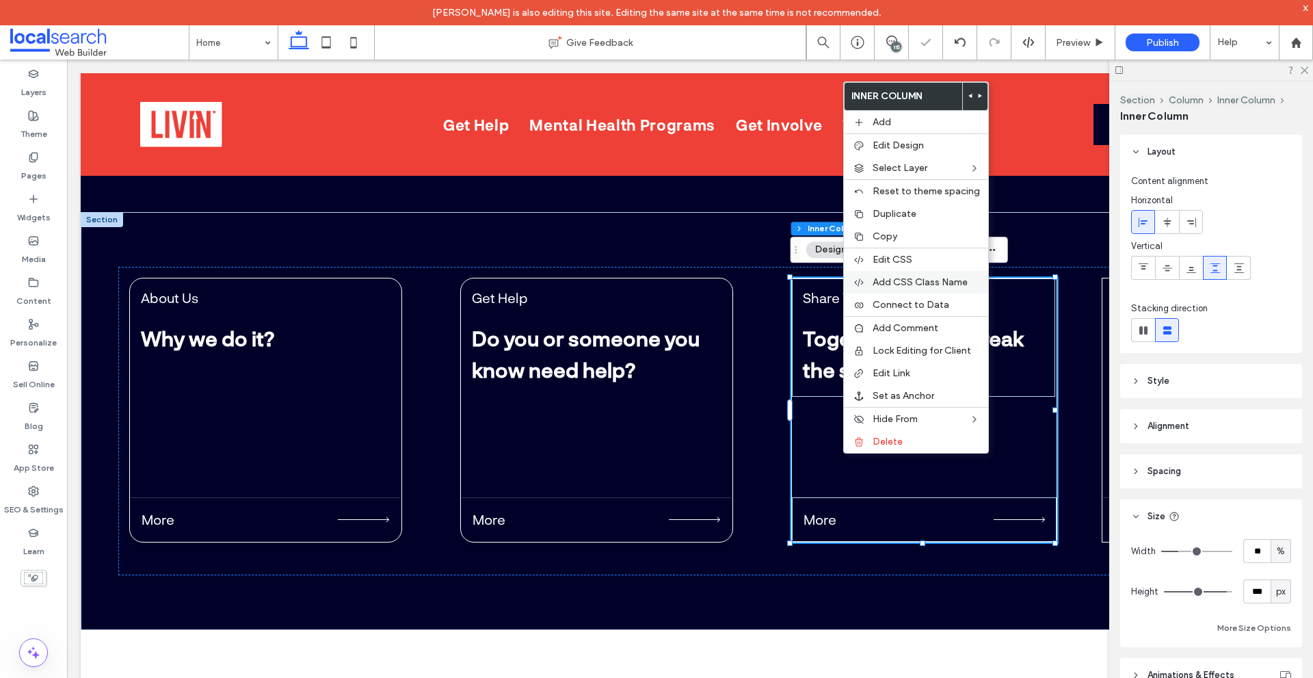
click at [919, 280] on span "Add CSS Class Name" at bounding box center [920, 282] width 95 height 12
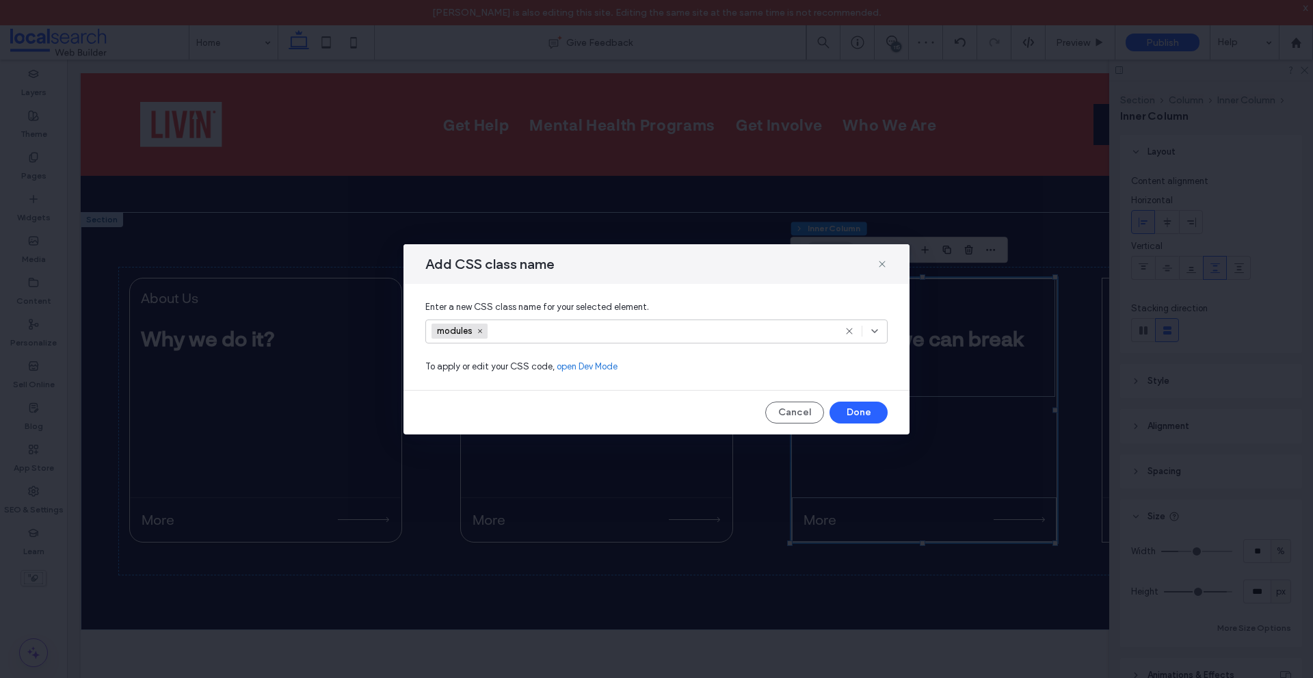
click at [726, 326] on div "modules" at bounding box center [640, 331] width 417 height 21
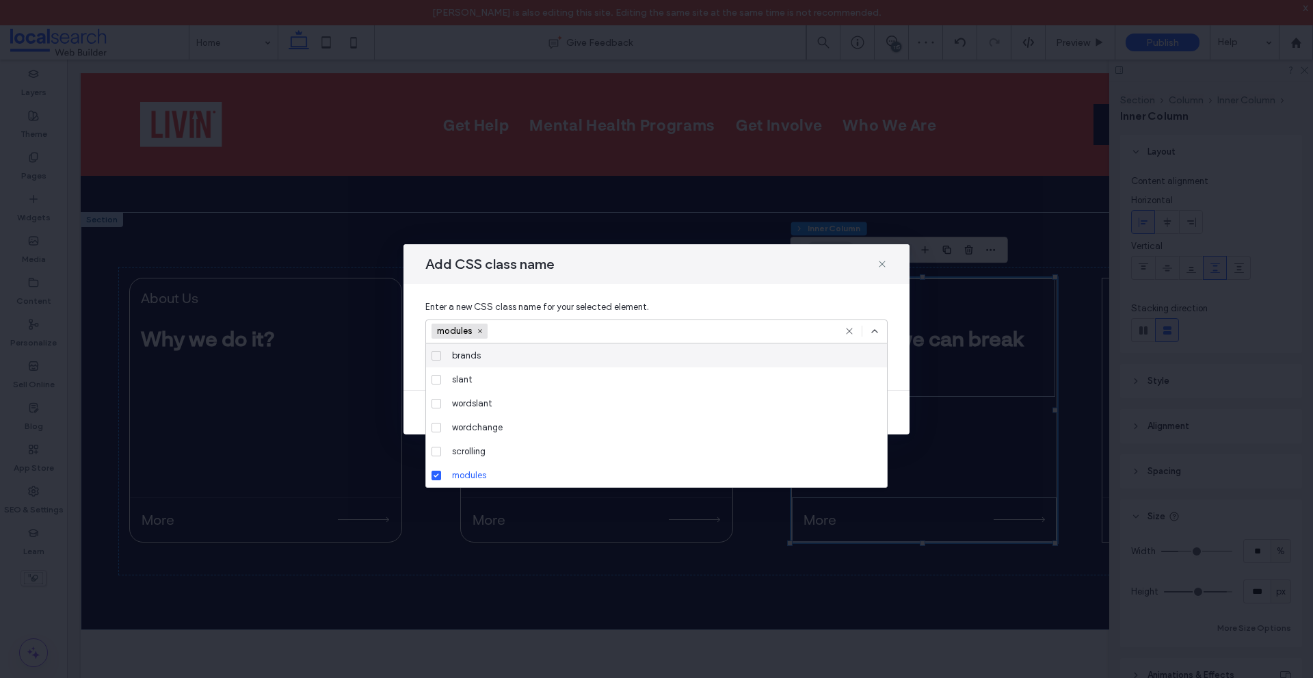
paste input "**********"
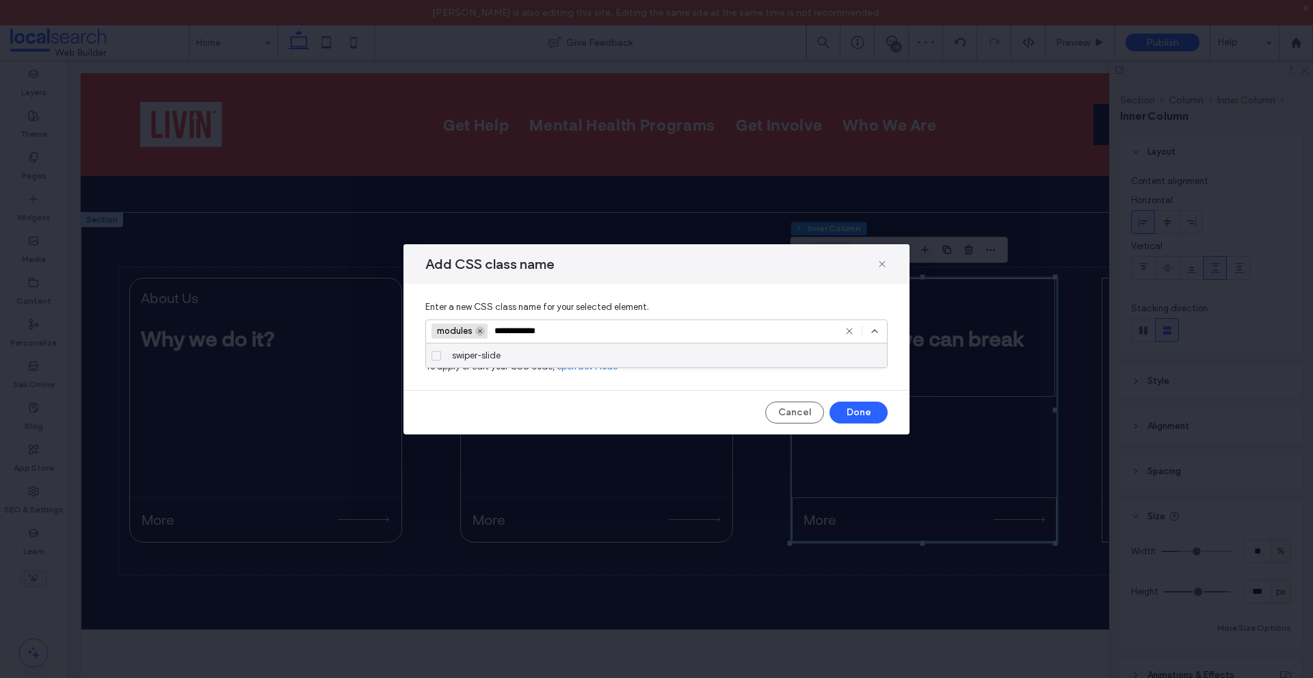
type input "**********"
click at [481, 331] on icon at bounding box center [480, 331] width 7 height 7
click at [748, 320] on div at bounding box center [656, 331] width 462 height 24
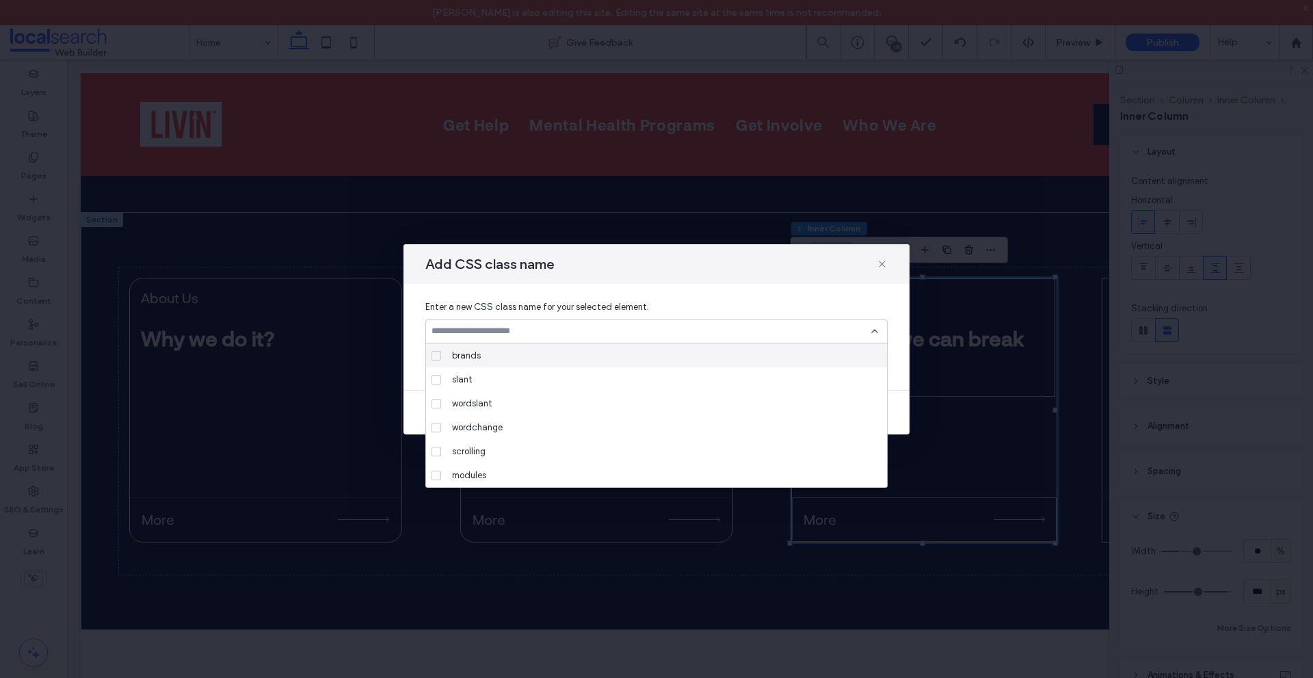
click at [746, 330] on input at bounding box center [652, 331] width 440 height 11
paste input "**********"
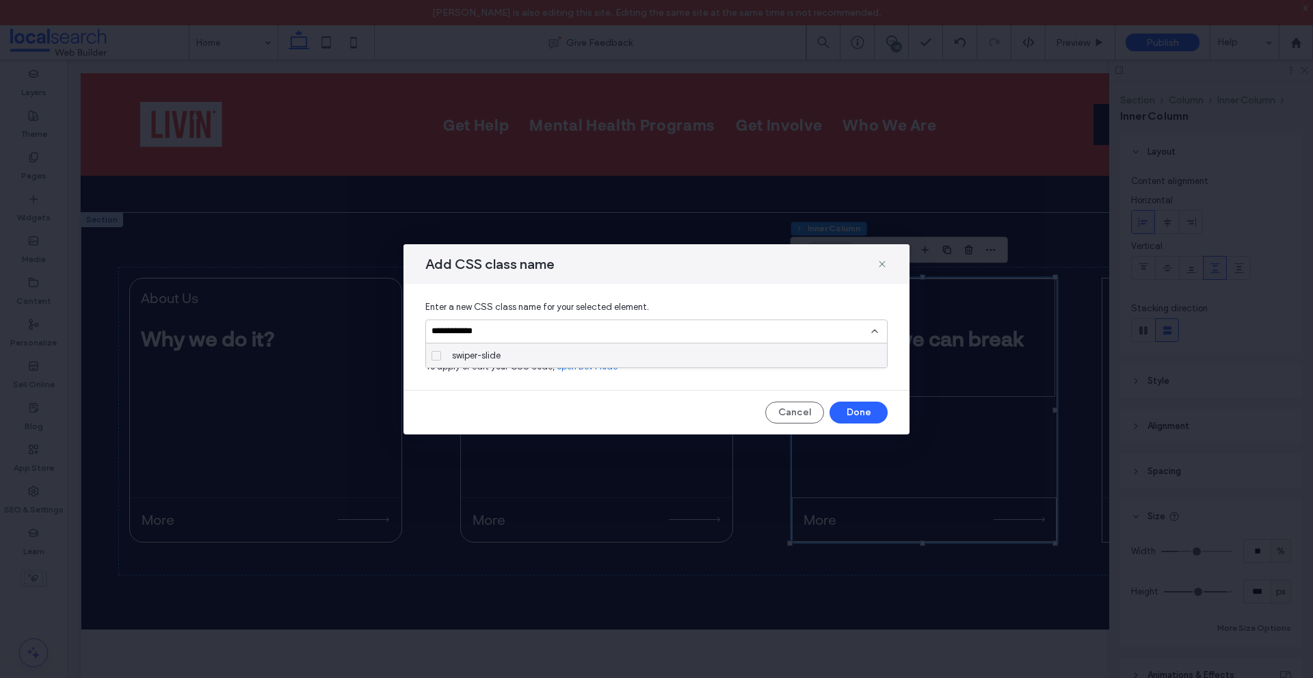
type input "**********"
click at [657, 353] on div "swiper-slide" at bounding box center [662, 355] width 430 height 24
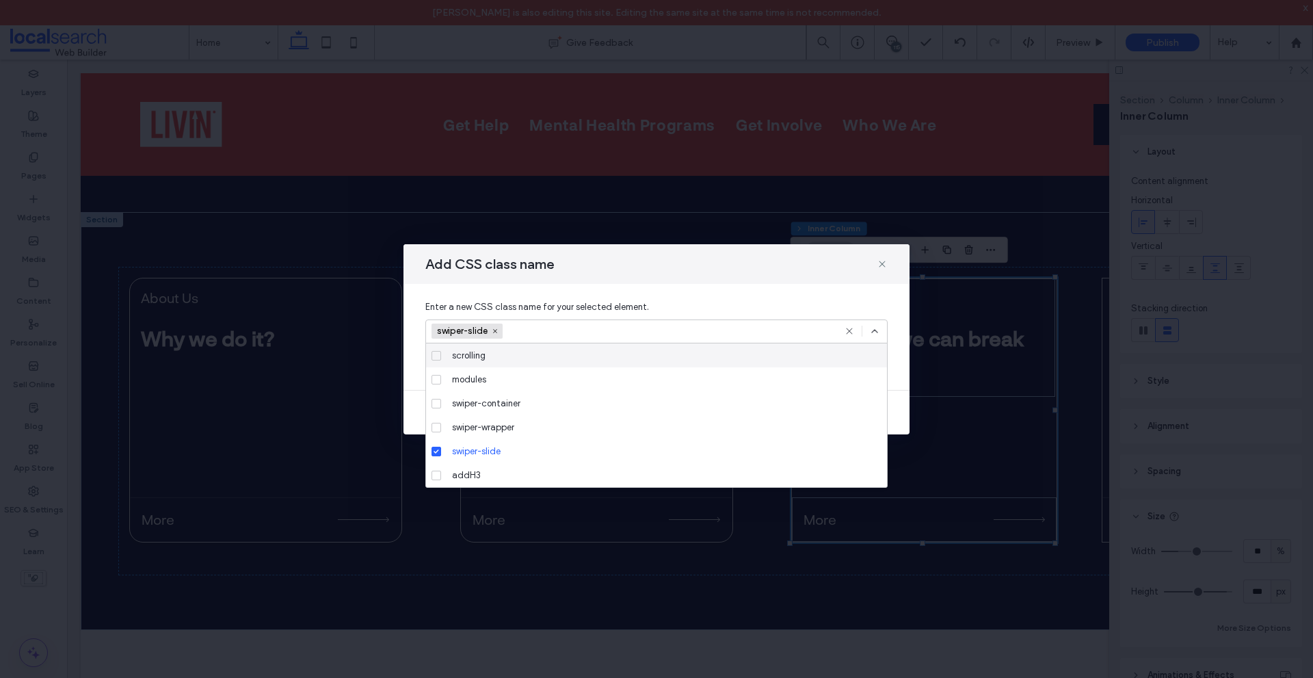
click at [869, 330] on div at bounding box center [862, 331] width 36 height 11
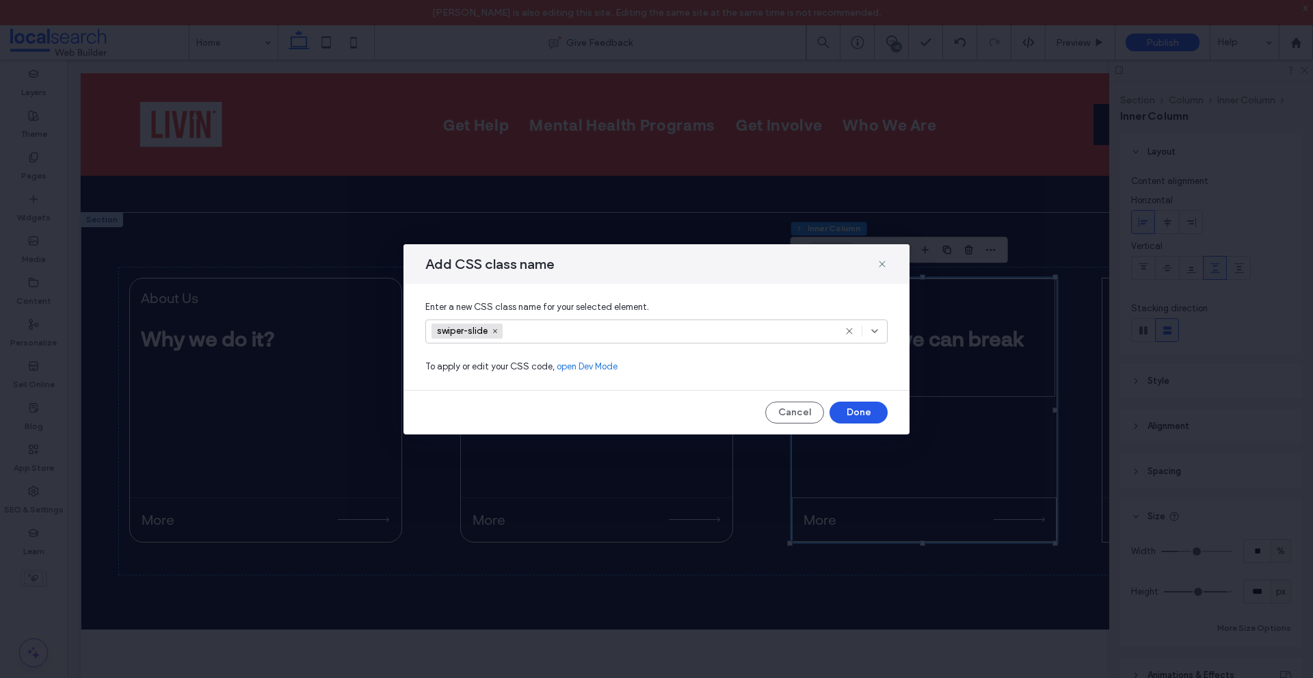
click at [849, 406] on div "Add CSS class name Enter a new CSS class name for your selected element. swiper…" at bounding box center [657, 339] width 506 height 190
click at [849, 406] on button "Done" at bounding box center [859, 413] width 58 height 22
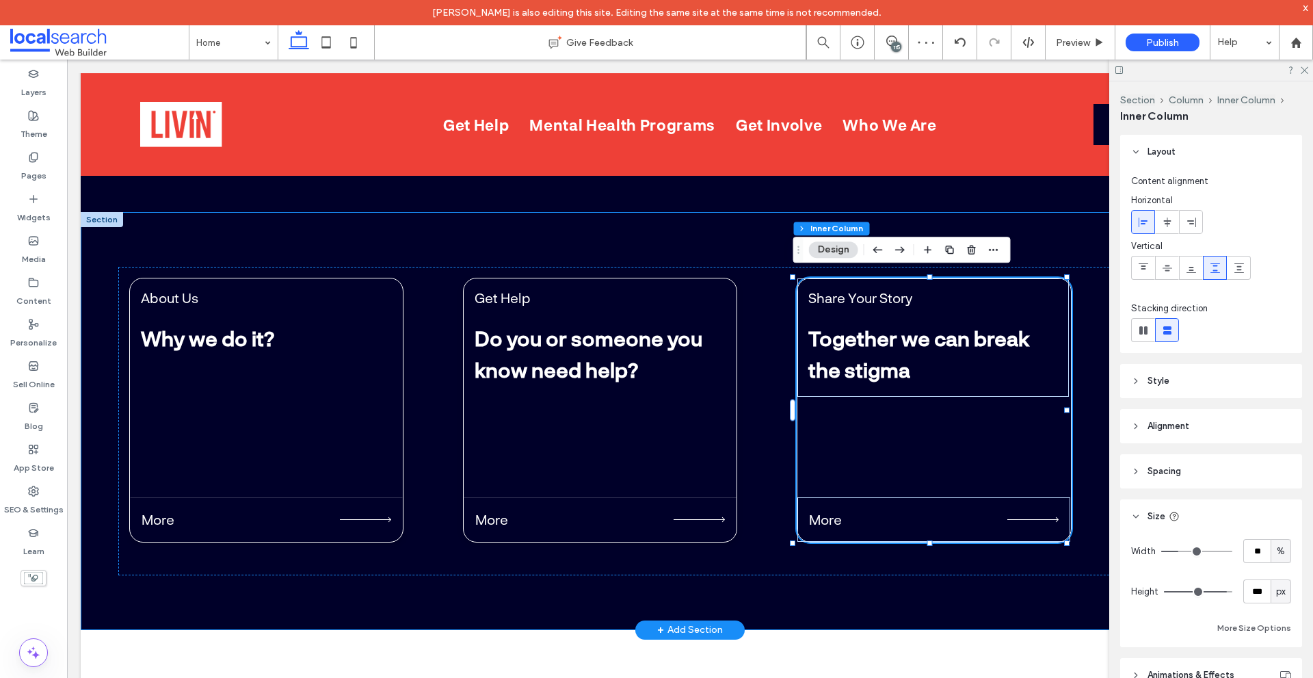
click at [720, 587] on div "The Facts Dealing with anxiety and depression? More Donate Help us reach as man…" at bounding box center [690, 421] width 1219 height 418
click at [759, 559] on div "The Facts Dealing with anxiety and depression? More Donate Help us reach as man…" at bounding box center [701, 421] width 1166 height 309
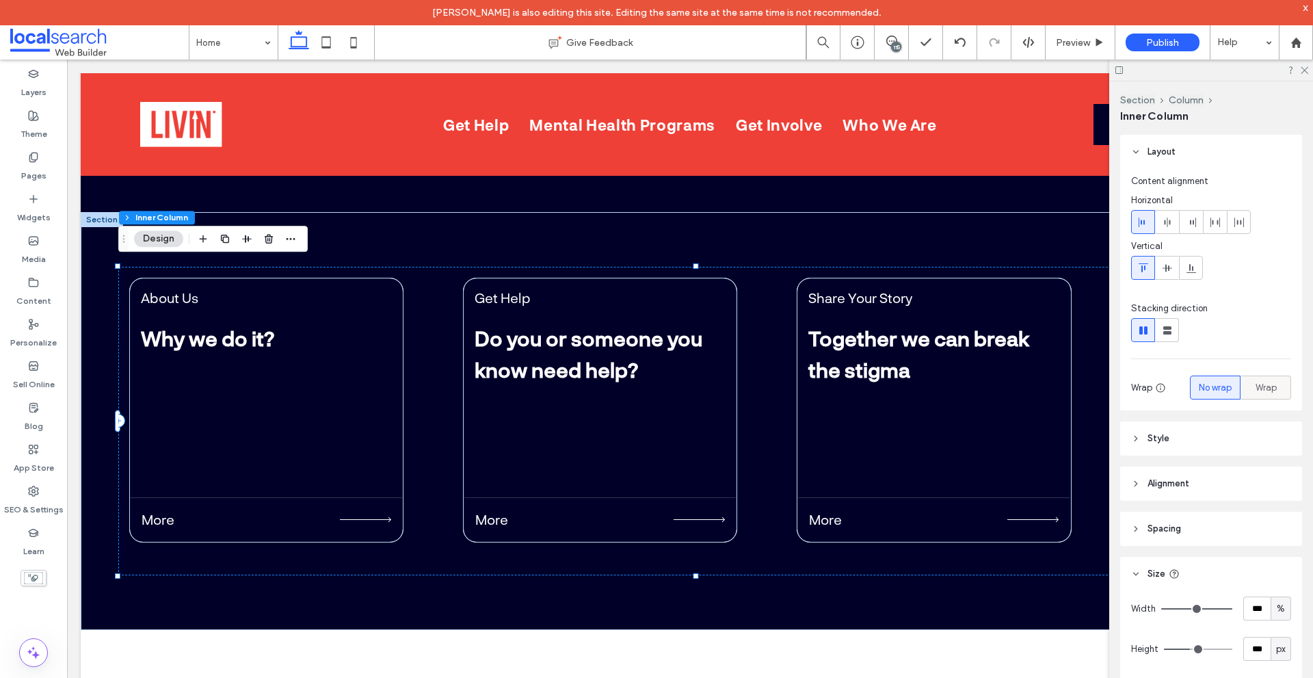
click at [1256, 389] on span "Wrap" at bounding box center [1266, 388] width 21 height 14
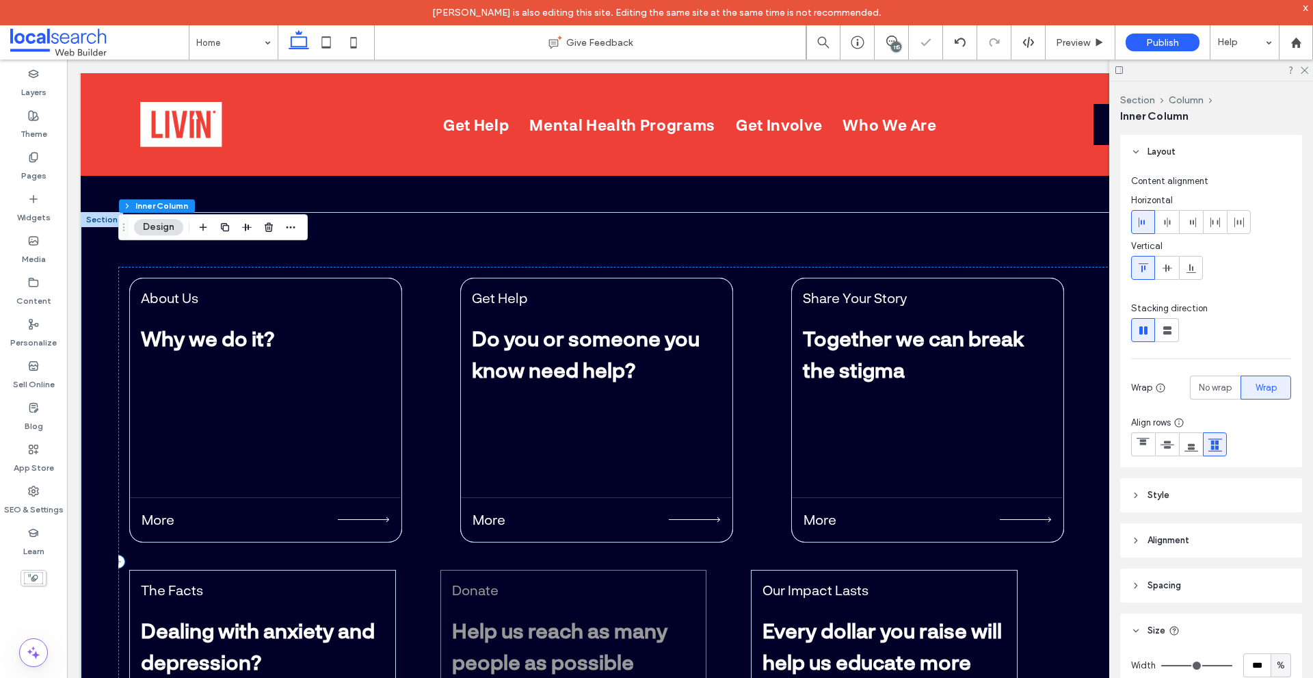
scroll to position [4925, 0]
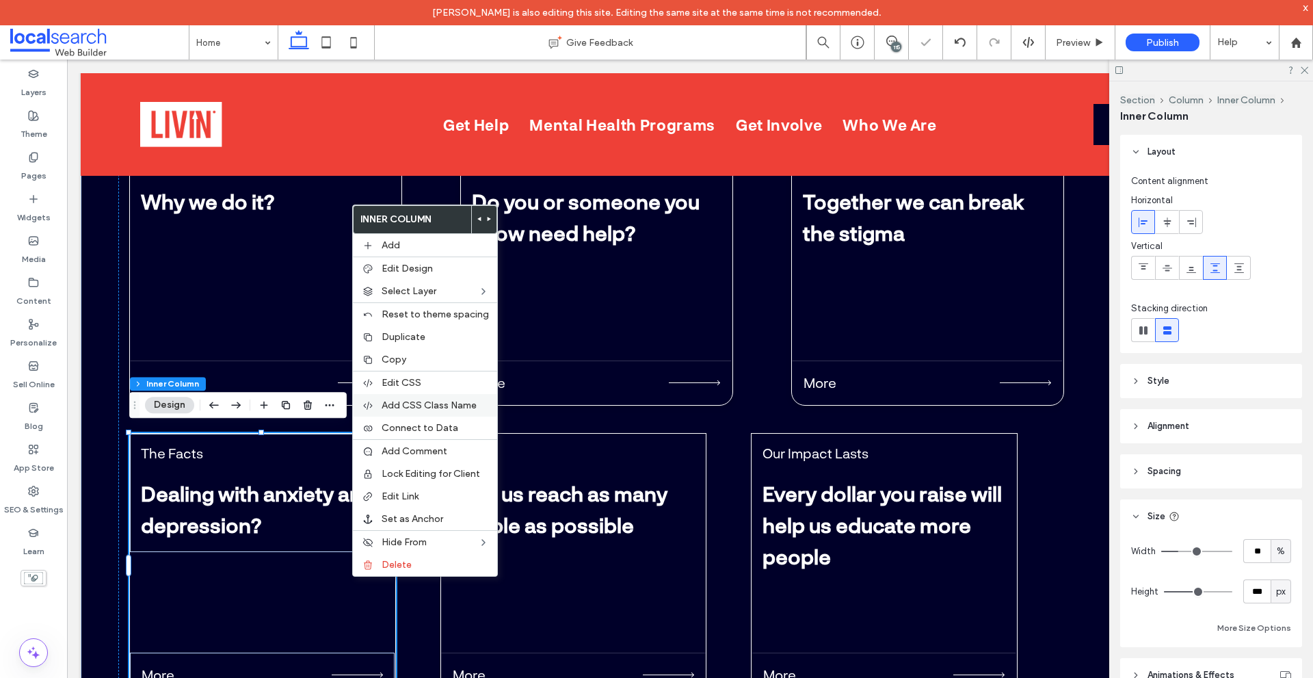
click at [456, 408] on span "Add CSS Class Name" at bounding box center [429, 406] width 95 height 12
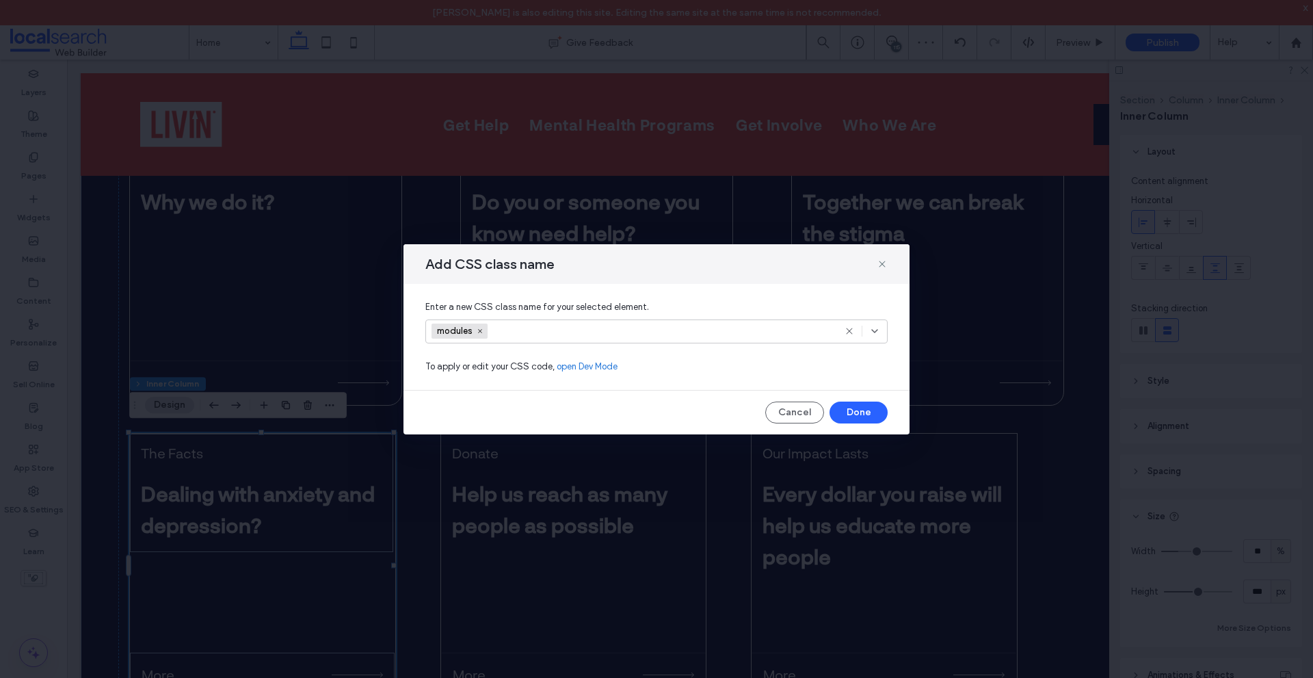
click at [624, 319] on div "modules" at bounding box center [656, 331] width 462 height 24
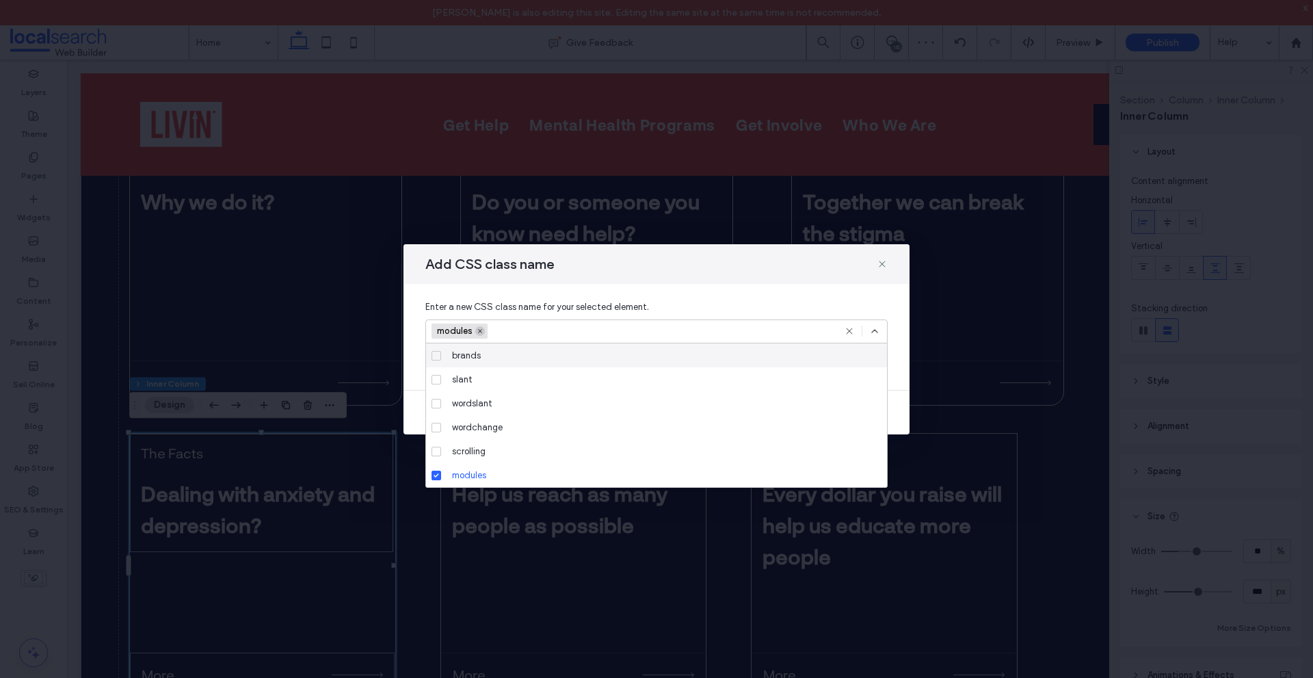
click at [484, 332] on span "modules" at bounding box center [460, 331] width 56 height 15
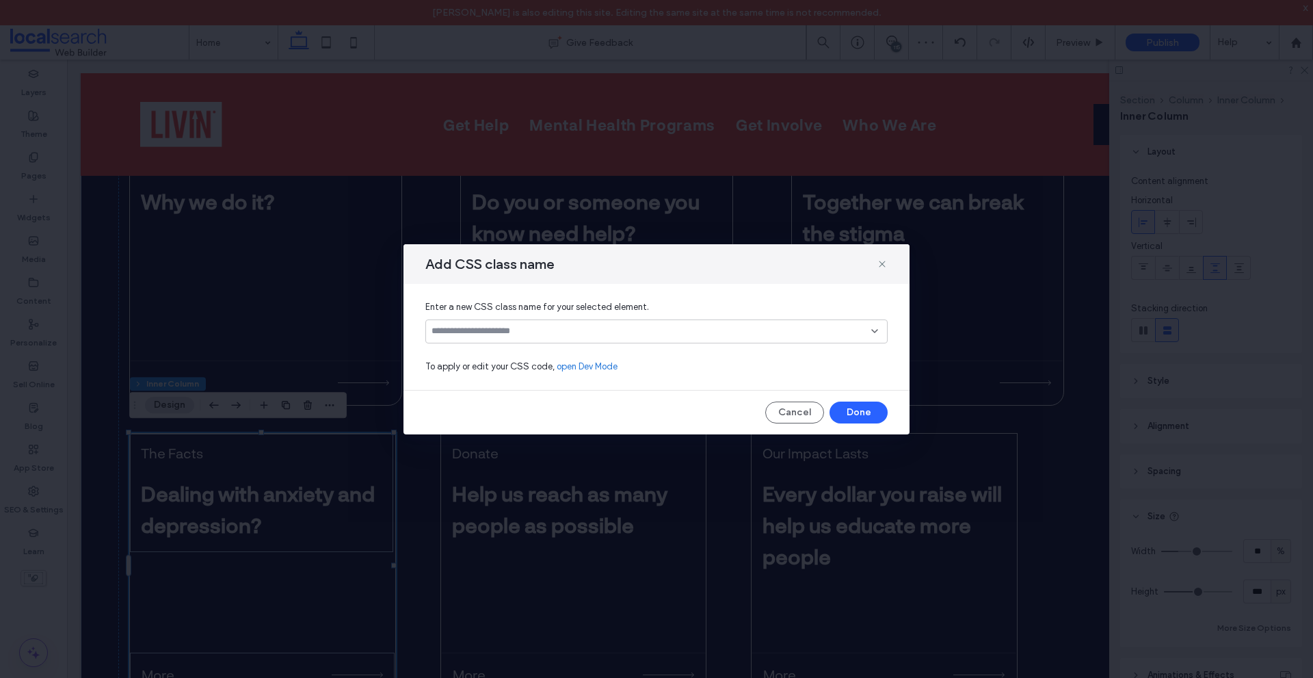
click at [482, 331] on input at bounding box center [652, 331] width 440 height 11
paste input "**********"
type input "**********"
click at [505, 354] on div "swiper-slide" at bounding box center [662, 355] width 430 height 24
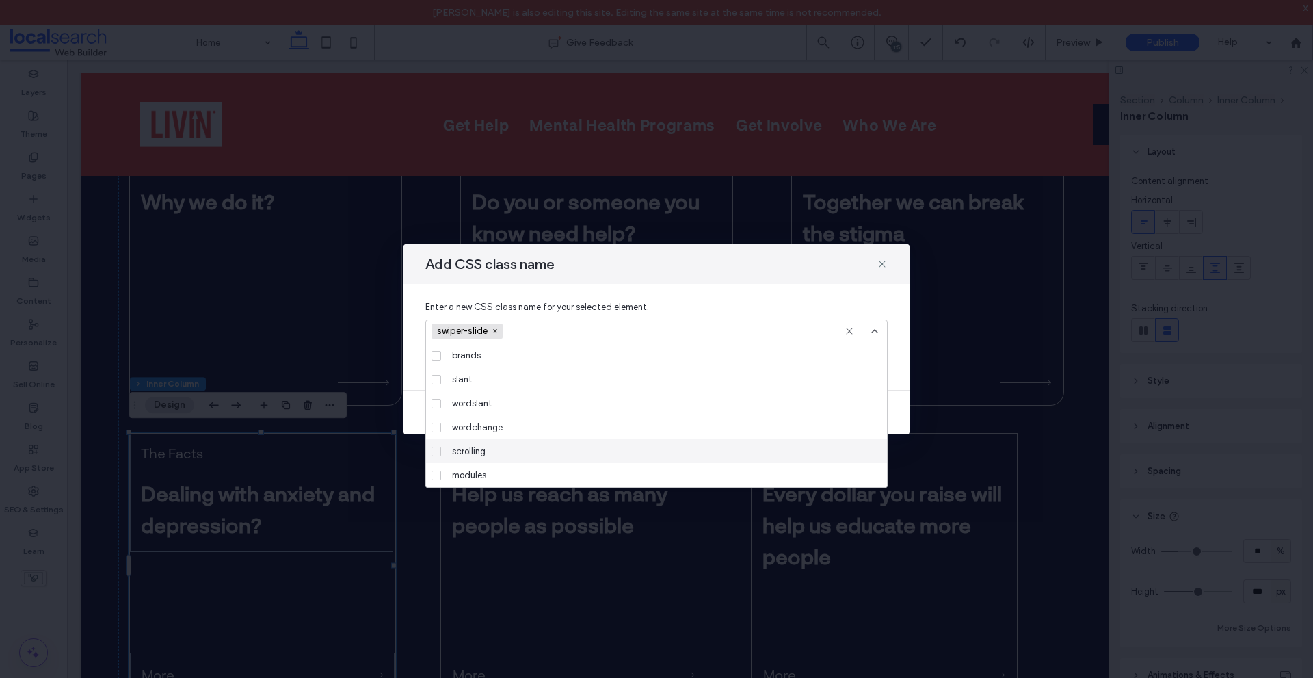
scroll to position [96, 0]
click at [872, 330] on icon at bounding box center [874, 331] width 11 height 11
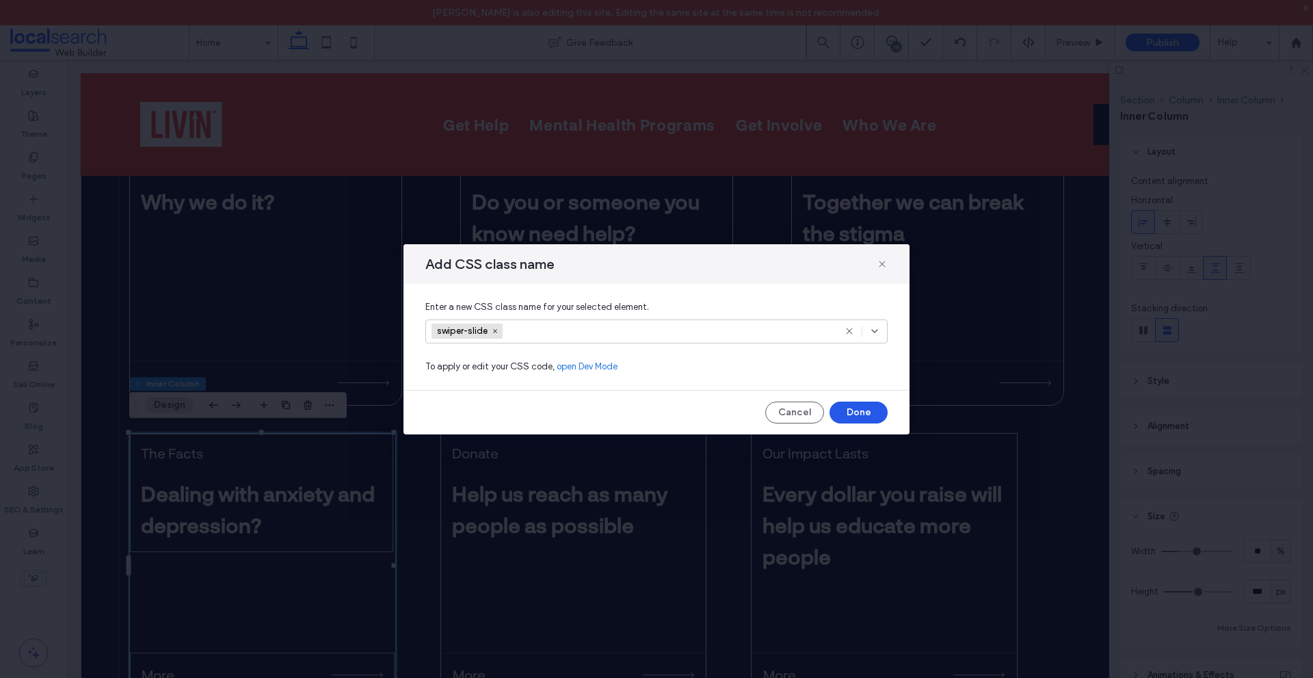
drag, startPoint x: 866, startPoint y: 408, endPoint x: 634, endPoint y: 413, distance: 232.0
click at [866, 408] on button "Done" at bounding box center [859, 413] width 58 height 22
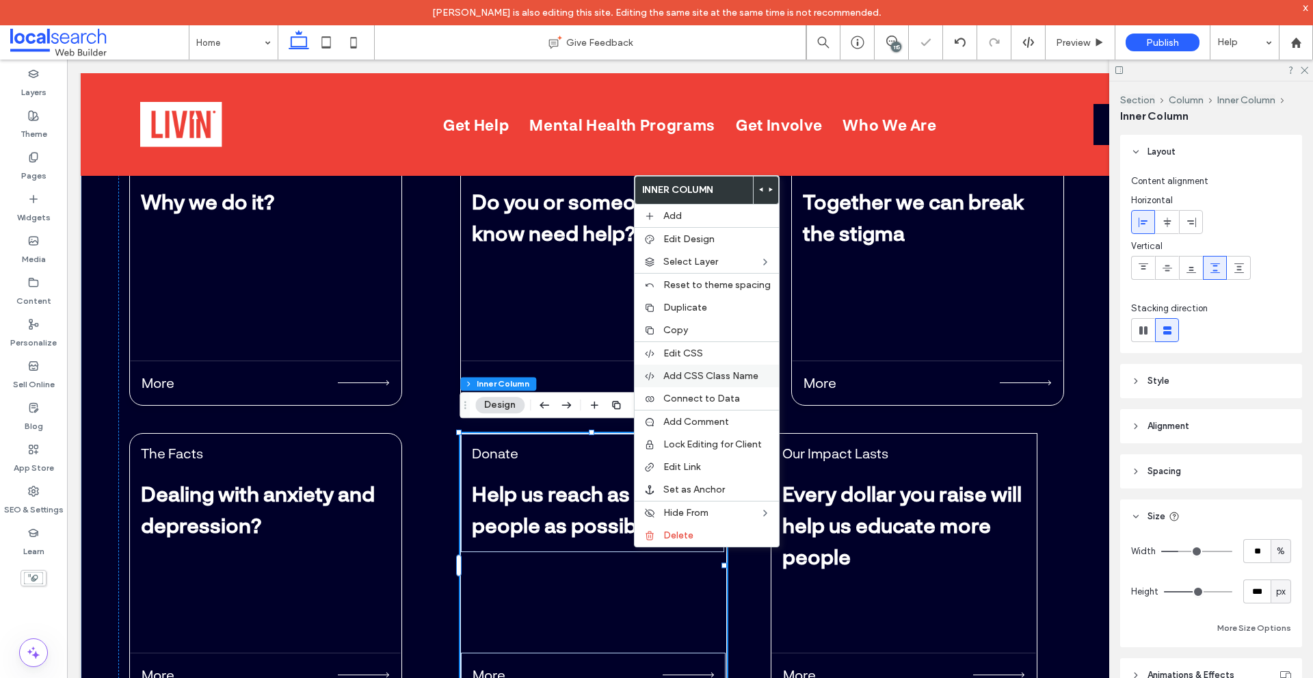
click at [716, 377] on span "Add CSS Class Name" at bounding box center [711, 376] width 95 height 12
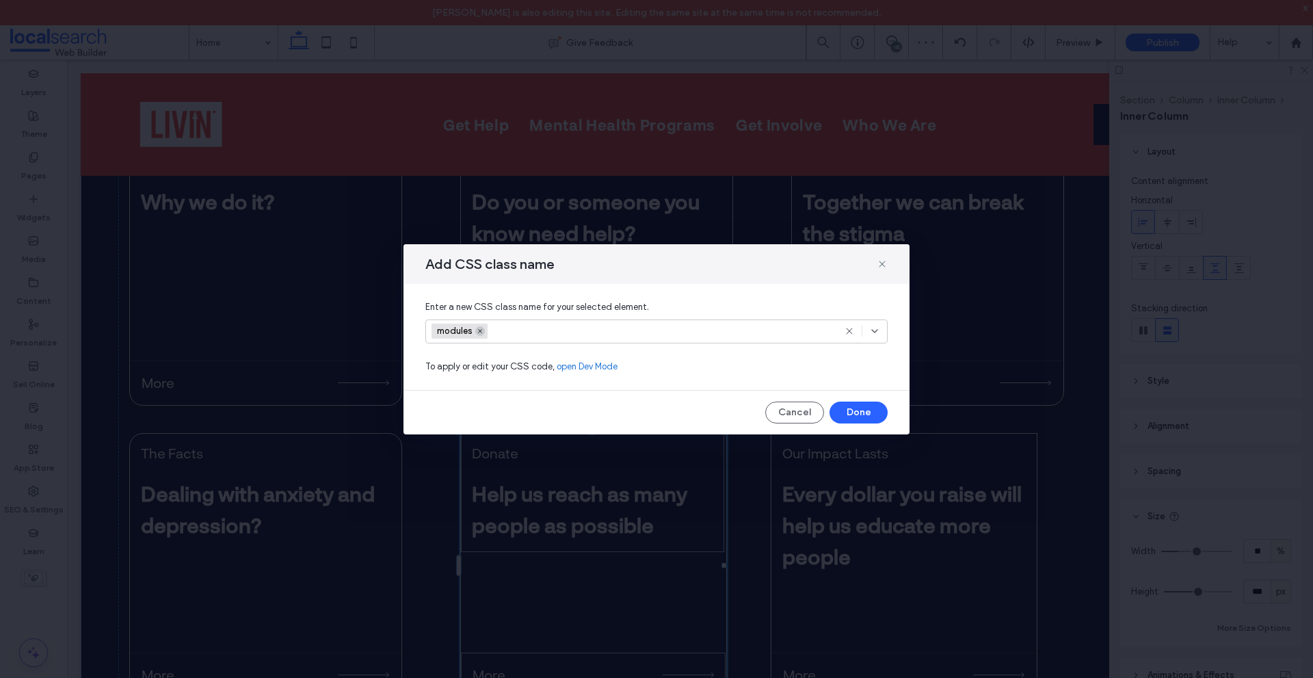
click at [482, 334] on icon at bounding box center [480, 331] width 7 height 7
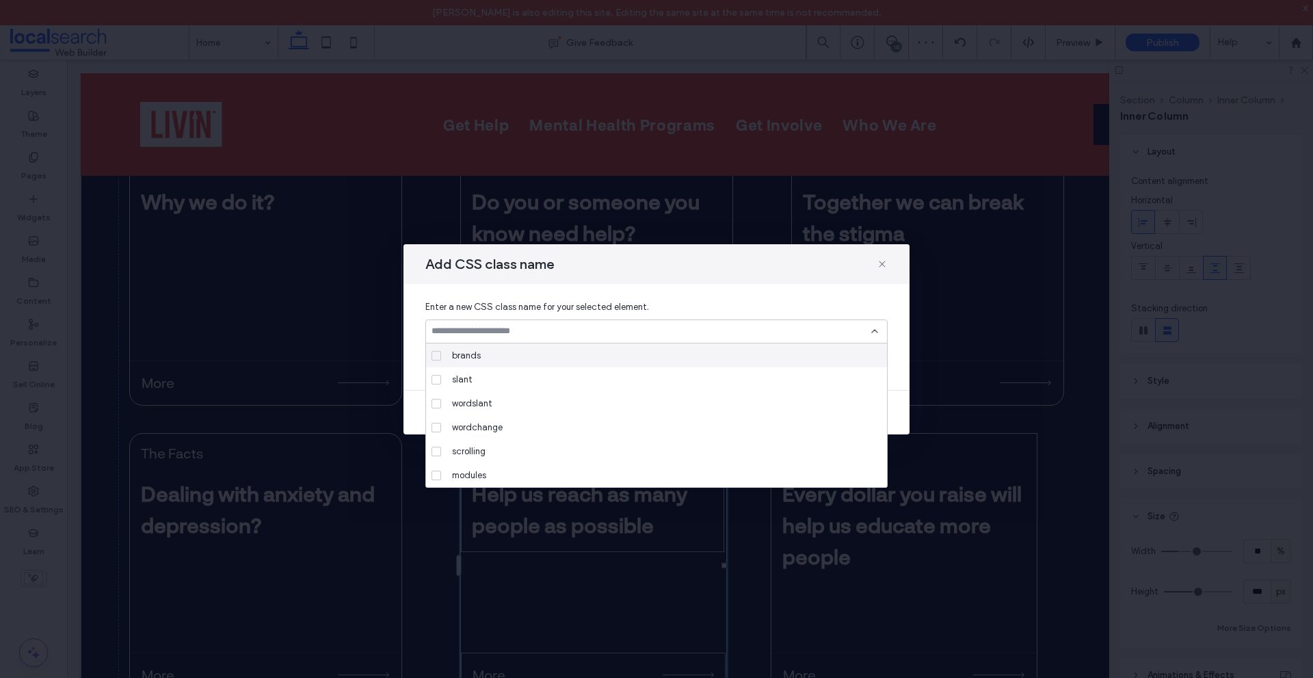
click at [511, 335] on input at bounding box center [652, 331] width 440 height 11
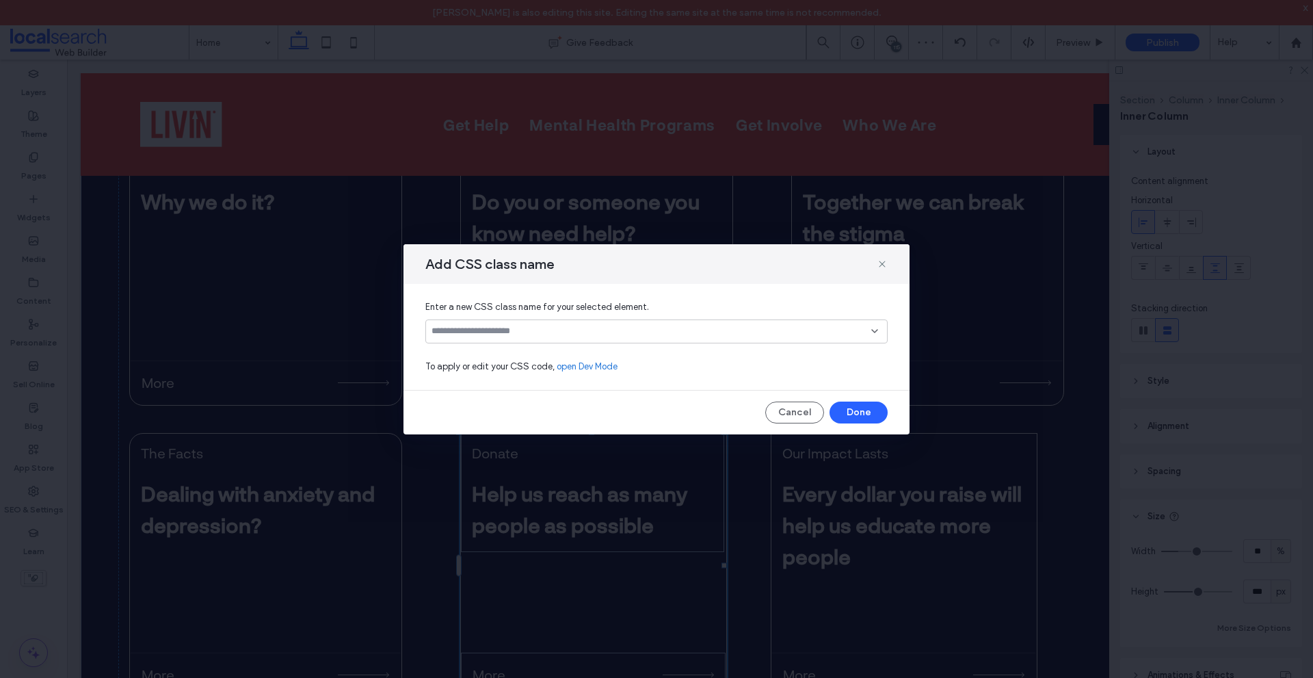
paste input "**********"
type input "**********"
click at [503, 360] on div "swiper-slide" at bounding box center [662, 355] width 430 height 24
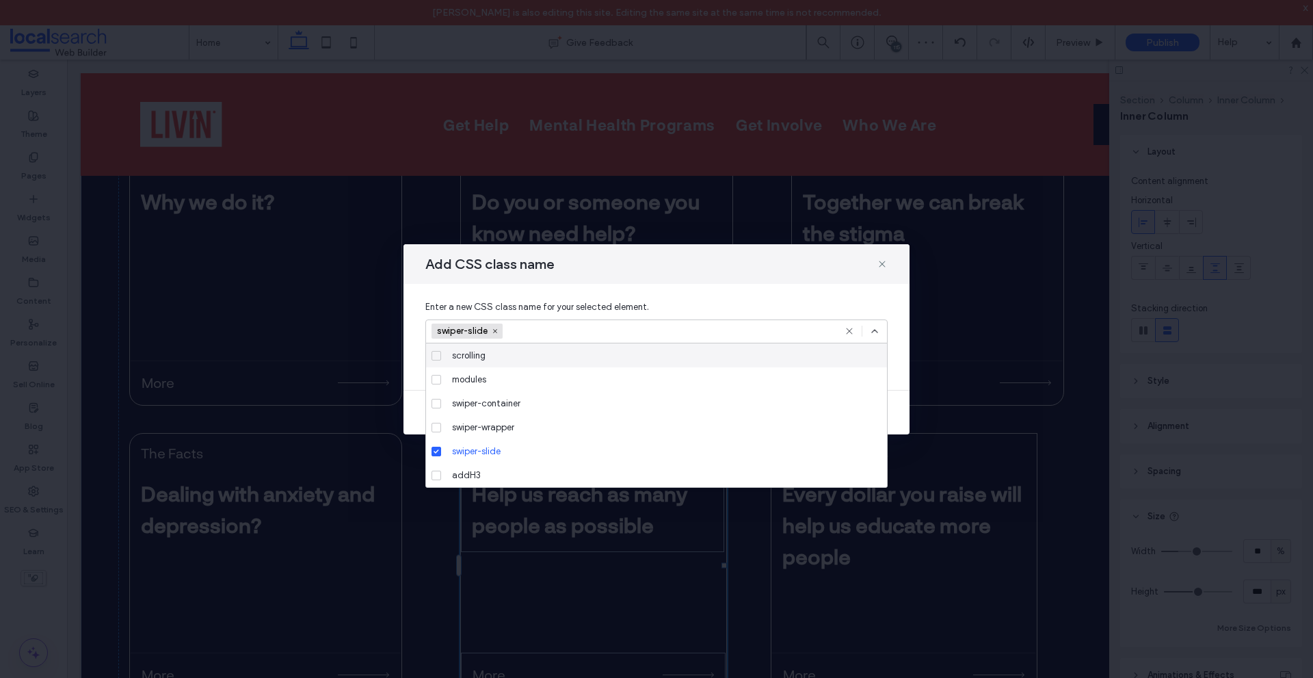
click at [879, 330] on icon at bounding box center [874, 331] width 11 height 11
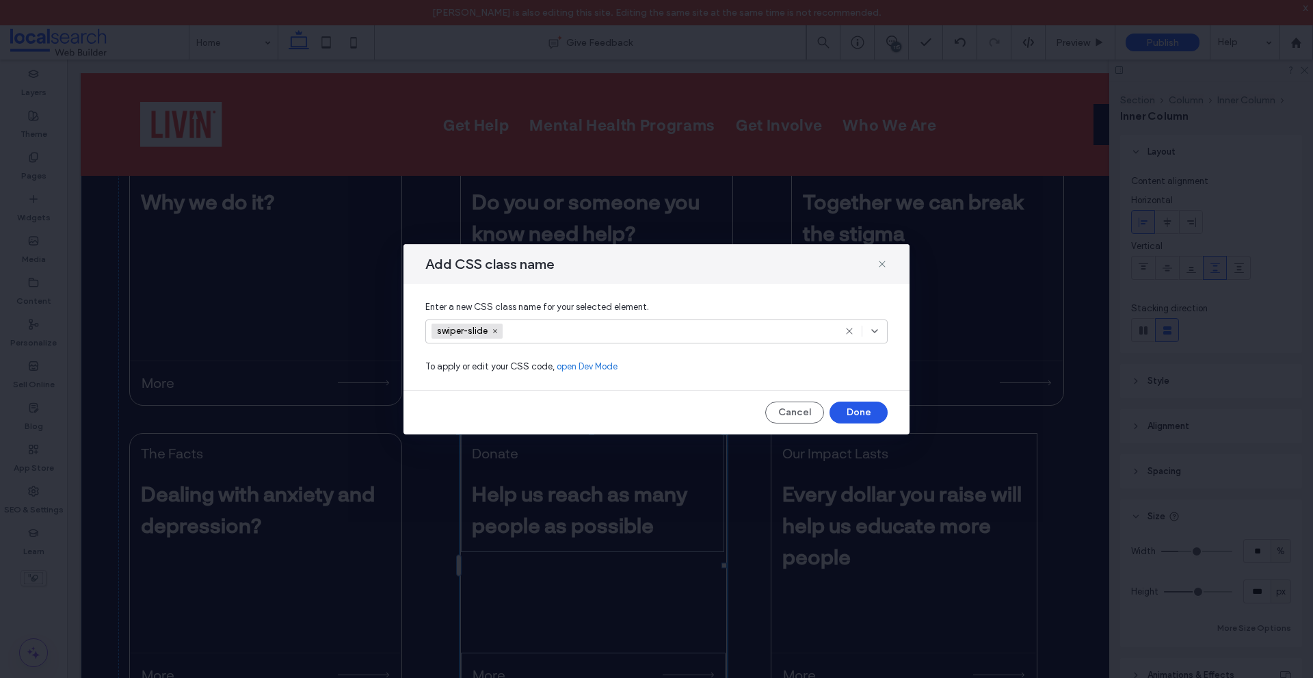
drag, startPoint x: 850, startPoint y: 416, endPoint x: 779, endPoint y: 376, distance: 81.2
click at [850, 416] on button "Done" at bounding box center [859, 413] width 58 height 22
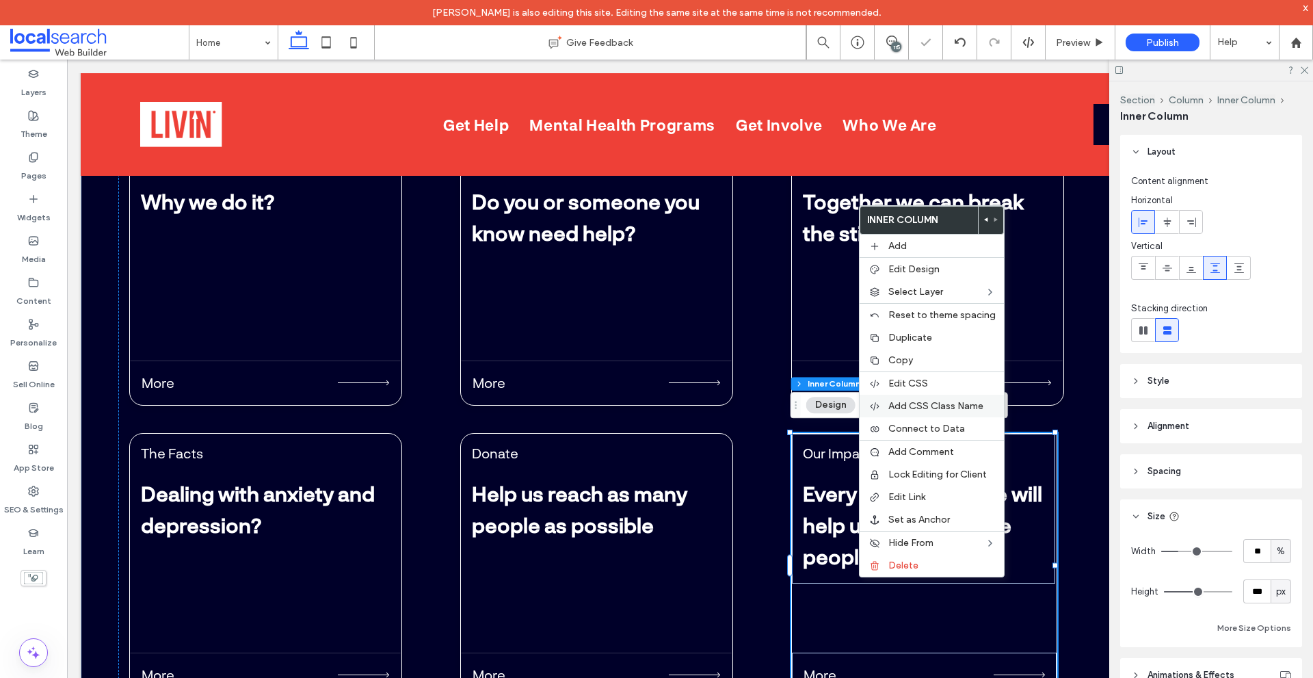
click at [943, 405] on span "Add CSS Class Name" at bounding box center [936, 406] width 95 height 12
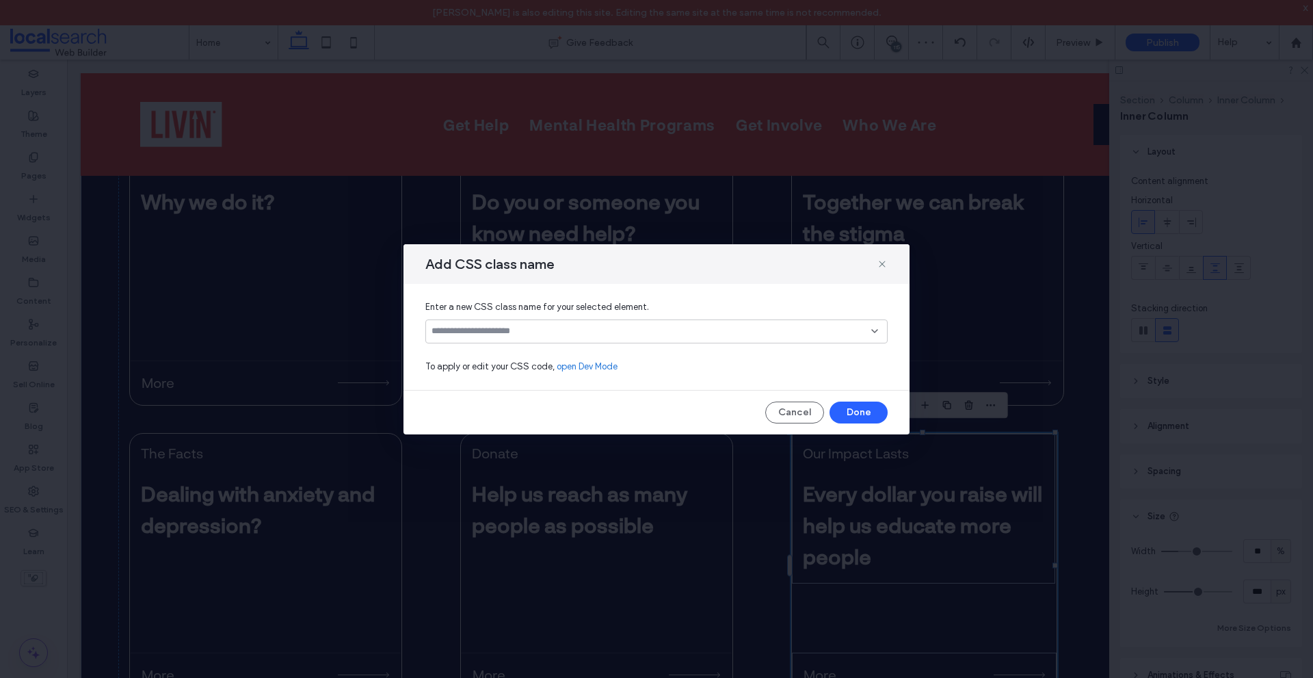
click at [722, 343] on div at bounding box center [656, 331] width 462 height 24
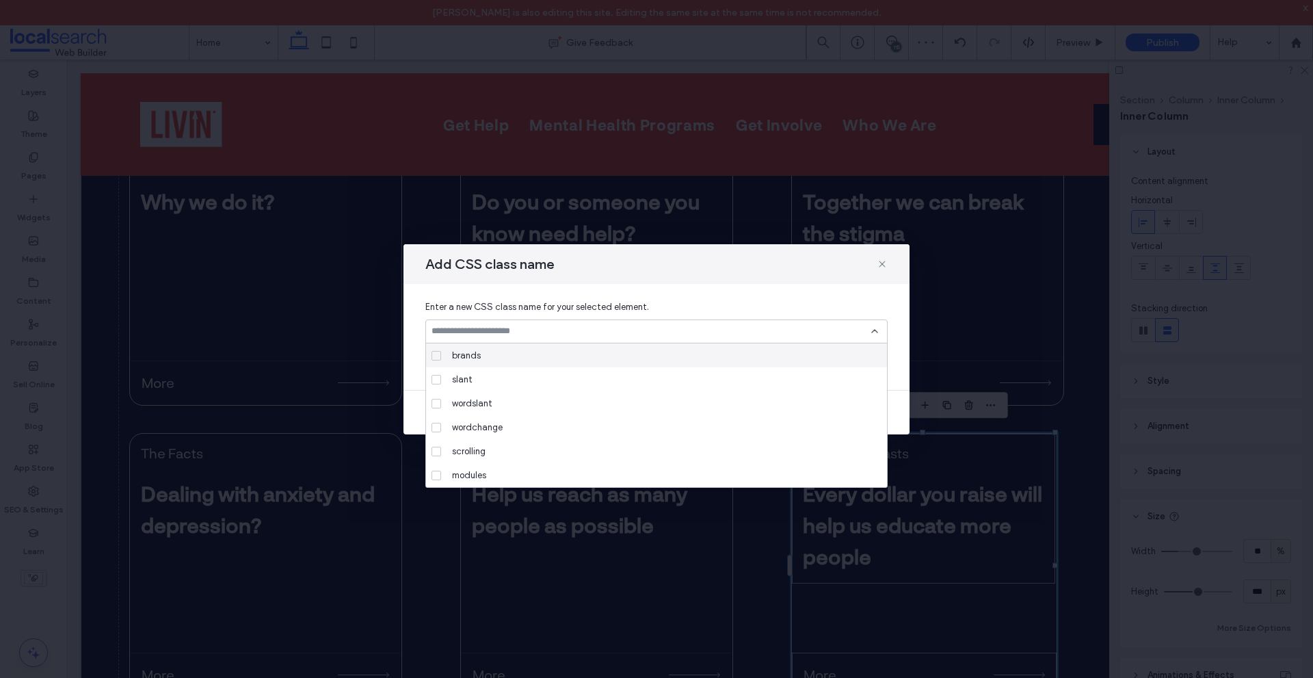
click at [693, 335] on input at bounding box center [652, 331] width 440 height 11
paste input "**********"
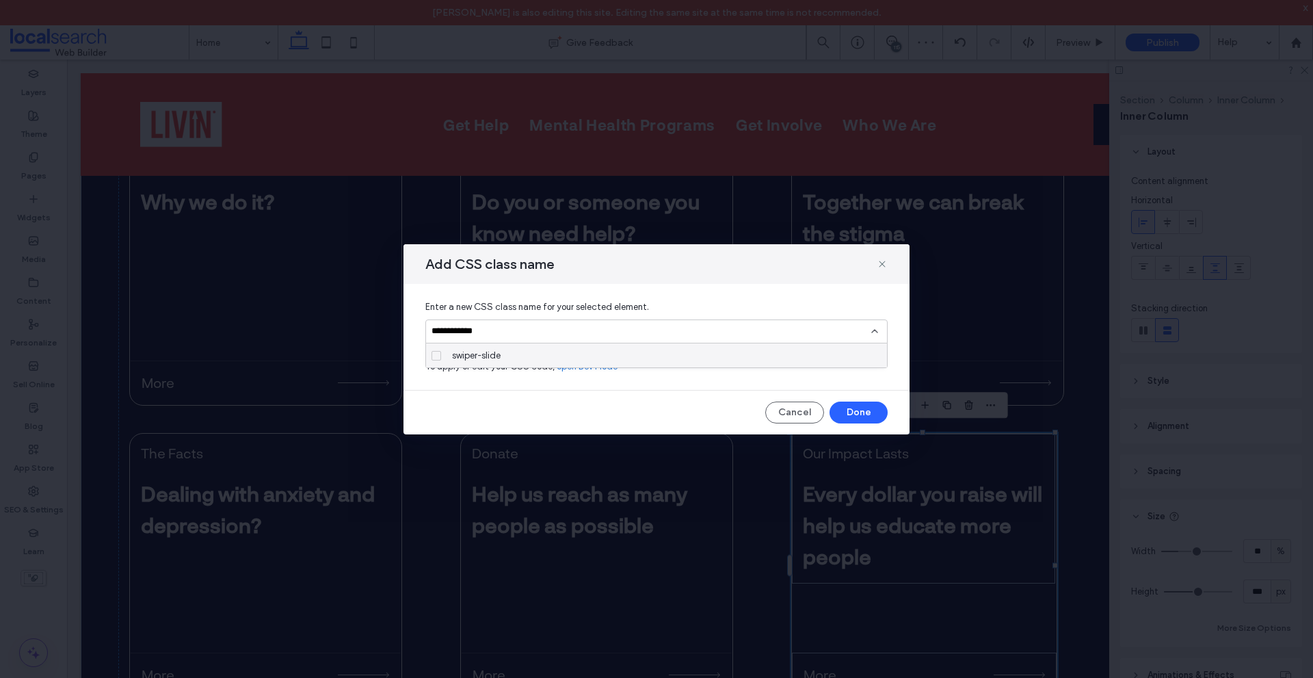
type input "**********"
click at [661, 350] on div "swiper-slide" at bounding box center [662, 355] width 430 height 24
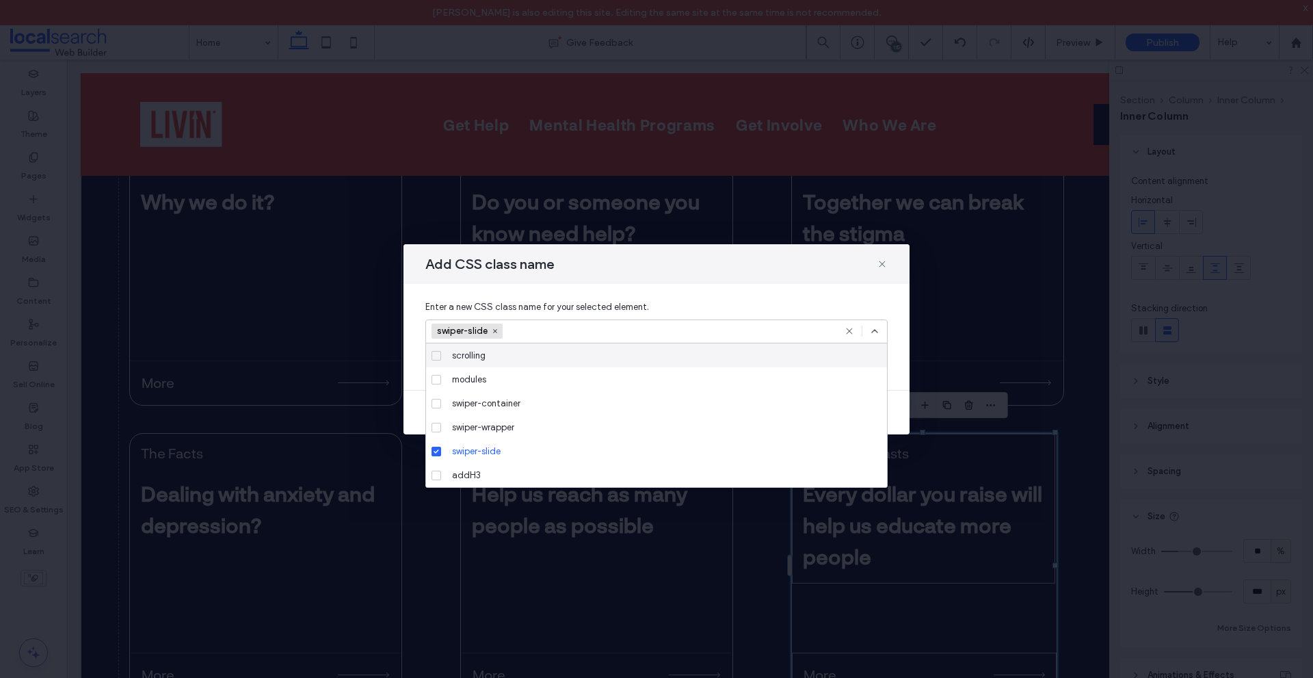
click at [865, 330] on div at bounding box center [862, 331] width 36 height 11
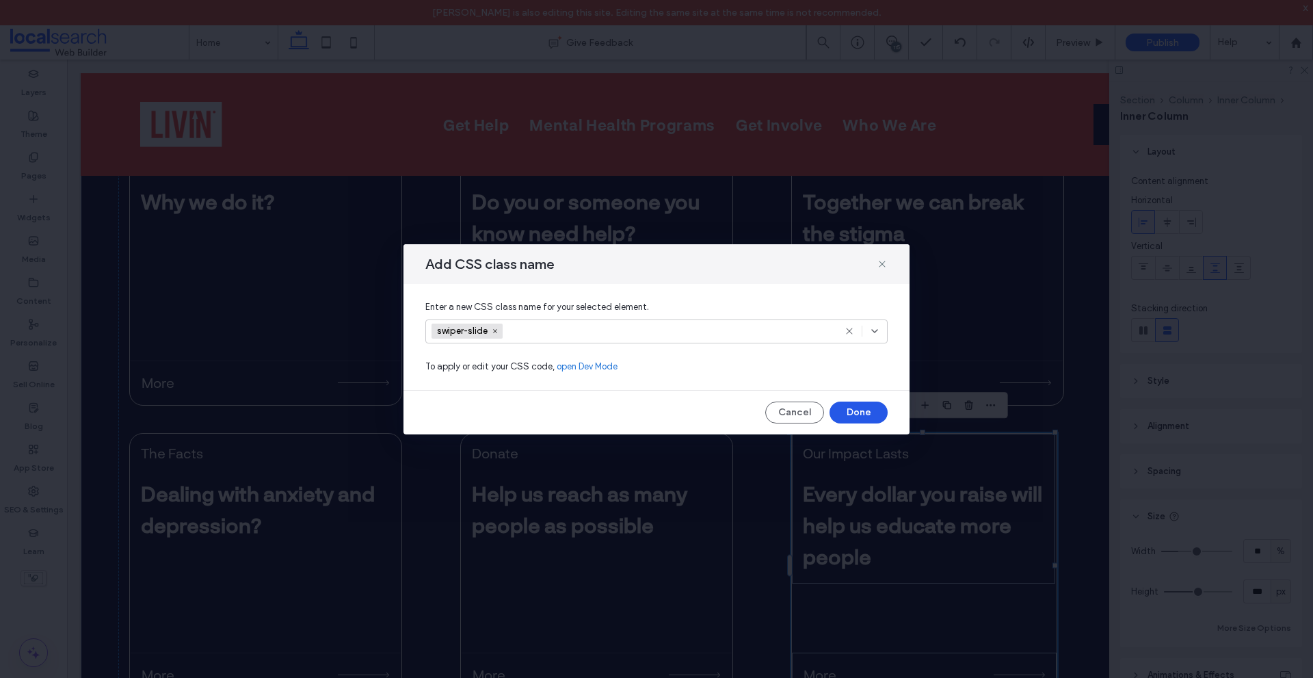
click at [863, 416] on button "Done" at bounding box center [859, 413] width 58 height 22
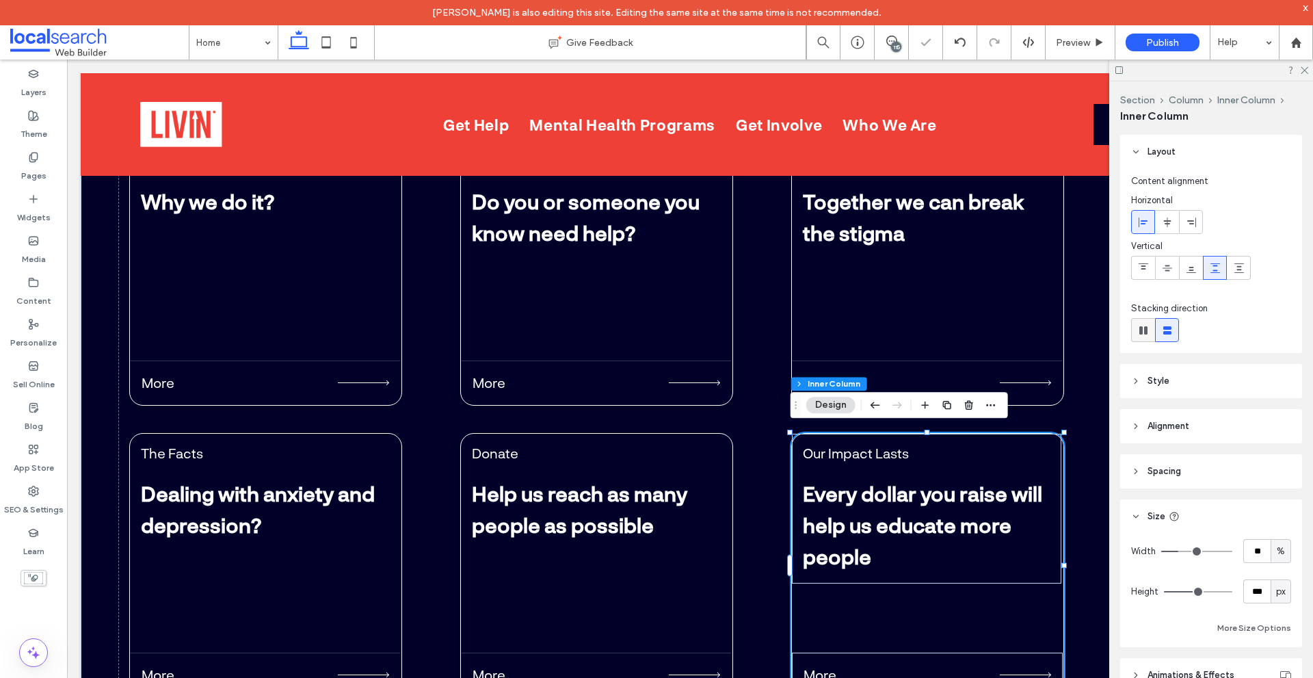
click at [1149, 337] on span at bounding box center [1144, 330] width 14 height 23
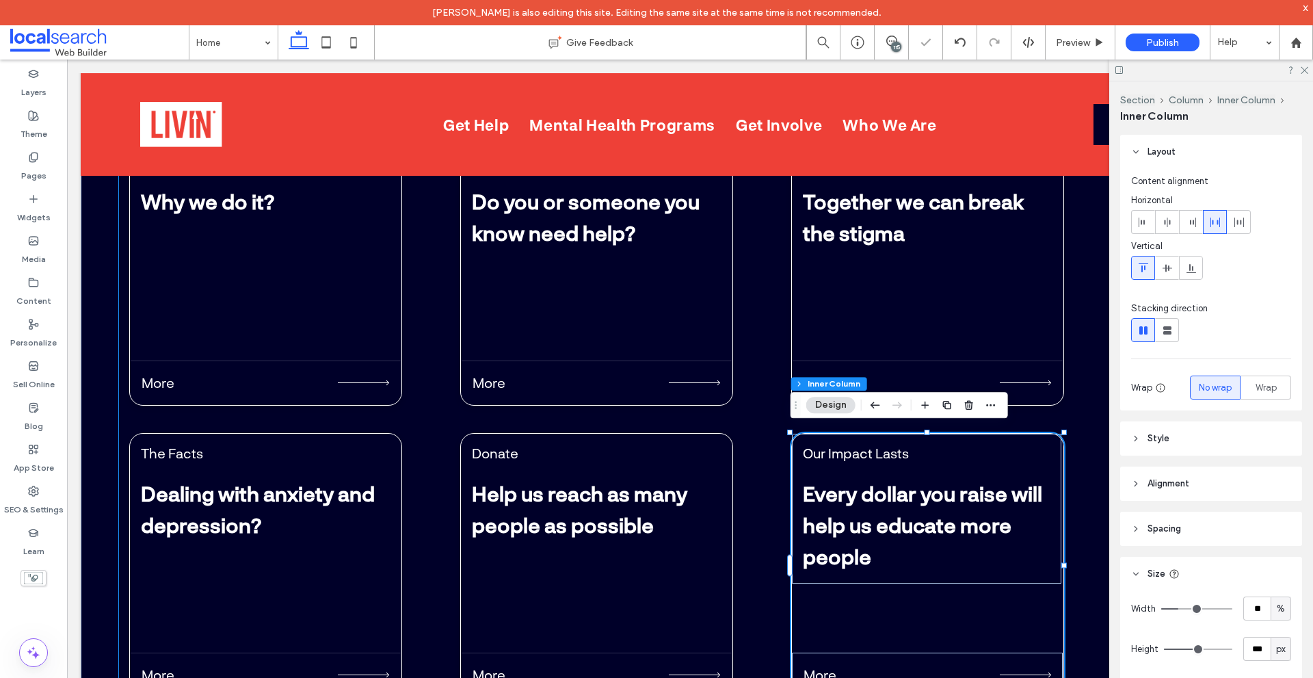
type input "*"
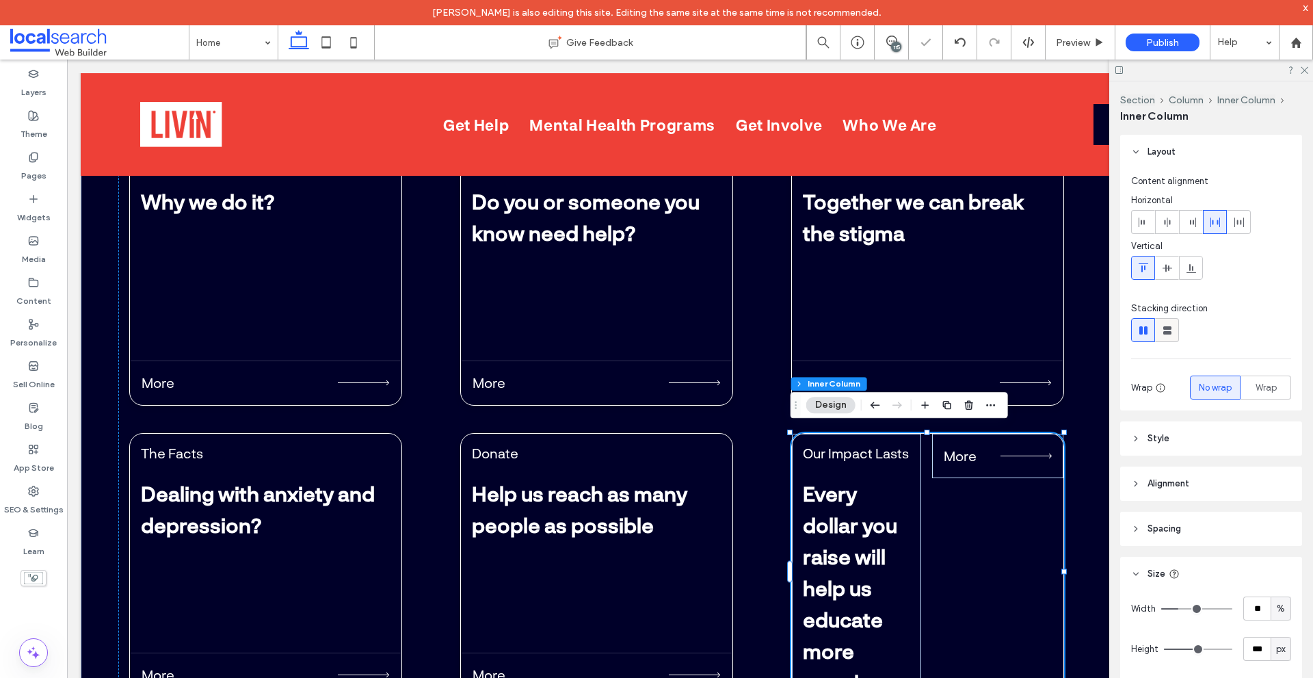
click at [1161, 335] on icon at bounding box center [1168, 331] width 14 height 14
type input "**"
type input "****"
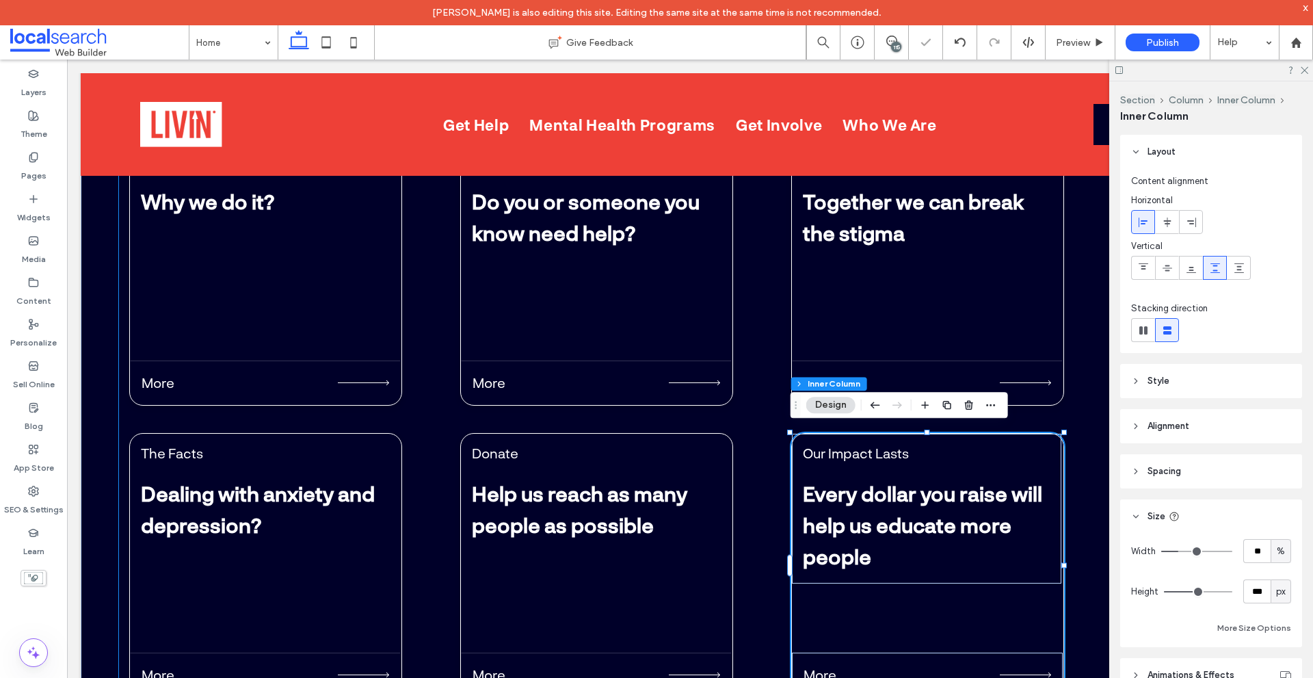
click at [1089, 404] on div "About Us Why we do it? More Get Help Do you or someone you know need help? More…" at bounding box center [684, 425] width 1132 height 590
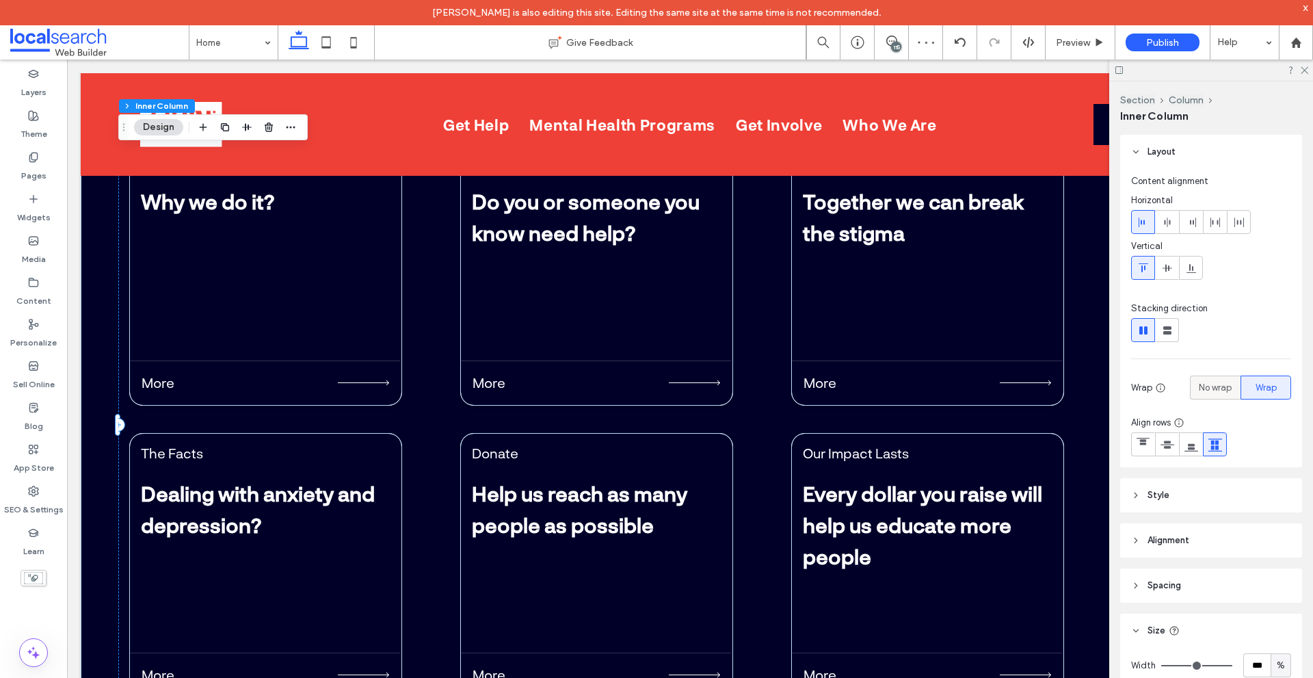
click at [1205, 381] on span "No wrap" at bounding box center [1215, 388] width 33 height 14
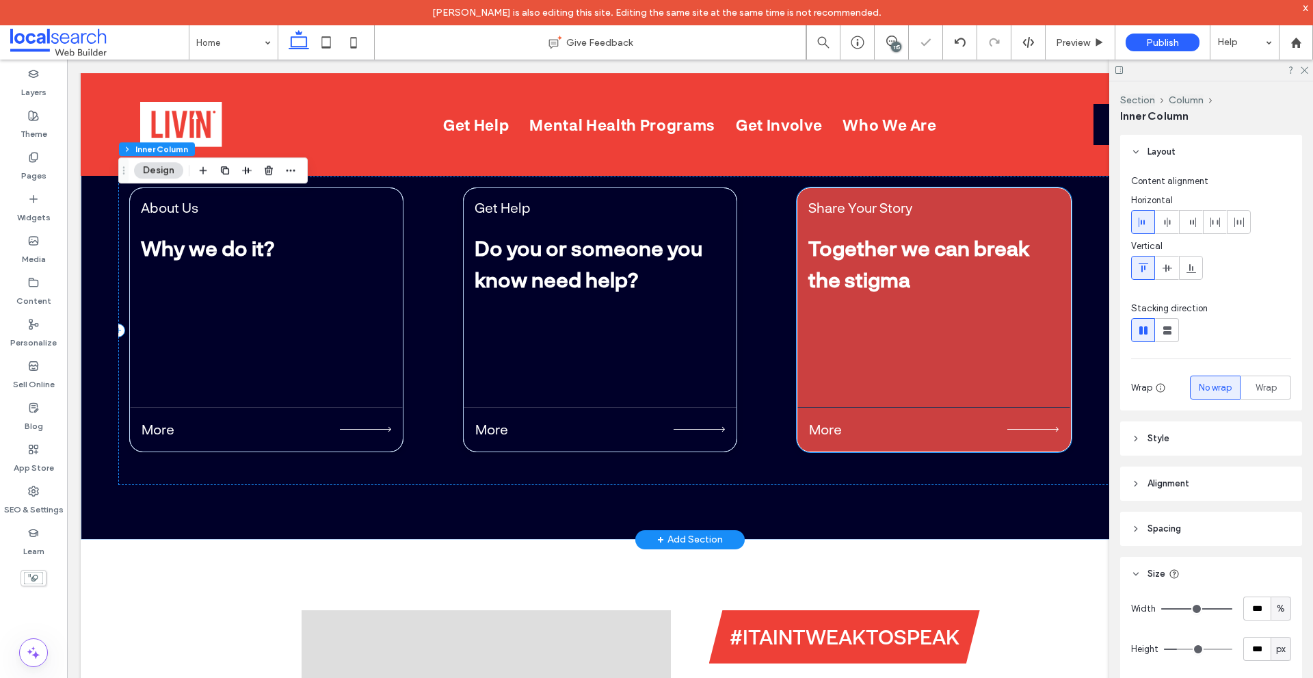
scroll to position [4857, 0]
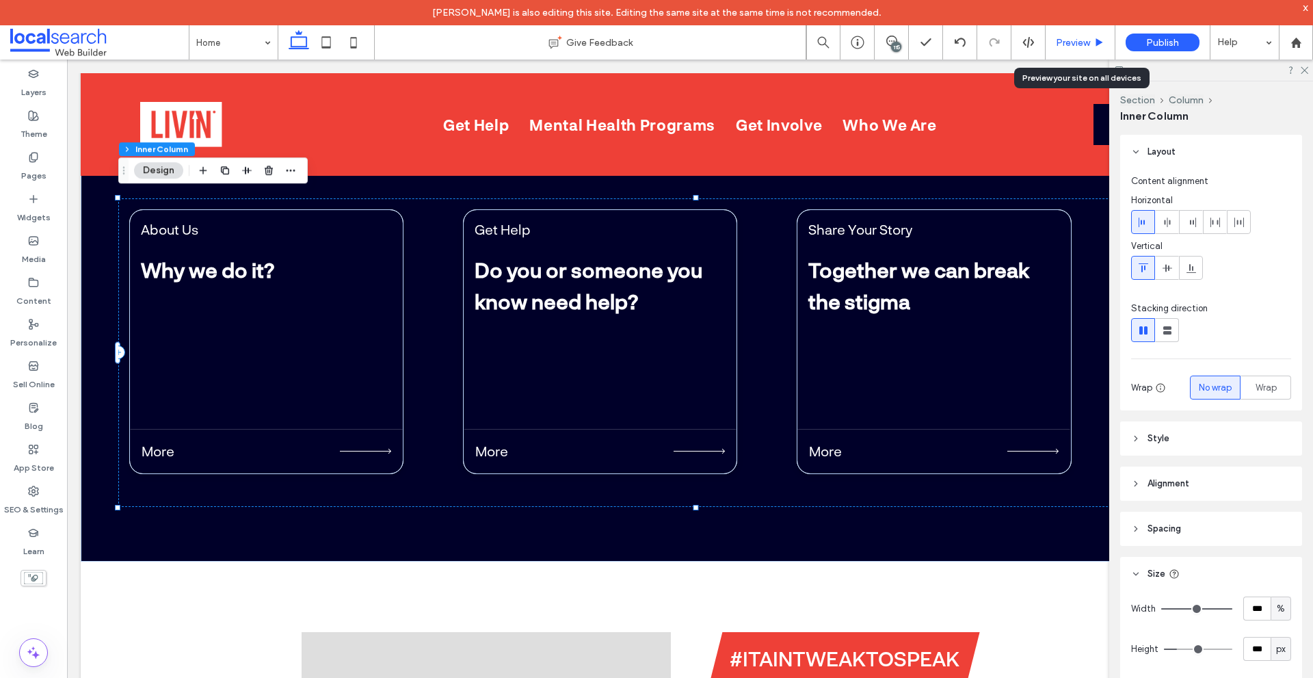
click at [1072, 48] on span "Preview" at bounding box center [1073, 43] width 34 height 12
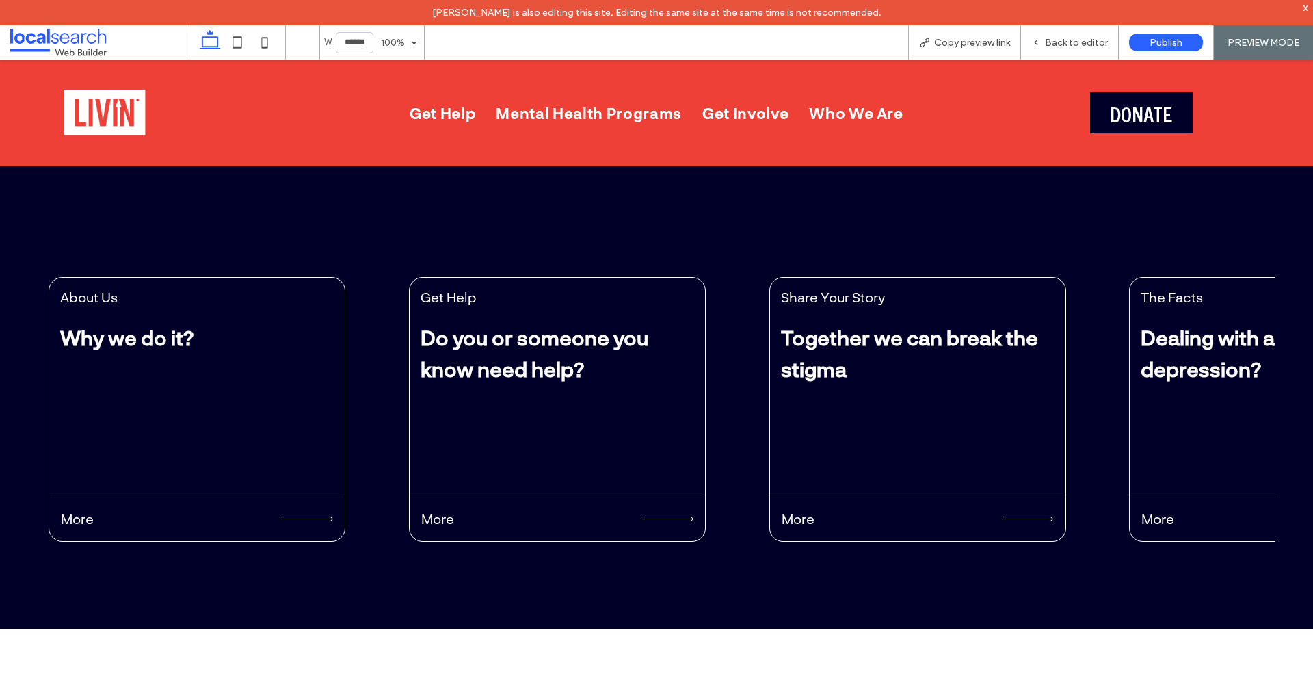
scroll to position [4532, 0]
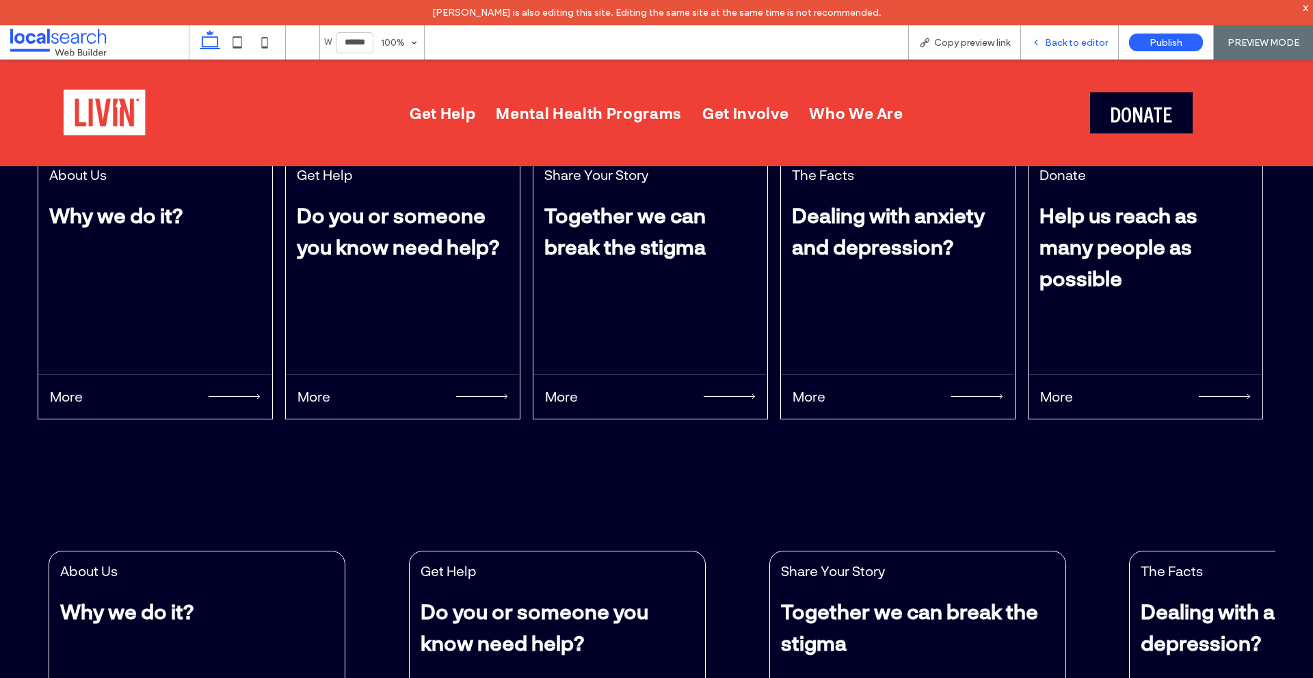
drag, startPoint x: 1060, startPoint y: 42, endPoint x: 997, endPoint y: 13, distance: 68.9
click at [1060, 42] on span "Back to editor" at bounding box center [1076, 43] width 63 height 12
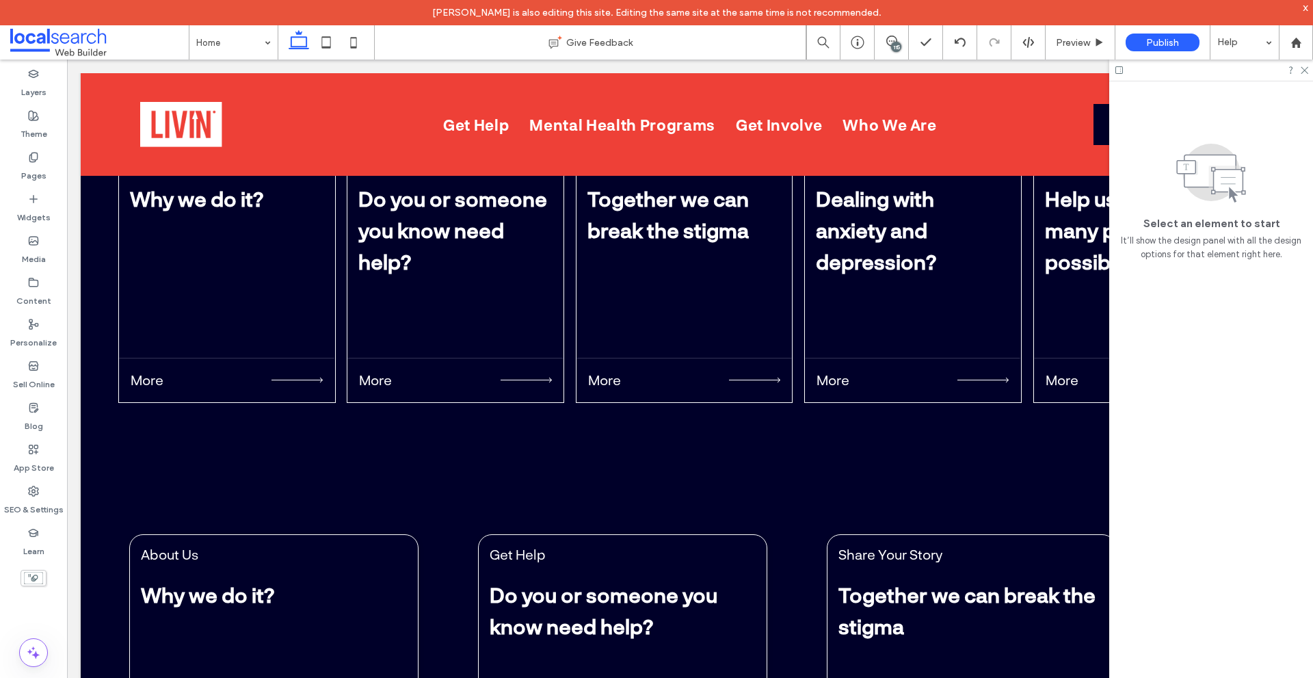
scroll to position [4516, 0]
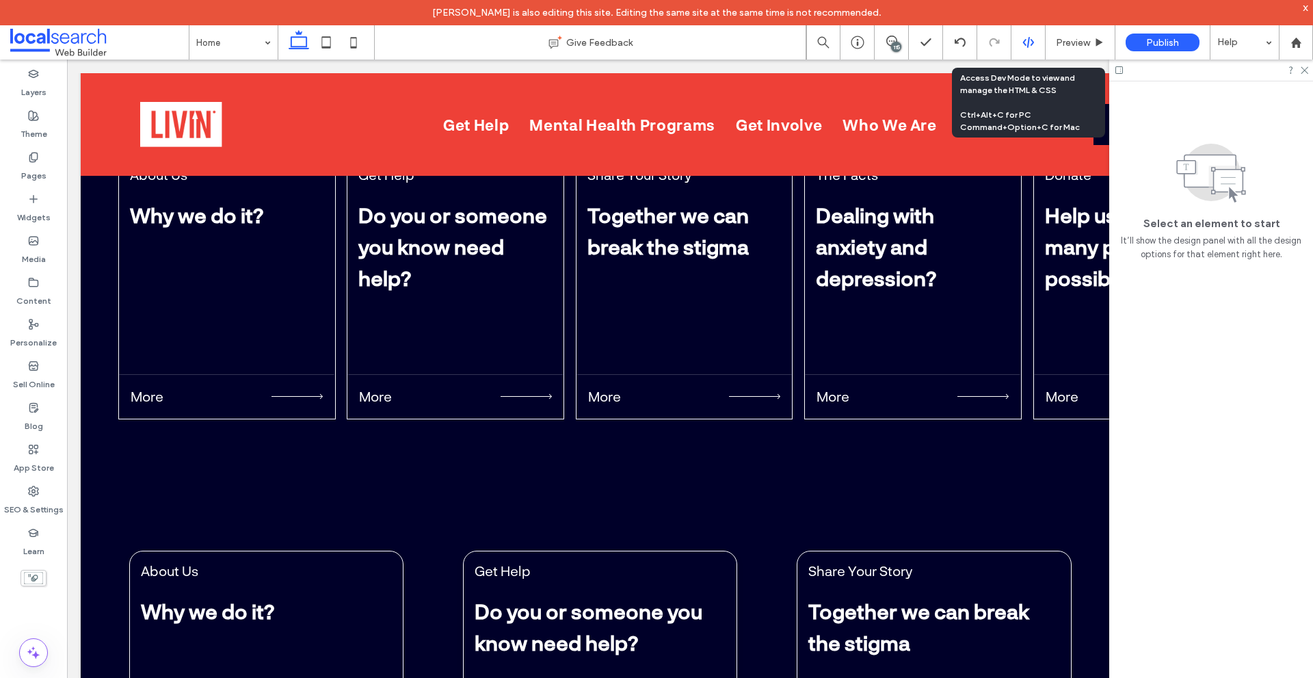
click at [1023, 44] on icon at bounding box center [1029, 42] width 12 height 12
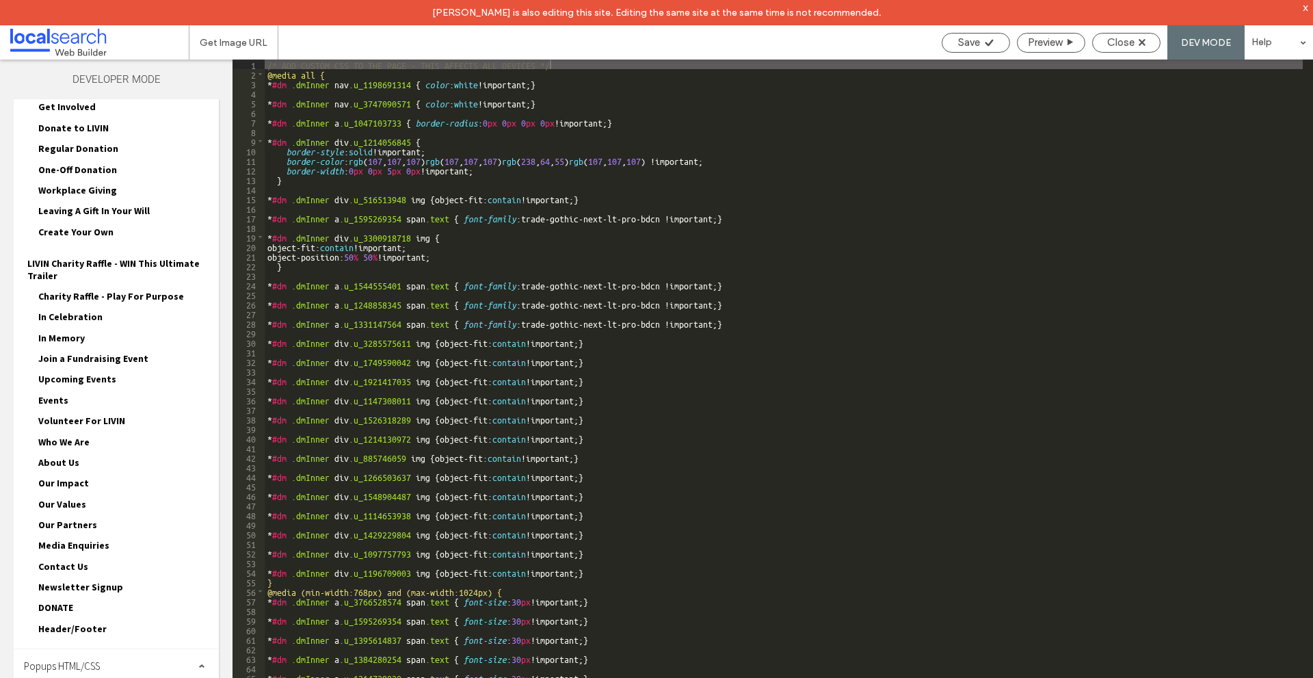
scroll to position [551, 0]
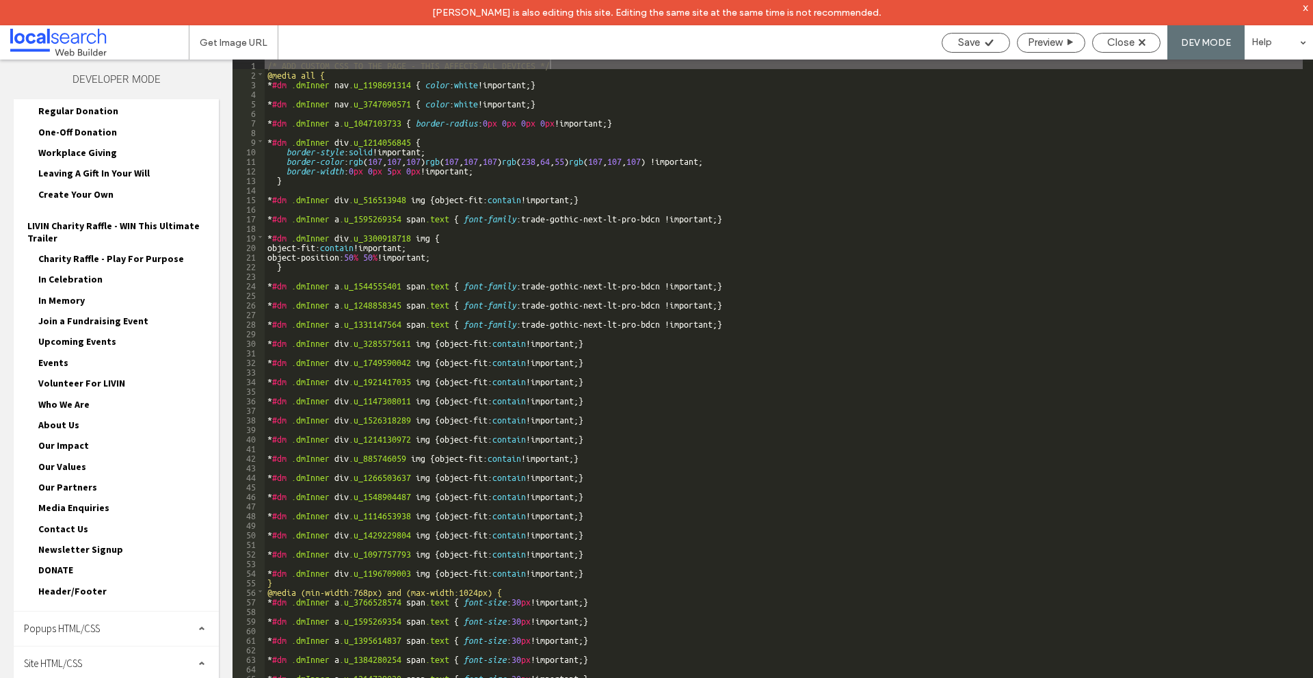
click at [146, 654] on div "Site HTML/CSS" at bounding box center [116, 663] width 205 height 34
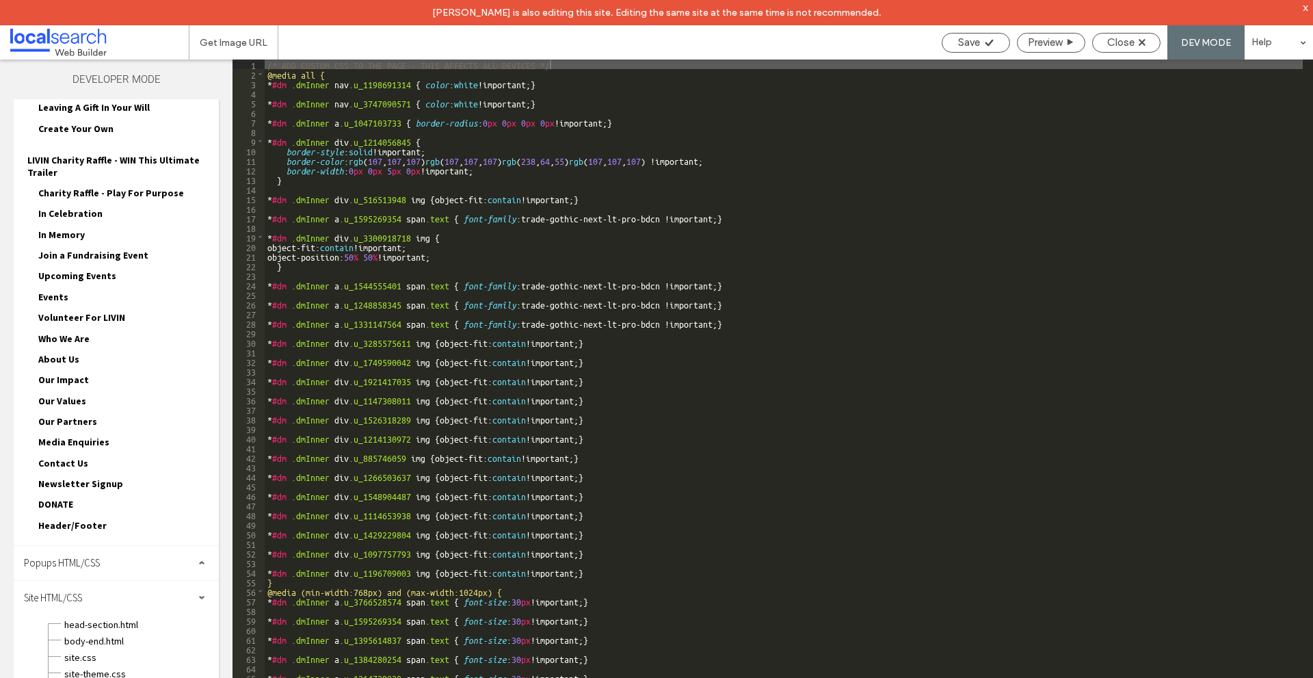
scroll to position [674, 0]
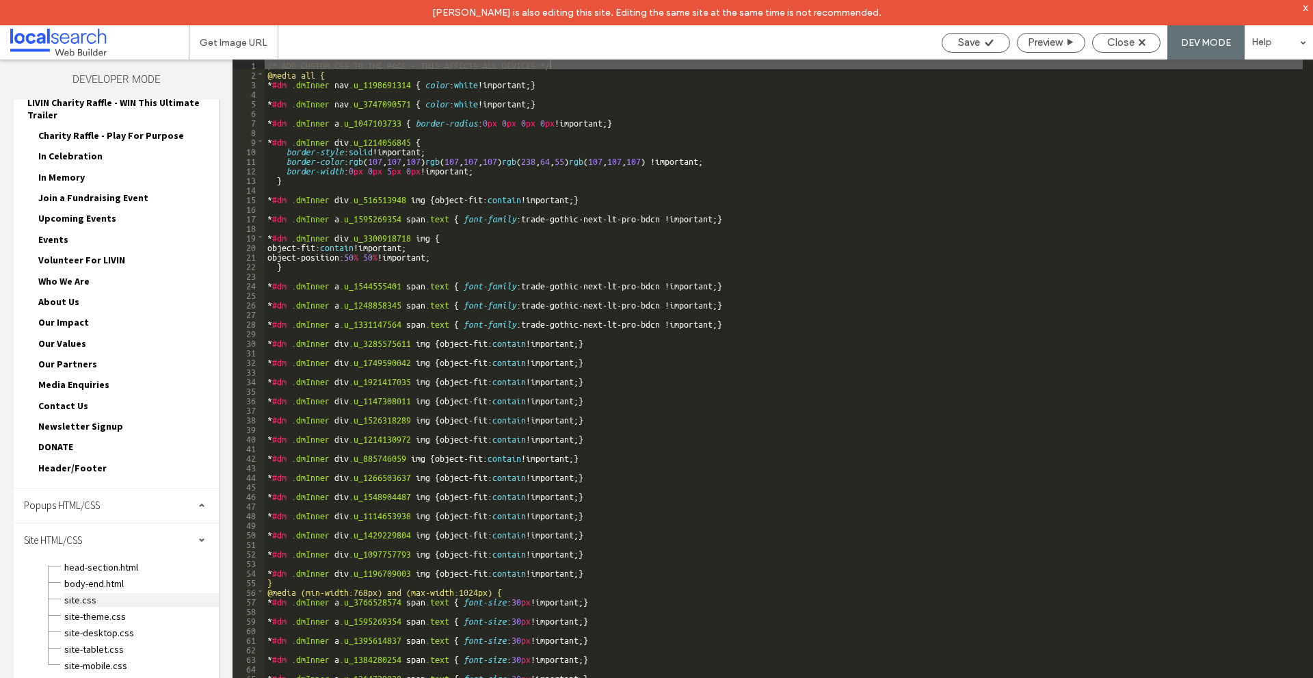
click at [128, 605] on span "site.css" at bounding box center [141, 600] width 155 height 14
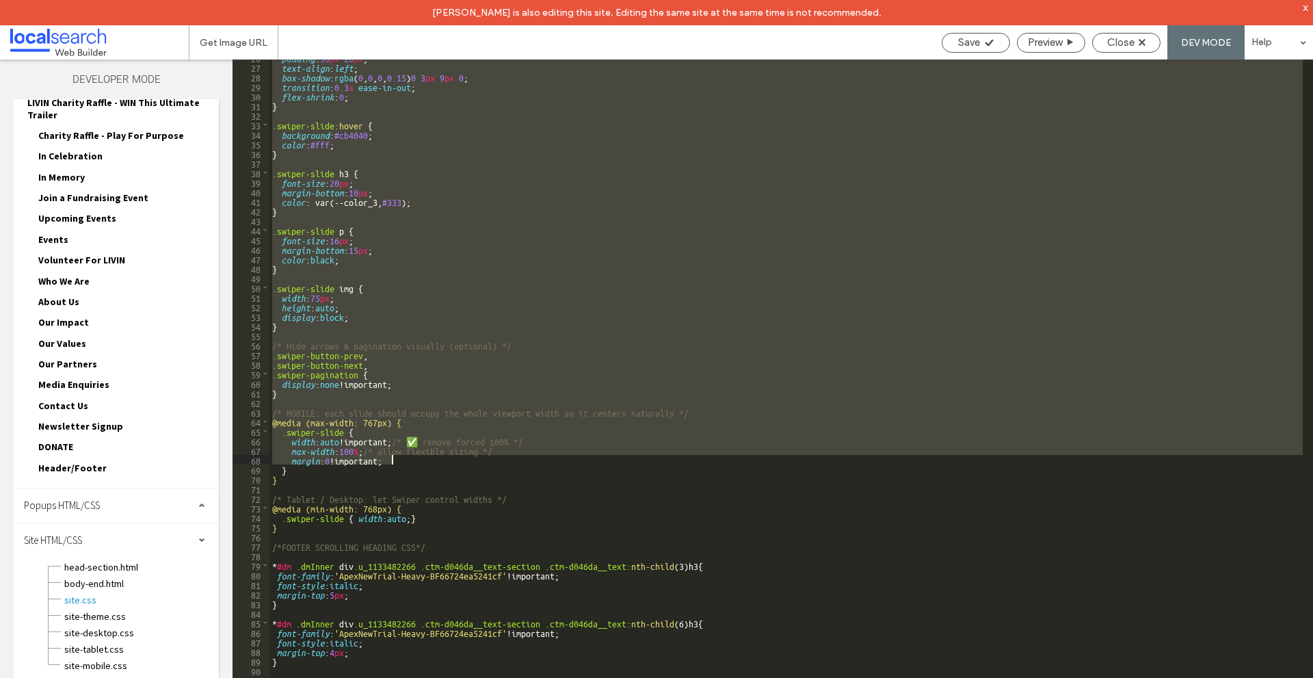
scroll to position [287, 0]
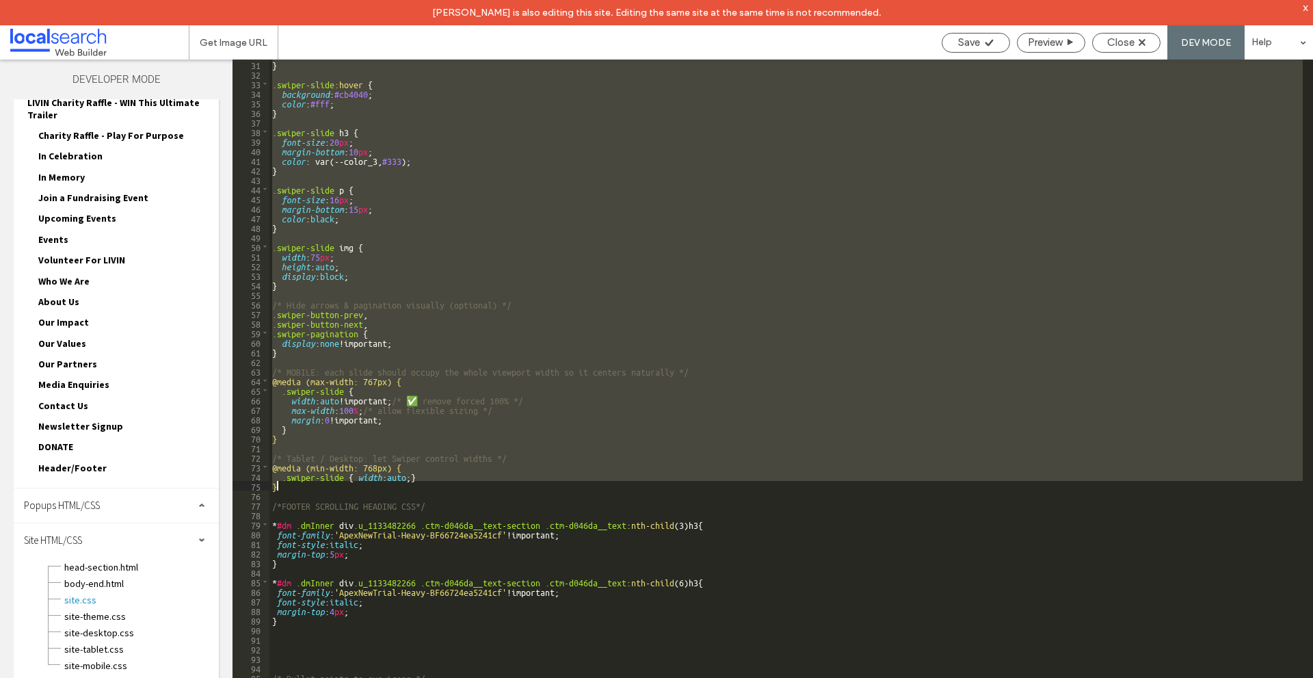
drag, startPoint x: 274, startPoint y: 122, endPoint x: 559, endPoint y: 484, distance: 460.3
click at [559, 484] on div "} .swiper-slide :hover { background : #cb4040 ; color : #fff ; } .swiper-slide …" at bounding box center [787, 391] width 1034 height 663
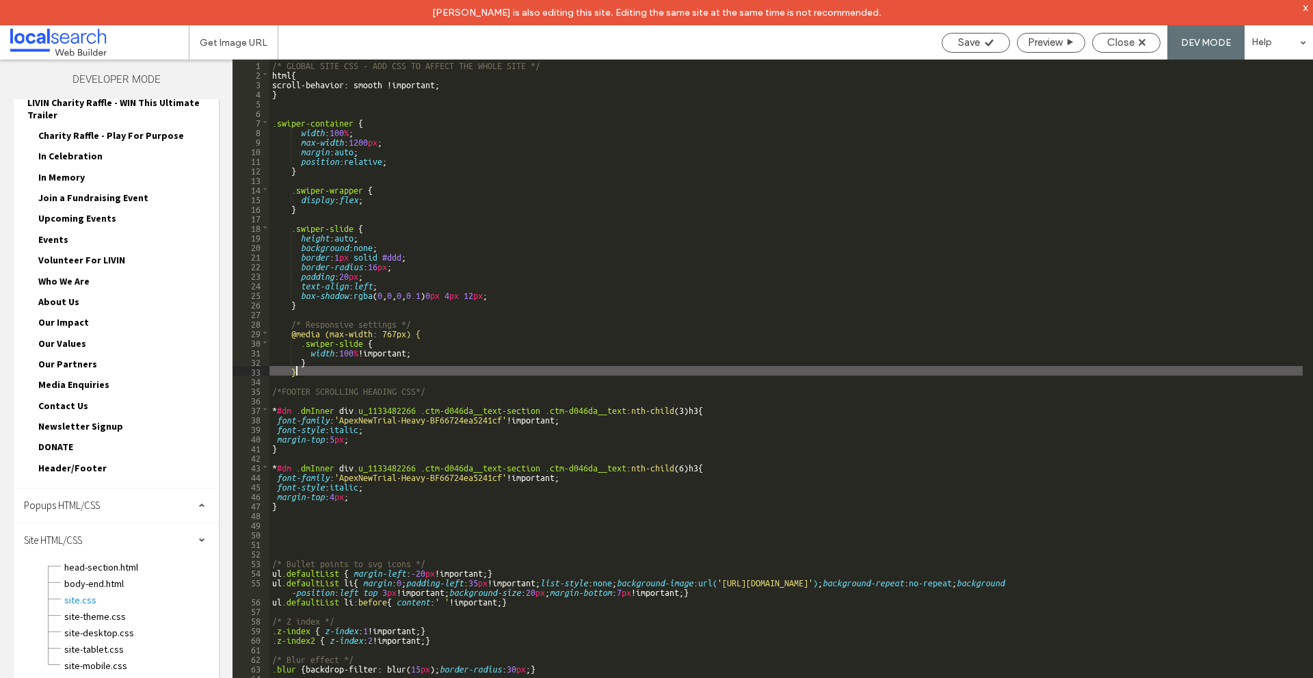
scroll to position [0, 0]
click at [980, 38] on div "Save" at bounding box center [976, 42] width 67 height 12
click at [1118, 41] on span "Close" at bounding box center [1121, 42] width 27 height 12
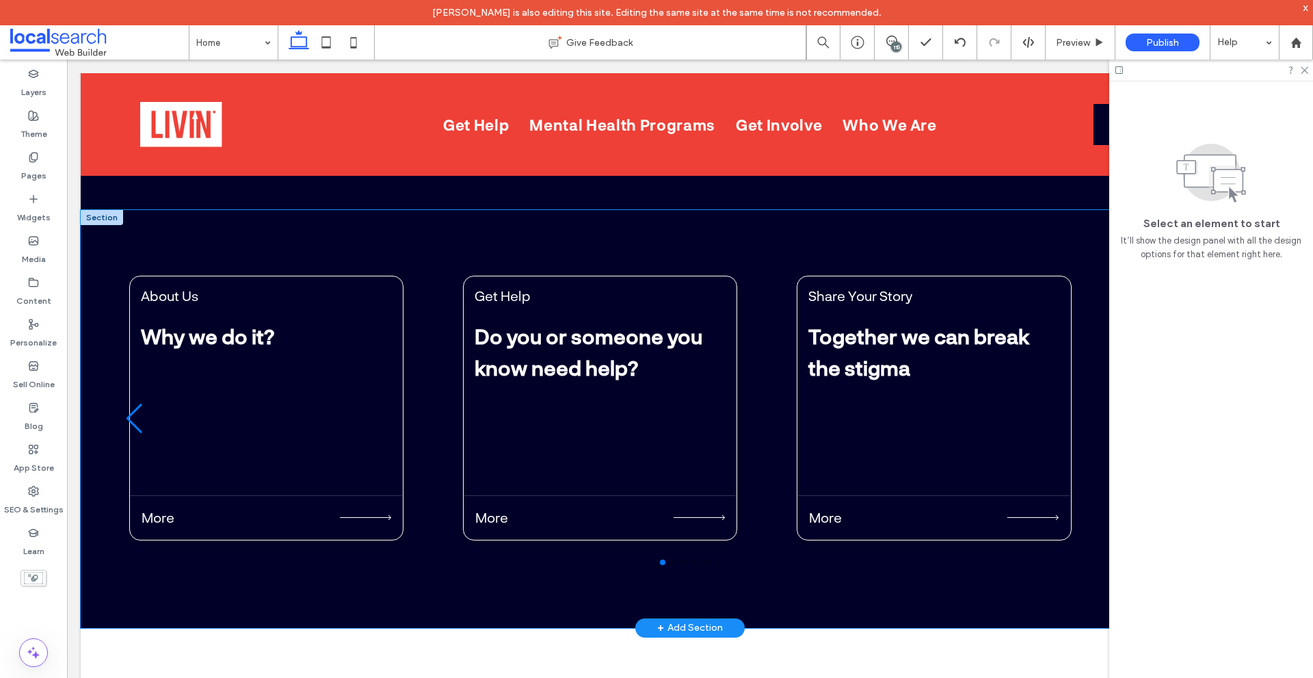
scroll to position [4789, 0]
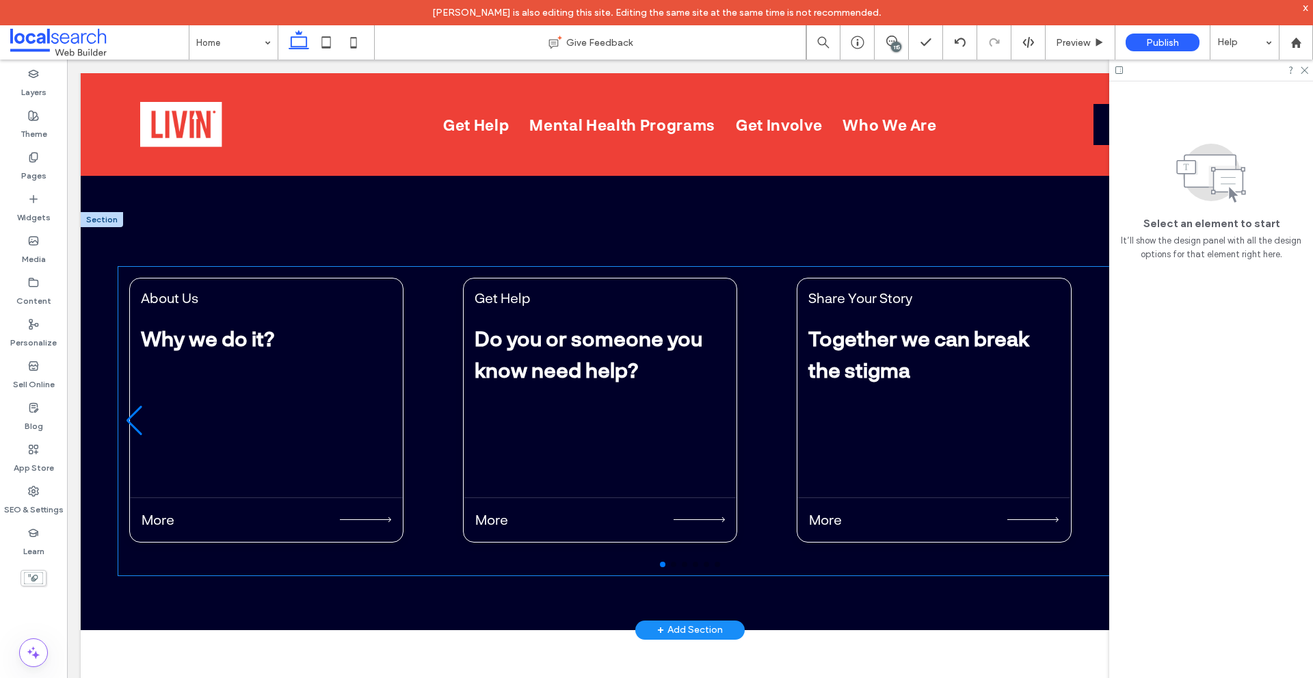
click at [441, 390] on div "About Us Why we do it? More Get Help Do you or someone you know need help? More…" at bounding box center [701, 421] width 1166 height 309
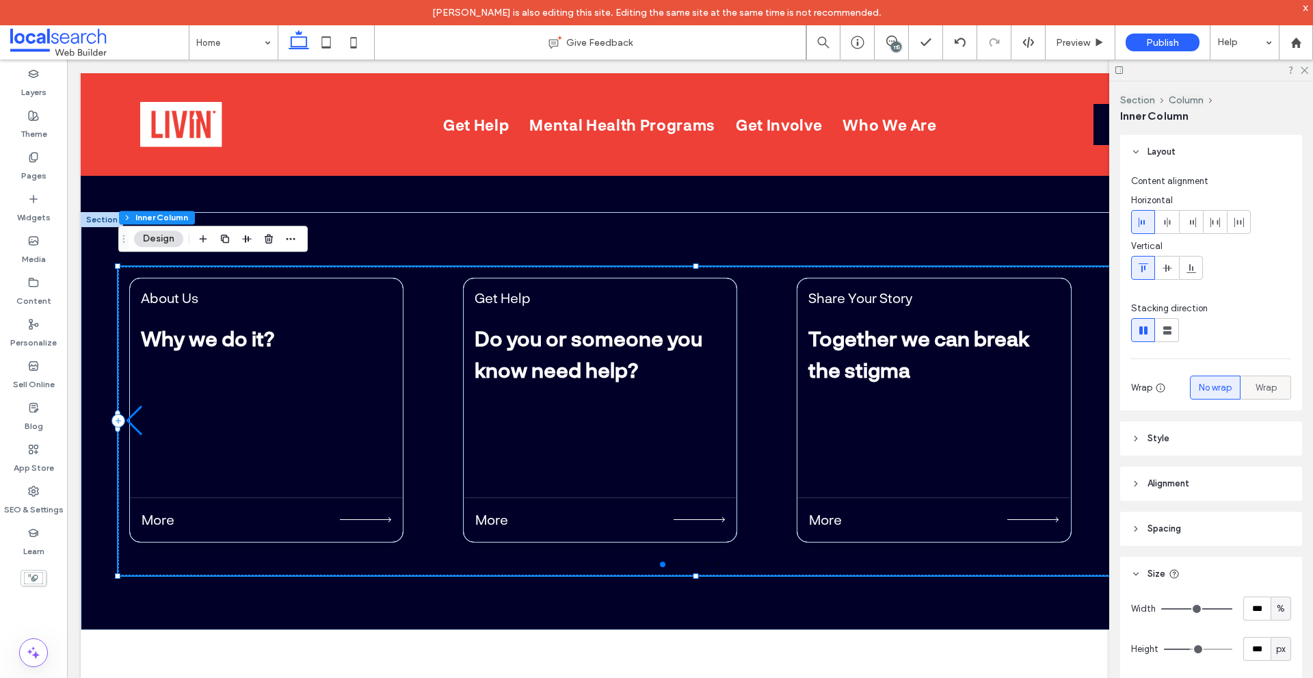
click at [1250, 391] on div "Wrap" at bounding box center [1266, 387] width 33 height 23
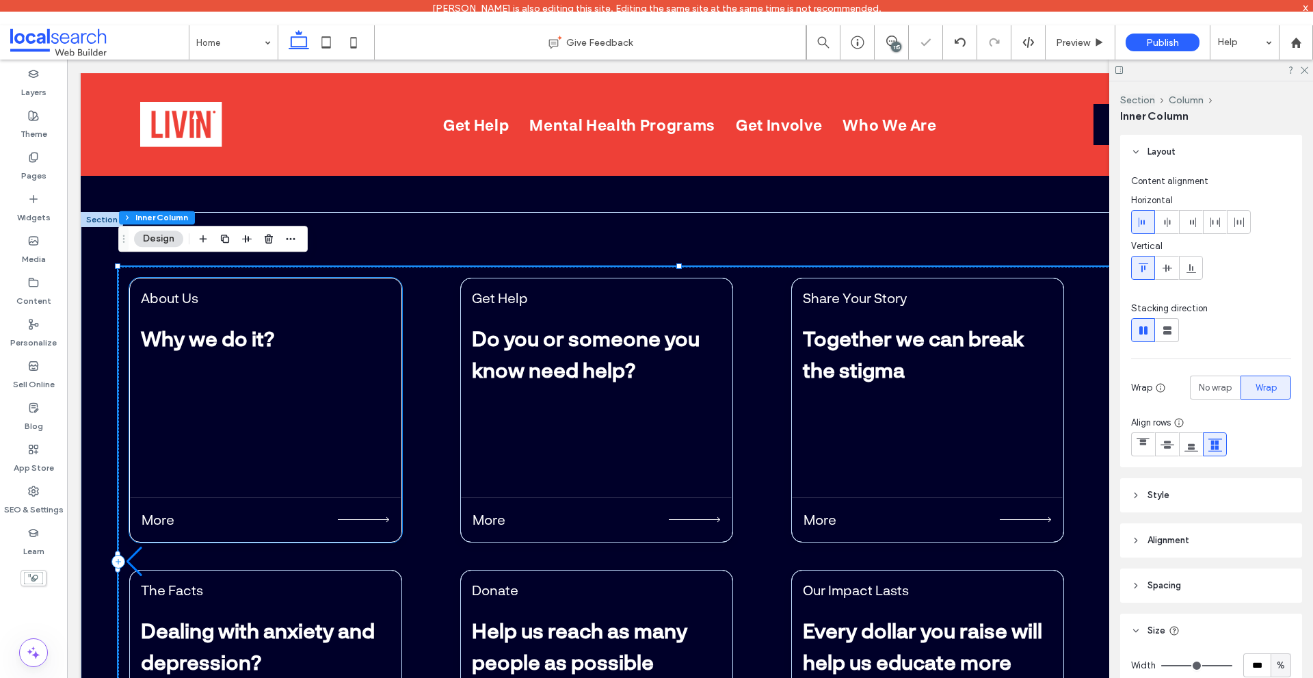
click at [371, 460] on div "About Us Why we do it? More" at bounding box center [265, 410] width 273 height 265
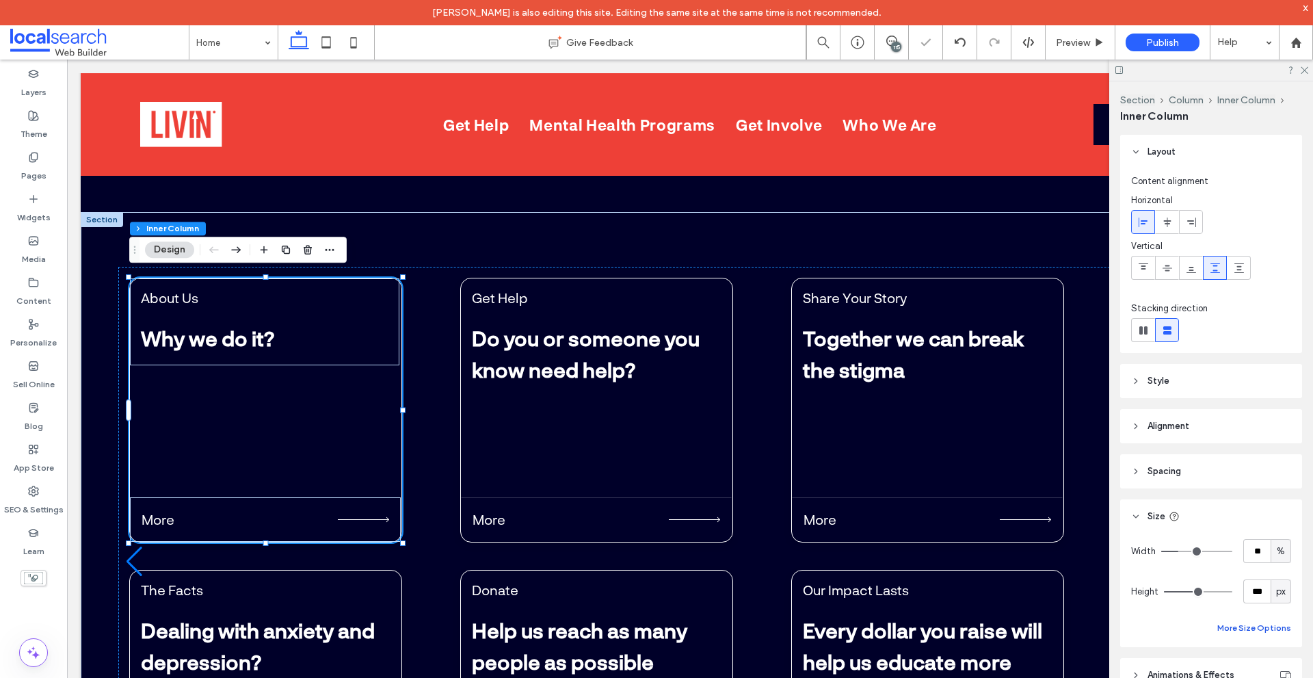
click at [1258, 623] on button "More Size Options" at bounding box center [1255, 628] width 74 height 16
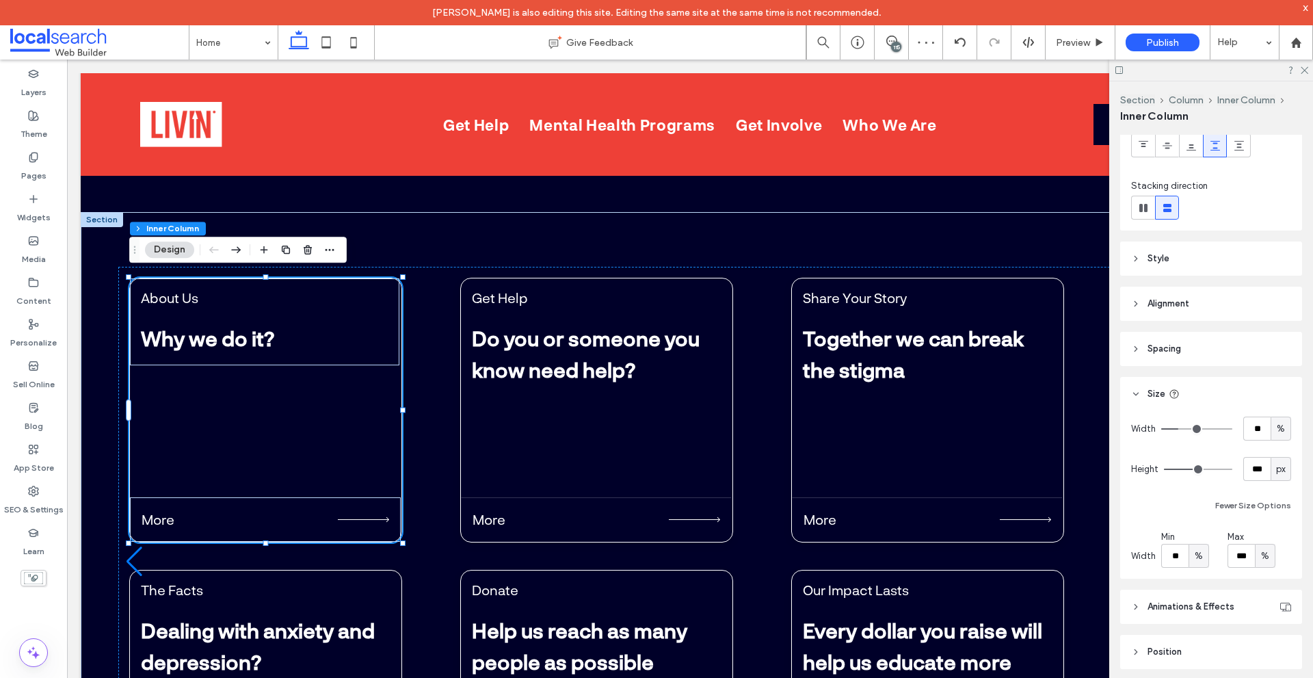
scroll to position [137, 0]
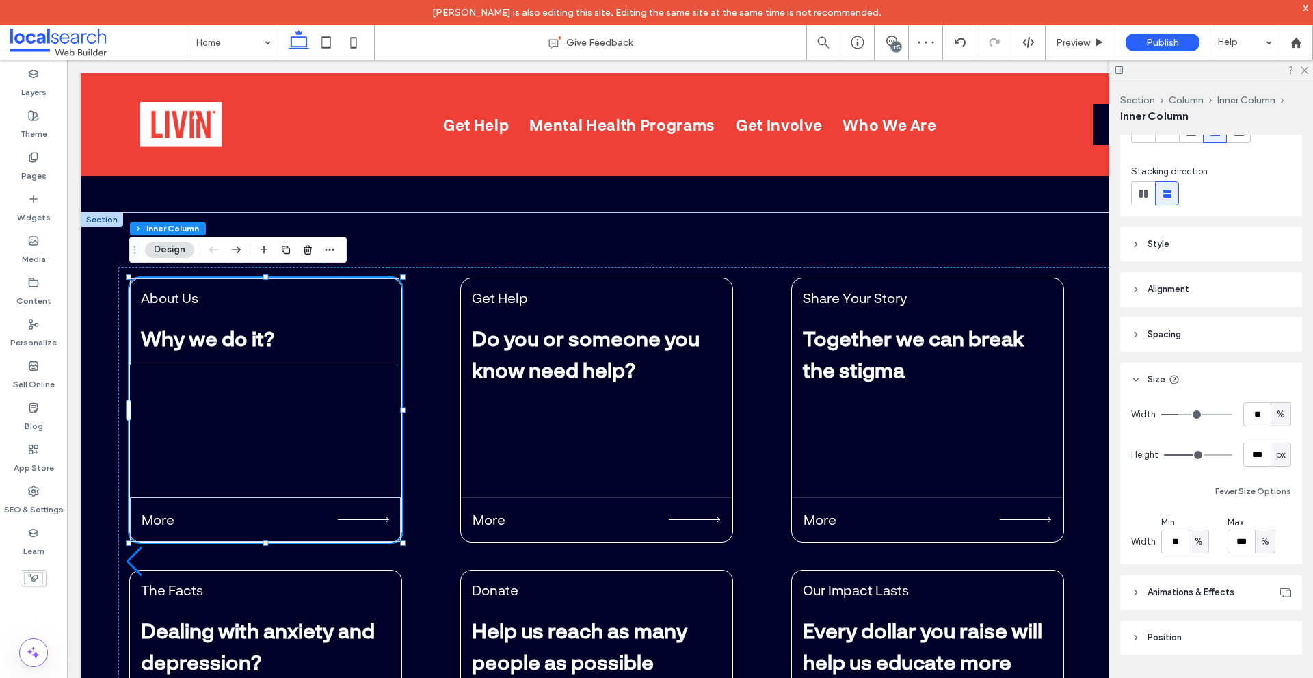
click at [1204, 545] on div "%" at bounding box center [1199, 542] width 14 height 14
click at [1205, 571] on div "px" at bounding box center [1198, 565] width 19 height 24
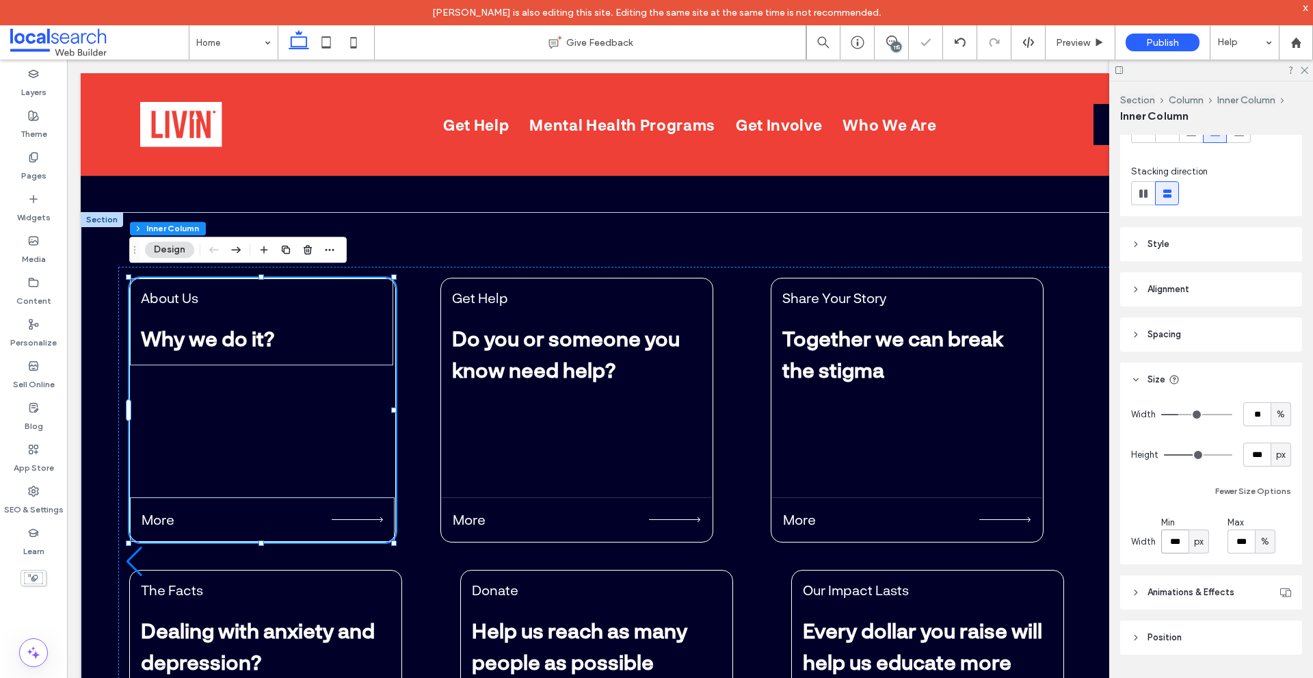
click at [1182, 546] on input "***" at bounding box center [1175, 541] width 27 height 24
type input "**"
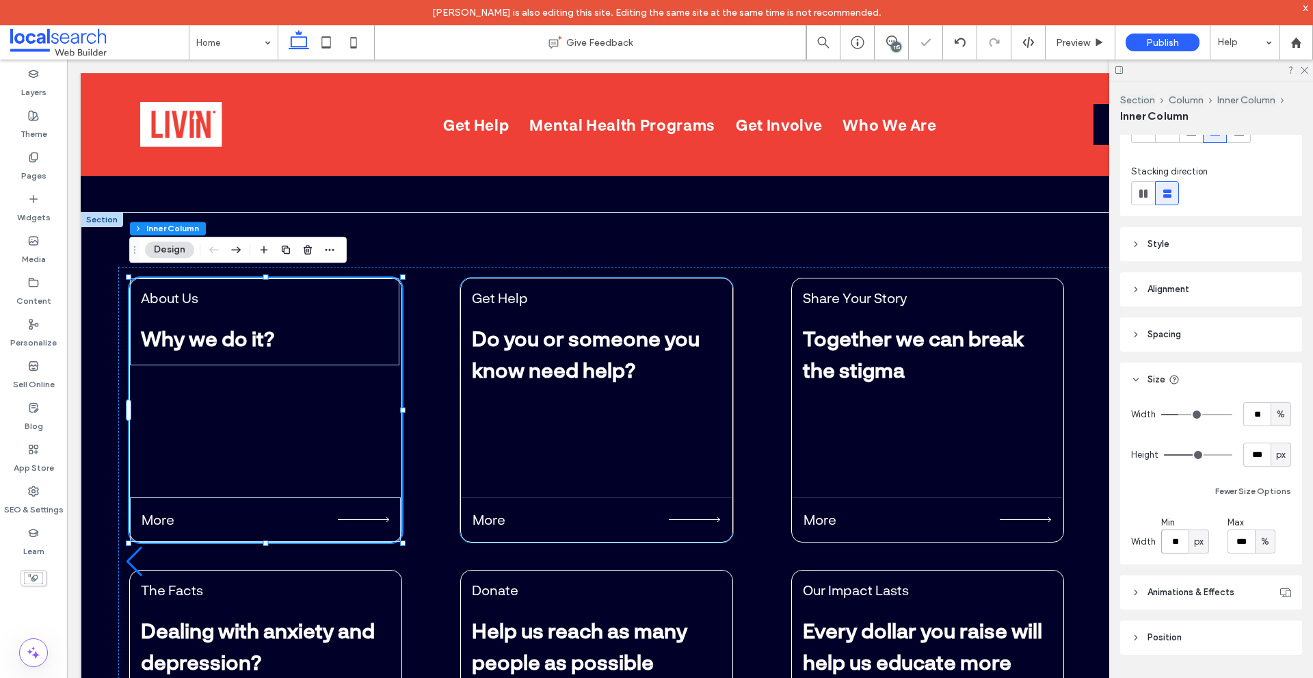
click at [578, 503] on div "More" at bounding box center [596, 519] width 271 height 44
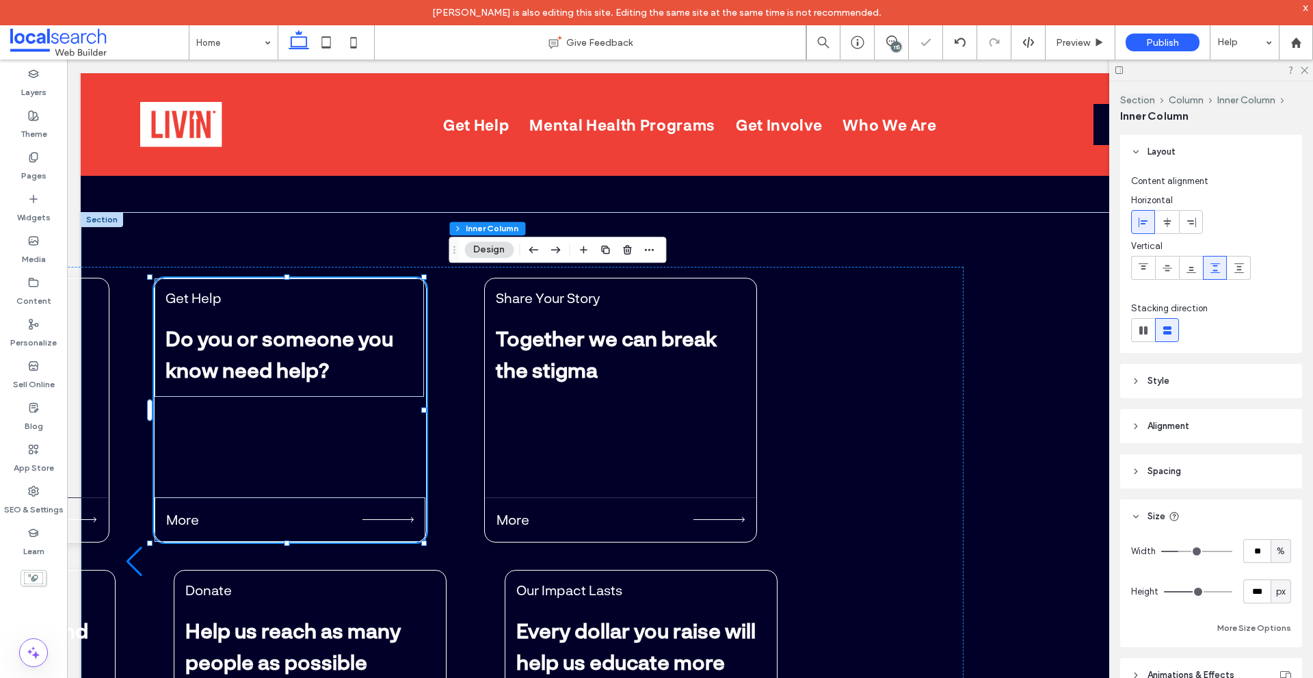
click at [1276, 594] on span "px" at bounding box center [1281, 592] width 10 height 14
click at [1248, 625] on button "More Size Options" at bounding box center [1255, 628] width 74 height 16
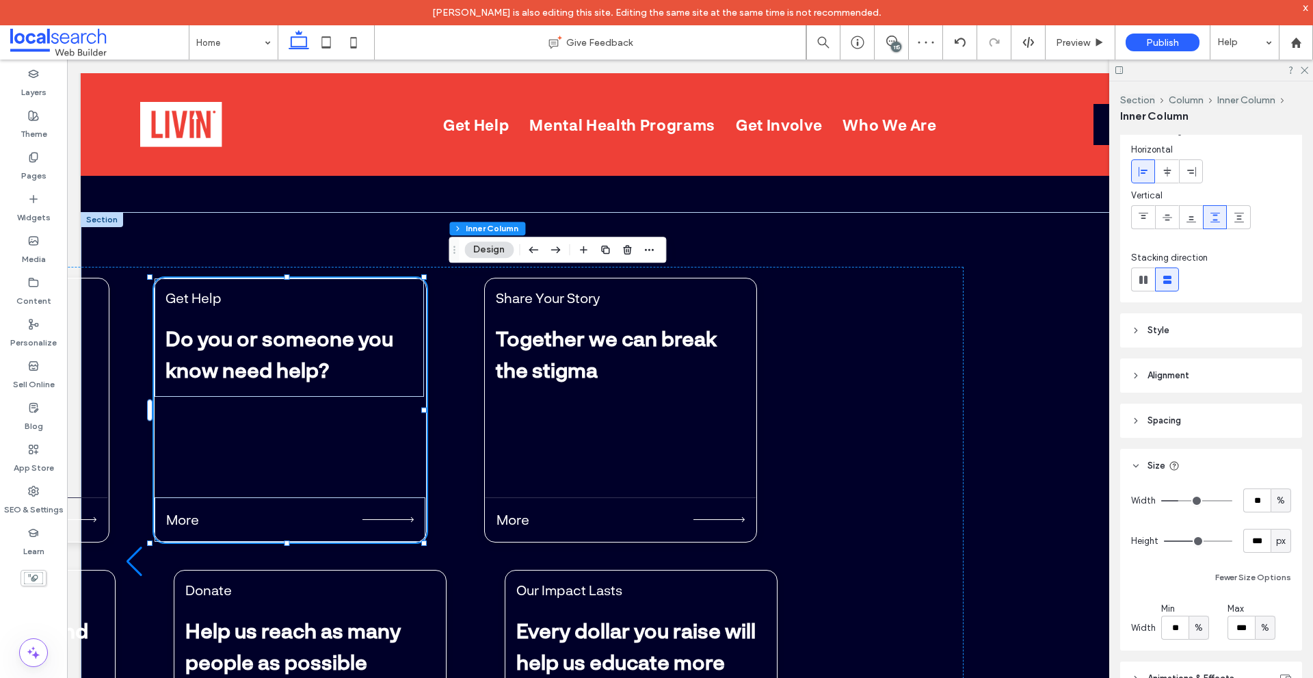
scroll to position [148, 0]
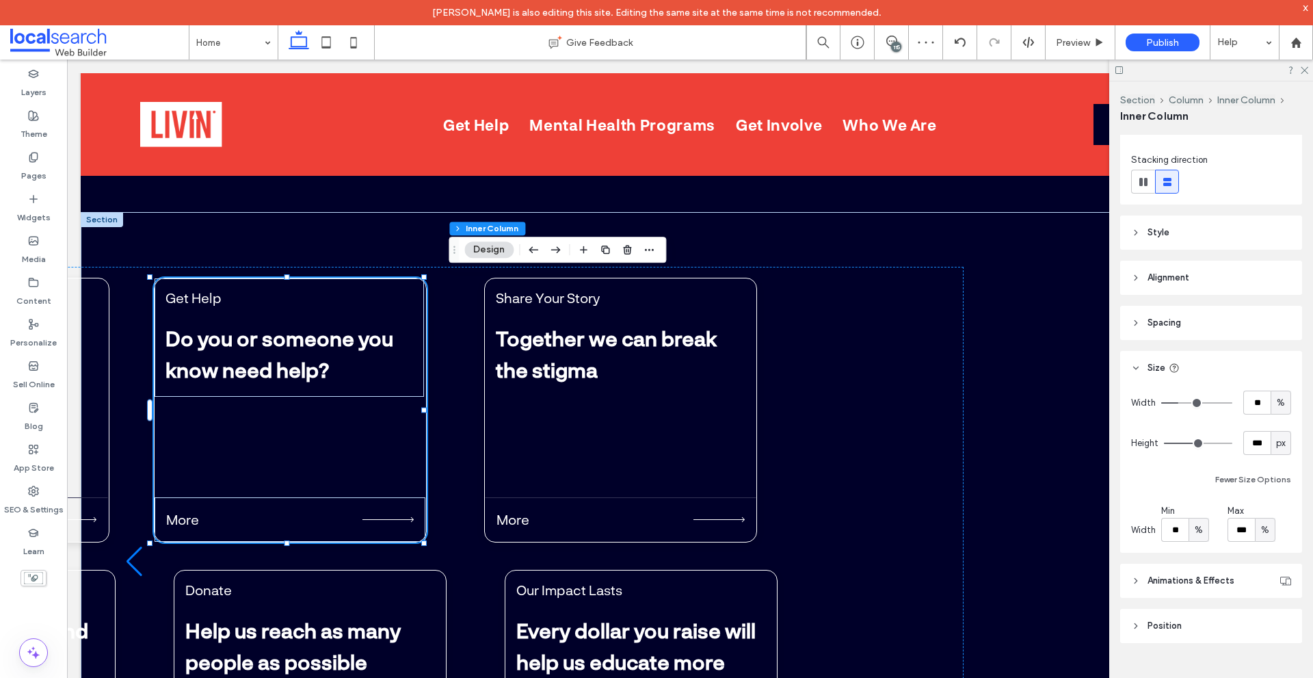
click at [1277, 448] on span "px" at bounding box center [1281, 443] width 10 height 14
click at [1278, 563] on div "A" at bounding box center [1274, 563] width 19 height 24
type input "*"
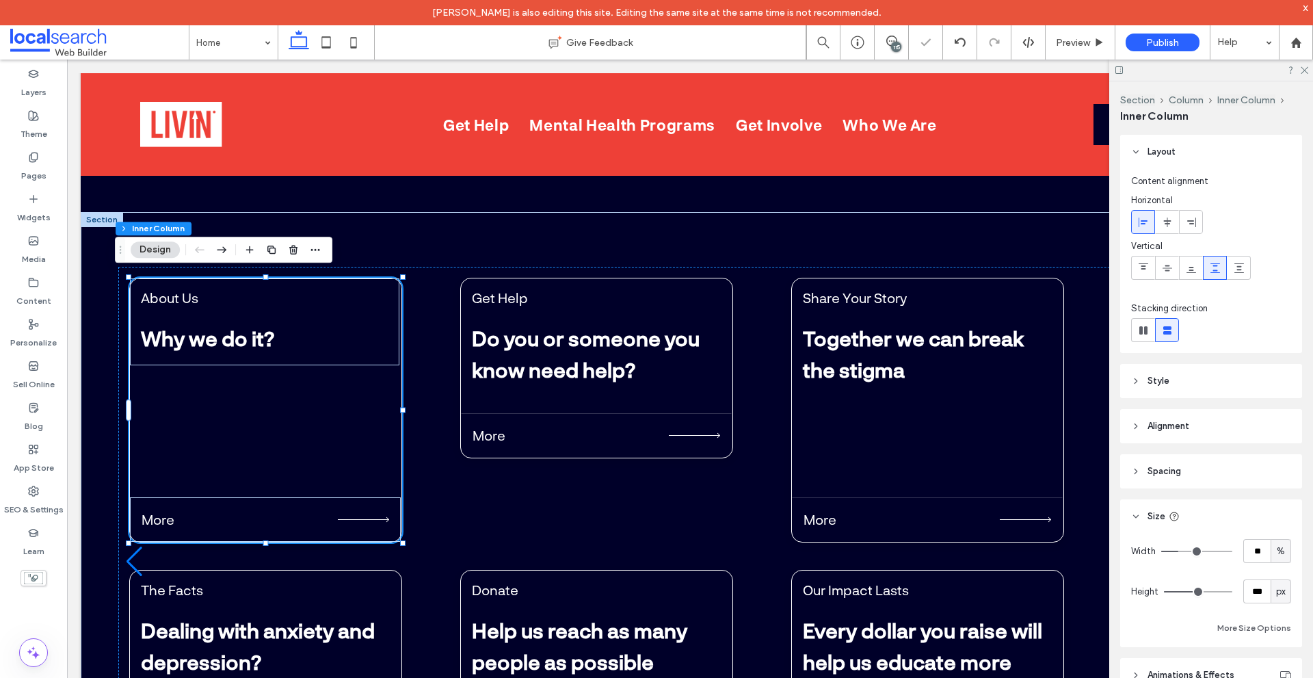
click at [1276, 586] on span "px" at bounding box center [1281, 592] width 10 height 14
click at [1274, 572] on span "A" at bounding box center [1274, 568] width 5 height 14
type input "*"
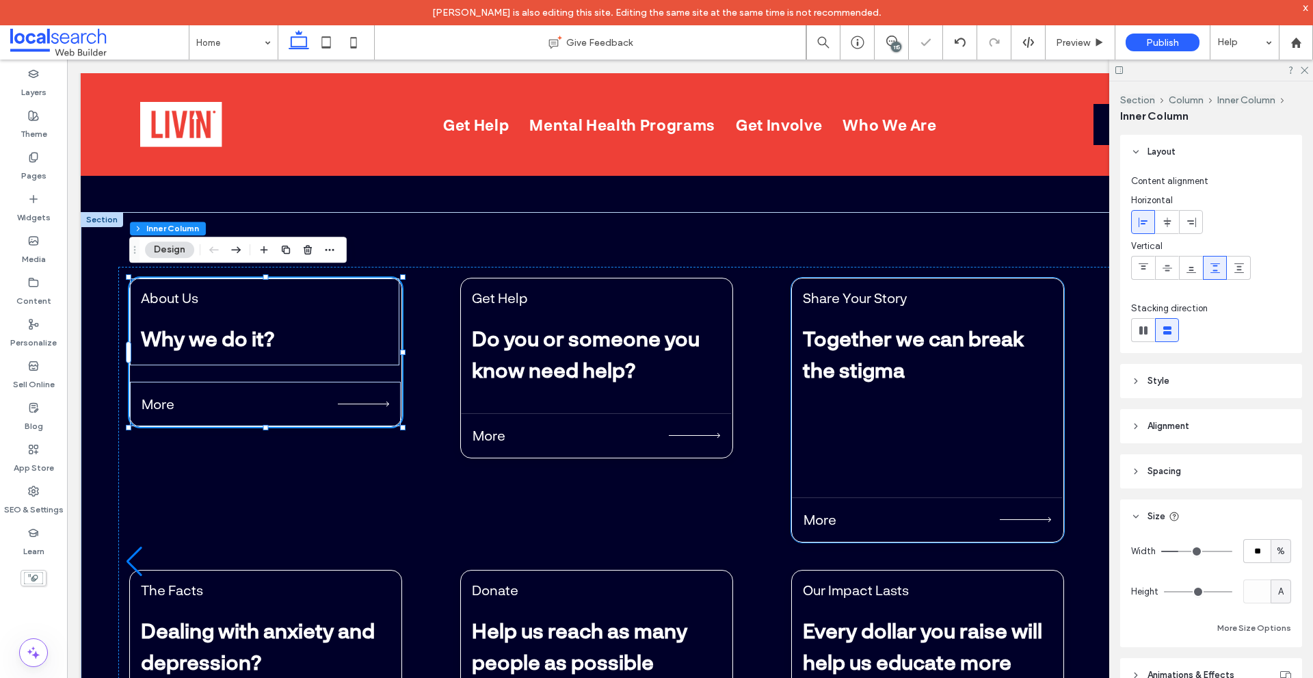
click at [999, 467] on div "Share Your Story Together we can break the stigma More" at bounding box center [927, 410] width 273 height 265
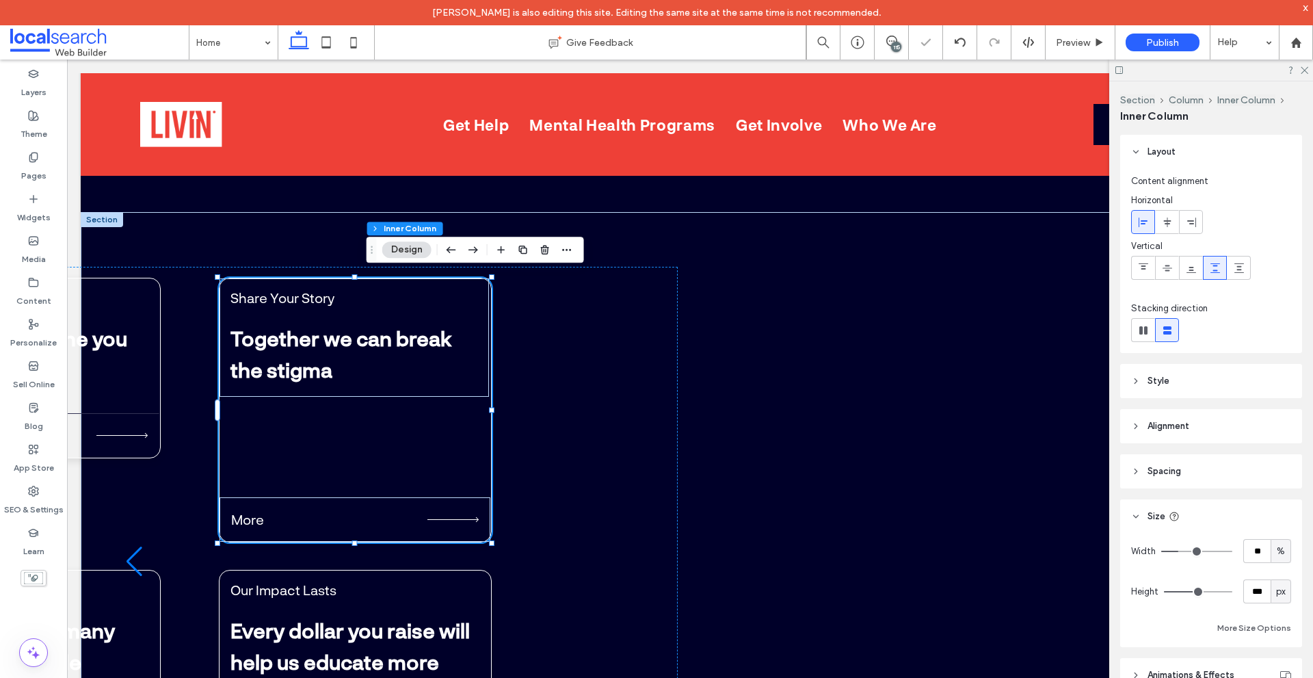
click at [1283, 596] on div "px" at bounding box center [1281, 591] width 21 height 24
click at [1277, 572] on span "A" at bounding box center [1274, 568] width 5 height 14
type input "*"
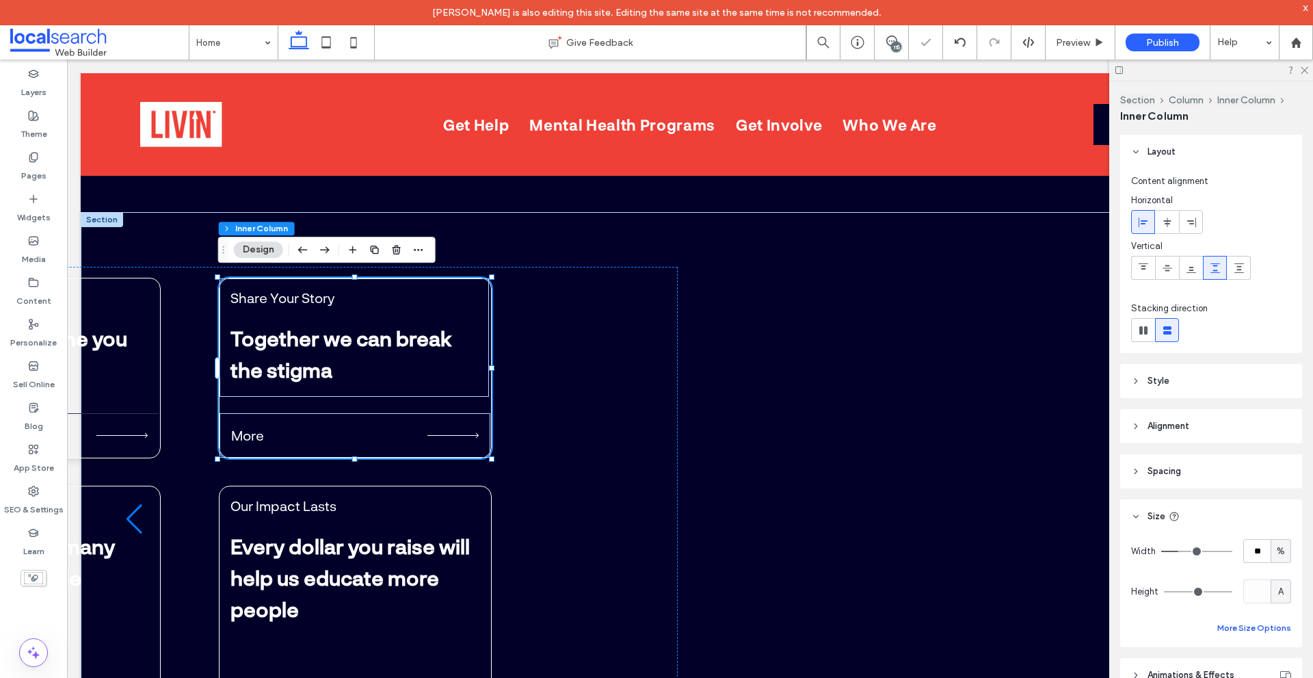
click at [1244, 629] on button "More Size Options" at bounding box center [1255, 628] width 74 height 16
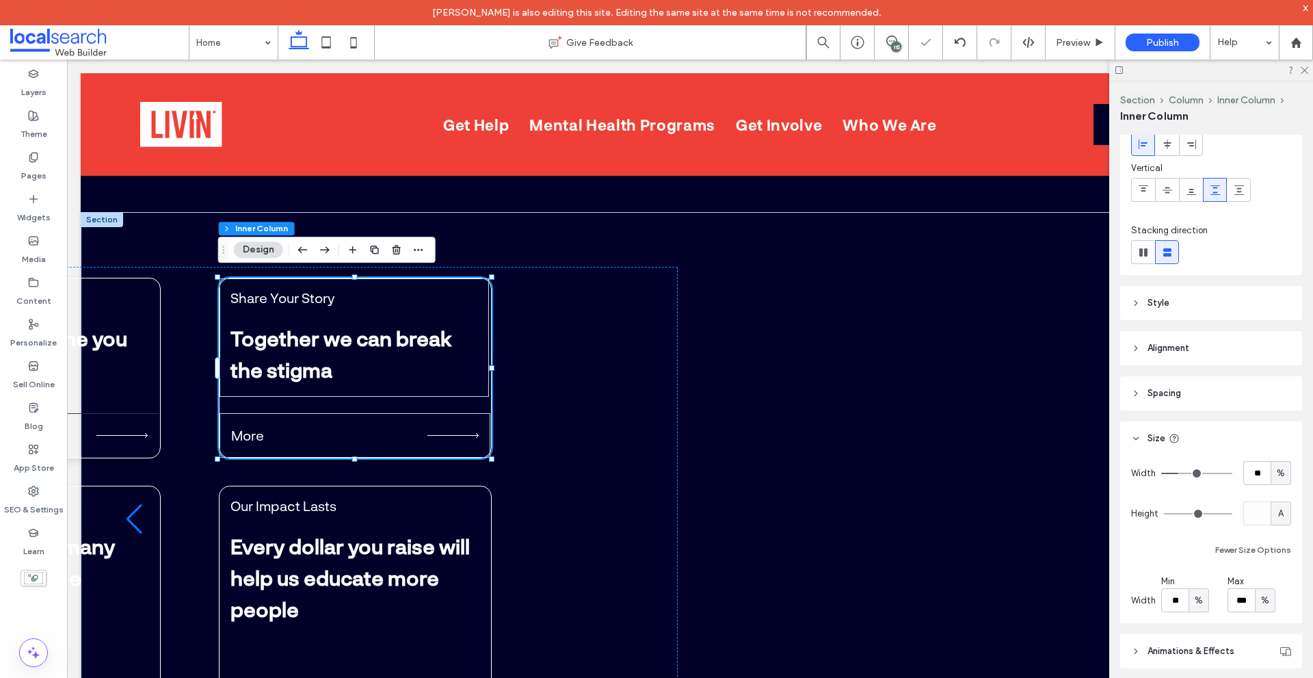
scroll to position [137, 0]
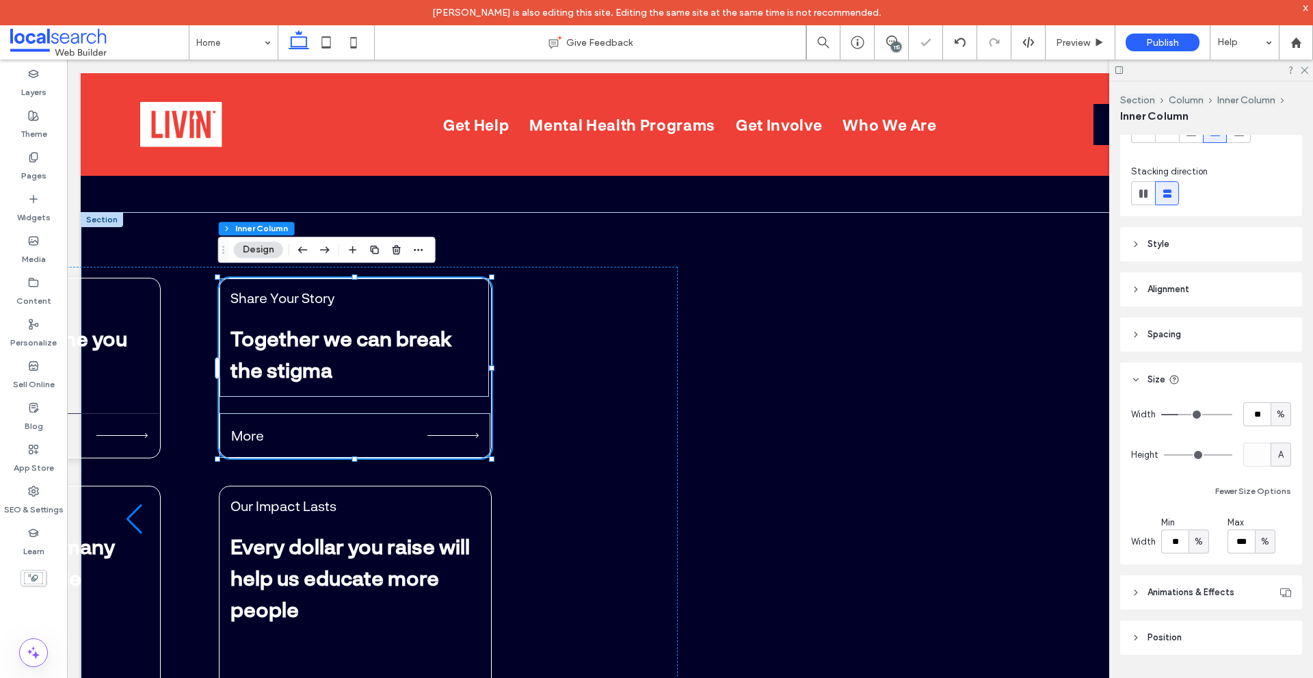
click at [1206, 545] on div "%" at bounding box center [1199, 541] width 21 height 24
click at [1202, 567] on span "px" at bounding box center [1199, 566] width 10 height 14
click at [1182, 543] on input "***" at bounding box center [1175, 541] width 27 height 24
type input "**"
click at [867, 486] on div "About Us Why we do it? More Get Help Do you or someone you know need help? More…" at bounding box center [690, 520] width 1144 height 506
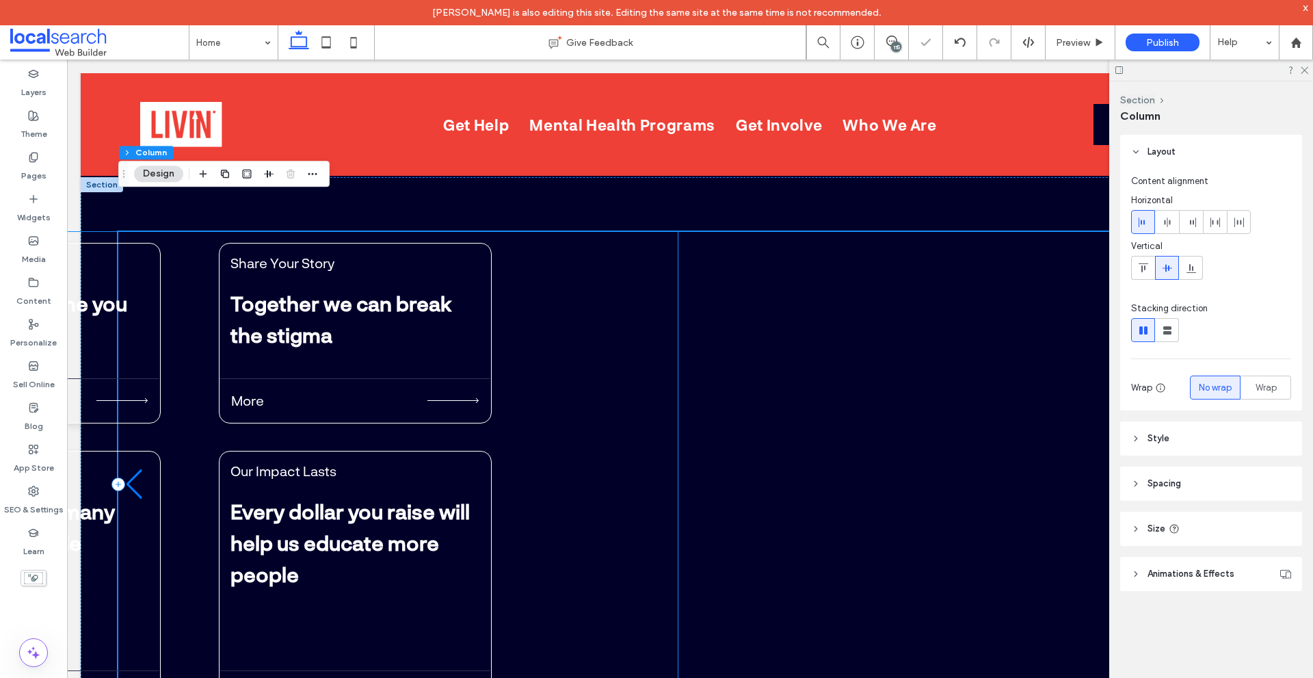
scroll to position [4857, 0]
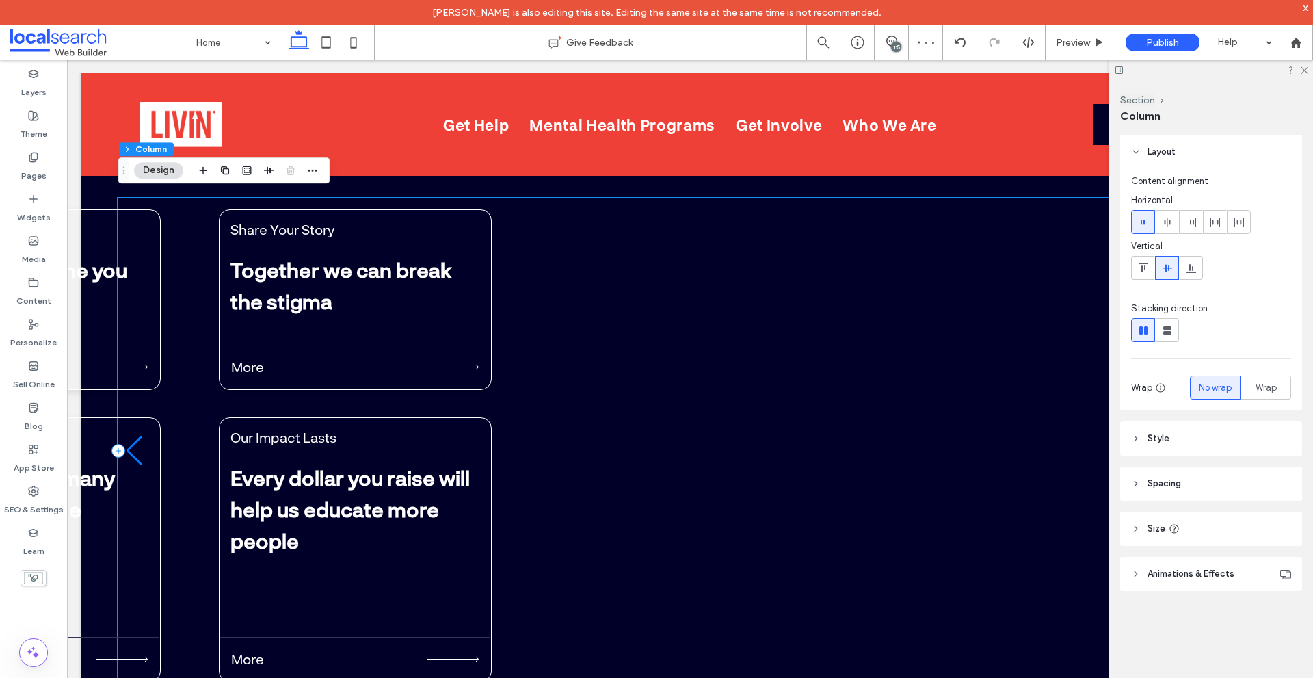
click at [163, 539] on div "About Us Why we do it? More Get Help Do you or someone you know need help? More…" at bounding box center [112, 451] width 1132 height 506
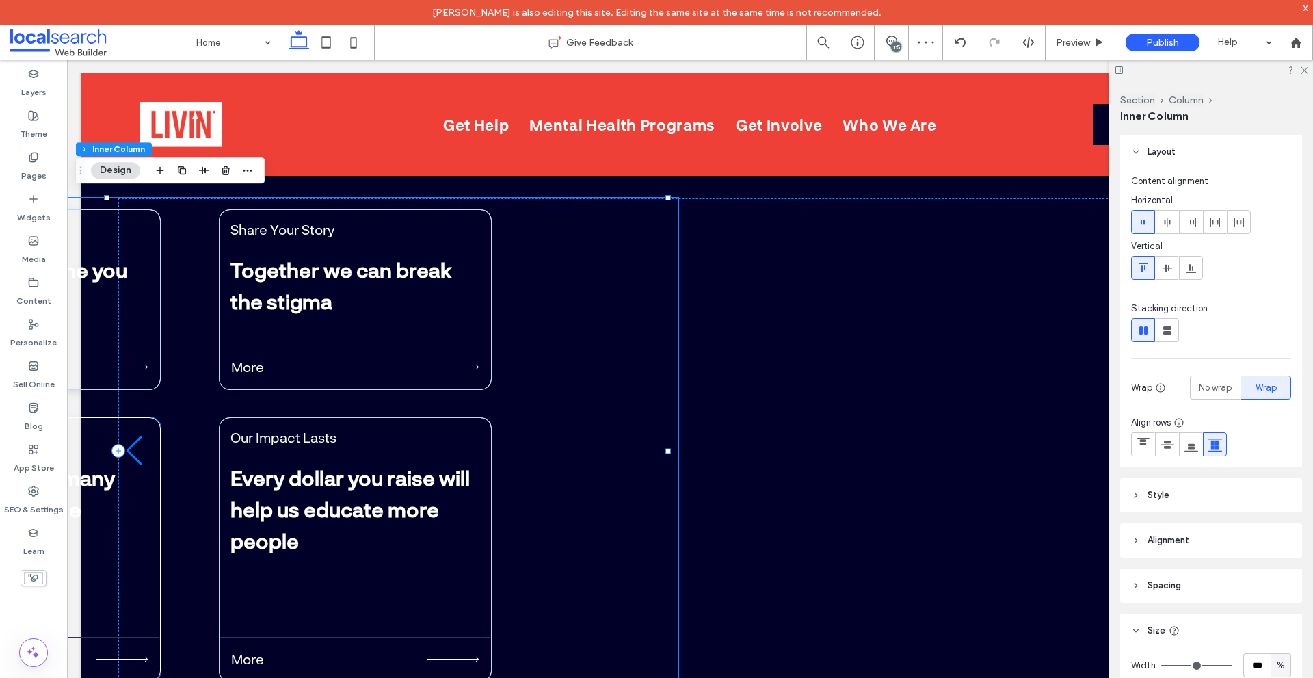
click at [120, 532] on div "Donate Help us reach as many people as possible More" at bounding box center [24, 549] width 273 height 265
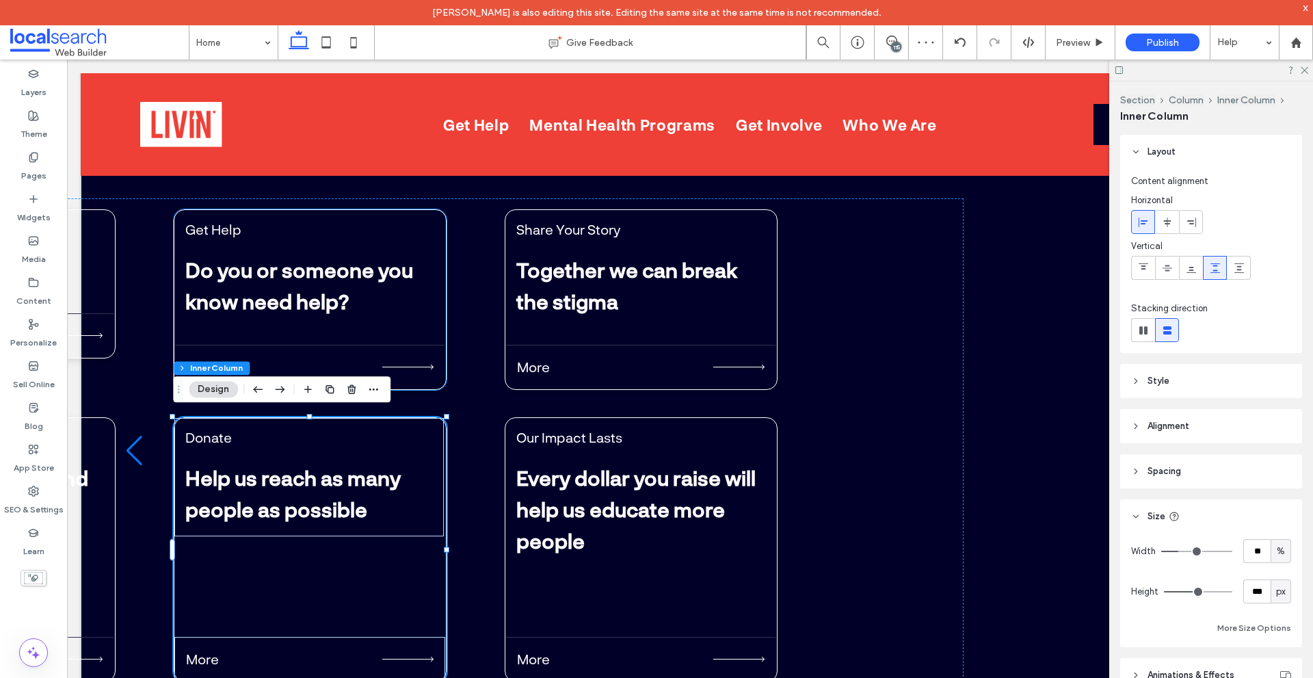
click at [229, 348] on div "More" at bounding box center [309, 367] width 271 height 44
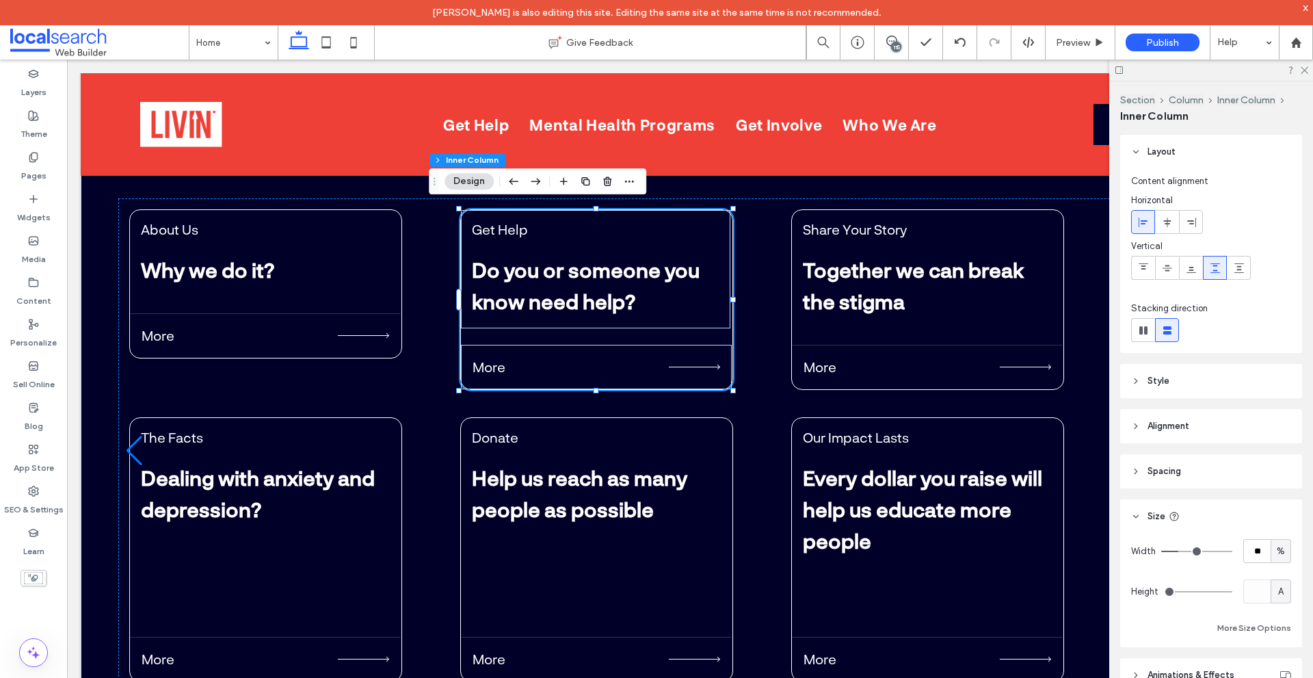
click at [1221, 618] on div "Width ** % Height A More Size Options" at bounding box center [1211, 587] width 160 height 97
click at [1218, 627] on button "More Size Options" at bounding box center [1255, 628] width 74 height 16
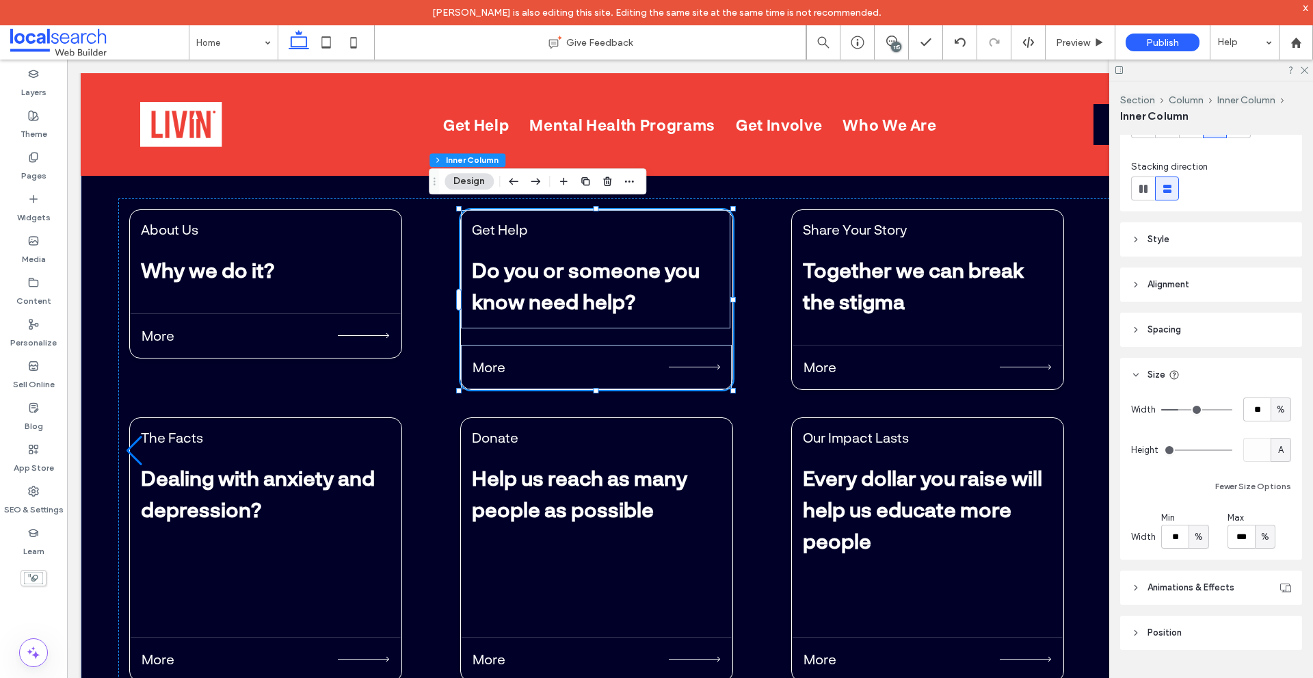
scroll to position [148, 0]
click at [1182, 532] on input "**" at bounding box center [1175, 530] width 27 height 24
type input "*"
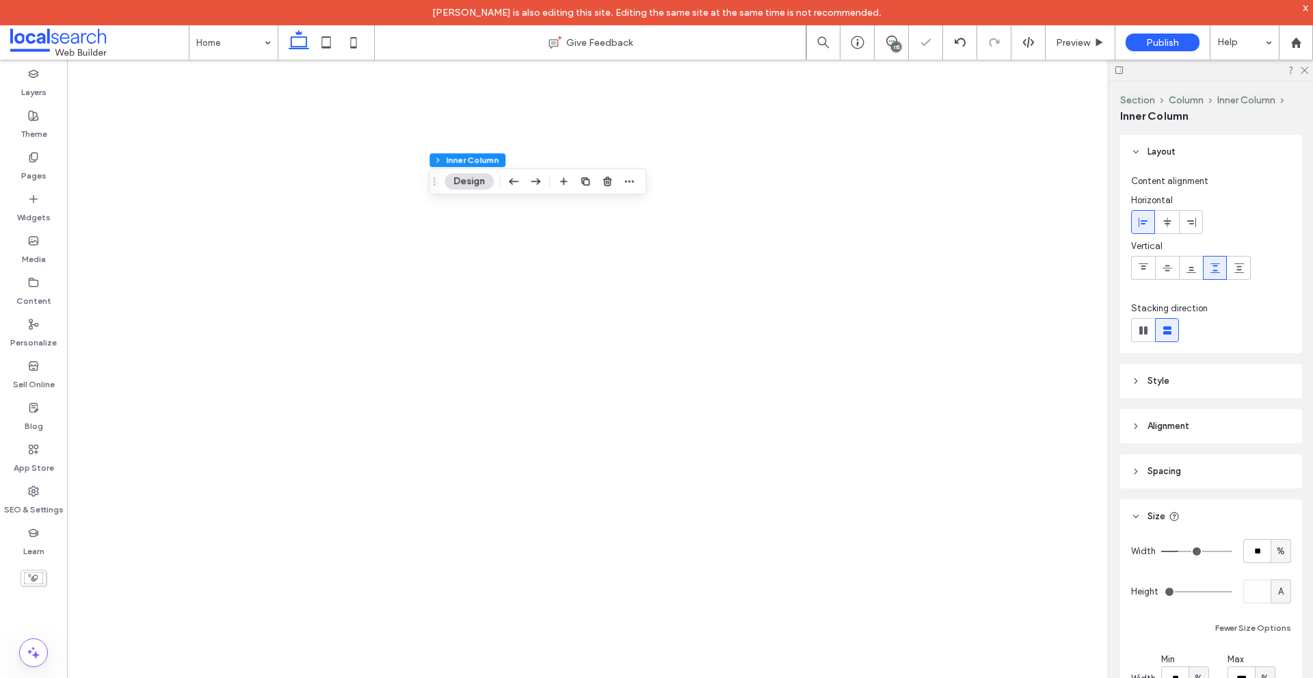
click at [1203, 672] on div "%" at bounding box center [1199, 679] width 14 height 14
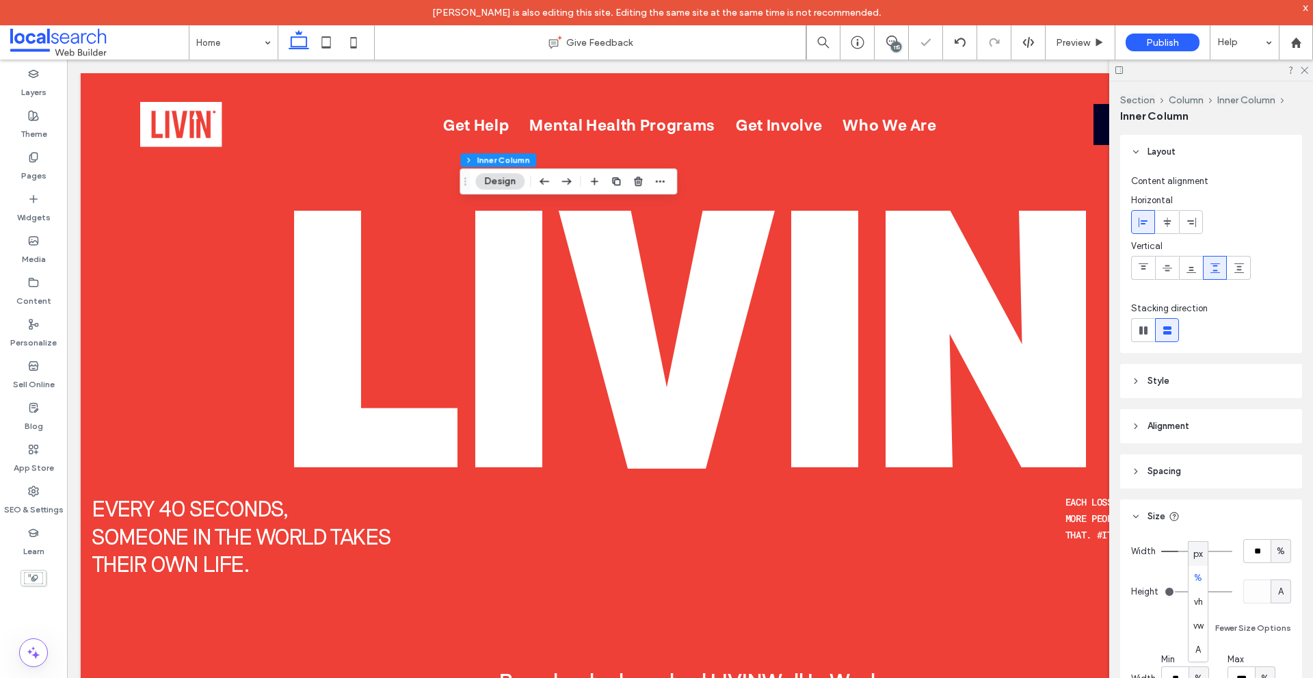
click at [1199, 548] on span "px" at bounding box center [1199, 554] width 10 height 14
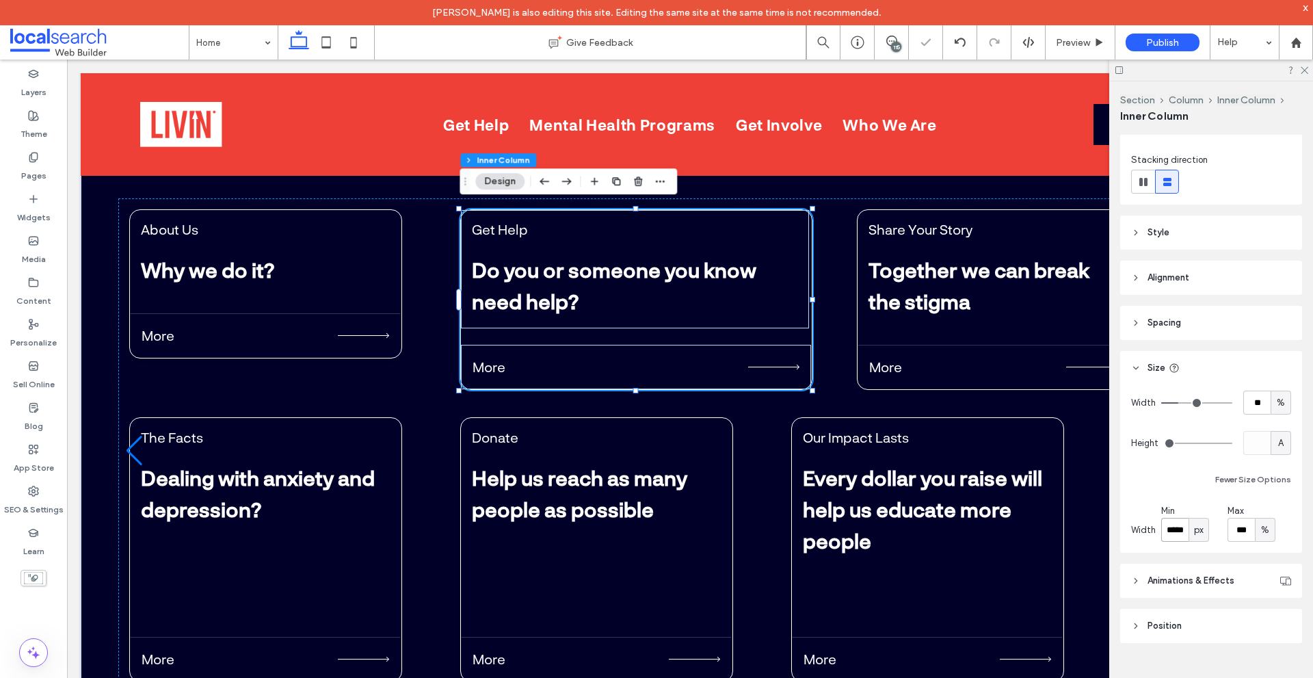
click at [1177, 529] on input "*****" at bounding box center [1175, 530] width 27 height 24
type input "**"
click at [1178, 502] on div "Width ** % Height A Fewer Size Options Width Min ** px Max *** %" at bounding box center [1211, 466] width 160 height 151
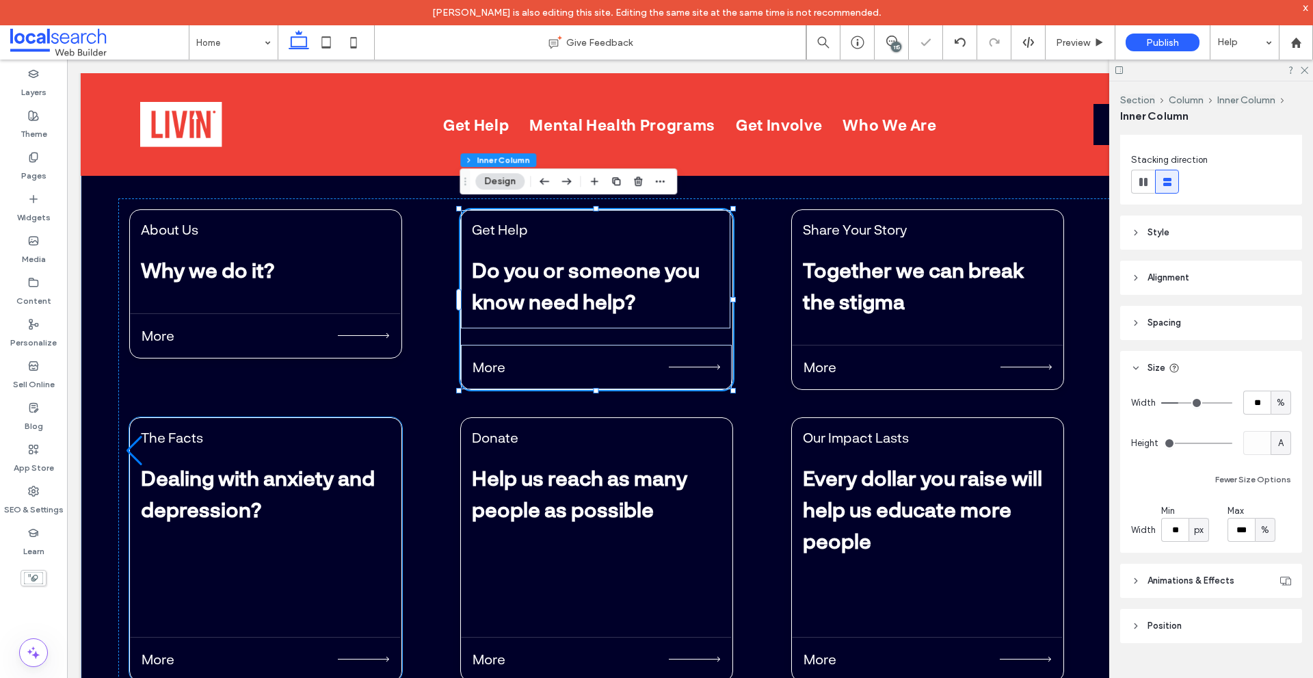
click at [309, 512] on p "Dealing with anxiety and depression?" at bounding box center [265, 493] width 248 height 63
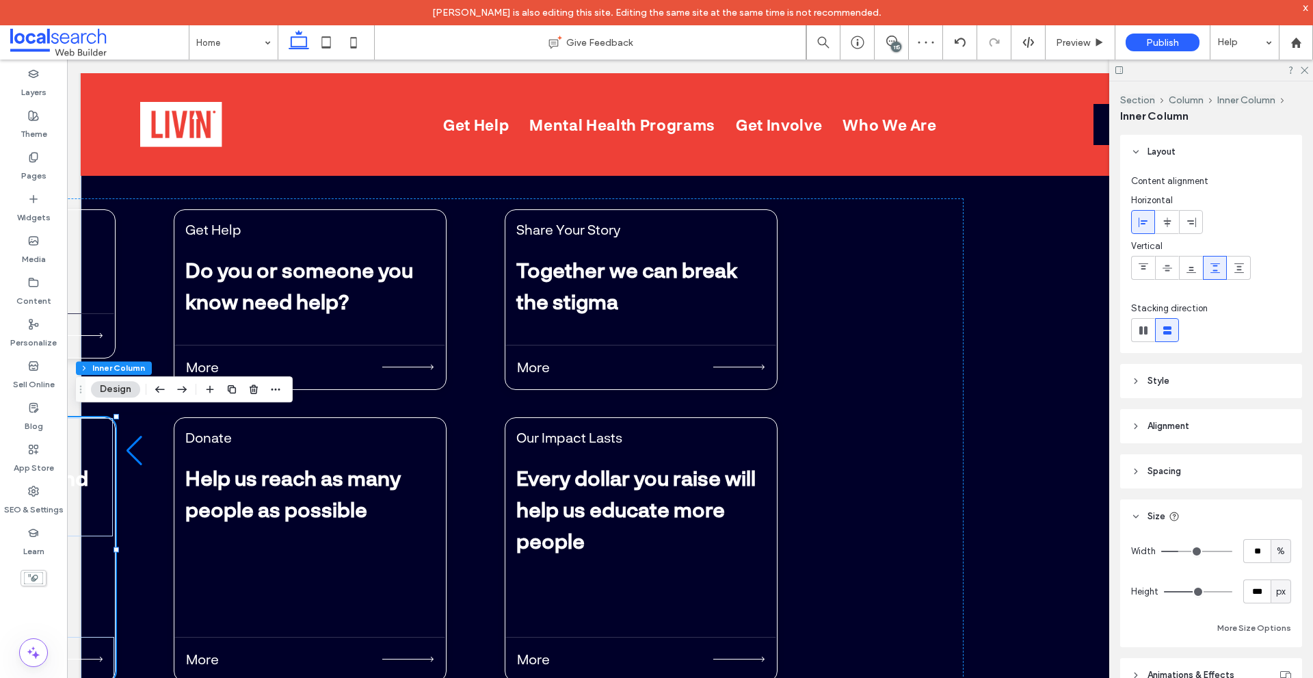
click at [1280, 603] on div "Width ** % Height *** px More Size Options" at bounding box center [1211, 587] width 160 height 97
click at [1276, 593] on span "px" at bounding box center [1281, 592] width 10 height 14
click at [1279, 574] on div "A" at bounding box center [1274, 567] width 19 height 24
type input "*"
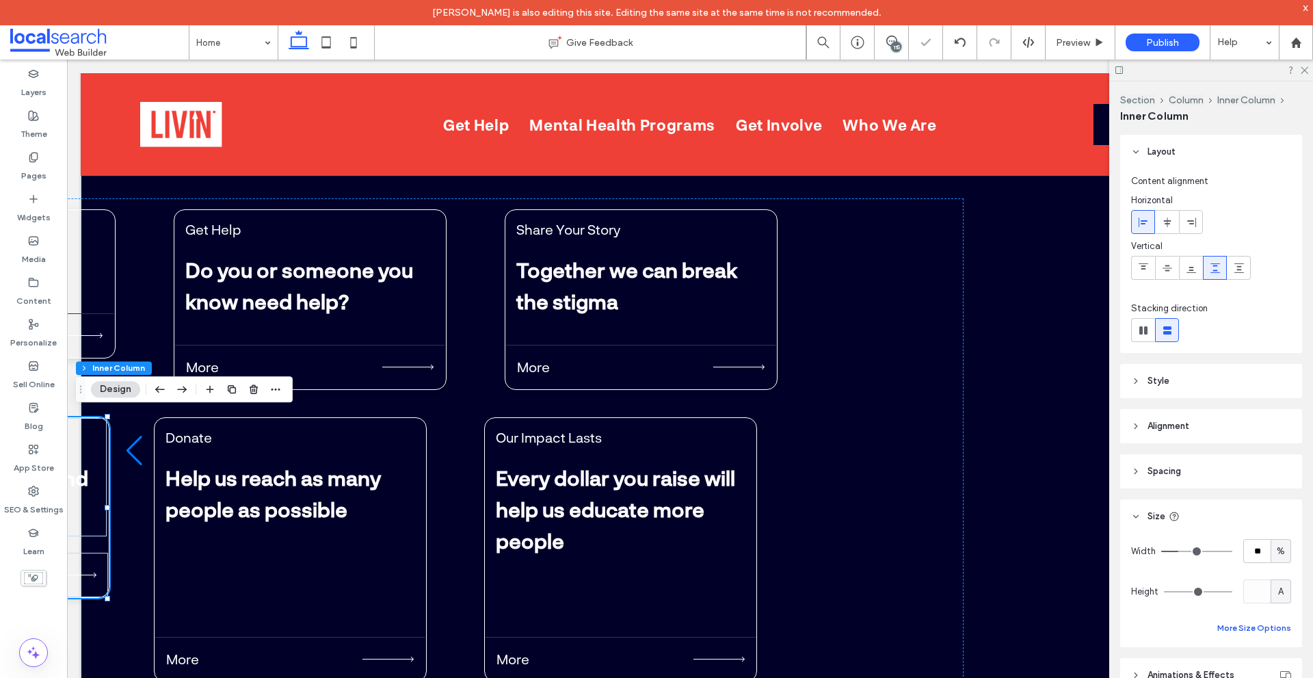
click at [1249, 626] on button "More Size Options" at bounding box center [1255, 628] width 74 height 16
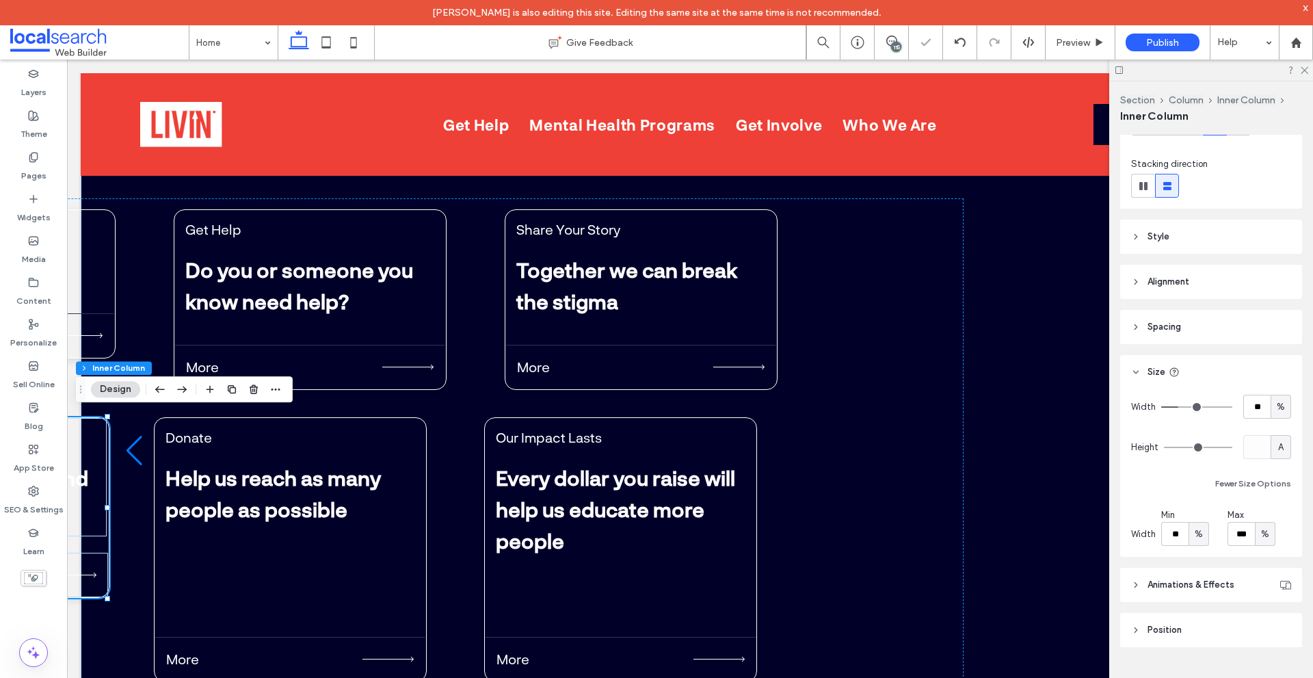
scroll to position [148, 0]
click at [1199, 539] on div "%" at bounding box center [1199, 530] width 21 height 24
click at [1204, 546] on div "px" at bounding box center [1198, 554] width 19 height 24
click at [1180, 532] on input "***" at bounding box center [1175, 530] width 27 height 24
type input "**"
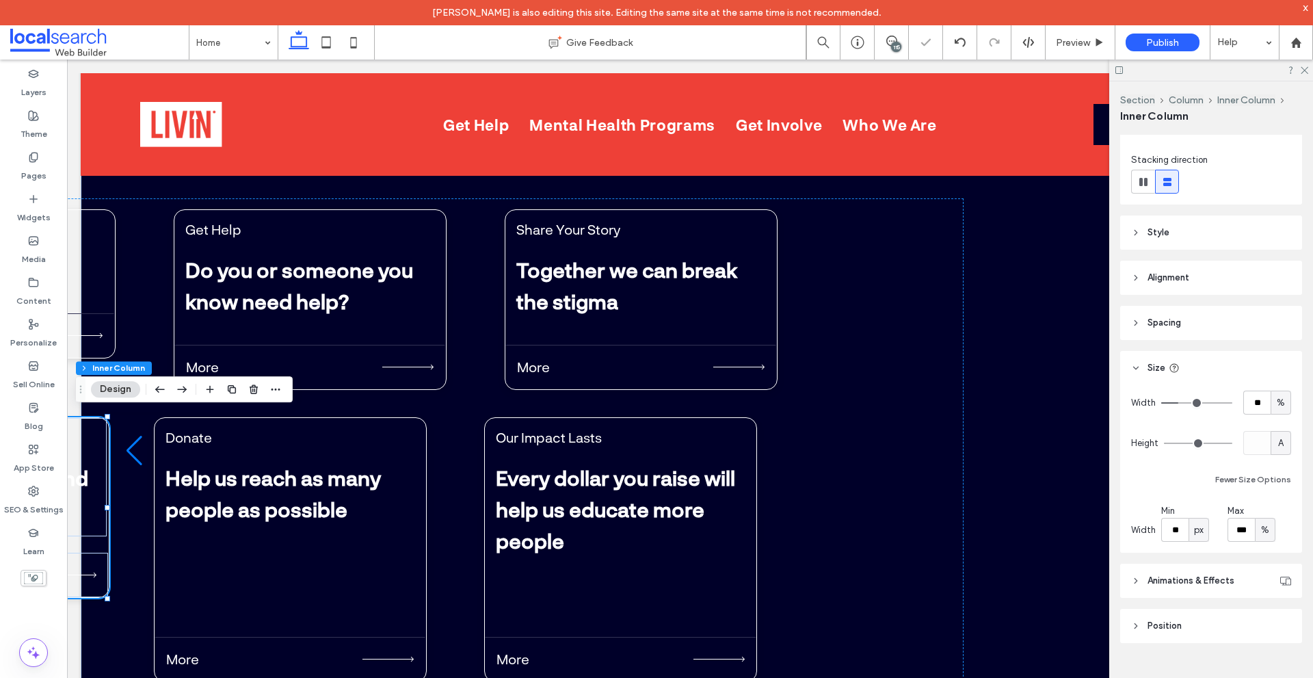
click at [1183, 492] on div "Width ** % Height A Fewer Size Options Width Min ** px Max *** %" at bounding box center [1211, 466] width 160 height 151
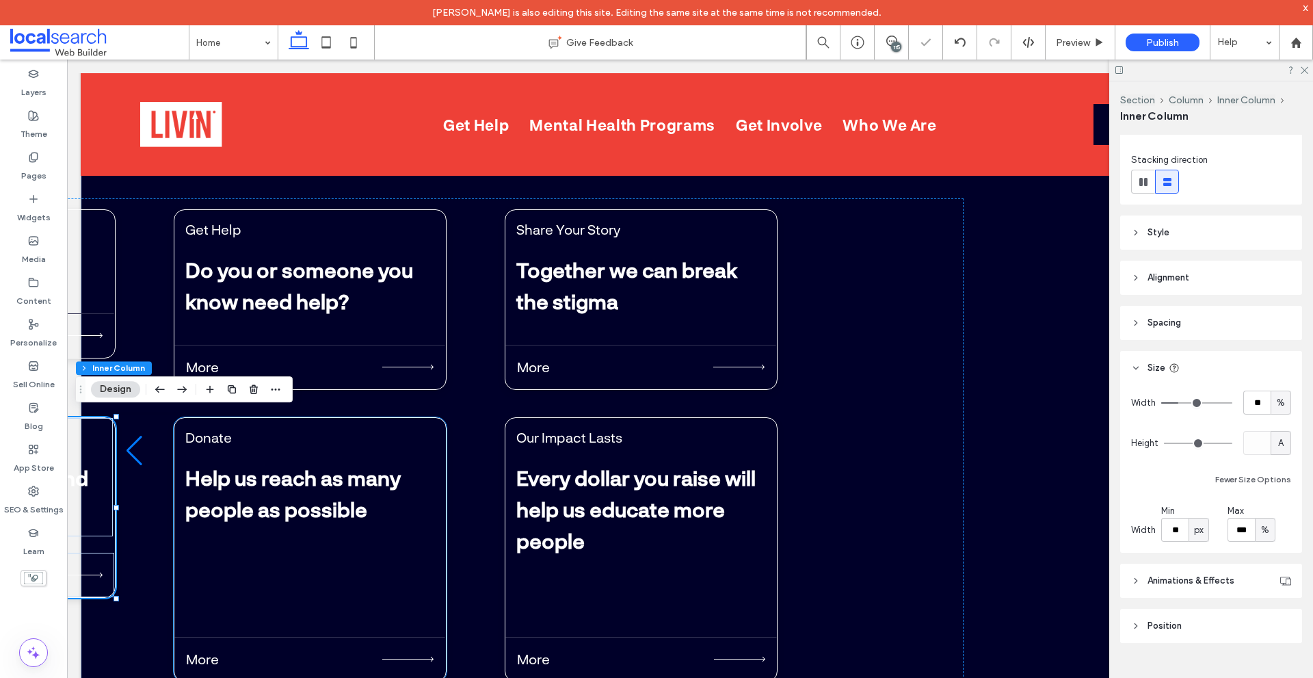
click at [293, 558] on div "Donate Help us reach as many people as possible More" at bounding box center [310, 549] width 273 height 265
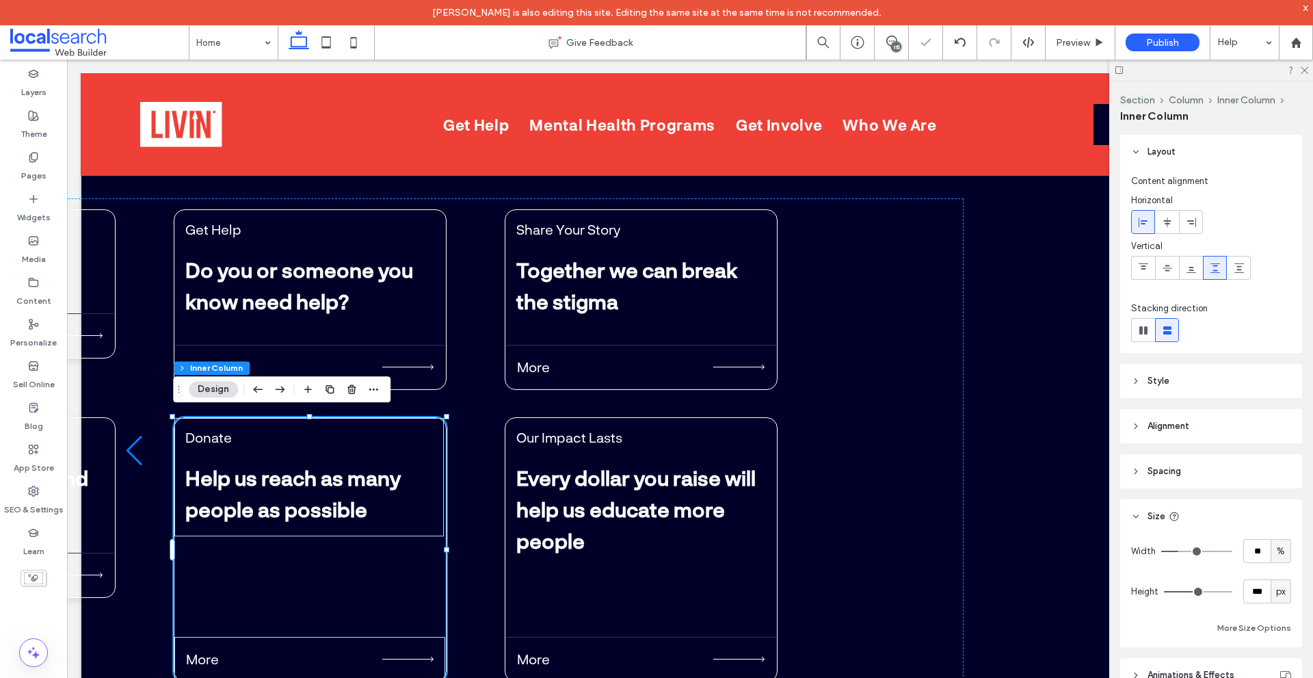
click at [1274, 556] on div "%" at bounding box center [1281, 552] width 14 height 14
click at [1277, 583] on div "px" at bounding box center [1281, 591] width 21 height 24
click at [1276, 571] on span "A" at bounding box center [1274, 568] width 5 height 14
type input "*"
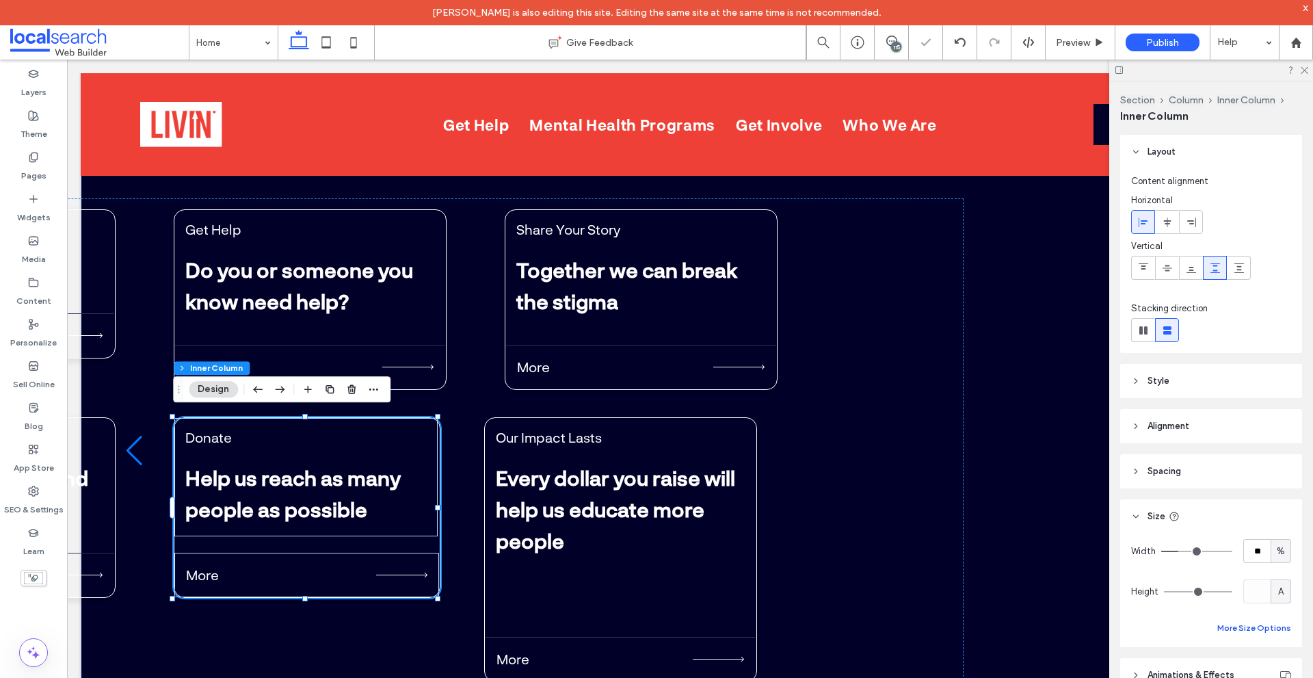
click at [1237, 625] on button "More Size Options" at bounding box center [1255, 628] width 74 height 16
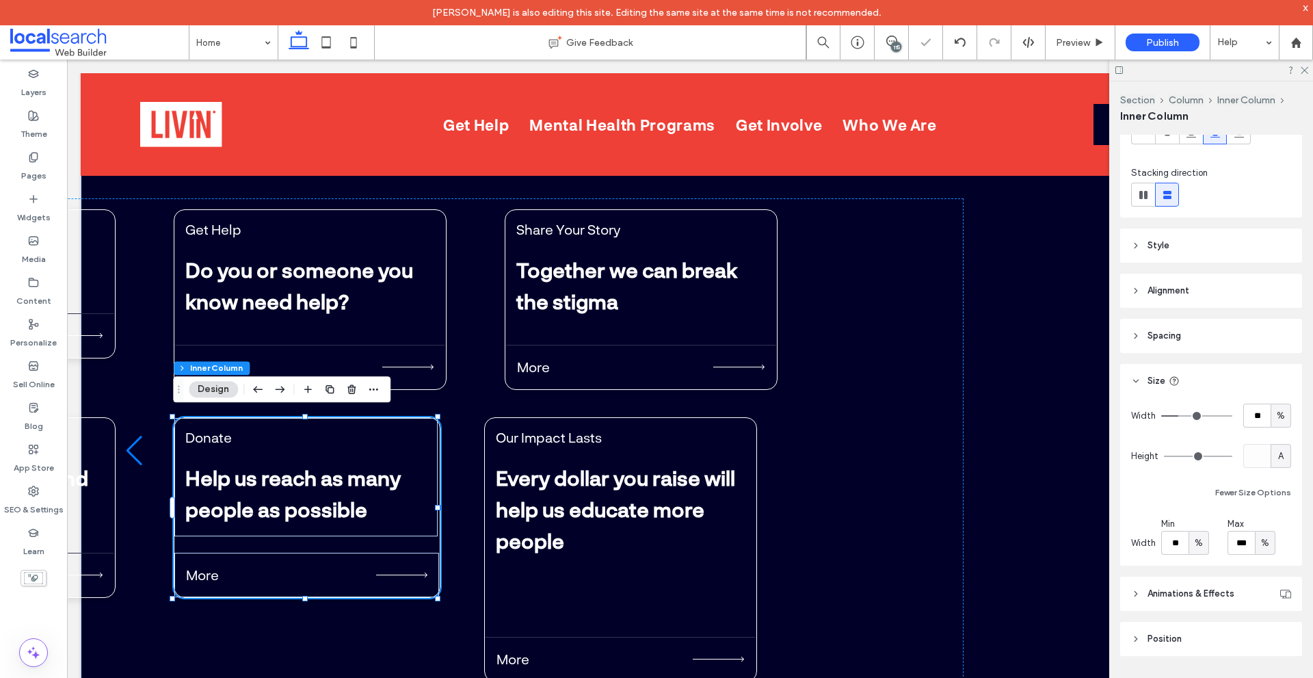
scroll to position [137, 0]
click at [1202, 545] on span "%" at bounding box center [1199, 542] width 8 height 14
click at [1201, 560] on span "px" at bounding box center [1199, 566] width 10 height 14
click at [1182, 543] on input "***" at bounding box center [1175, 541] width 27 height 24
type input "**"
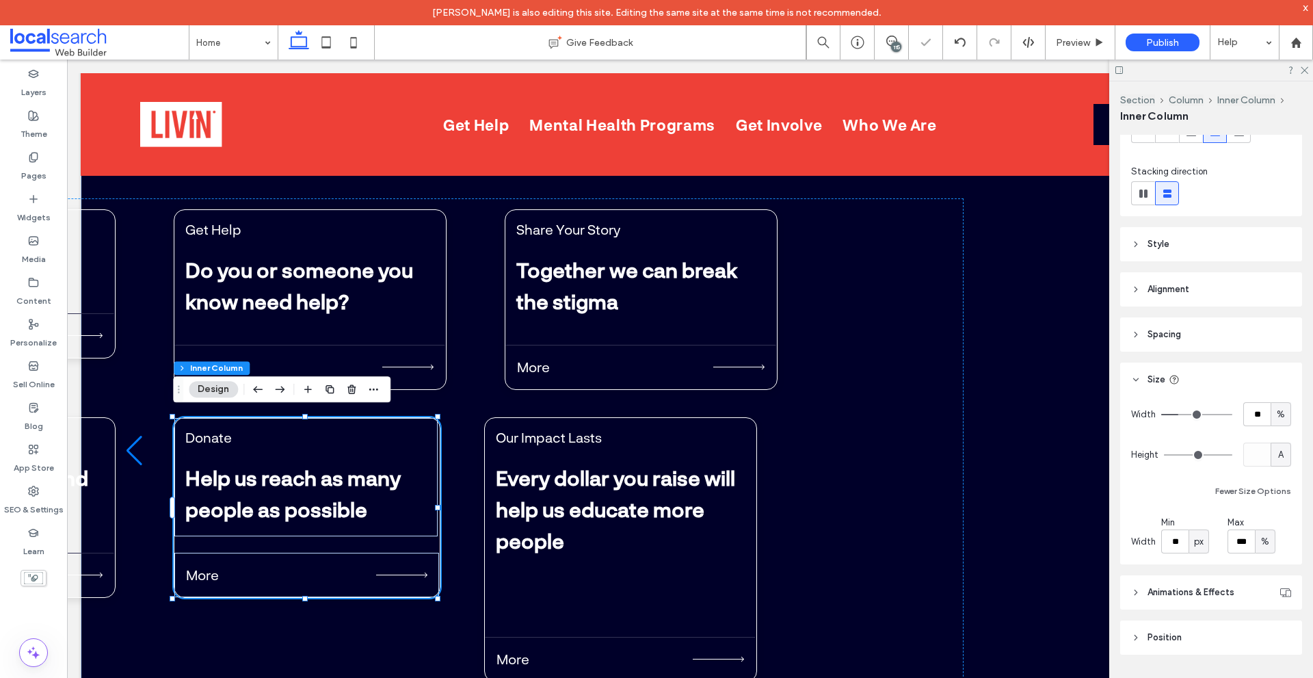
click at [1190, 512] on div "Width ** % Height A Fewer Size Options Width Min ** px Max *** %" at bounding box center [1211, 477] width 160 height 151
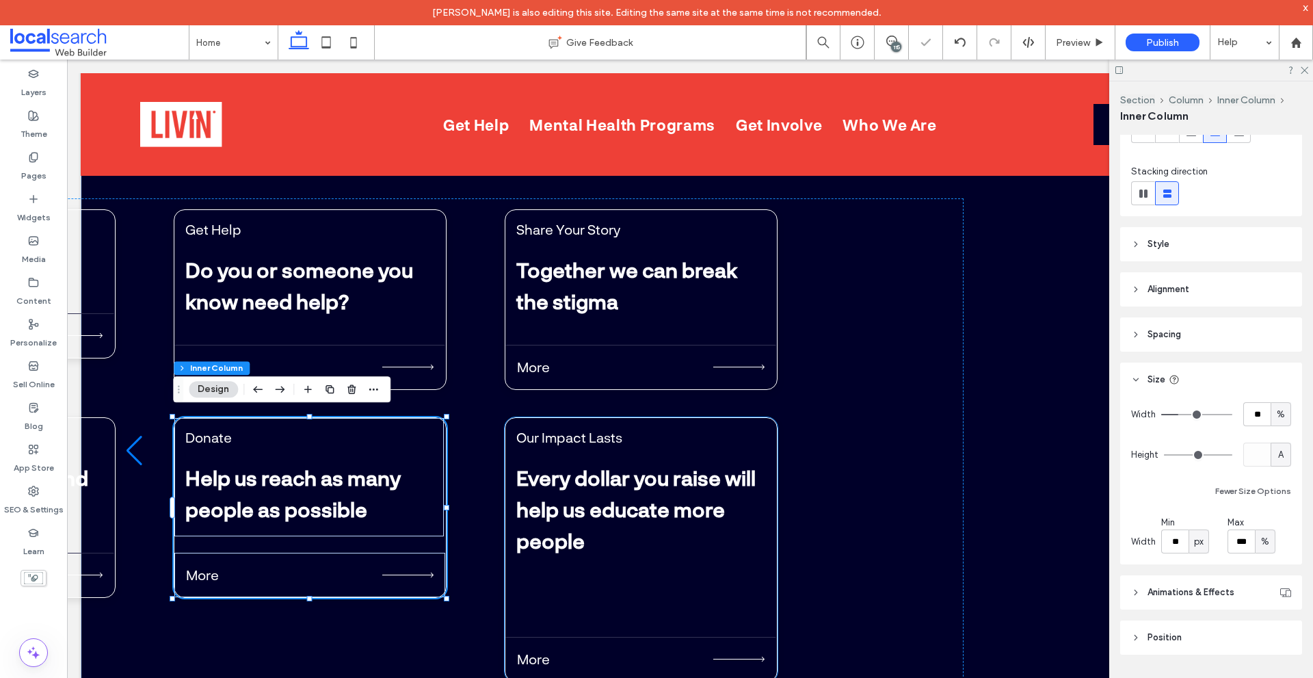
click at [632, 566] on div "Our Impact Lasts Every dollar you raise will help us educate more people More" at bounding box center [641, 549] width 273 height 265
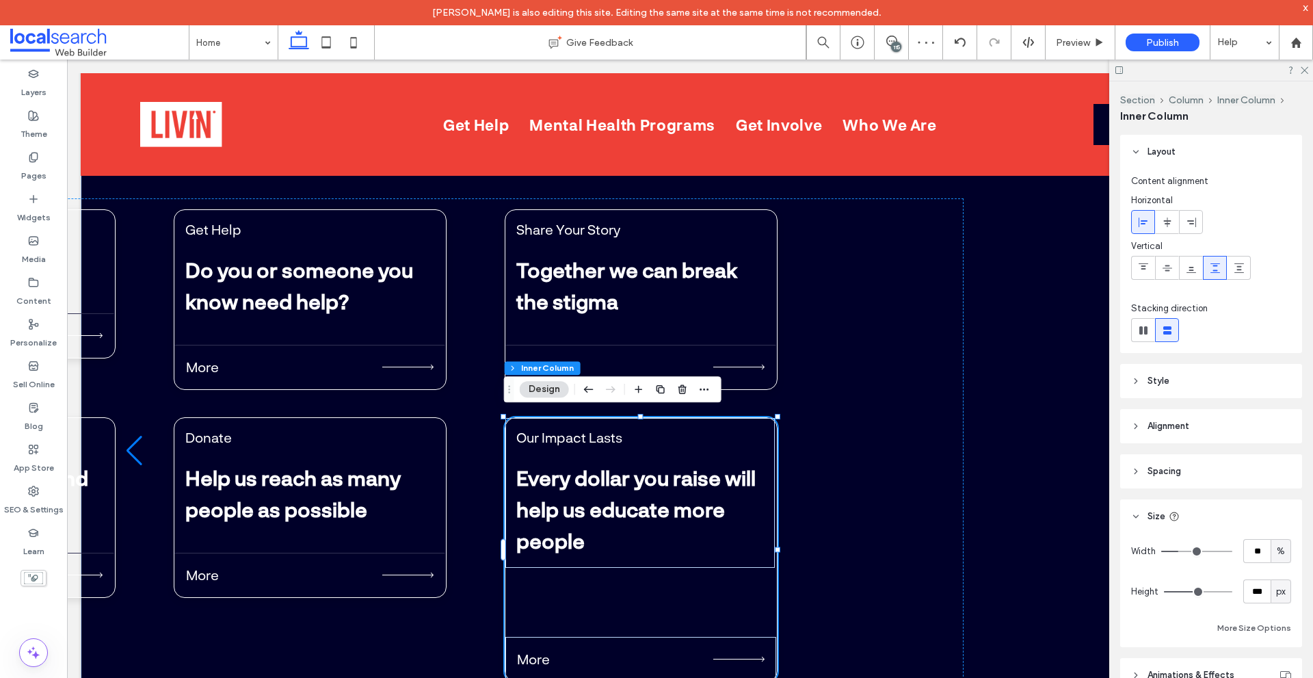
click at [1276, 597] on span "px" at bounding box center [1281, 592] width 10 height 14
click at [1279, 573] on div "A" at bounding box center [1274, 567] width 19 height 24
type input "*"
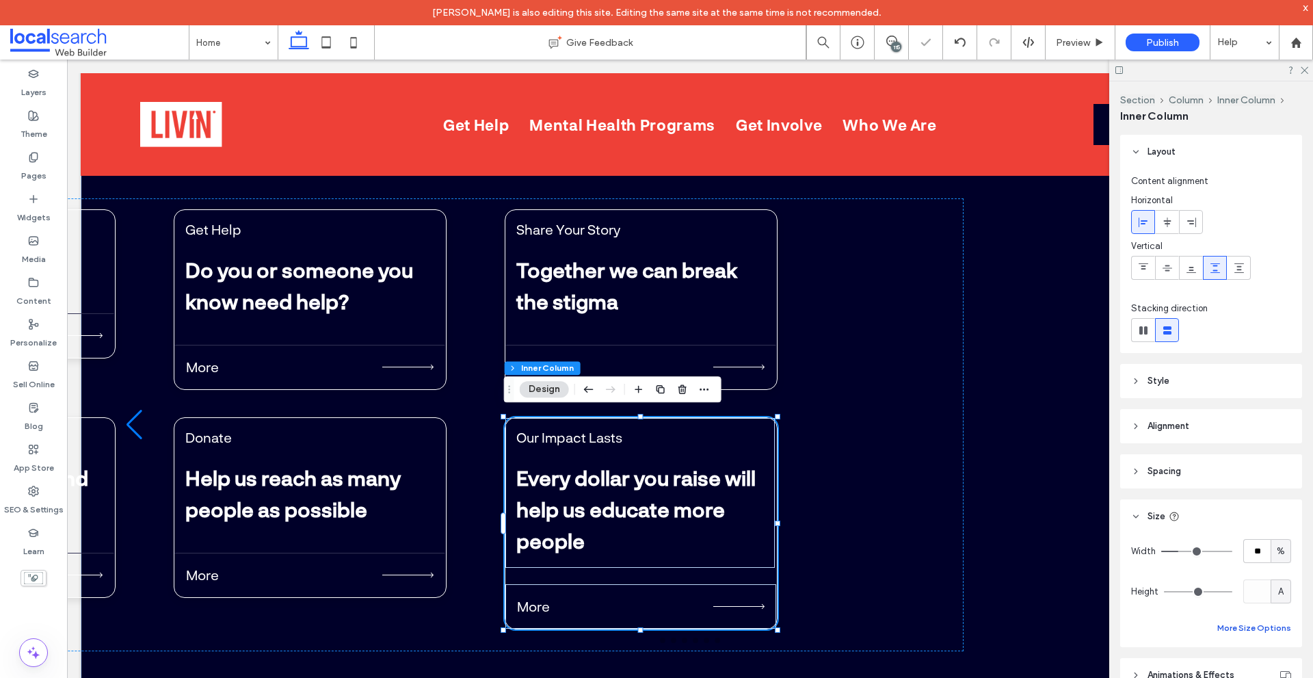
click at [1253, 625] on button "More Size Options" at bounding box center [1255, 628] width 74 height 16
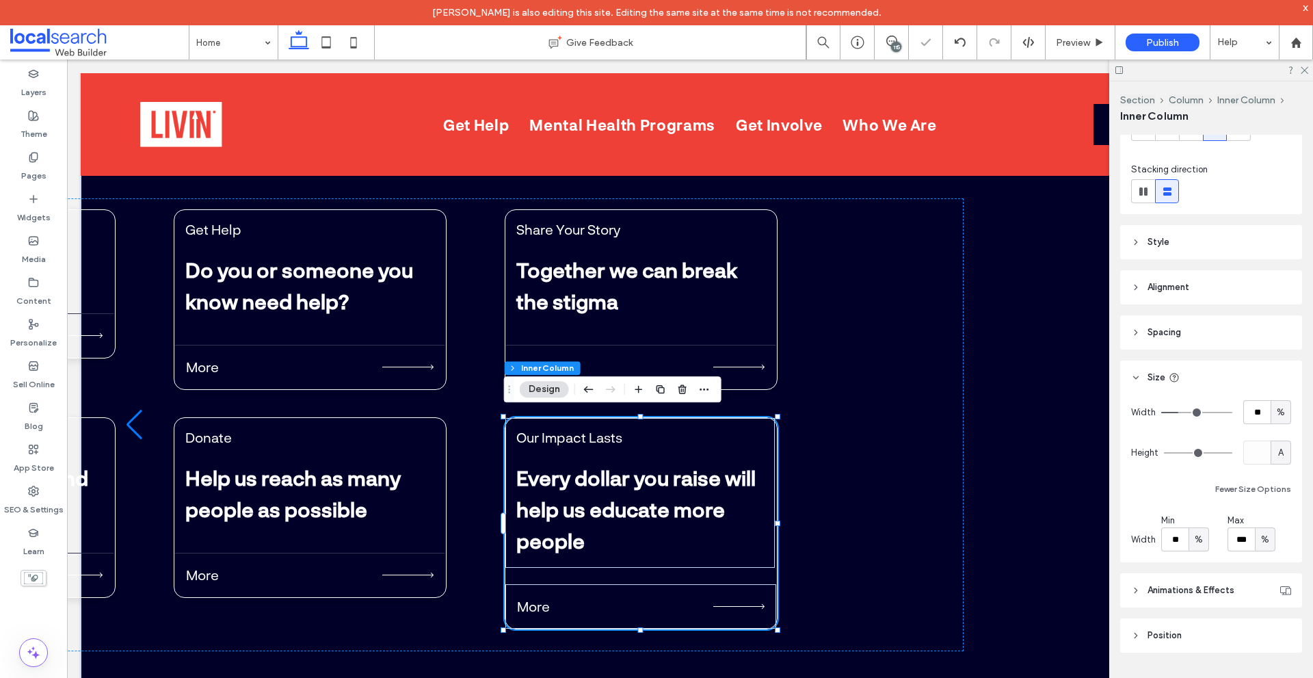
scroll to position [148, 0]
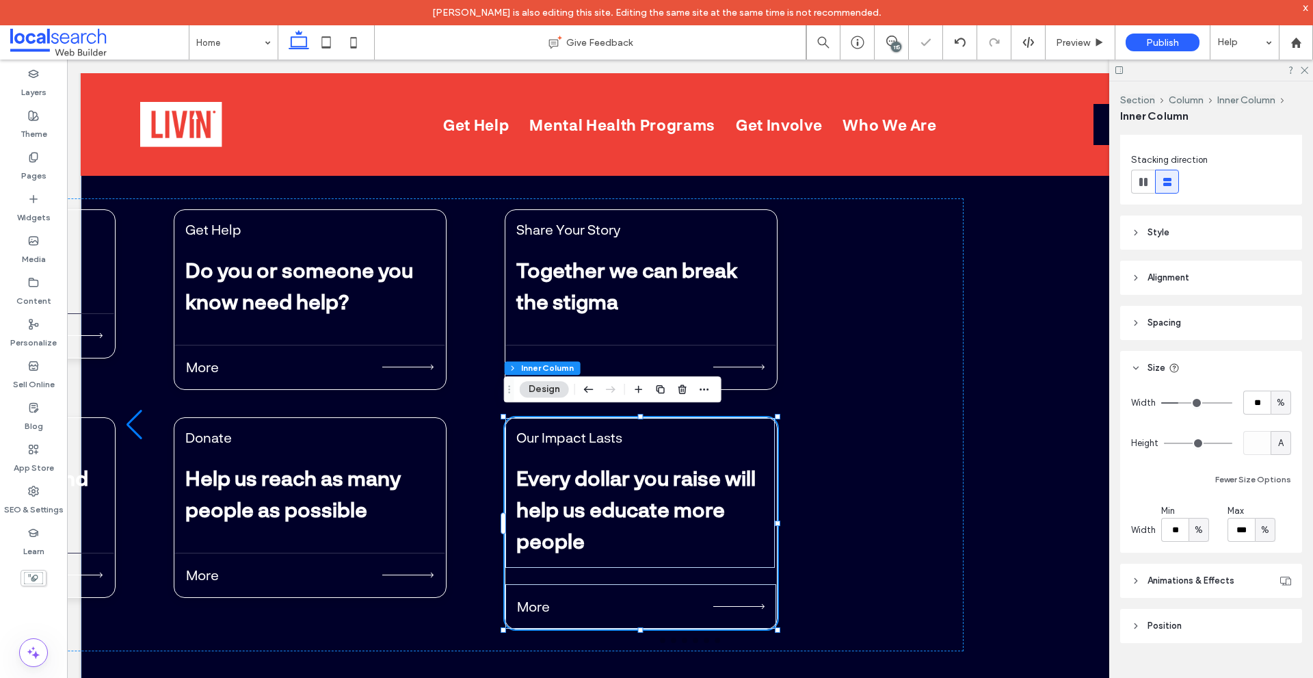
click at [1196, 536] on span "%" at bounding box center [1199, 530] width 8 height 14
click at [1199, 563] on div "px" at bounding box center [1198, 554] width 19 height 24
click at [1186, 532] on input "***" at bounding box center [1175, 530] width 27 height 24
type input "**"
click at [1196, 501] on div "Width ** % Height A Fewer Size Options Width Min ** px Max *** %" at bounding box center [1211, 466] width 160 height 151
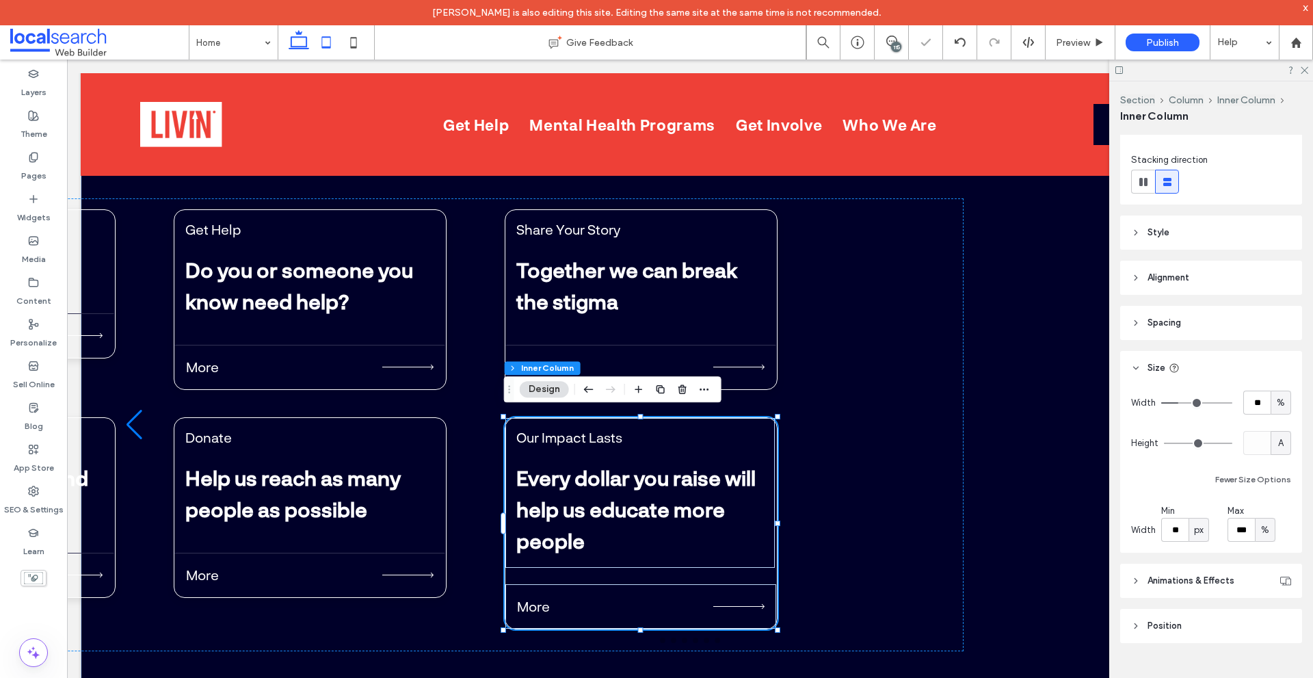
drag, startPoint x: 323, startPoint y: 45, endPoint x: 166, endPoint y: 378, distance: 367.5
click at [323, 45] on icon at bounding box center [326, 42] width 27 height 27
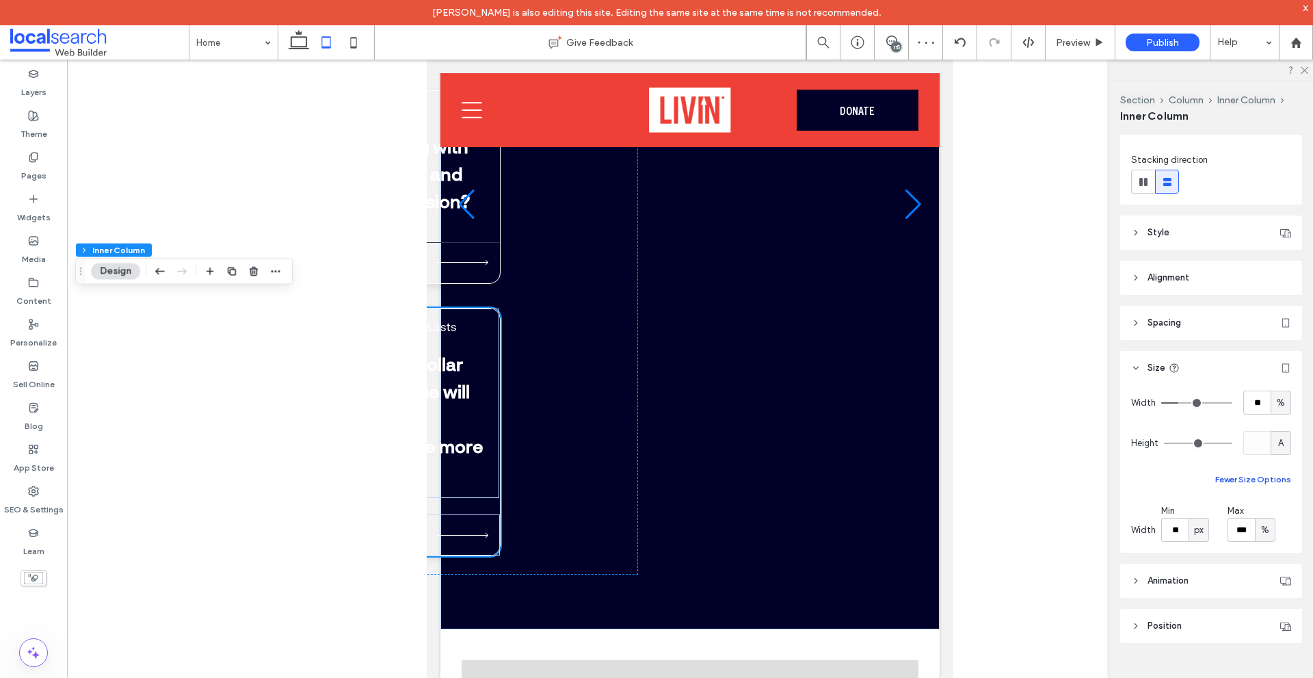
scroll to position [6168, 0]
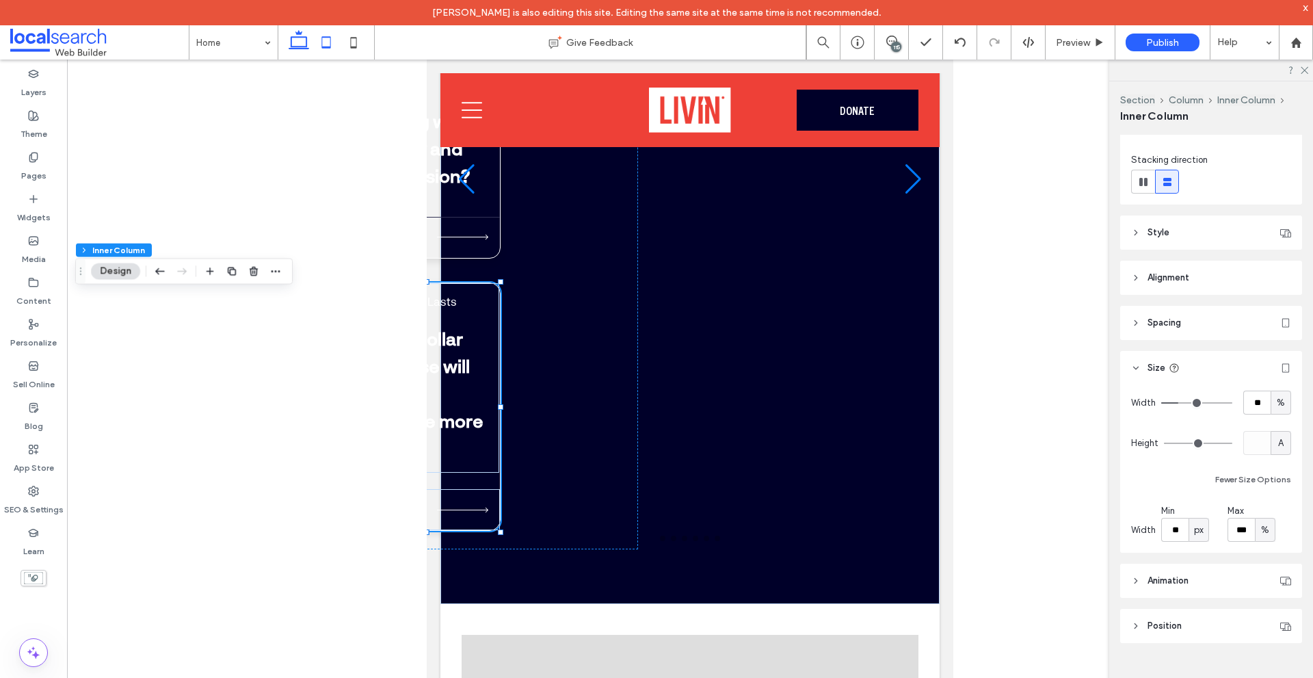
click at [301, 39] on icon at bounding box center [298, 42] width 27 height 27
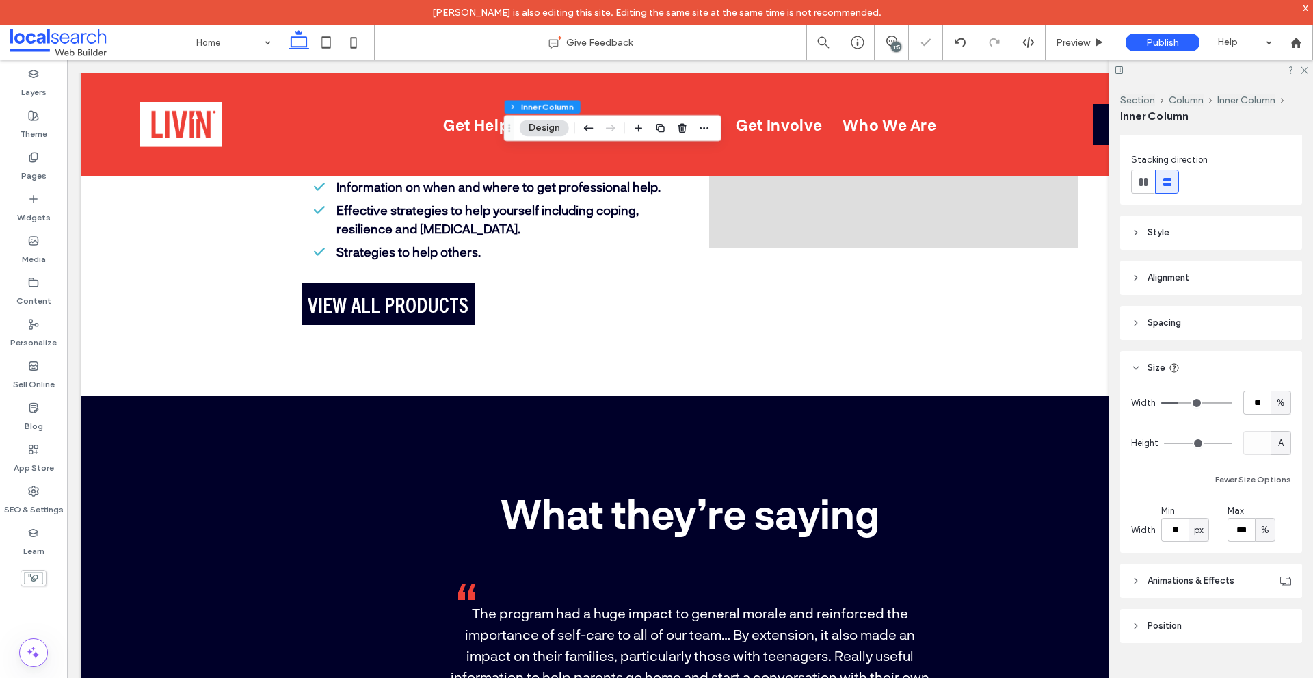
scroll to position [5155, 0]
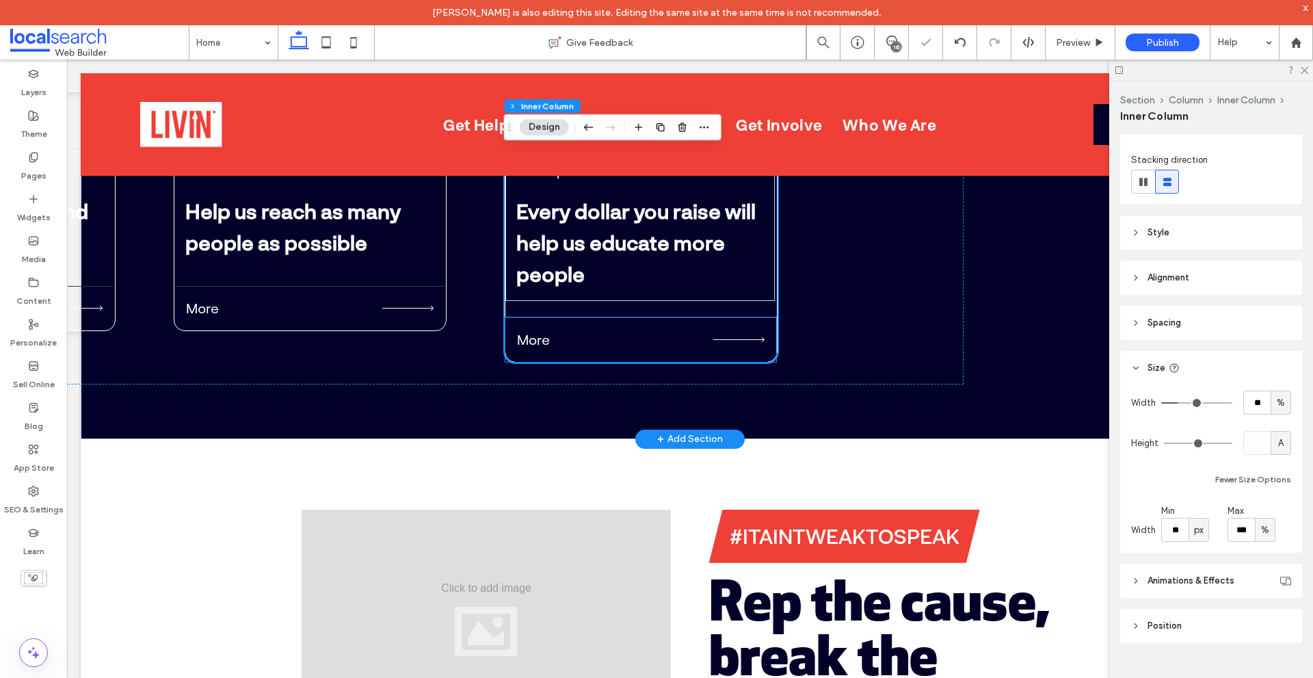
click at [833, 315] on div "About Us Why we do it? More Get Help Do you or someone you know need help? More…" at bounding box center [398, 158] width 1132 height 453
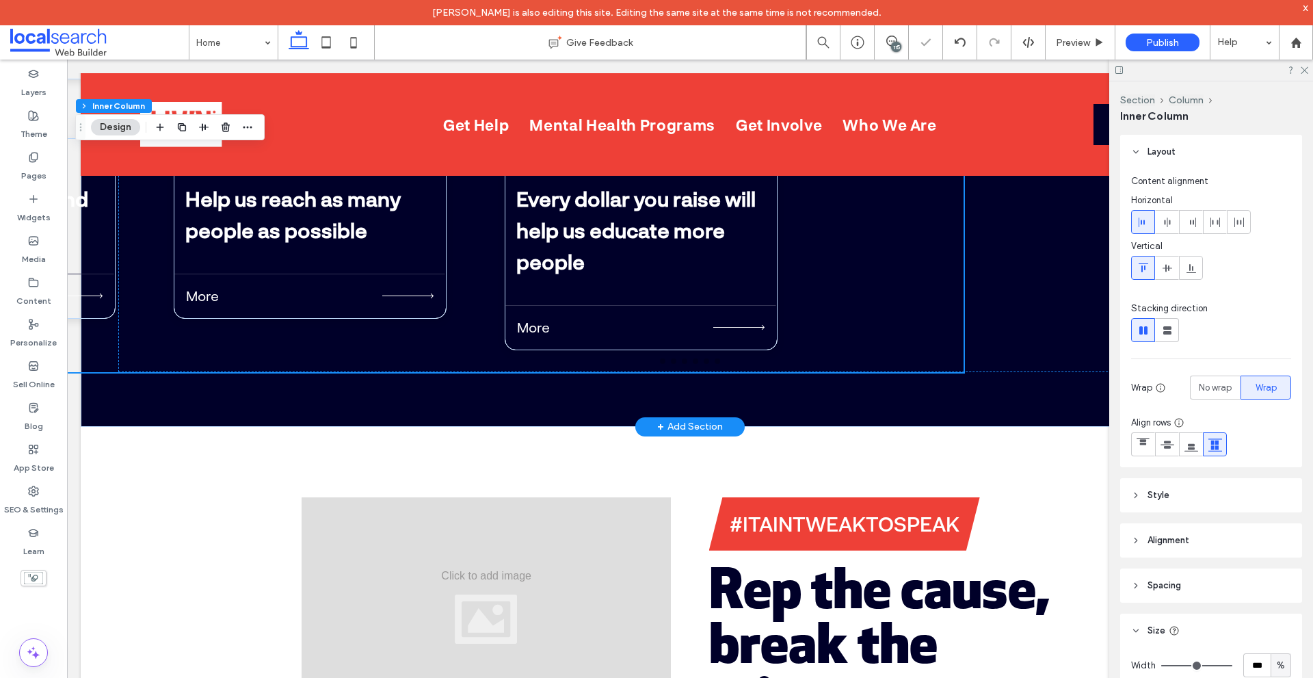
scroll to position [4962, 0]
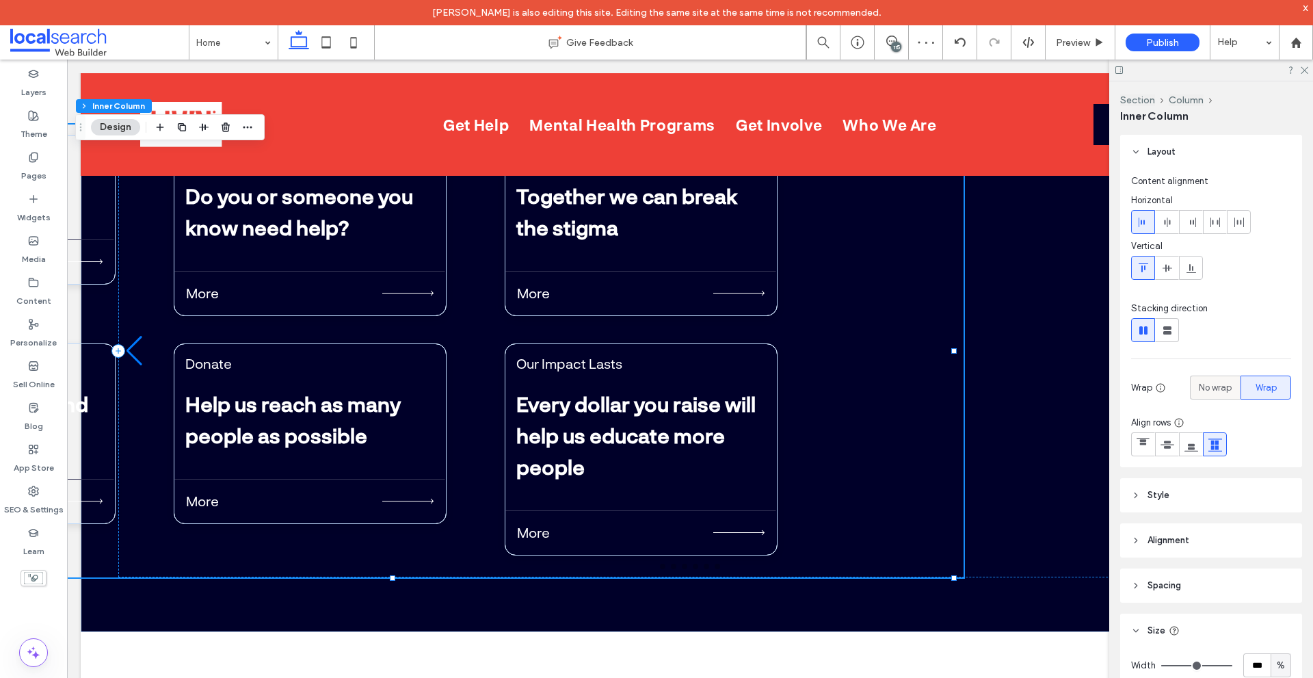
click at [1226, 396] on label "No wrap" at bounding box center [1215, 388] width 51 height 24
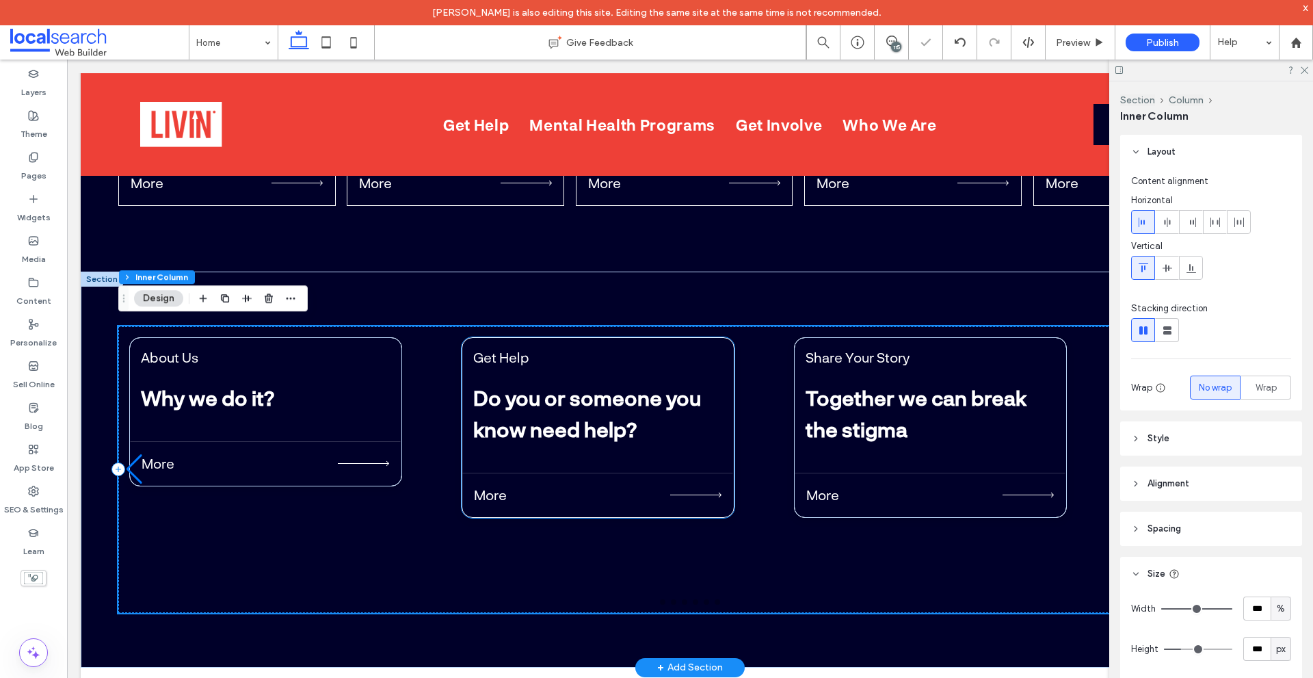
scroll to position [4757, 0]
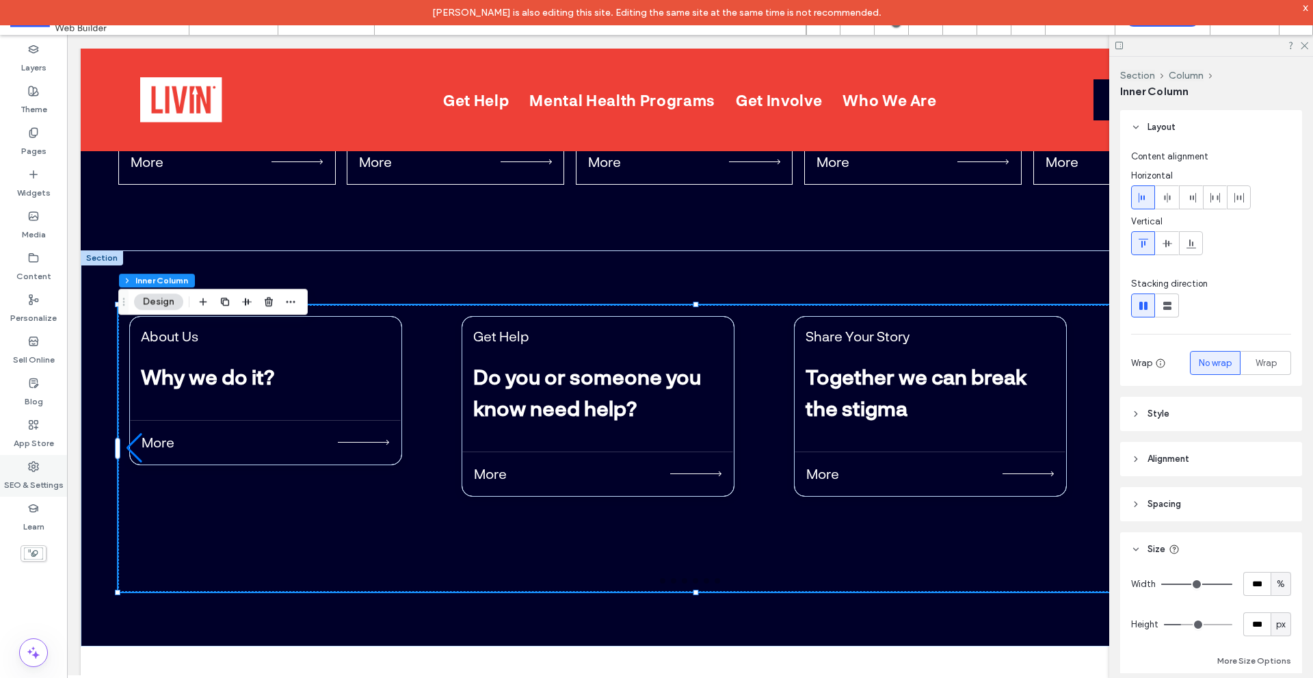
click at [49, 461] on div "SEO & Settings" at bounding box center [33, 476] width 67 height 42
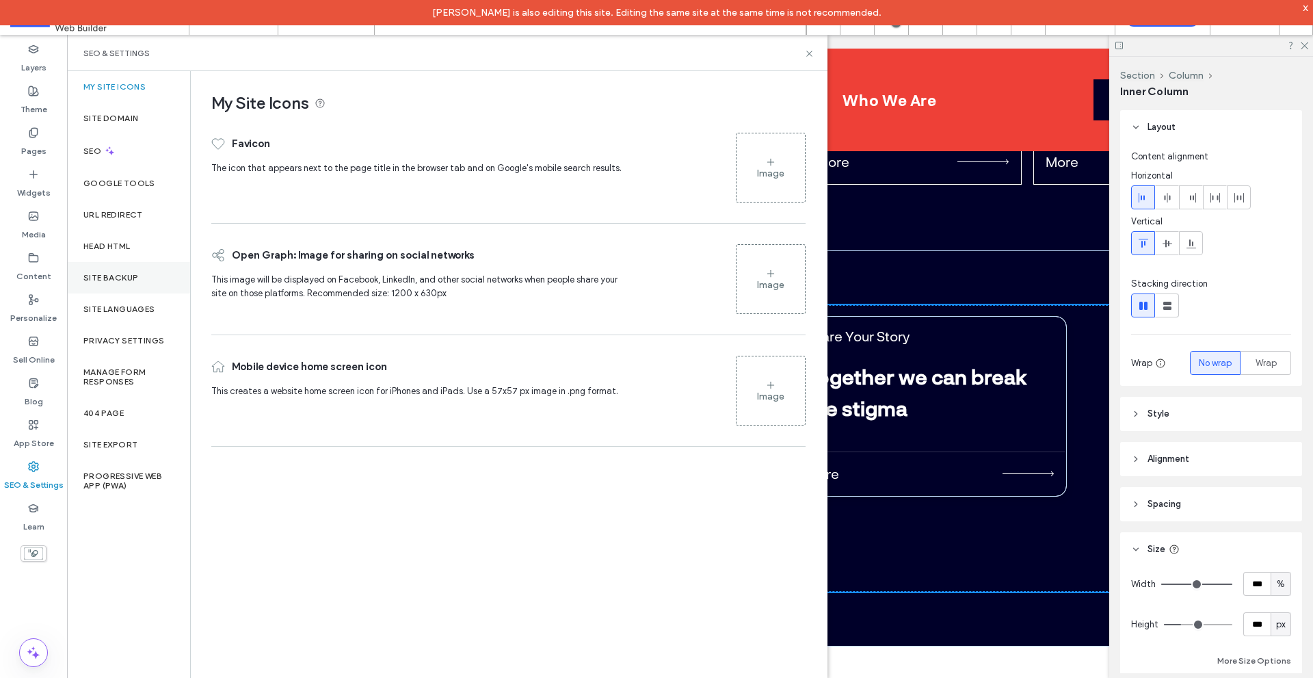
click at [125, 279] on label "Site Backup" at bounding box center [110, 278] width 55 height 10
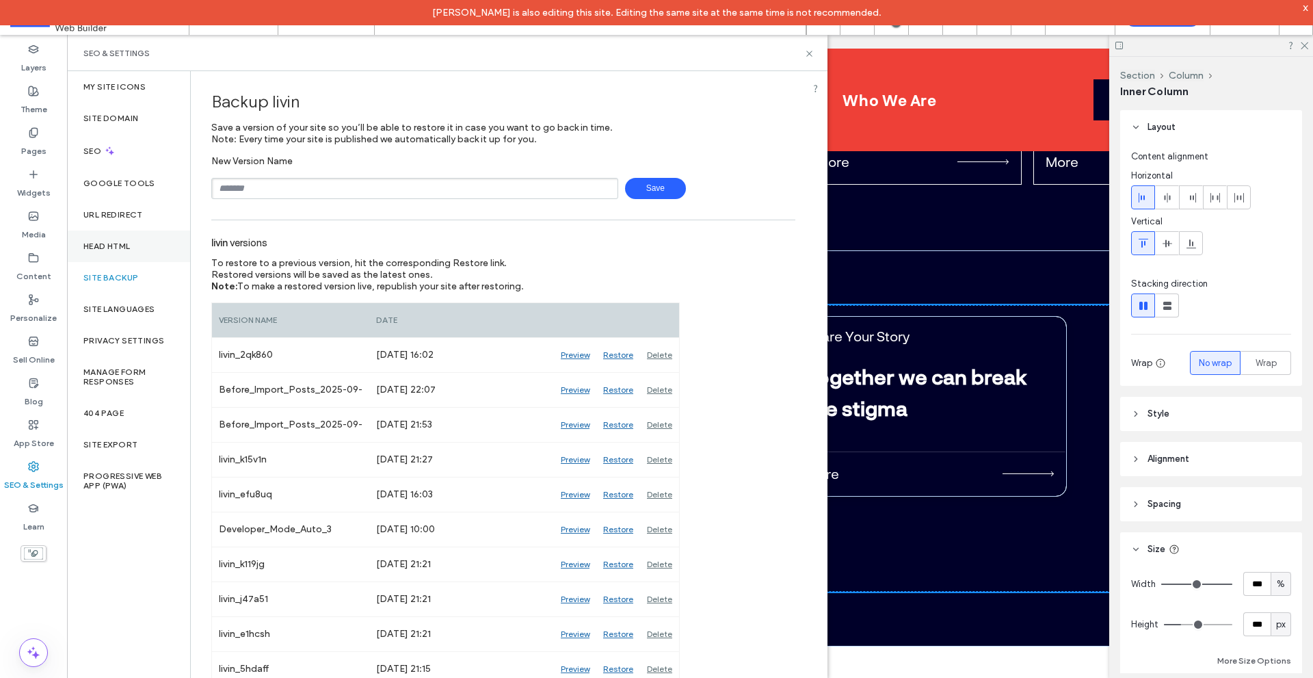
click at [133, 235] on div "Head HTML" at bounding box center [128, 246] width 123 height 31
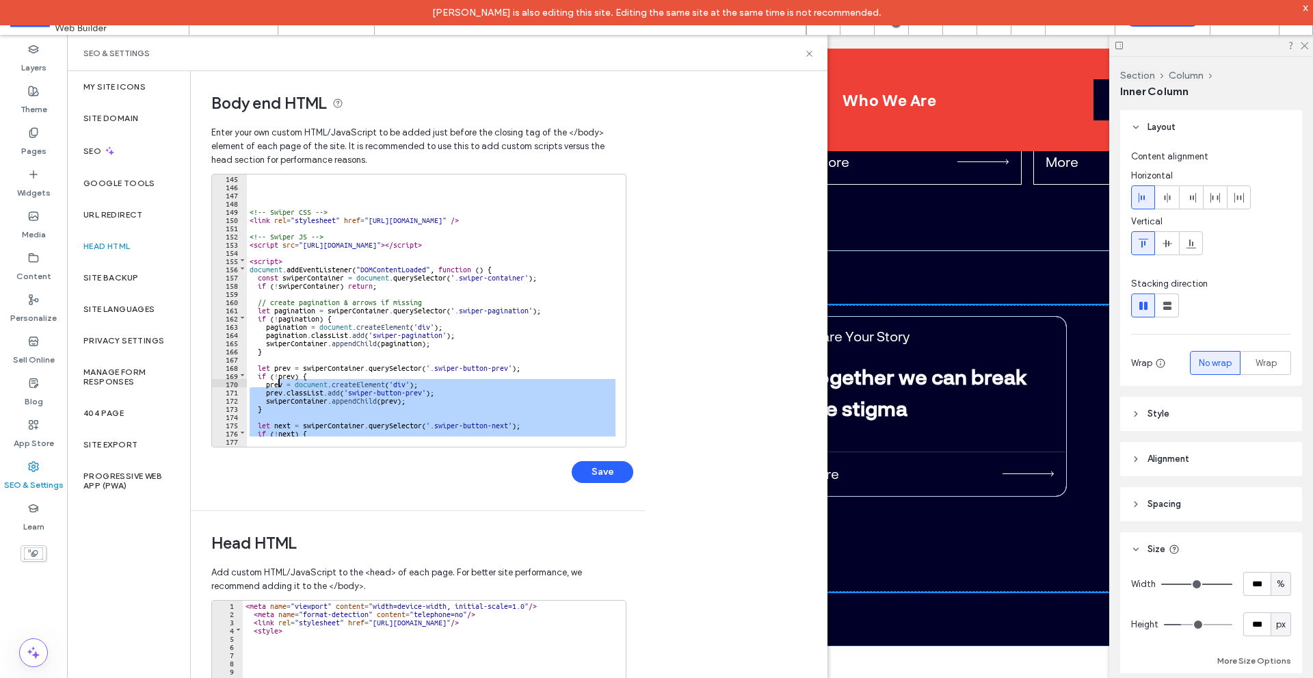
scroll to position [1142, 0]
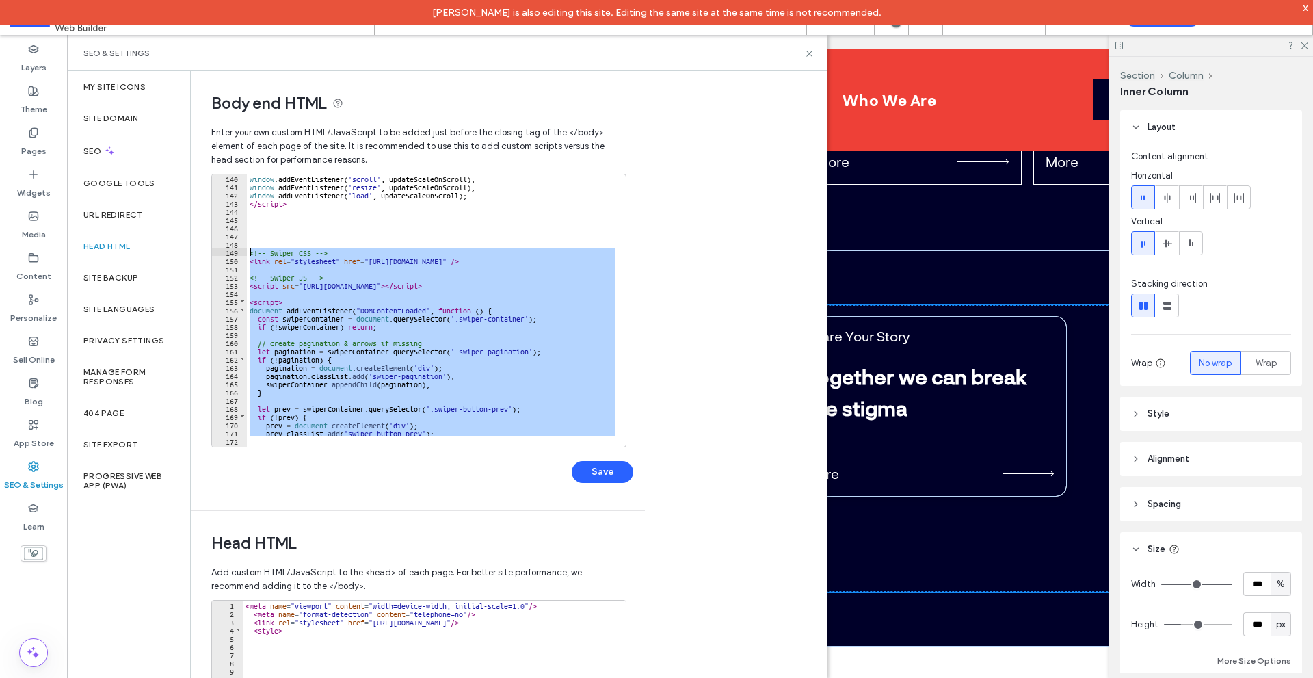
drag, startPoint x: 302, startPoint y: 369, endPoint x: 245, endPoint y: 252, distance: 129.4
click at [245, 252] on div "** 140 141 142 143 144 145 146 147 148 149 150 151 152 153 154 155 156 157 158 …" at bounding box center [418, 311] width 415 height 274
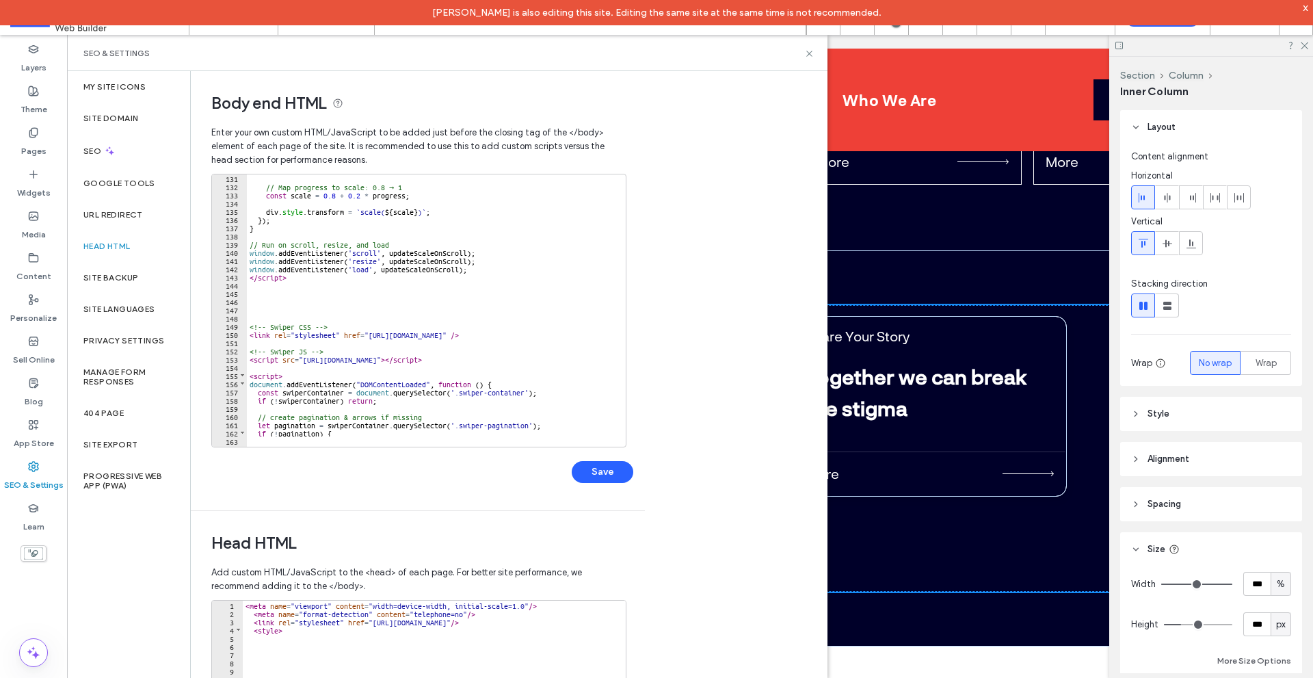
scroll to position [1068, 0]
click at [612, 477] on button "Save" at bounding box center [603, 472] width 62 height 22
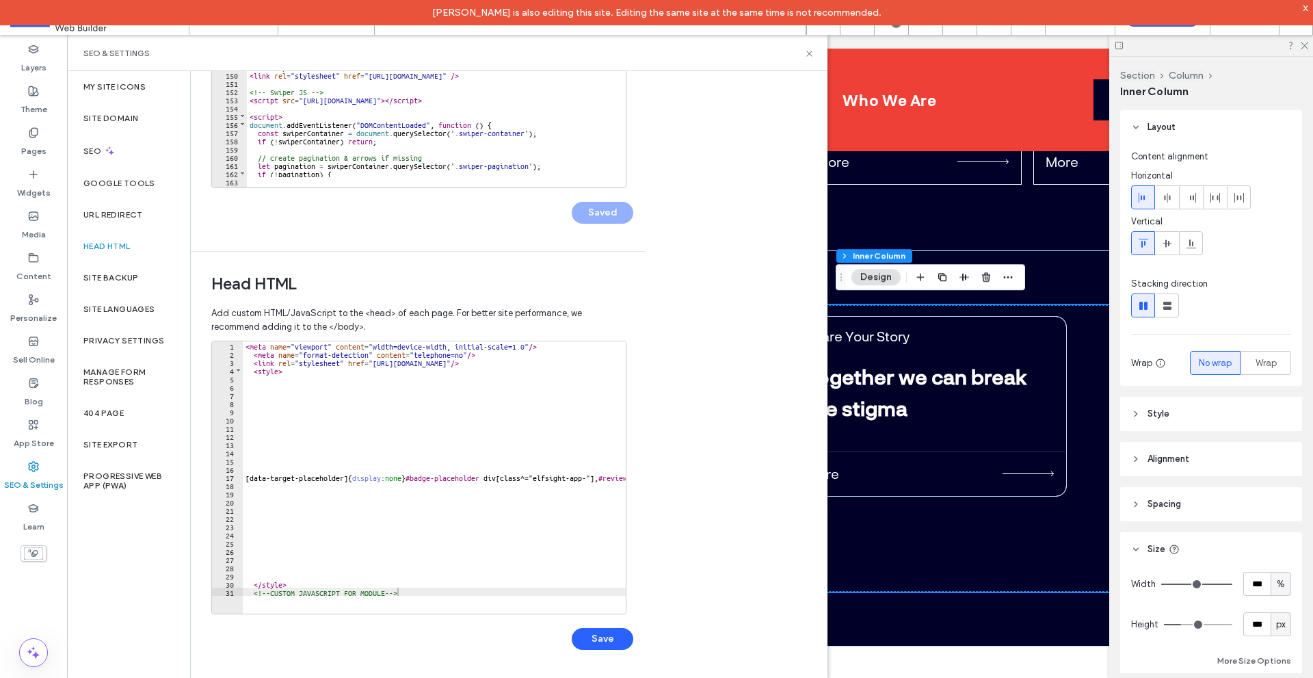
click at [598, 642] on button "Save" at bounding box center [603, 639] width 62 height 22
click at [808, 54] on icon at bounding box center [809, 54] width 10 height 10
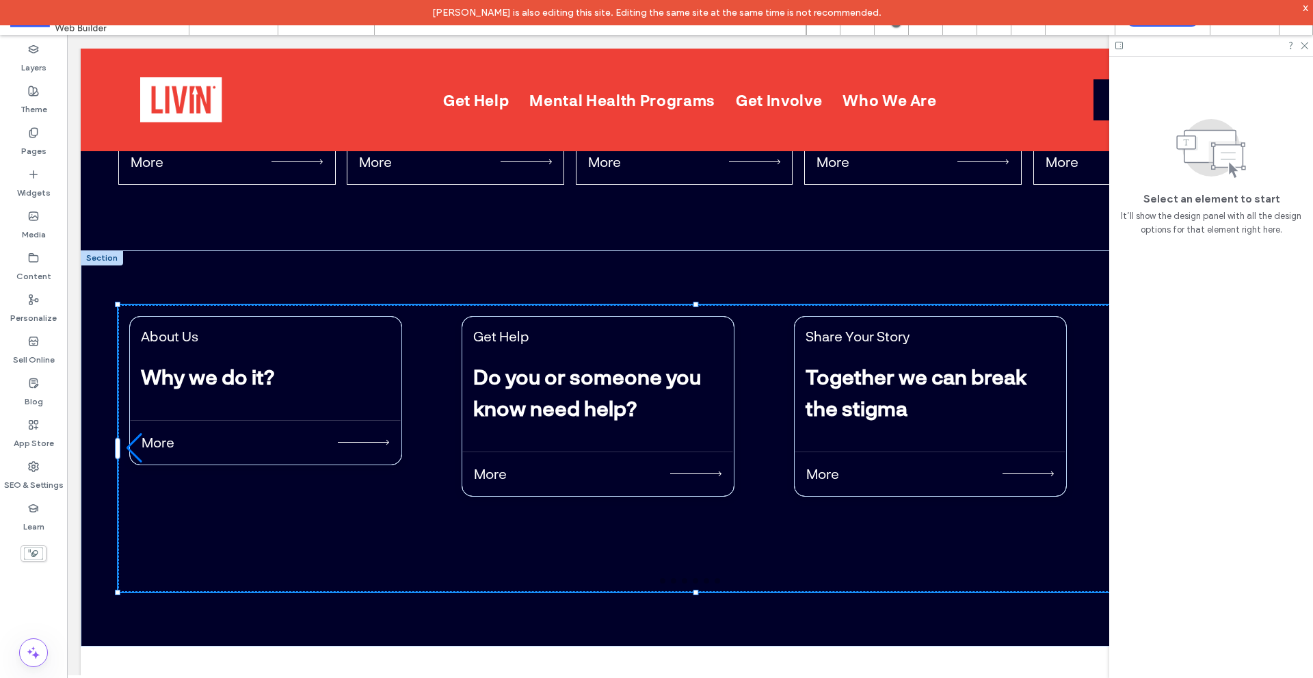
click at [1307, 5] on div "x" at bounding box center [1306, 7] width 6 height 12
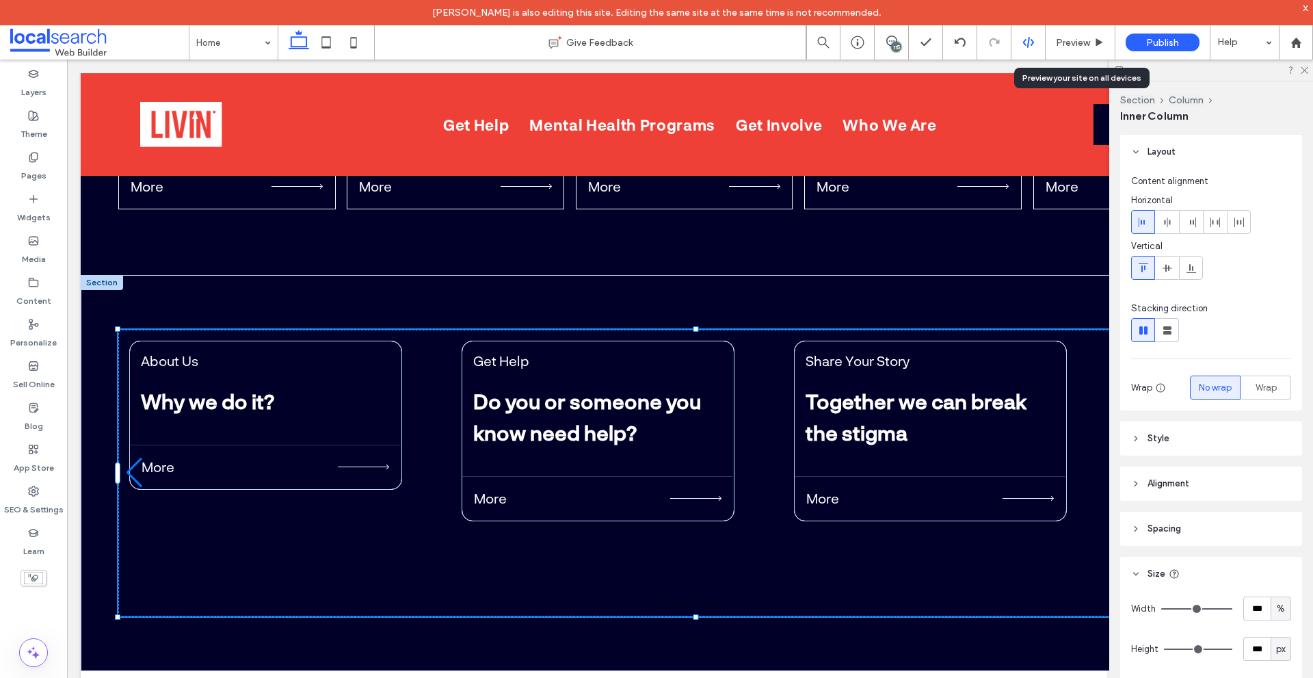
click at [1028, 36] on icon at bounding box center [1029, 42] width 12 height 12
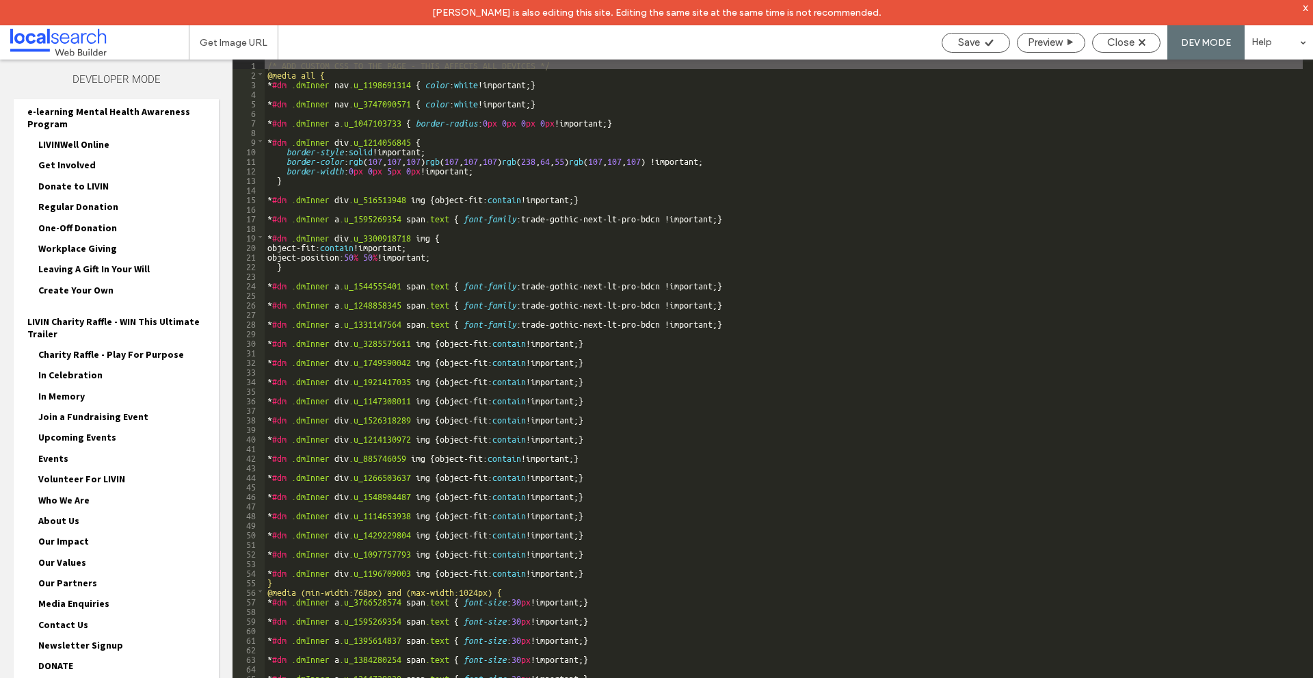
scroll to position [551, 0]
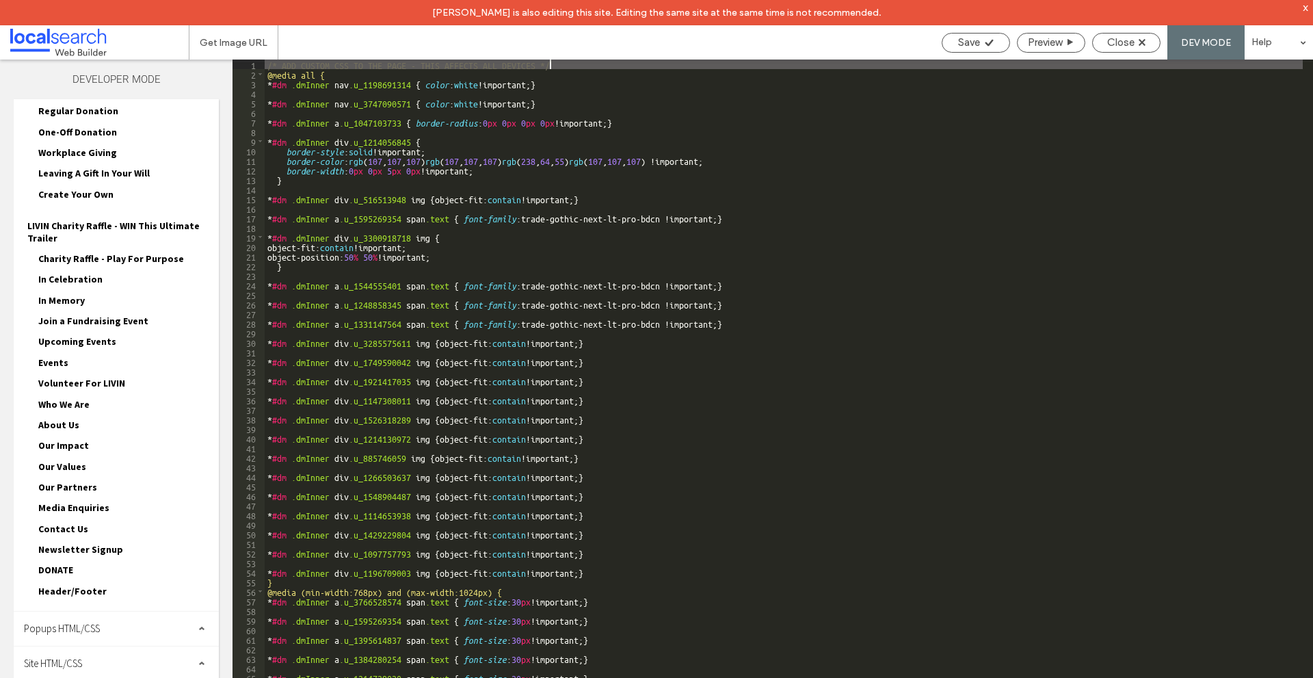
drag, startPoint x: 156, startPoint y: 655, endPoint x: 155, endPoint y: 600, distance: 55.4
click at [155, 655] on div "Site HTML/CSS" at bounding box center [116, 663] width 205 height 34
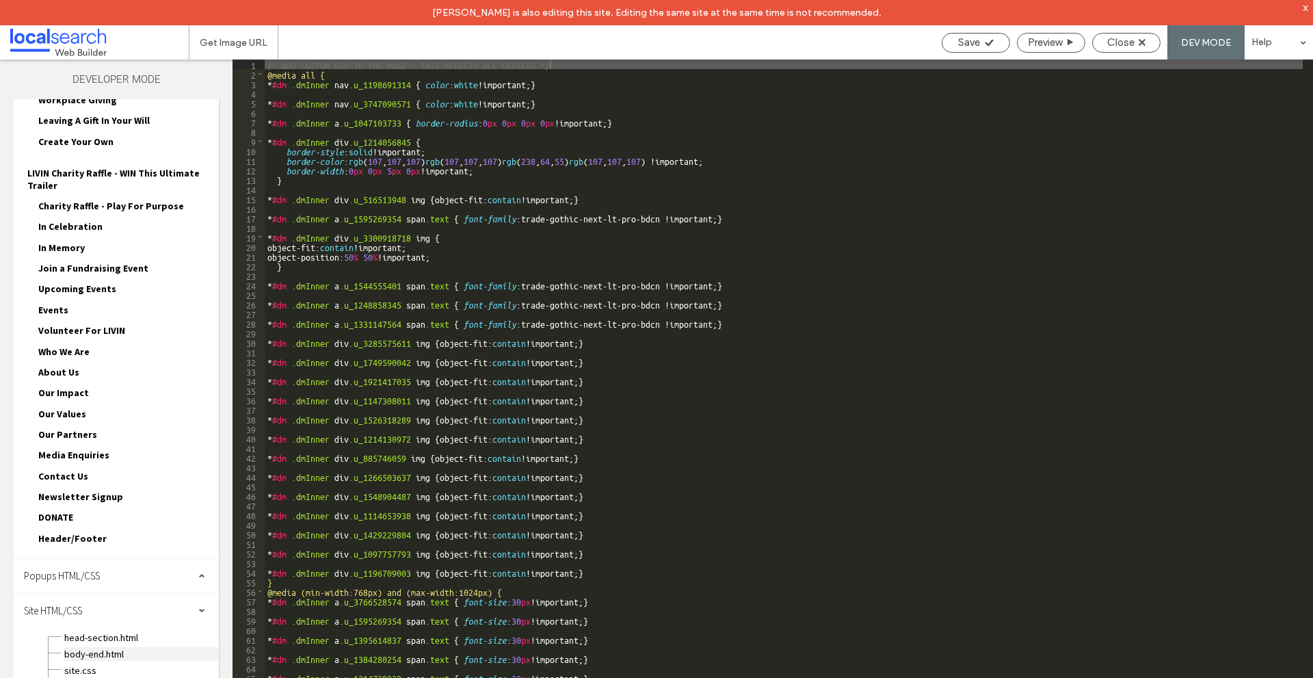
scroll to position [674, 0]
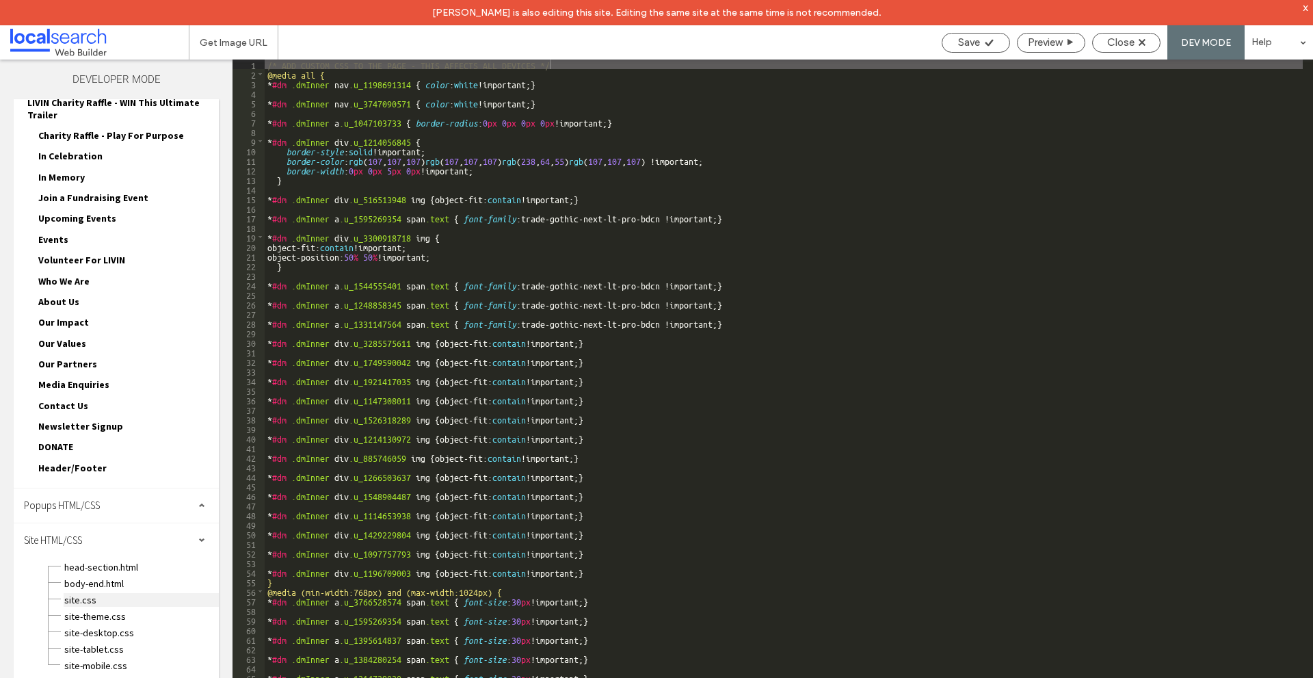
click at [133, 604] on span "site.css" at bounding box center [141, 600] width 155 height 14
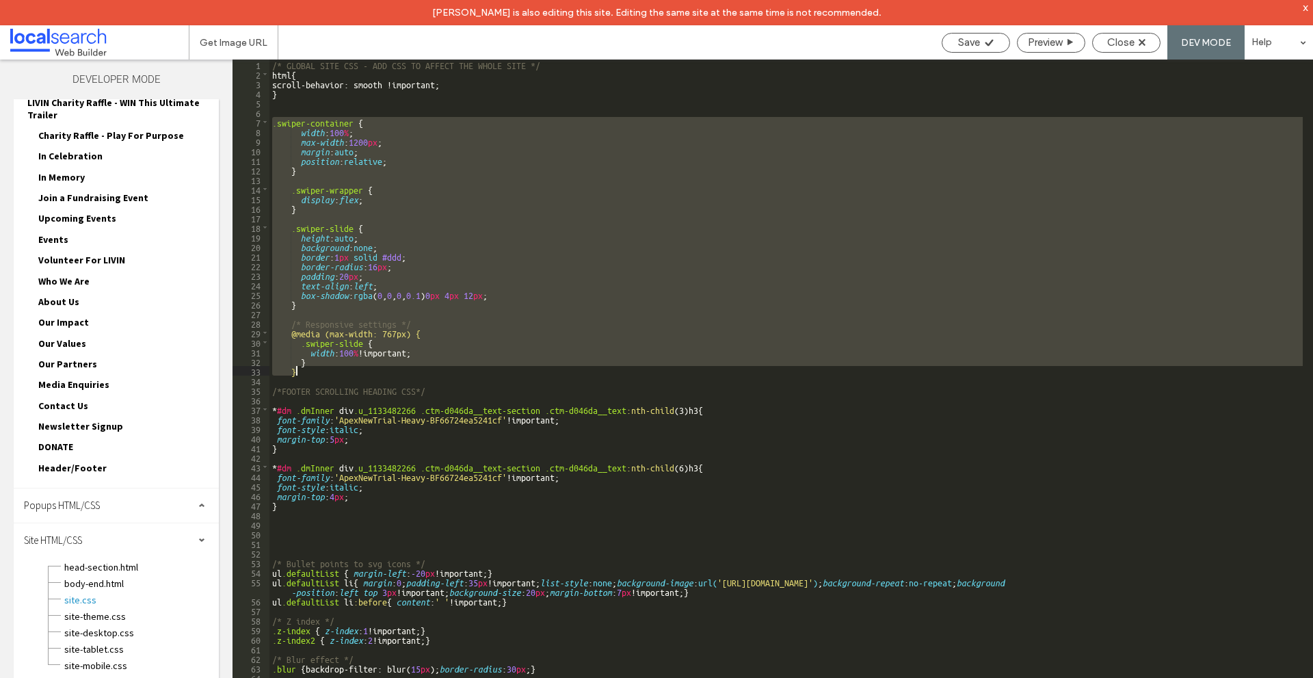
drag, startPoint x: 272, startPoint y: 120, endPoint x: 369, endPoint y: 372, distance: 270.5
click at [369, 372] on div "/* GLOBAL SITE CSS - ADD CSS TO AFFECT THE WHOLE SITE */ html { scroll-behavior…" at bounding box center [787, 391] width 1034 height 663
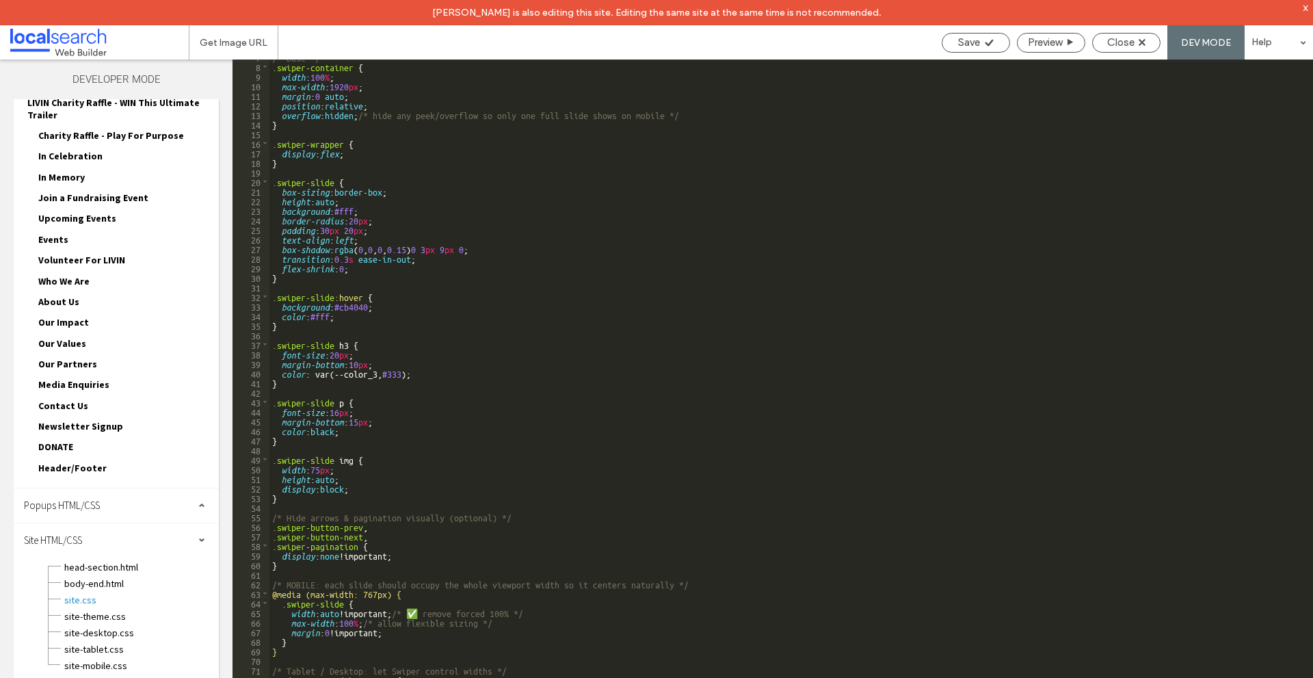
scroll to position [65, 0]
click at [978, 40] on span "Save" at bounding box center [969, 42] width 22 height 12
click at [1110, 49] on div "Close" at bounding box center [1126, 43] width 68 height 20
click at [364, 206] on div "/* Base */ .swiper-container { width : 100 % ; max-width : 1920 px ; margin : 0…" at bounding box center [787, 383] width 1034 height 663
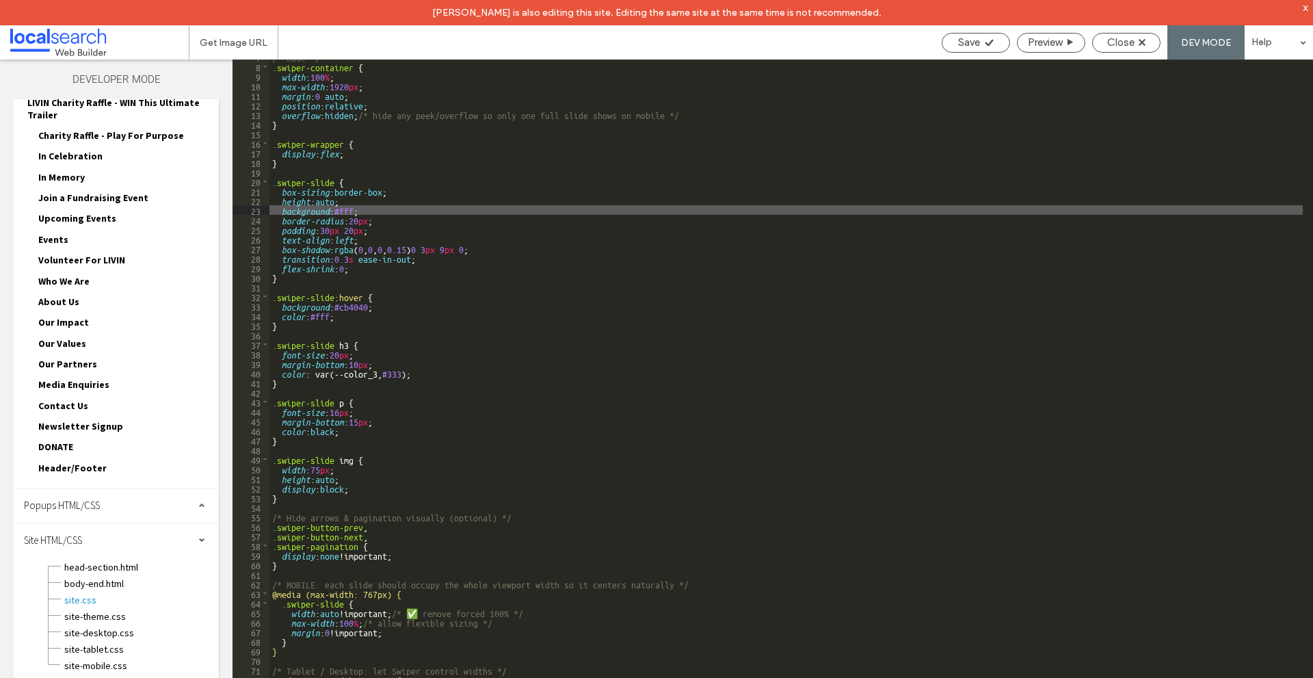
click at [345, 206] on div "/* Base */ .swiper-container { width : 100 % ; max-width : 1920 px ; margin : 0…" at bounding box center [787, 383] width 1034 height 663
click at [356, 207] on div "/* Base */ .swiper-container { width : 100 % ; max-width : 1920 px ; margin : 0…" at bounding box center [787, 383] width 1034 height 663
drag, startPoint x: 360, startPoint y: 208, endPoint x: 374, endPoint y: 207, distance: 13.7
click at [338, 211] on div "/* Base */ .swiper-container { width : 100 % ; max-width : 1920 px ; margin : 0…" at bounding box center [787, 383] width 1034 height 663
click at [387, 205] on div "/* Base */ .swiper-container { width : 100 % ; max-width : 1920 px ; margin : 0…" at bounding box center [787, 383] width 1034 height 663
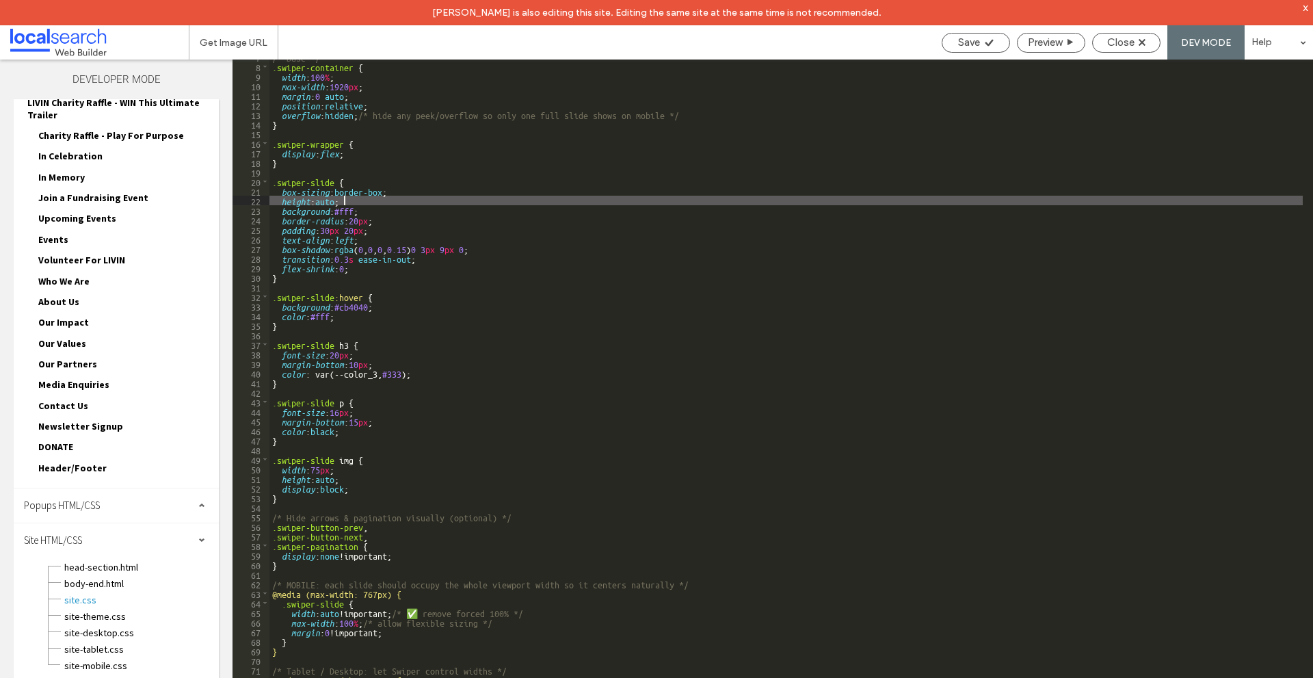
click at [378, 209] on div "/* Base */ .swiper-container { width : 100 % ; max-width : 1920 px ; margin : 0…" at bounding box center [787, 383] width 1034 height 663
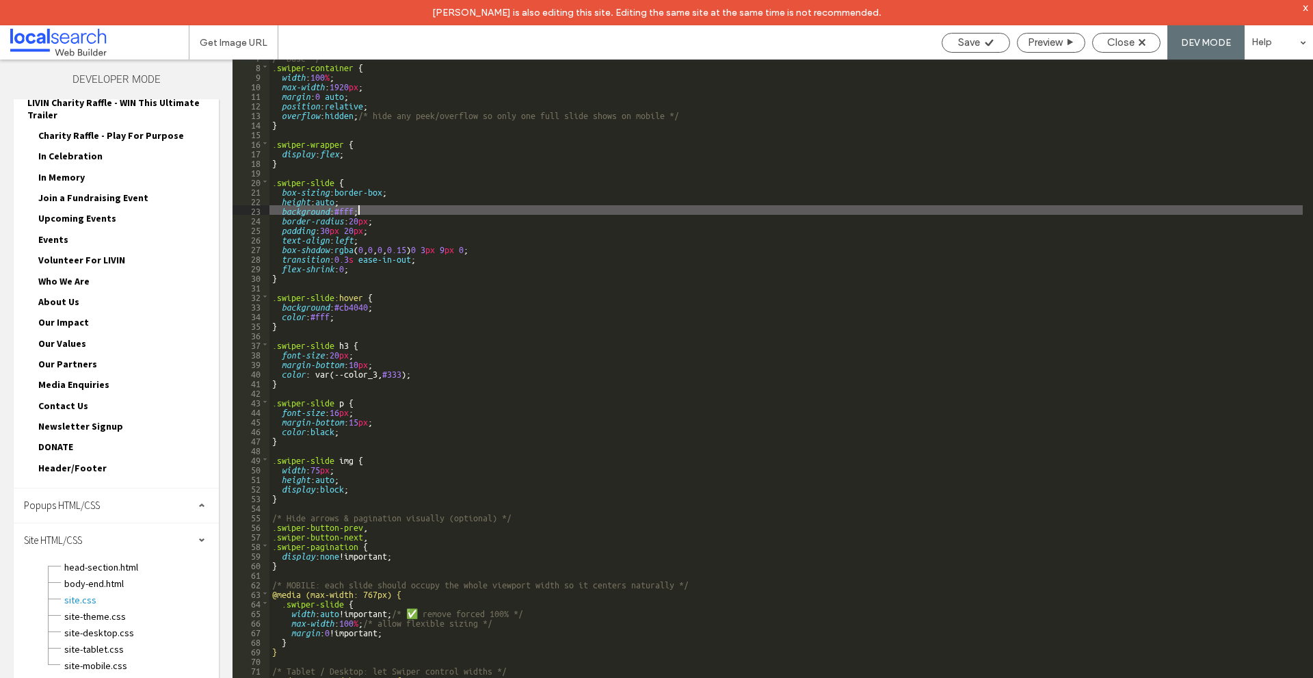
click at [358, 209] on div "/* Base */ .swiper-container { width : 100 % ; max-width : 1920 px ; margin : 0…" at bounding box center [787, 383] width 1034 height 663
click at [402, 213] on div "/* Base */ .swiper-container { width : 100 % ; max-width : 1920 px ; margin : 0…" at bounding box center [787, 383] width 1034 height 663
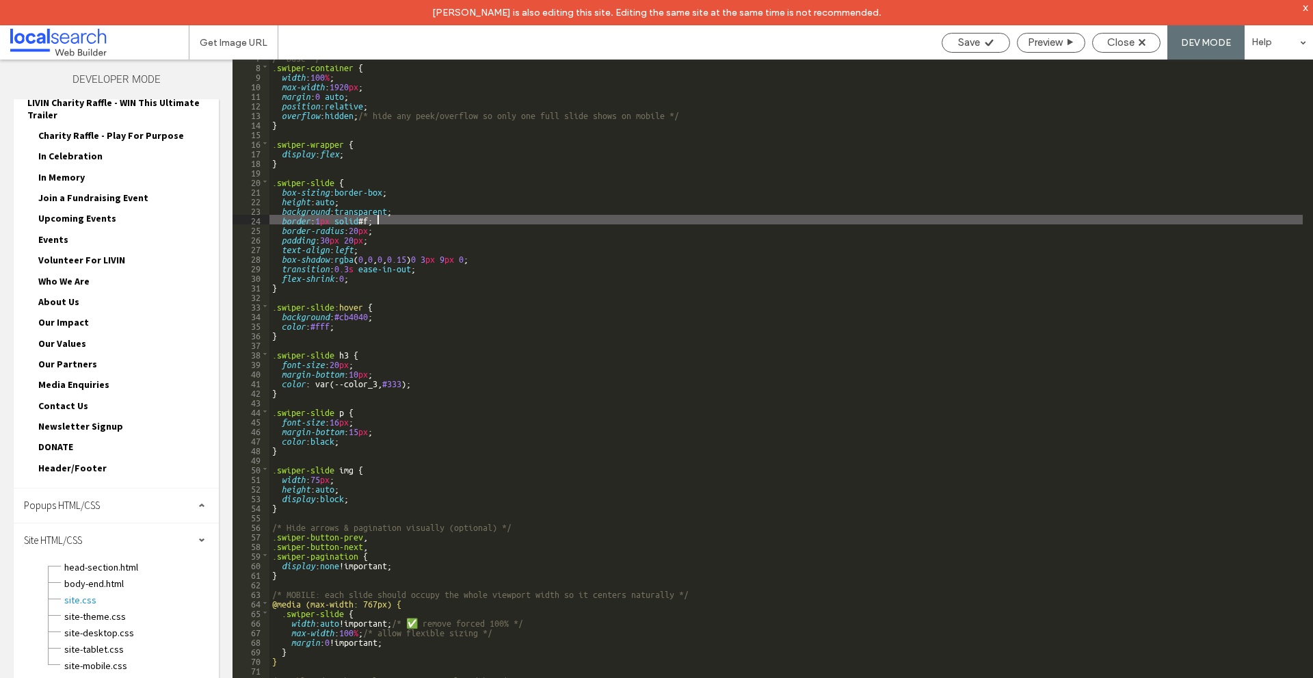
type textarea "**"
click at [968, 40] on span "Save" at bounding box center [969, 42] width 22 height 12
click at [1128, 45] on span "Close" at bounding box center [1121, 42] width 27 height 12
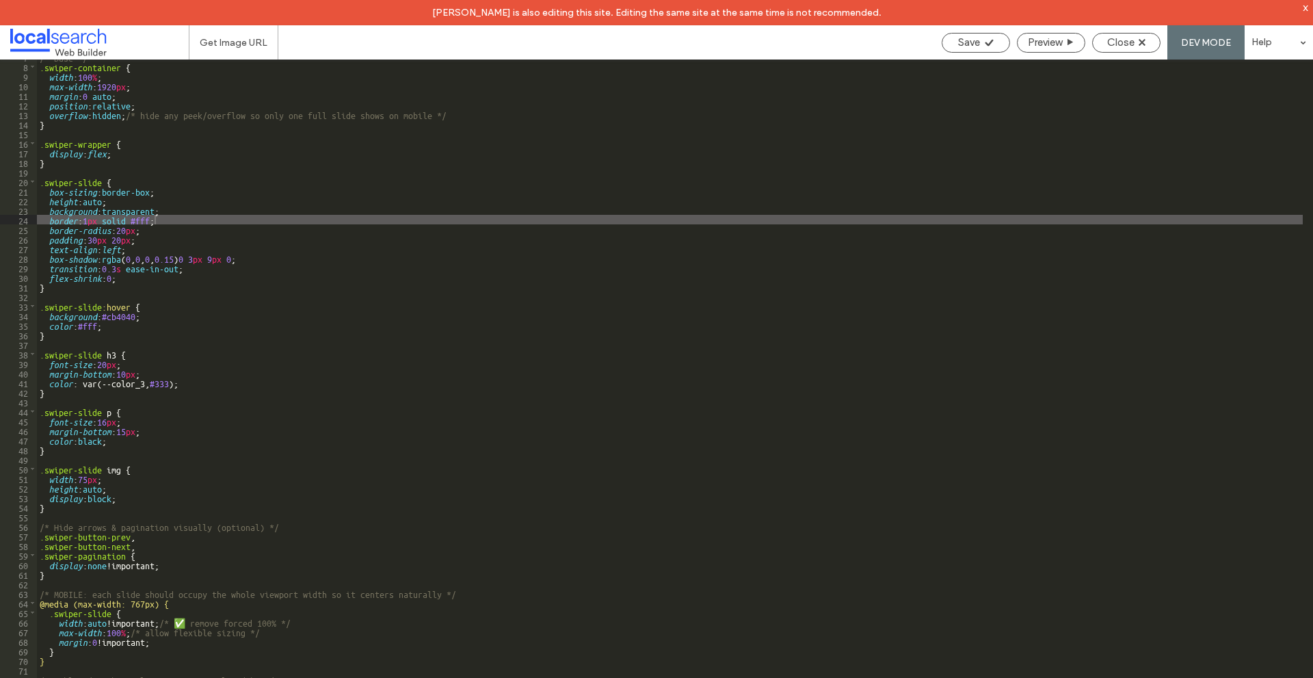
scroll to position [665, 0]
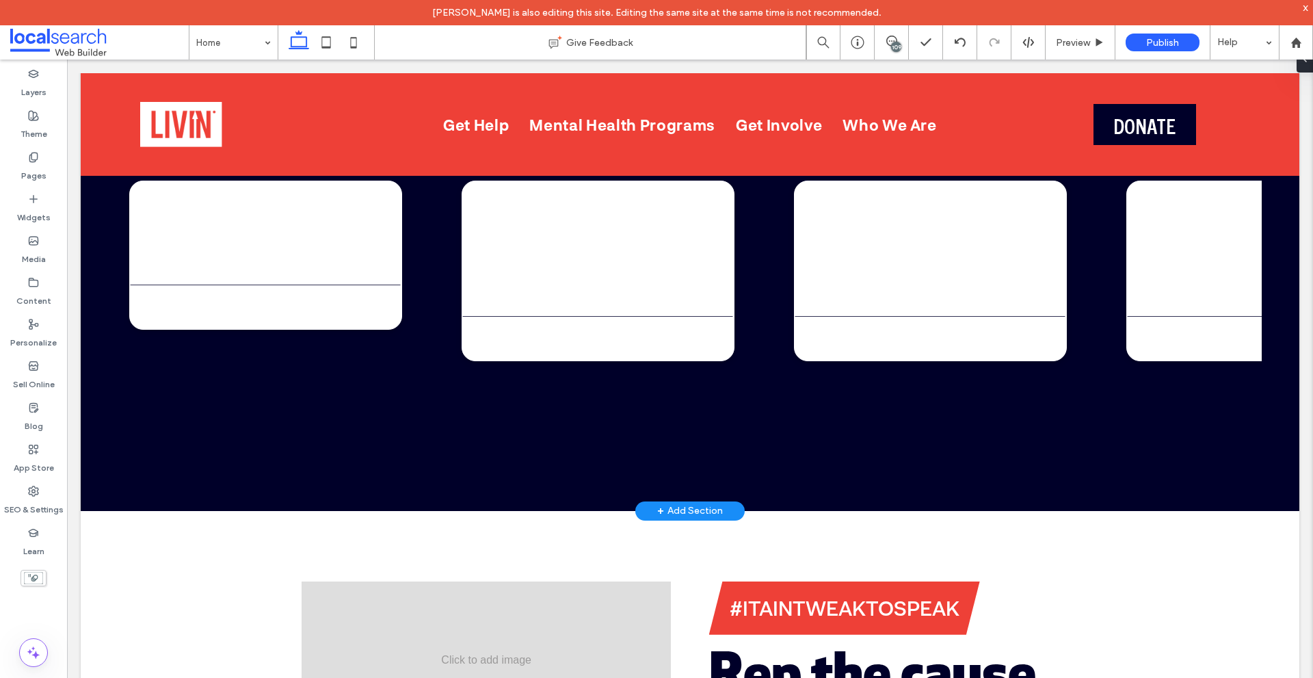
scroll to position [4780, 0]
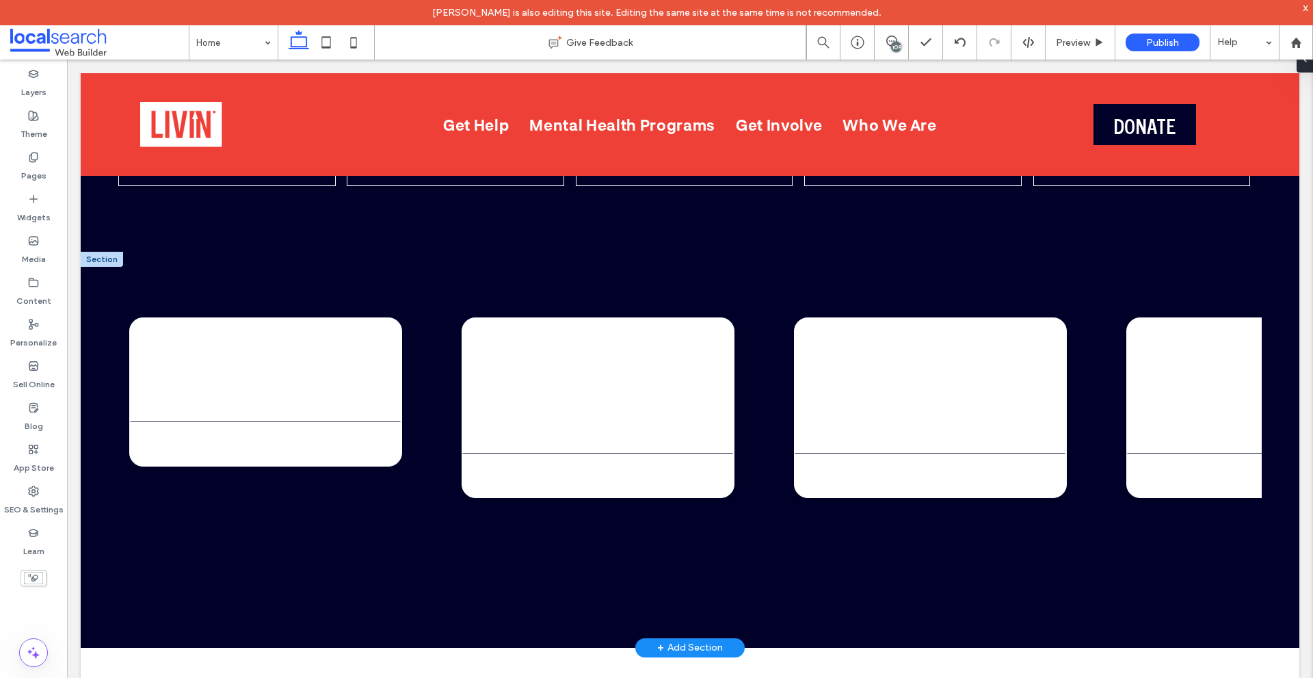
click at [422, 353] on div "About Us Why we do it? More Get Help Do you or someone you know need help? More…" at bounding box center [701, 449] width 1166 height 287
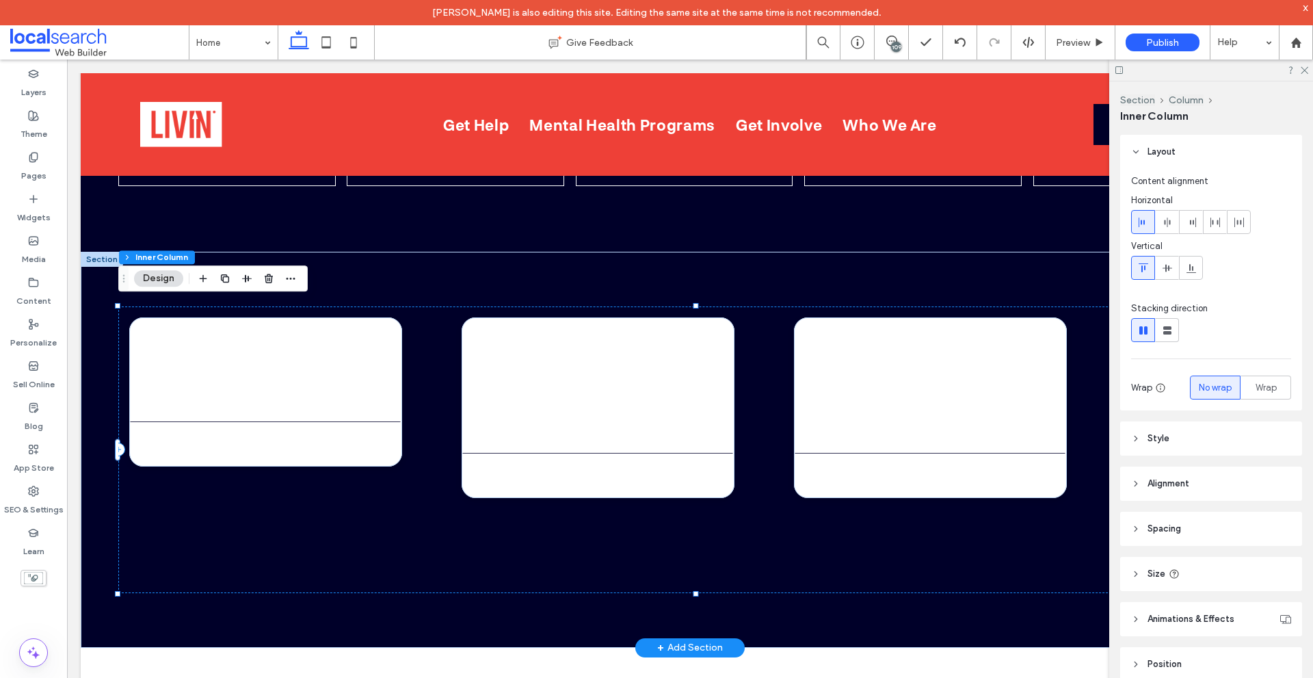
click at [421, 311] on div "About Us Why we do it? More Get Help Do you or someone you know need help? More…" at bounding box center [701, 449] width 1166 height 287
click at [270, 278] on use "button" at bounding box center [269, 278] width 8 height 9
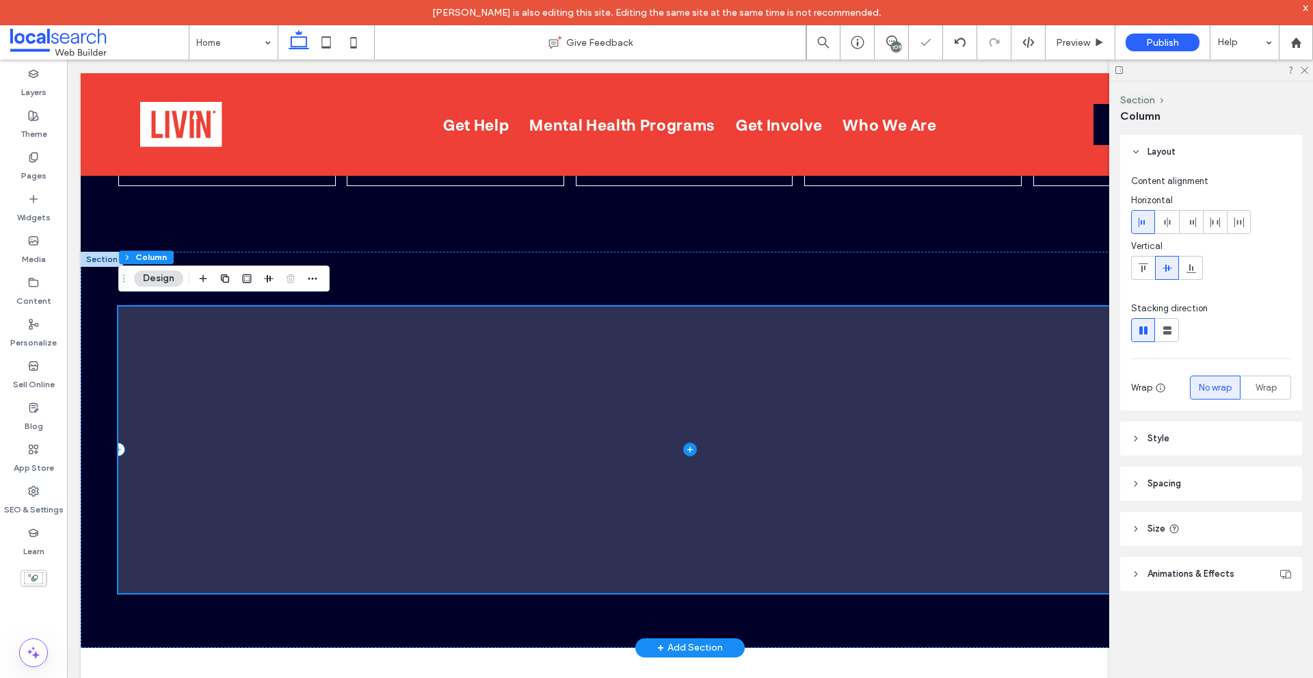
click at [252, 377] on span at bounding box center [690, 449] width 1144 height 287
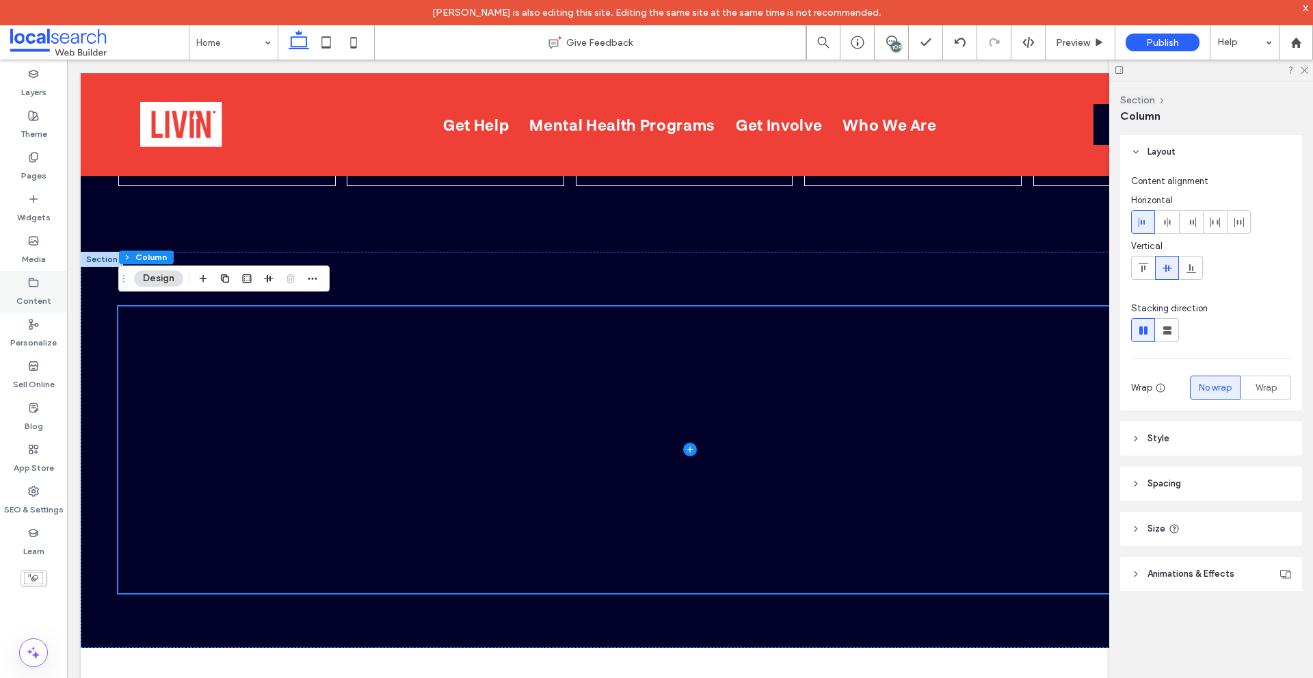
click at [39, 287] on div "Content" at bounding box center [33, 292] width 67 height 42
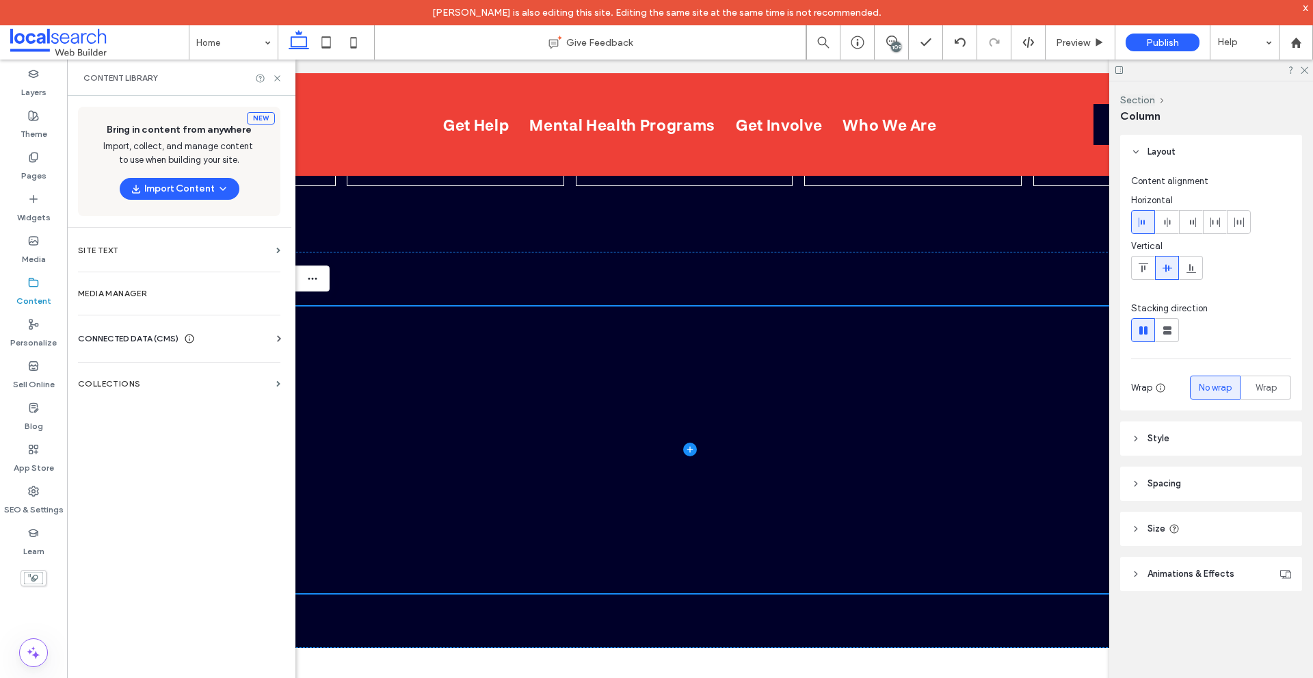
click at [39, 287] on div "Content" at bounding box center [33, 292] width 67 height 42
click at [42, 254] on label "Media" at bounding box center [34, 255] width 24 height 19
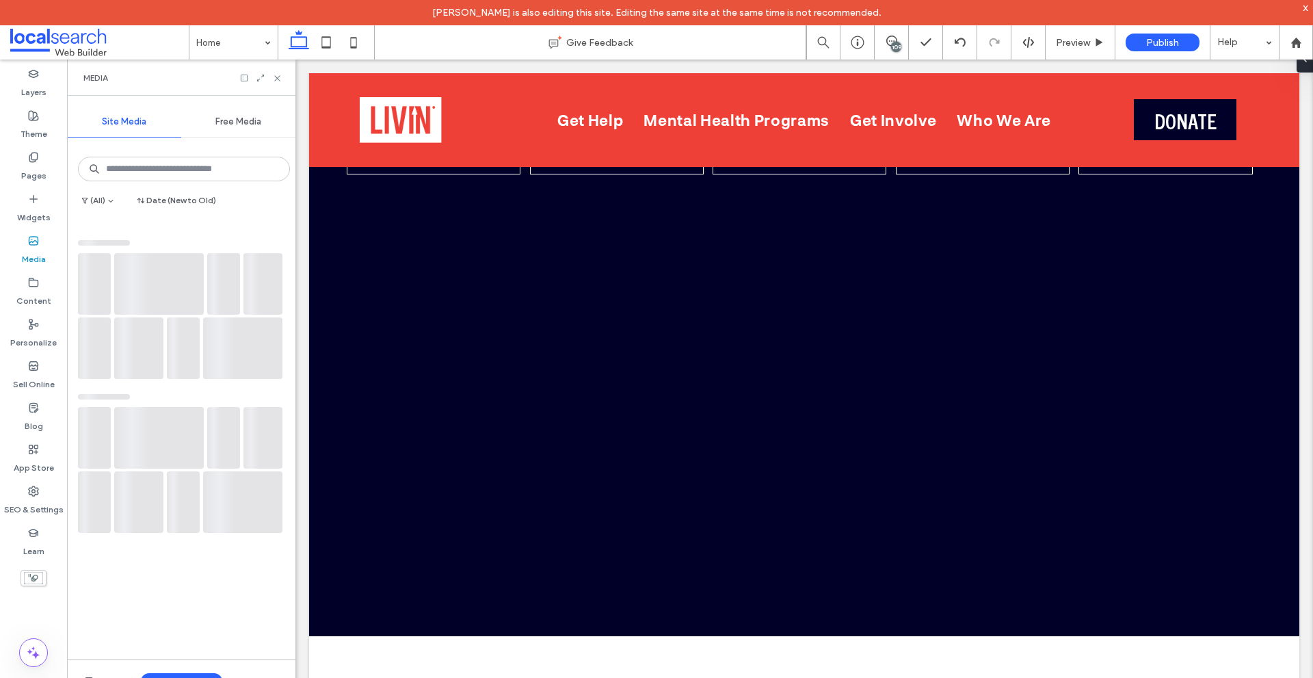
scroll to position [4711, 0]
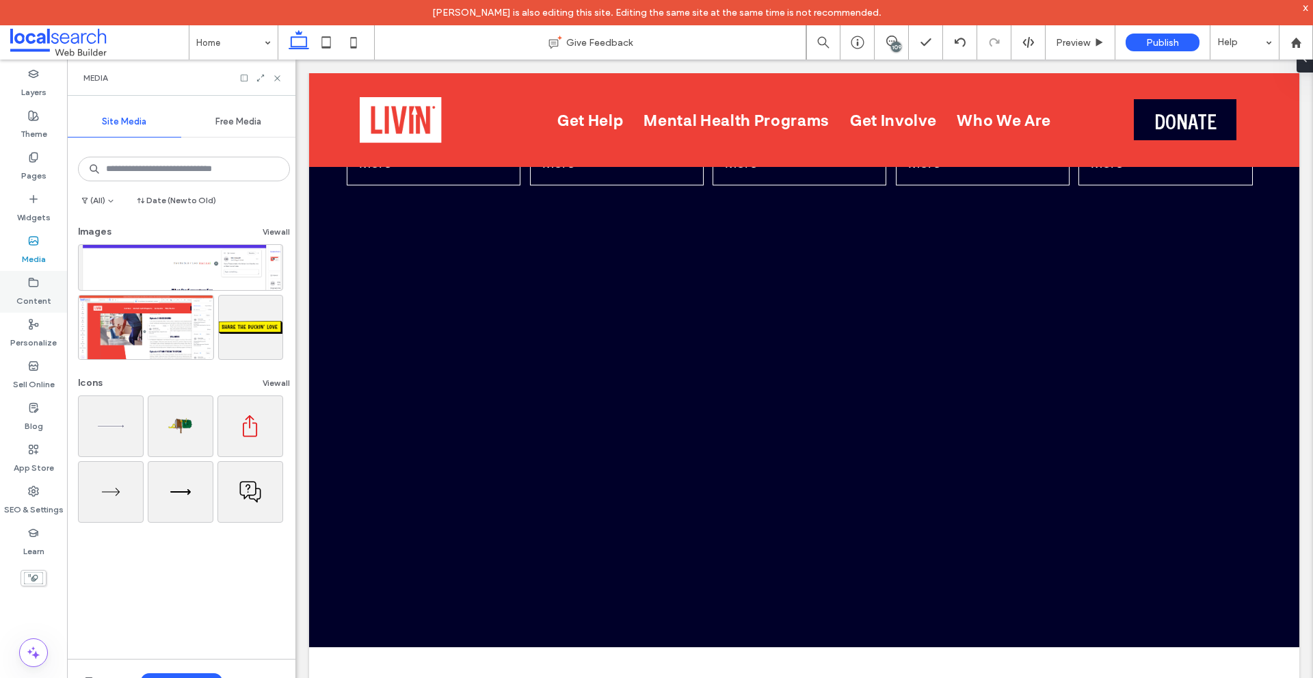
click at [48, 282] on div "Content" at bounding box center [33, 292] width 67 height 42
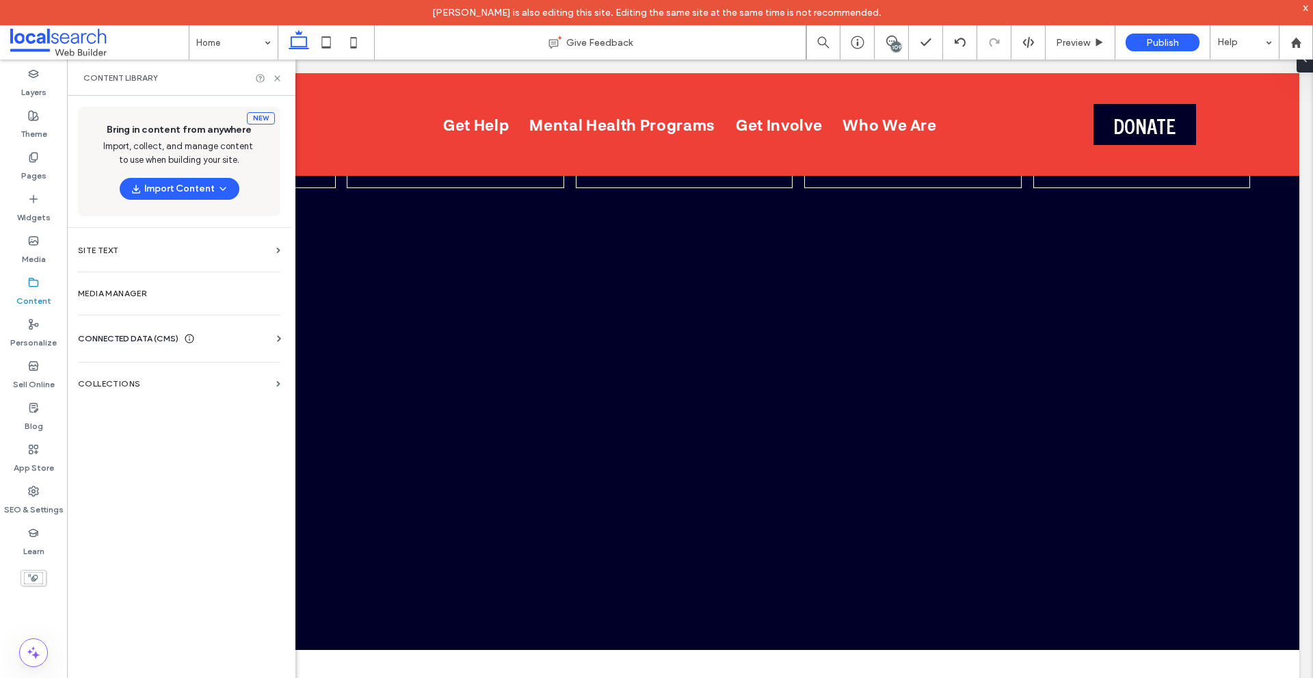
scroll to position [4780, 0]
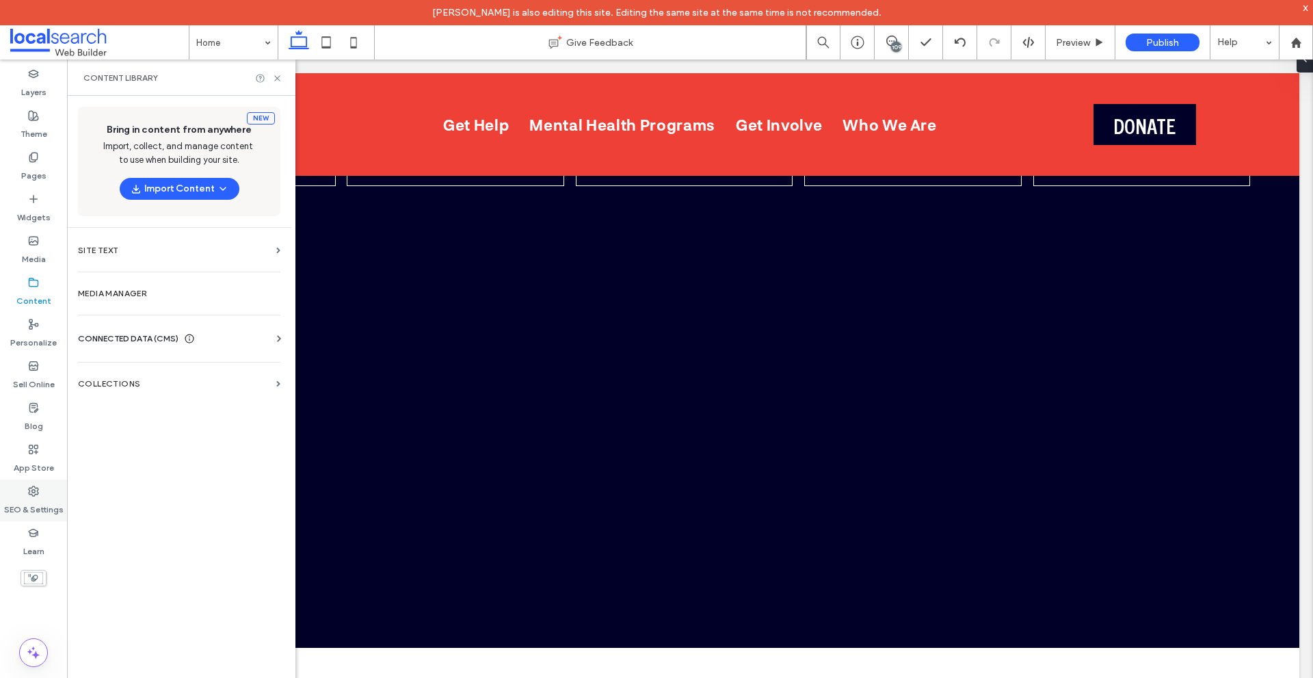
click at [36, 497] on label "SEO & Settings" at bounding box center [34, 506] width 60 height 19
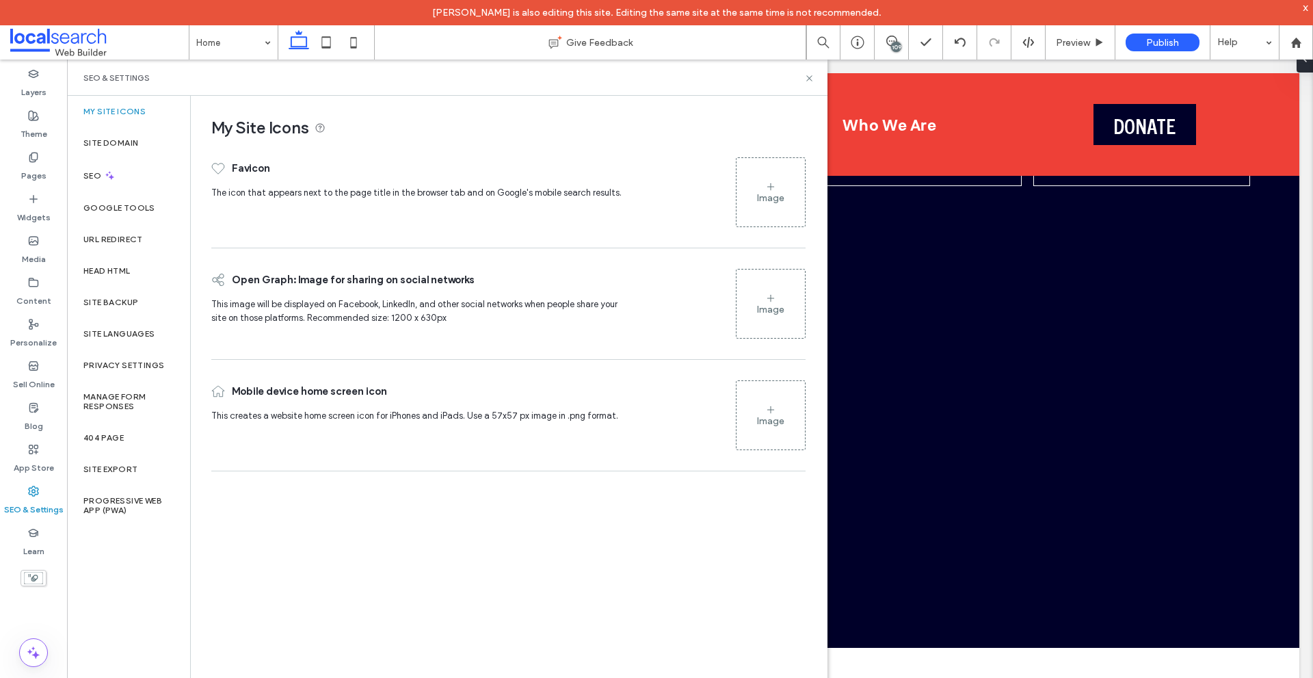
click at [125, 270] on label "Head HTML" at bounding box center [106, 271] width 47 height 10
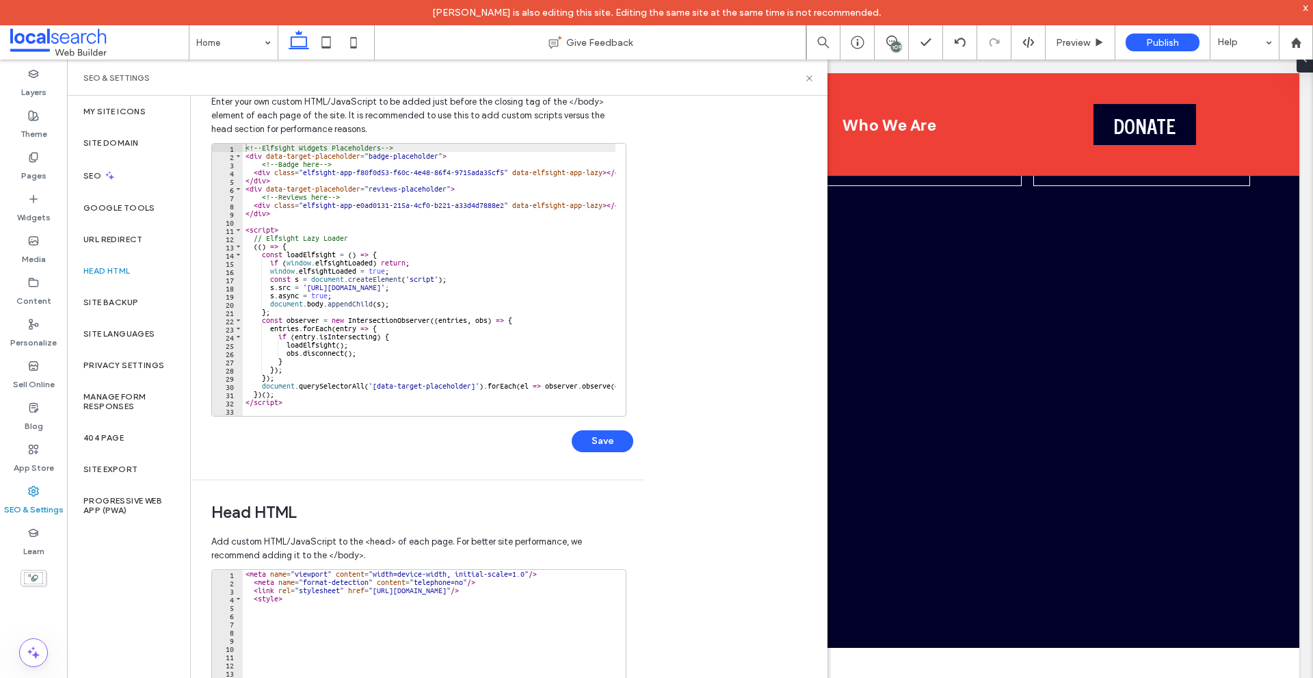
scroll to position [54, 0]
type textarea "**********"
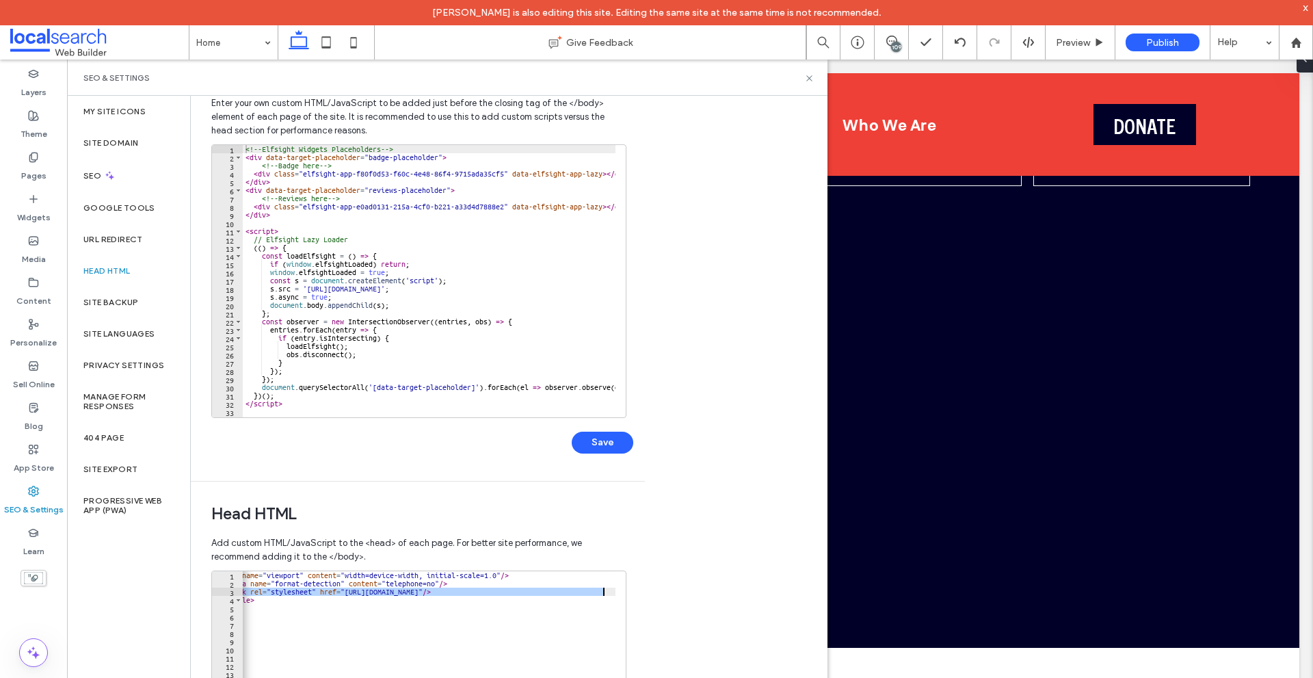
scroll to position [0, 28]
drag, startPoint x: 251, startPoint y: 592, endPoint x: 739, endPoint y: 592, distance: 488.4
click at [739, 592] on div "Body end HTML Enter your own custom HTML/​JavaScript to be added just before th…" at bounding box center [509, 399] width 637 height 607
type textarea "**********"
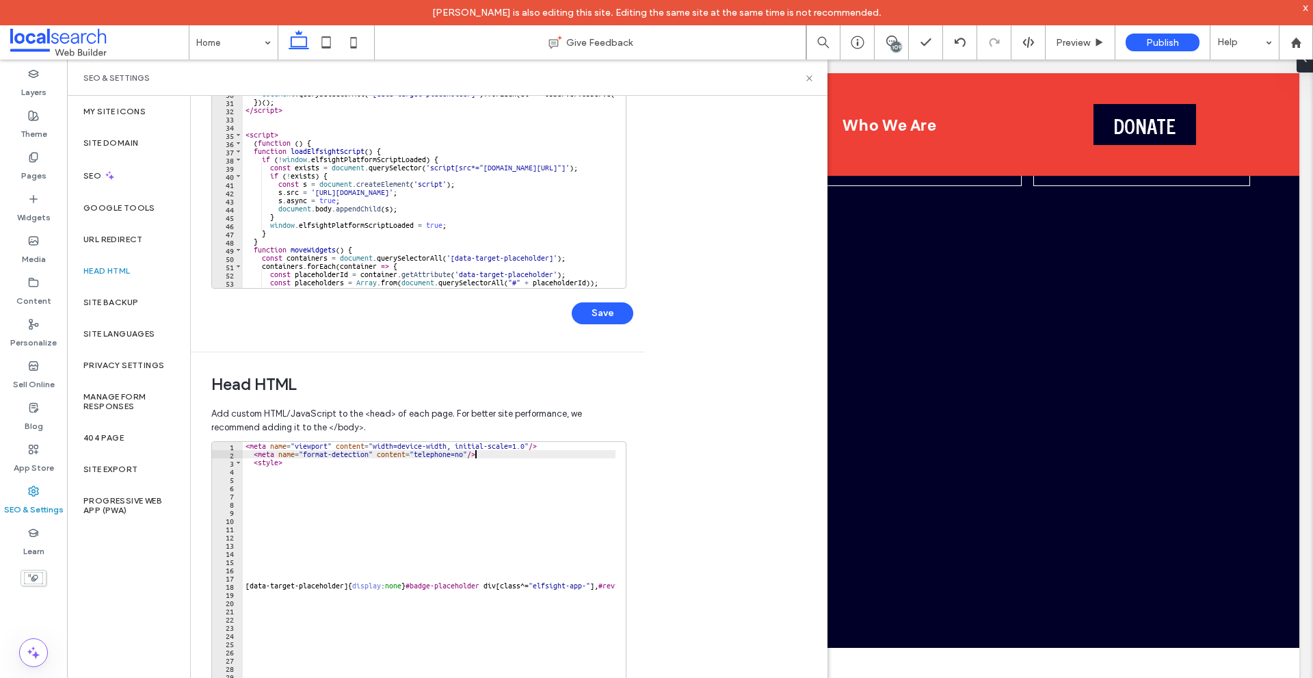
scroll to position [259, 0]
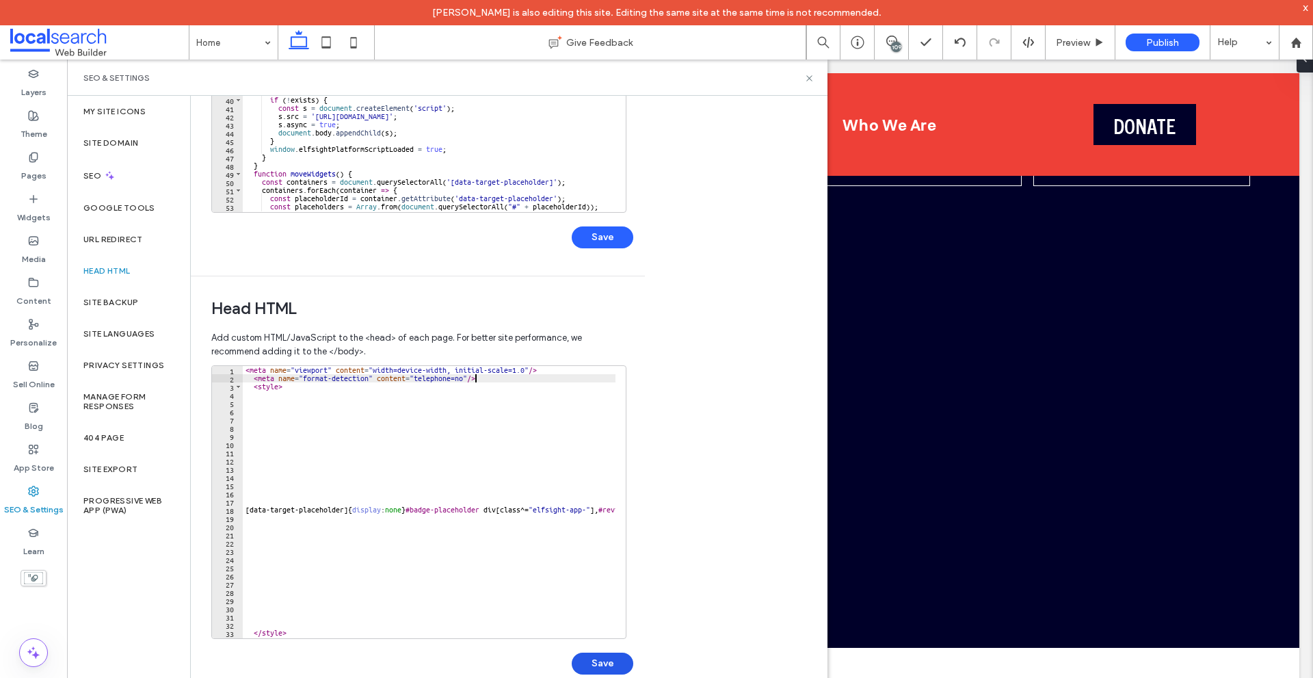
click at [615, 657] on button "Save" at bounding box center [603, 664] width 62 height 22
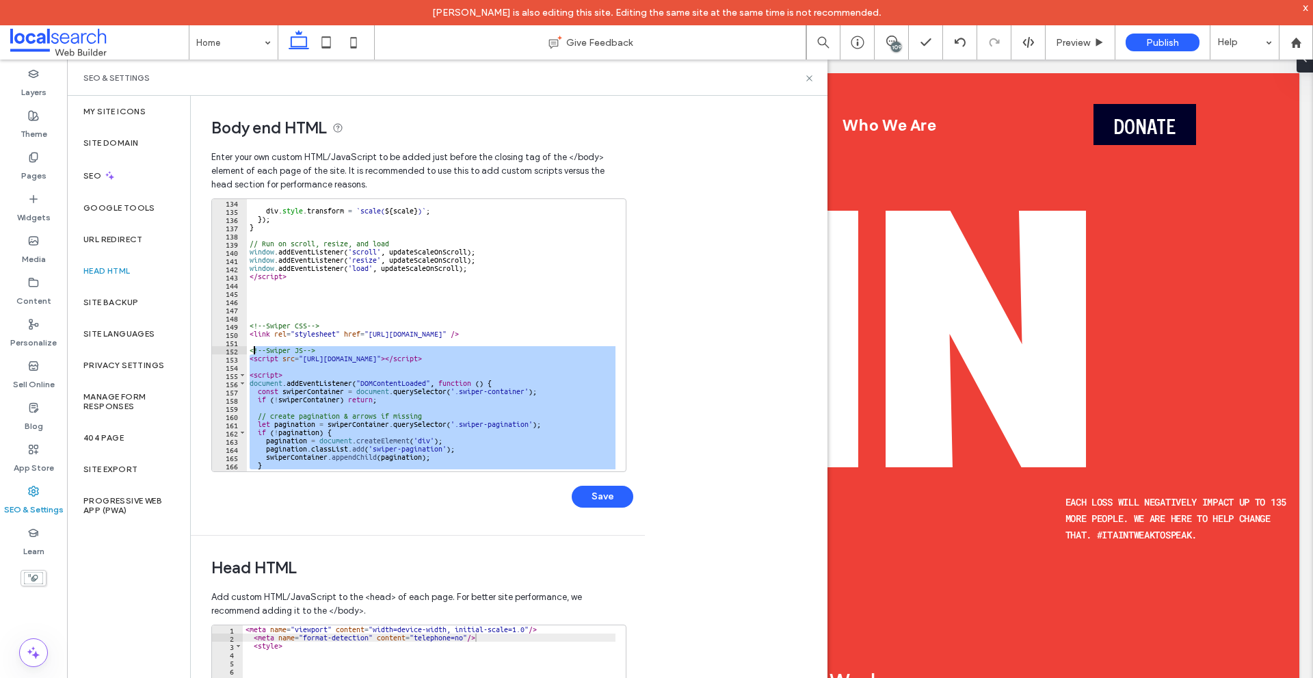
scroll to position [1092, 0]
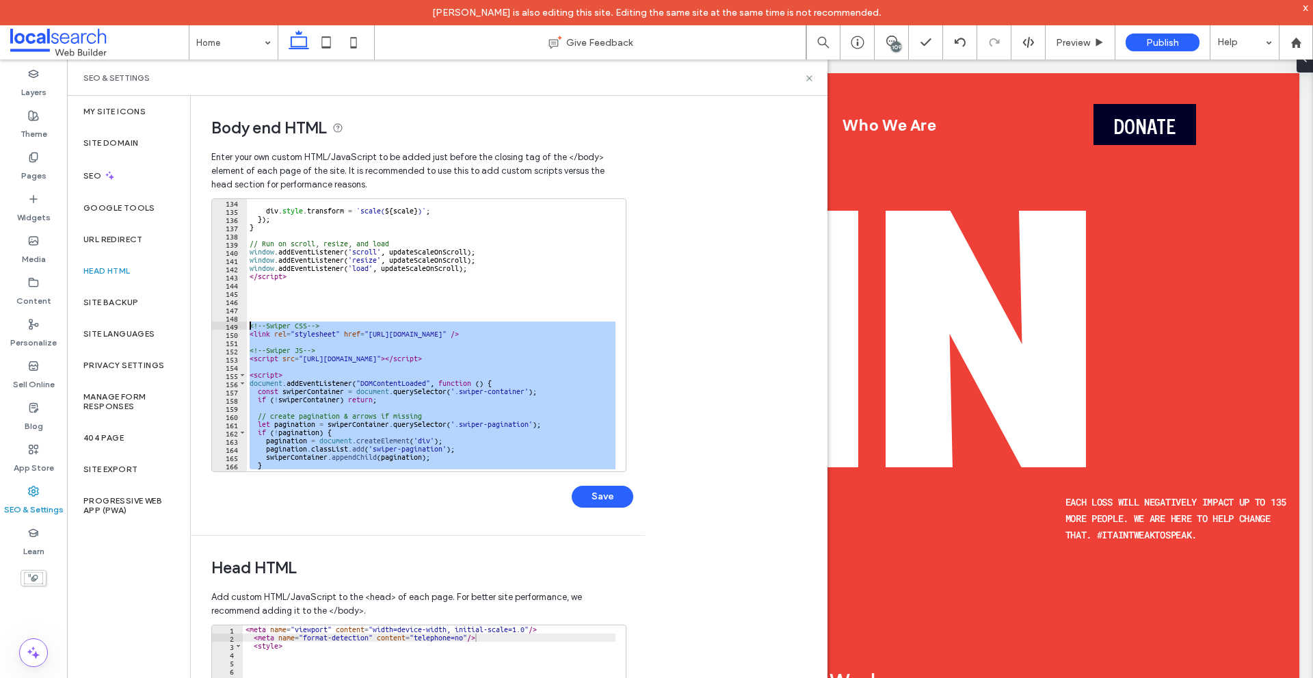
drag, startPoint x: 322, startPoint y: 387, endPoint x: 246, endPoint y: 323, distance: 99.6
click at [246, 323] on div "******** 134 135 136 137 138 139 140 141 142 143 144 145 146 147 148 149 150 15…" at bounding box center [418, 335] width 415 height 274
type textarea "**********"
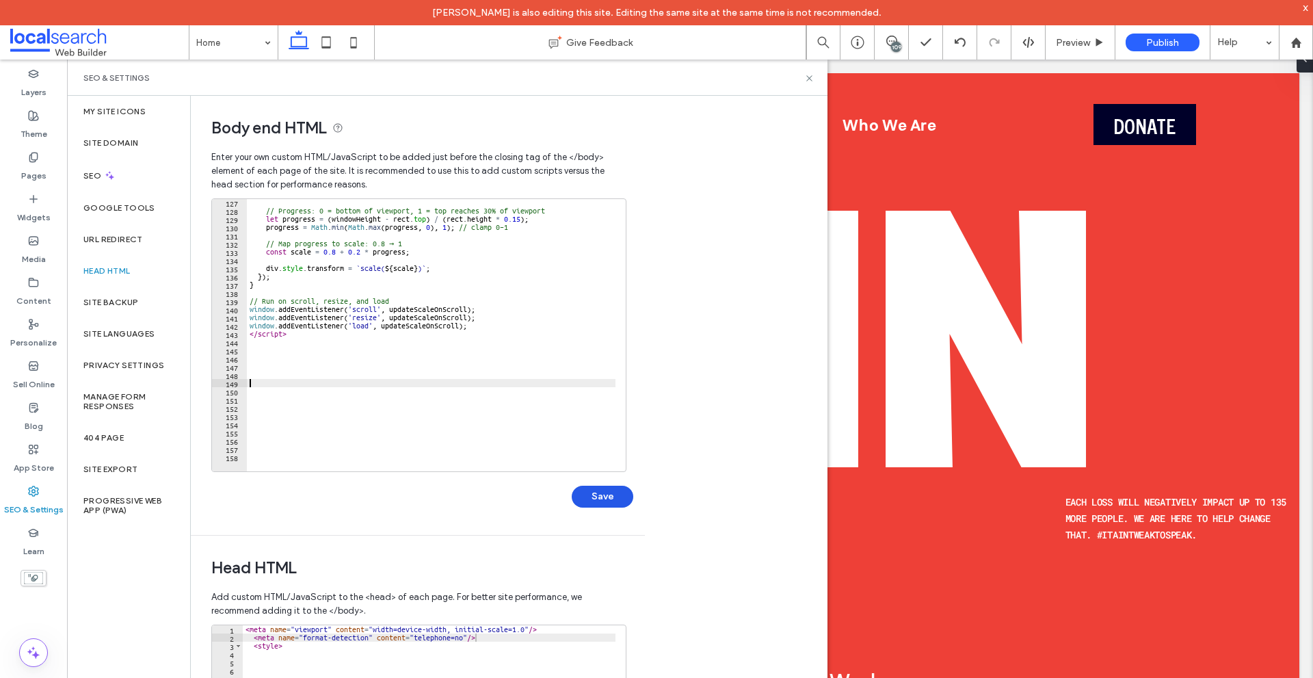
click at [599, 499] on button "Save" at bounding box center [603, 497] width 62 height 22
click at [807, 79] on icon at bounding box center [809, 78] width 10 height 10
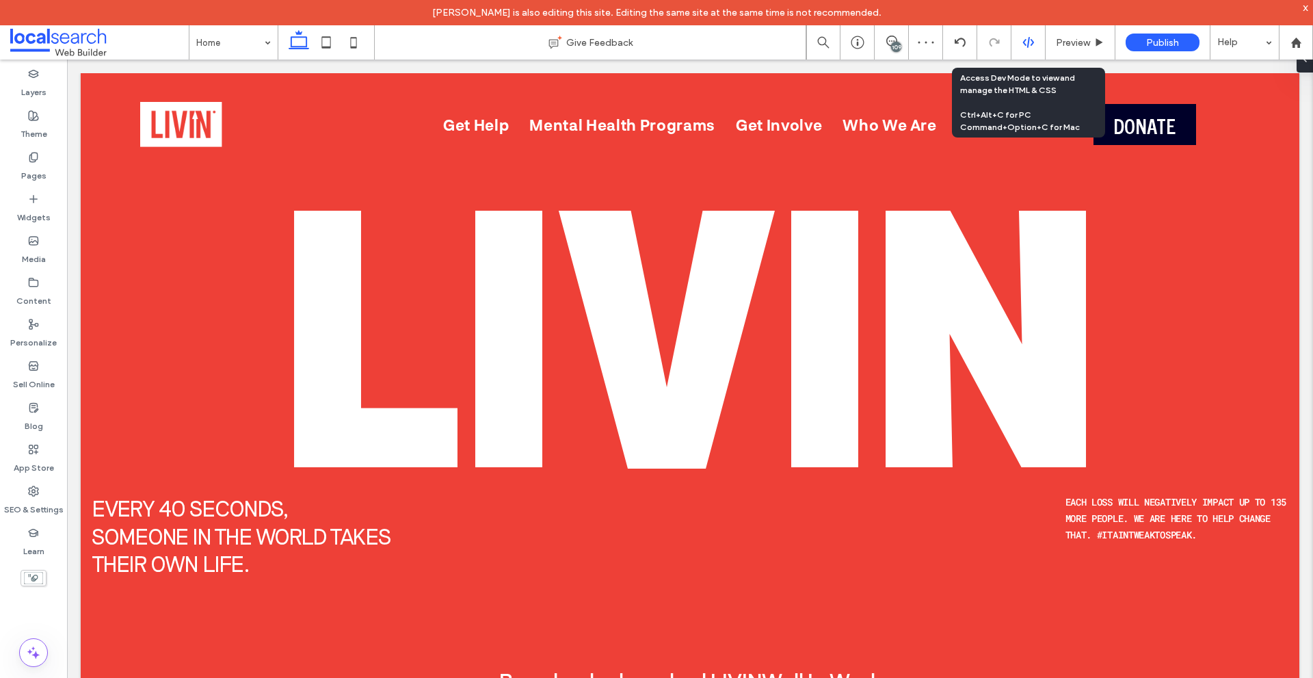
click at [1026, 43] on icon at bounding box center [1029, 42] width 12 height 12
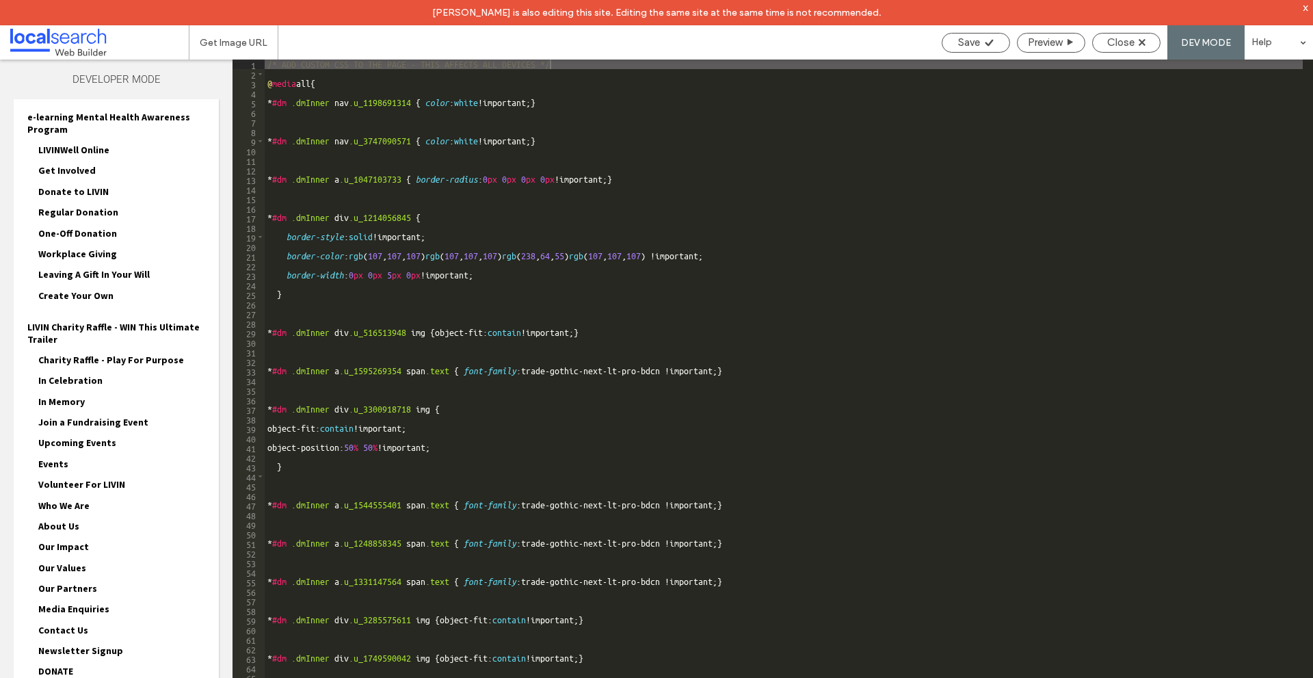
scroll to position [551, 0]
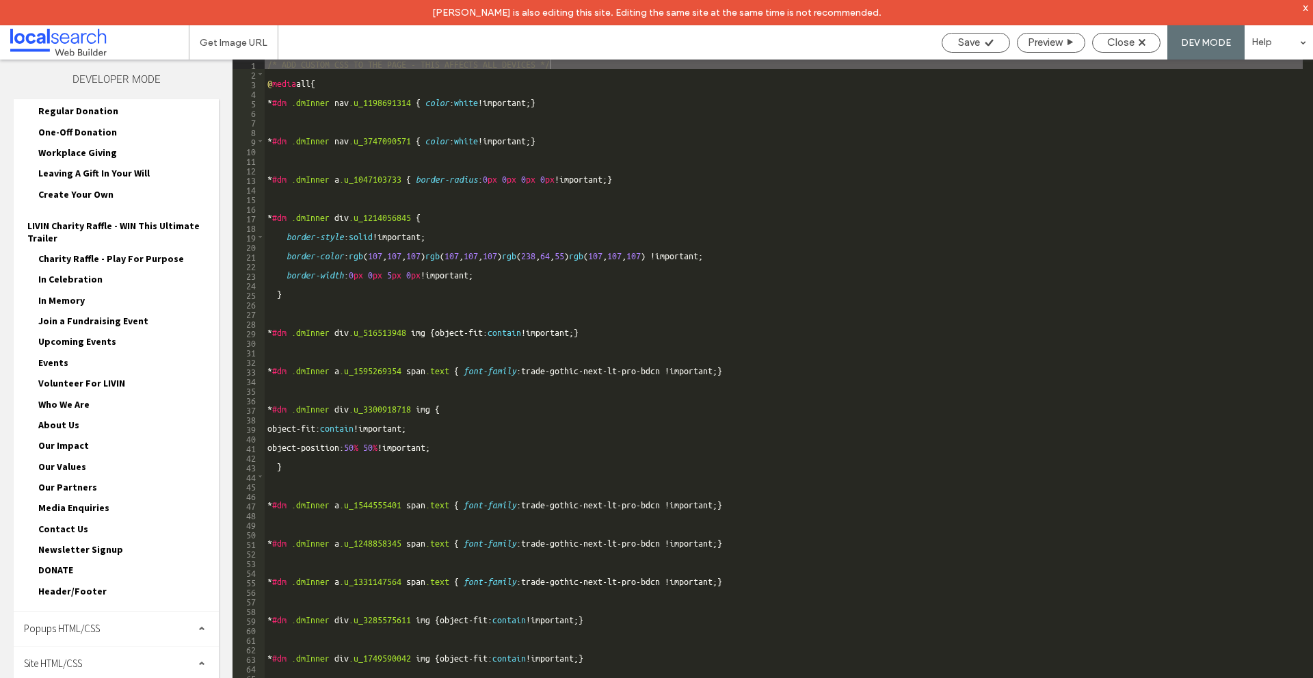
click at [142, 651] on div "Site HTML/CSS" at bounding box center [116, 663] width 205 height 34
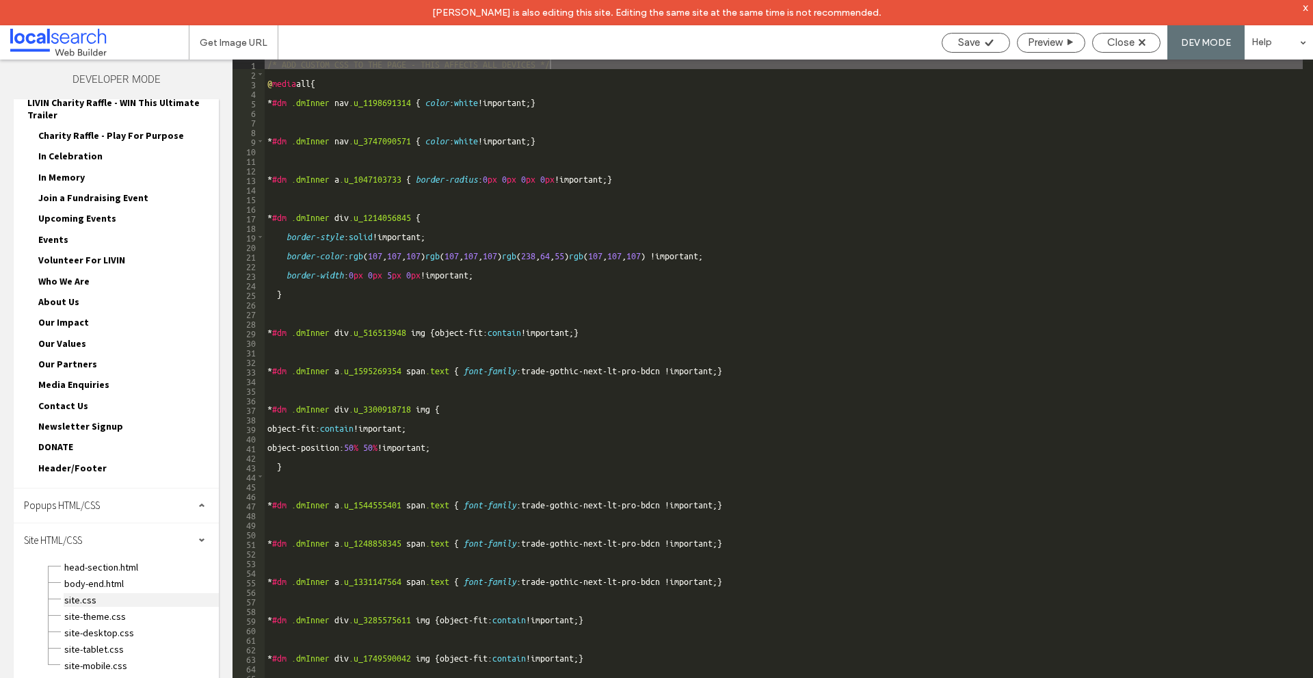
click at [145, 593] on span "site.css" at bounding box center [141, 600] width 155 height 14
type textarea "**********"
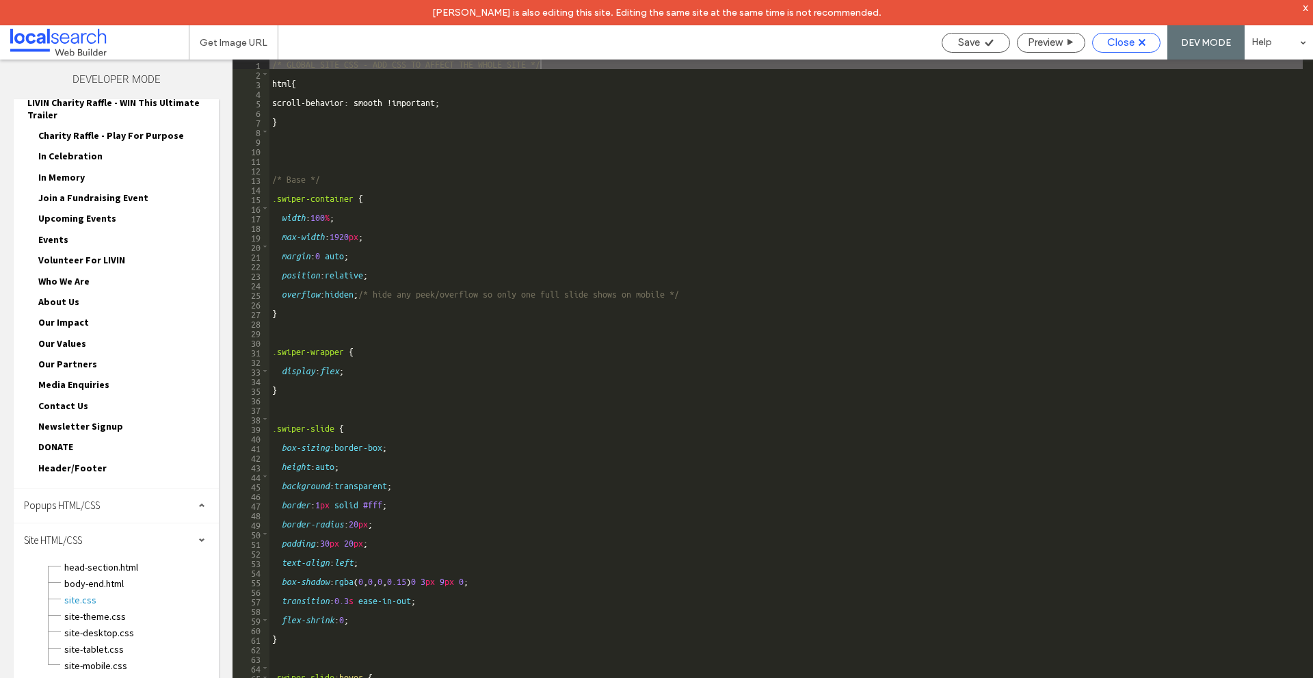
click at [1127, 46] on span "Close" at bounding box center [1121, 42] width 27 height 12
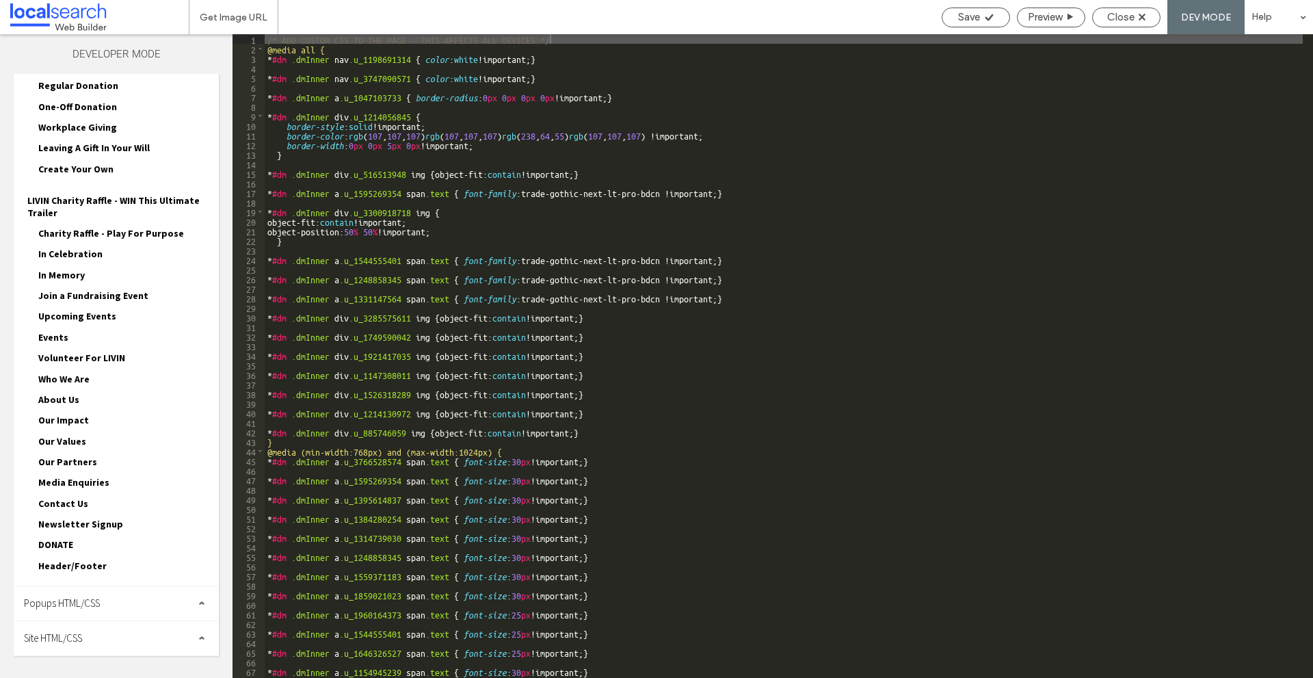
click at [198, 640] on span at bounding box center [201, 638] width 7 height 7
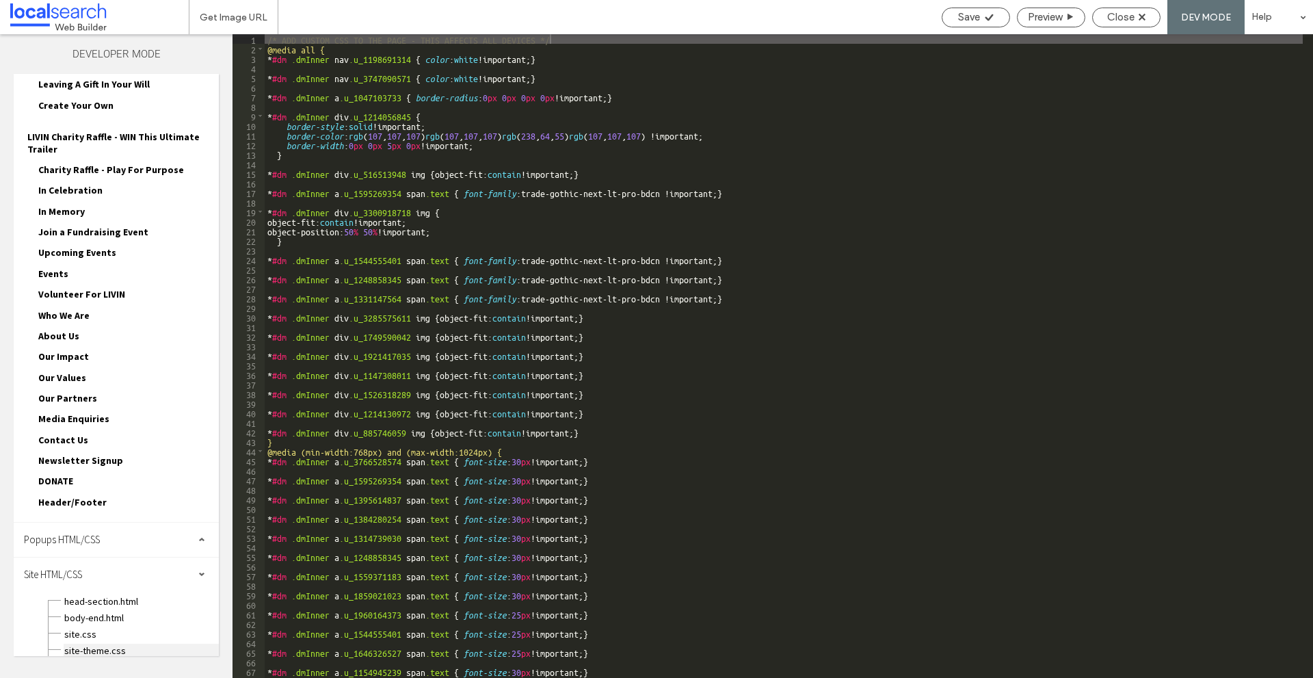
scroll to position [674, 0]
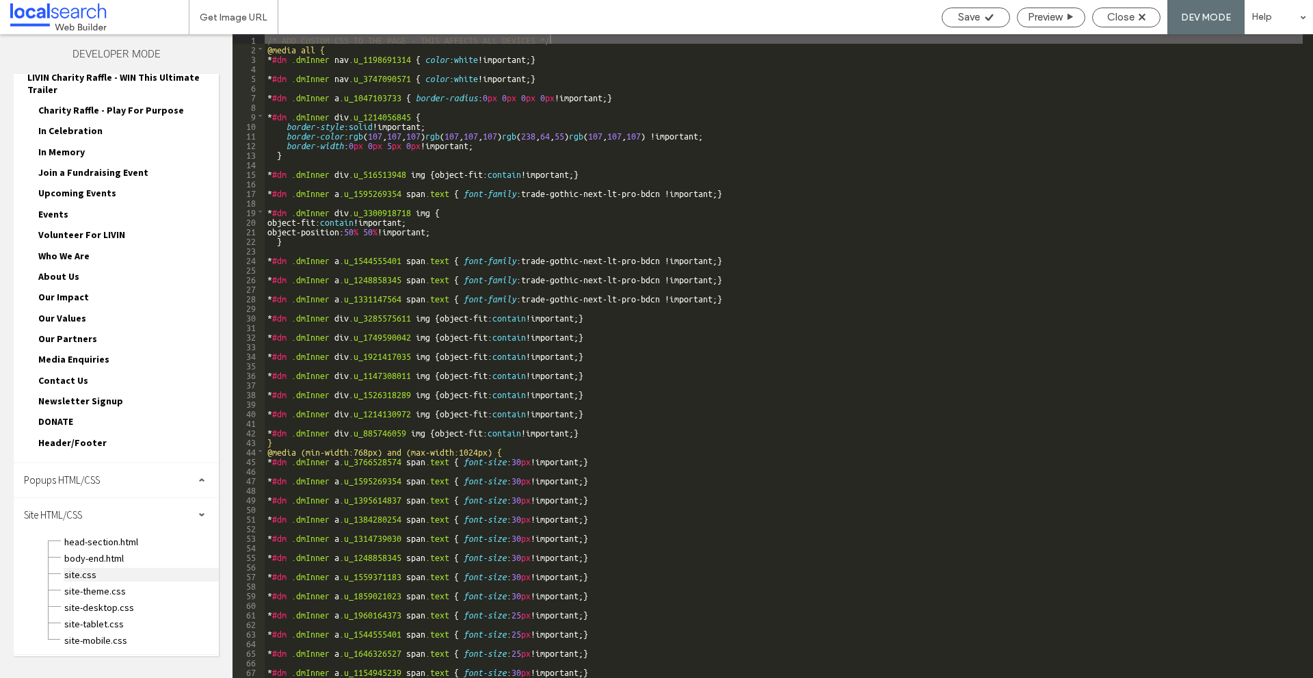
click at [103, 577] on span "site.css" at bounding box center [141, 575] width 155 height 14
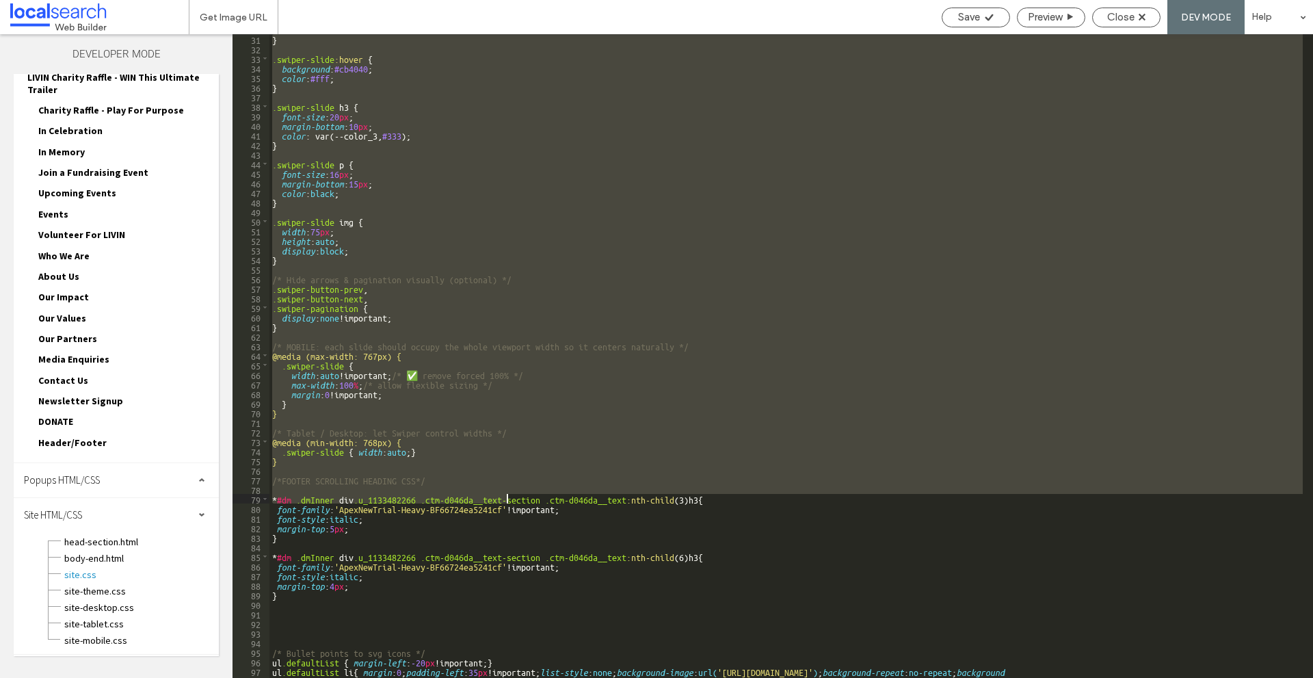
scroll to position [410, 0]
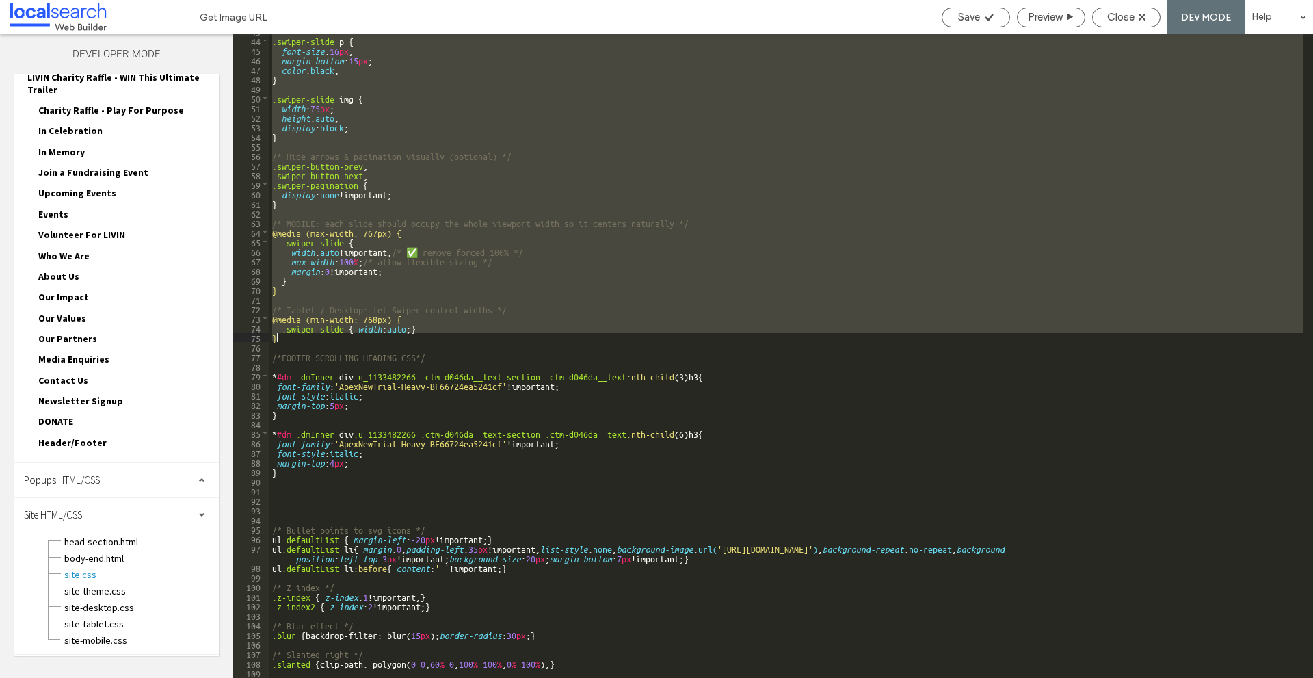
drag, startPoint x: 272, startPoint y: 94, endPoint x: 445, endPoint y: 341, distance: 300.6
click at [445, 341] on div ".swiper-slide p { font-size : 16 px ; margin-bottom : 15 px ; color : black ; }…" at bounding box center [787, 357] width 1034 height 663
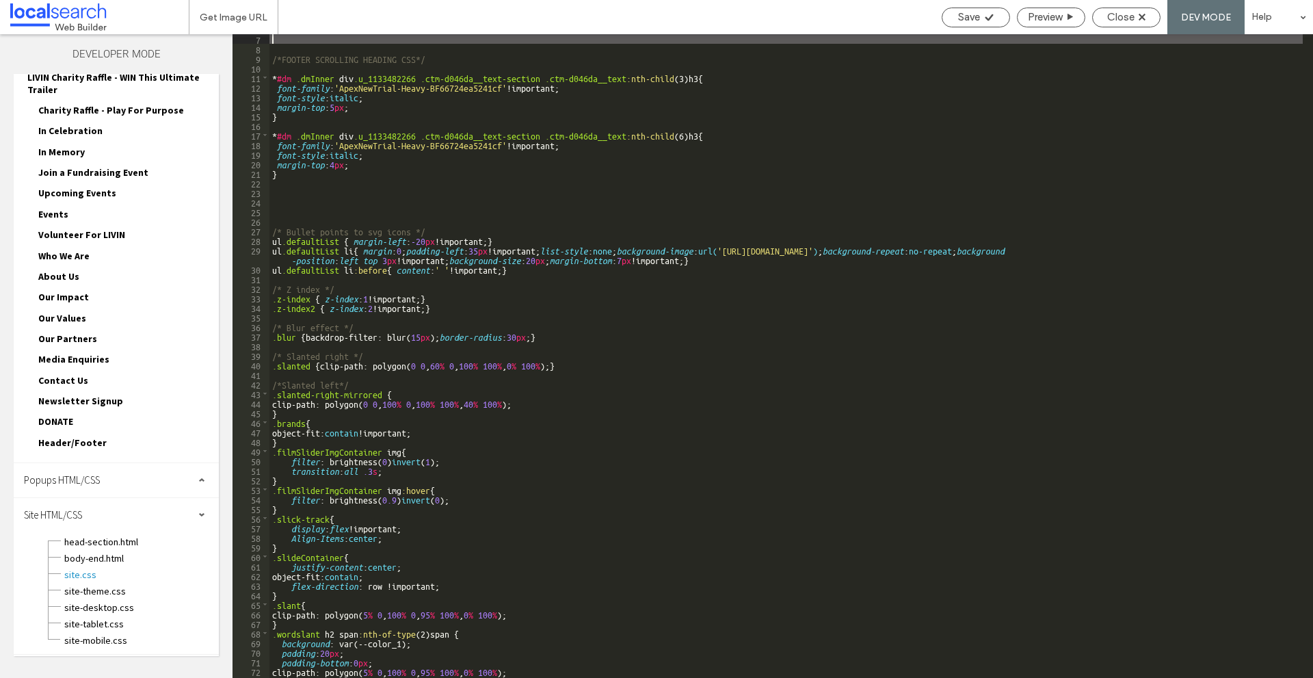
scroll to position [0, 0]
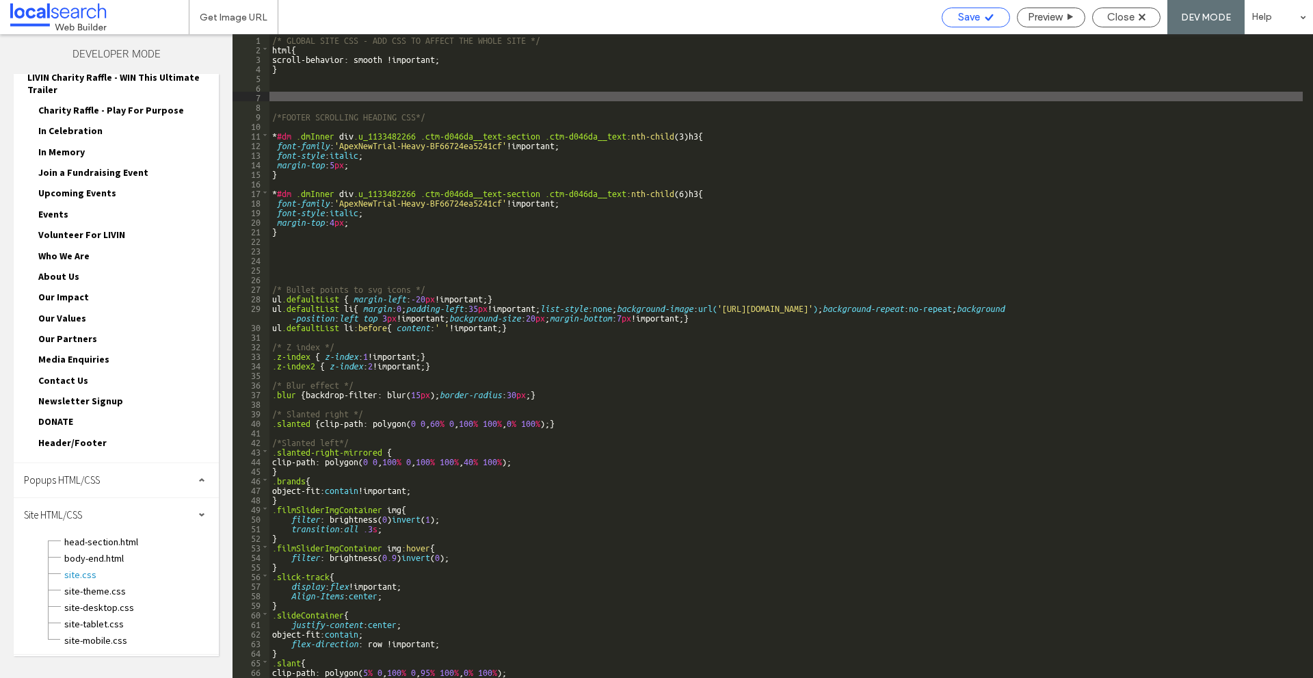
click at [969, 18] on span "Save" at bounding box center [969, 17] width 22 height 12
click at [1123, 16] on span "Close" at bounding box center [1121, 17] width 27 height 12
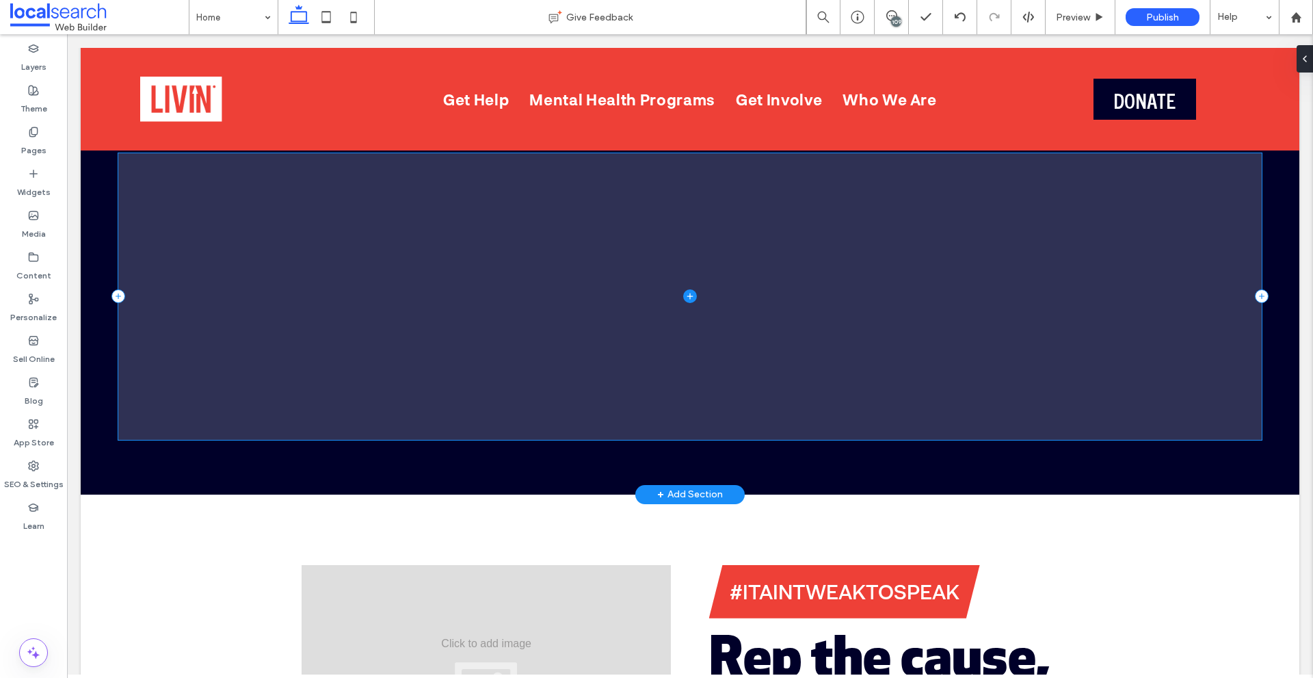
scroll to position [4789, 0]
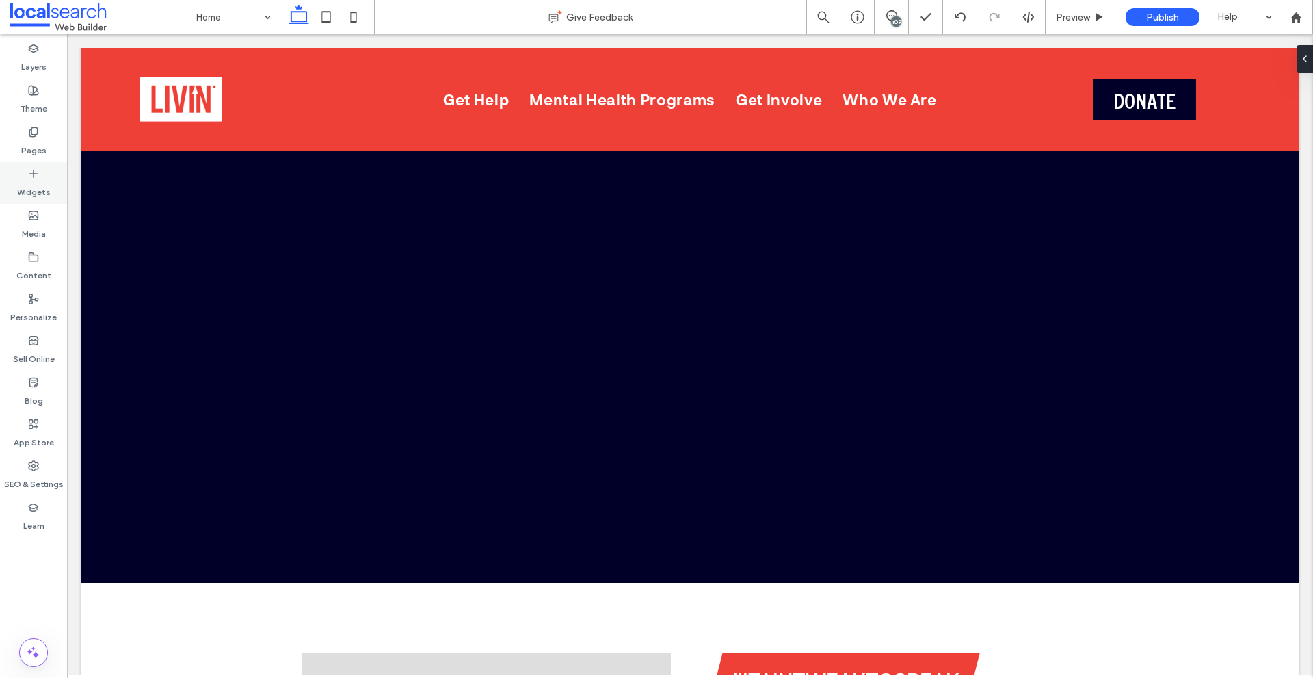
click at [53, 185] on div "Widgets" at bounding box center [33, 183] width 67 height 42
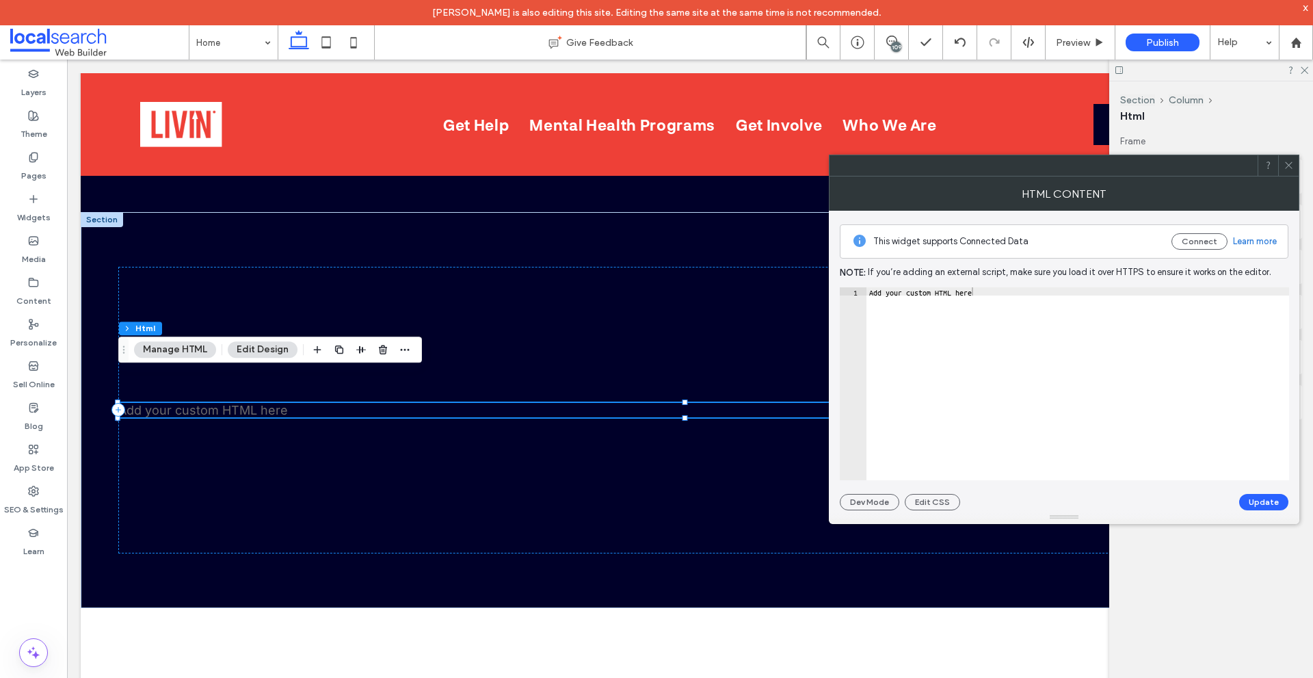
click at [1016, 364] on div "Add your custom HTML here" at bounding box center [1078, 391] width 423 height 209
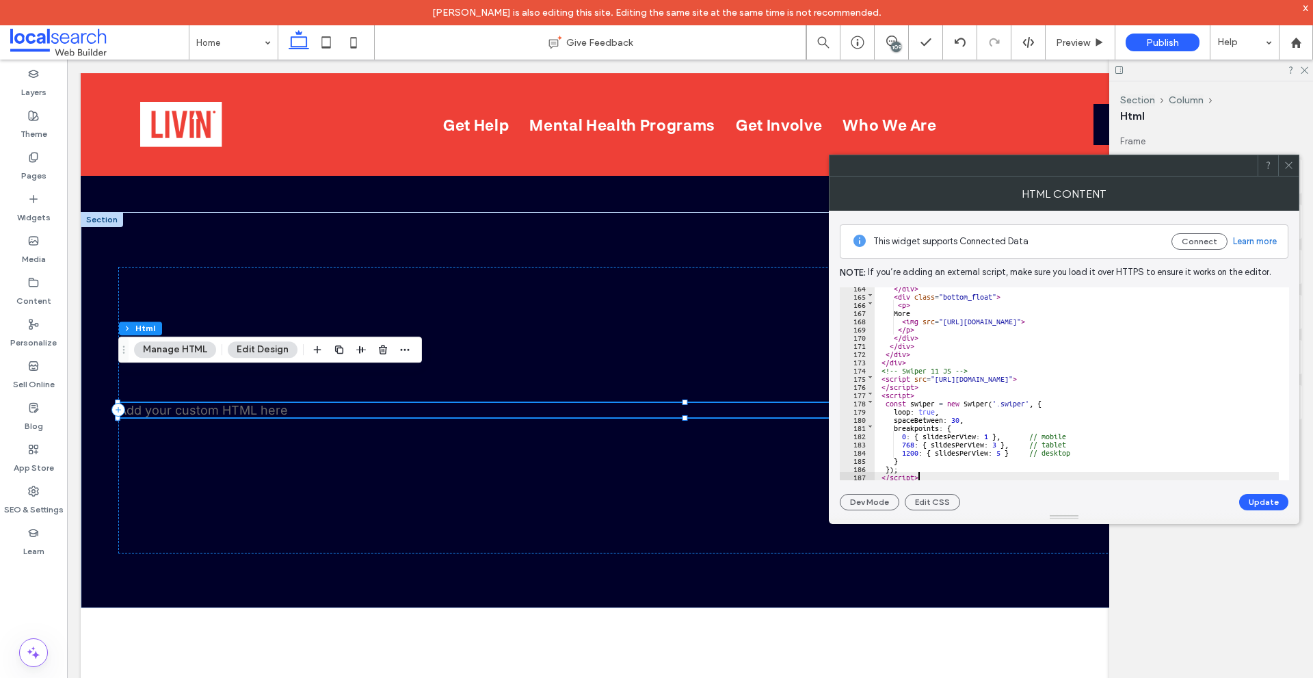
scroll to position [1342, 0]
click at [1258, 508] on button "Update" at bounding box center [1264, 502] width 49 height 16
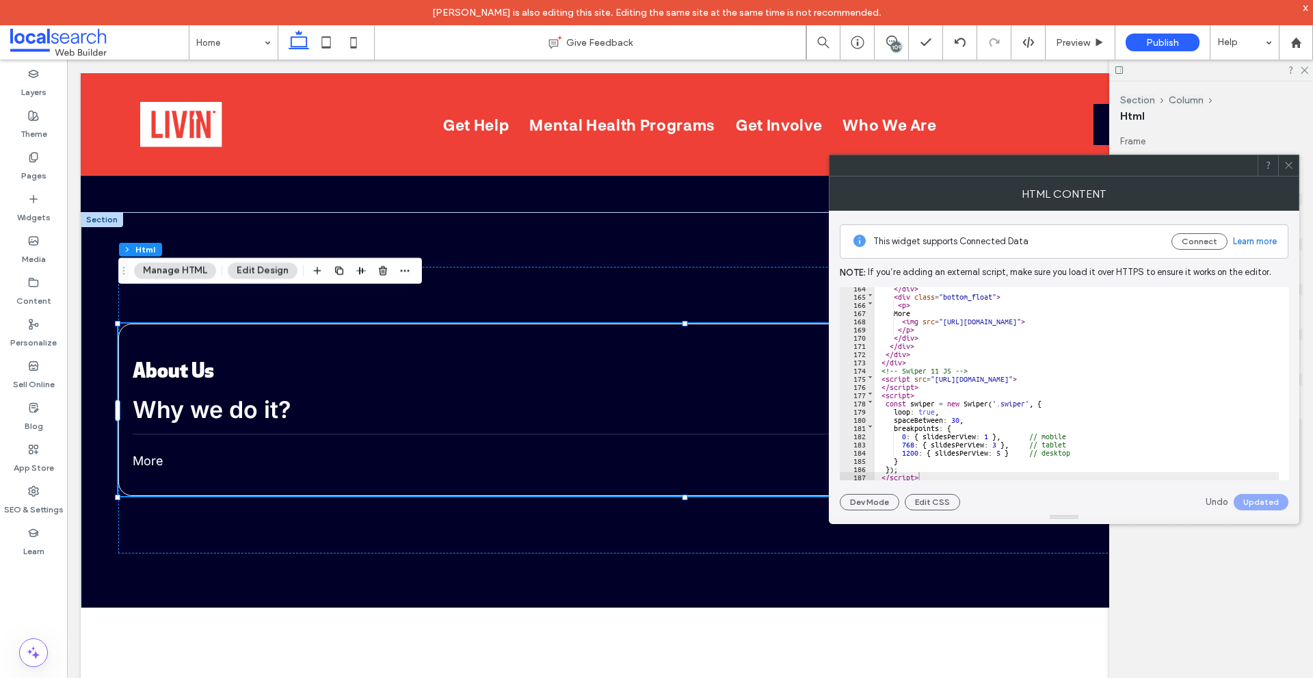
click at [1291, 166] on icon at bounding box center [1289, 165] width 10 height 10
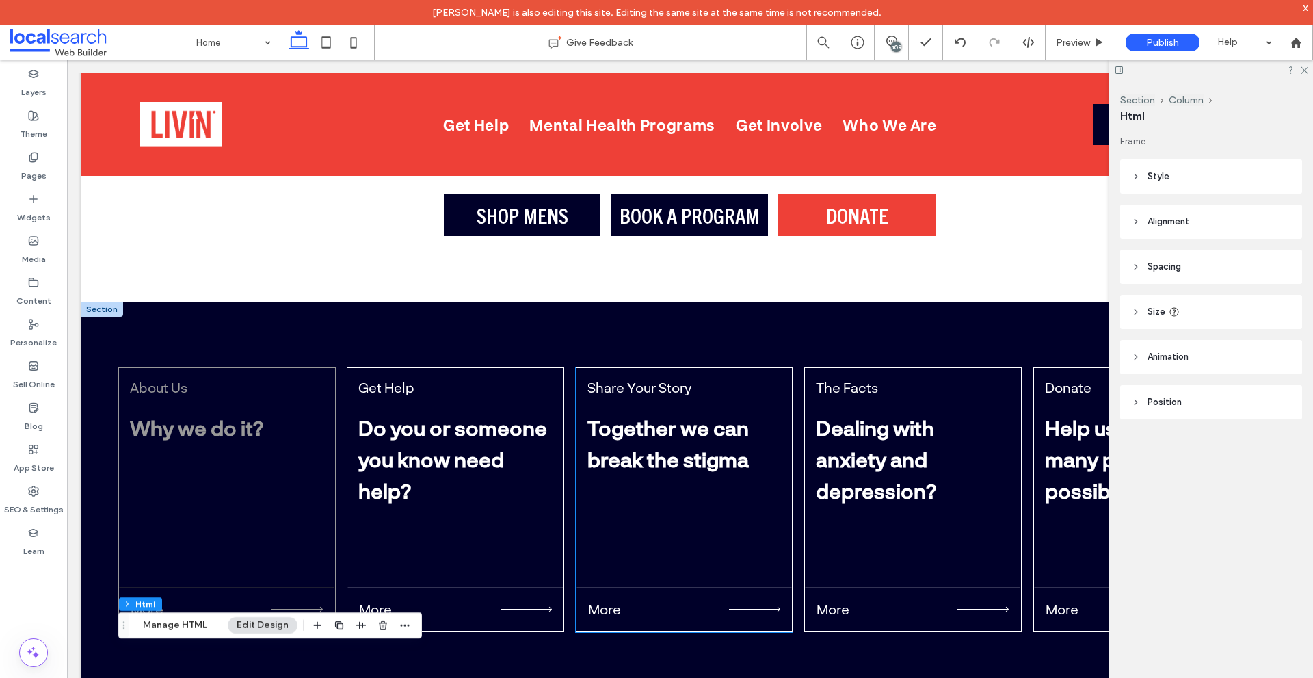
scroll to position [4241, 0]
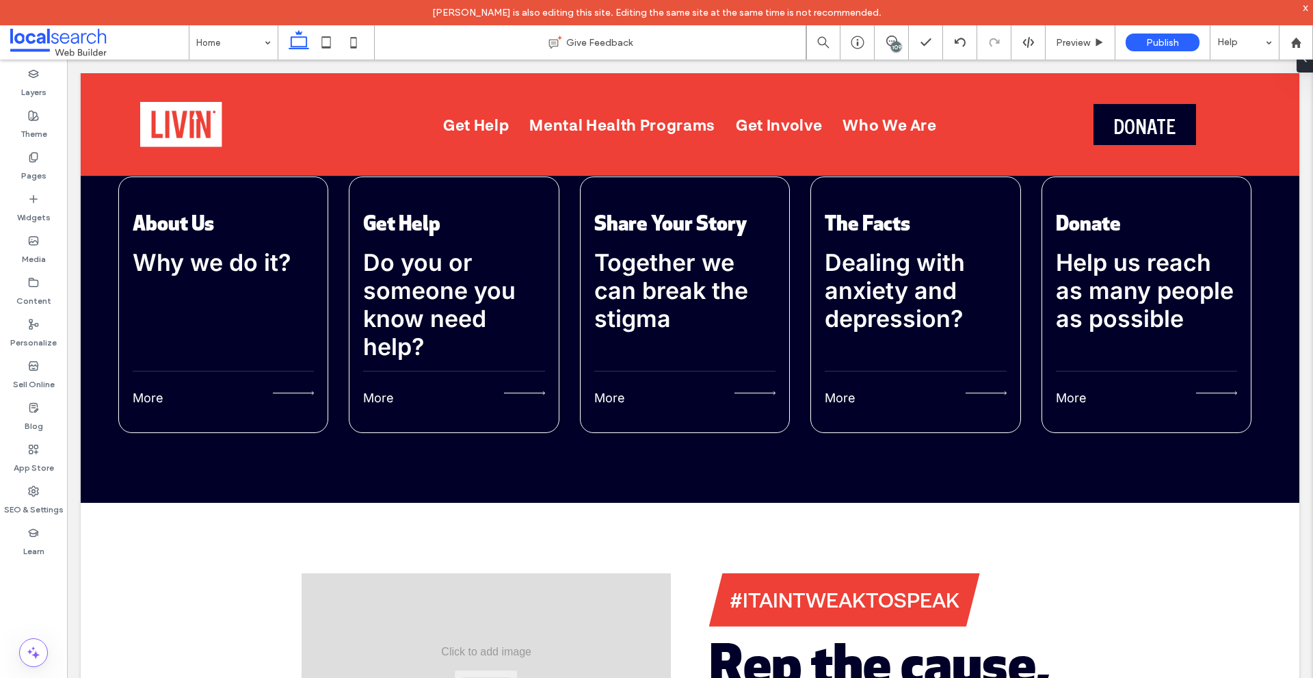
scroll to position [4515, 0]
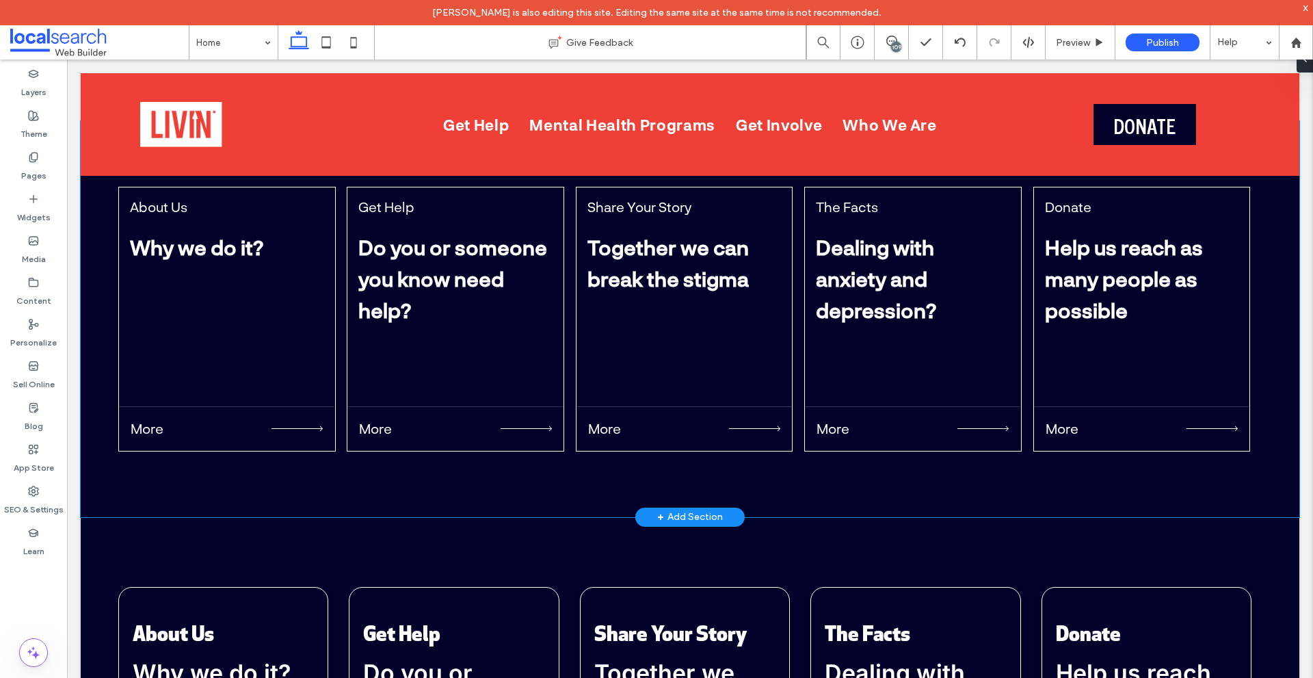
click at [201, 466] on div "About Us Why we do it? More Get Help Do you or someone you know need help? More…" at bounding box center [690, 319] width 1219 height 396
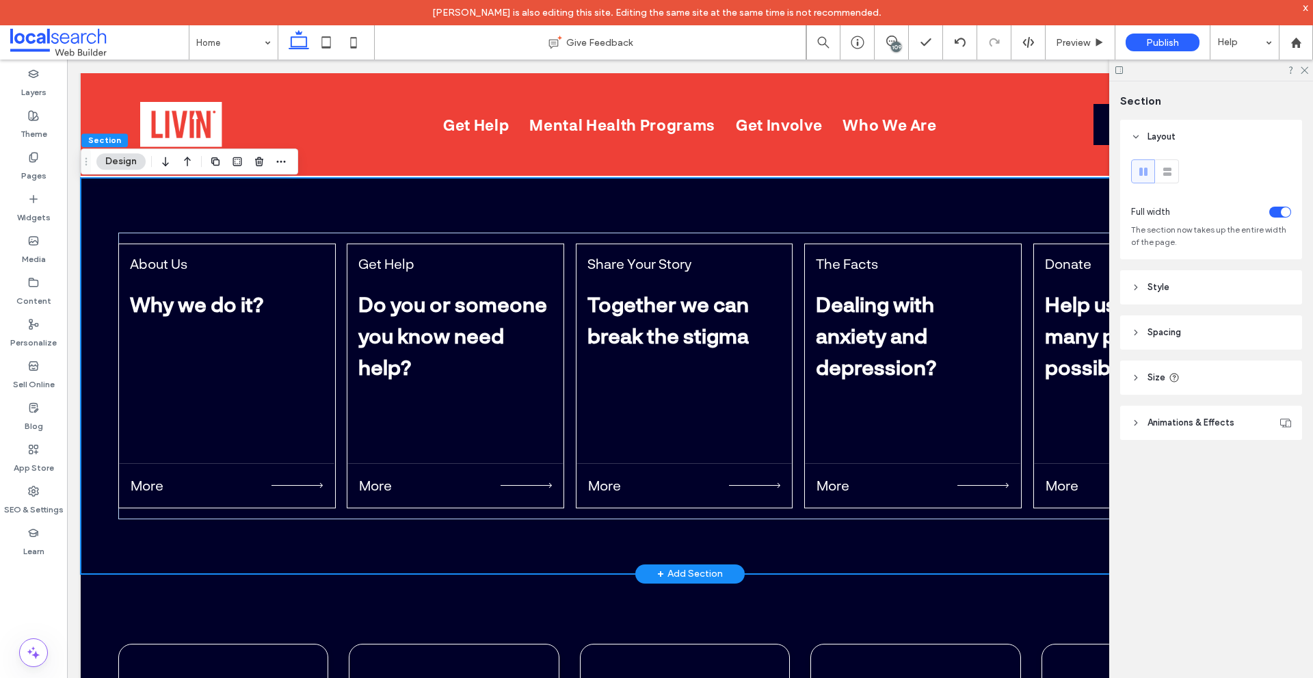
scroll to position [4446, 0]
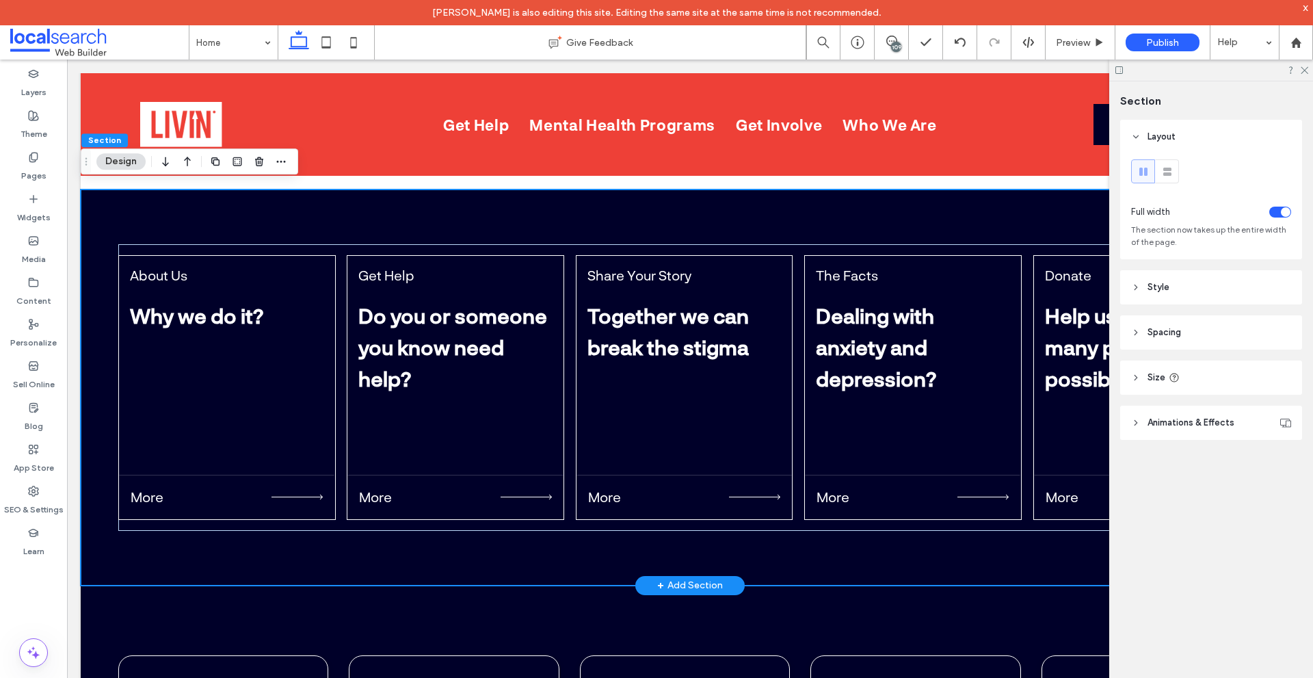
click at [362, 558] on div "About Us Why we do it? More Get Help Do you or someone you know need help? More…" at bounding box center [690, 387] width 1219 height 396
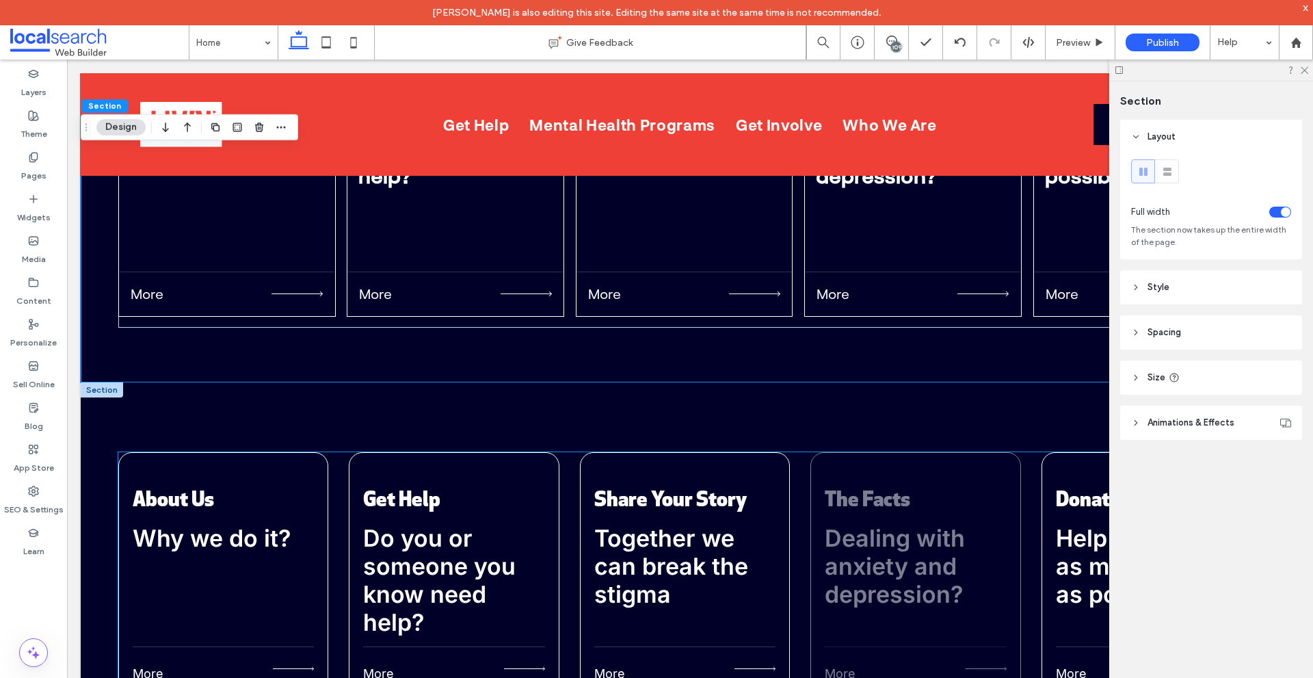
scroll to position [4583, 0]
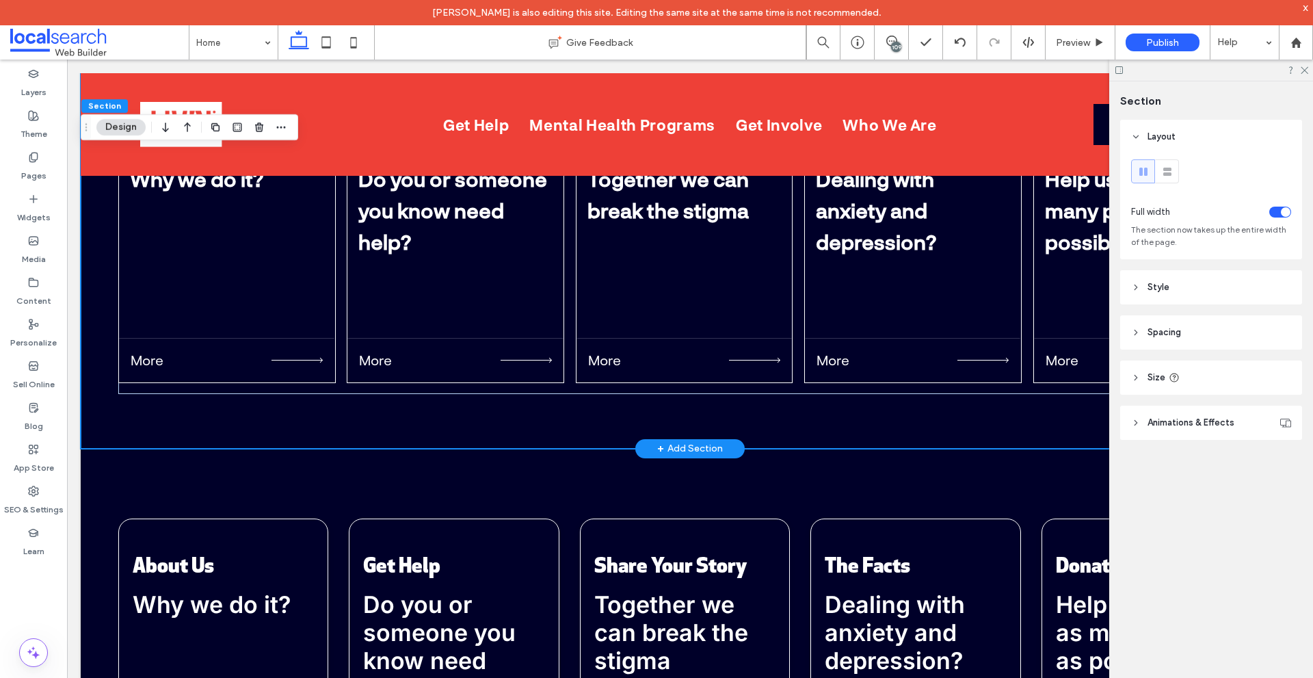
click at [707, 421] on div "About Us Why we do it? More Get Help Do you or someone you know need help? More…" at bounding box center [690, 251] width 1219 height 396
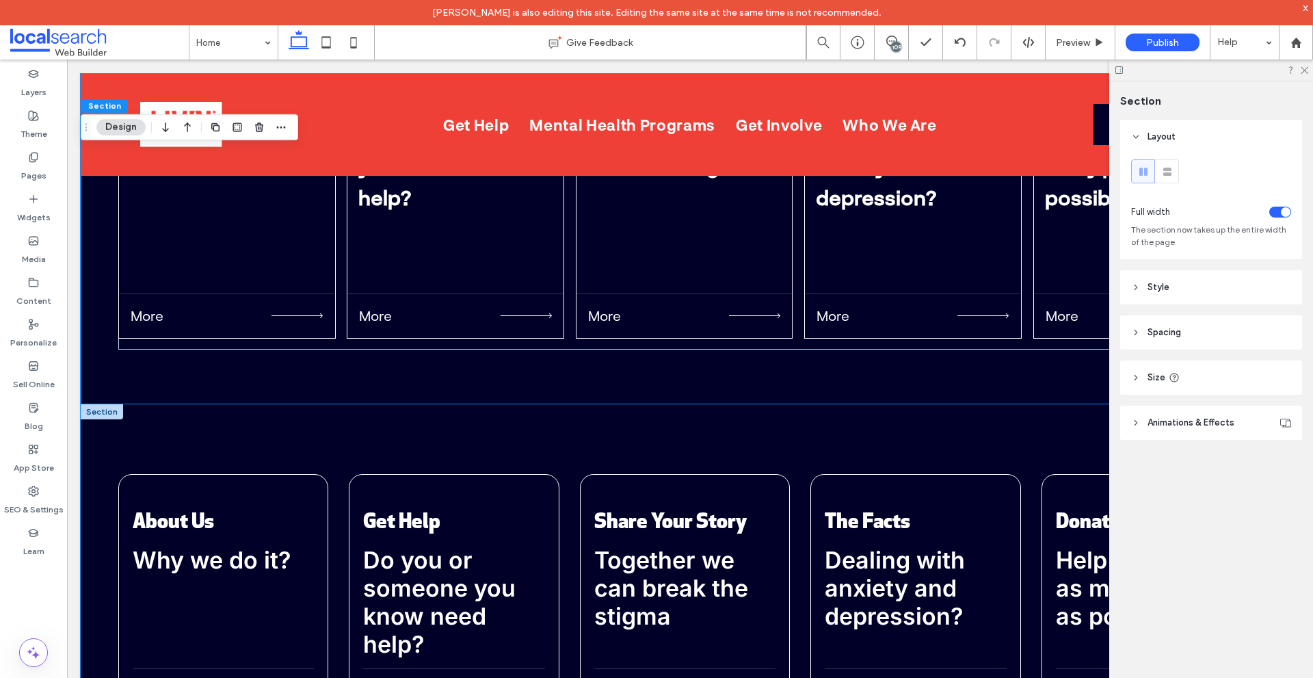
scroll to position [4652, 0]
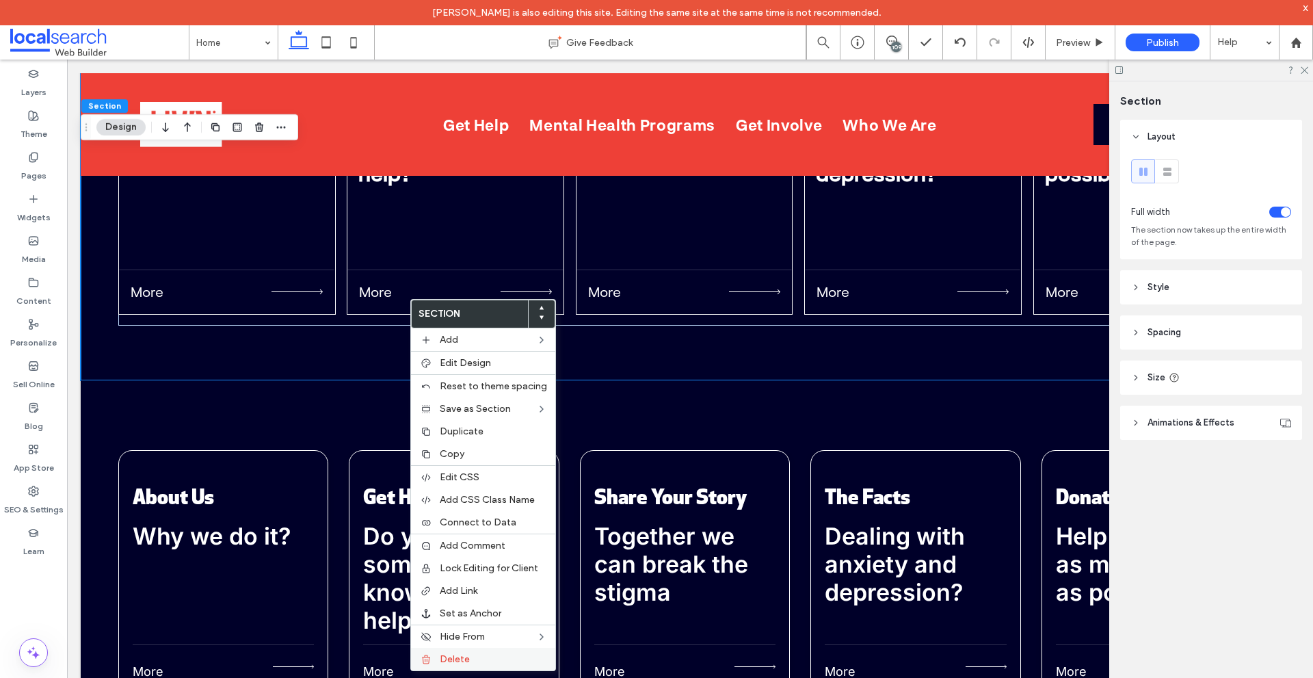
click at [467, 653] on div "Delete" at bounding box center [483, 659] width 144 height 23
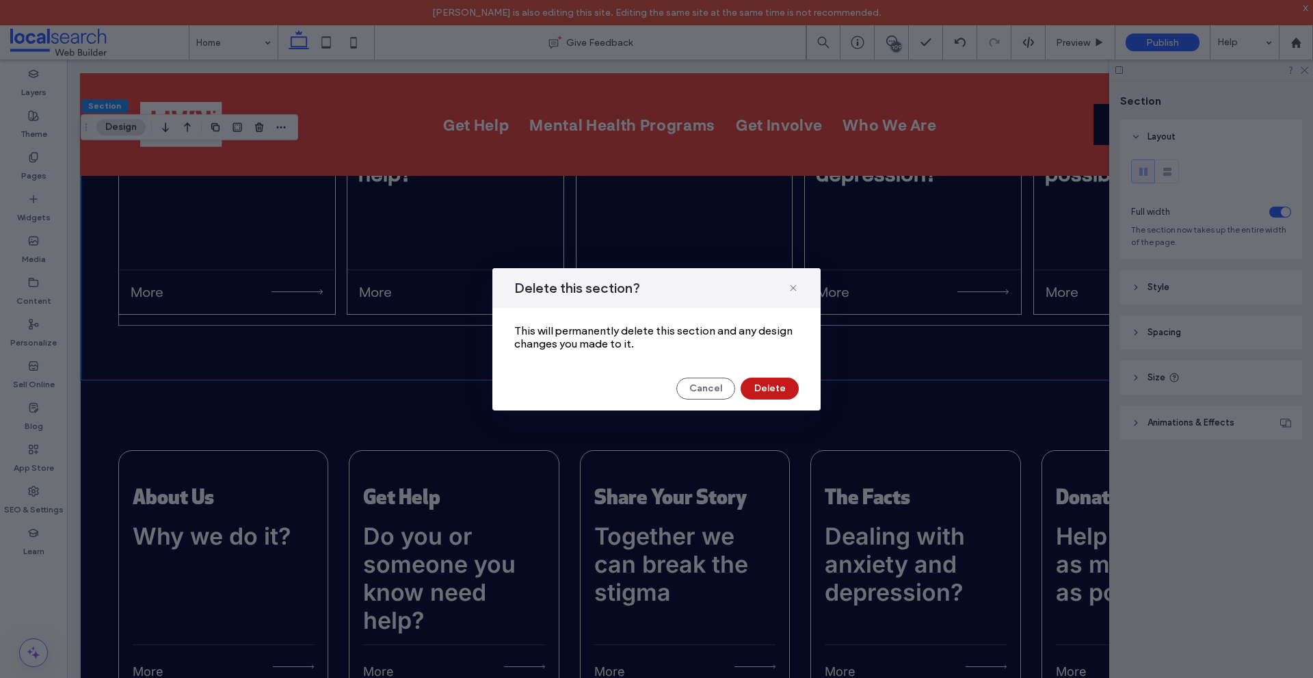
click at [783, 389] on button "Delete" at bounding box center [770, 389] width 58 height 22
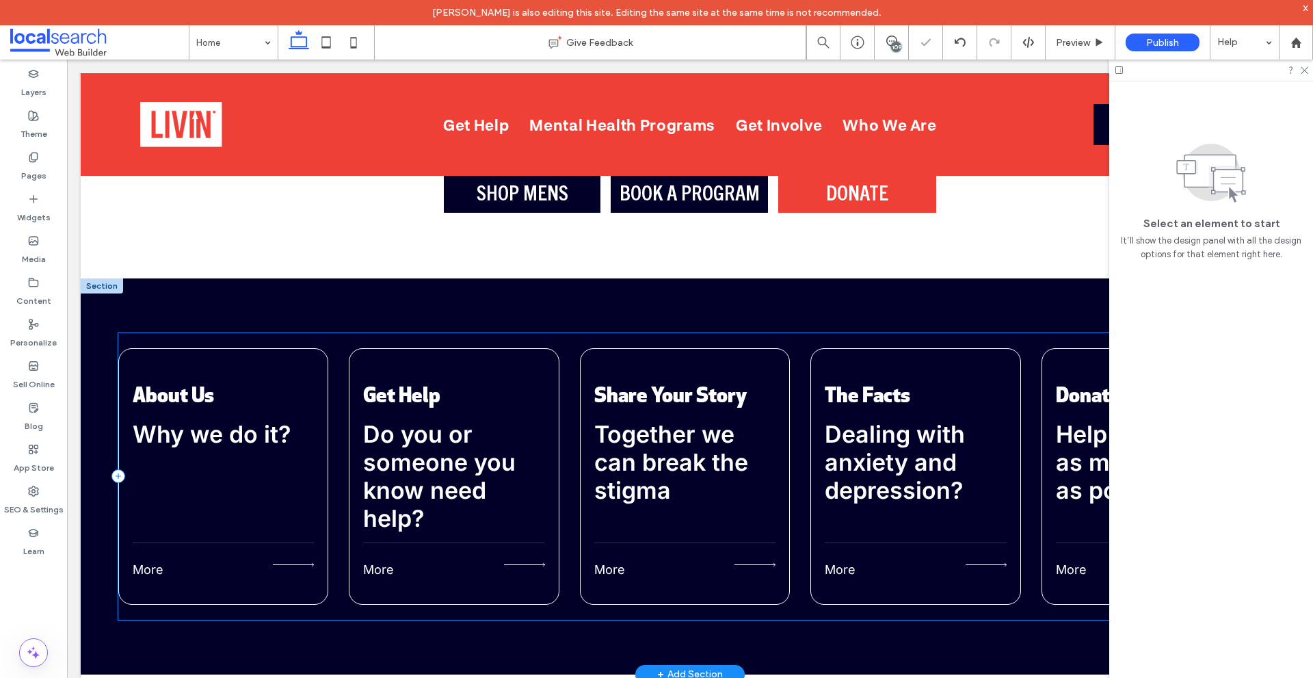
scroll to position [4529, 0]
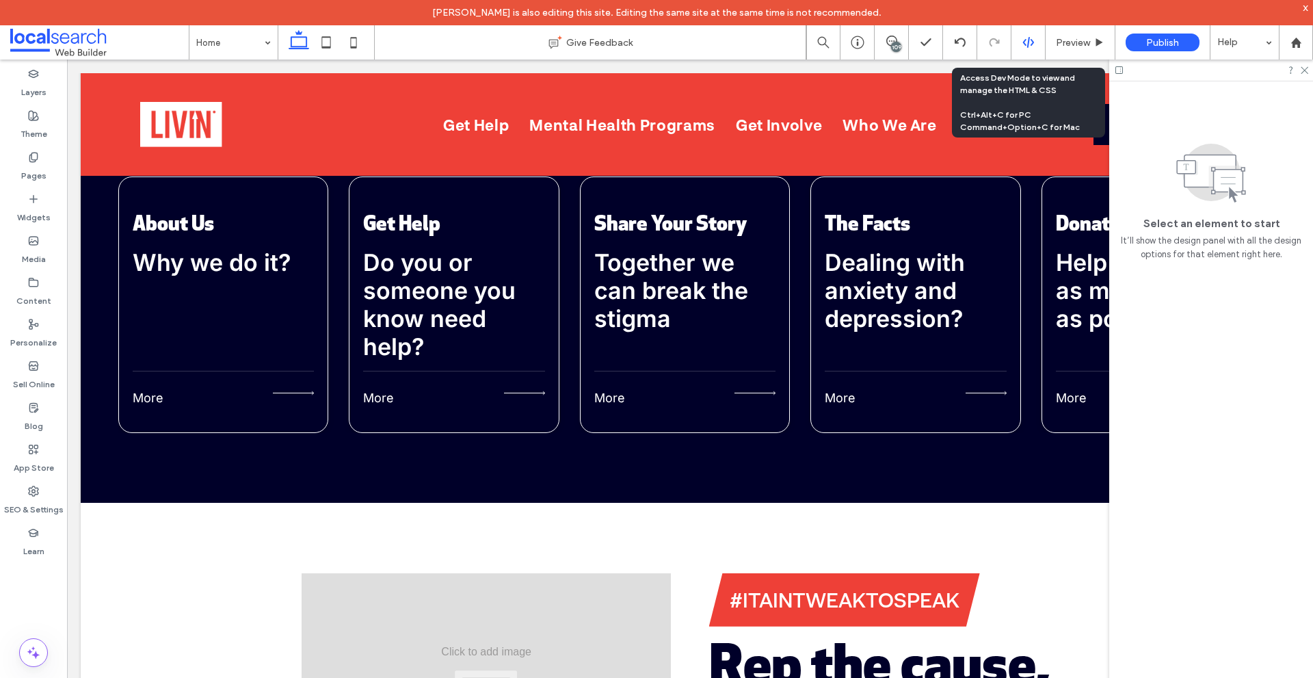
click at [1036, 43] on div at bounding box center [1029, 42] width 34 height 12
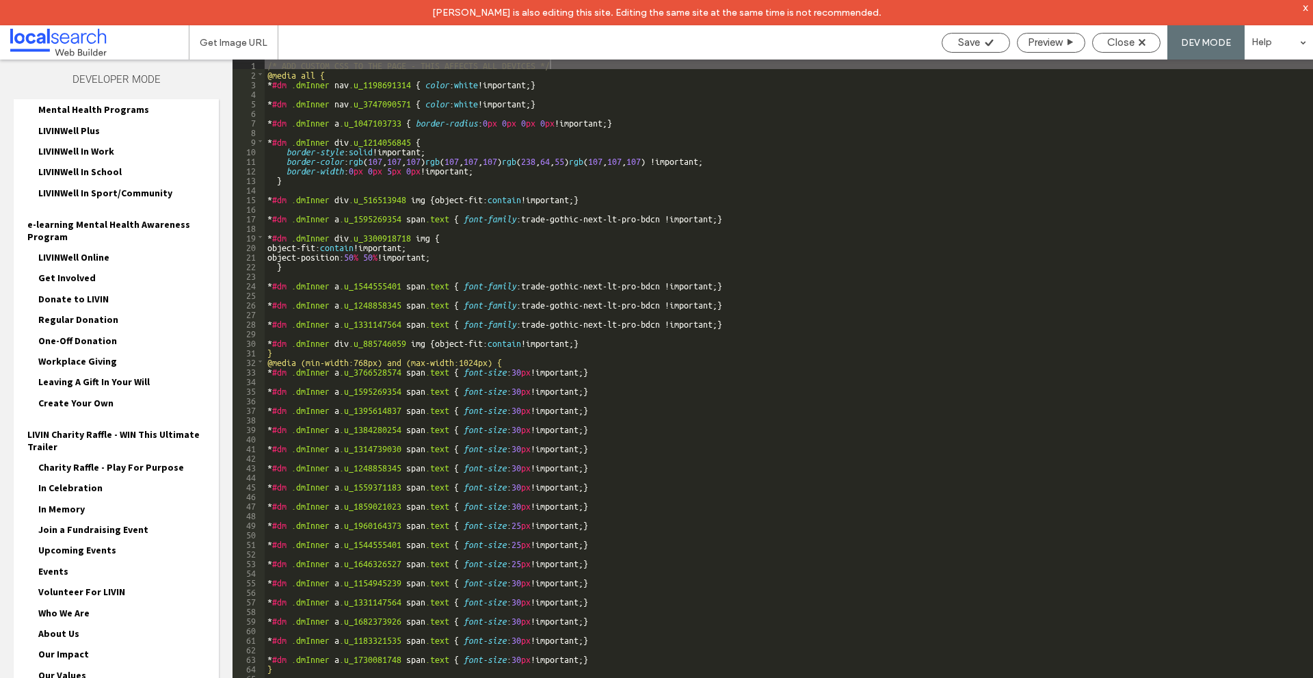
scroll to position [551, 0]
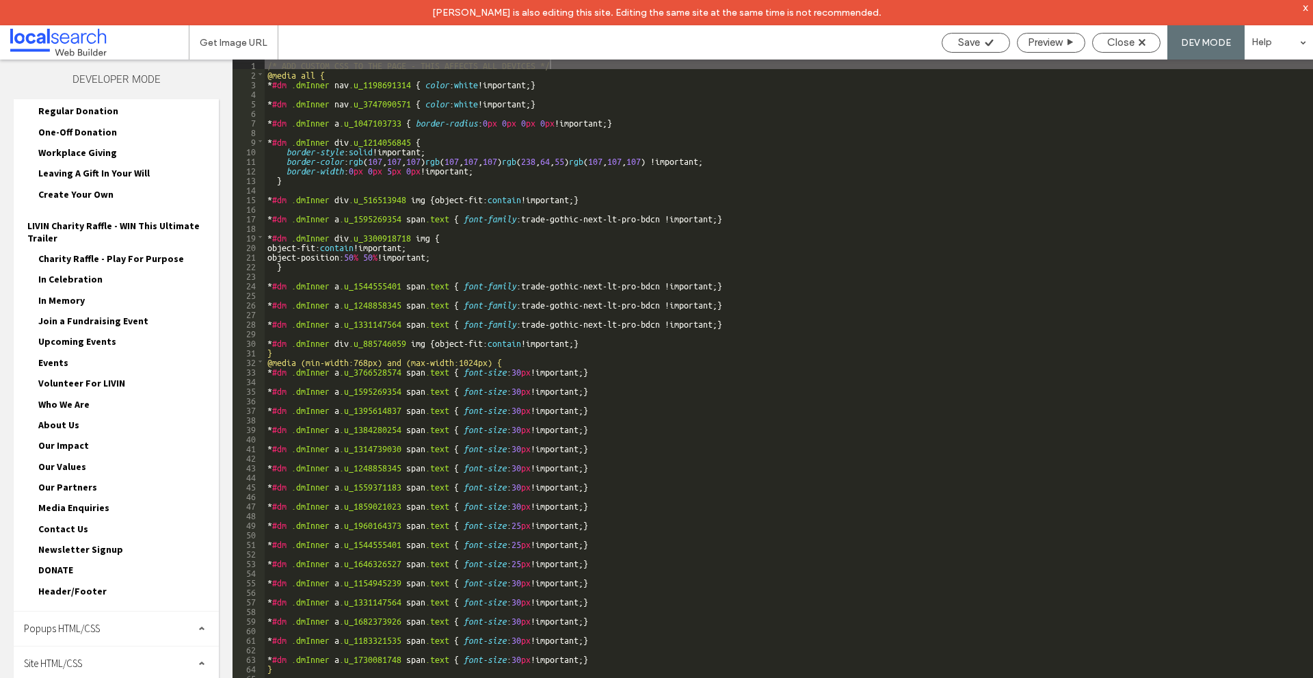
click at [112, 619] on div "Popups HTML/CSS" at bounding box center [116, 629] width 205 height 34
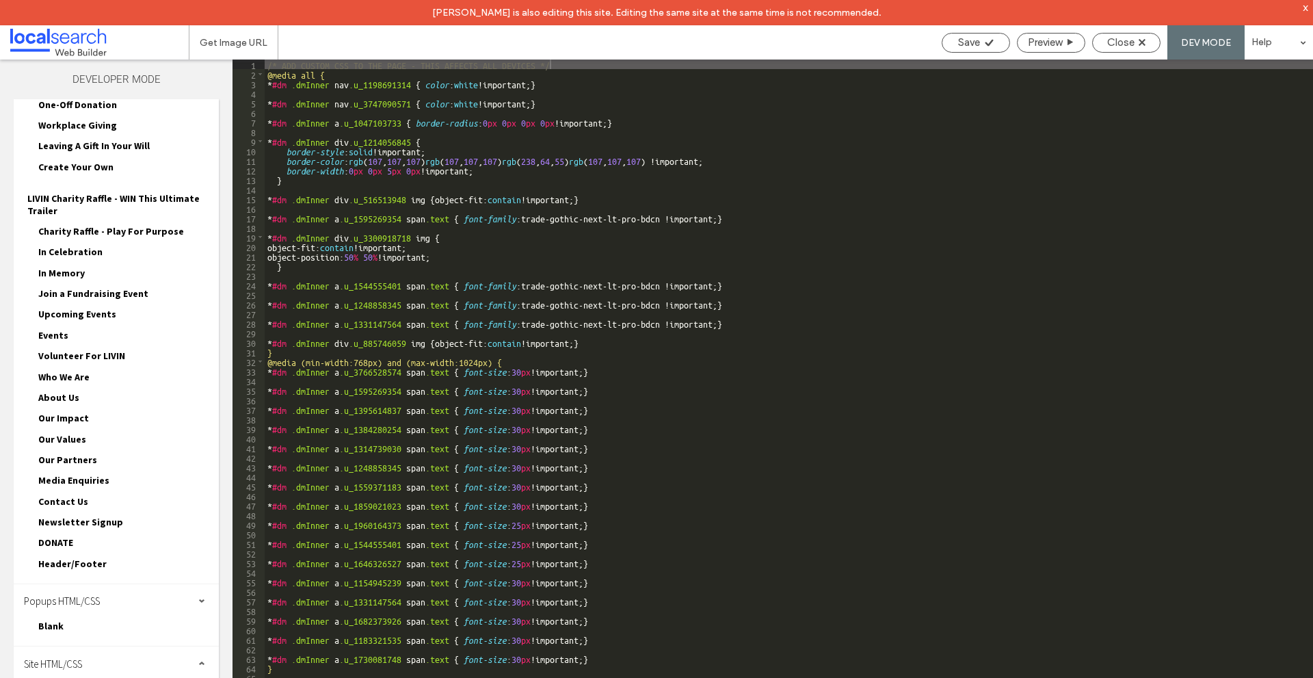
click at [138, 655] on div "Site HTML/CSS" at bounding box center [116, 663] width 205 height 34
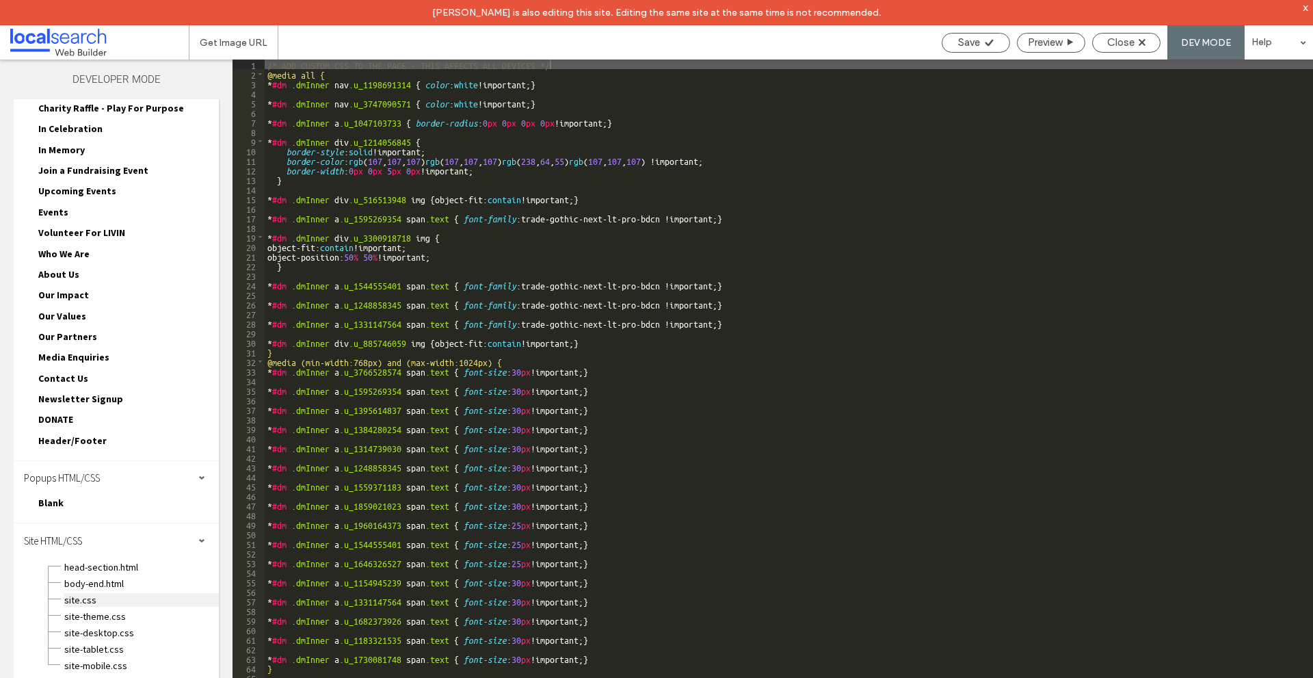
click at [87, 605] on span "site.css" at bounding box center [141, 600] width 155 height 14
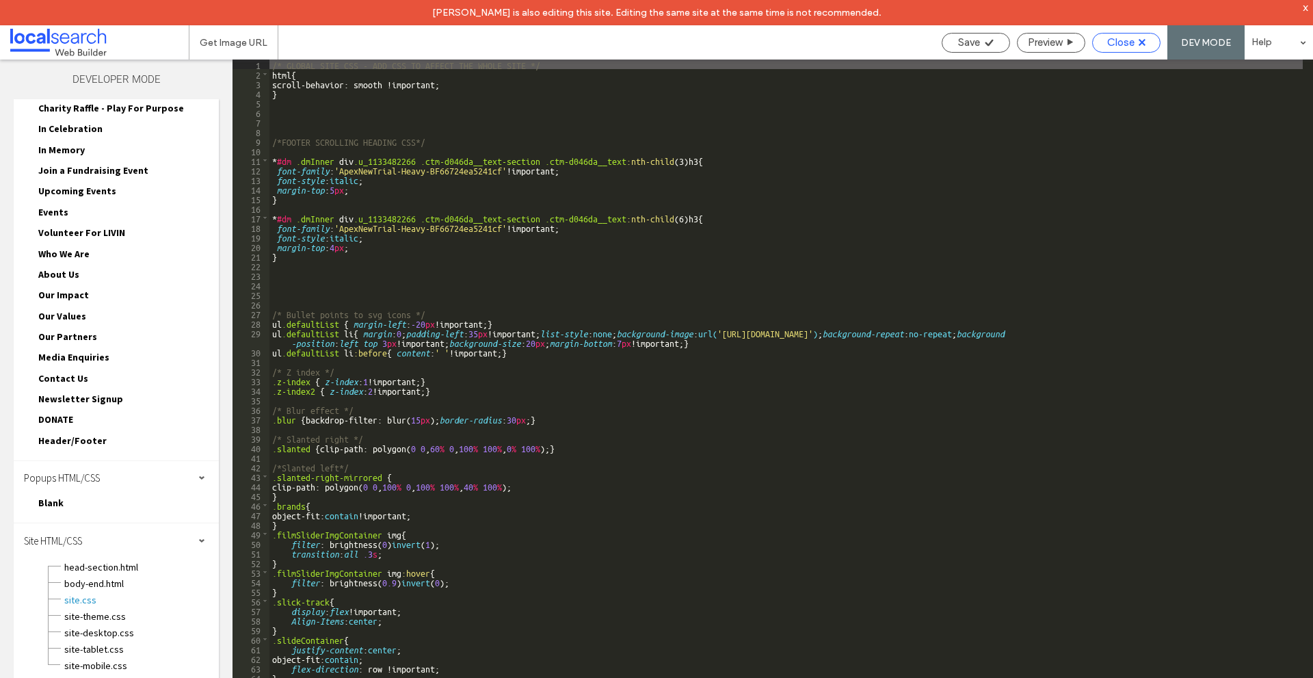
click at [1130, 39] on span "Close" at bounding box center [1121, 42] width 27 height 12
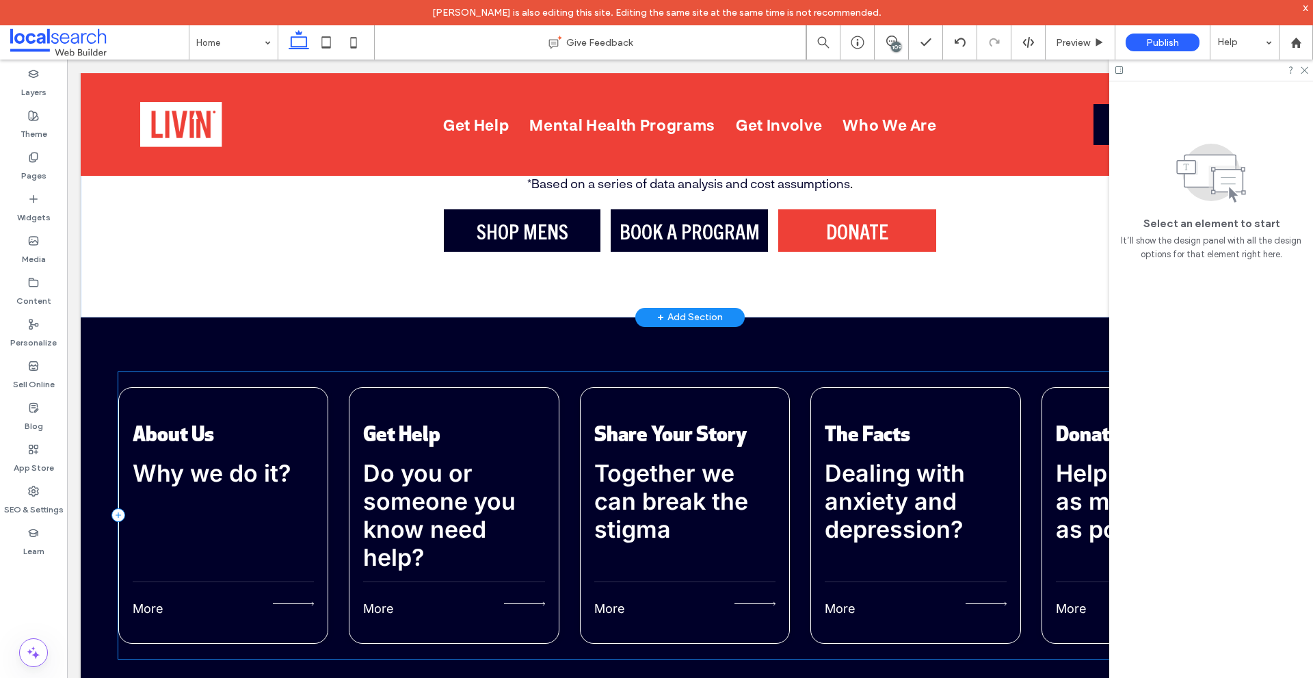
scroll to position [4446, 0]
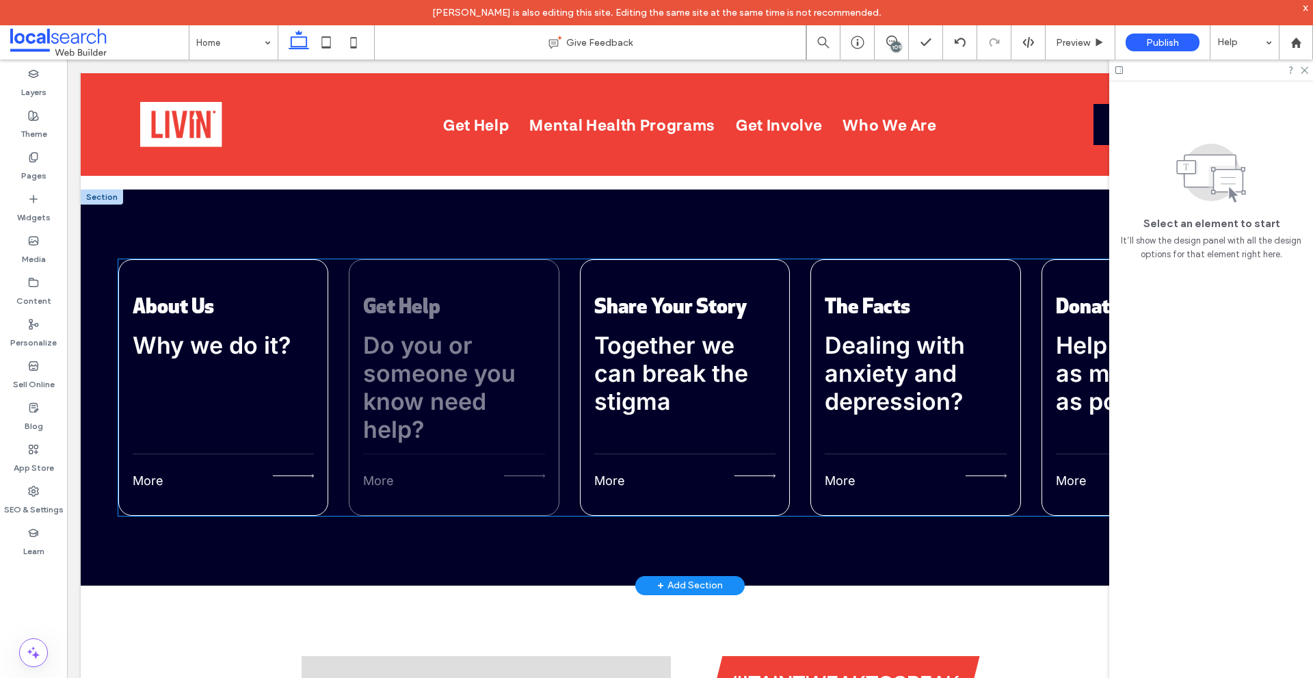
click at [558, 473] on div "Get Help Do you or someone you know need help? More" at bounding box center [454, 387] width 210 height 257
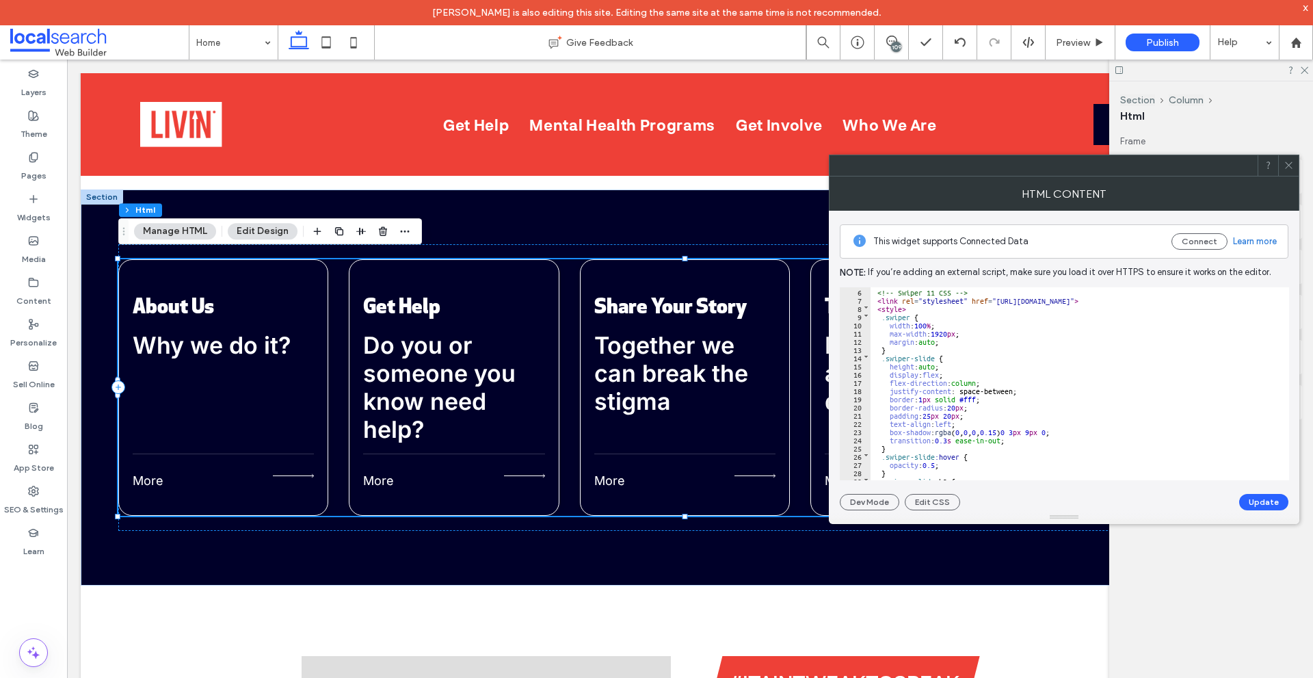
scroll to position [41, 0]
drag, startPoint x: 885, startPoint y: 409, endPoint x: 1023, endPoint y: 410, distance: 138.2
click at [1023, 410] on div "<!-- Swiper 11 CSS --> < link rel = "stylesheet" href = "[URL][DOMAIN_NAME]" > …" at bounding box center [1075, 391] width 408 height 209
click at [1260, 501] on button "Update" at bounding box center [1264, 502] width 49 height 16
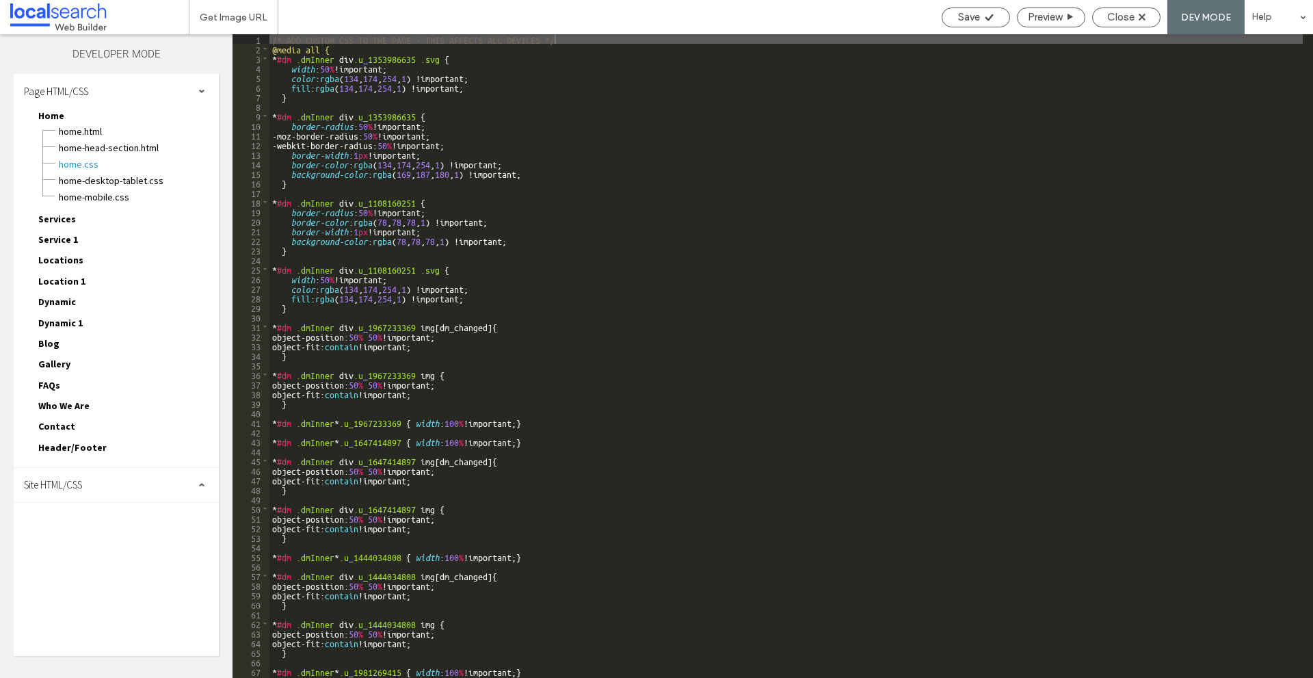
click at [155, 489] on div "Site HTML/CSS" at bounding box center [116, 485] width 205 height 34
click at [88, 545] on span "site.css" at bounding box center [141, 545] width 155 height 14
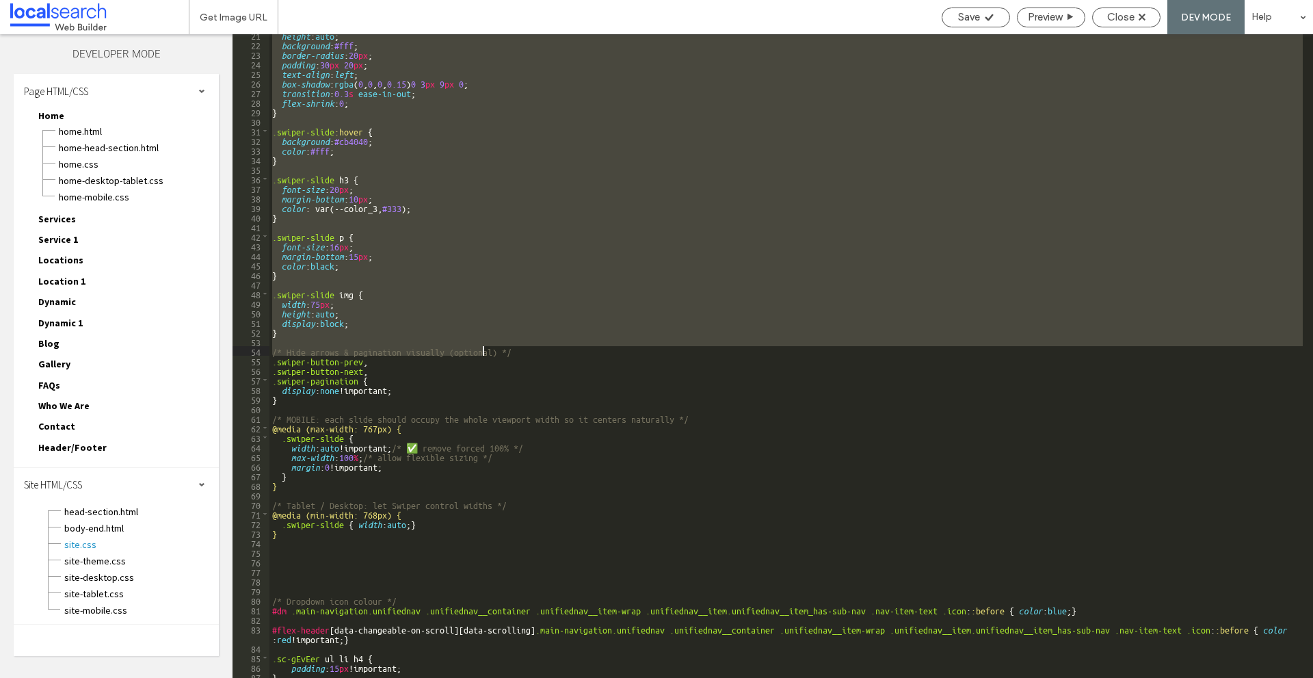
scroll to position [369, 0]
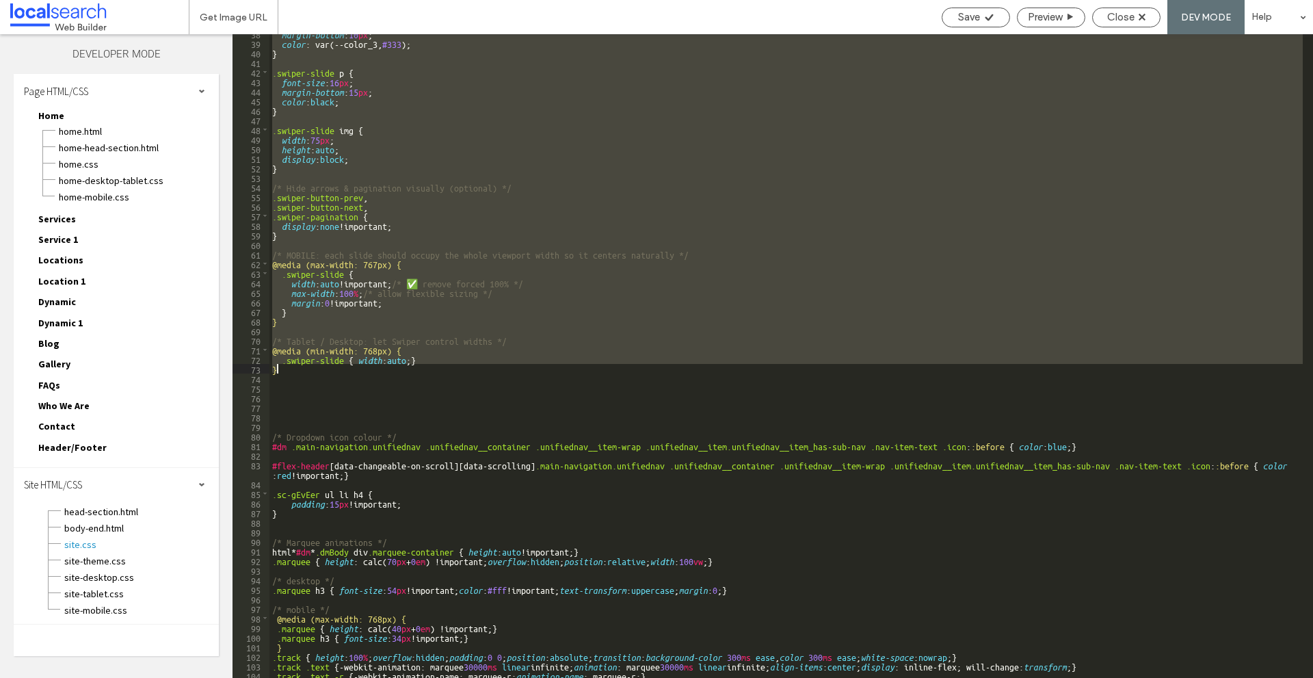
drag, startPoint x: 272, startPoint y: 96, endPoint x: 513, endPoint y: 371, distance: 365.5
click at [513, 371] on div "margin-bottom : 10 px ; color : var(--color_3, #333 ); } .swiper-slide p { font…" at bounding box center [787, 360] width 1034 height 663
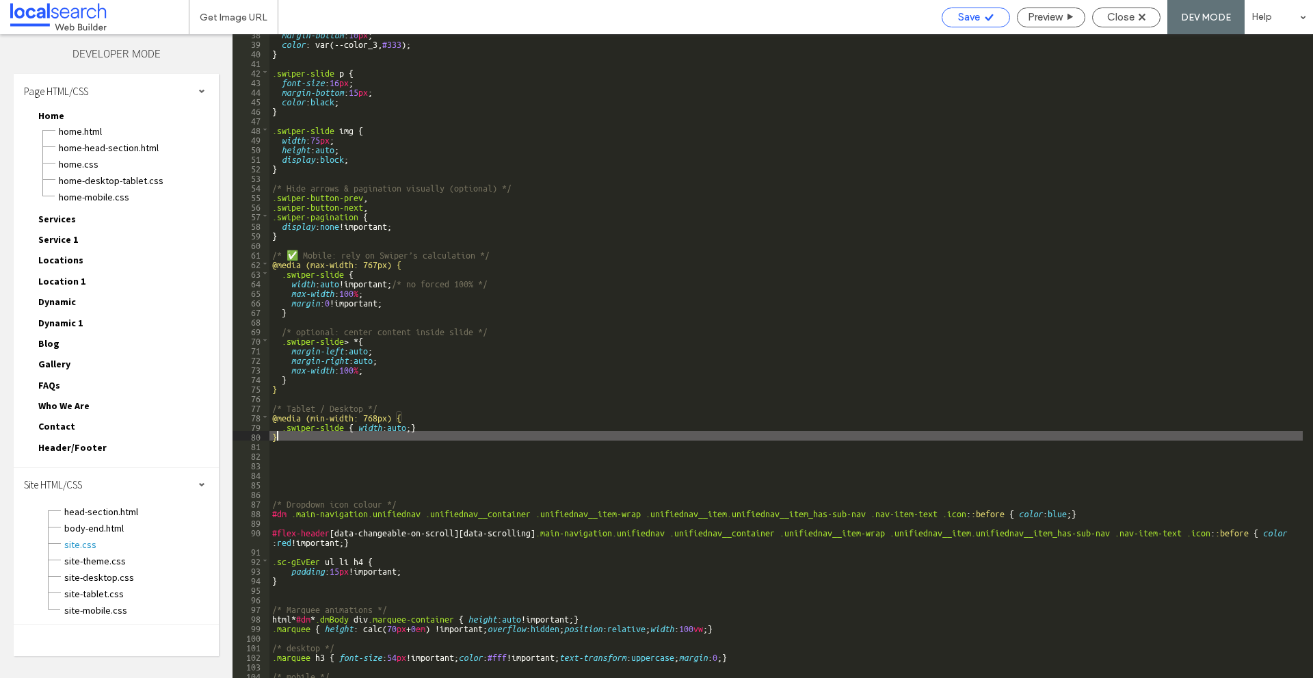
click at [981, 21] on div "Save" at bounding box center [976, 17] width 67 height 12
click at [1125, 11] on span "Close" at bounding box center [1121, 17] width 27 height 12
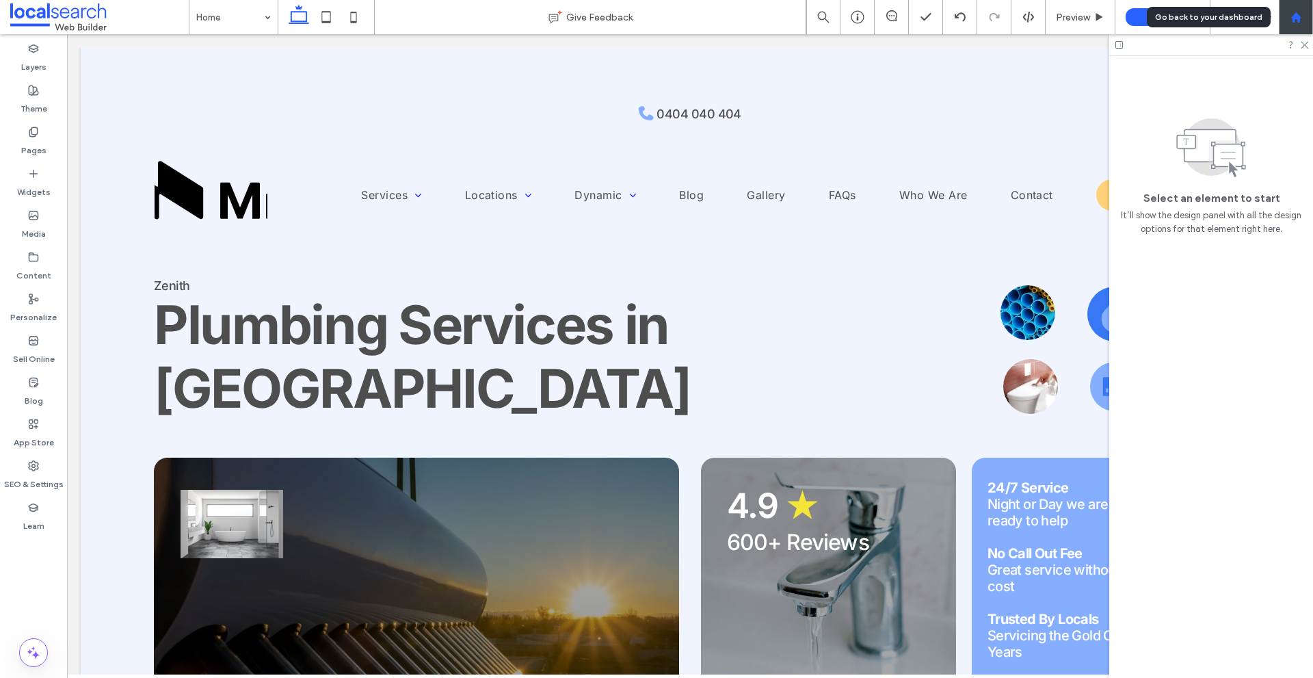
click at [1298, 13] on icon at bounding box center [1297, 18] width 12 height 12
